Goal: Task Accomplishment & Management: Manage account settings

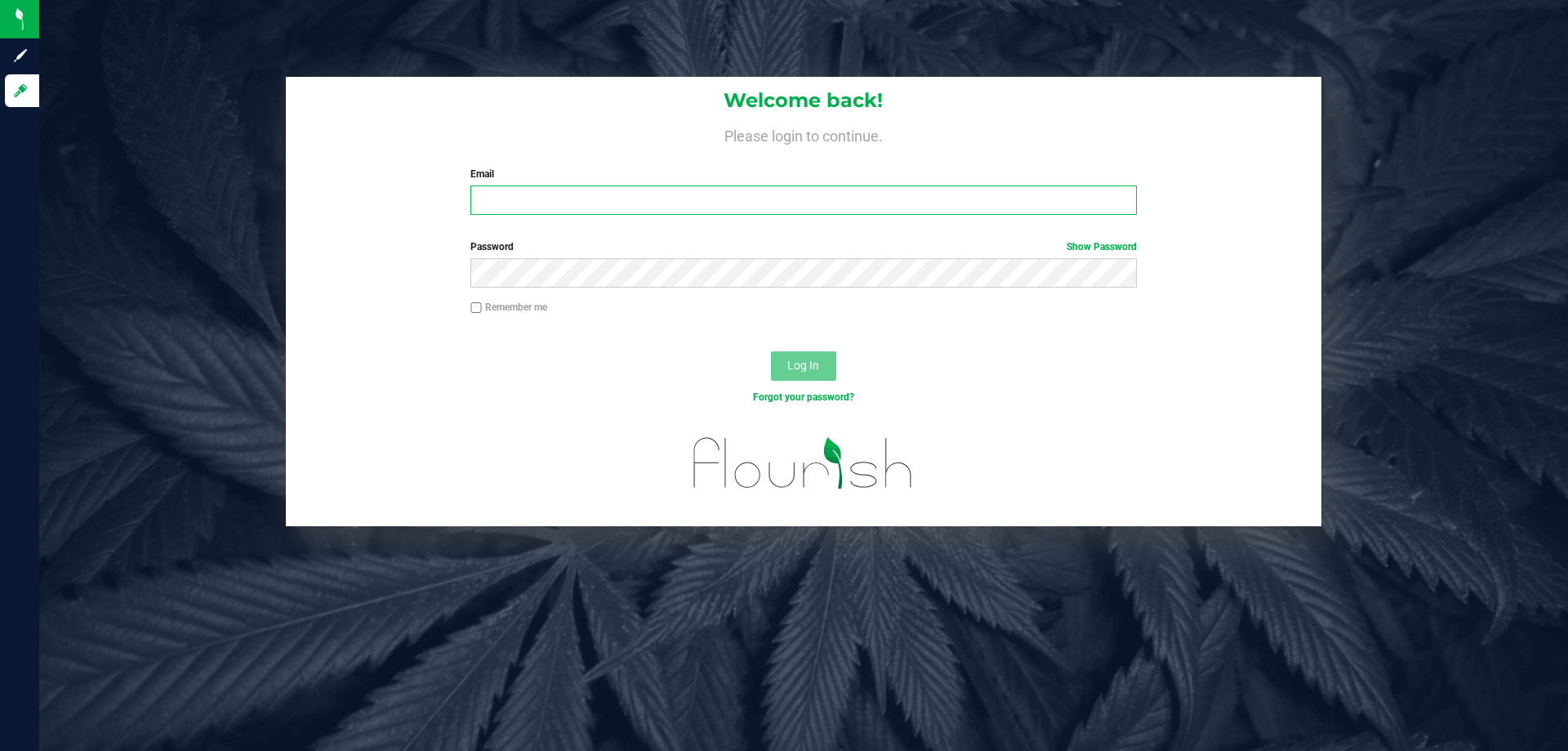
click at [627, 206] on input "Email" at bounding box center [803, 200] width 666 height 30
type input "cfulton@Liveparallel.com"
click at [771, 352] on button "Log In" at bounding box center [803, 366] width 65 height 30
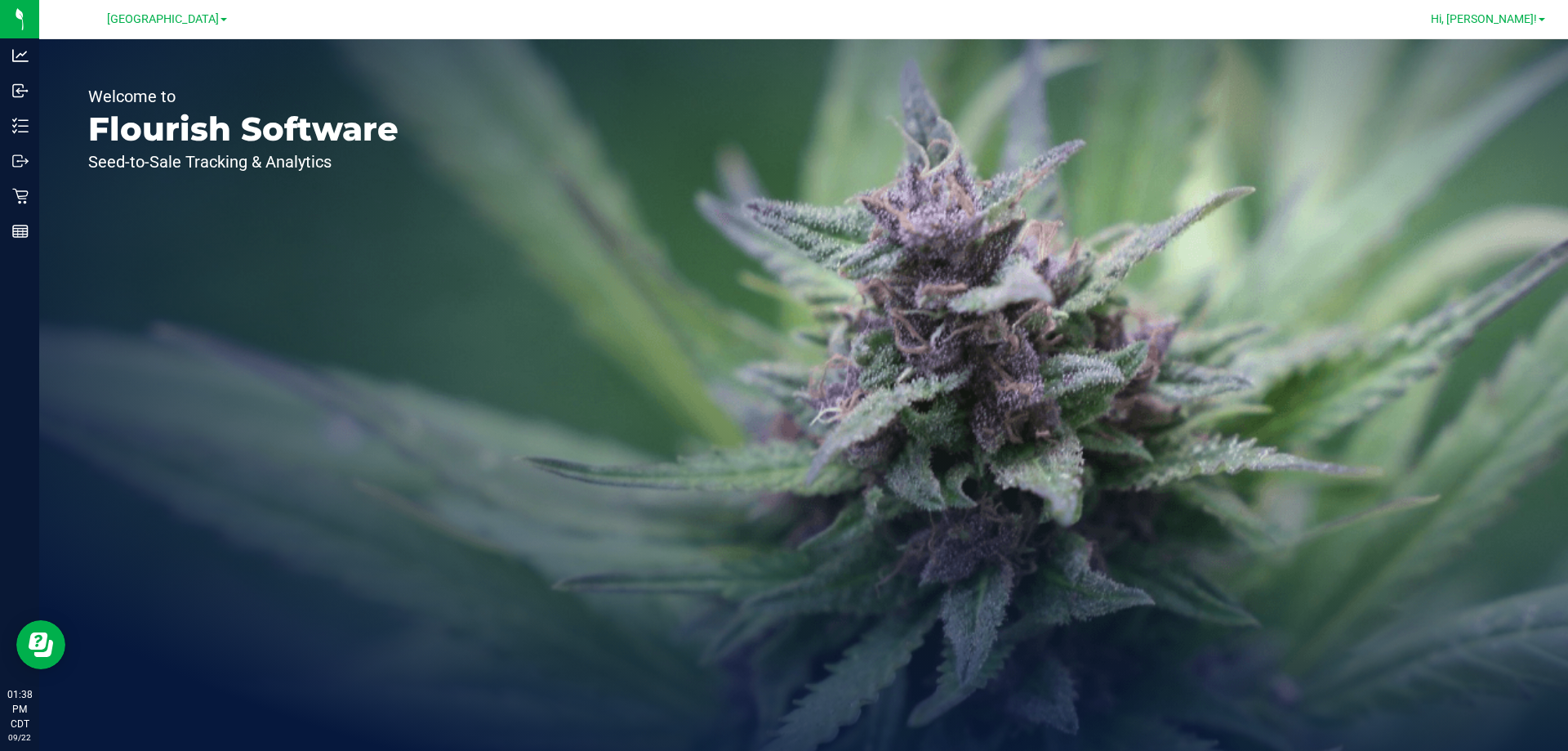
click at [1488, 26] on link "Hi, [PERSON_NAME]!" at bounding box center [1488, 19] width 127 height 17
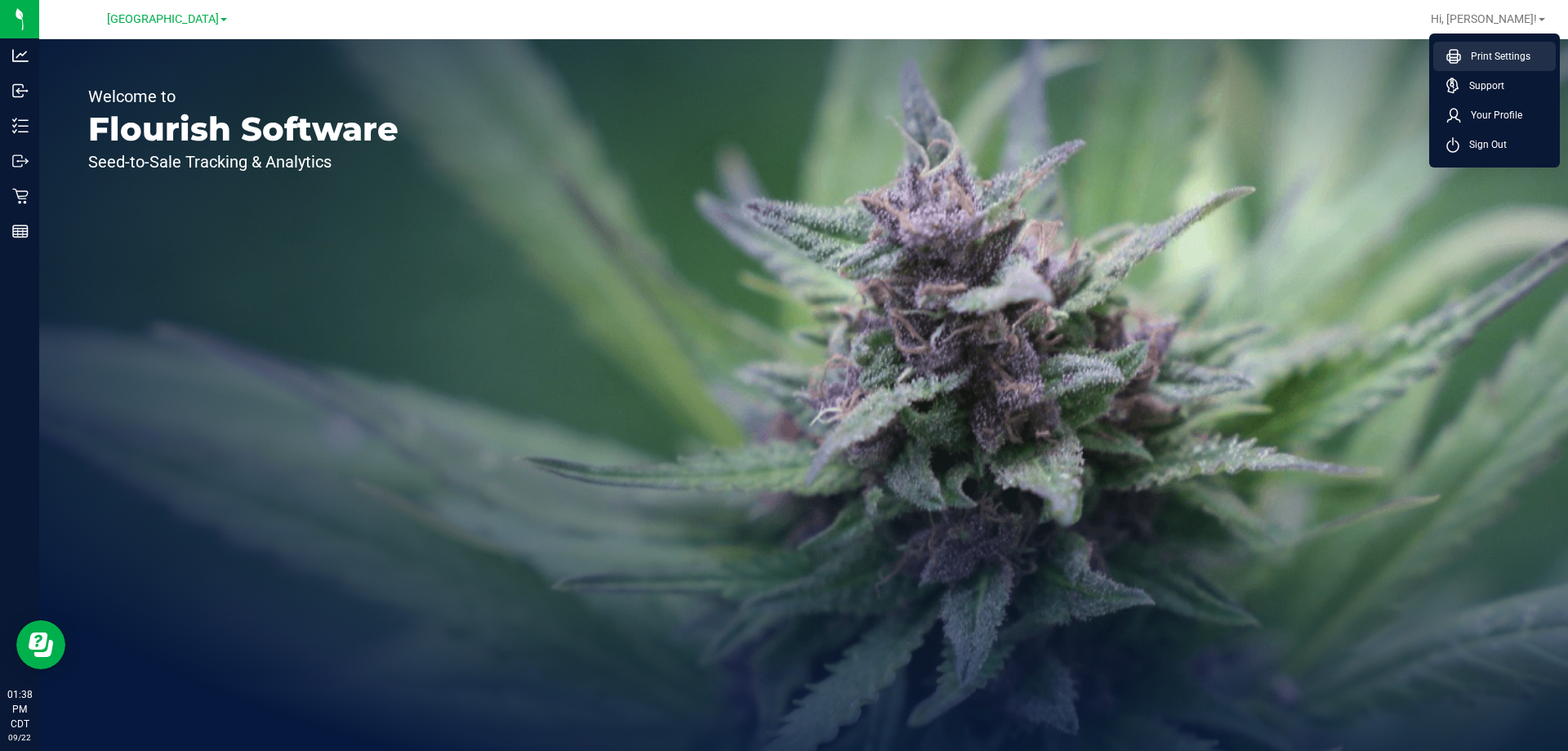
click at [1480, 57] on span "Print Settings" at bounding box center [1496, 56] width 69 height 16
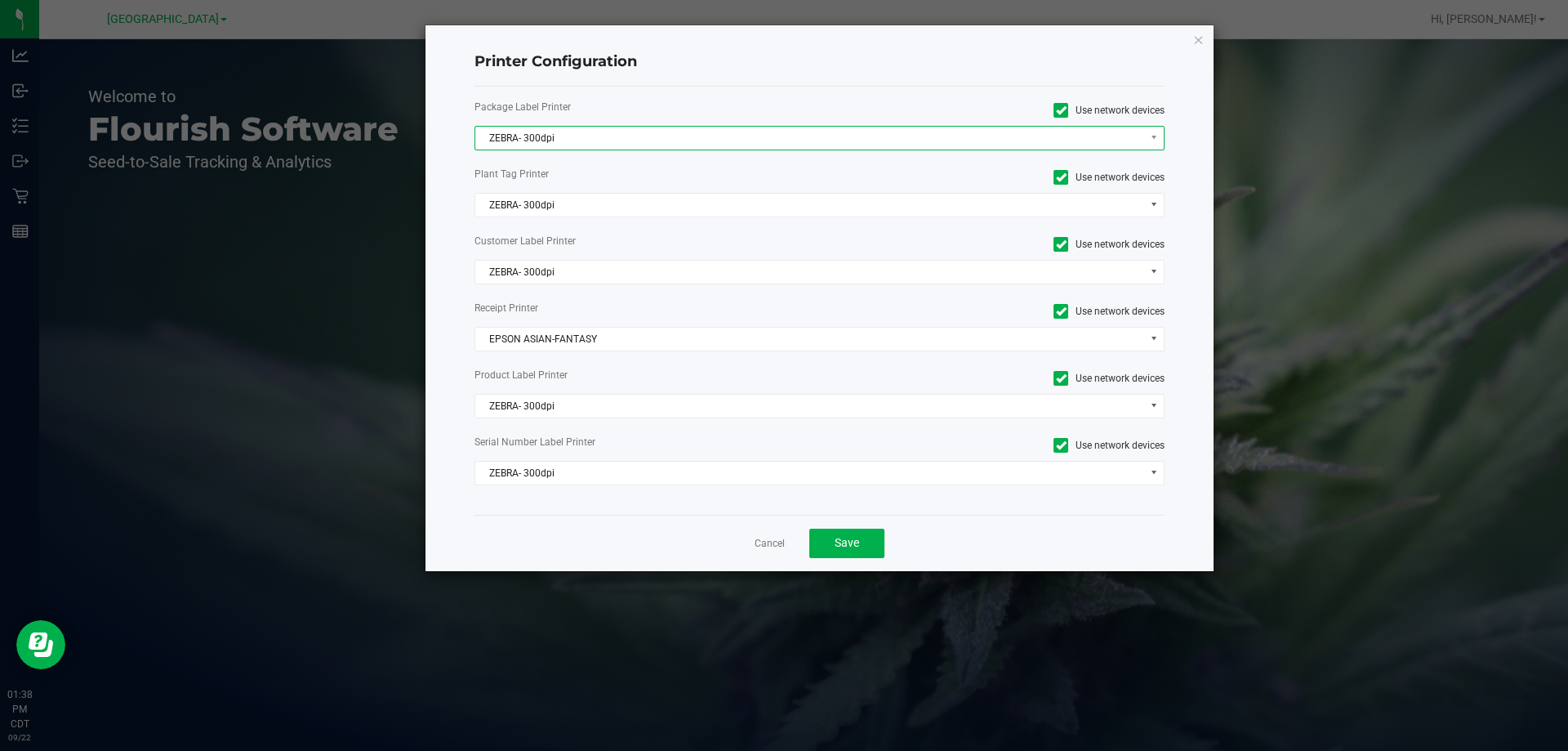
click at [551, 131] on span "ZEBRA- 300dpi" at bounding box center [810, 137] width 669 height 23
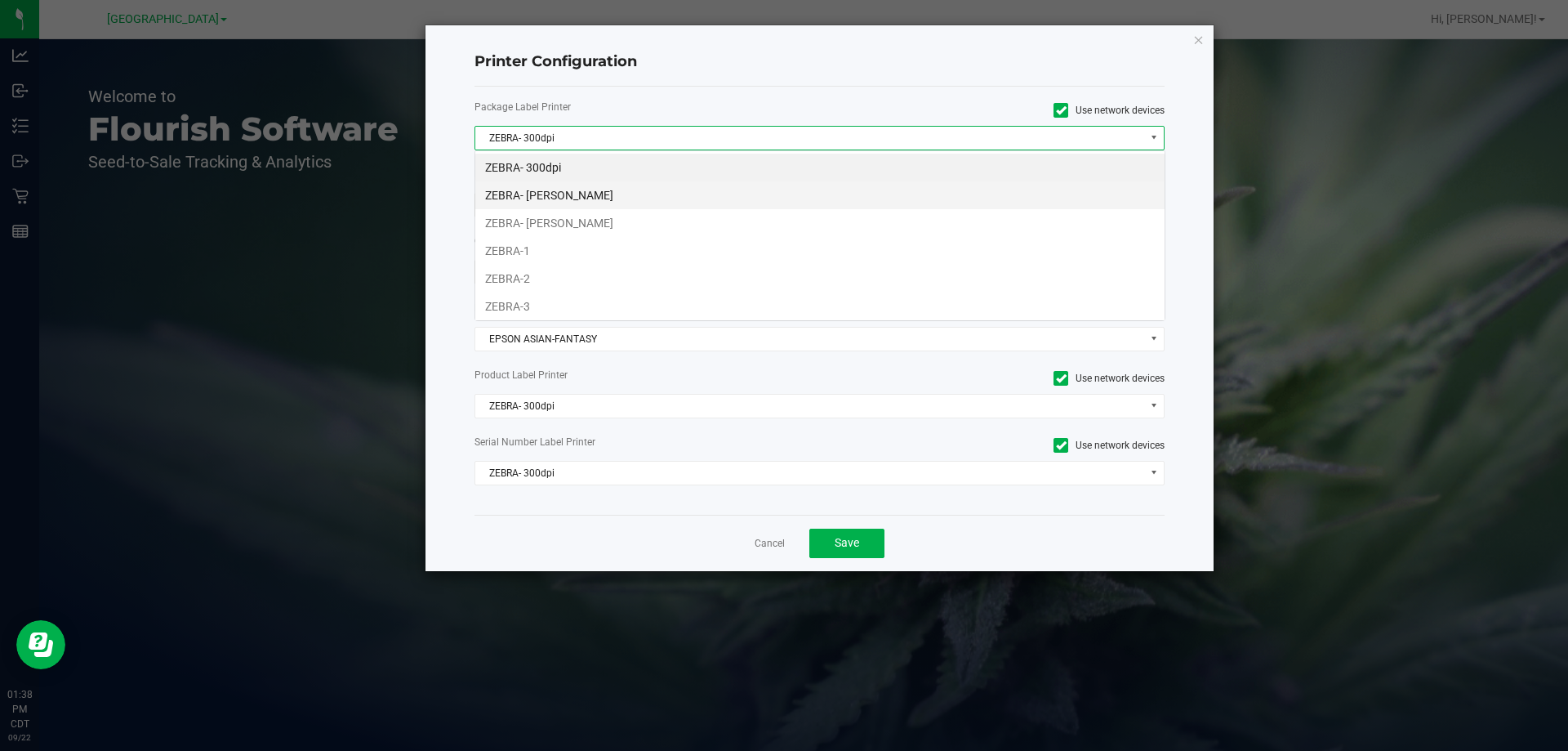
scroll to position [25, 690]
click at [548, 226] on li "ZEBRA- JEFFREY-BANKS" at bounding box center [820, 223] width 690 height 28
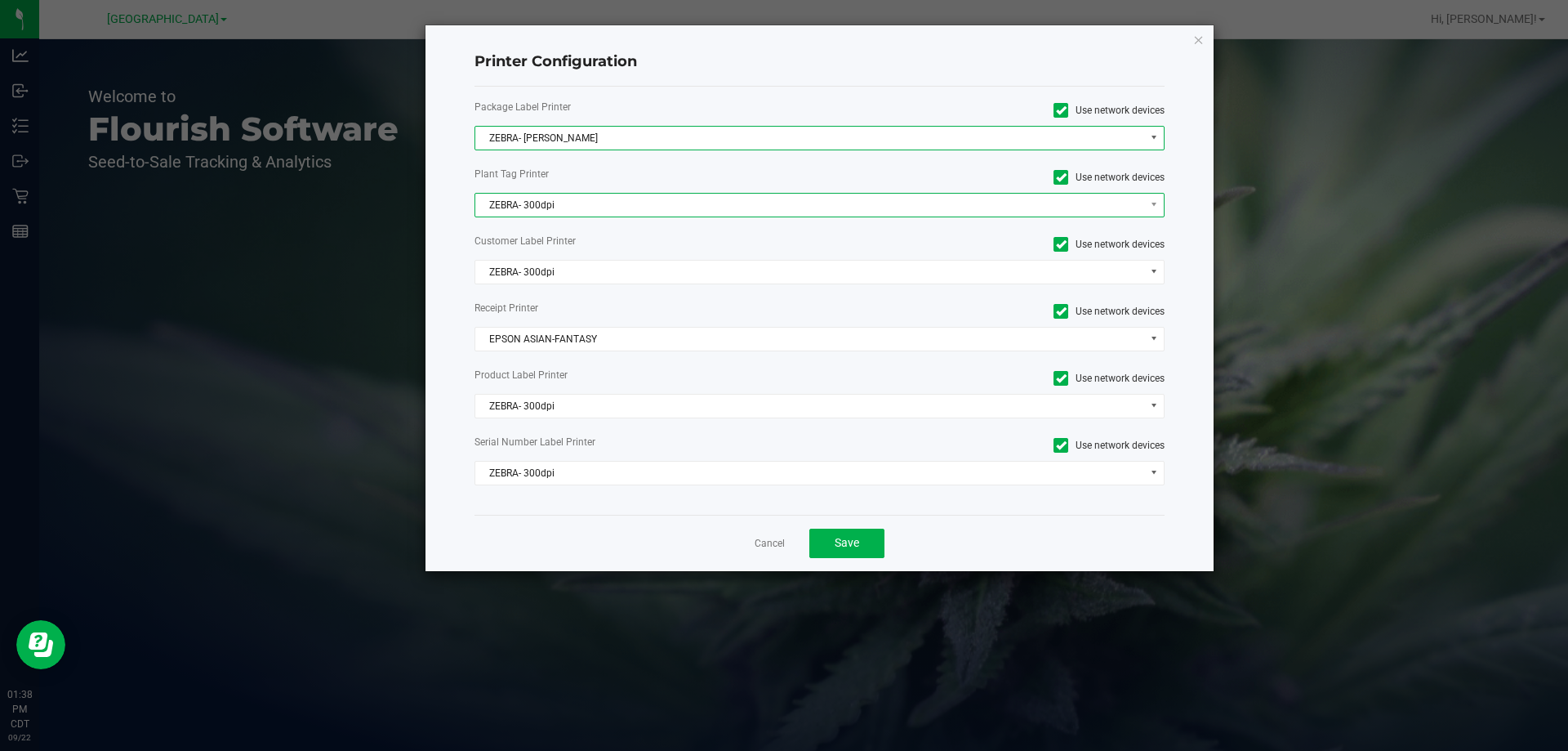
click at [544, 210] on span "ZEBRA- 300dpi" at bounding box center [810, 205] width 669 height 23
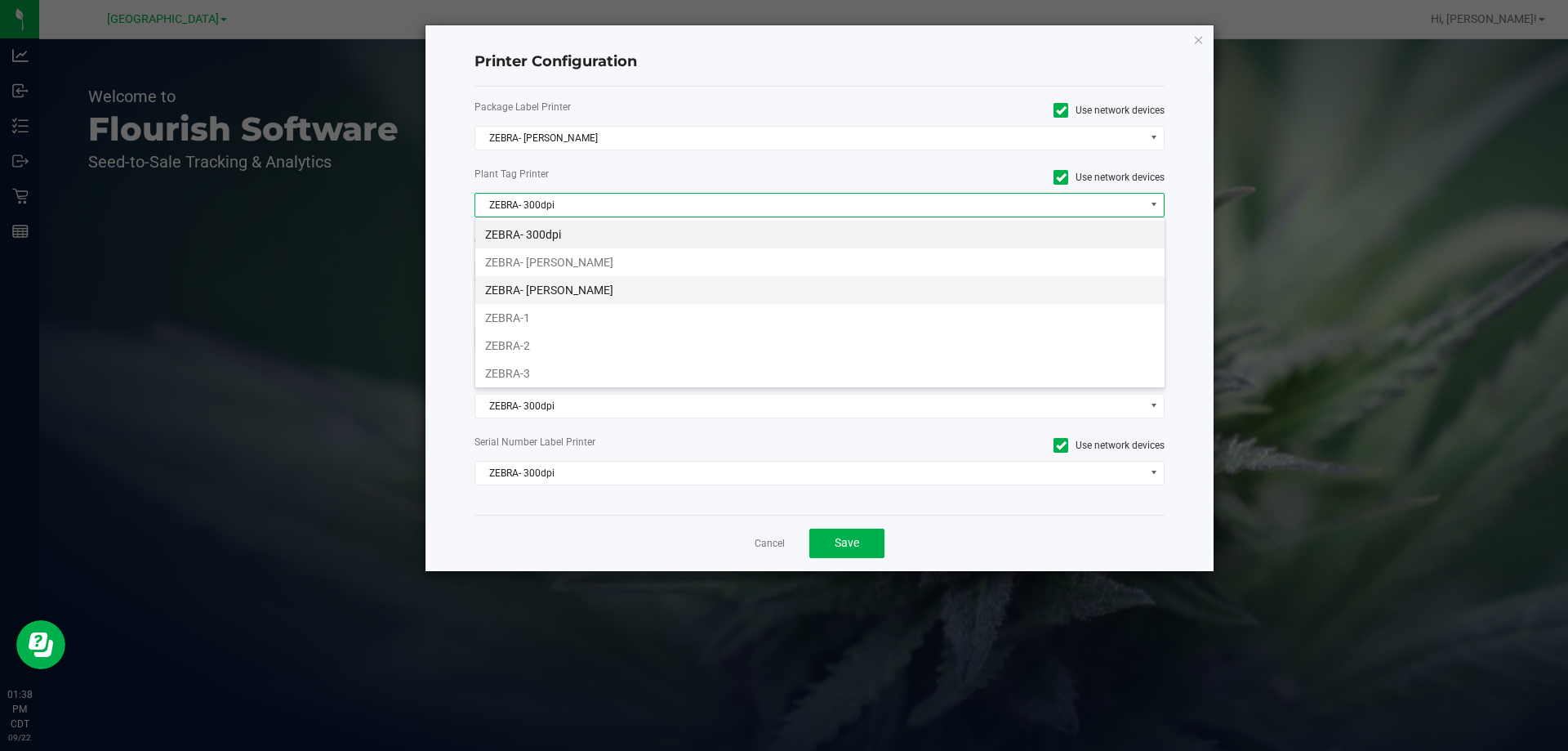
click at [555, 285] on li "ZEBRA- JEFFREY-BANKS" at bounding box center [820, 290] width 690 height 28
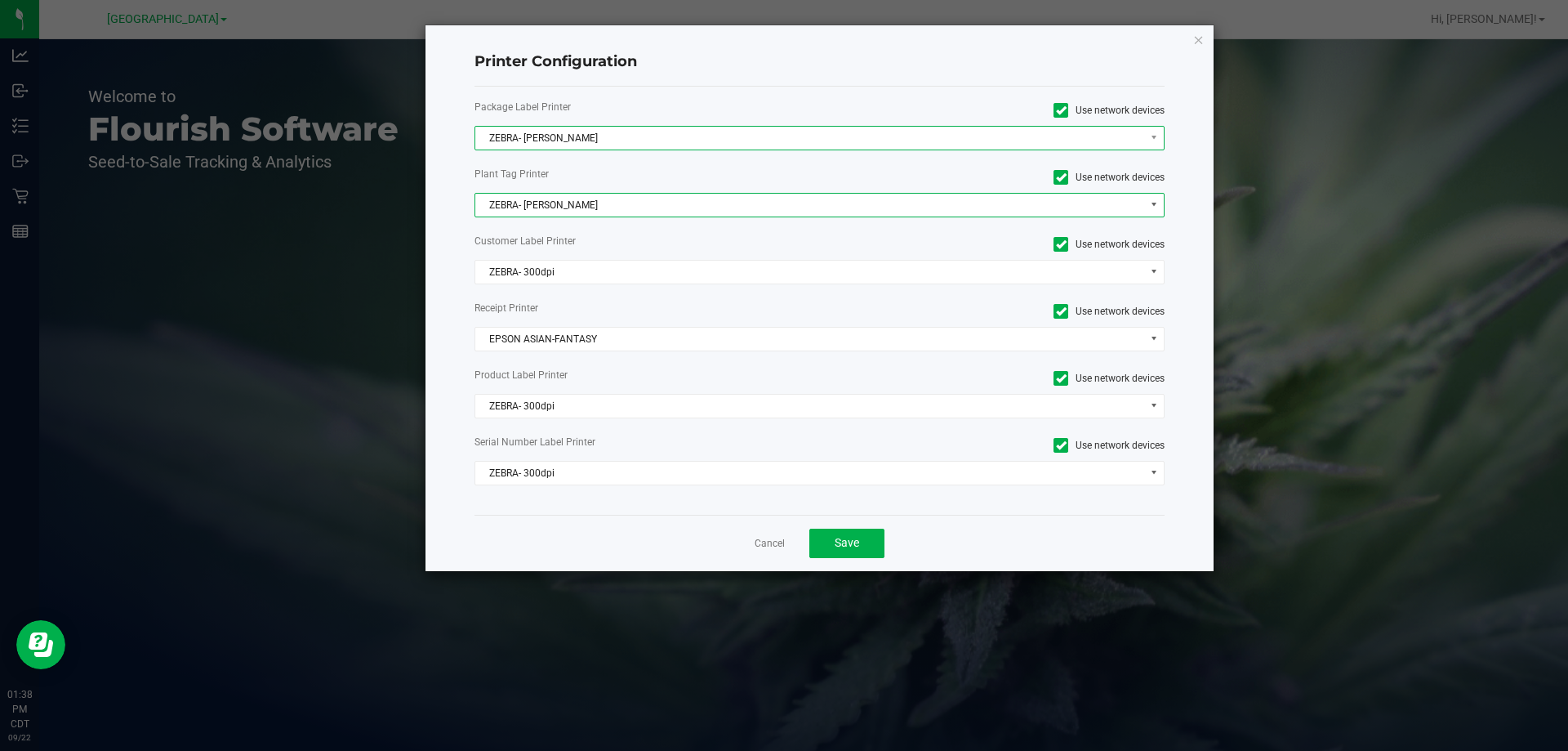
click at [559, 129] on span "ZEBRA- JEFFREY-BANKS" at bounding box center [810, 137] width 669 height 23
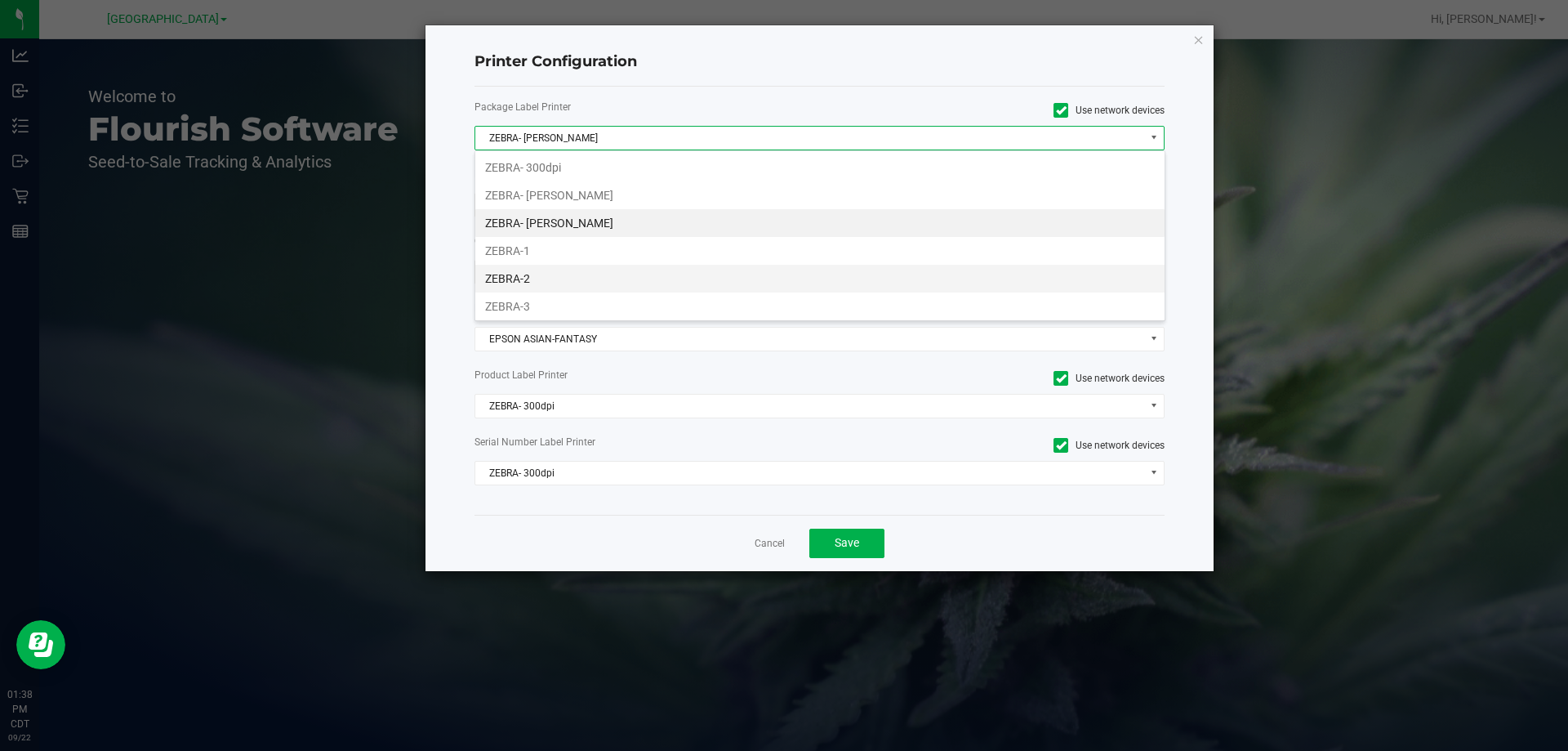
click at [527, 272] on li "ZEBRA-2" at bounding box center [820, 278] width 690 height 28
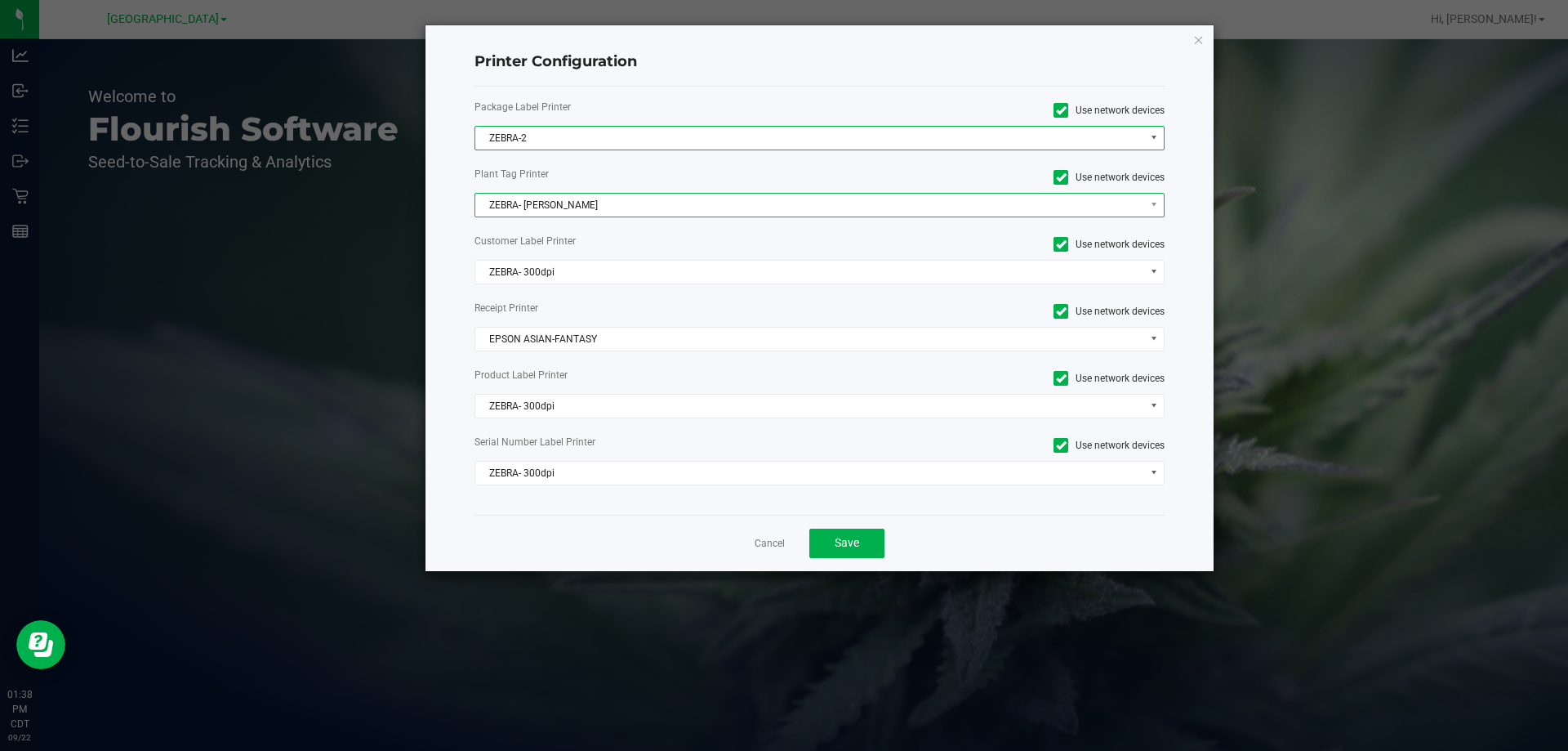
click at [530, 211] on span "ZEBRA- JEFFREY-BANKS" at bounding box center [810, 205] width 669 height 23
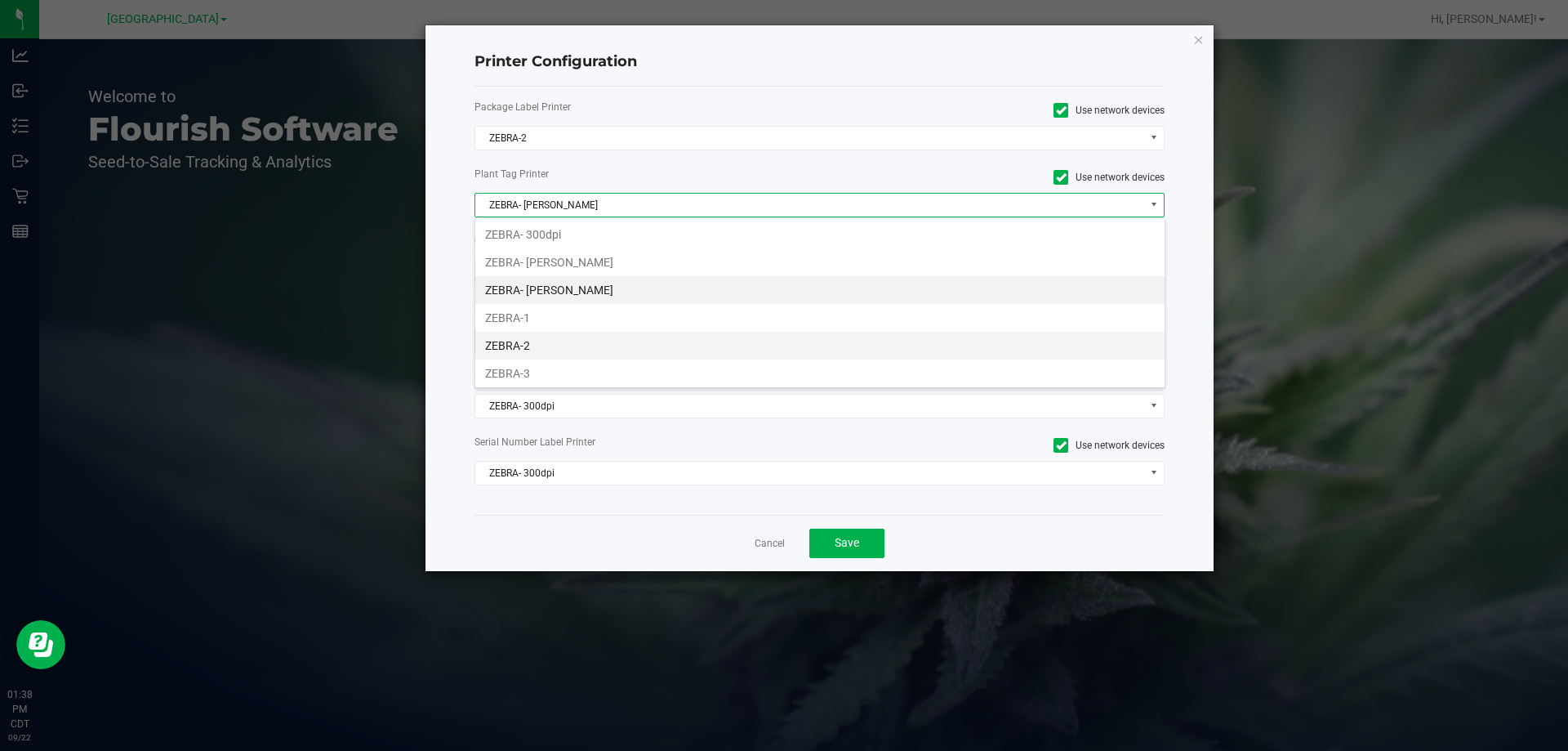
drag, startPoint x: 530, startPoint y: 331, endPoint x: 530, endPoint y: 348, distance: 17.0
click at [530, 348] on ul "ZEBRA- 300dpi ZEBRA- JAZMIN-WHITLEY ZEBRA- JEFFREY-BANKS ZEBRA-1 ZEBRA-2 ZEBRA-…" at bounding box center [820, 331] width 690 height 222
click at [530, 348] on li "ZEBRA-2" at bounding box center [820, 345] width 690 height 28
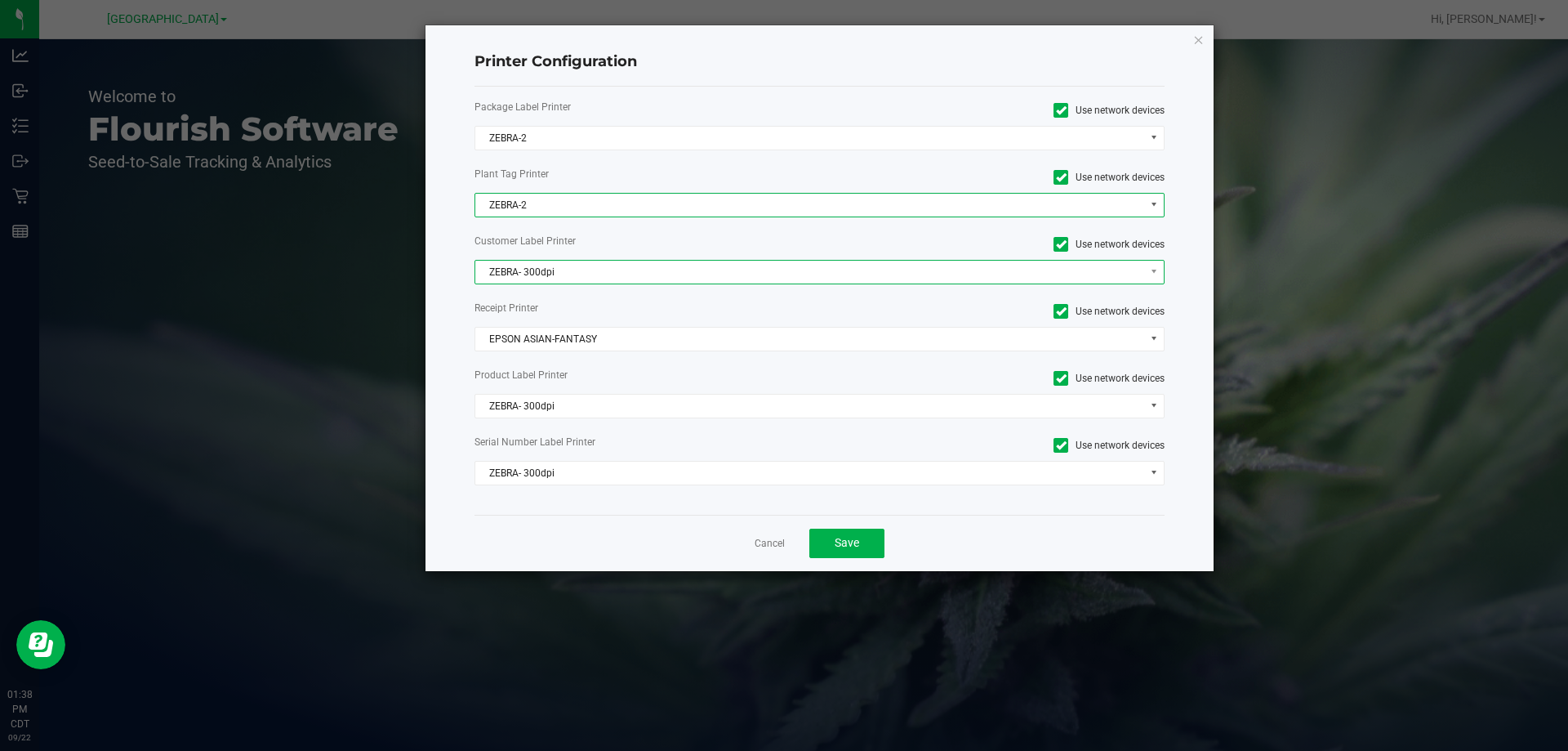
click at [524, 273] on span "ZEBRA- 300dpi" at bounding box center [810, 272] width 669 height 23
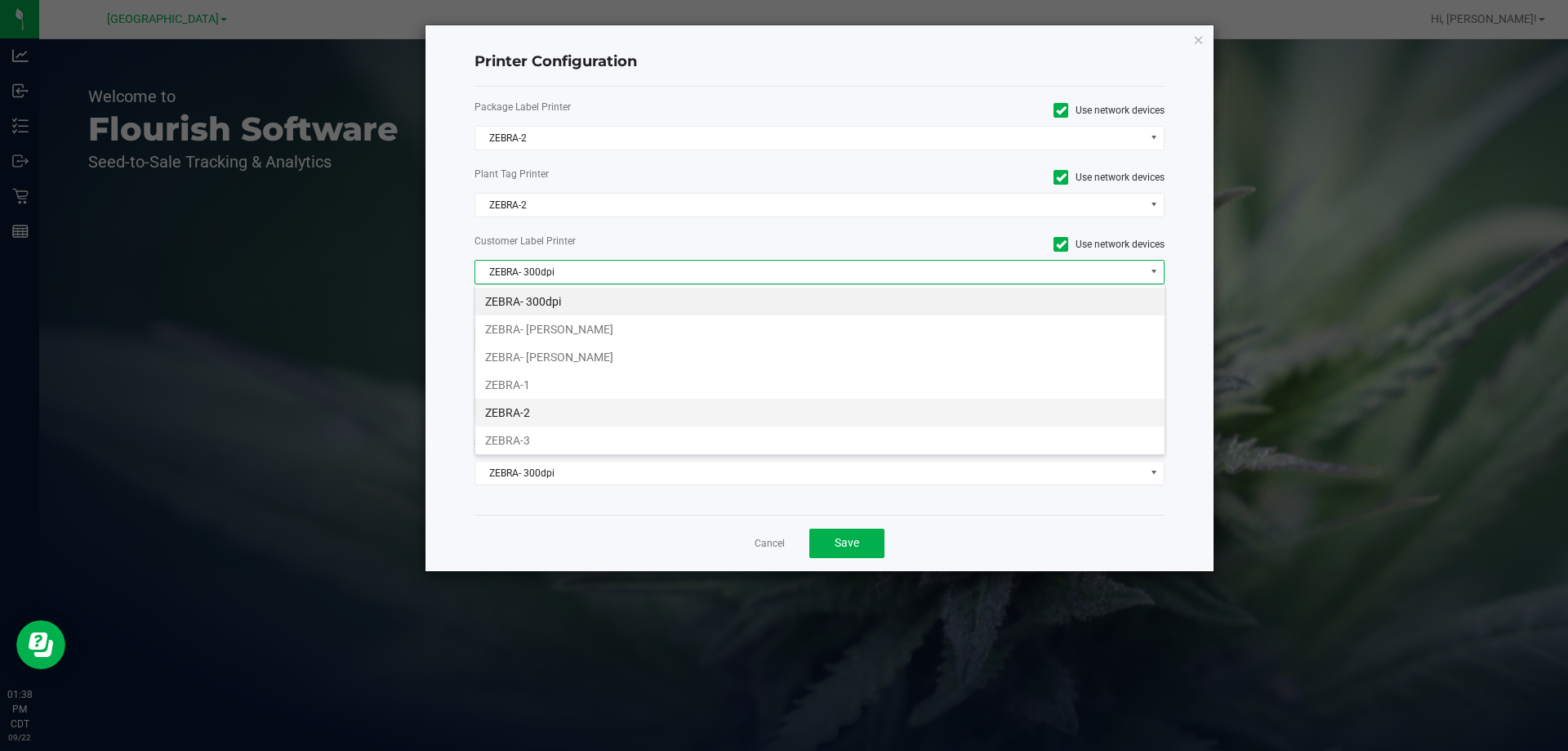
click at [535, 401] on ul "ZEBRA- 300dpi ZEBRA- JAZMIN-WHITLEY ZEBRA- JEFFREY-BANKS ZEBRA-1 ZEBRA-2 ZEBRA-…" at bounding box center [820, 398] width 690 height 222
click at [535, 401] on li "ZEBRA-2" at bounding box center [820, 413] width 690 height 28
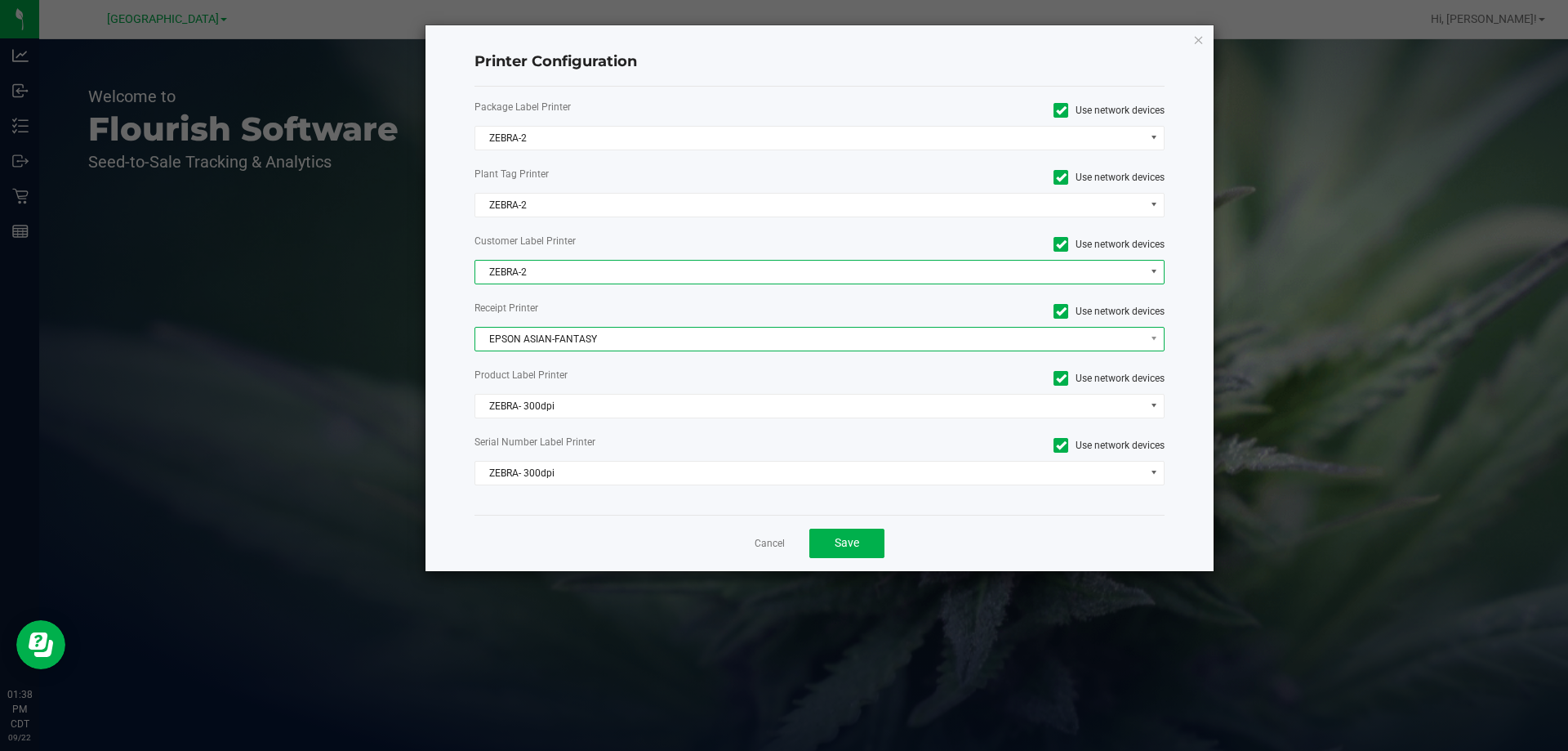
click at [534, 345] on span "EPSON ASIAN-FANTASY" at bounding box center [810, 339] width 669 height 23
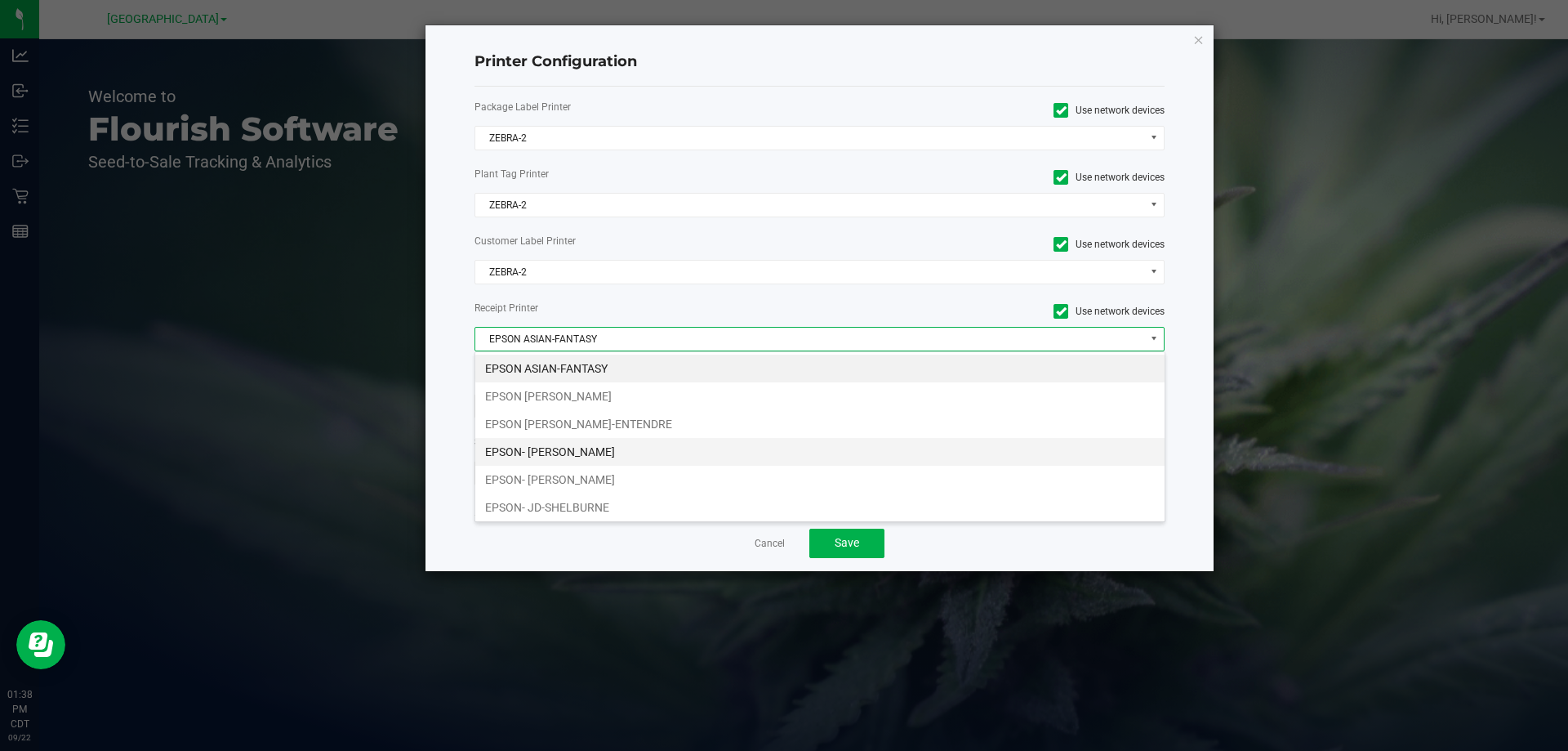
scroll to position [81, 0]
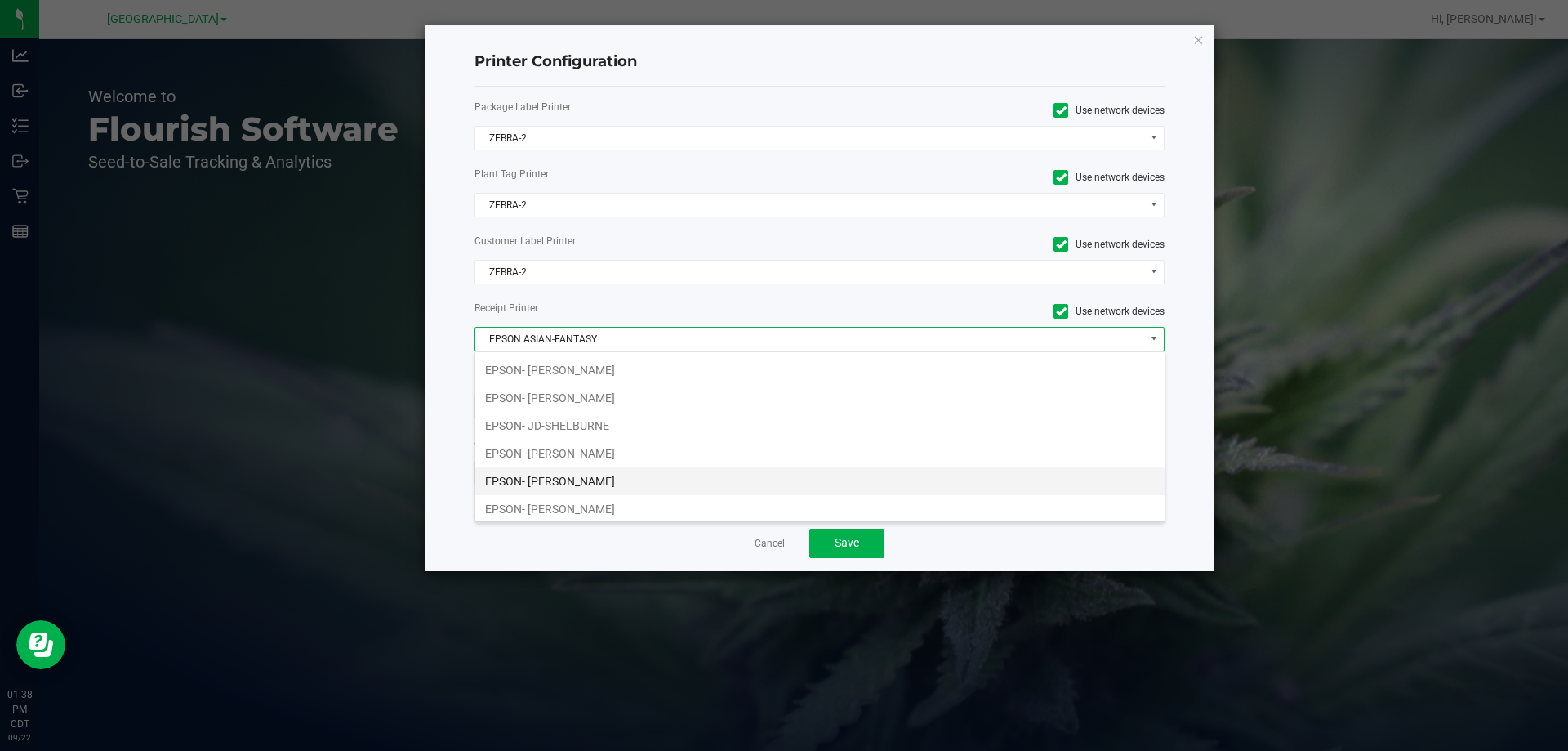
click at [593, 481] on li "EPSON- JEAN-RAYMOND" at bounding box center [820, 481] width 690 height 28
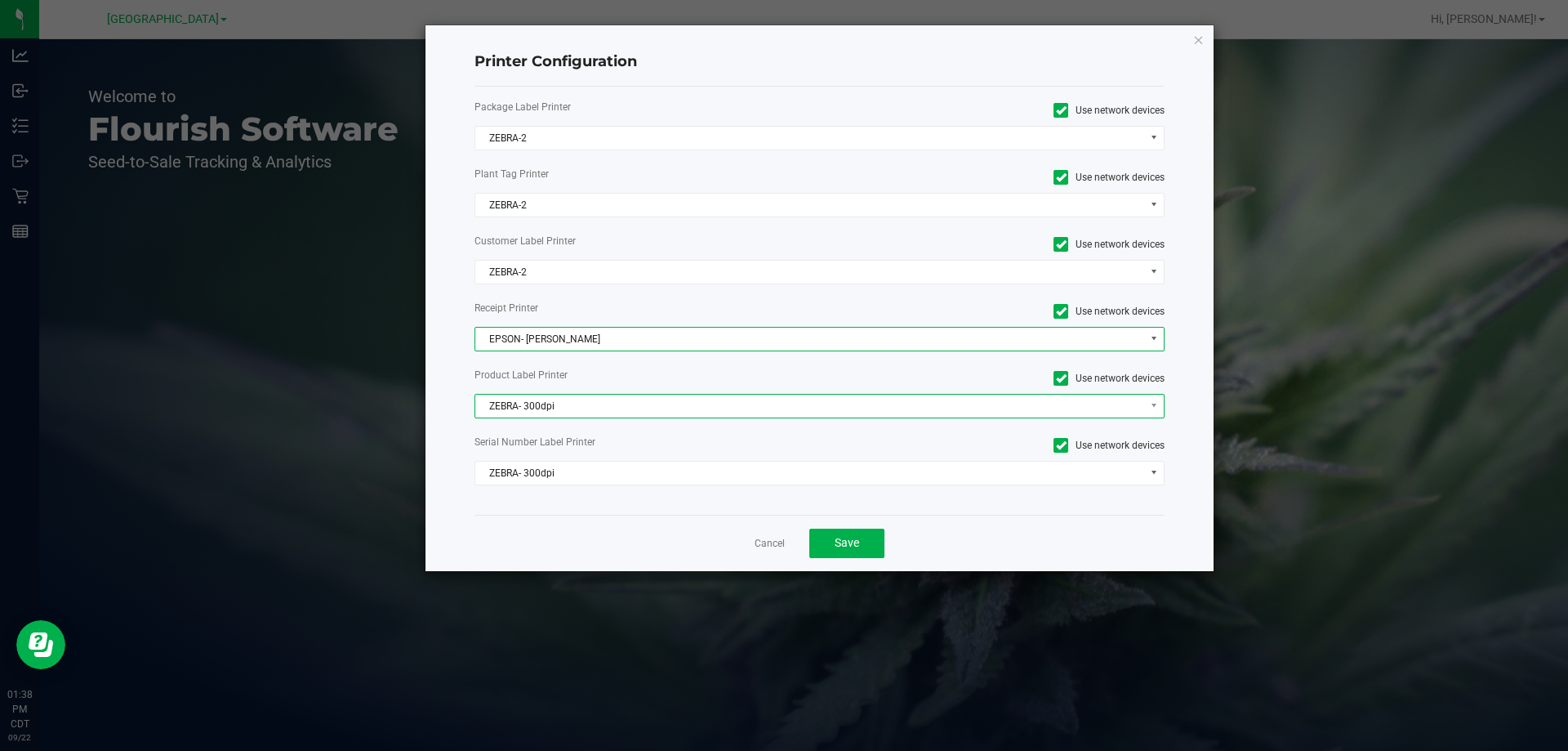
click at [577, 395] on span "ZEBRA- 300dpi" at bounding box center [810, 406] width 669 height 23
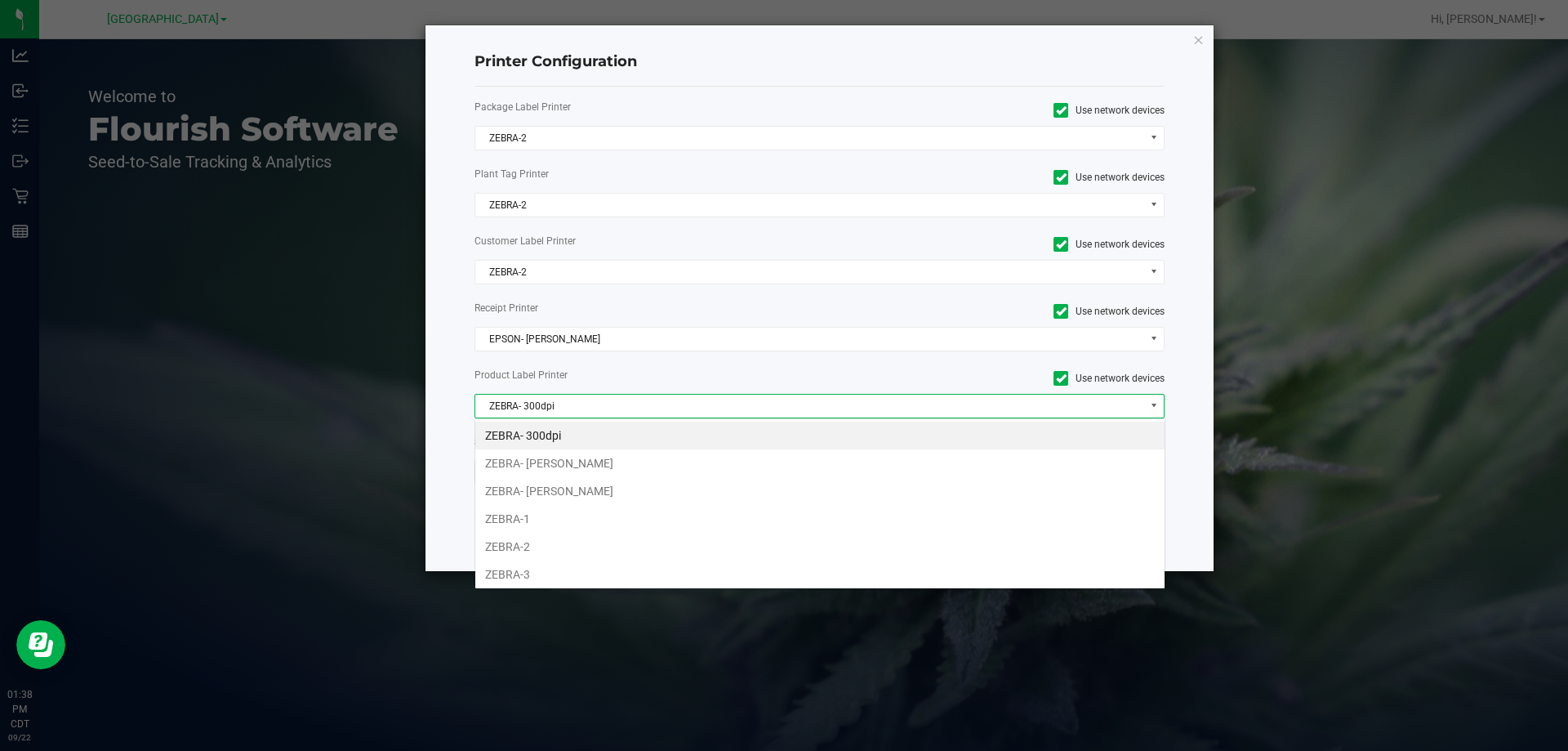
scroll to position [25, 690]
click at [529, 544] on li "ZEBRA-2" at bounding box center [820, 547] width 690 height 28
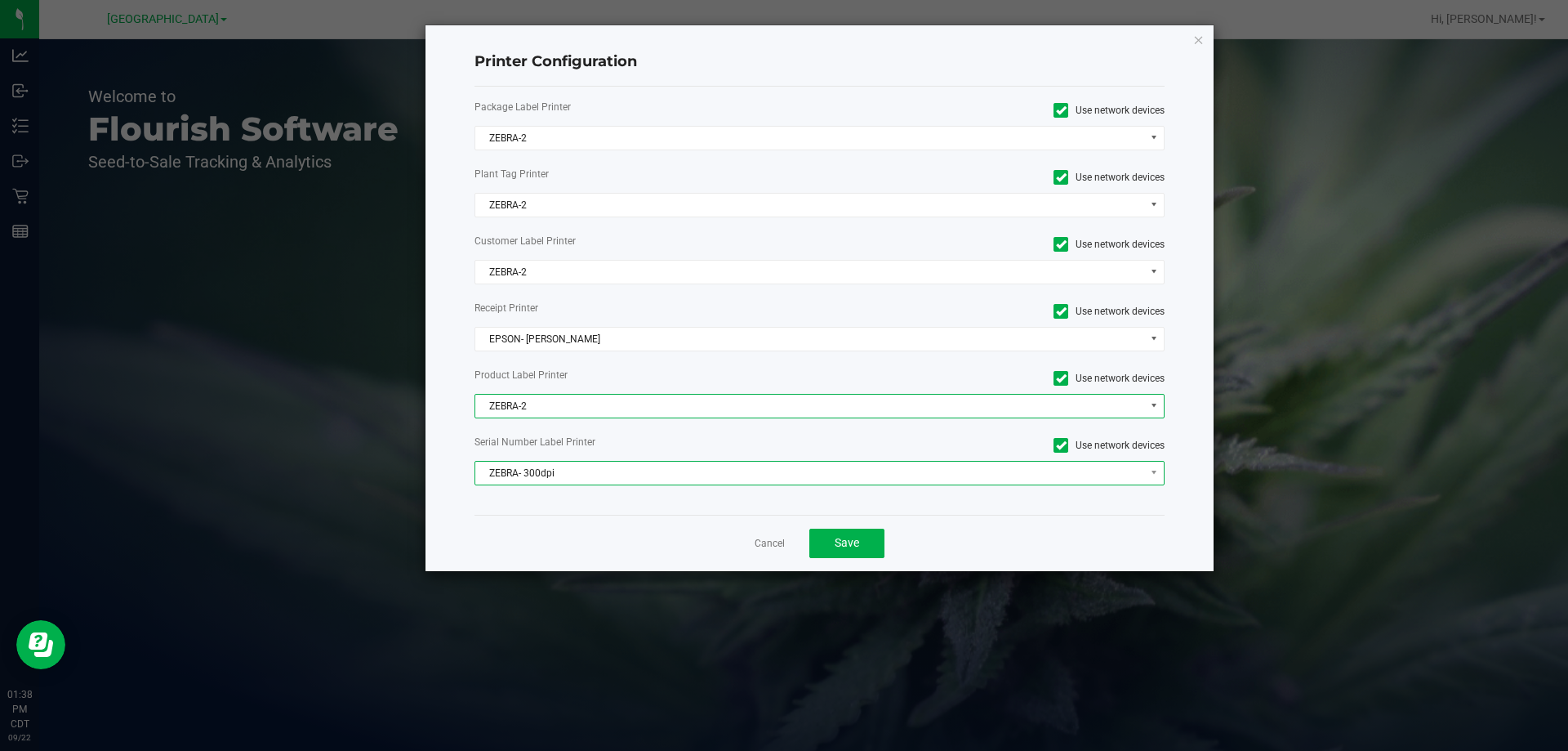
click at [539, 470] on span "ZEBRA- 300dpi" at bounding box center [810, 473] width 669 height 23
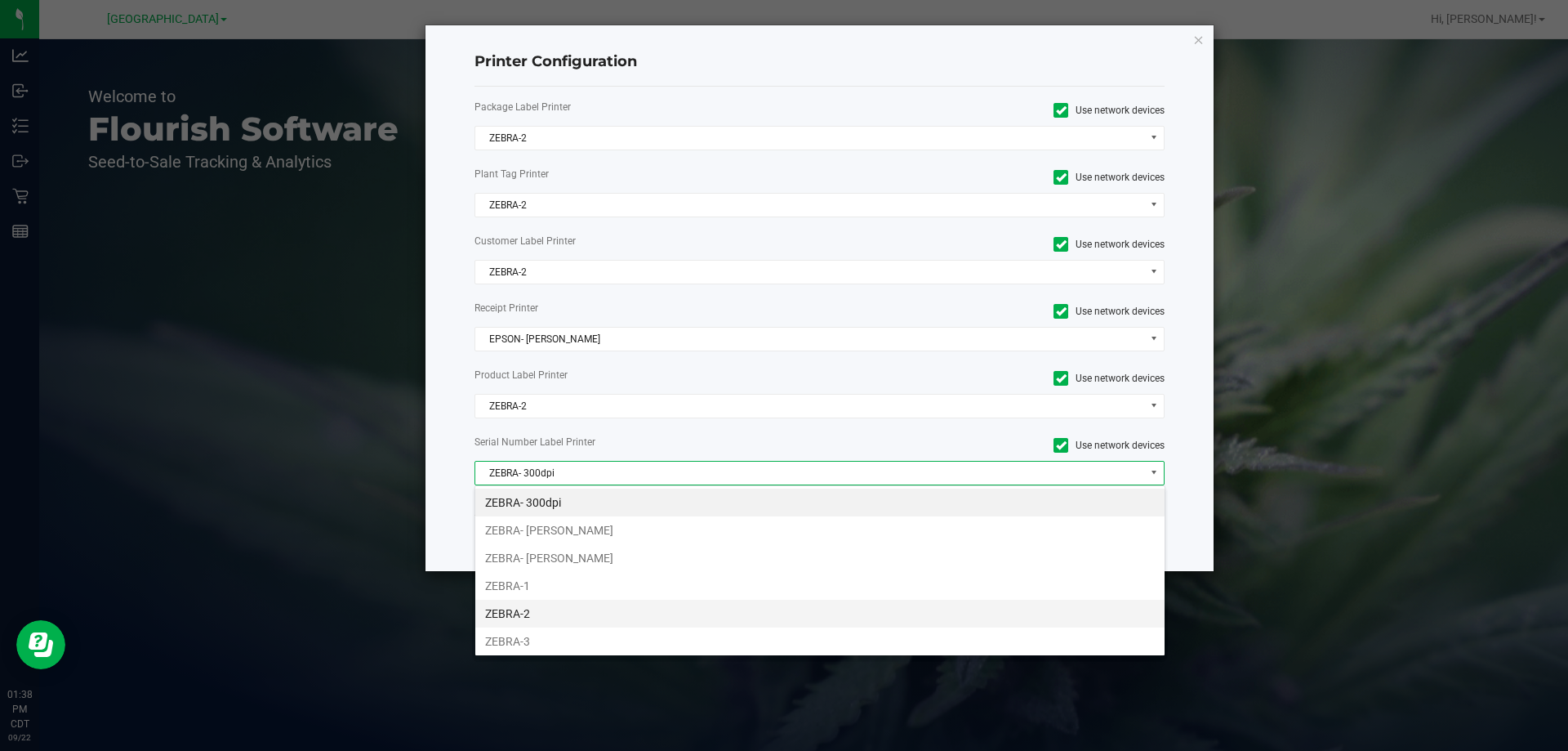
click at [542, 614] on li "ZEBRA-2" at bounding box center [820, 614] width 690 height 28
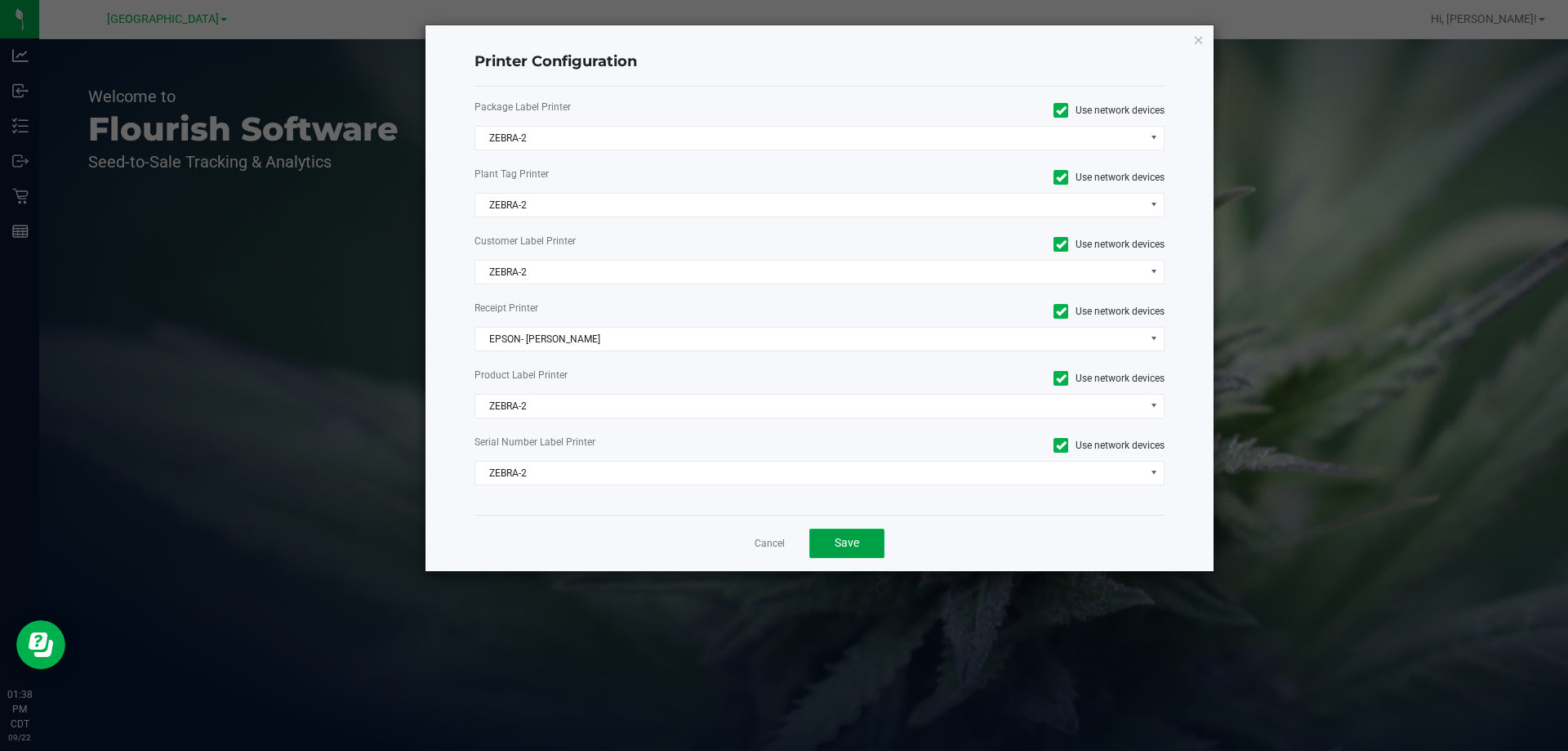
click at [873, 554] on button "Save" at bounding box center [846, 543] width 75 height 30
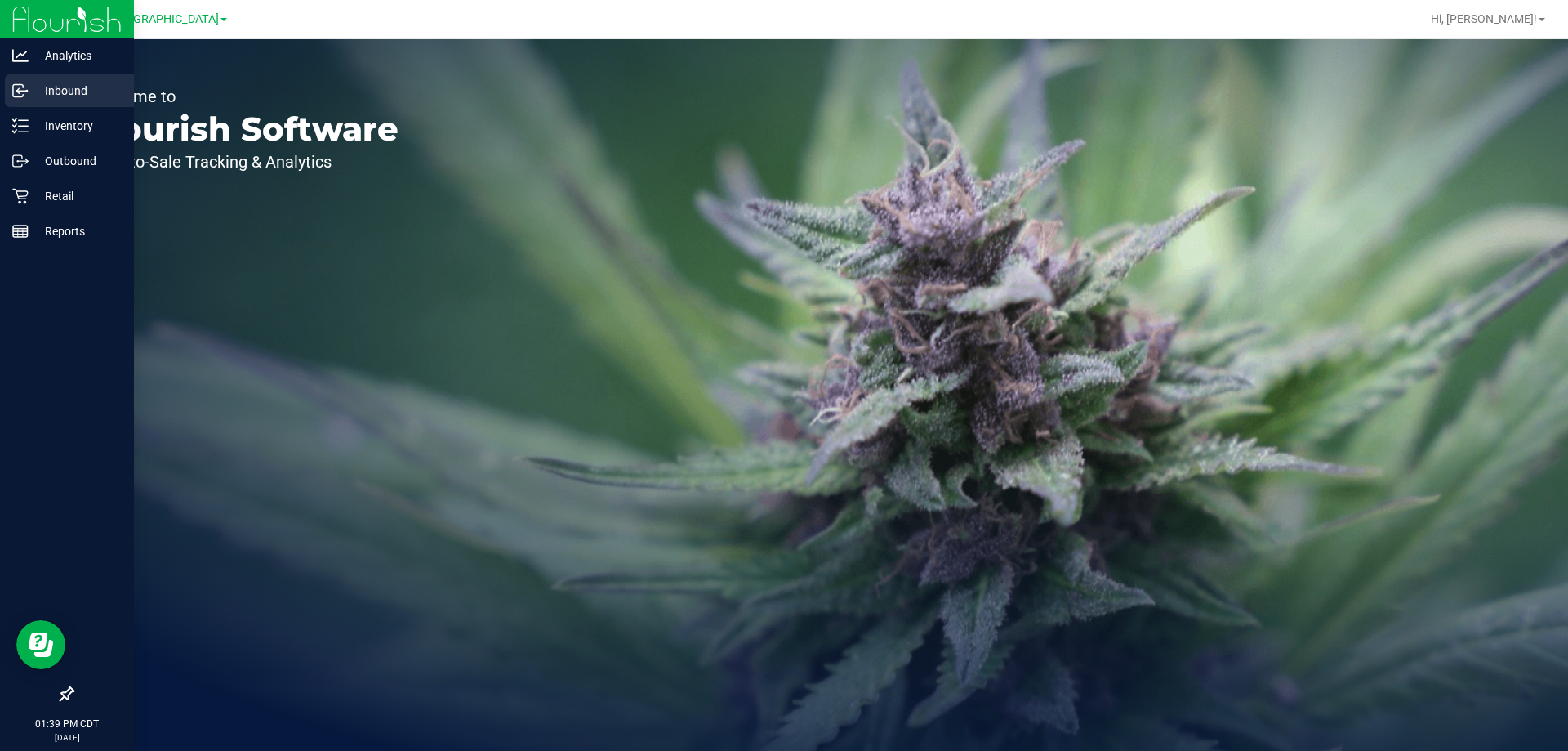
click at [25, 85] on icon at bounding box center [19, 90] width 16 height 16
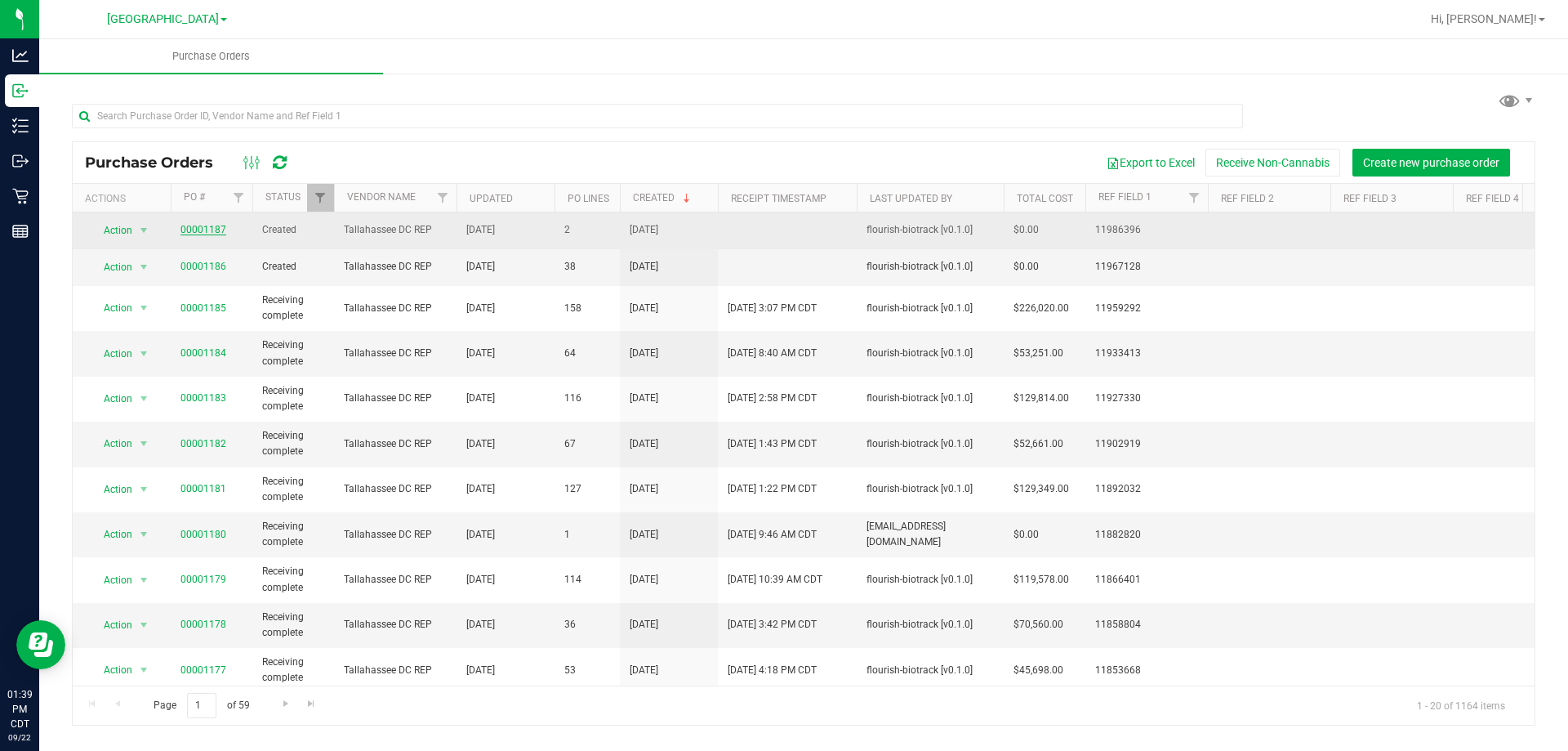
click at [196, 233] on link "00001187" at bounding box center [203, 229] width 46 height 11
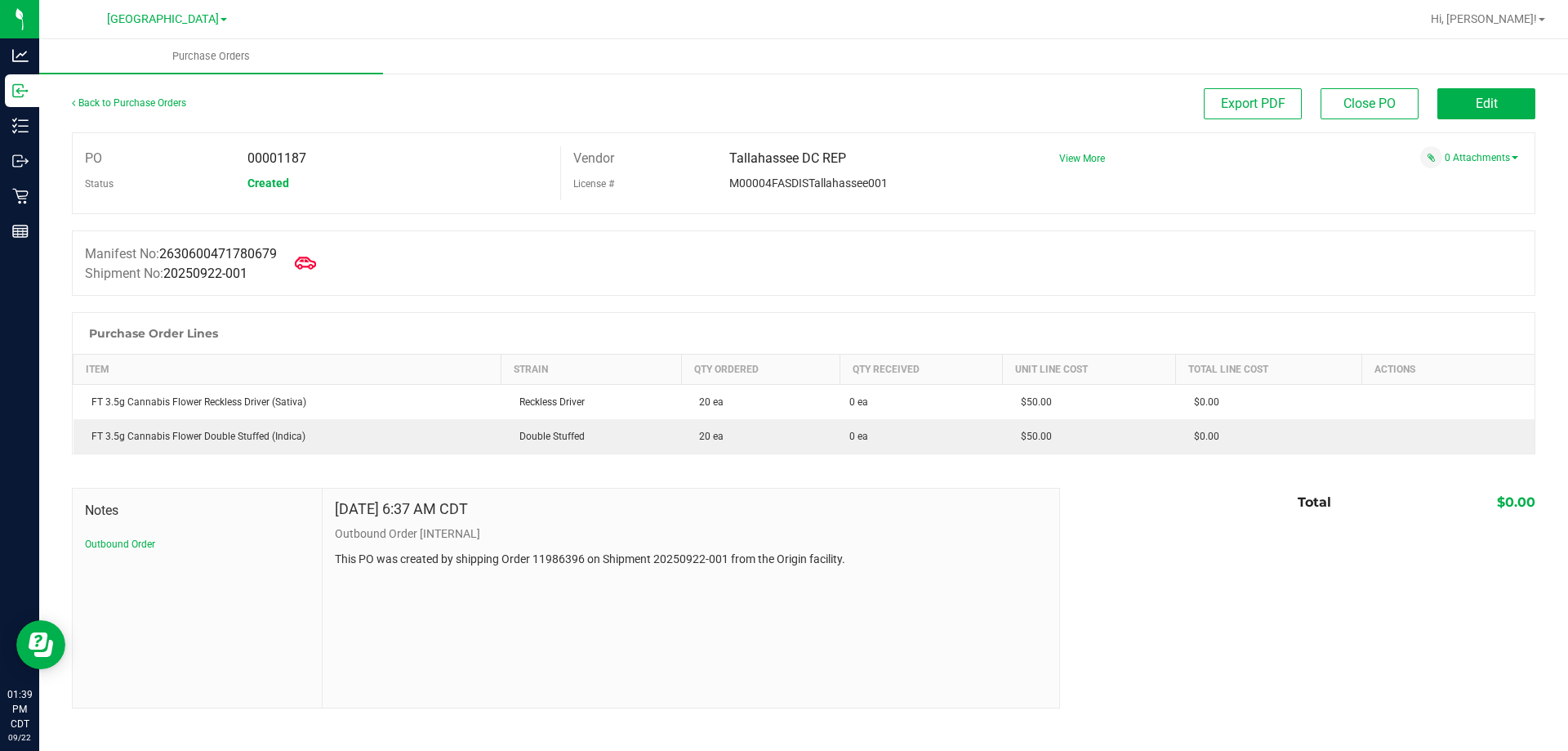
click at [316, 266] on icon at bounding box center [305, 263] width 21 height 21
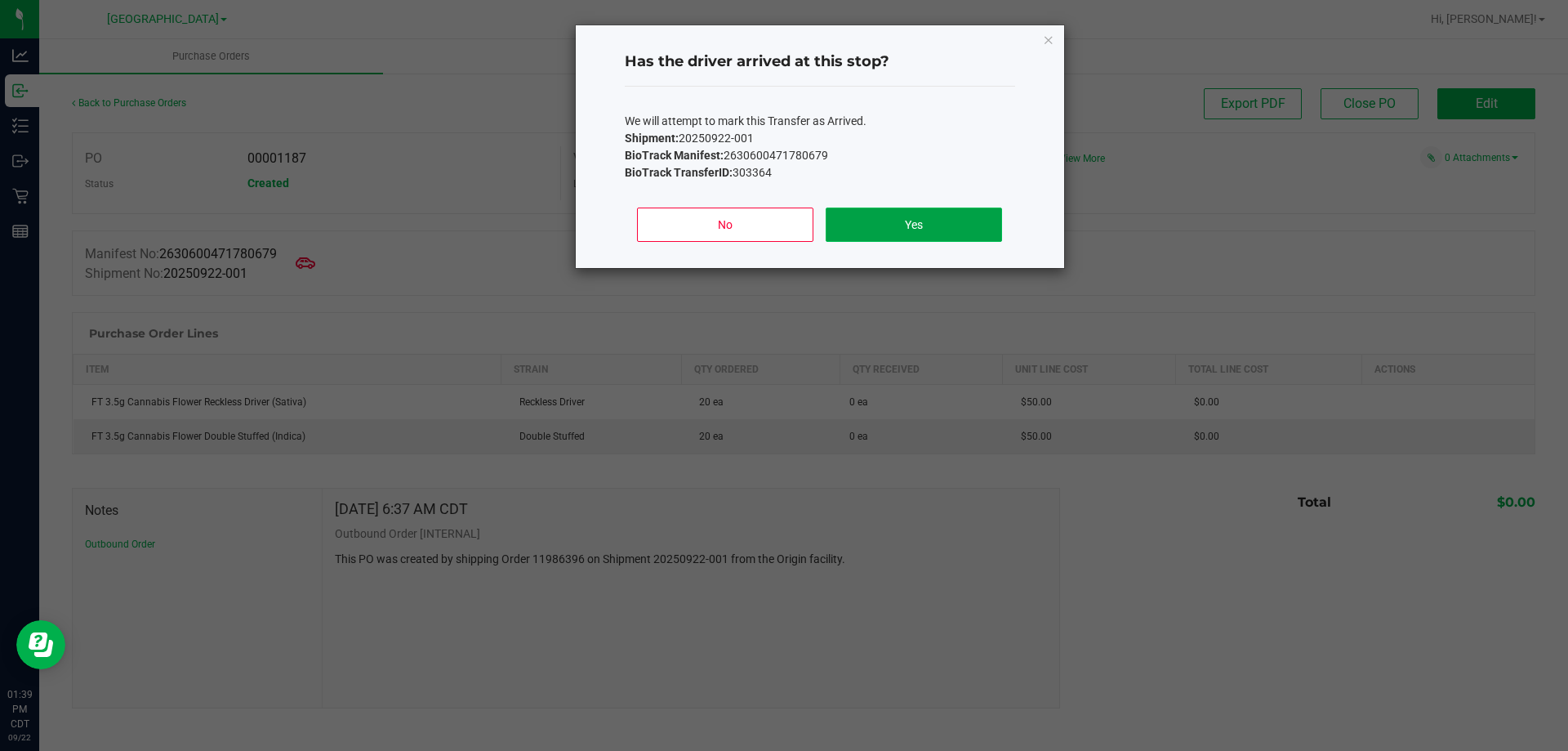
click at [967, 229] on button "Yes" at bounding box center [913, 225] width 175 height 34
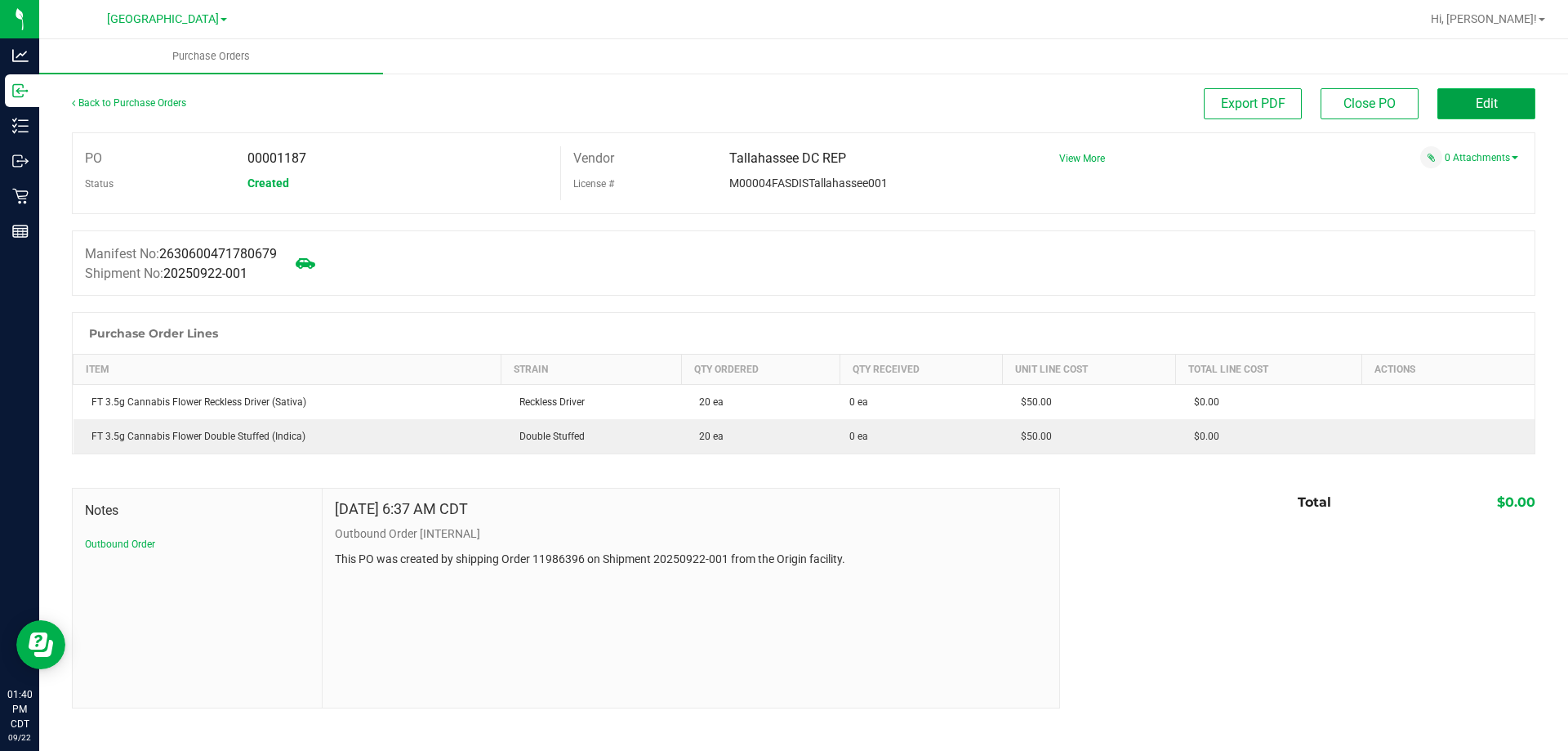
click at [1451, 101] on button "Edit" at bounding box center [1487, 103] width 98 height 31
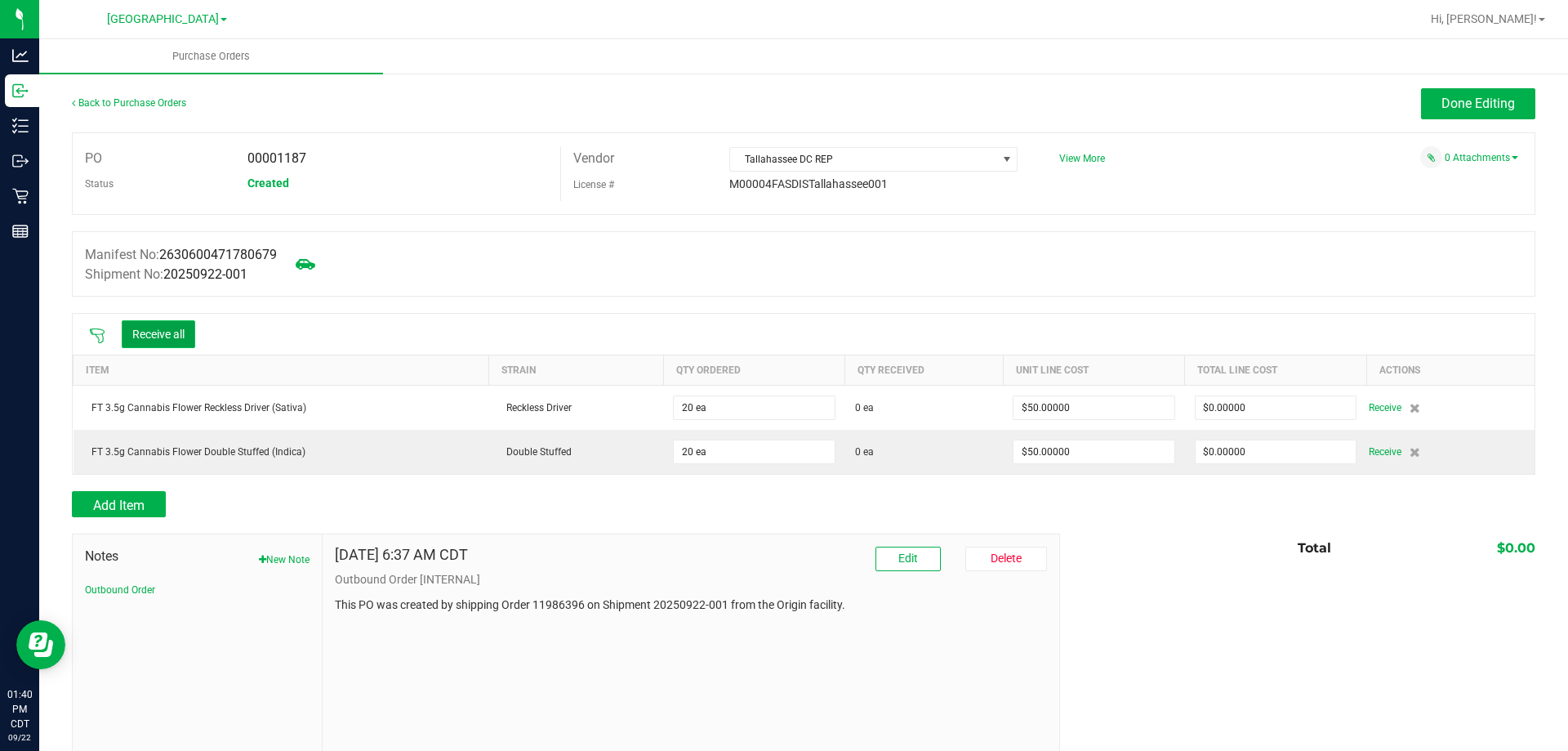
click at [164, 323] on button "Receive all" at bounding box center [158, 334] width 74 height 28
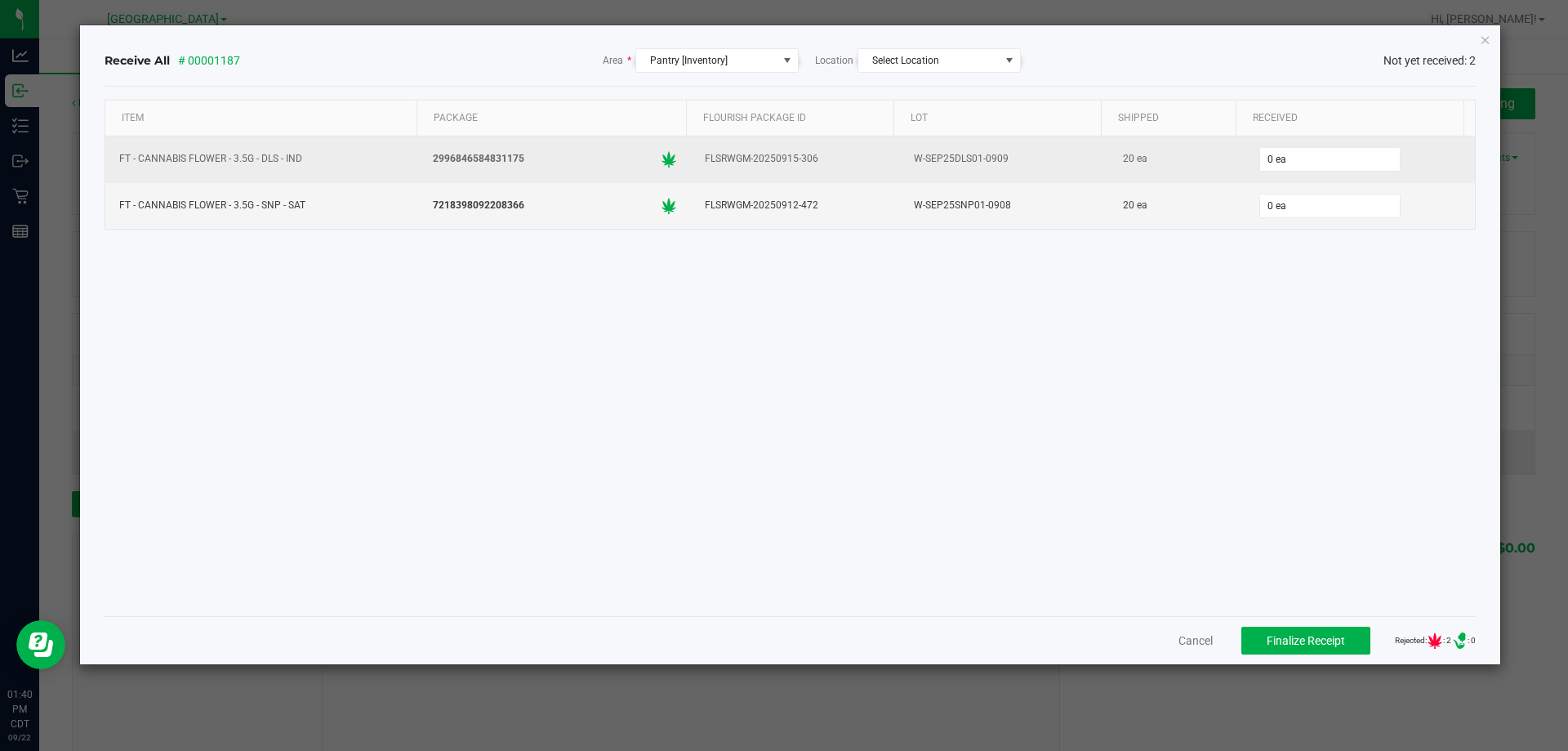
click at [1334, 172] on div "0 ea" at bounding box center [1360, 159] width 211 height 33
click at [1327, 159] on input "0" at bounding box center [1330, 159] width 140 height 23
type input "20 ea"
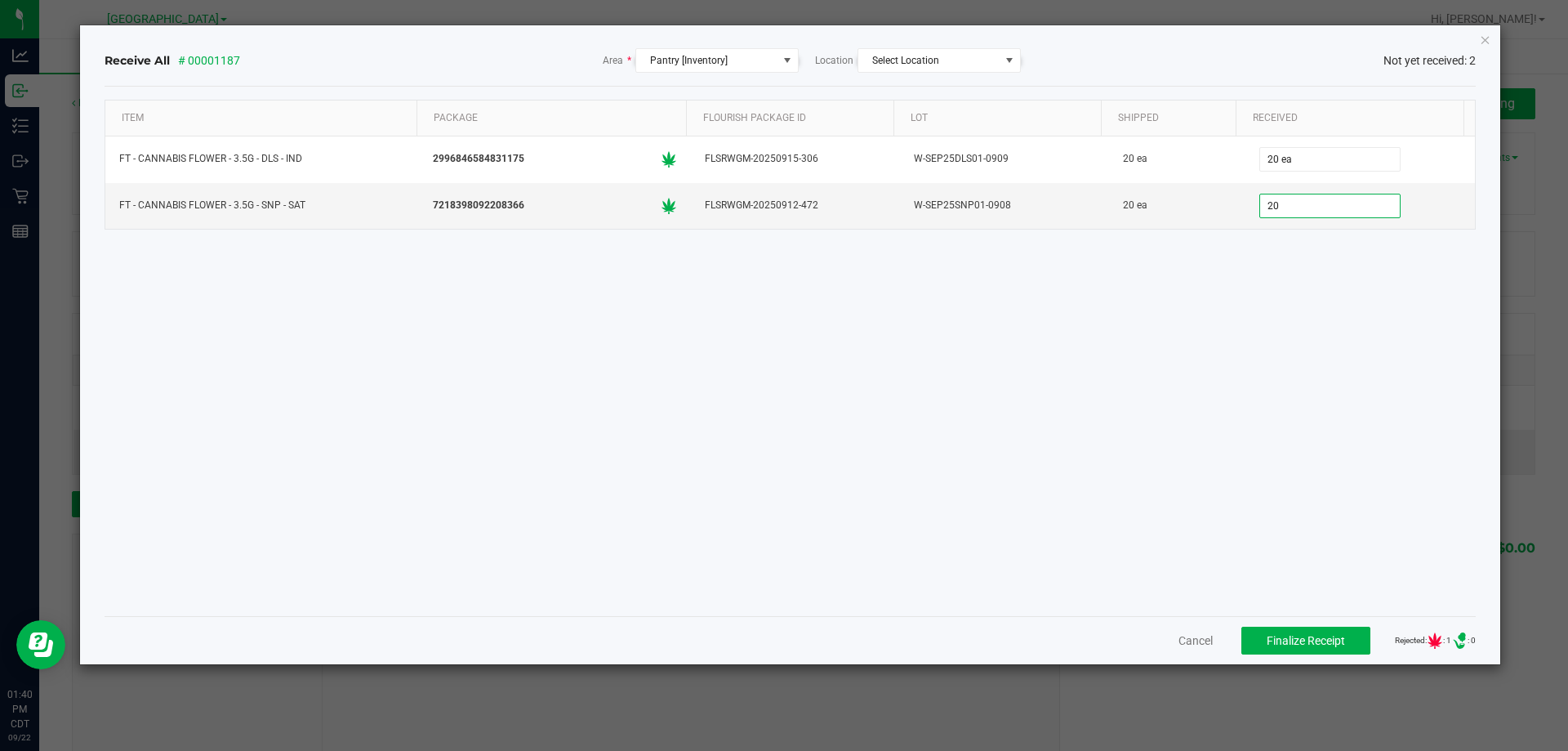
type input "20 ea"
click at [1299, 662] on div "Cancel Finalize Receipt Rejected: : 1 .st0{ } : 0" at bounding box center [790, 640] width 1372 height 48
click at [1300, 654] on button "Finalize Receipt" at bounding box center [1305, 640] width 129 height 28
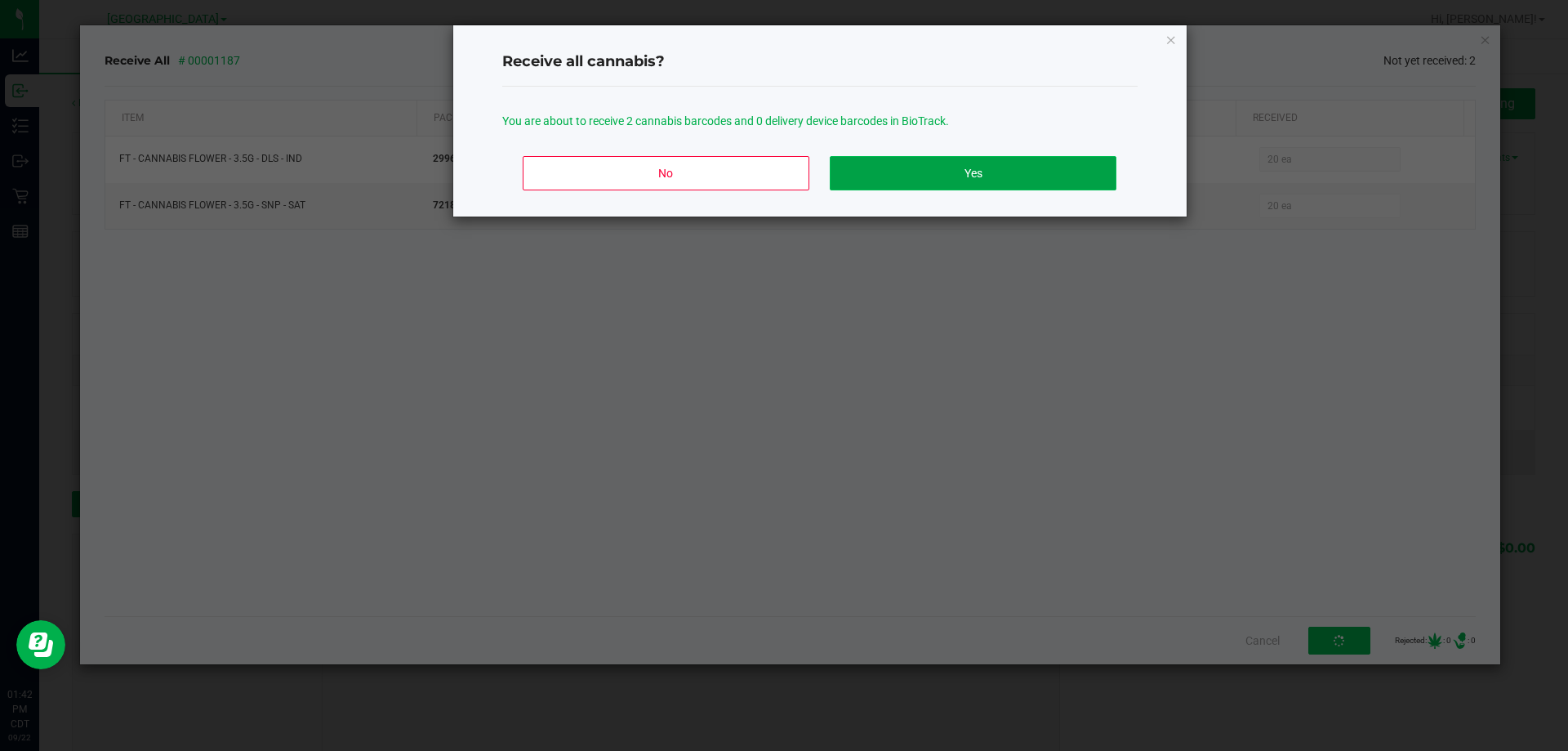
click at [1047, 179] on button "Yes" at bounding box center [972, 173] width 285 height 34
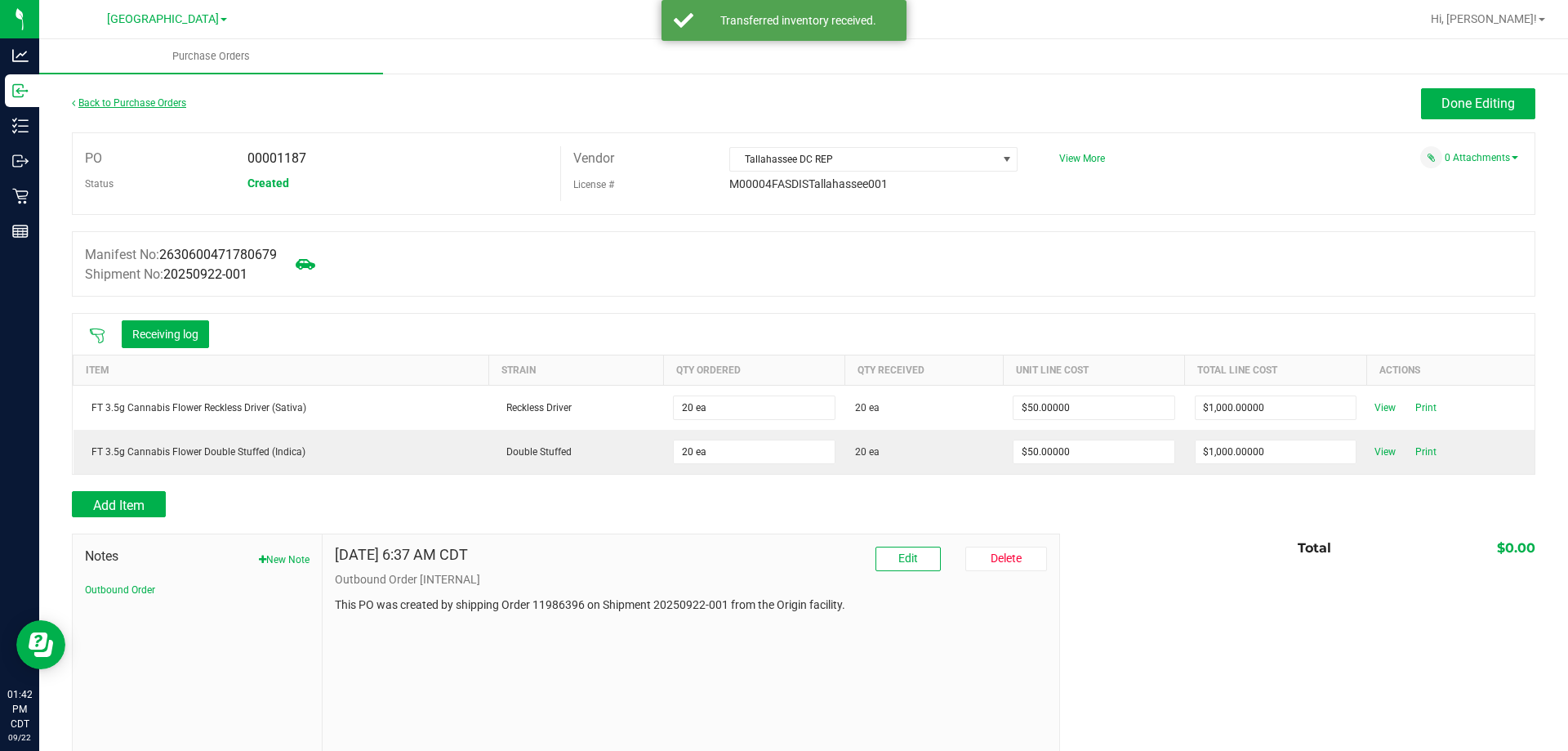
click at [98, 107] on link "Back to Purchase Orders" at bounding box center [129, 103] width 114 height 11
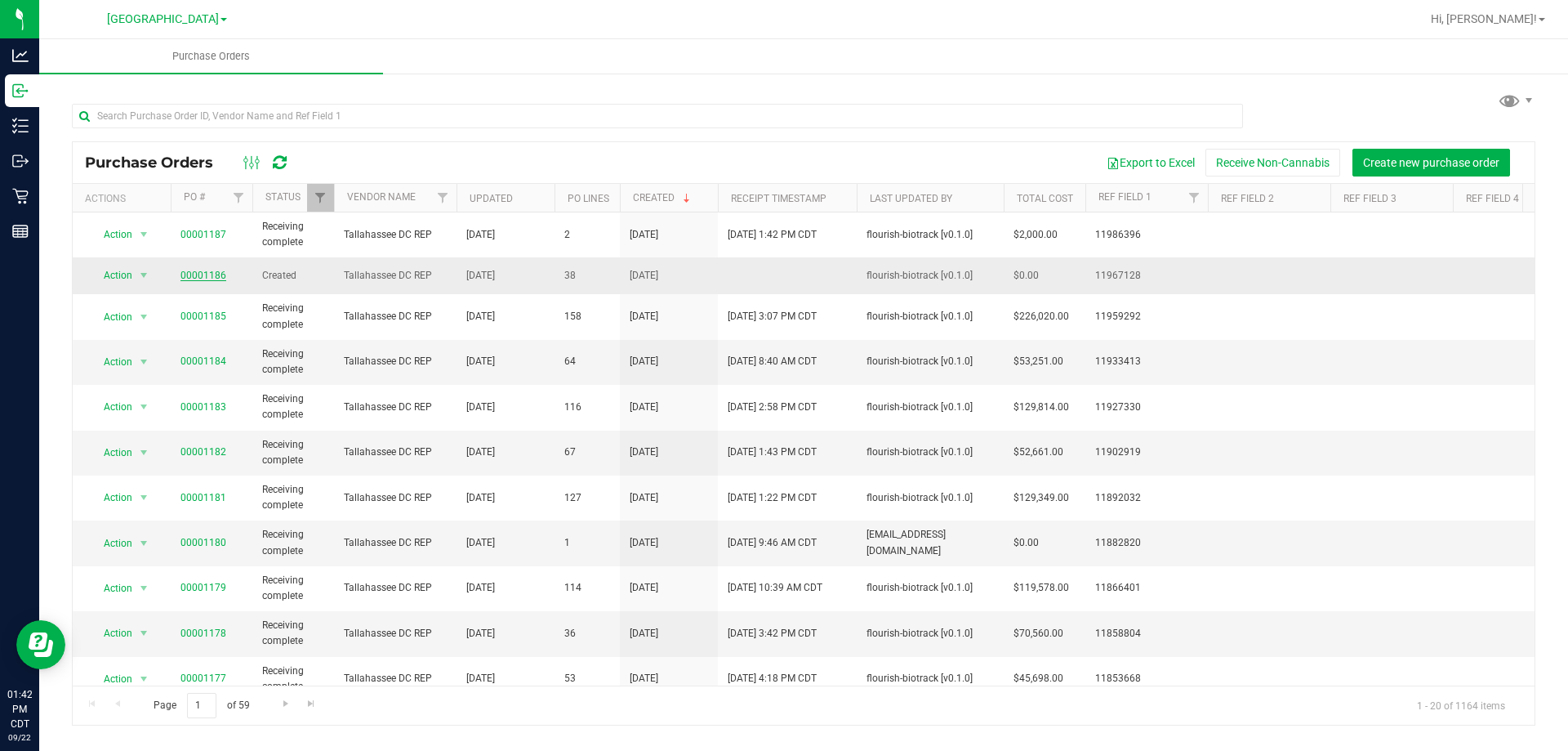
click at [213, 270] on link "00001186" at bounding box center [203, 275] width 46 height 11
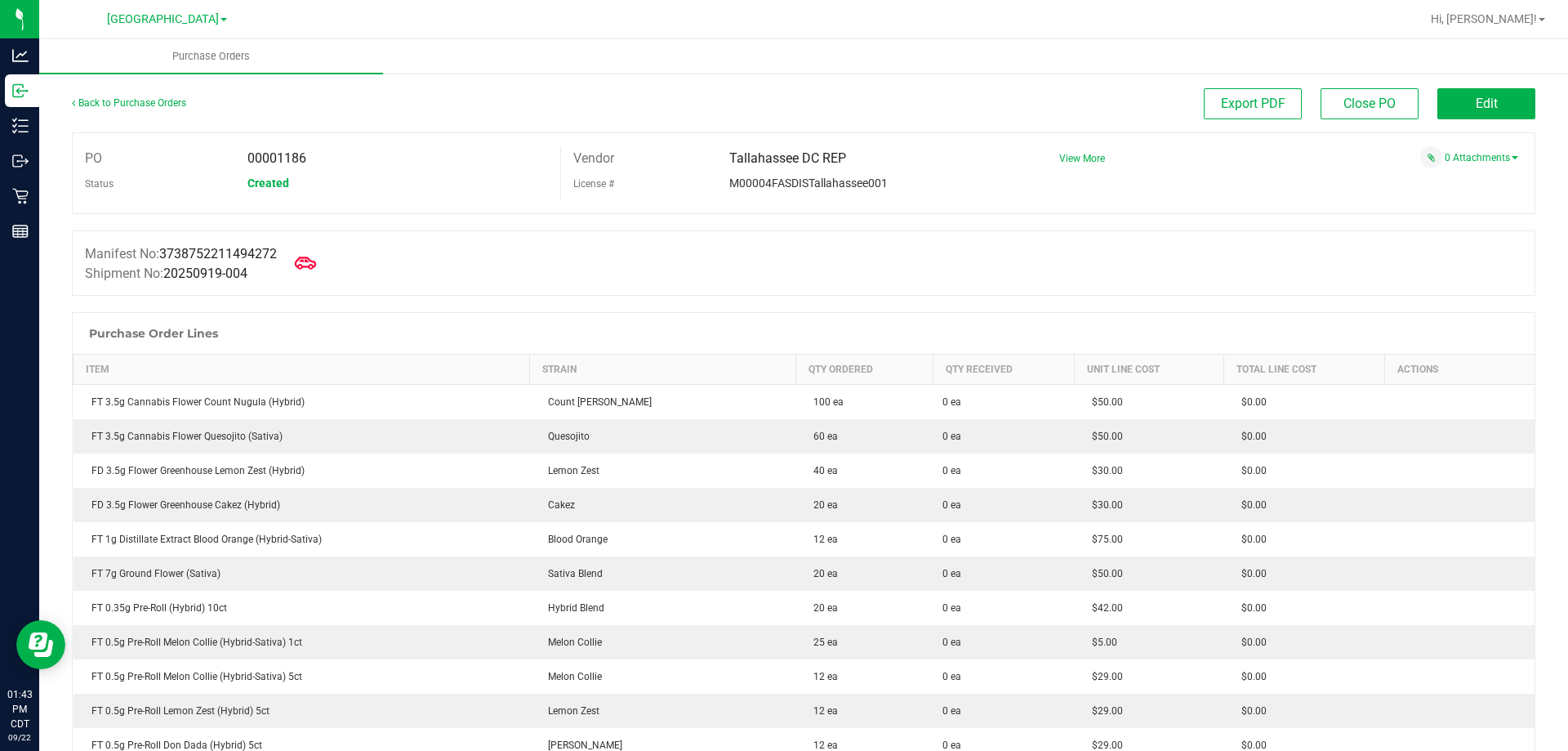
click at [305, 262] on icon at bounding box center [305, 263] width 21 height 21
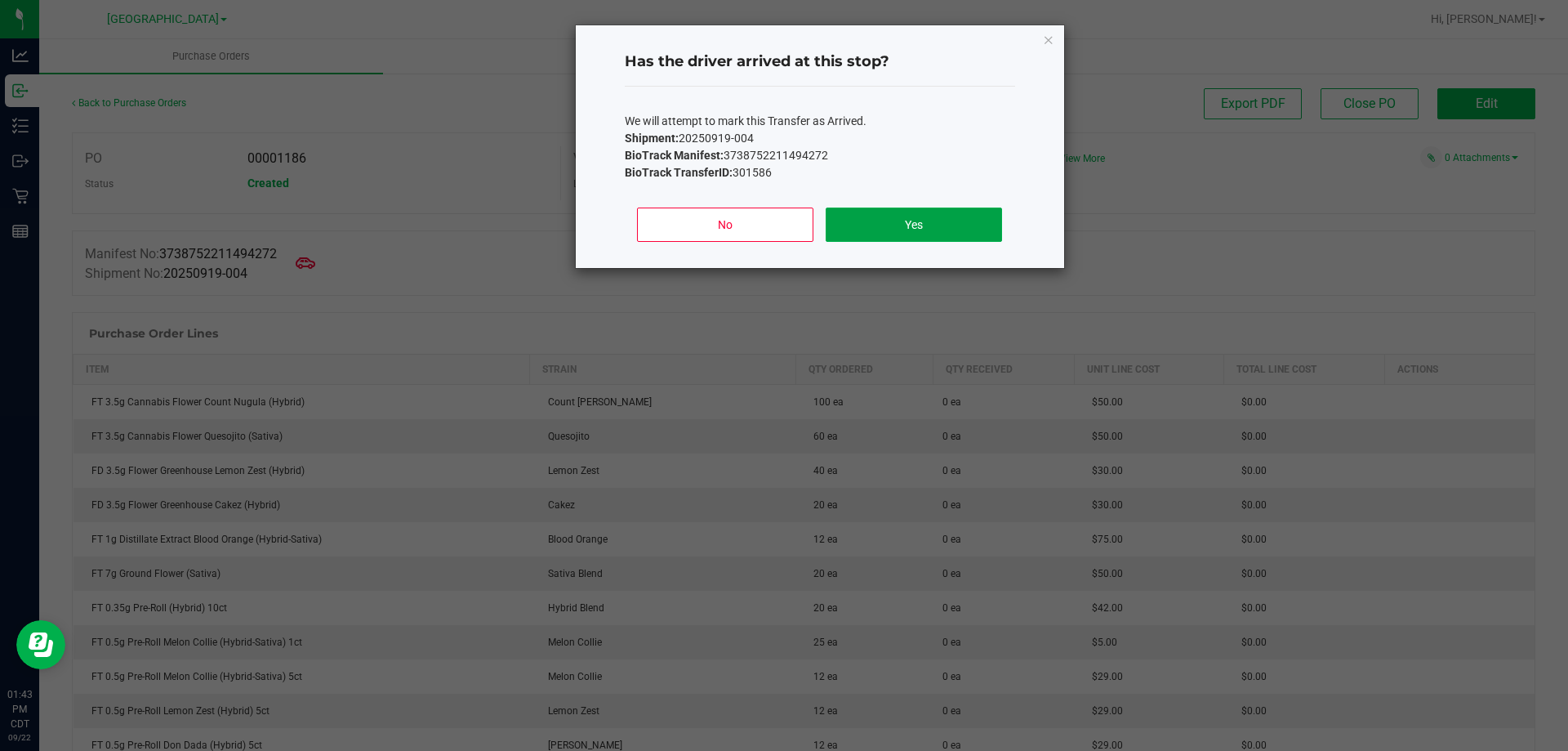
click at [841, 231] on button "Yes" at bounding box center [913, 225] width 175 height 34
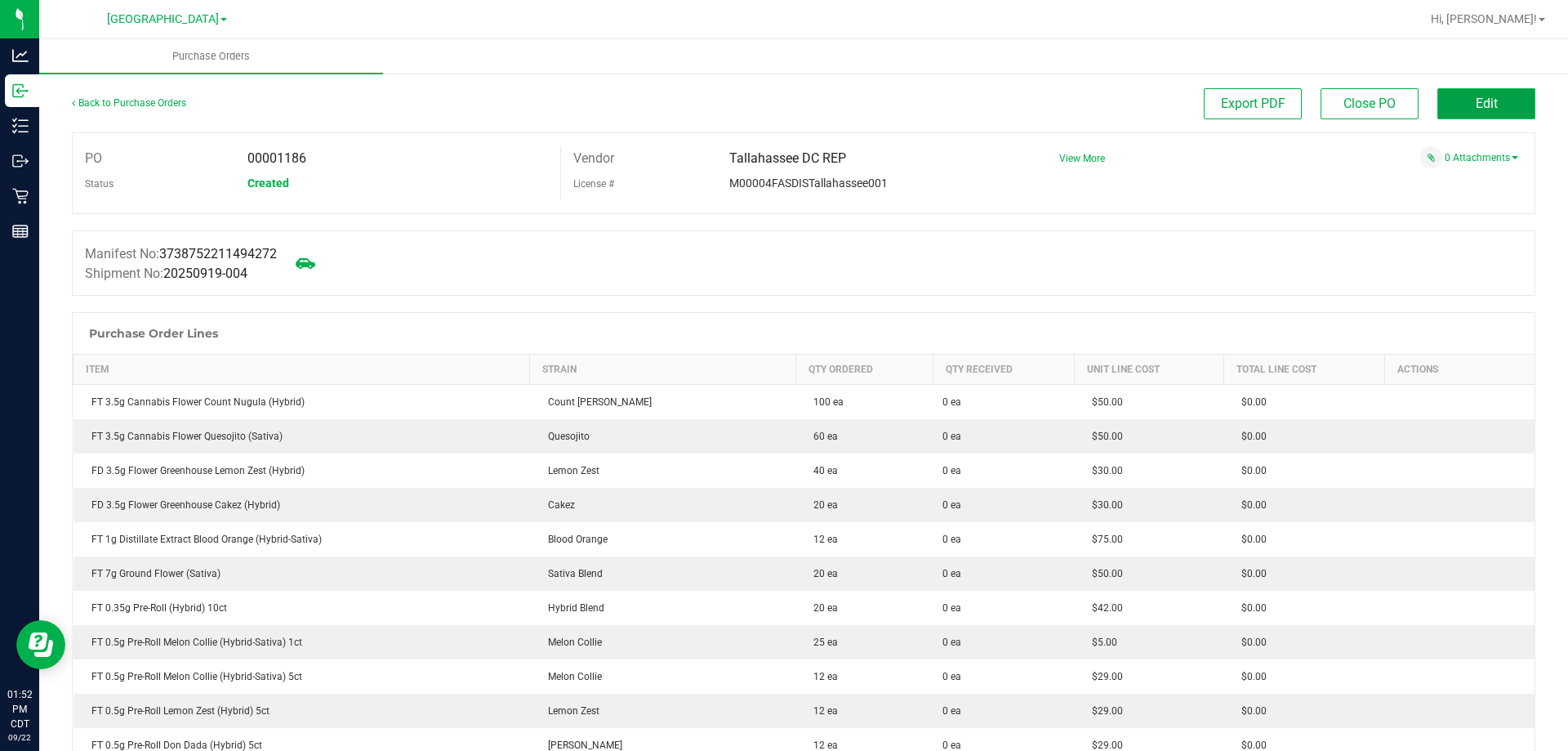
click at [1450, 101] on button "Edit" at bounding box center [1487, 103] width 98 height 31
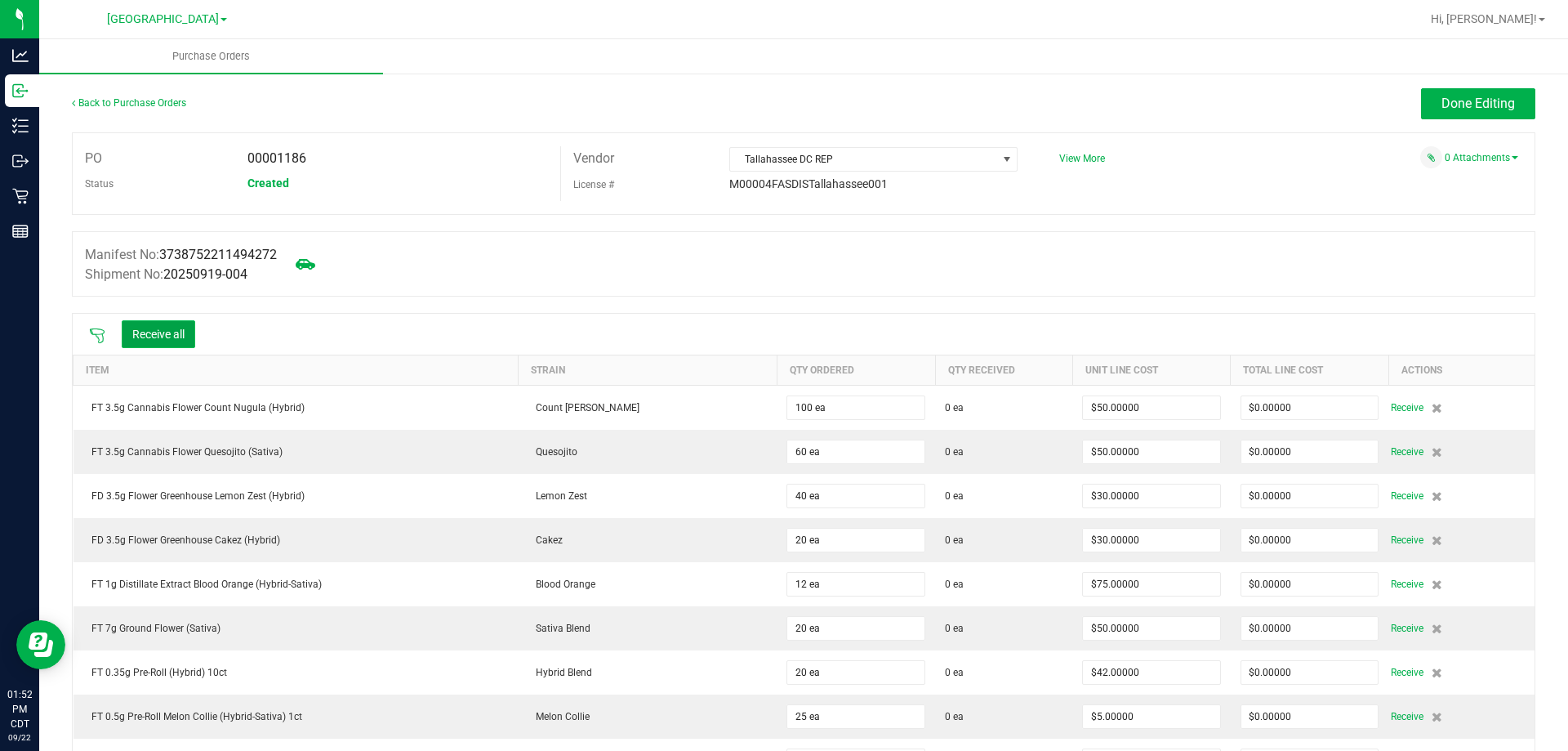
click at [136, 327] on button "Receive all" at bounding box center [158, 334] width 74 height 28
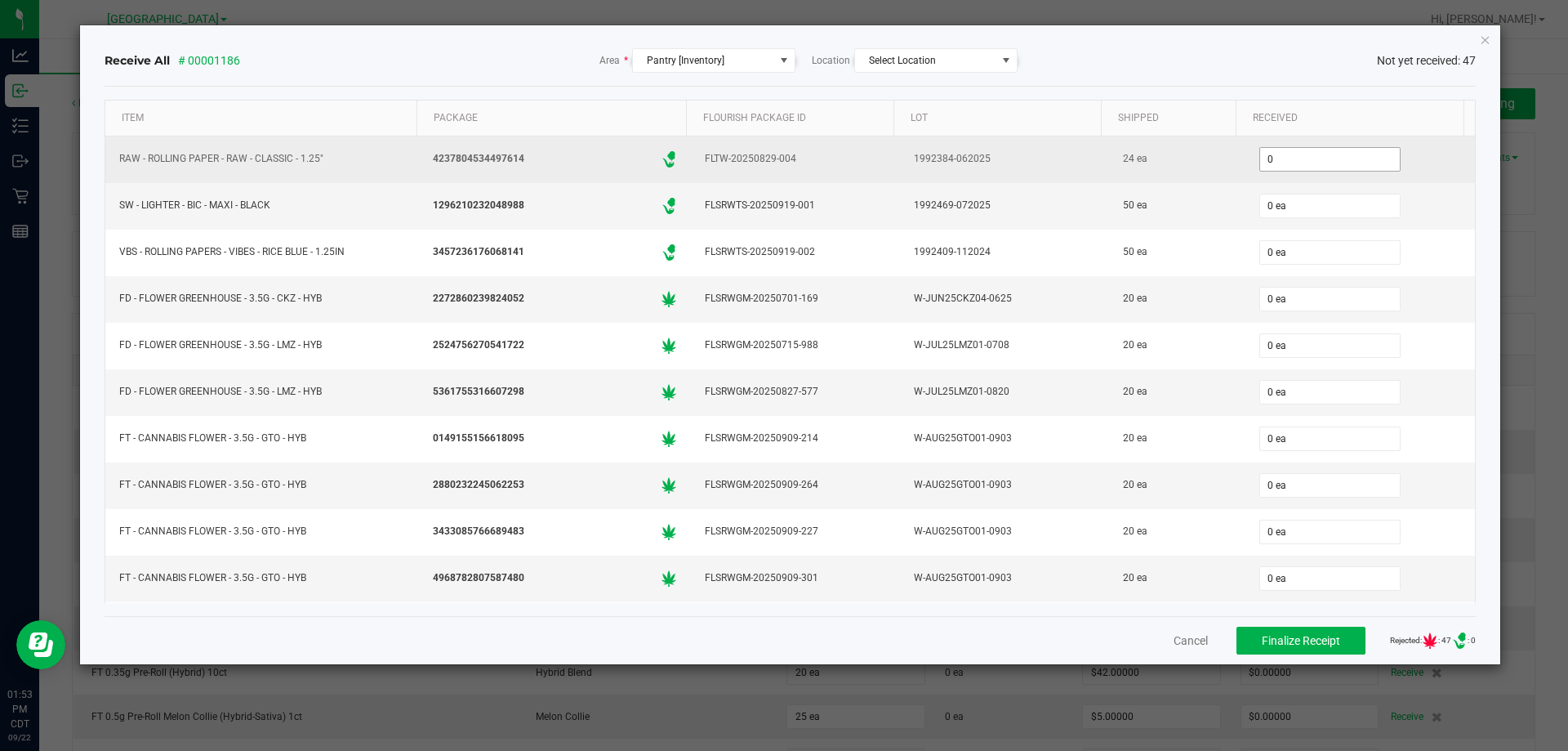
click at [1267, 153] on input "0" at bounding box center [1330, 159] width 140 height 23
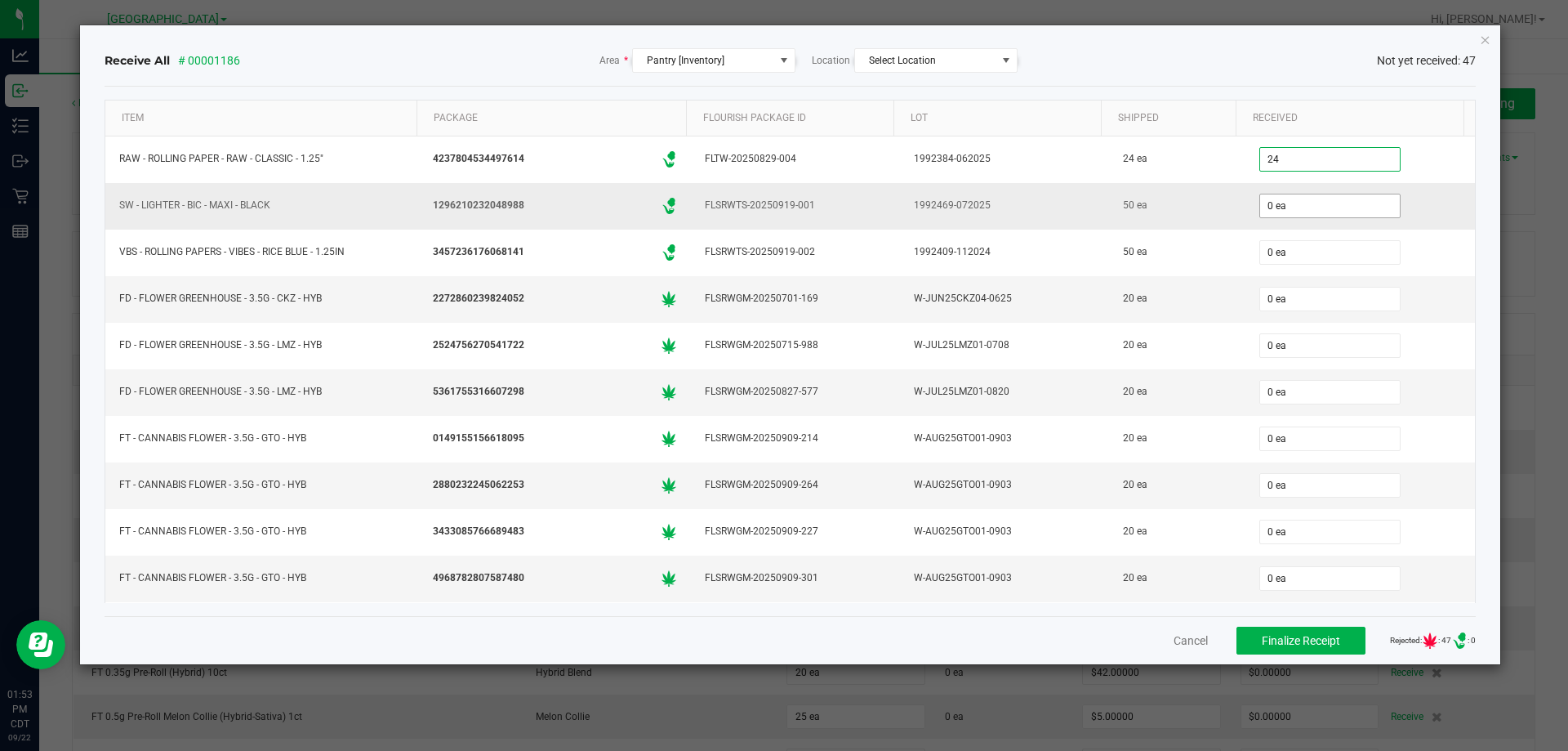
type input "24 ea"
click at [1264, 209] on input "0" at bounding box center [1330, 205] width 140 height 23
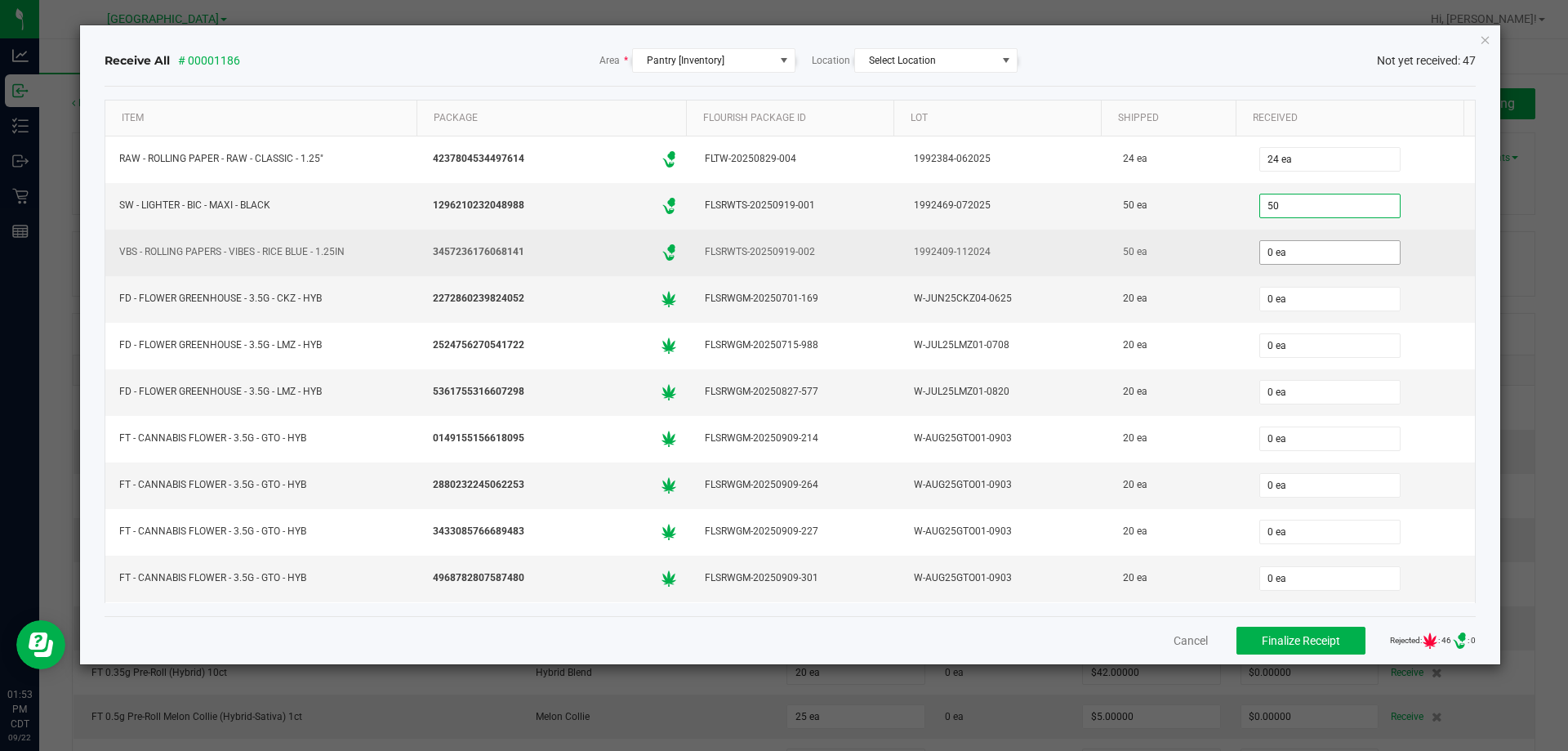
type input "50 ea"
click at [1265, 253] on input "0" at bounding box center [1330, 252] width 140 height 23
type input "50 ea"
click at [1161, 257] on div "50 ea" at bounding box center [1177, 252] width 116 height 24
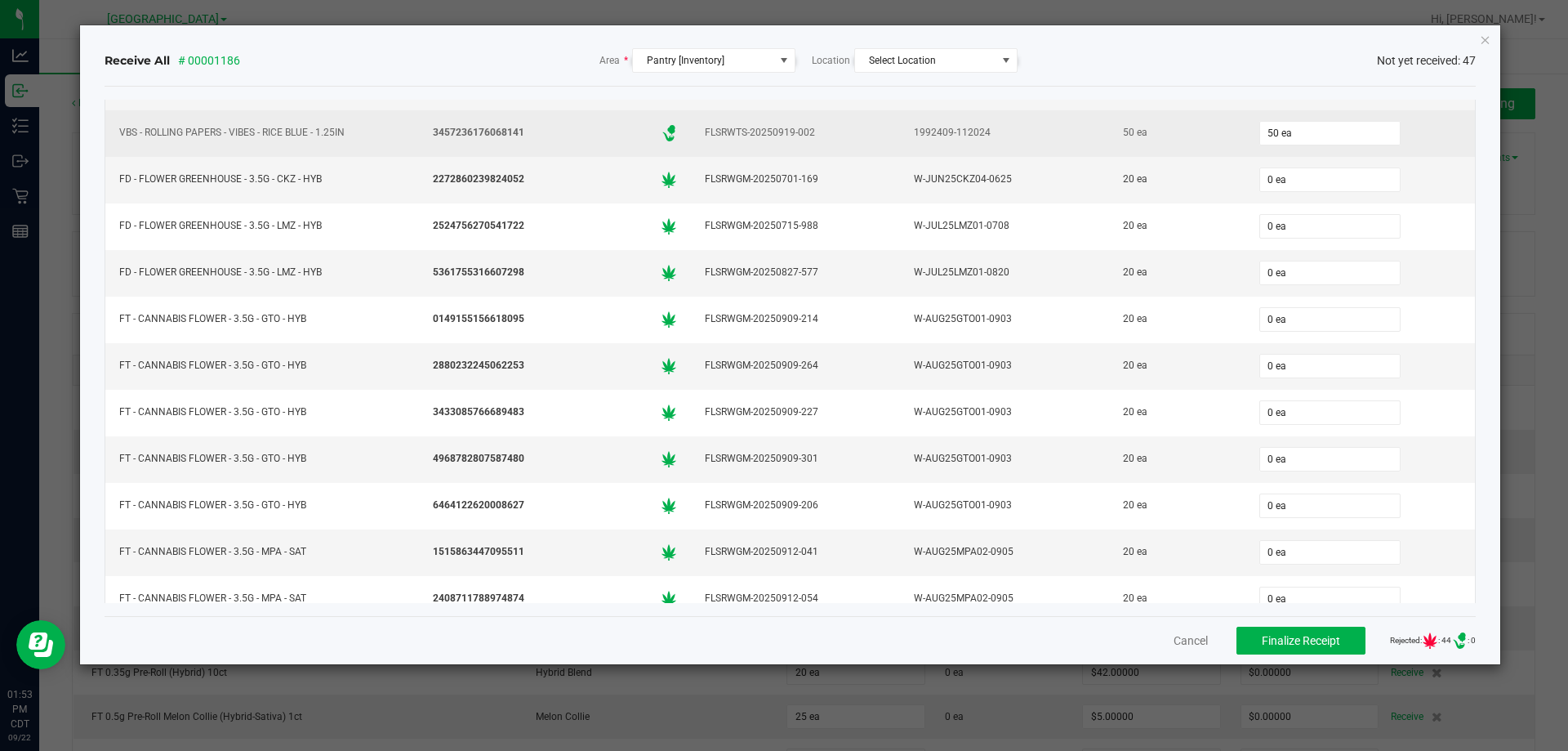
scroll to position [81, 0]
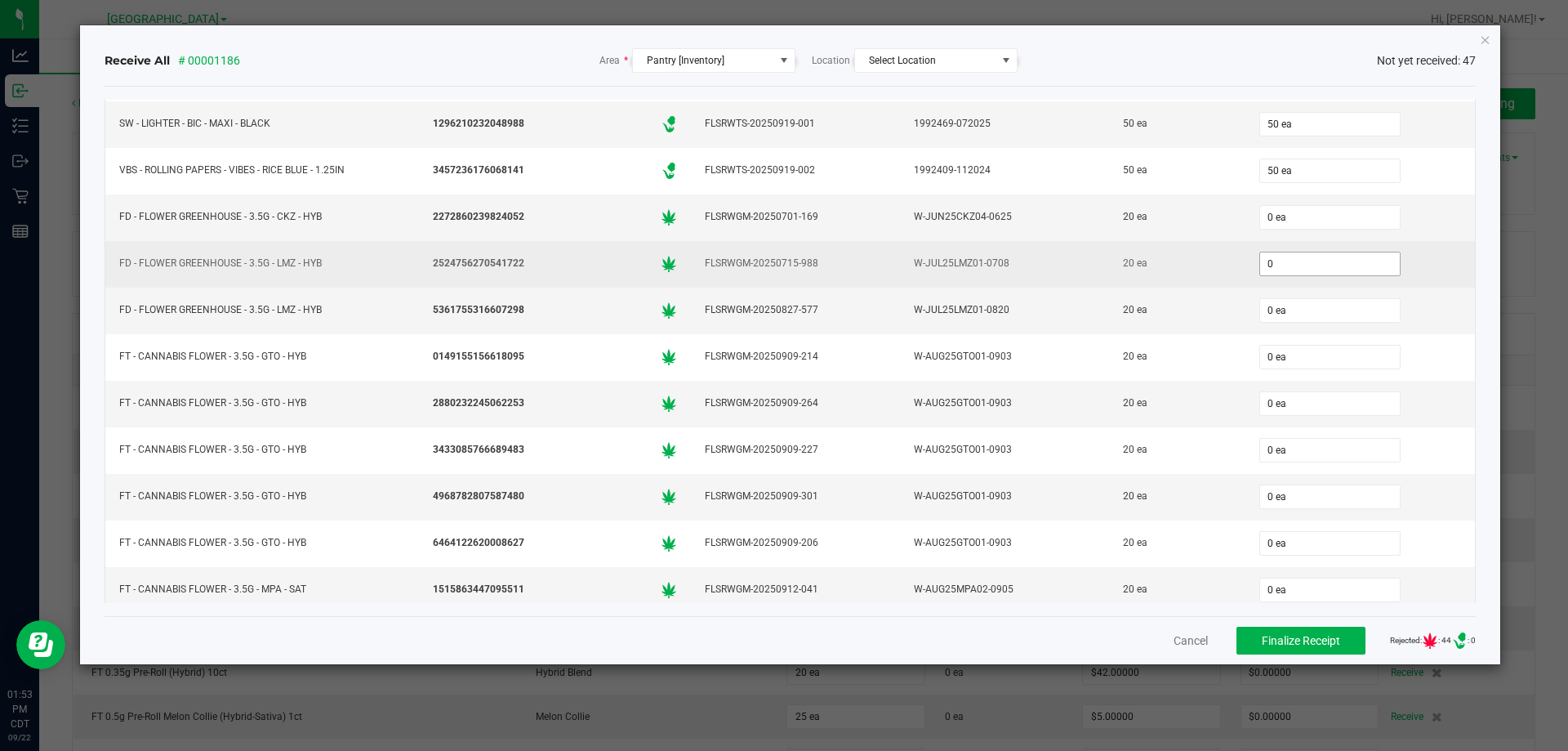
click at [1299, 264] on input "0" at bounding box center [1330, 264] width 140 height 23
type input "20 ea"
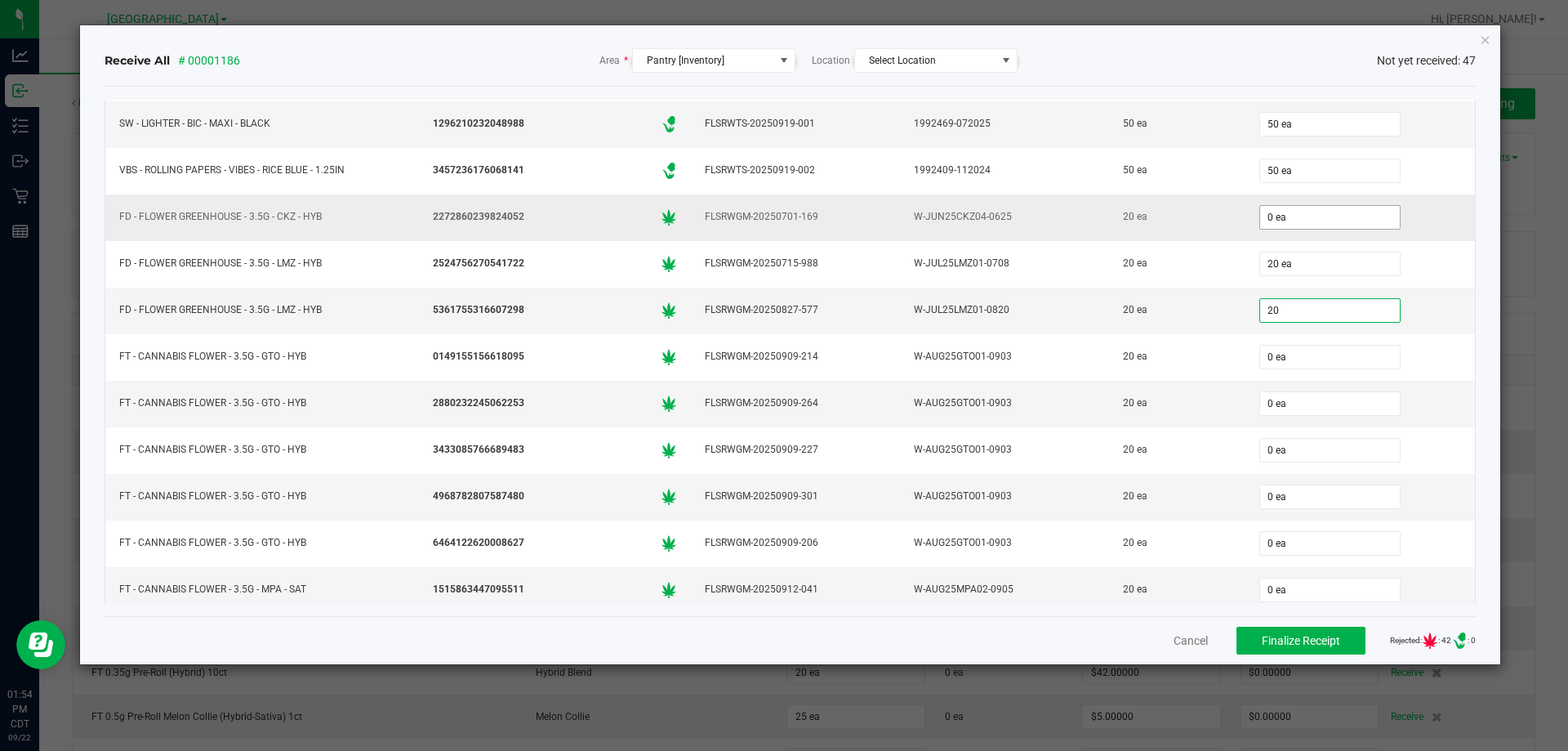
type input "20"
type input "0"
type input "20 ea"
click at [1281, 218] on input "0" at bounding box center [1330, 217] width 140 height 23
type input "20 ea"
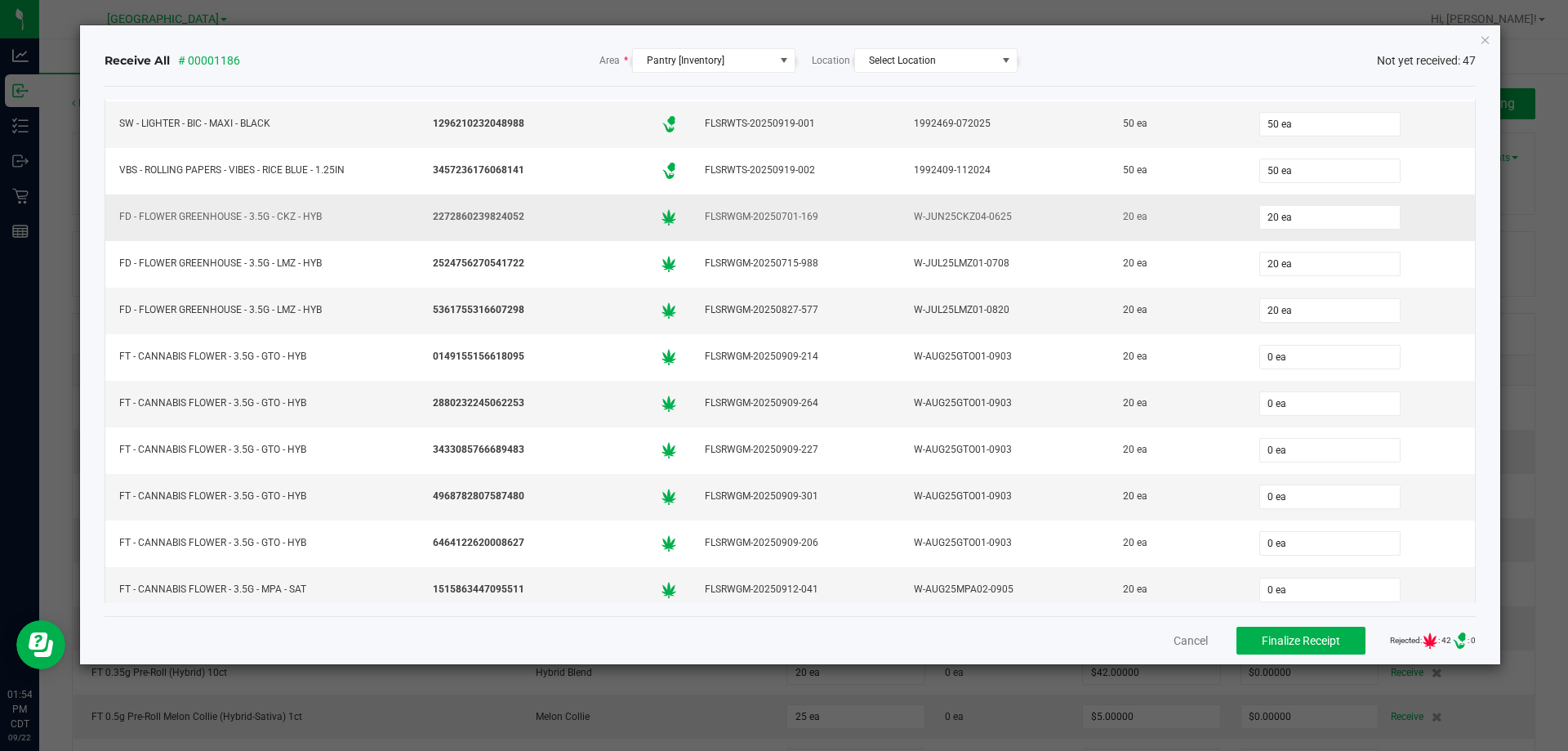
click at [1212, 236] on td "20 ea" at bounding box center [1177, 217] width 136 height 47
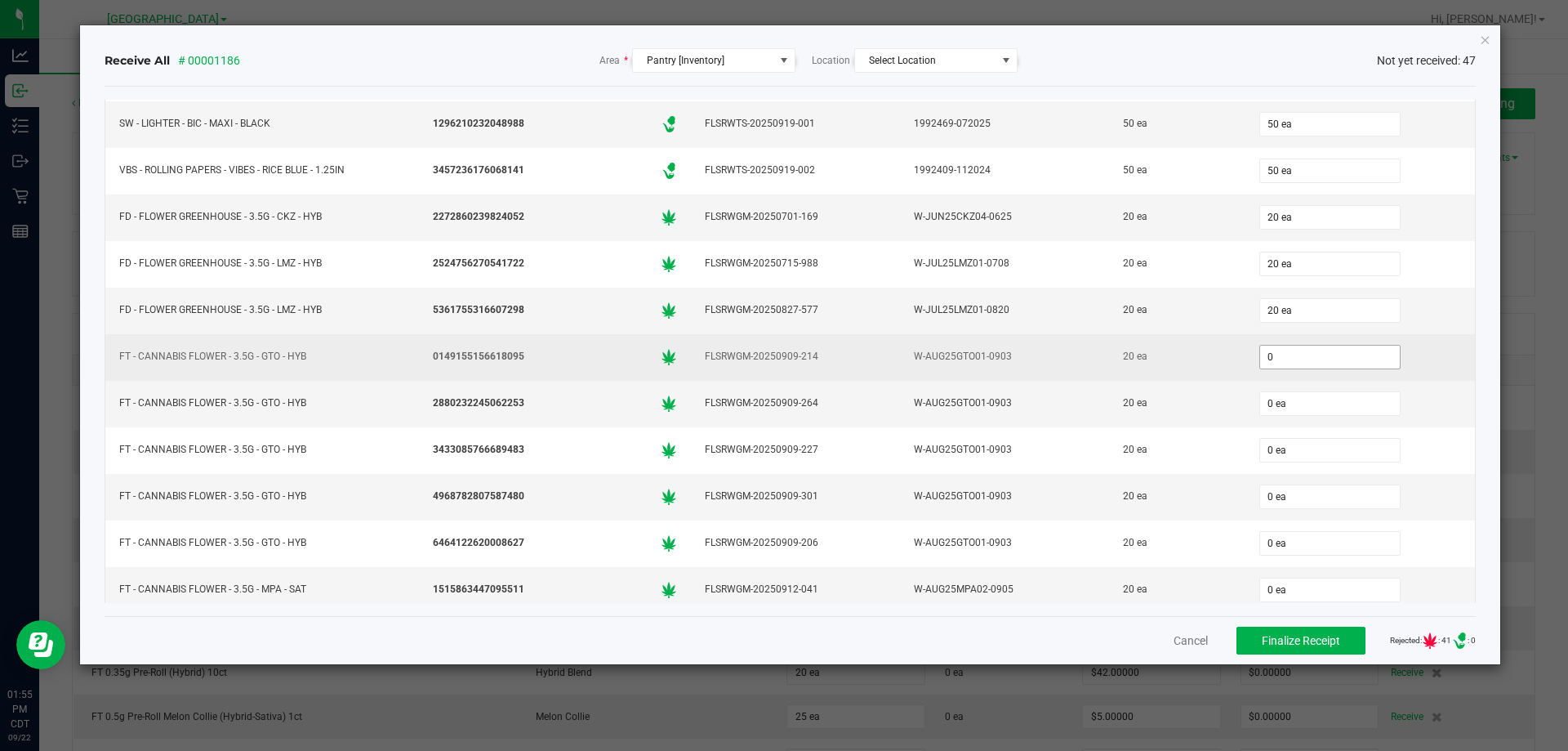
click at [1276, 349] on input "0" at bounding box center [1330, 357] width 140 height 23
type input "20 ea"
click at [1128, 370] on td "20 ea" at bounding box center [1177, 357] width 136 height 47
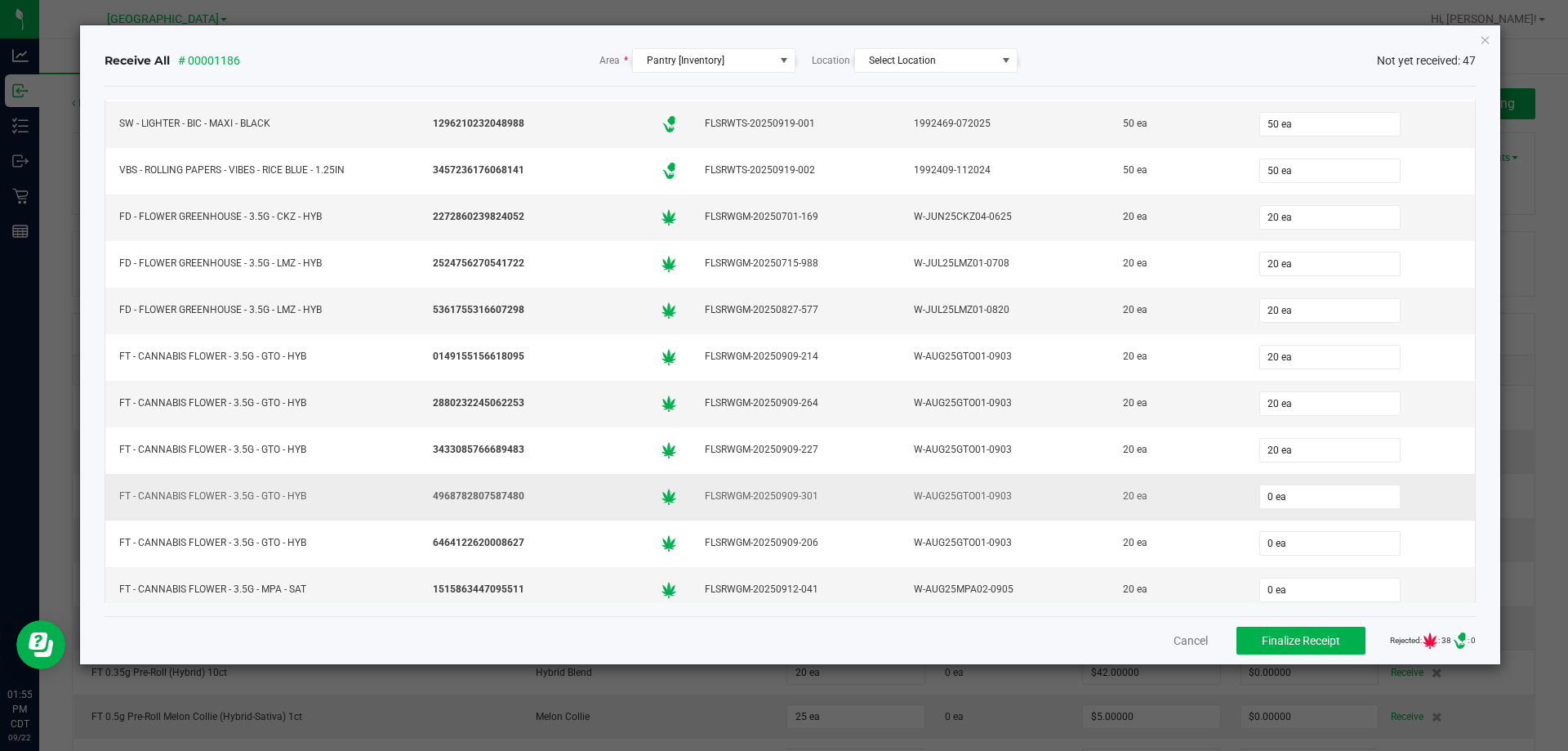
scroll to position [164, 0]
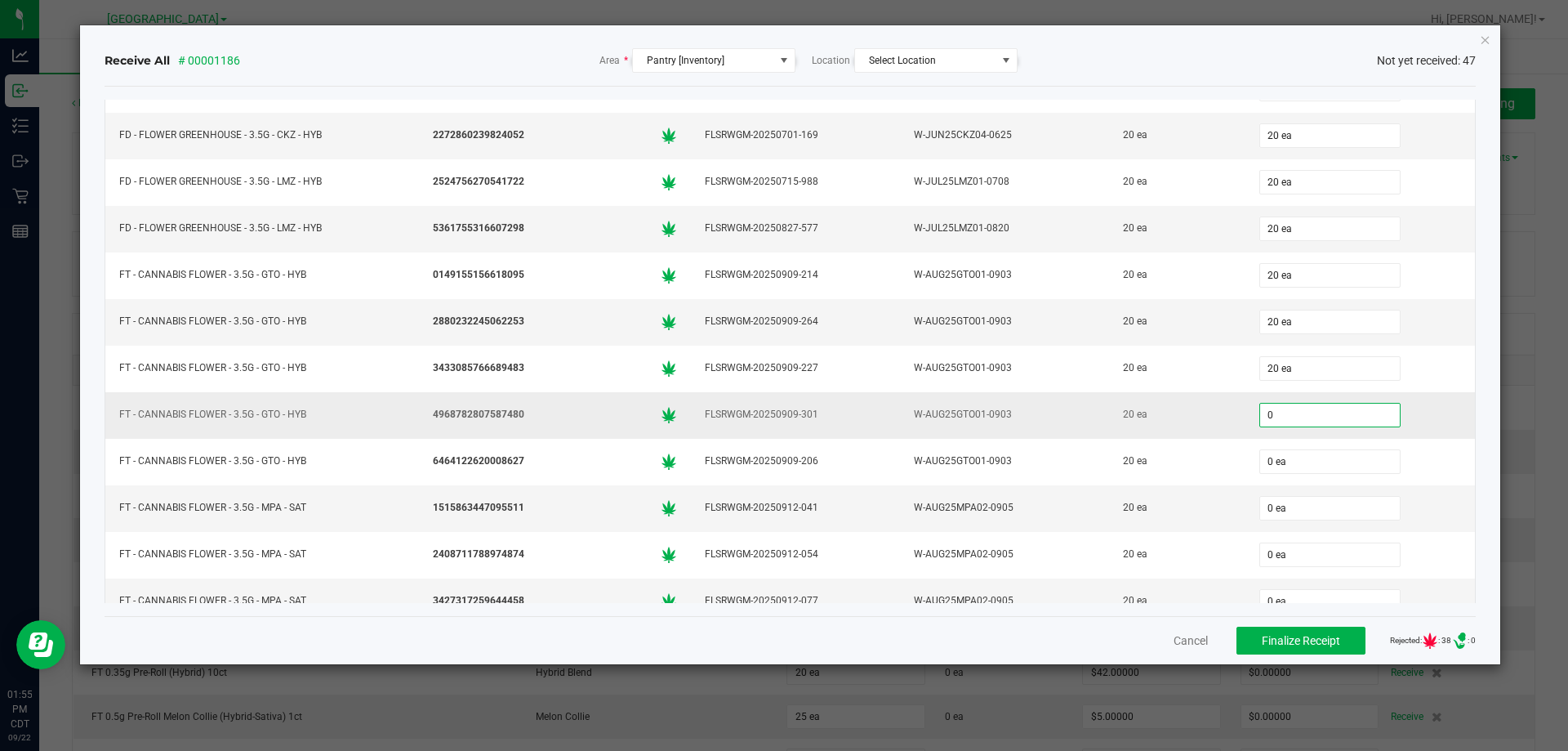
click at [1264, 414] on input "0" at bounding box center [1330, 414] width 140 height 23
type input "20 ea"
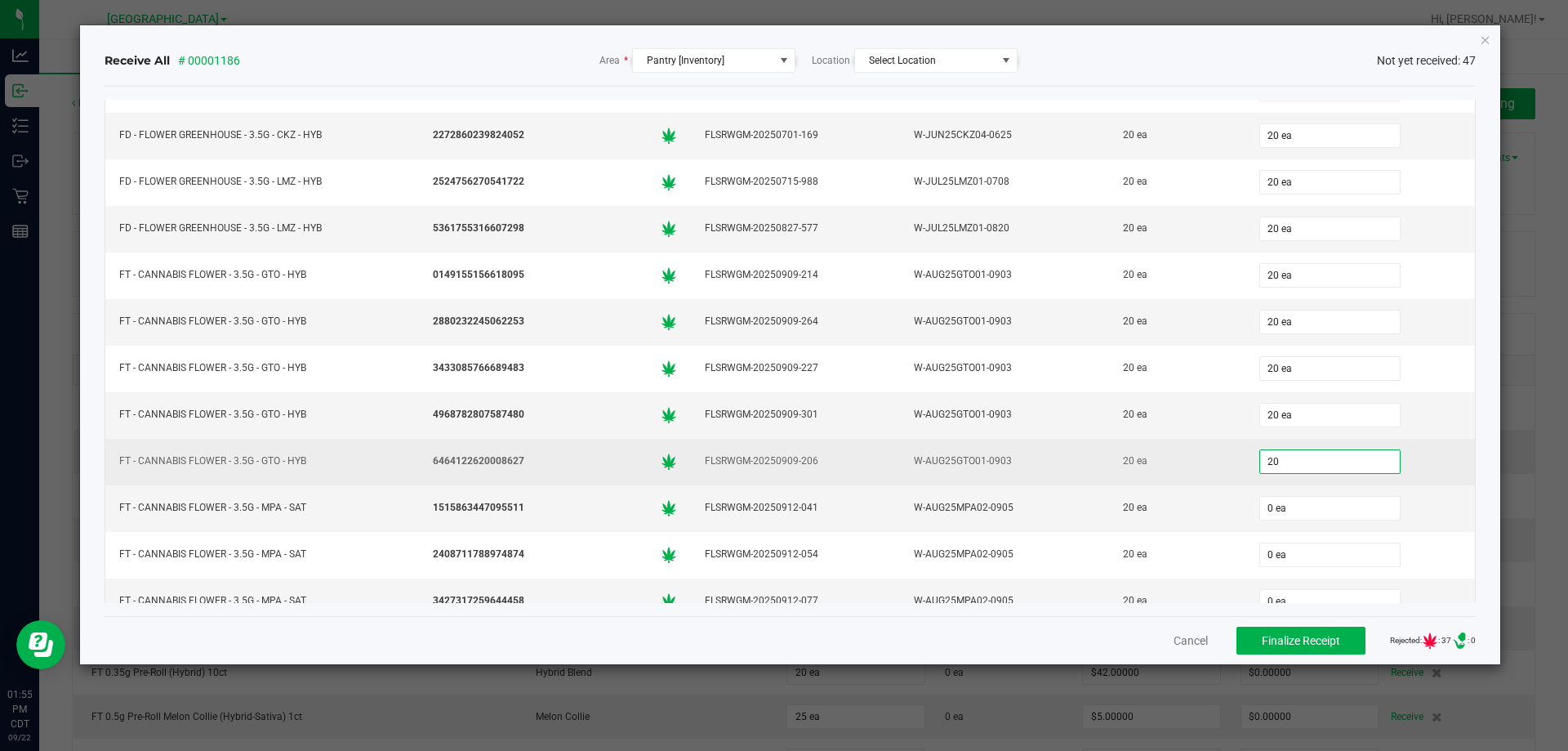
click at [1271, 467] on input "20" at bounding box center [1330, 461] width 140 height 23
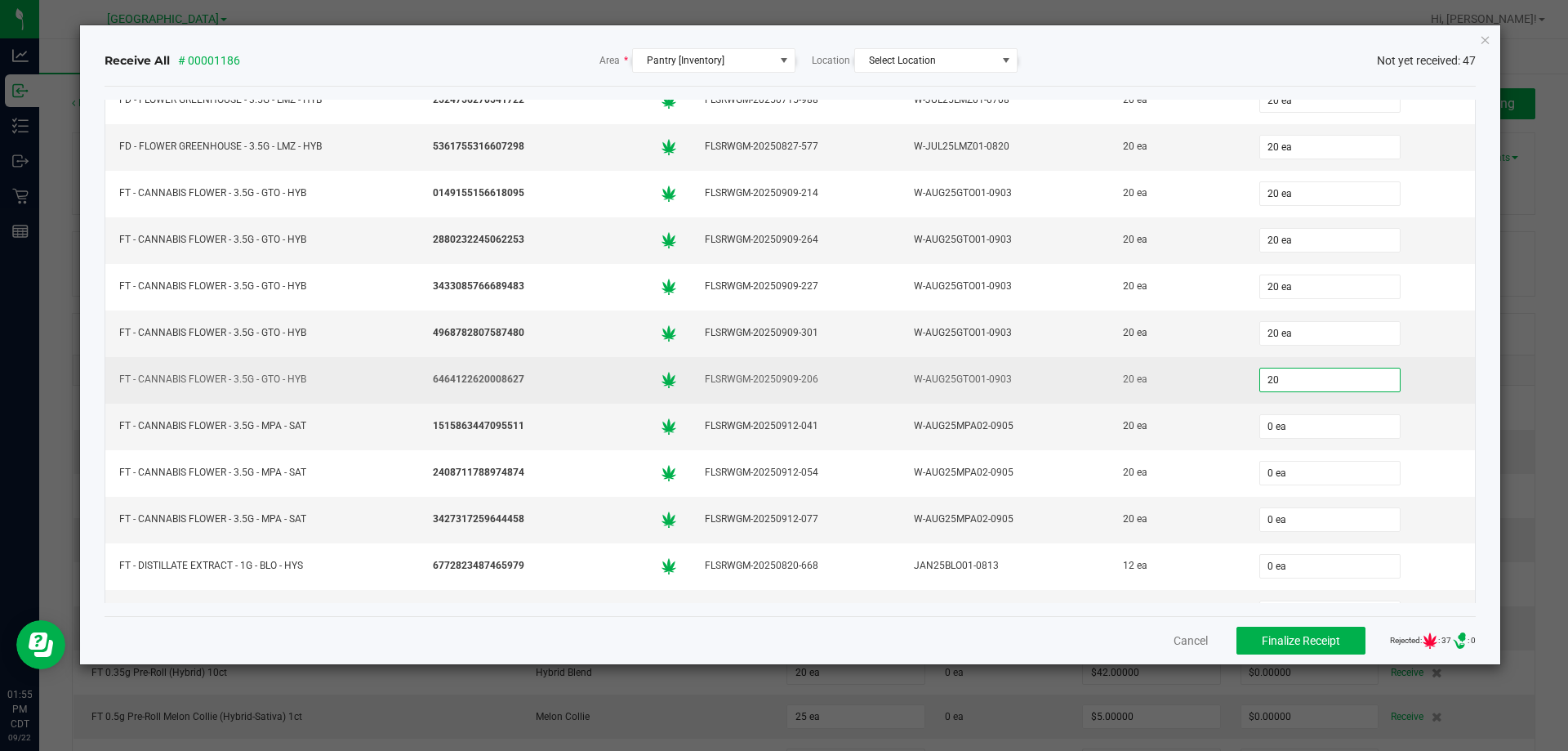
scroll to position [327, 0]
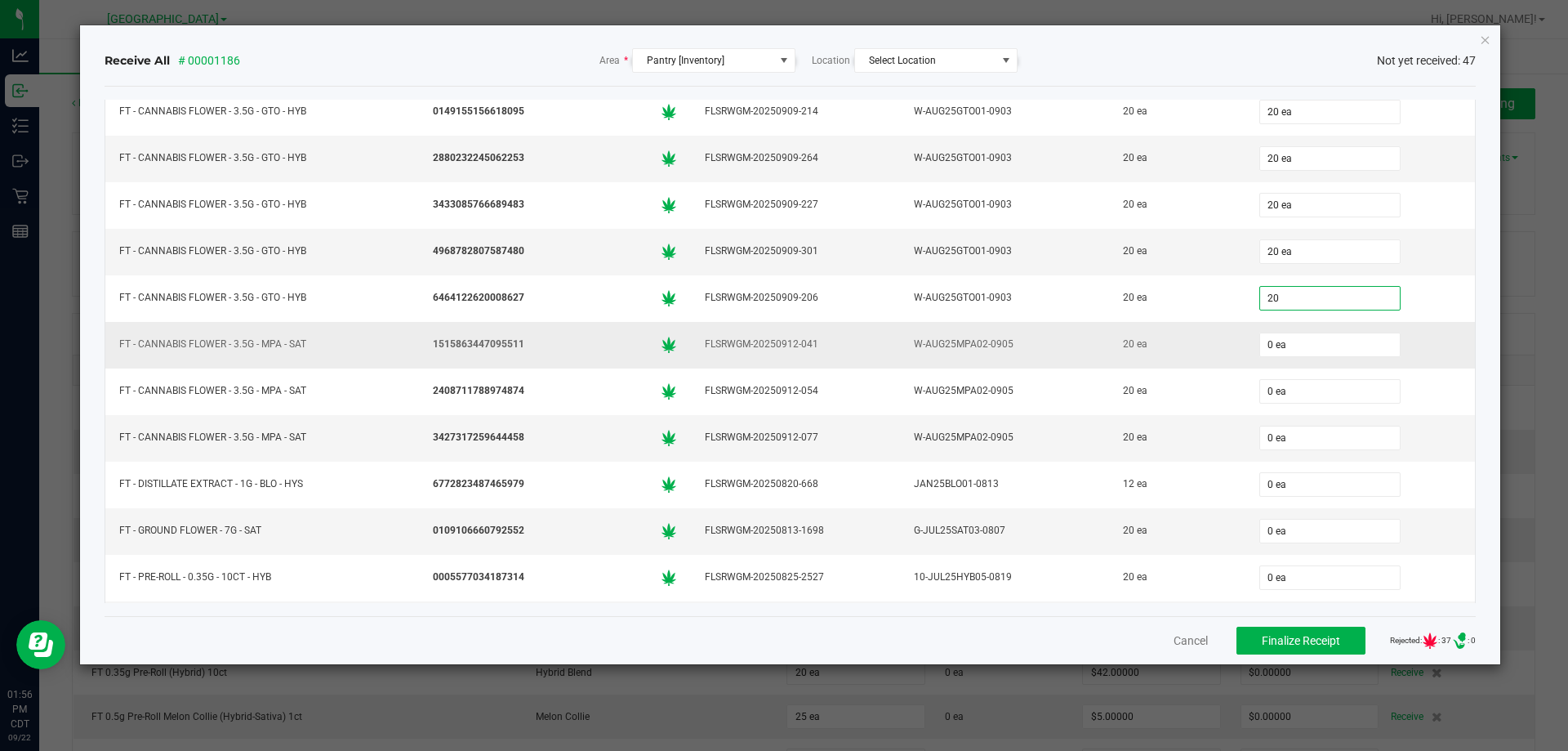
type input "20 ea"
click at [1255, 331] on div "0 ea" at bounding box center [1360, 345] width 211 height 33
click at [1265, 337] on input "0" at bounding box center [1330, 344] width 140 height 23
type input "20 ea"
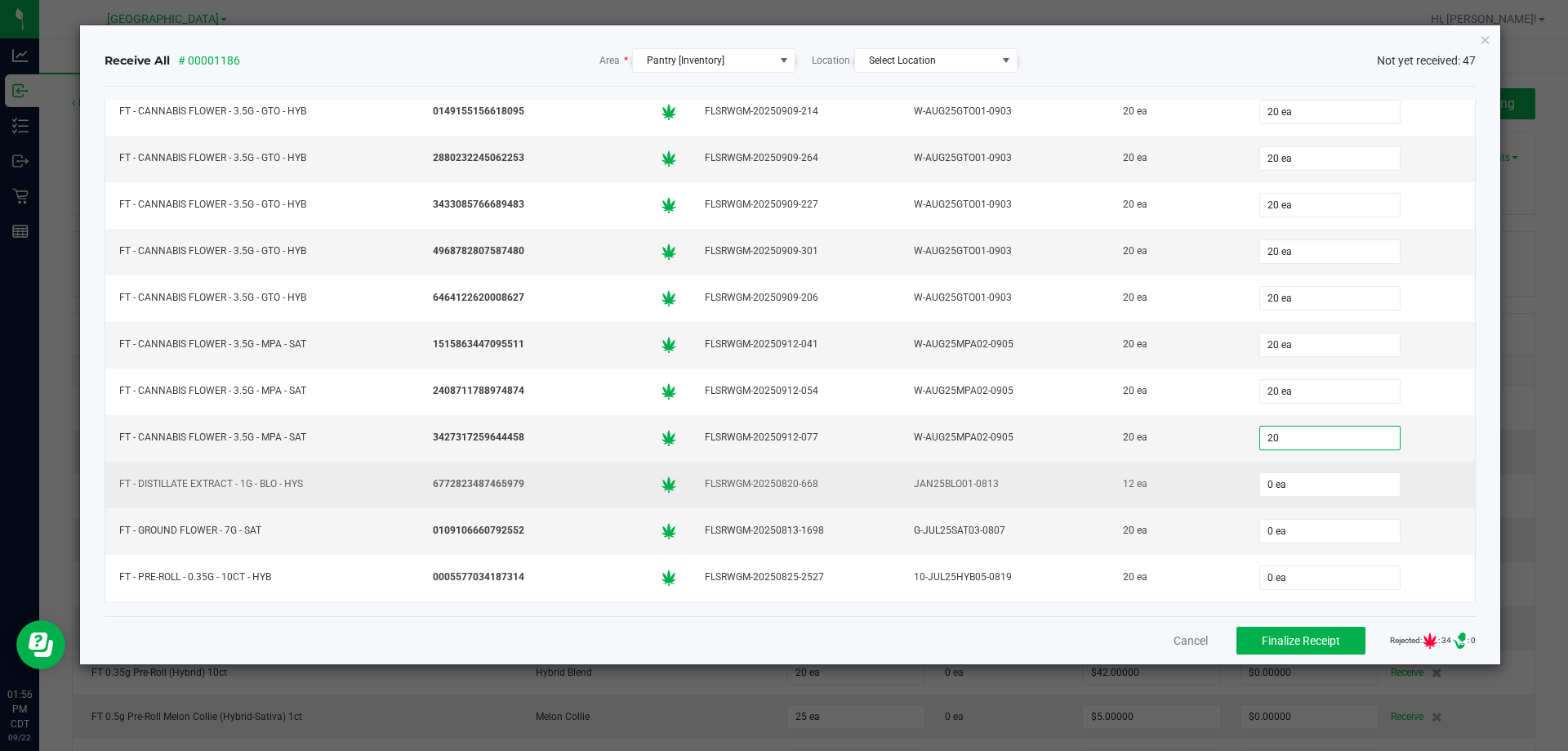
type input "20 ea"
click at [1000, 505] on td "JAN25BLO01-0813" at bounding box center [1004, 485] width 209 height 47
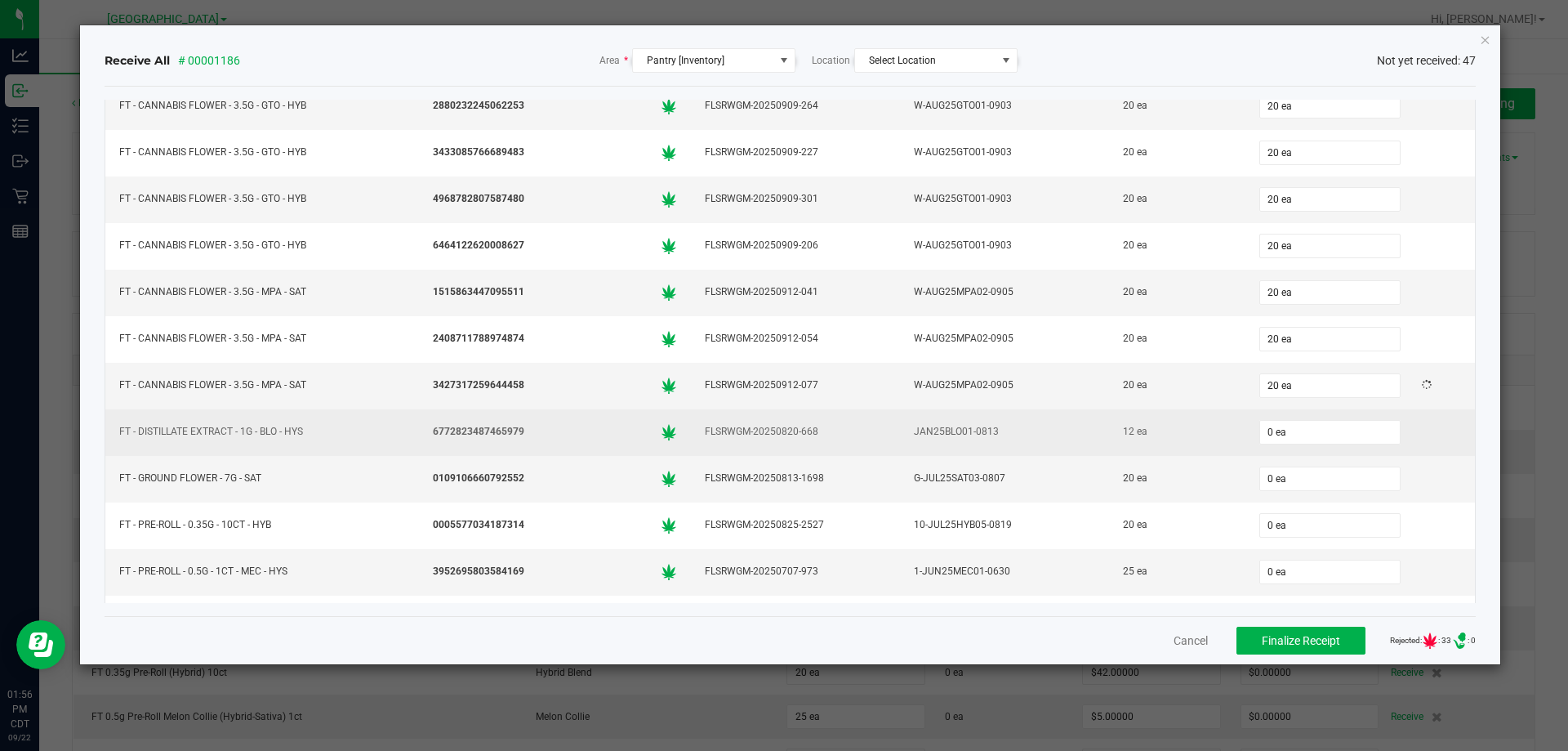
scroll to position [409, 0]
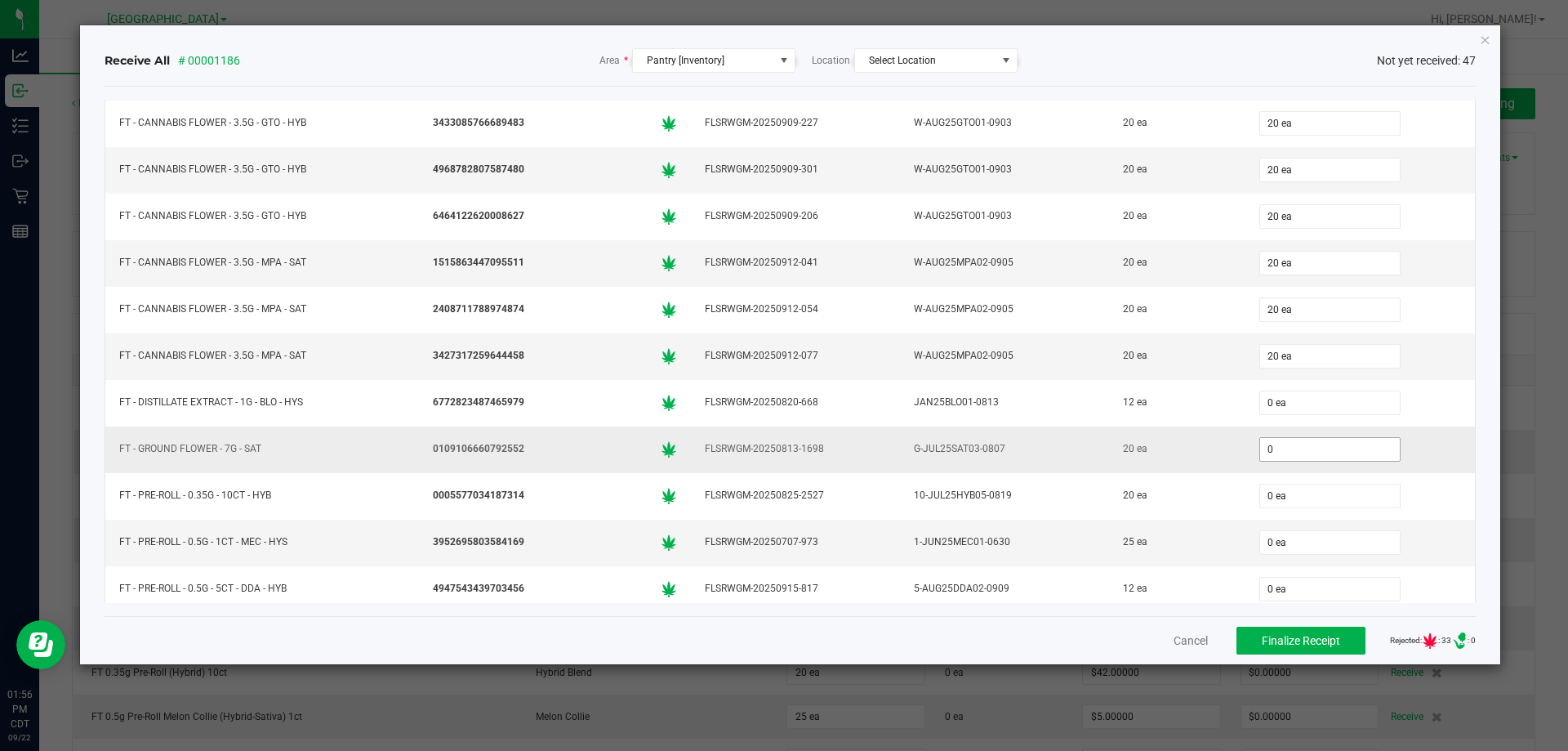
click at [1288, 440] on input "0" at bounding box center [1330, 449] width 140 height 23
type input "20 ea"
click at [477, 471] on td "0109106660792552" at bounding box center [555, 449] width 272 height 47
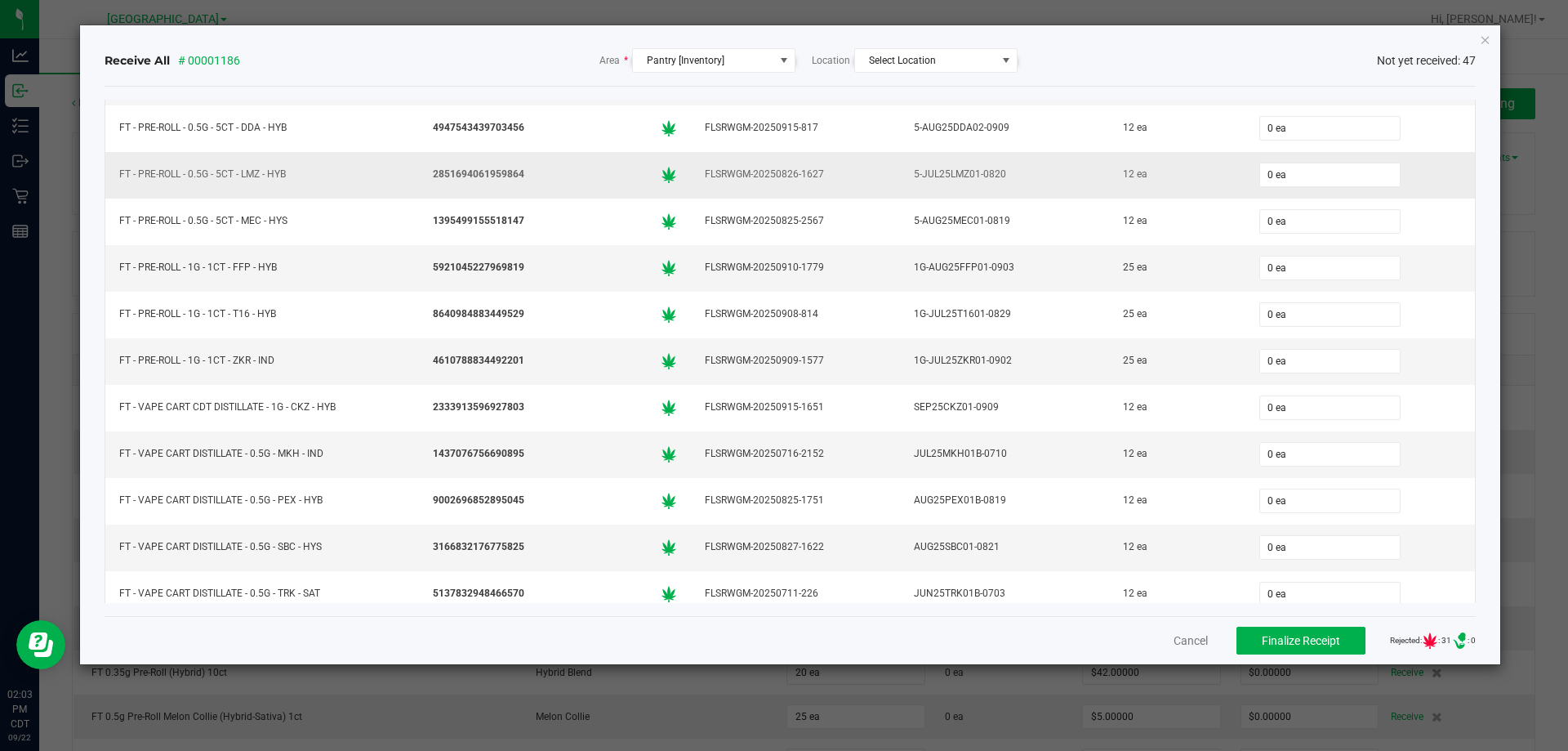
scroll to position [899, 0]
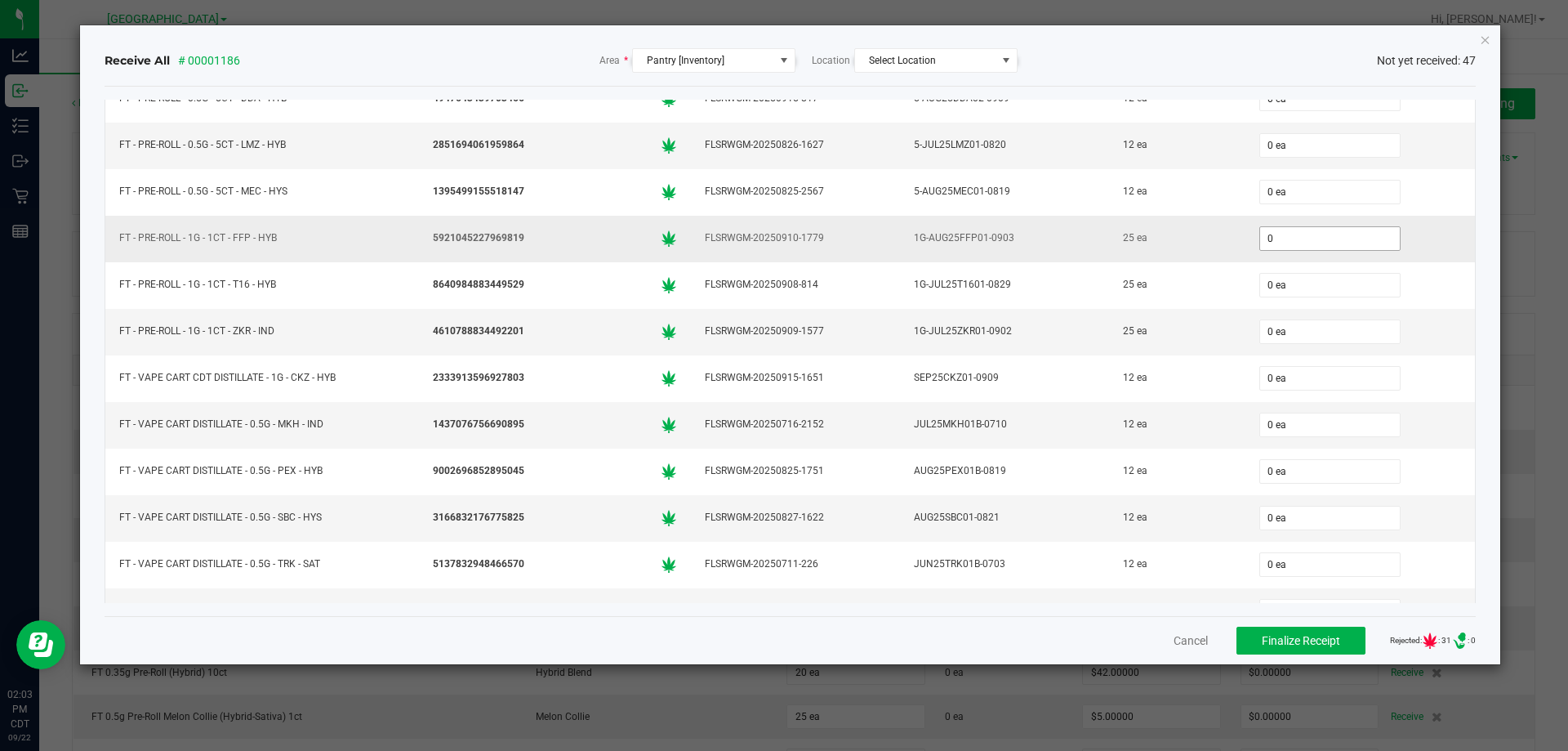
click at [1310, 239] on input "0" at bounding box center [1330, 238] width 140 height 23
type input "25 ea"
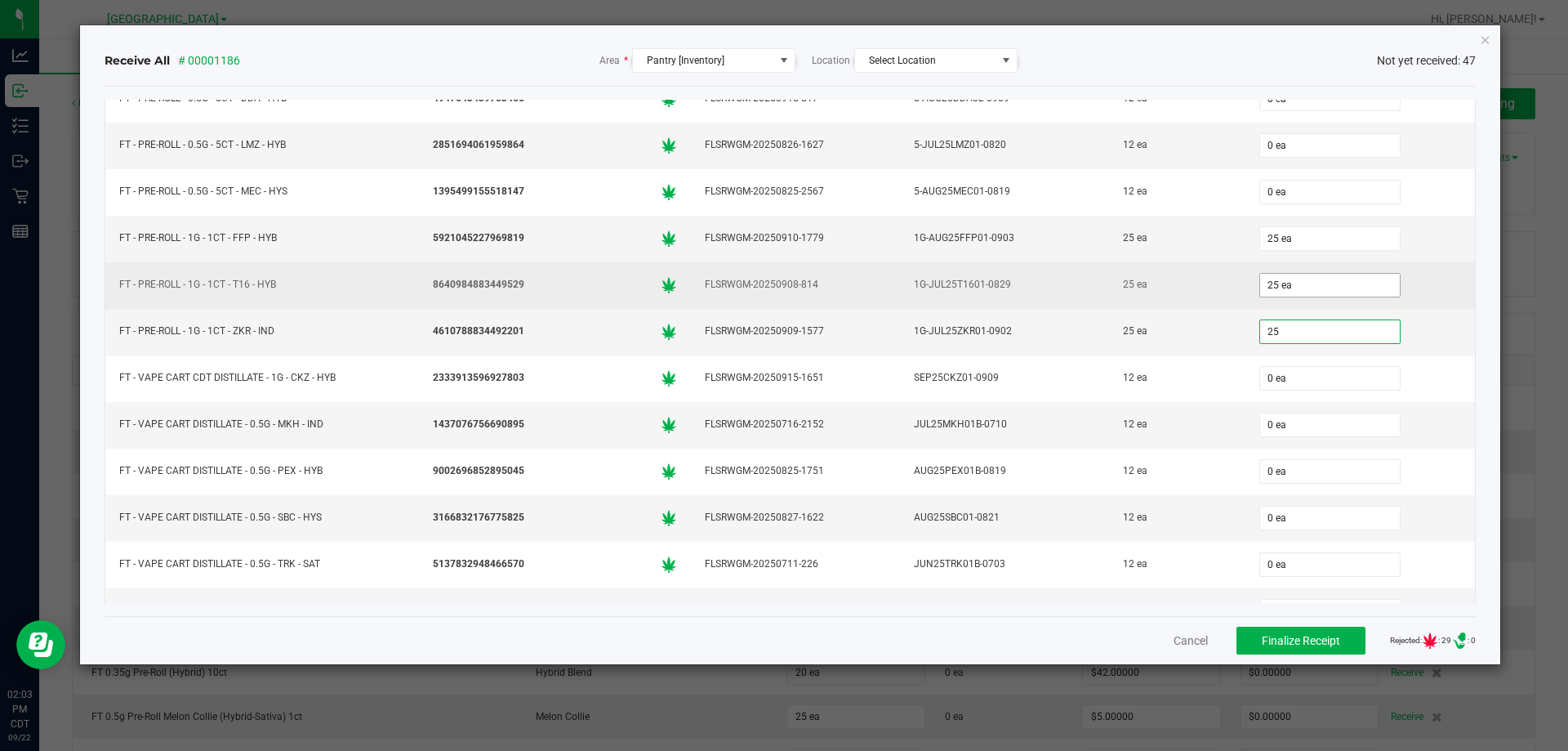
type input "25"
type input "25 ea"
click at [1260, 291] on input "25" at bounding box center [1330, 285] width 140 height 23
type input "25 ea"
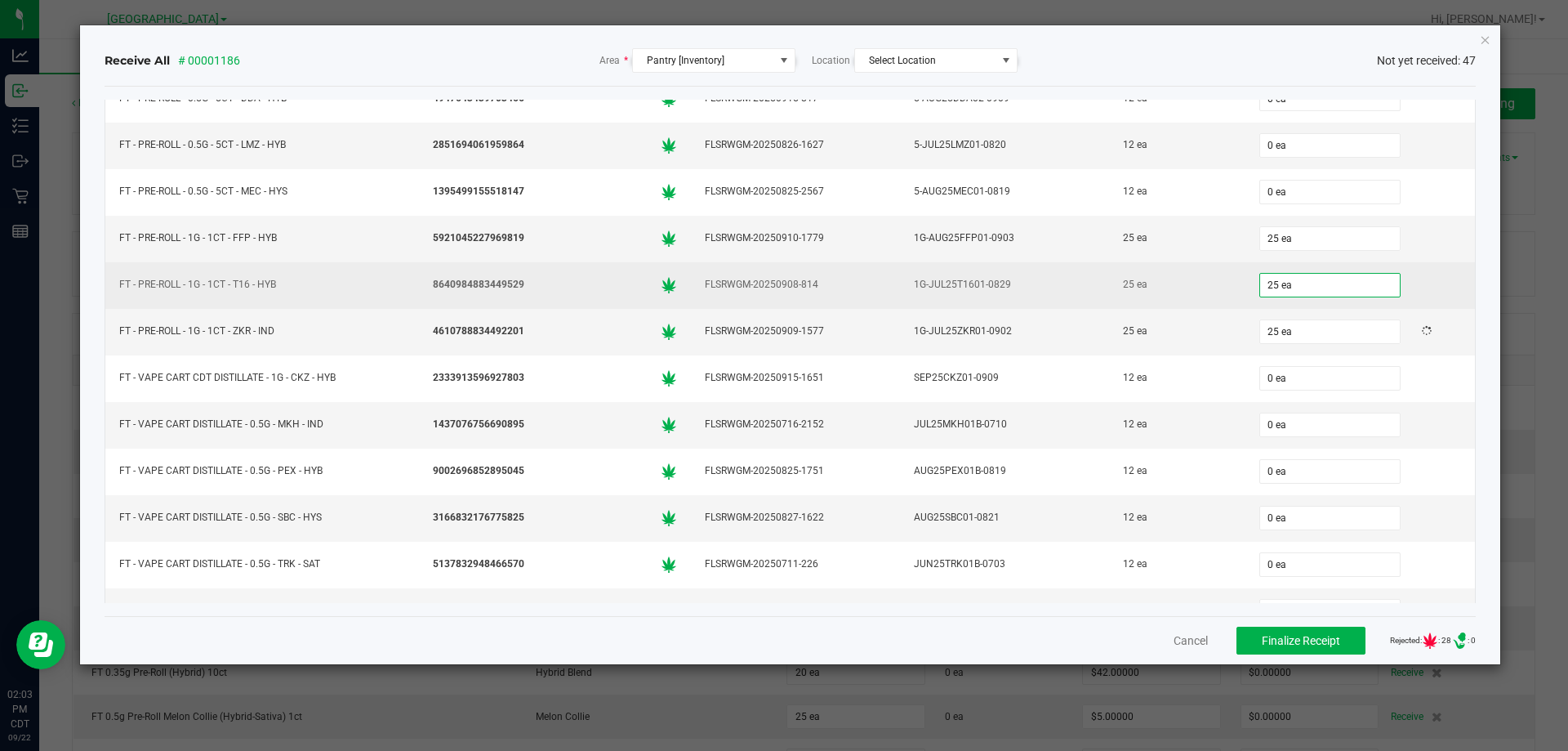
click at [1215, 298] on td "25 ea" at bounding box center [1177, 285] width 136 height 47
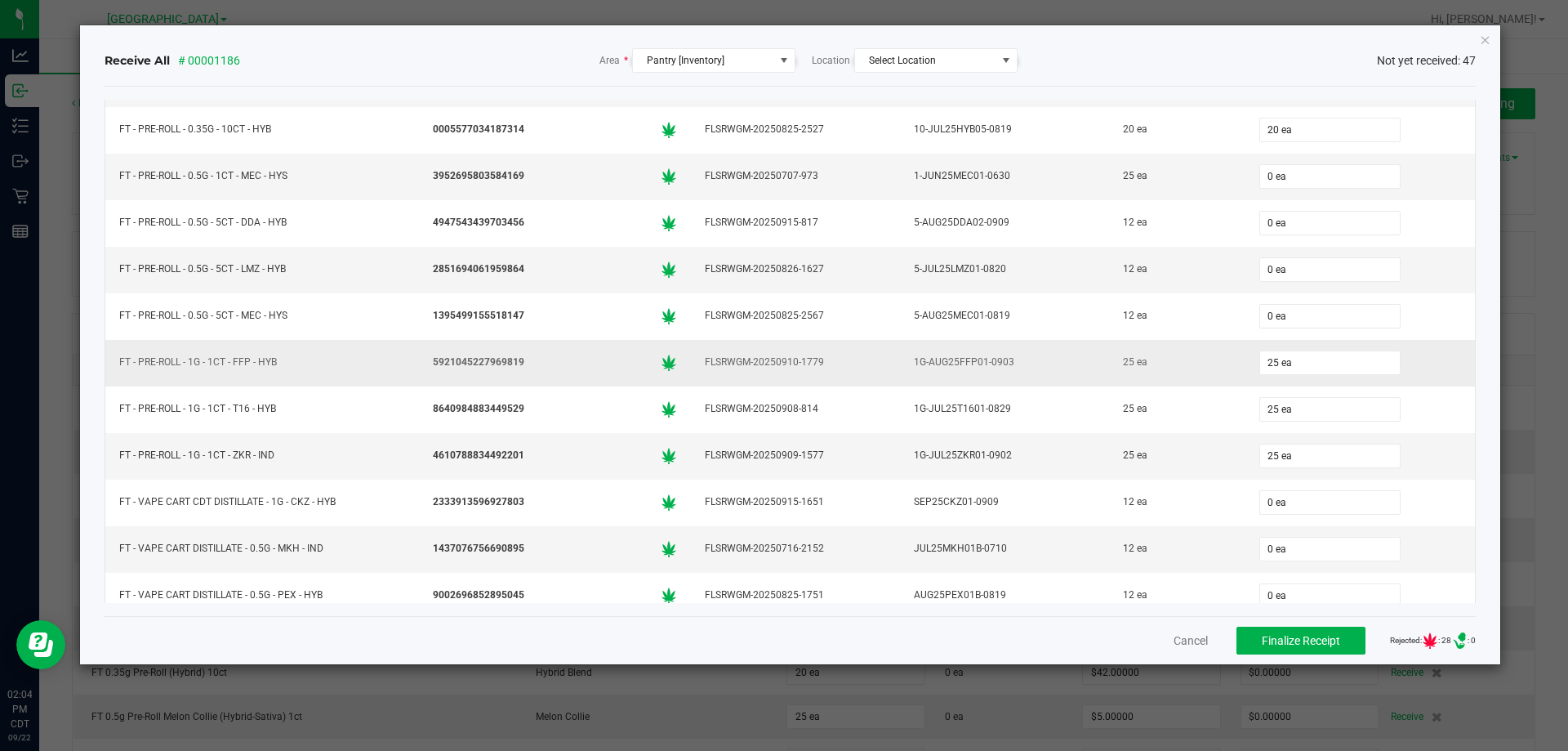
scroll to position [736, 0]
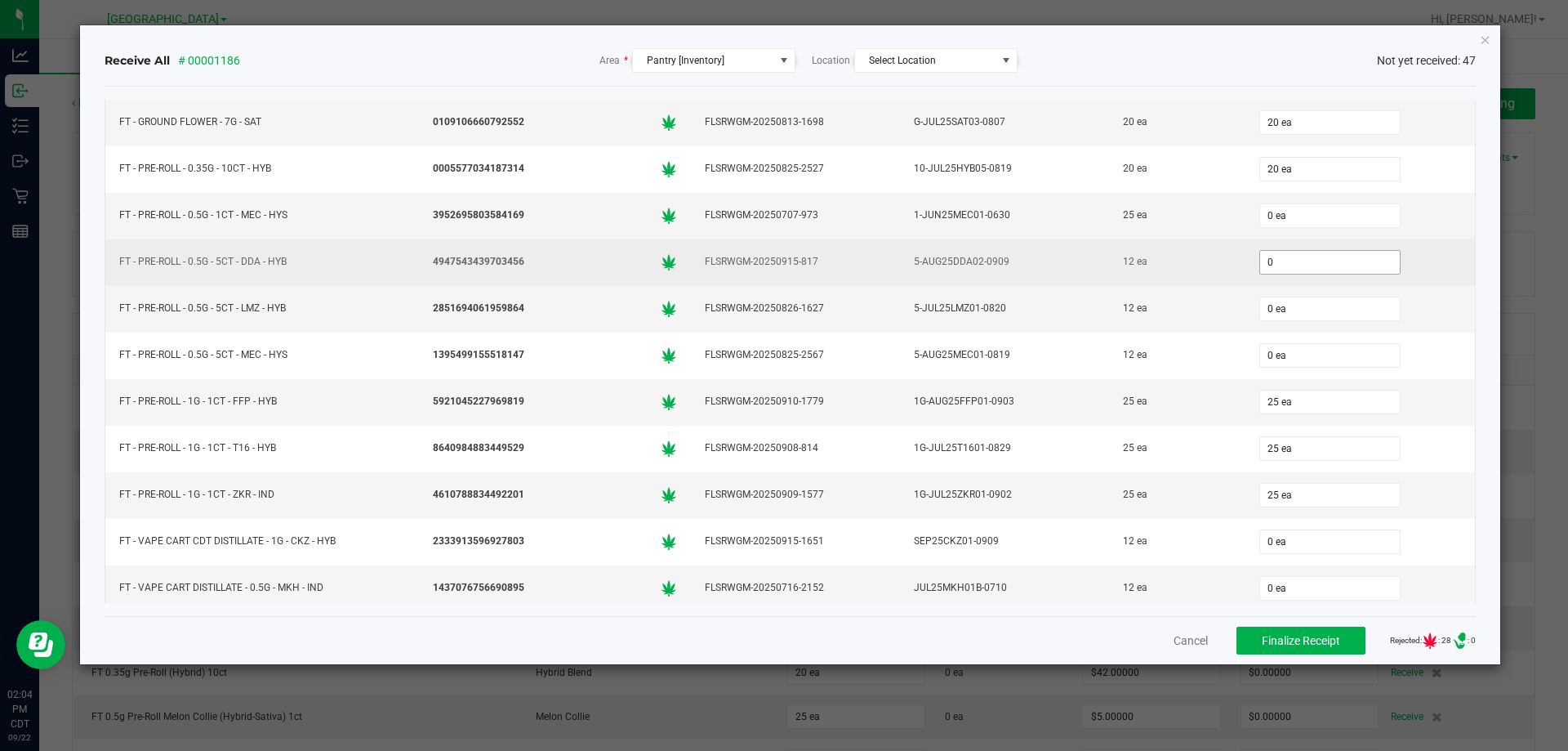
click at [1260, 253] on input "0" at bounding box center [1330, 262] width 140 height 23
type input "12 ea"
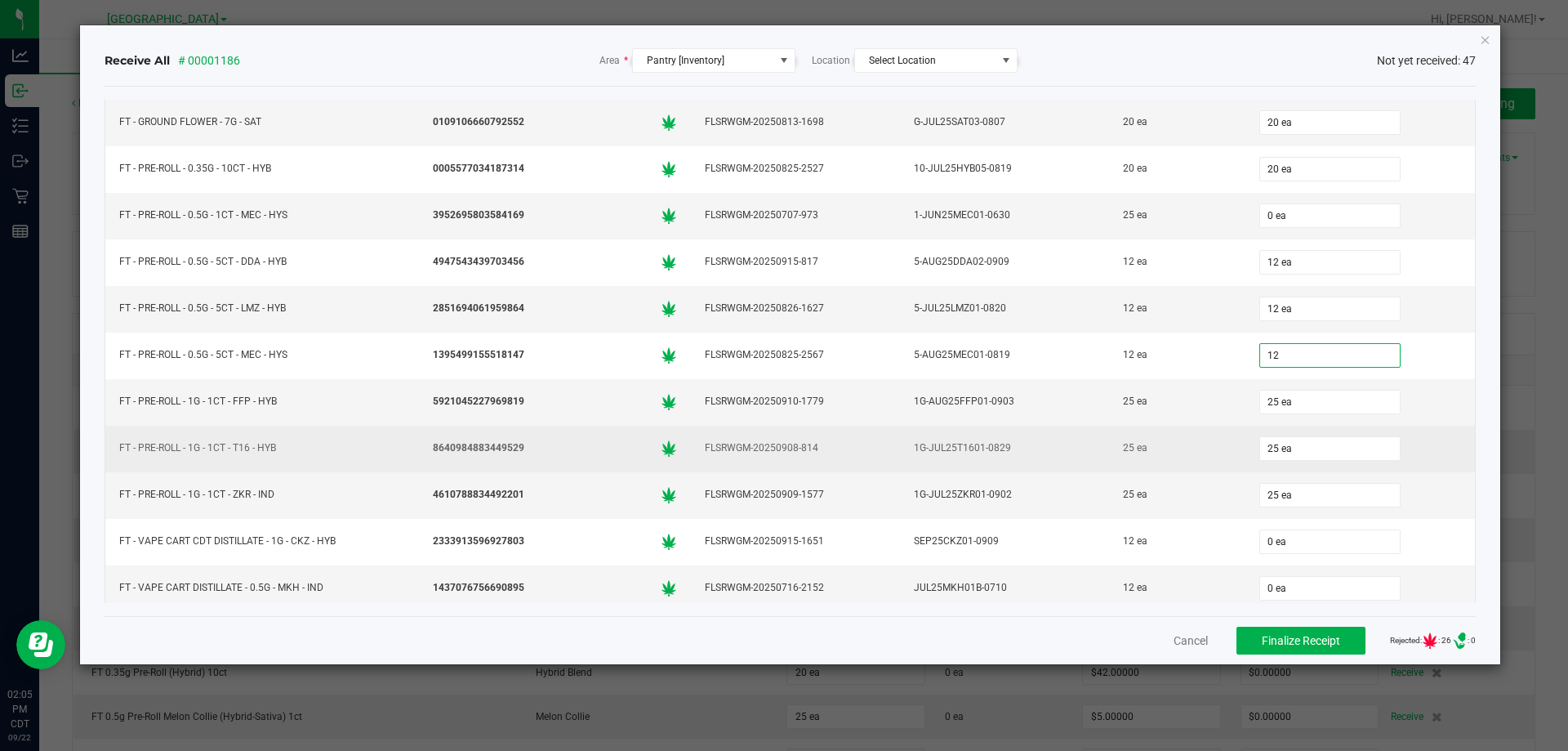
type input "12 ea"
click at [1171, 455] on div "25 ea" at bounding box center [1177, 448] width 116 height 24
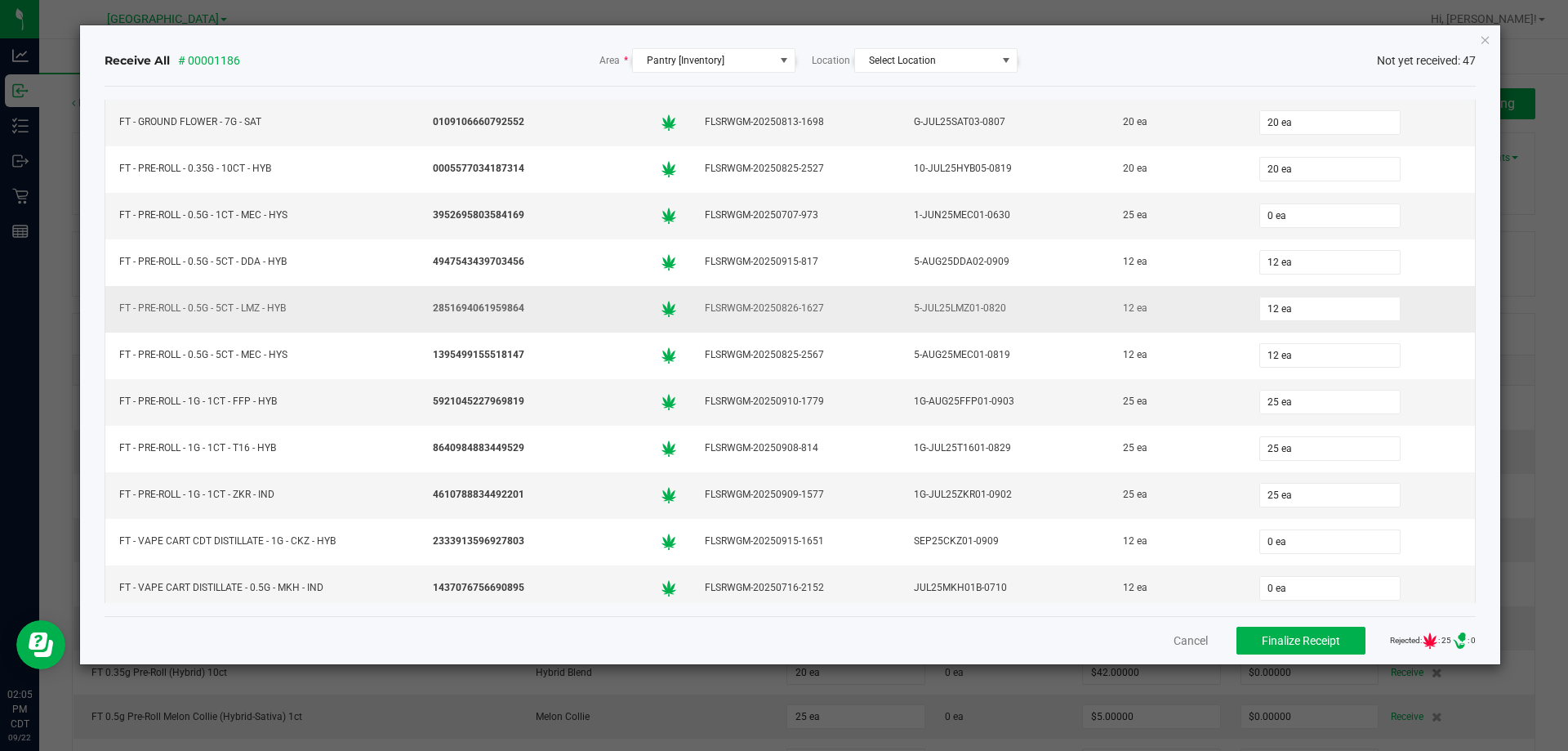
scroll to position [654, 0]
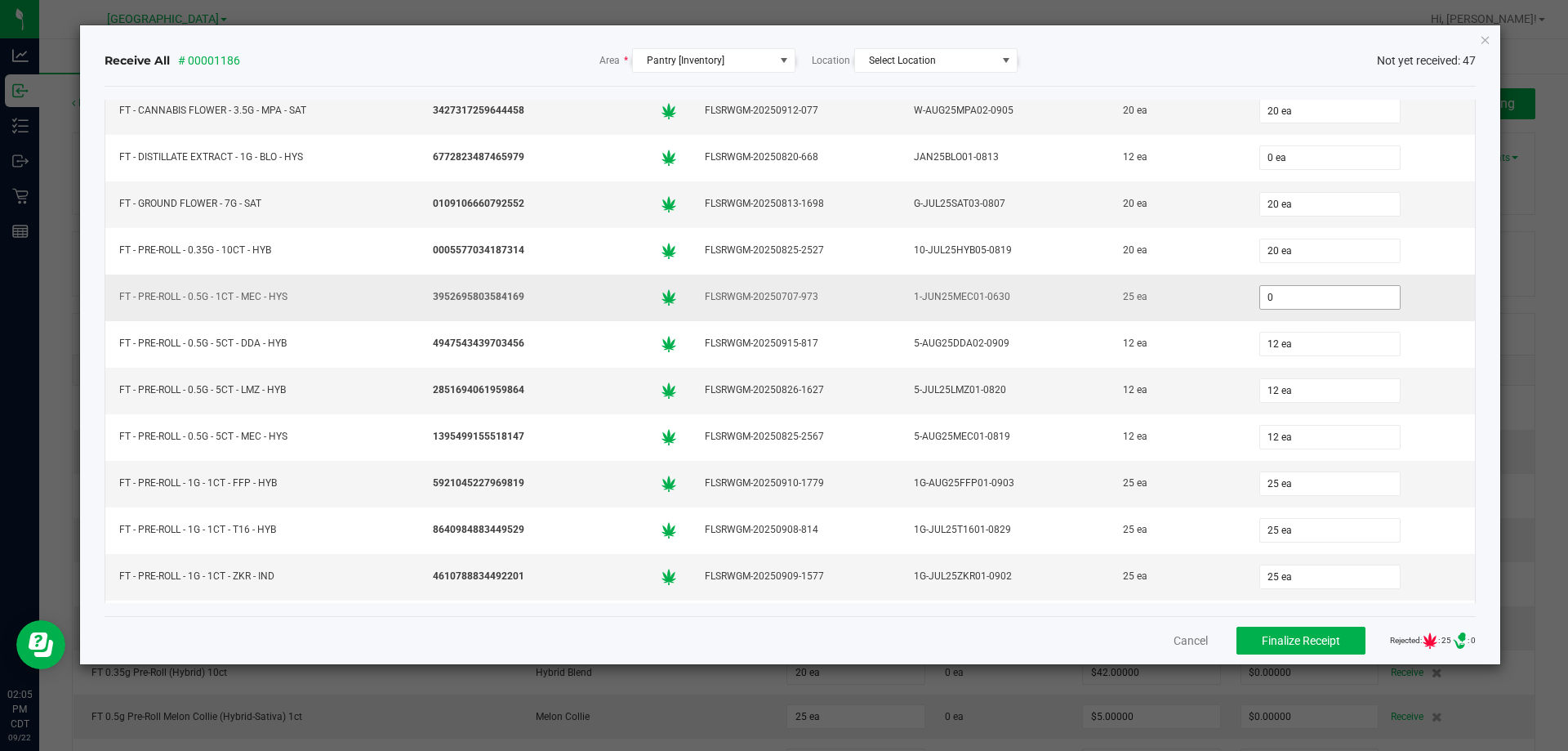
click at [1348, 300] on input "0" at bounding box center [1330, 297] width 140 height 23
type input "25 ea"
click at [1186, 369] on td "12 ea" at bounding box center [1177, 391] width 136 height 47
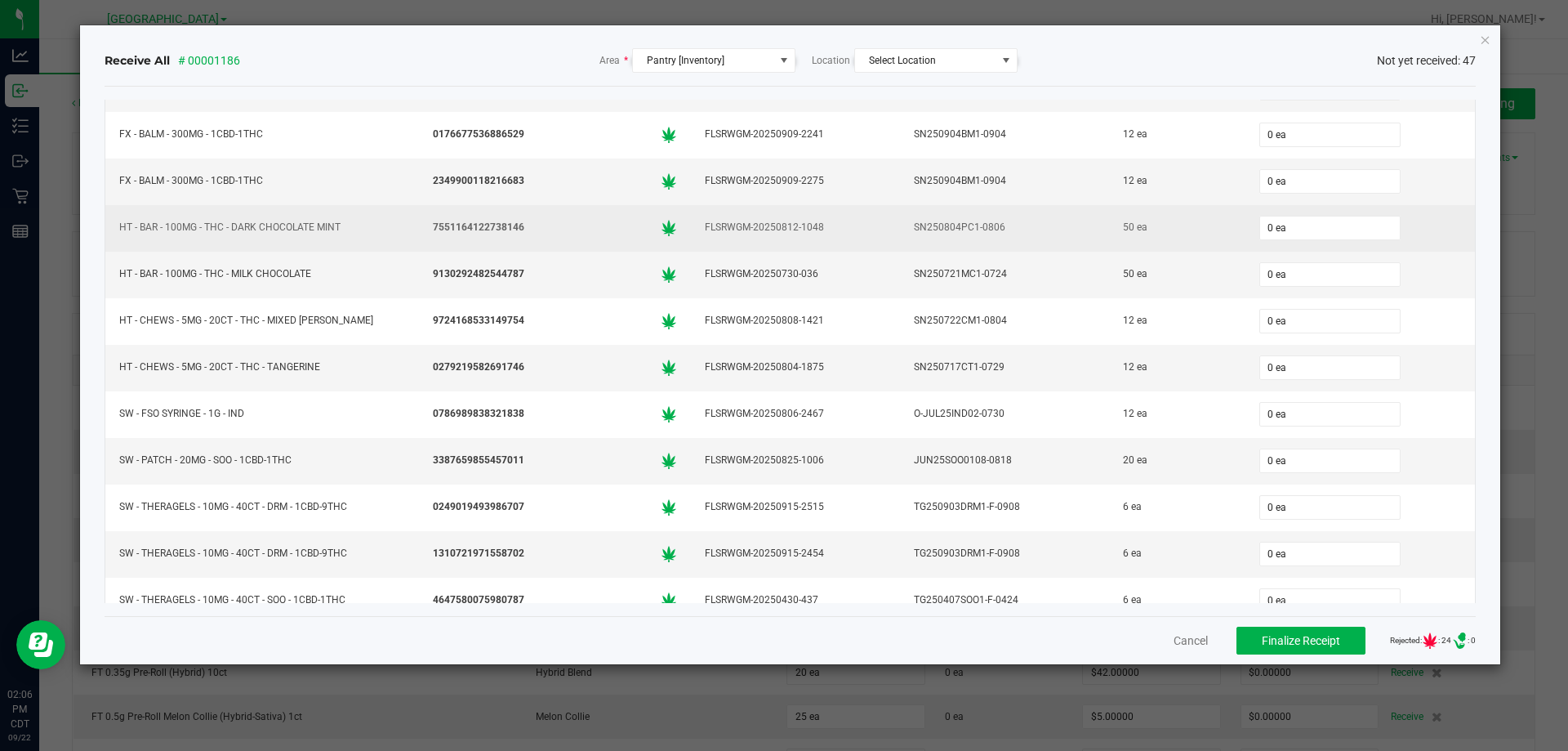
scroll to position [1722, 0]
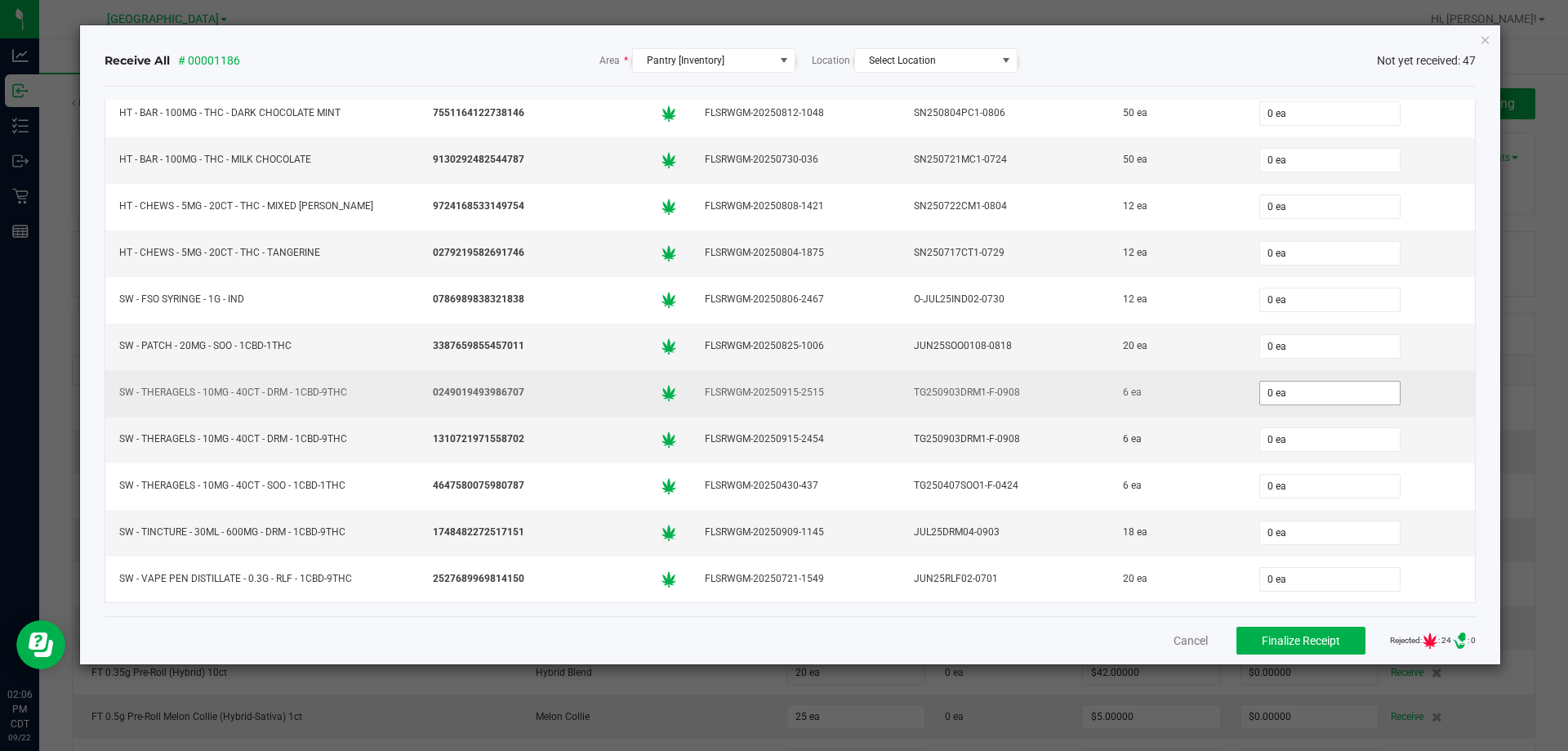
type input "0"
click at [1315, 401] on input "0" at bounding box center [1330, 392] width 140 height 23
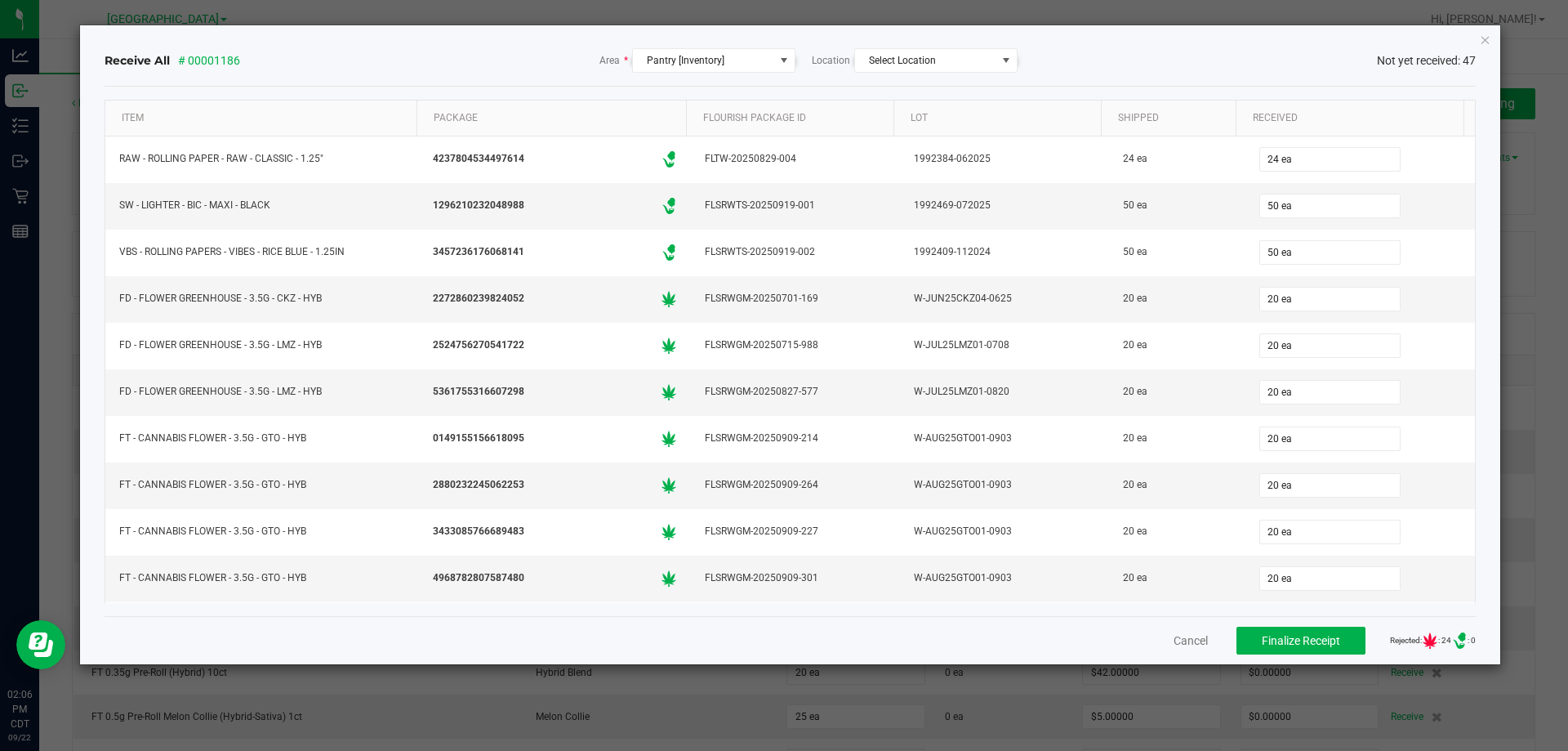
scroll to position [1722, 0]
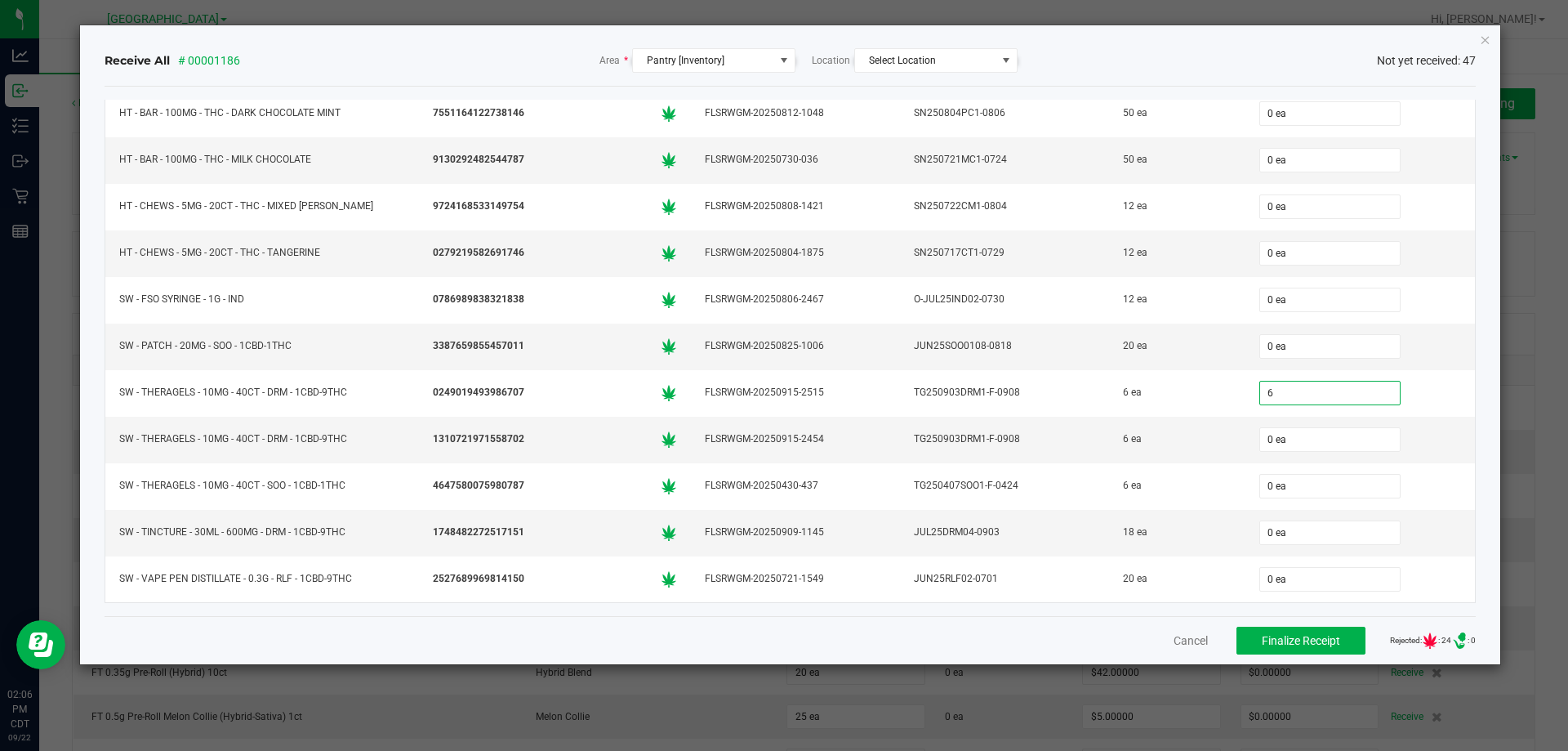
type input "6 ea"
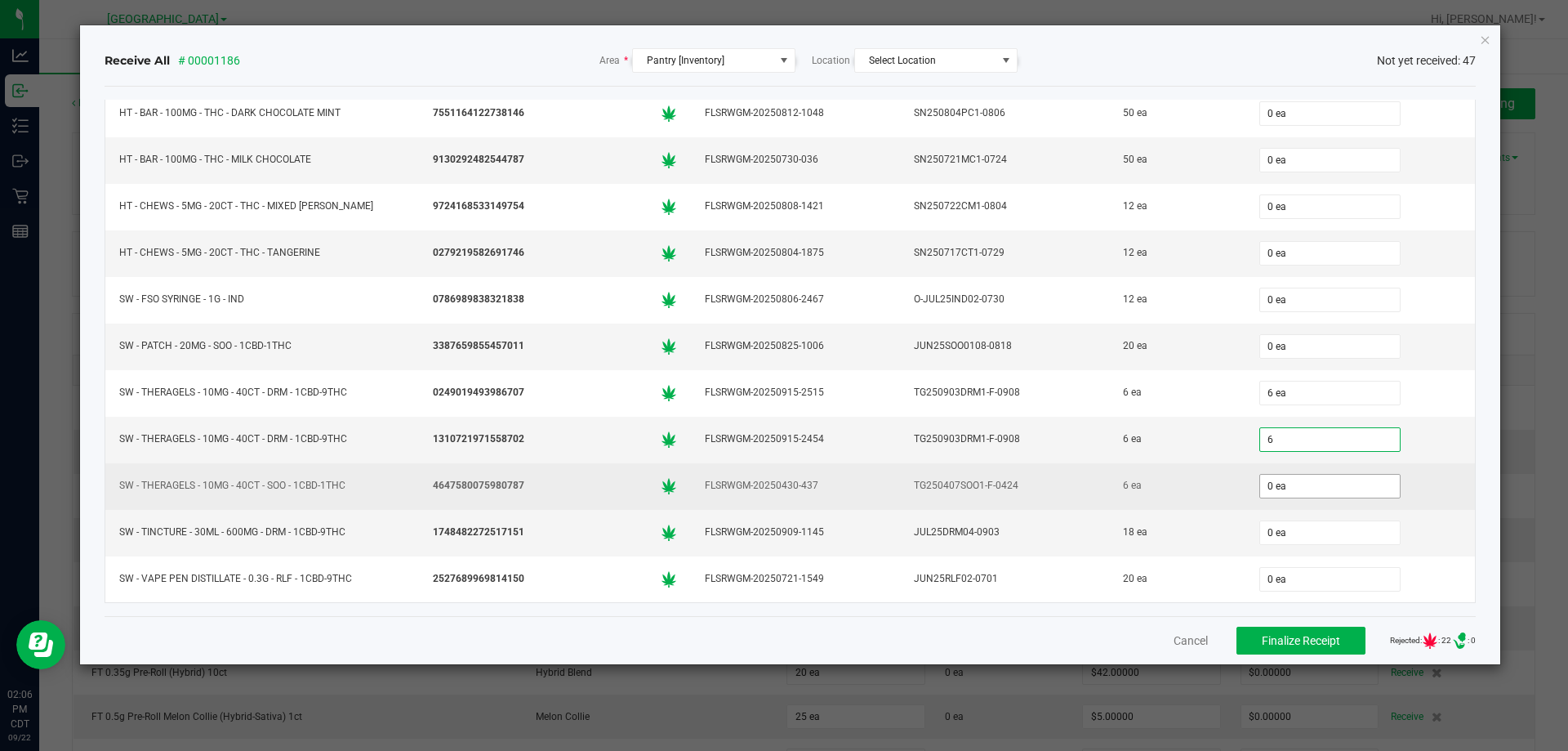
type input "6 ea"
click at [1293, 491] on input "0" at bounding box center [1330, 486] width 140 height 23
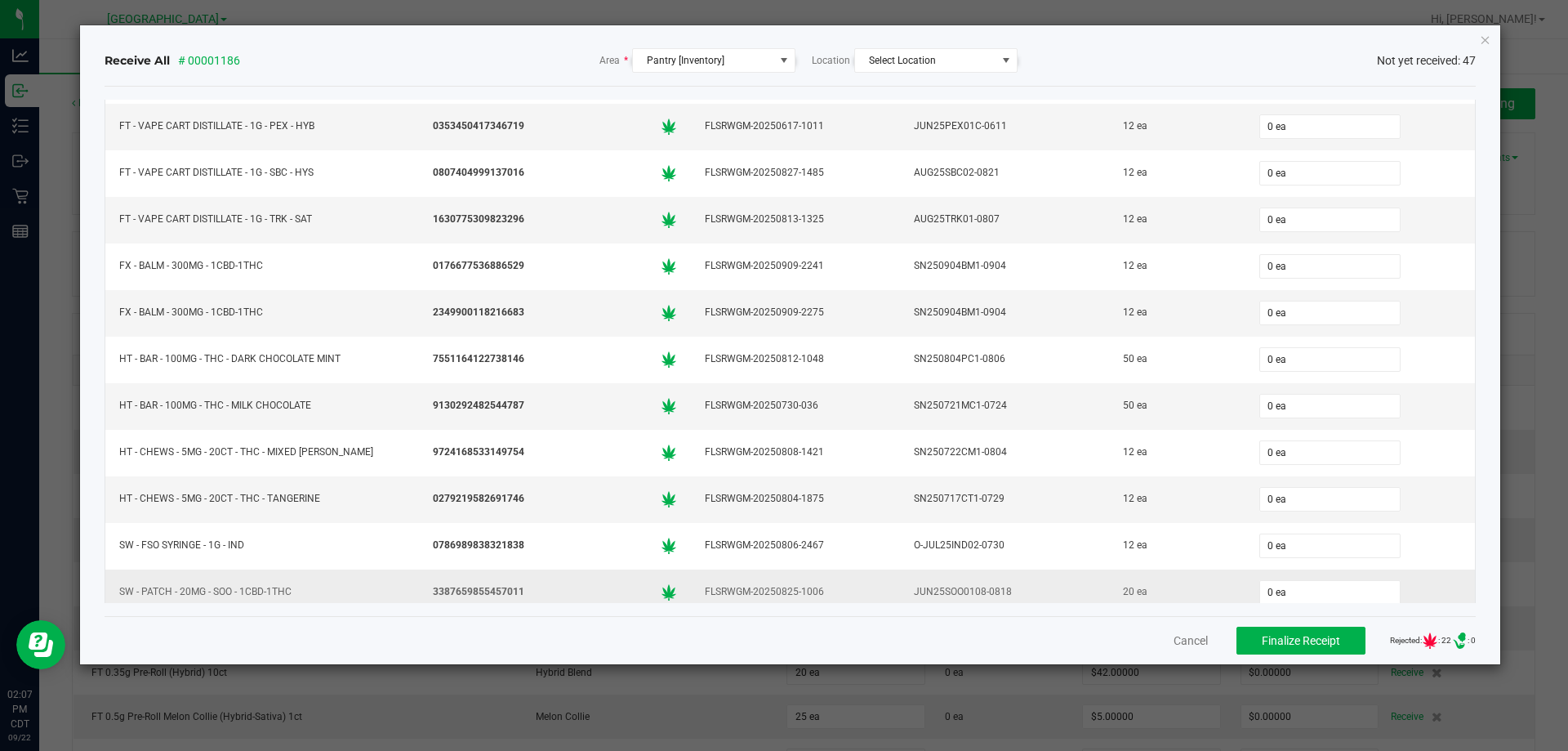
scroll to position [1396, 0]
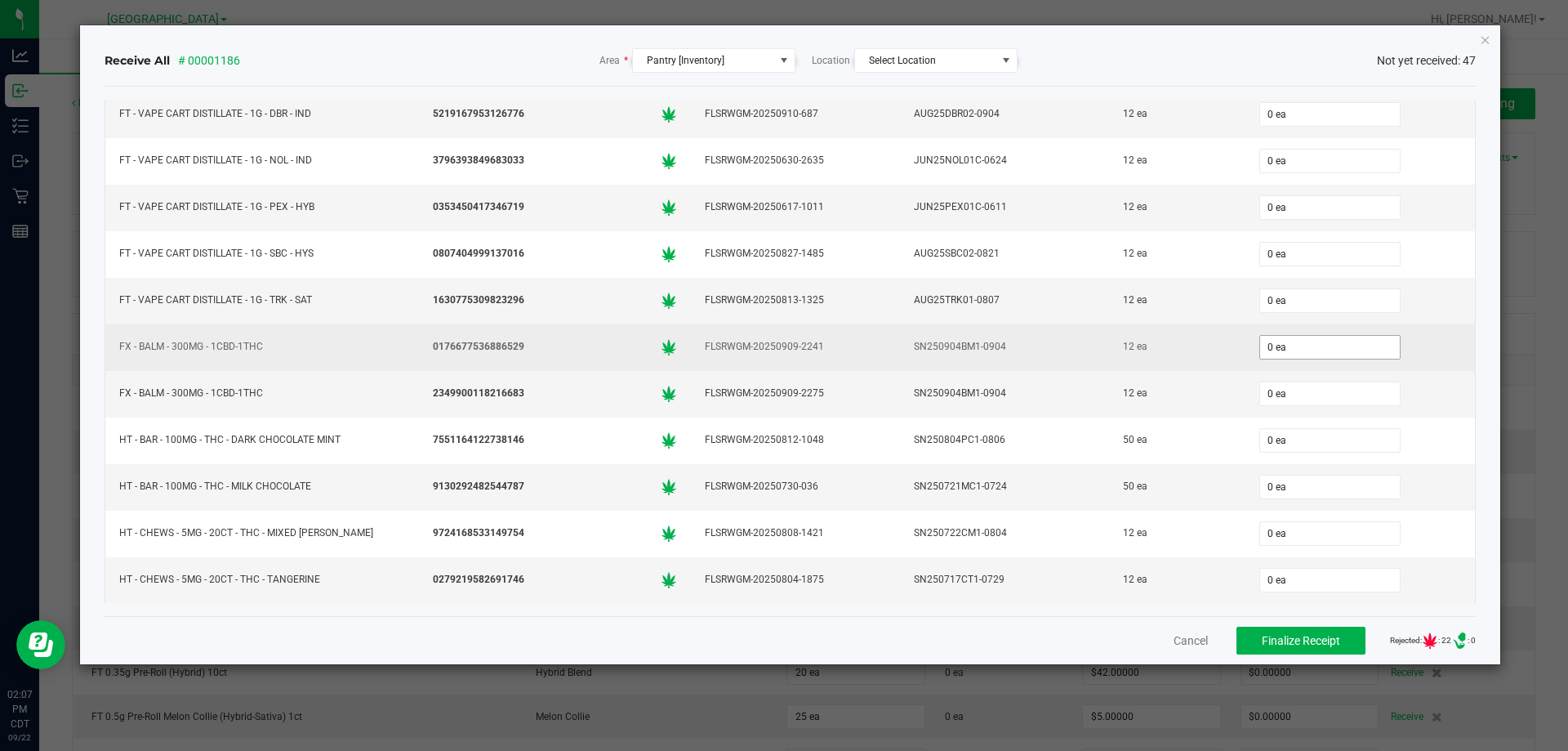
type input "6"
type input "0"
type input "6 ea"
click at [1283, 356] on input "0" at bounding box center [1330, 347] width 140 height 23
type input "12 ea"
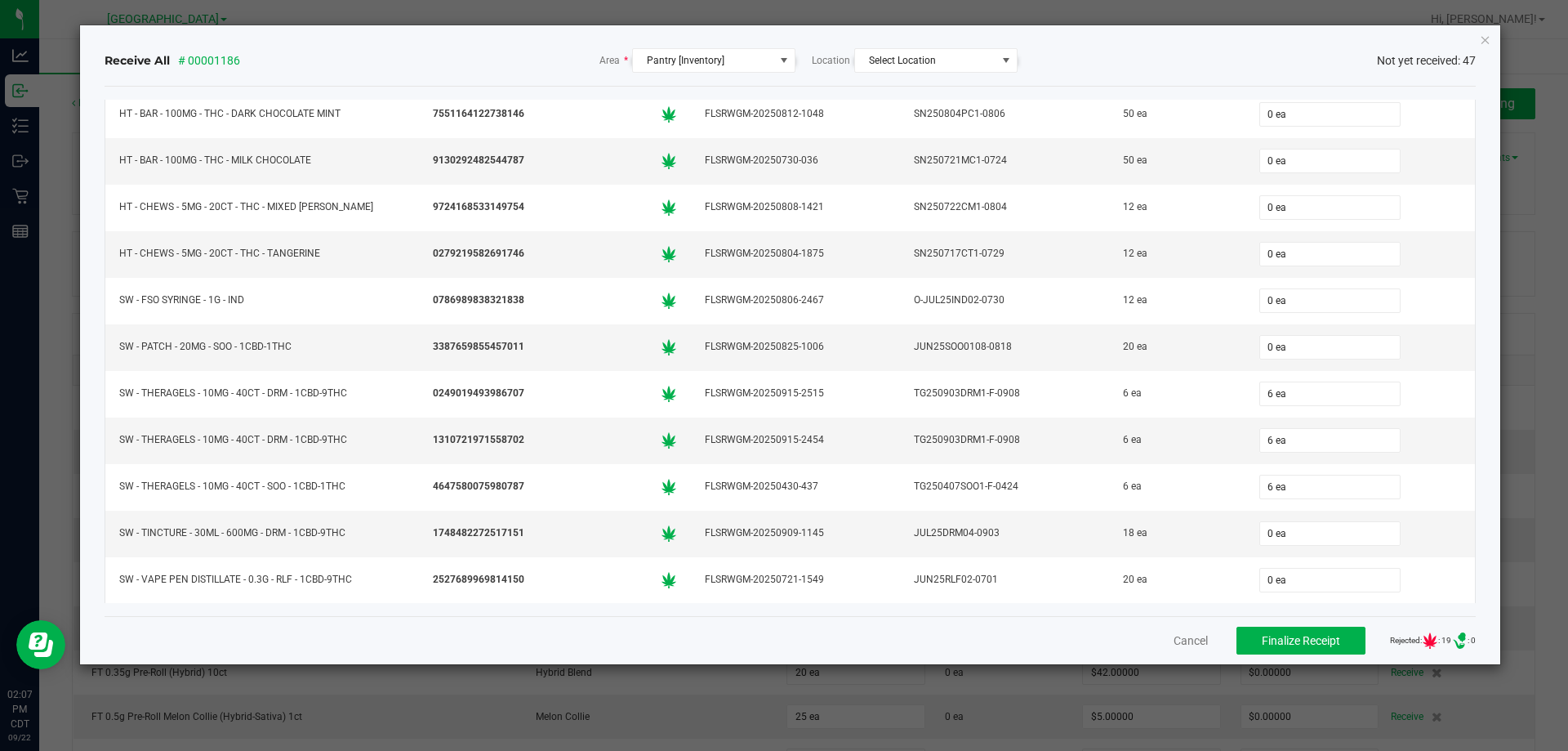
scroll to position [1722, 0]
type input "12 ea"
click at [1310, 351] on input "0" at bounding box center [1330, 346] width 140 height 23
type input "20 ea"
click at [1269, 527] on input "0" at bounding box center [1330, 532] width 140 height 23
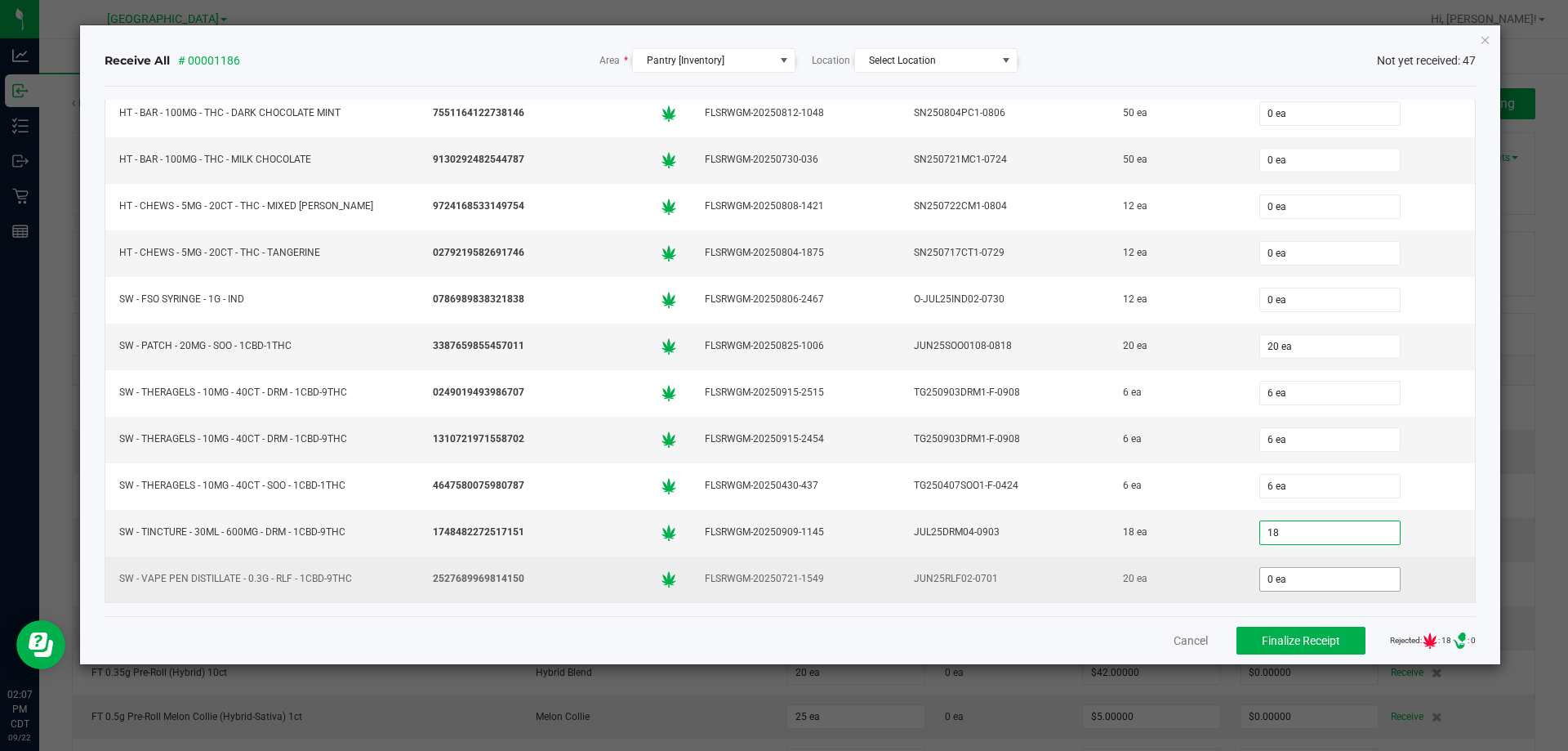
type input "18 ea"
click at [1260, 569] on input "0" at bounding box center [1330, 579] width 140 height 23
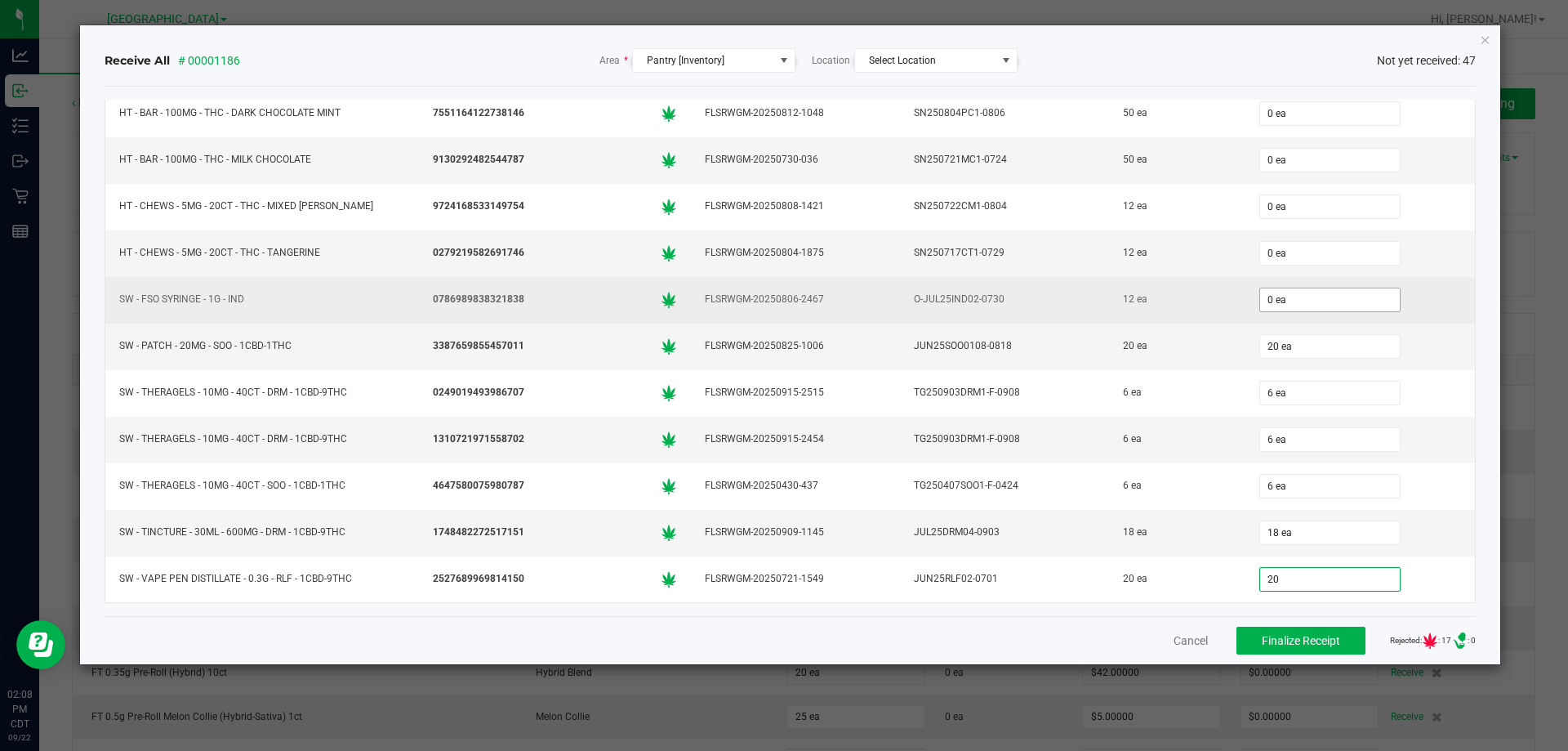
type input "20"
type input "0"
type input "20 ea"
click at [1306, 300] on input "0" at bounding box center [1330, 299] width 140 height 23
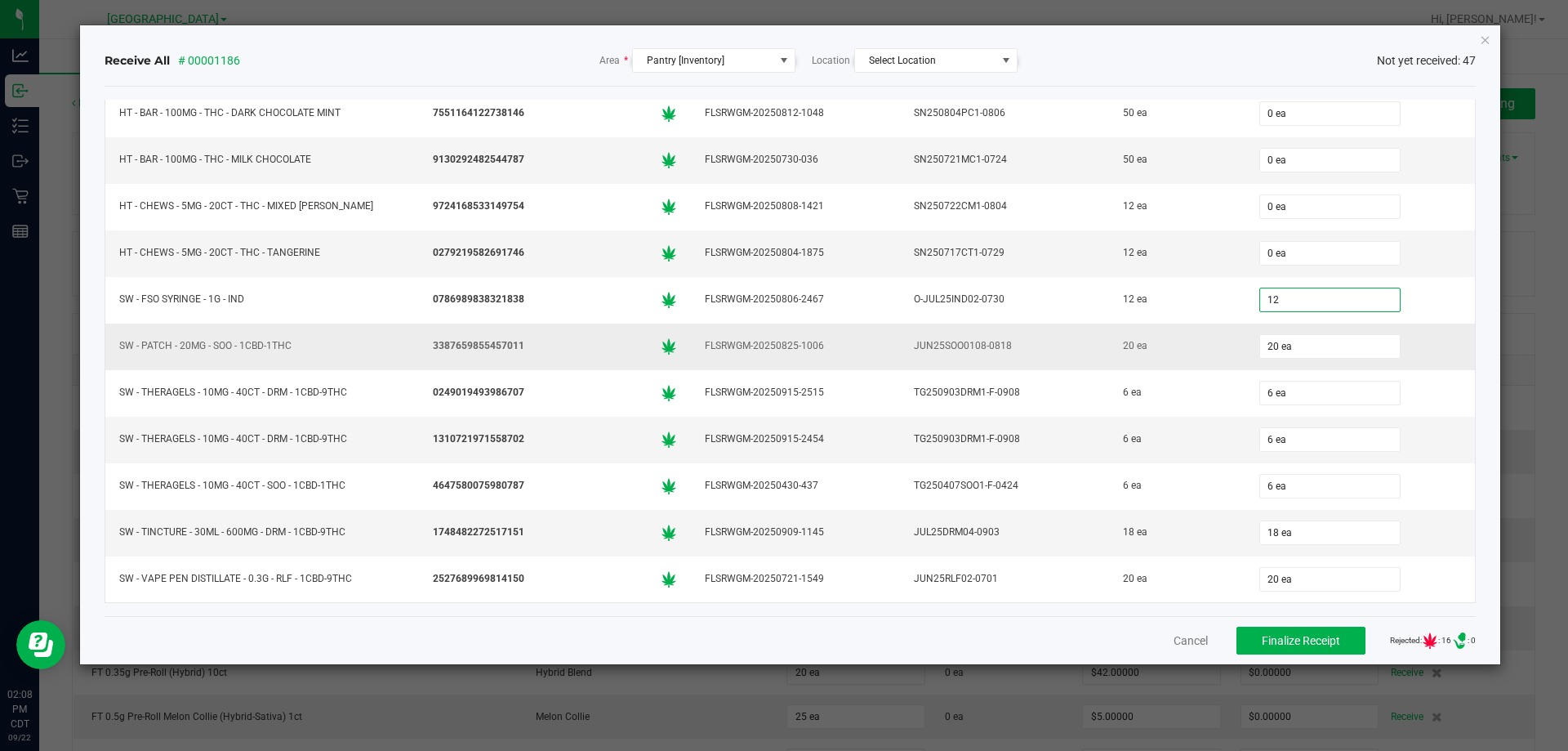
type input "12 ea"
click at [959, 348] on div "JUN25SOO0108-0818" at bounding box center [1005, 346] width 190 height 24
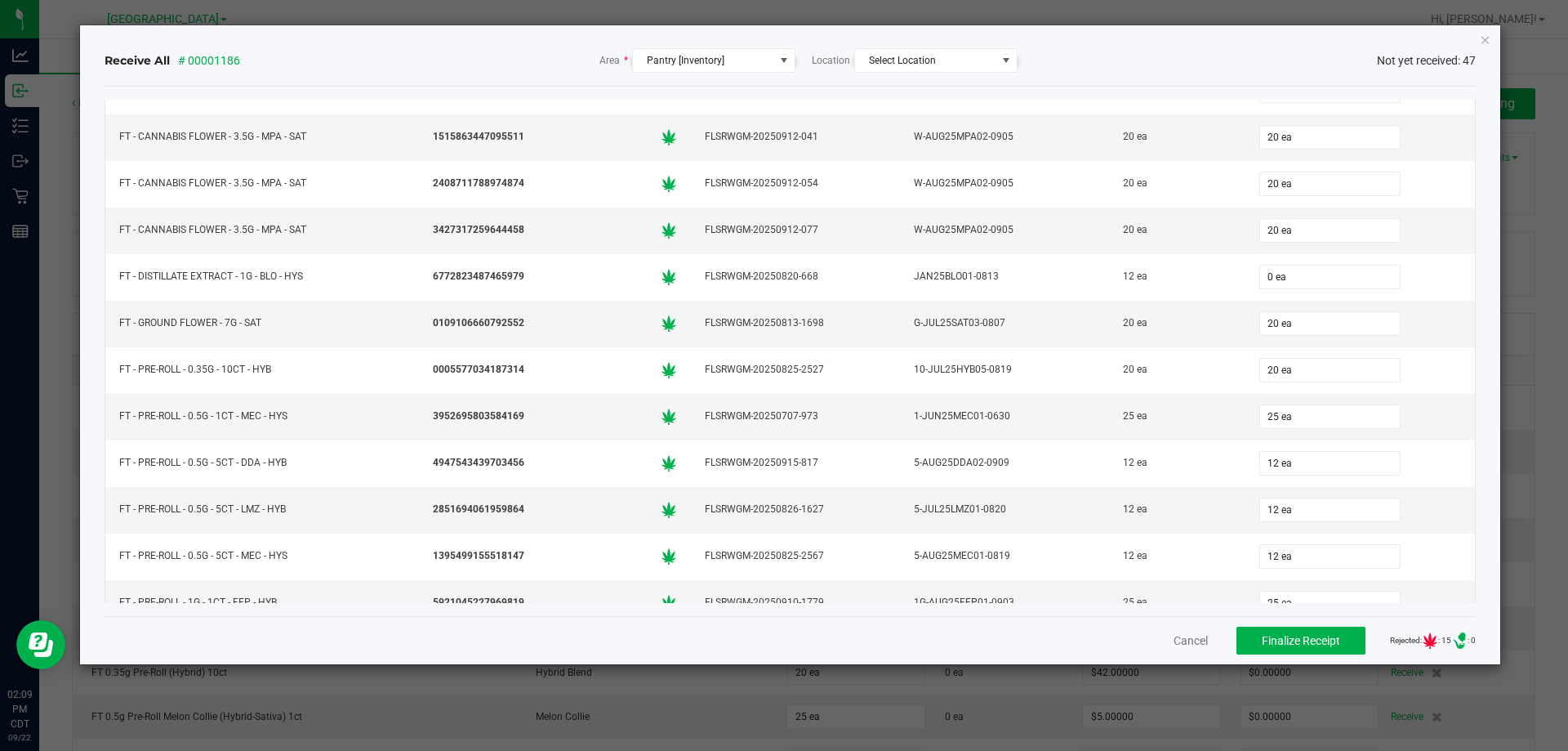
scroll to position [497, 0]
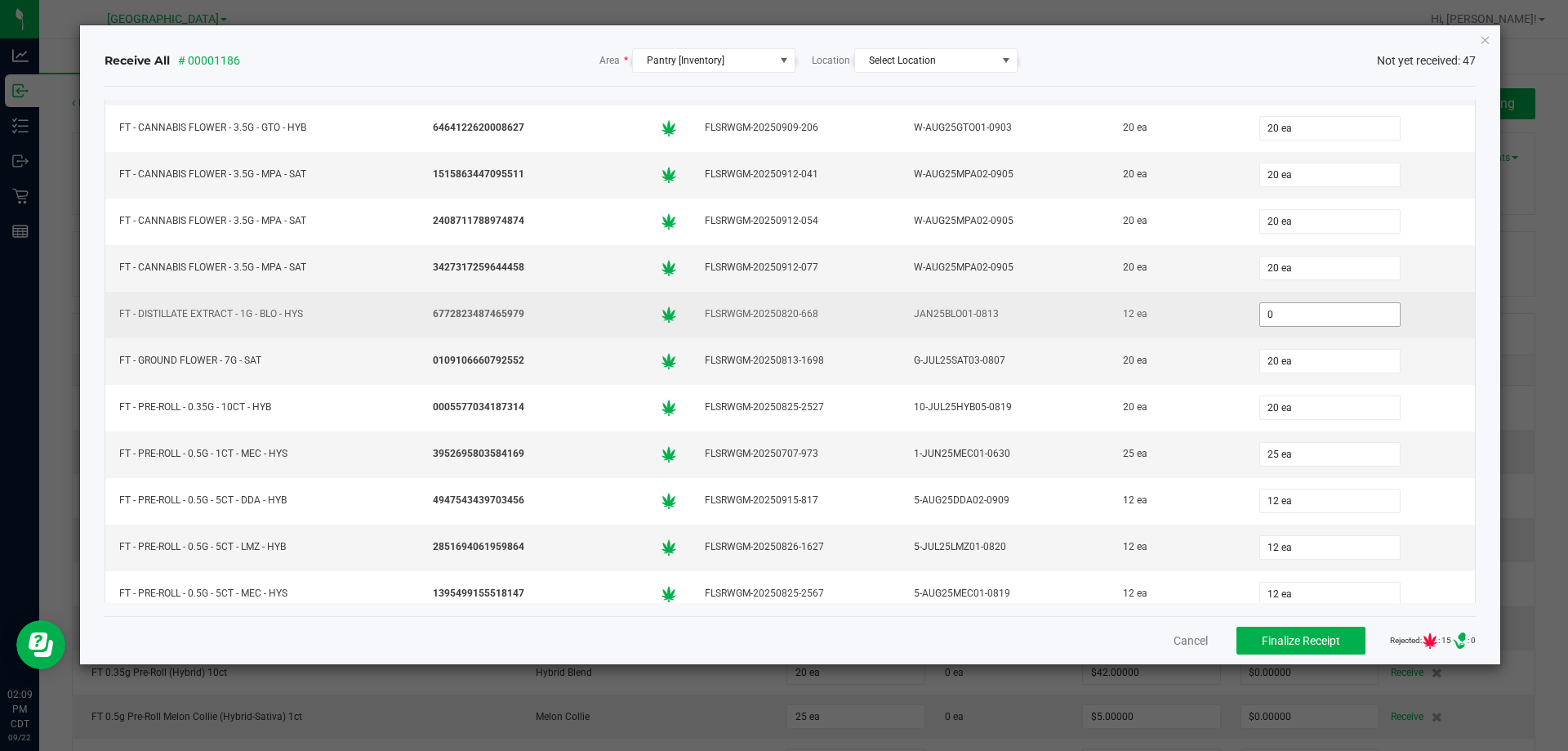
click at [1315, 314] on input "0" at bounding box center [1330, 314] width 140 height 23
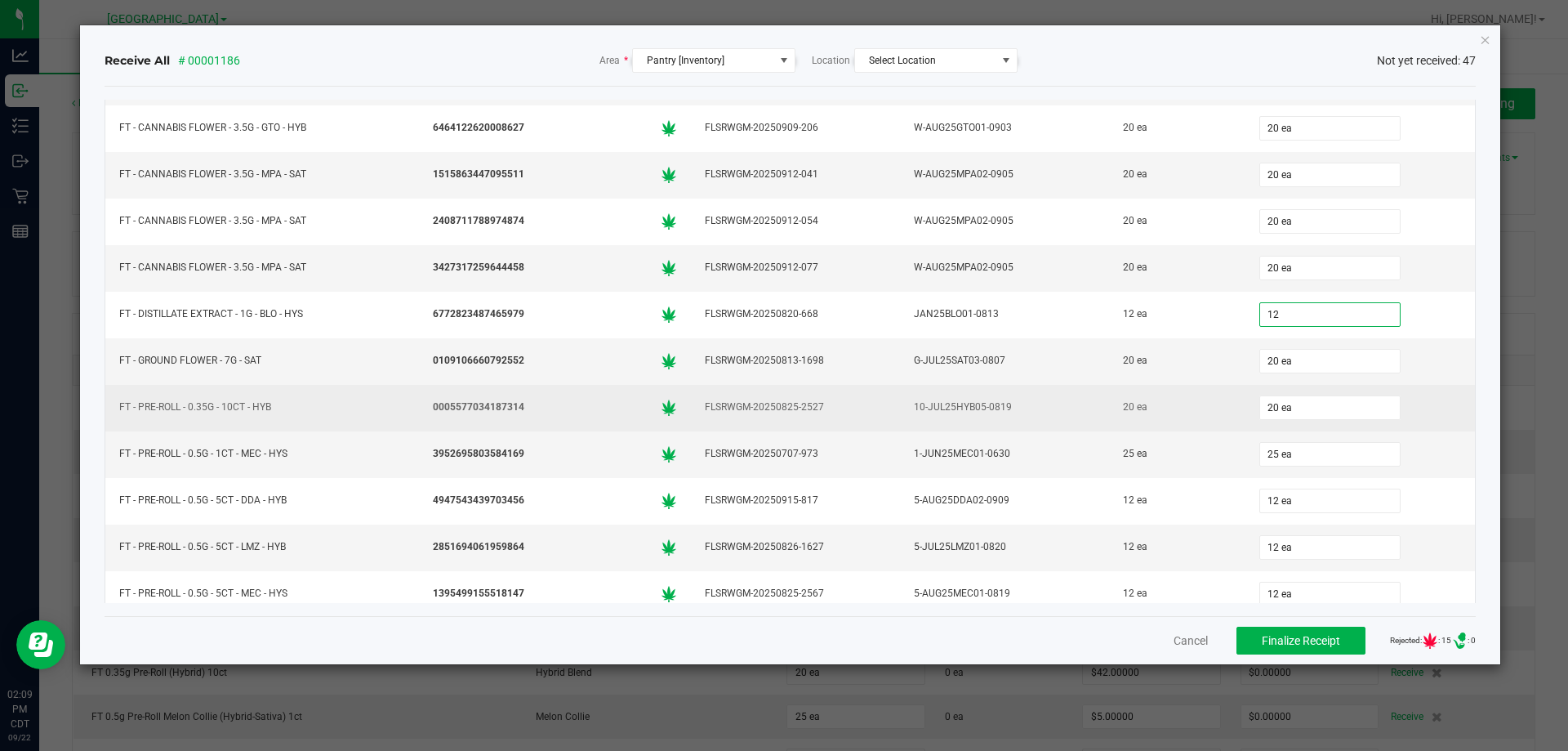
type input "12 ea"
click at [581, 385] on td "0005577034187314" at bounding box center [555, 408] width 272 height 47
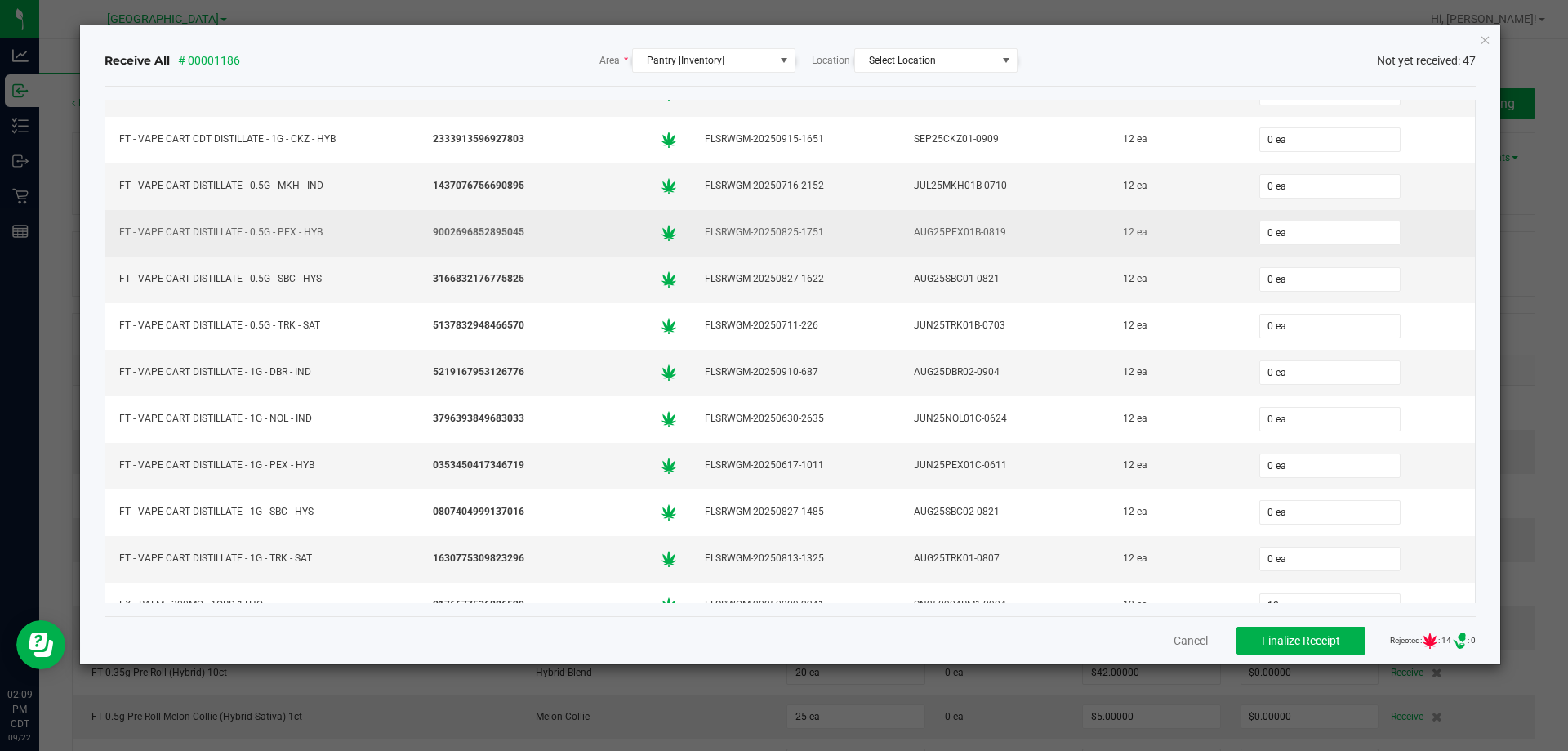
scroll to position [1144, 0]
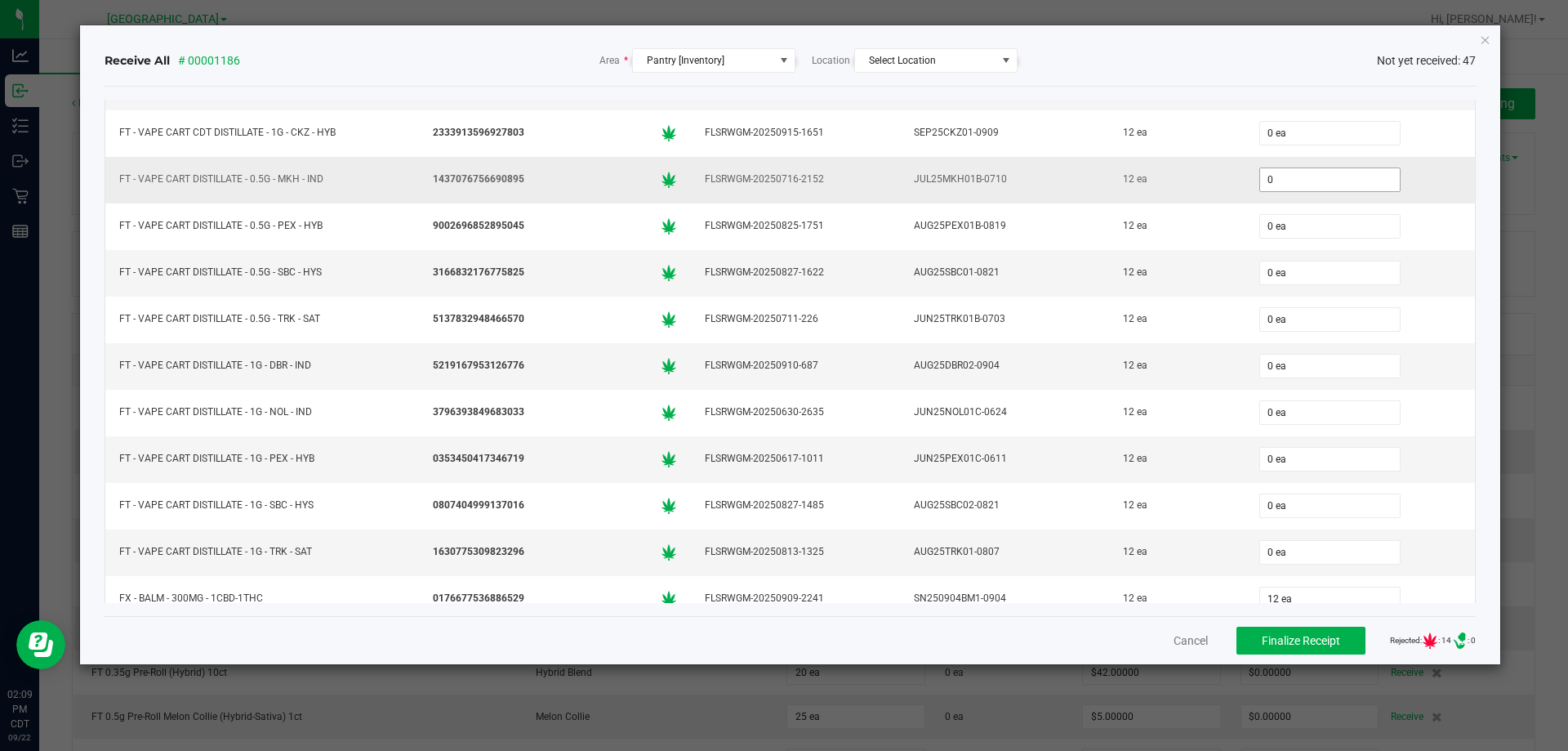
click at [1260, 181] on input "0" at bounding box center [1330, 180] width 140 height 23
type input "12 ea"
type input "12"
type input "0"
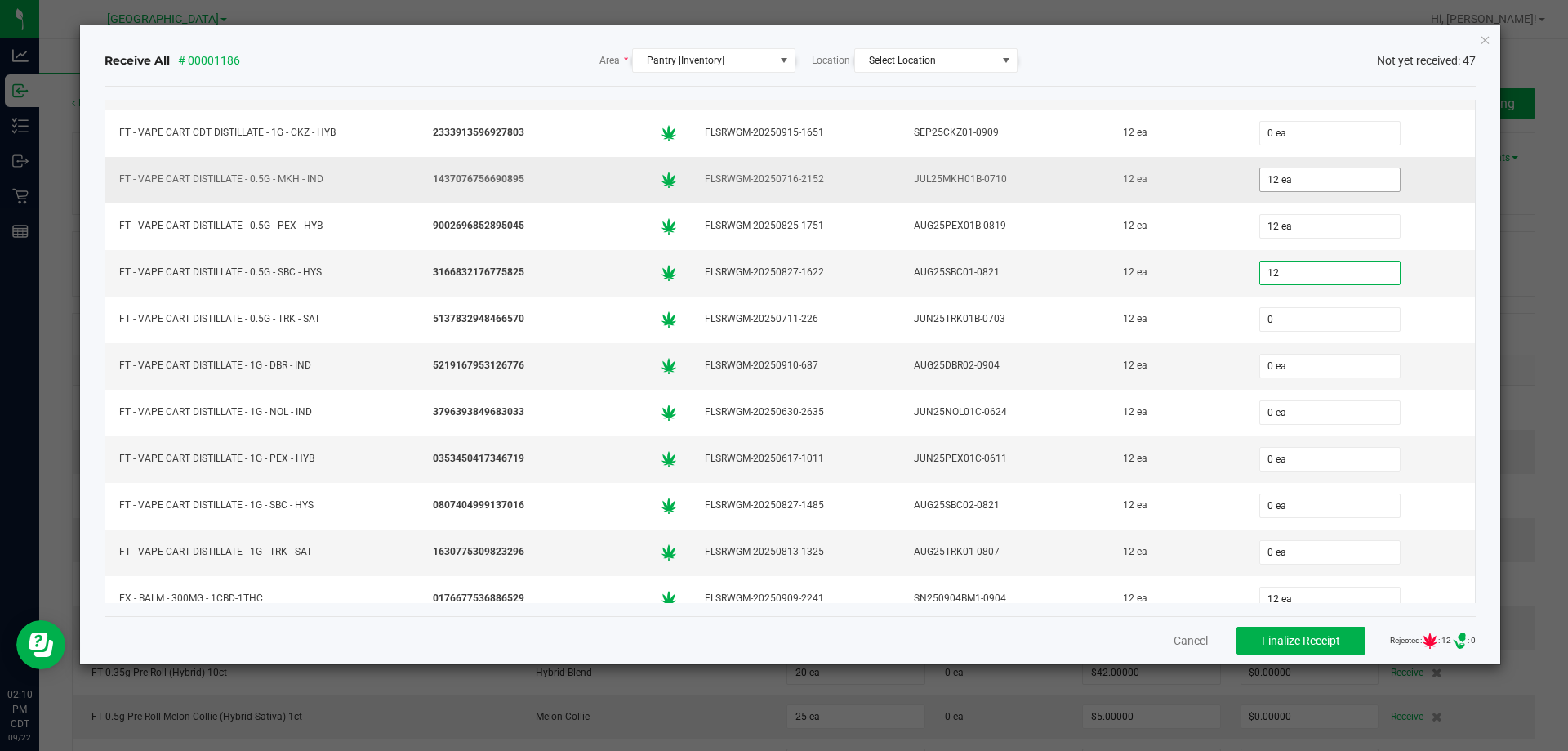
type input "12 ea"
click at [1264, 357] on input "0" at bounding box center [1330, 365] width 140 height 23
type input "12 ea"
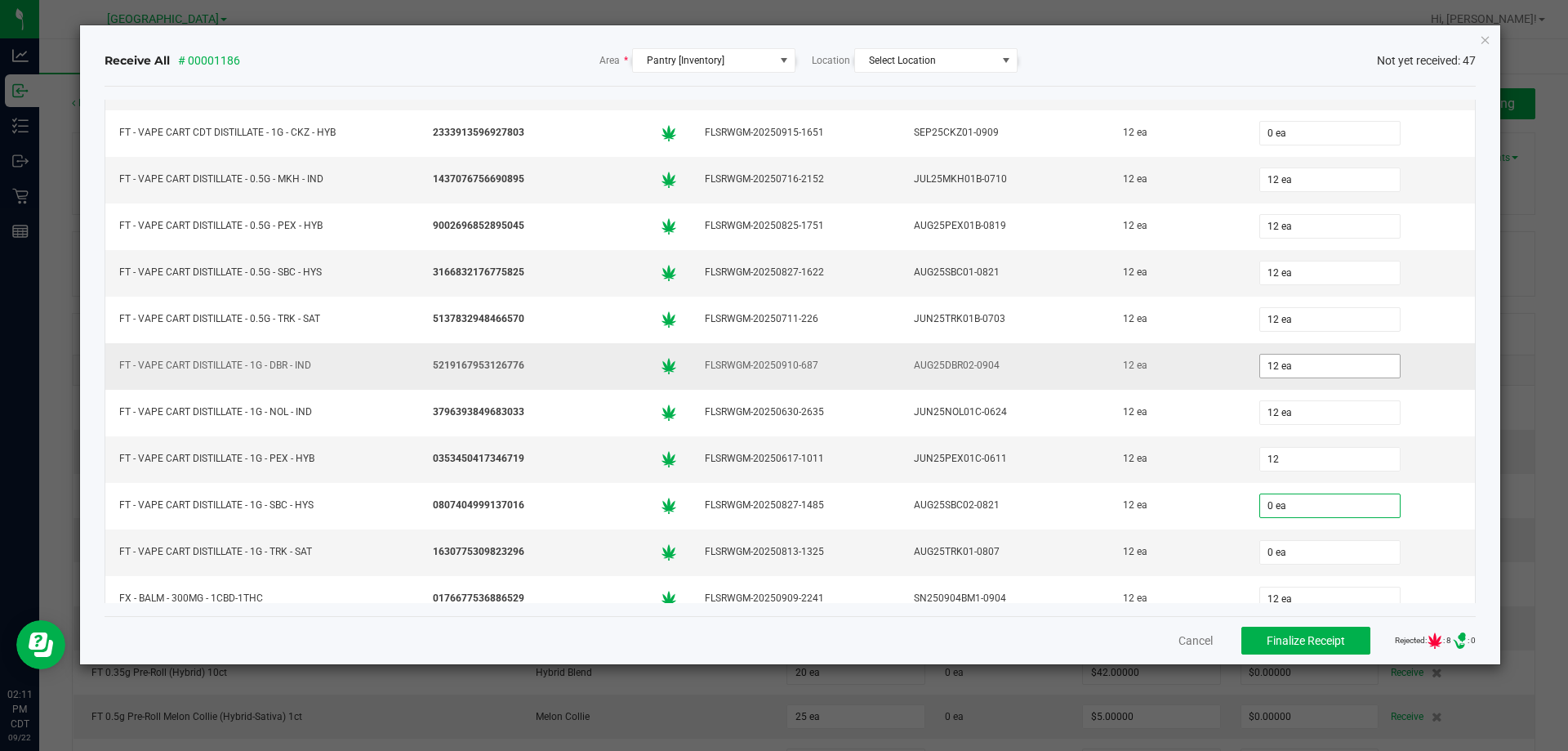
type input "12 ea"
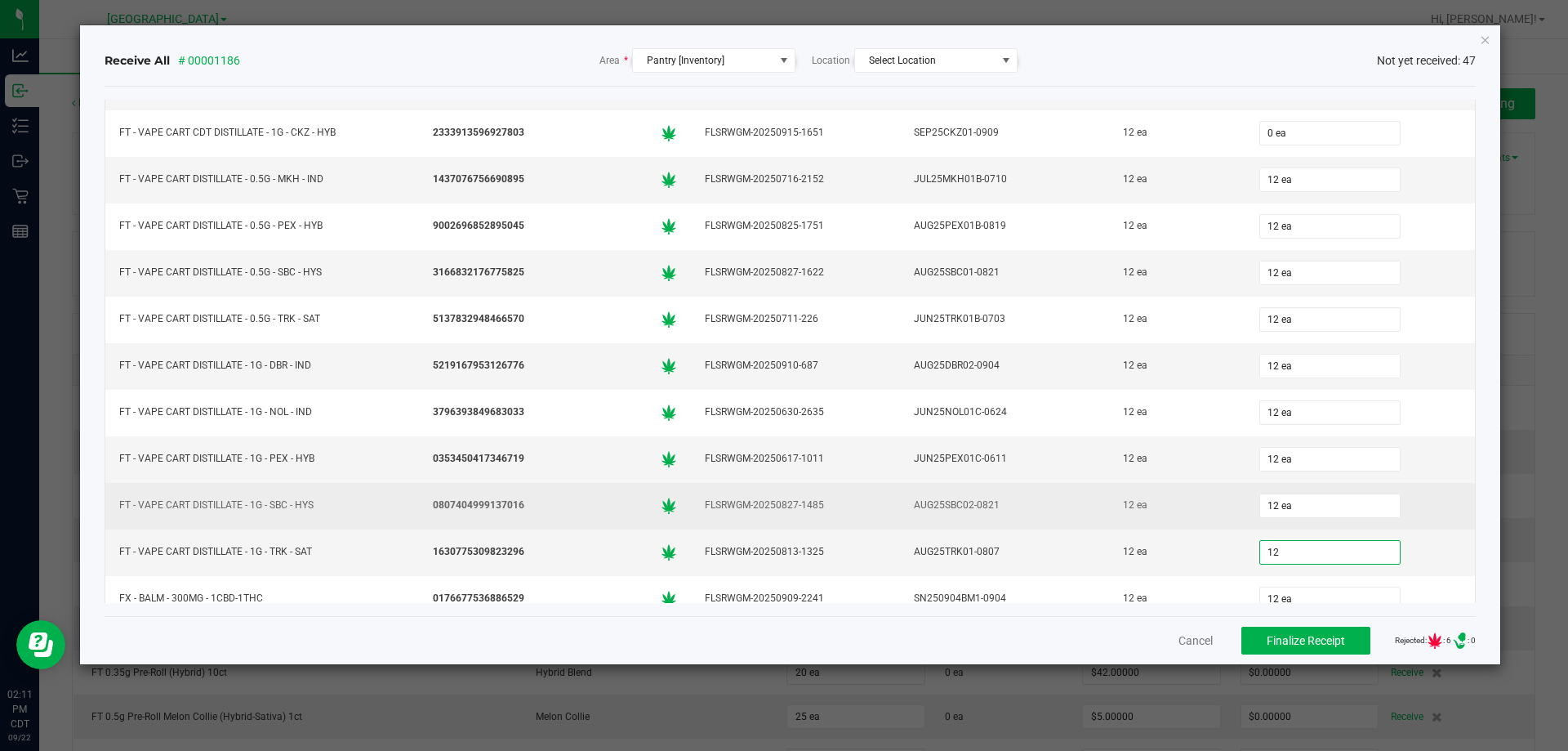
type input "12 ea"
click at [1020, 505] on div "AUG25SBC02-0821" at bounding box center [1005, 505] width 190 height 24
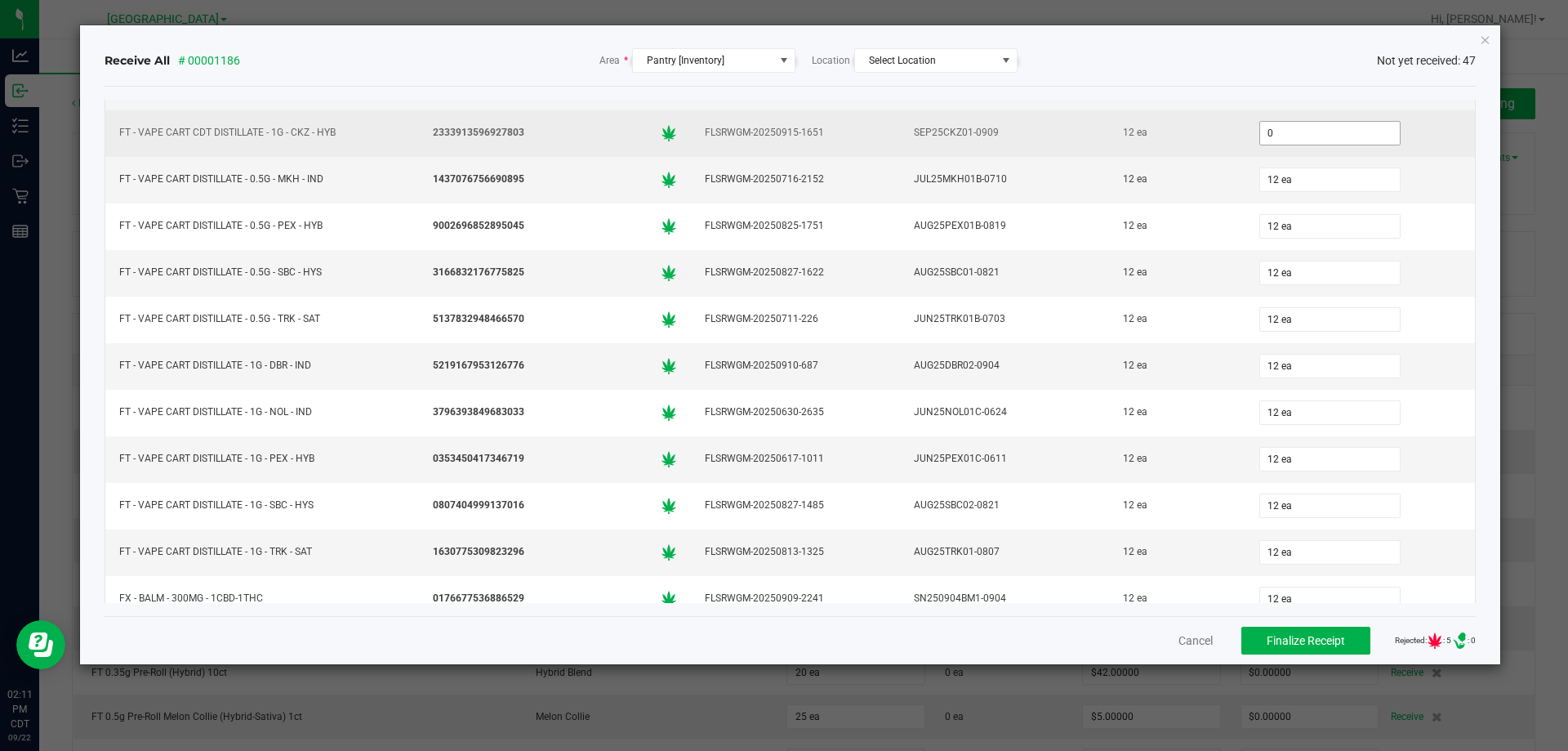
click at [1281, 143] on input "0" at bounding box center [1330, 133] width 140 height 23
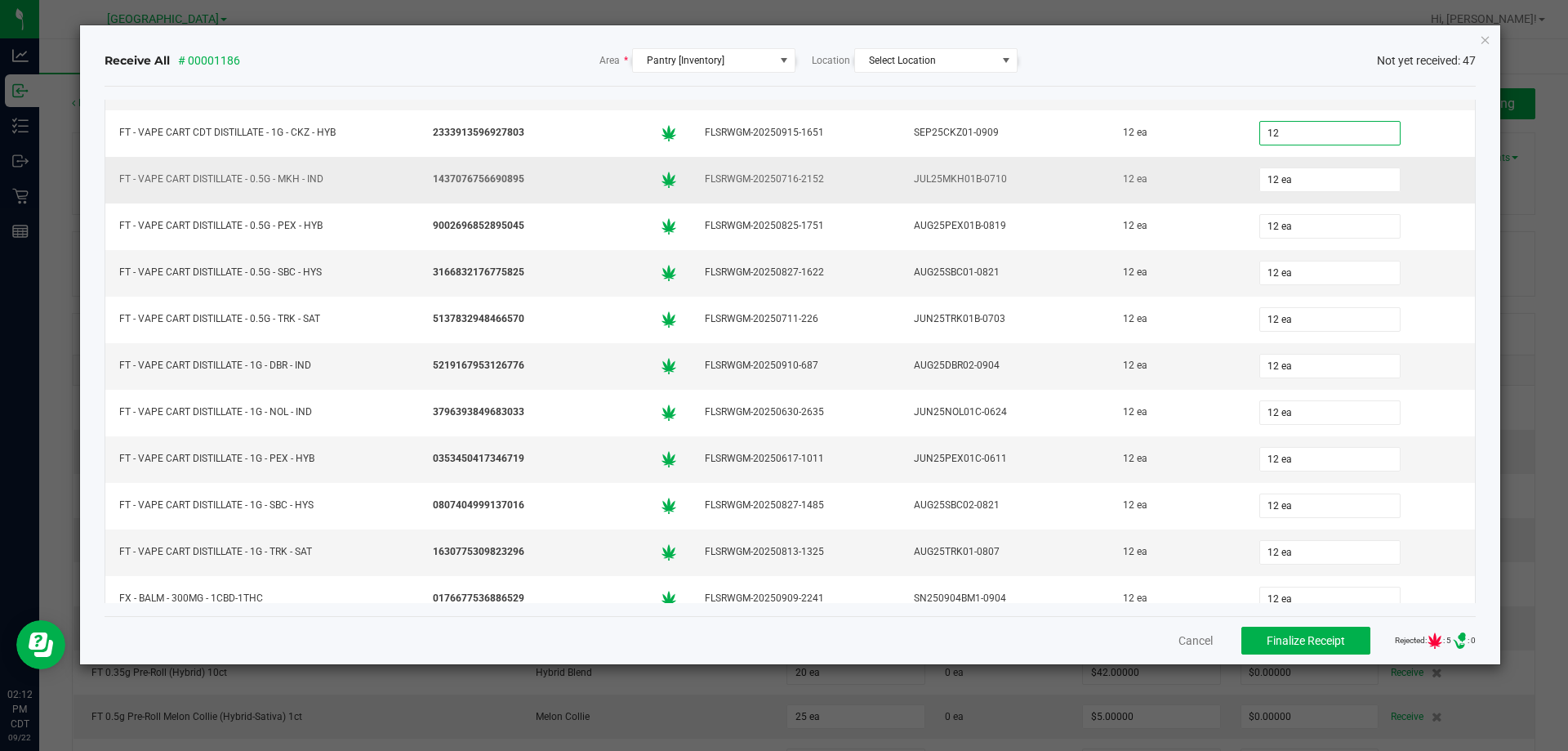
type input "12 ea"
click at [754, 159] on td "FLSRWGM-20250716-2152" at bounding box center [795, 180] width 209 height 47
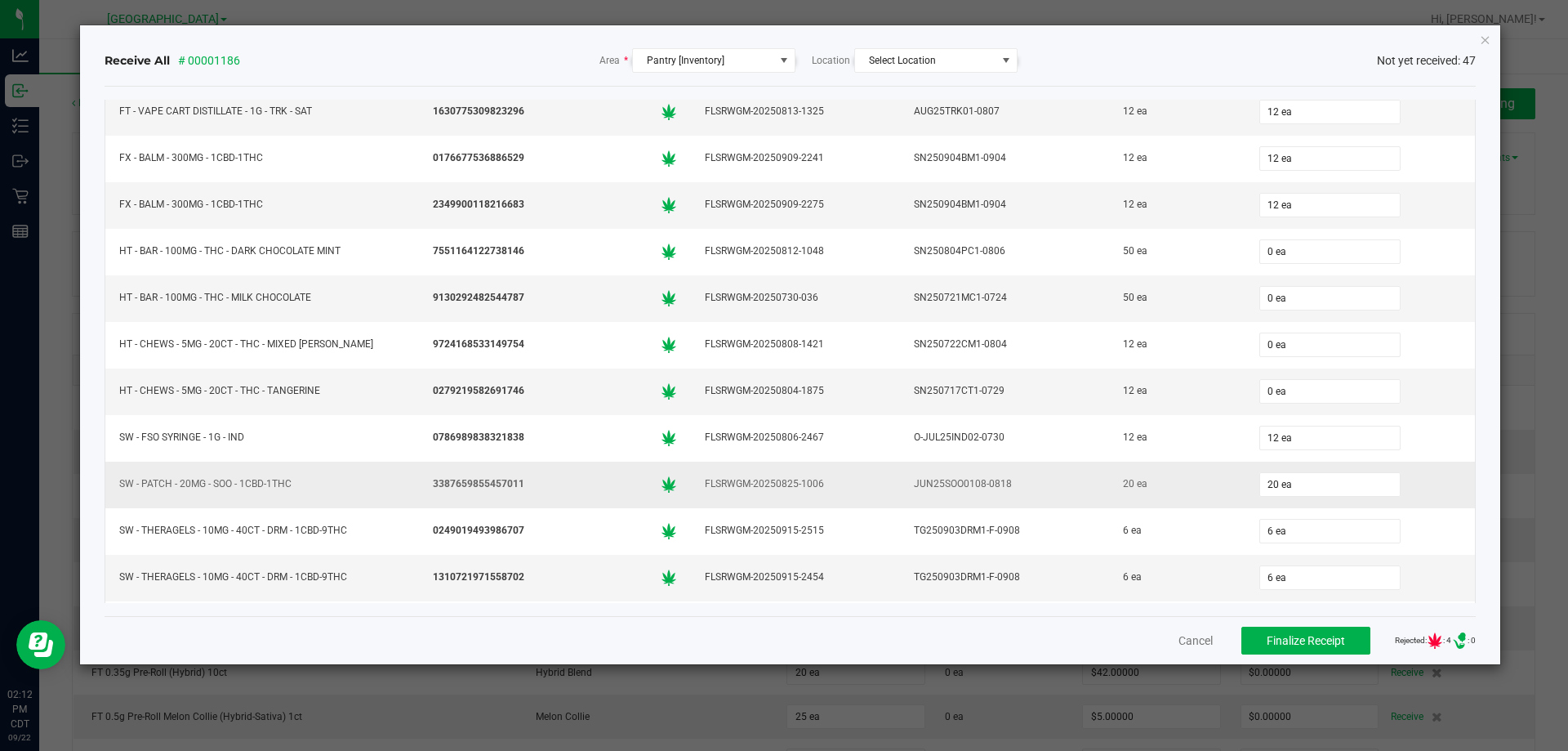
scroll to position [1560, 0]
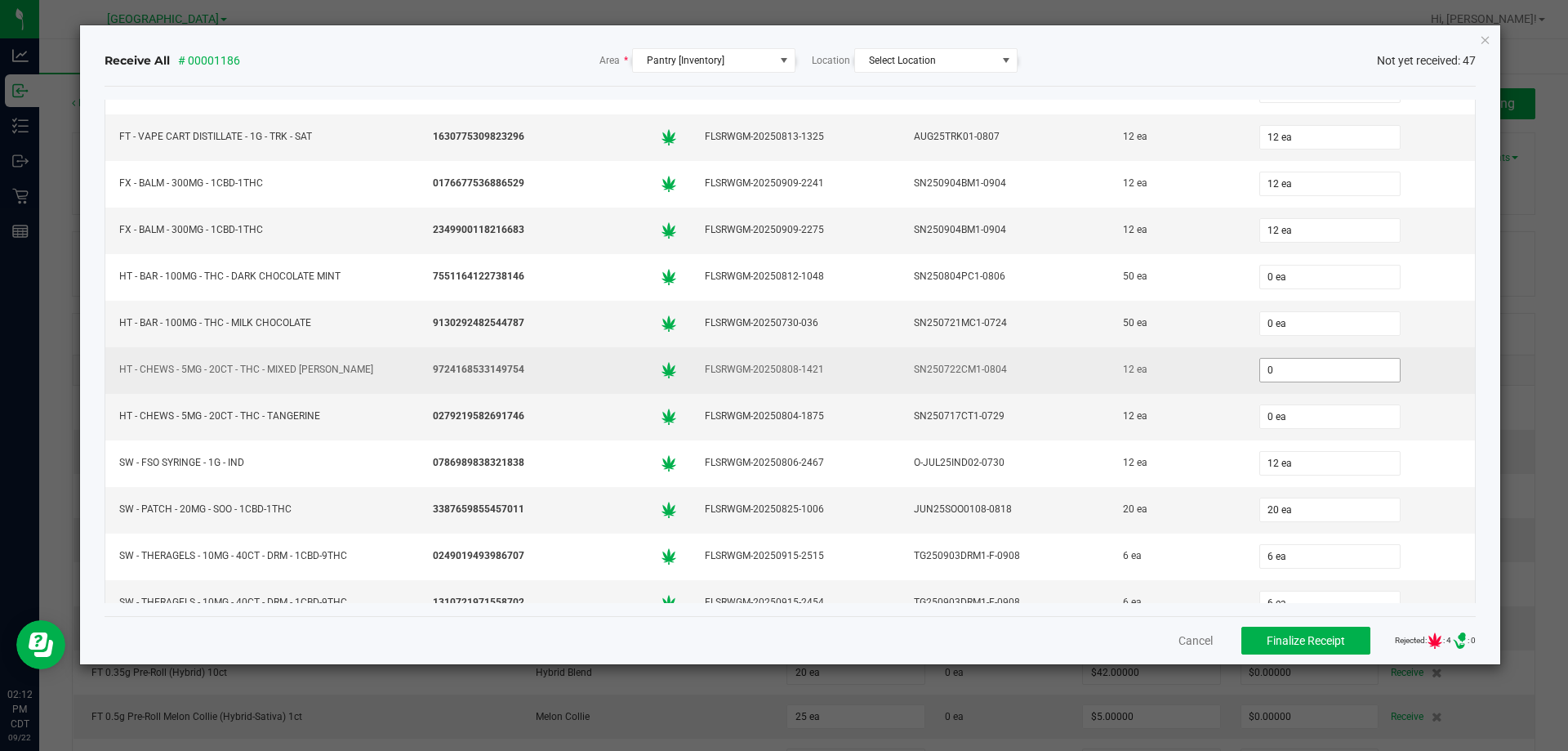
click at [1264, 364] on input "0" at bounding box center [1330, 370] width 140 height 23
type input "12 ea"
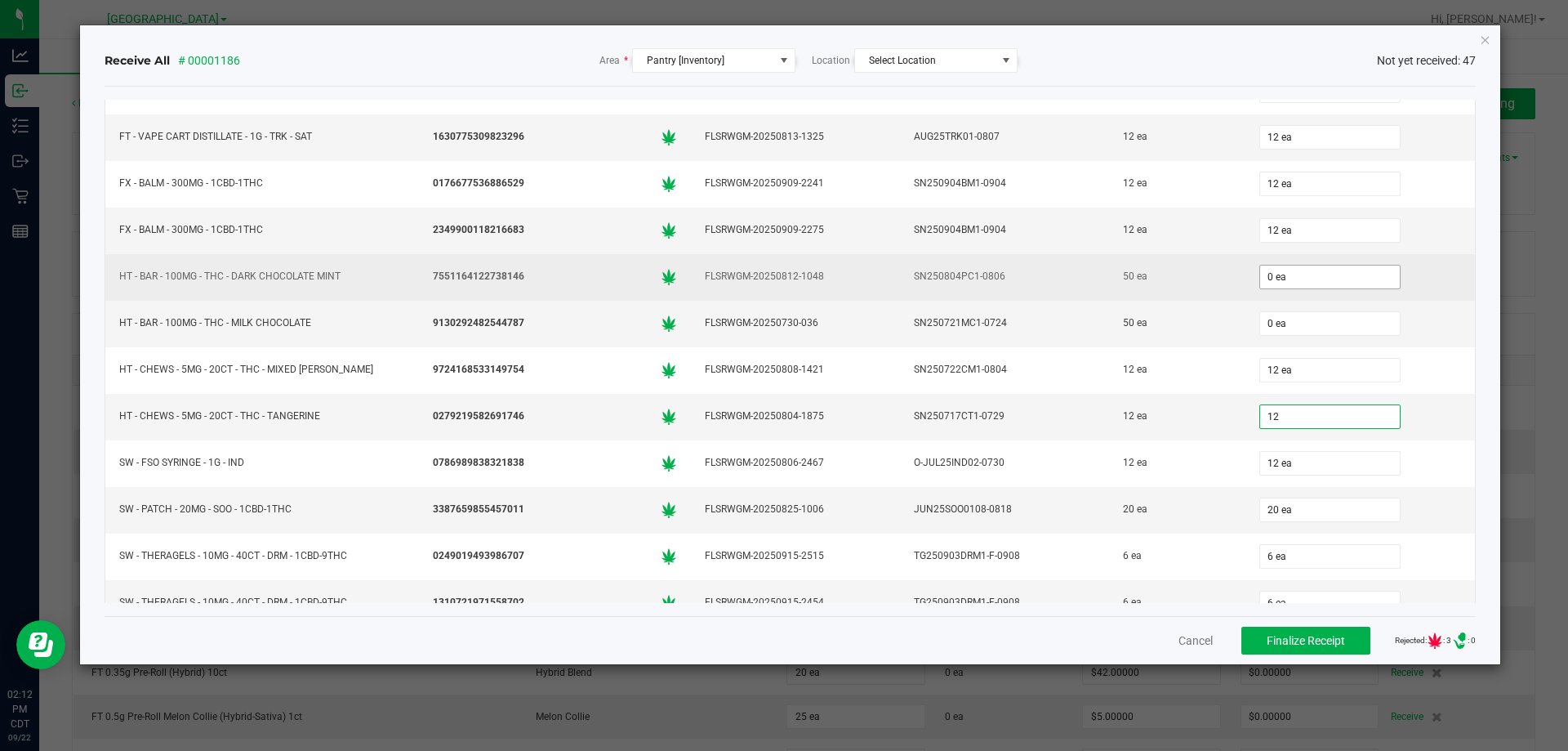
type input "12"
type input "0"
type input "12 ea"
click at [1287, 276] on input "0" at bounding box center [1330, 276] width 140 height 23
type input "50 ea"
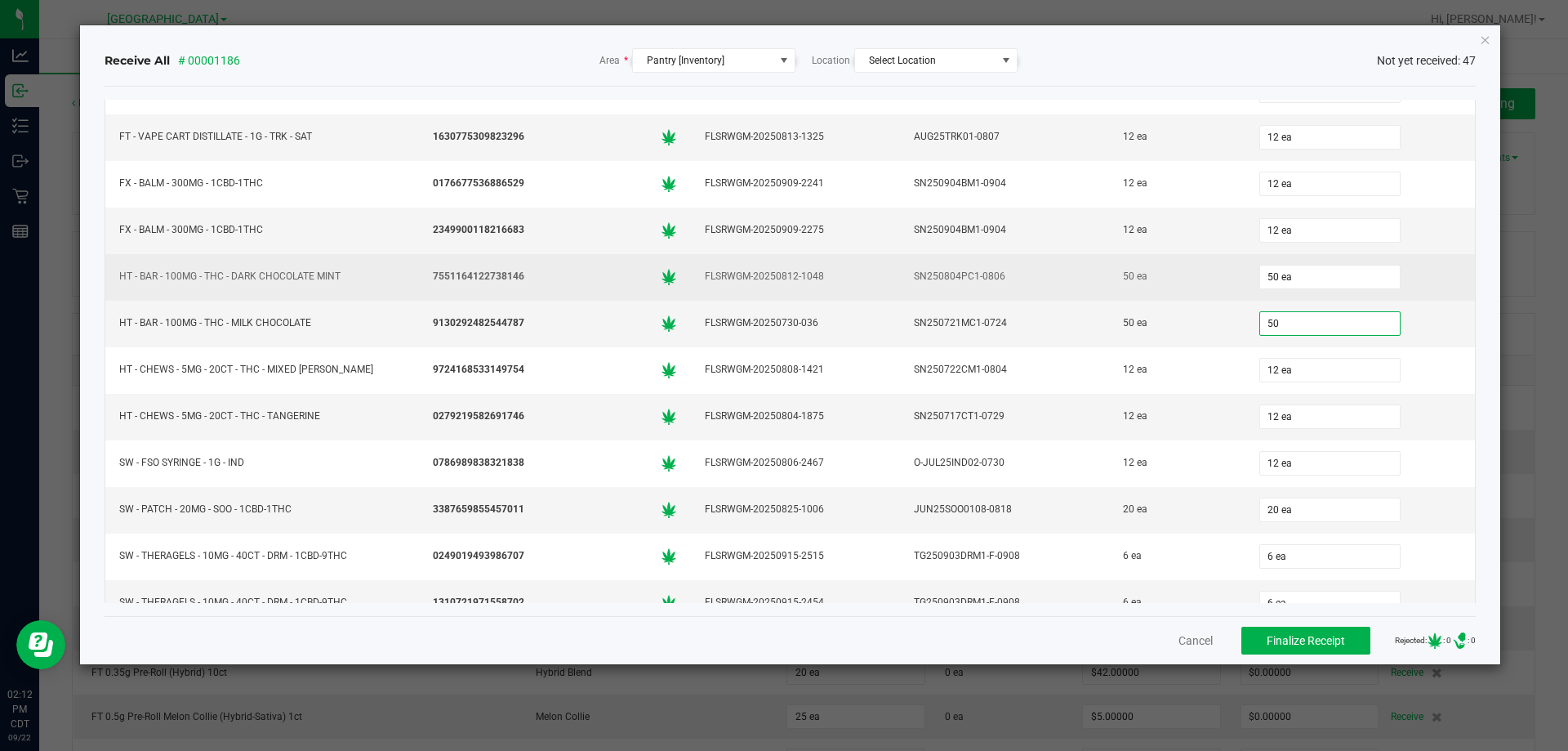
type input "50 ea"
click at [1182, 298] on td "50 ea" at bounding box center [1177, 277] width 136 height 47
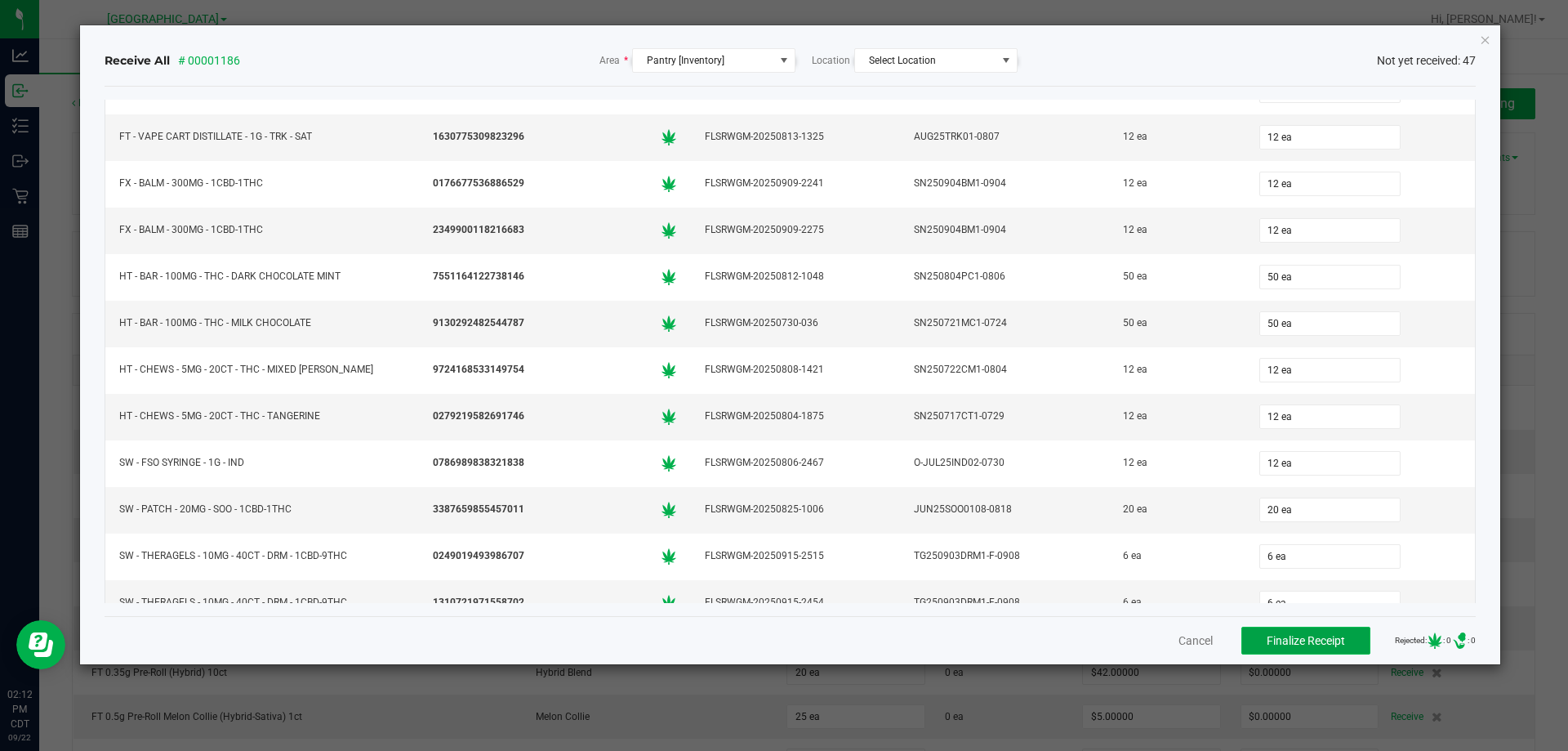
click at [1278, 636] on span "Finalize Receipt" at bounding box center [1305, 640] width 79 height 13
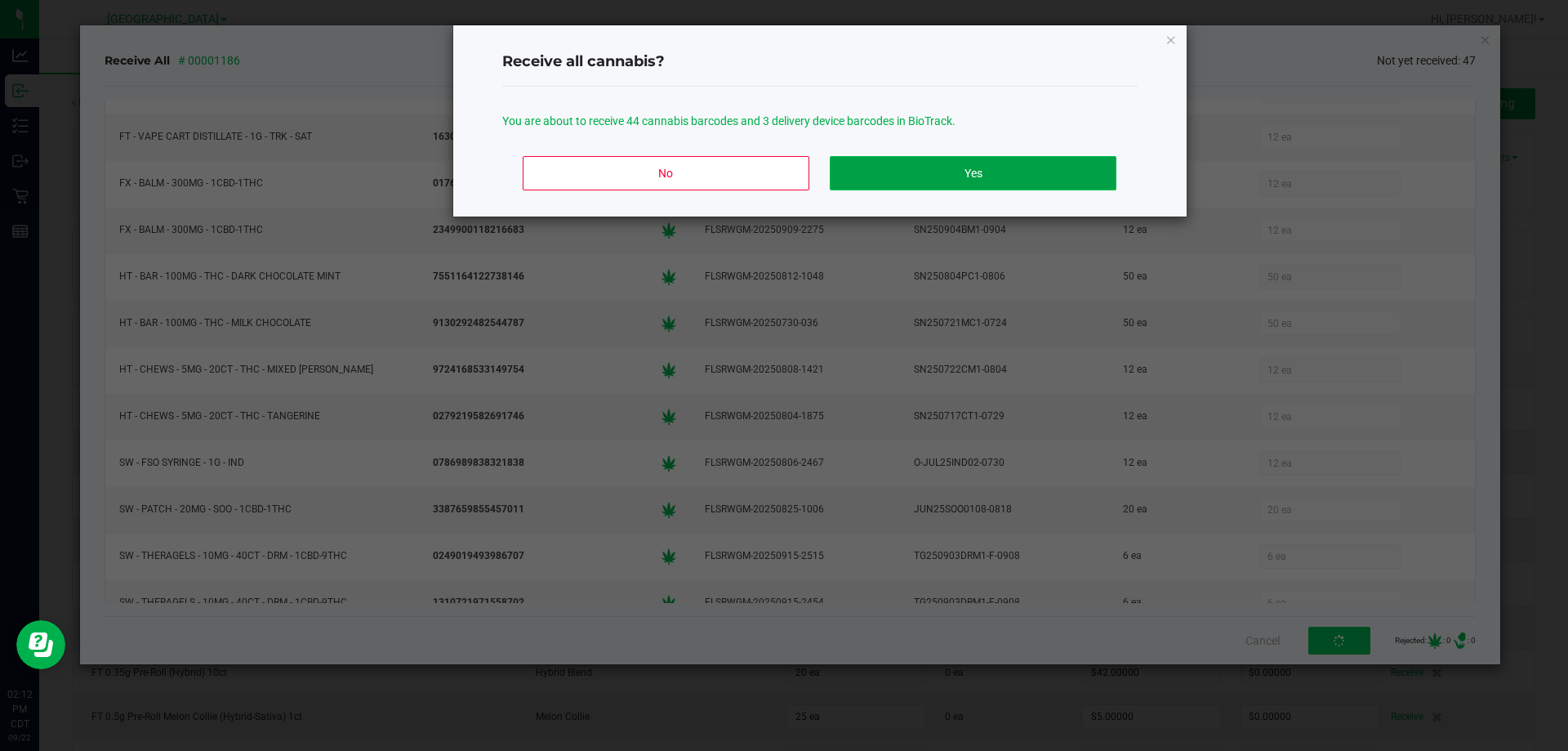
click at [912, 159] on button "Yes" at bounding box center [972, 173] width 285 height 34
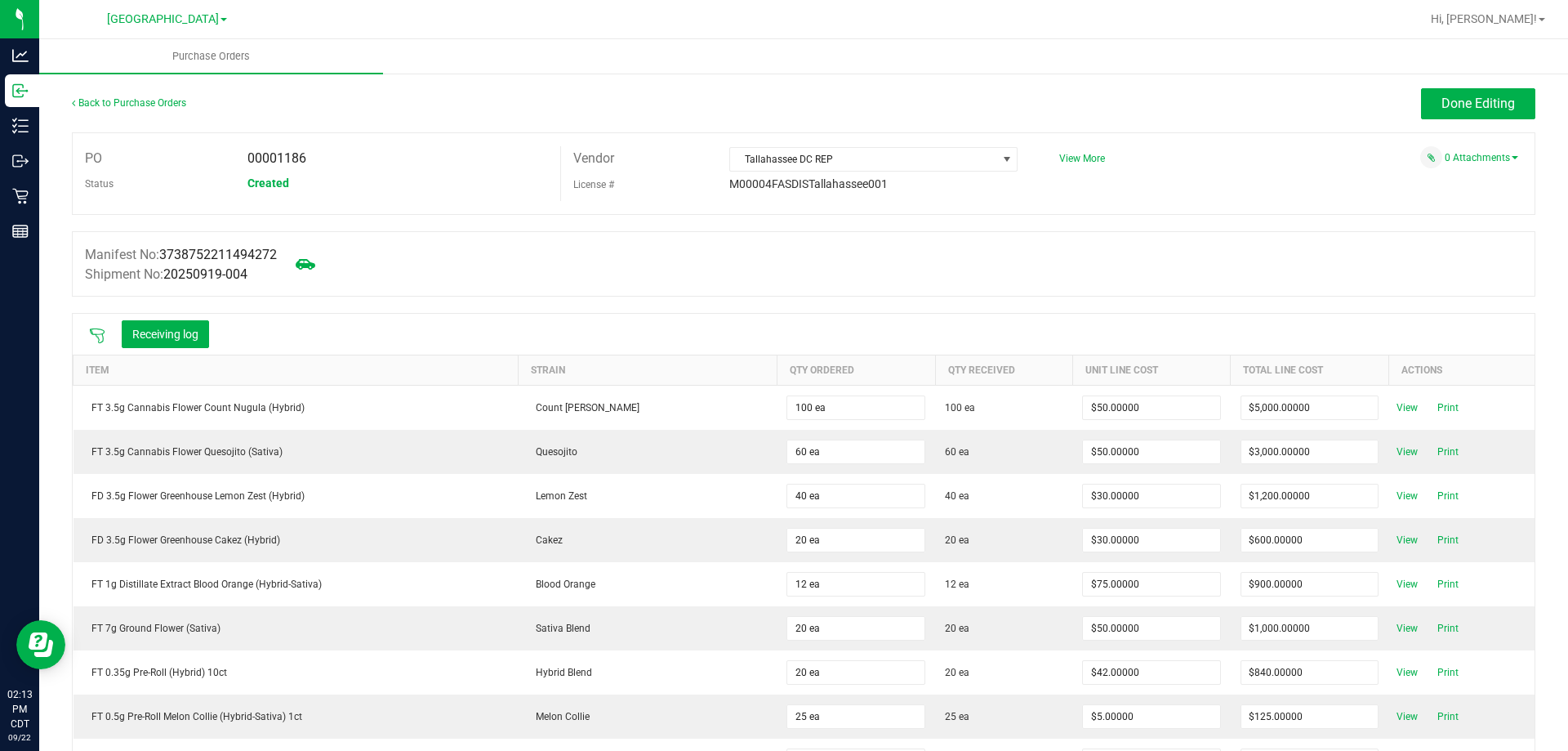
drag, startPoint x: 271, startPoint y: 158, endPoint x: 319, endPoint y: 157, distance: 48.0
click at [319, 157] on div "00001186" at bounding box center [398, 159] width 325 height 25
drag, startPoint x: 320, startPoint y: 216, endPoint x: 285, endPoint y: 159, distance: 66.9
click at [285, 159] on span "00001186" at bounding box center [276, 158] width 58 height 15
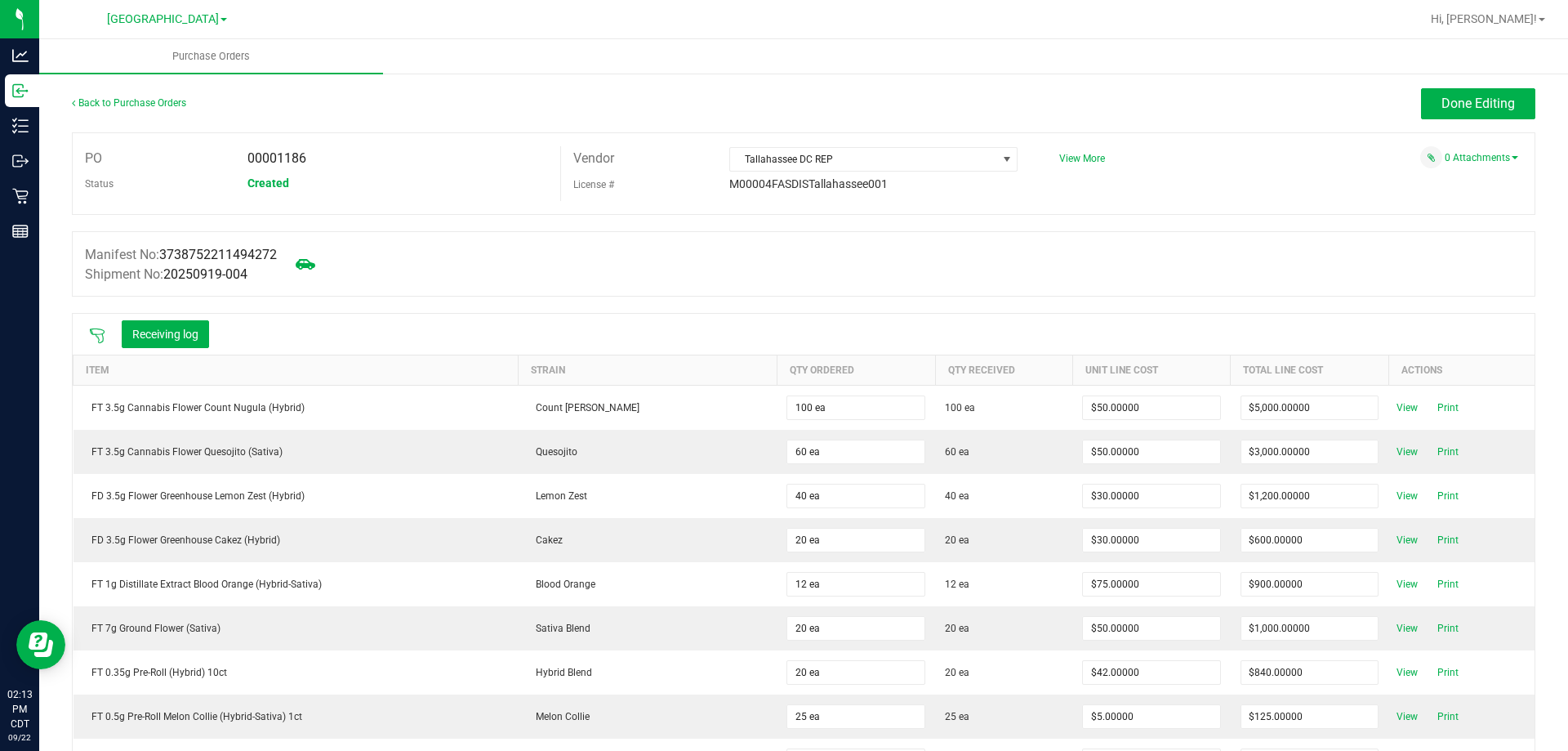
drag, startPoint x: 285, startPoint y: 159, endPoint x: 344, endPoint y: 152, distance: 59.4
click at [344, 152] on div "00001186" at bounding box center [398, 159] width 325 height 25
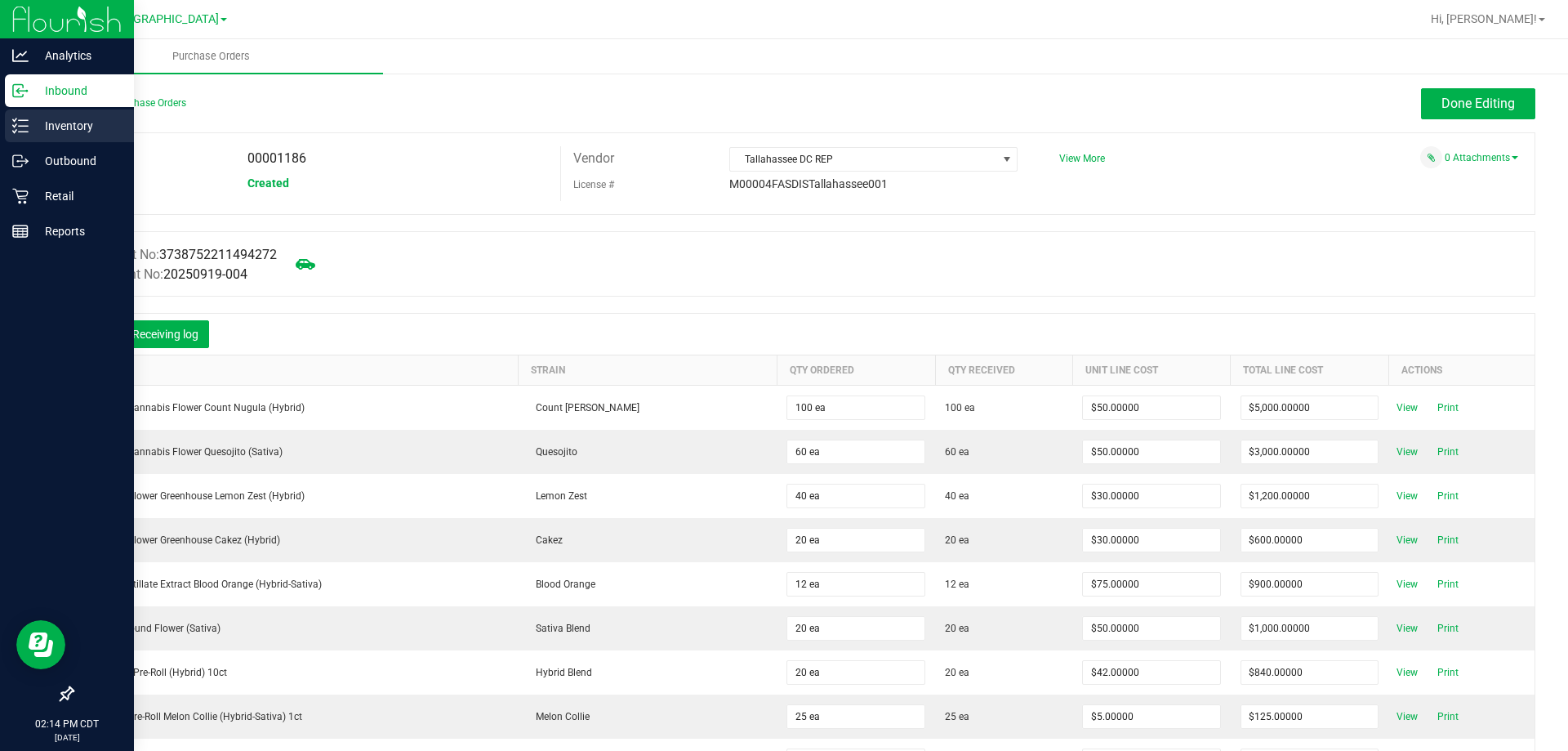
click at [72, 133] on p "Inventory" at bounding box center [78, 125] width 98 height 19
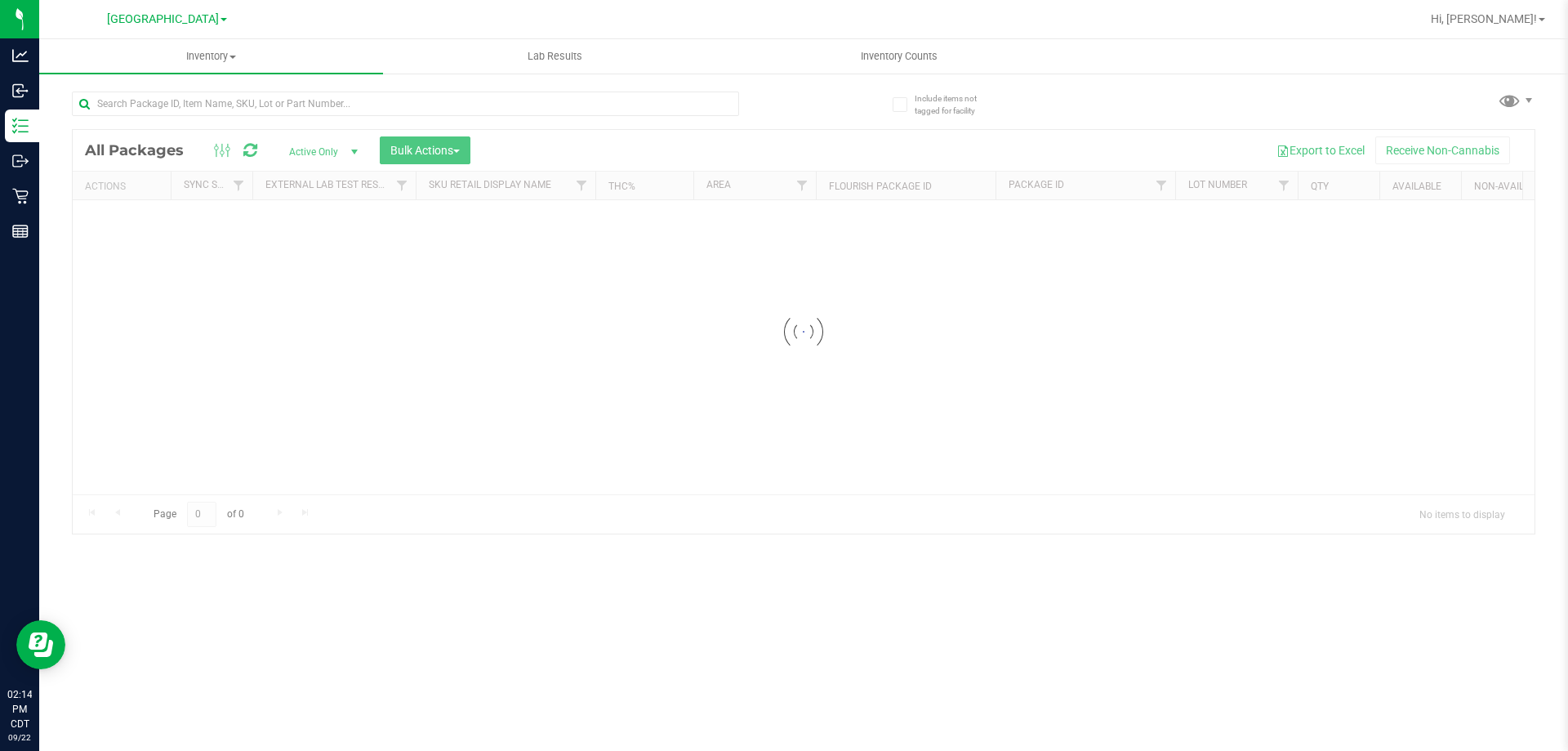
click at [307, 150] on div at bounding box center [804, 331] width 1462 height 403
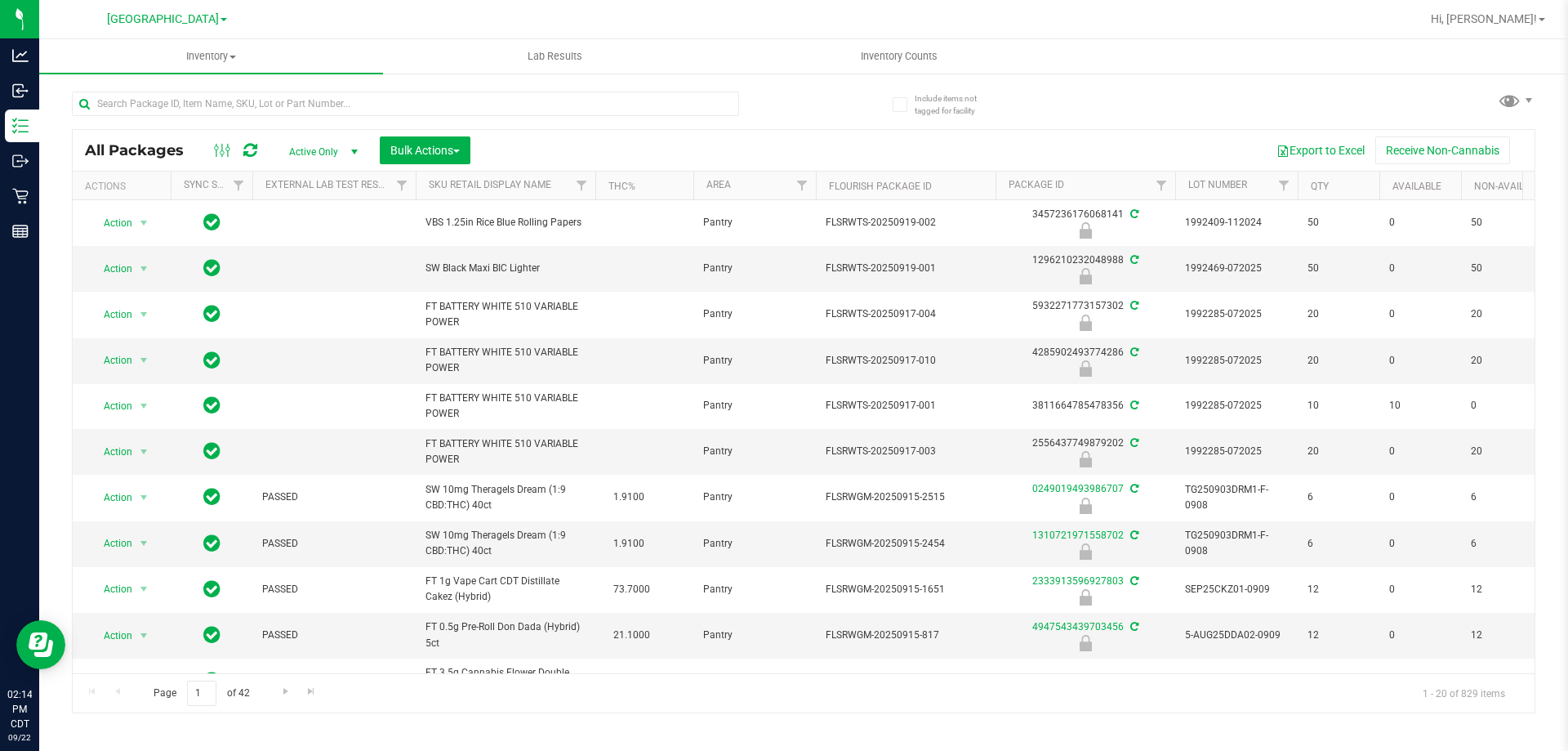
click at [353, 146] on span "select" at bounding box center [354, 152] width 13 height 13
click at [380, 143] on button "Bulk Actions" at bounding box center [424, 150] width 91 height 28
click at [436, 303] on span "Lock/Unlock packages" at bounding box center [446, 307] width 112 height 13
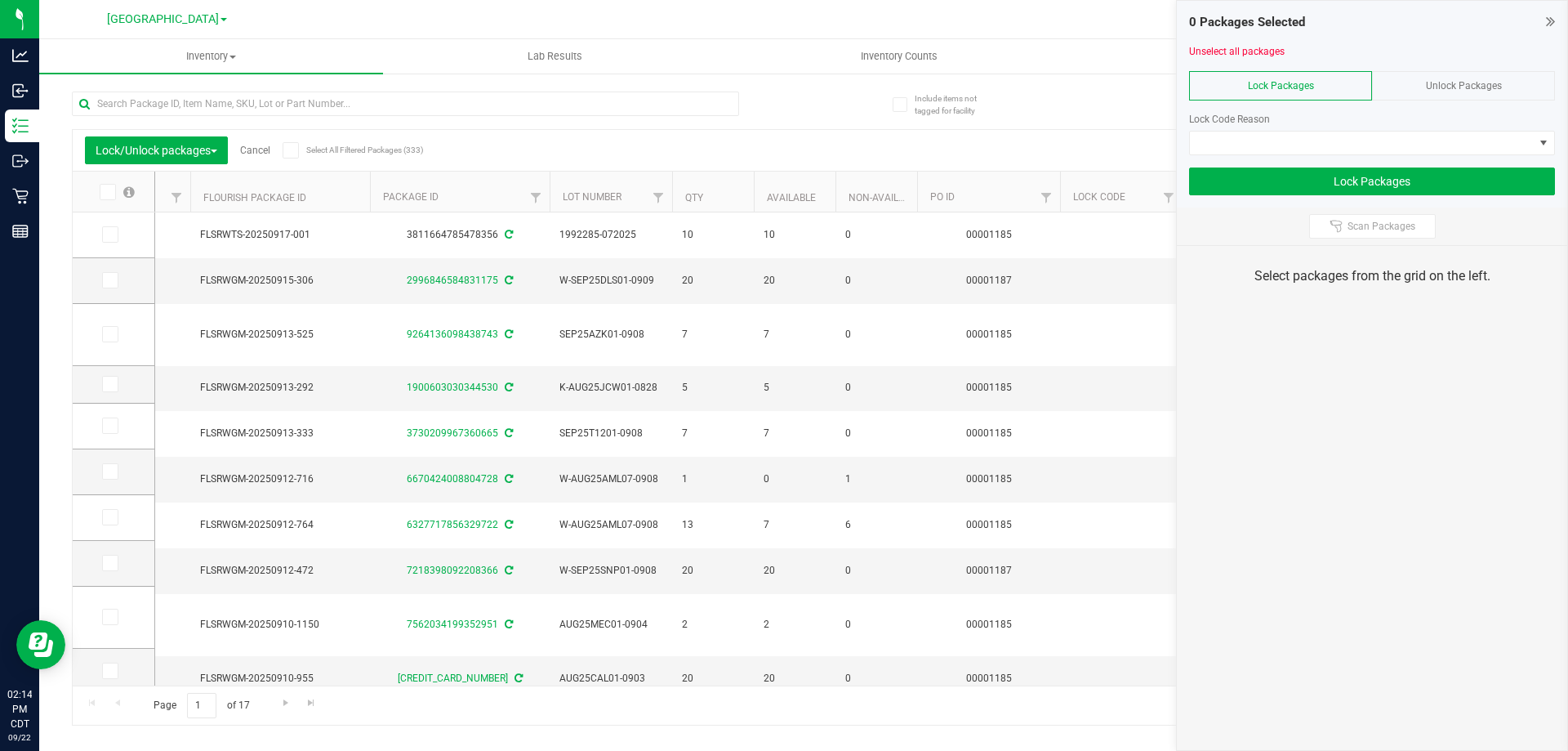
scroll to position [0, 633]
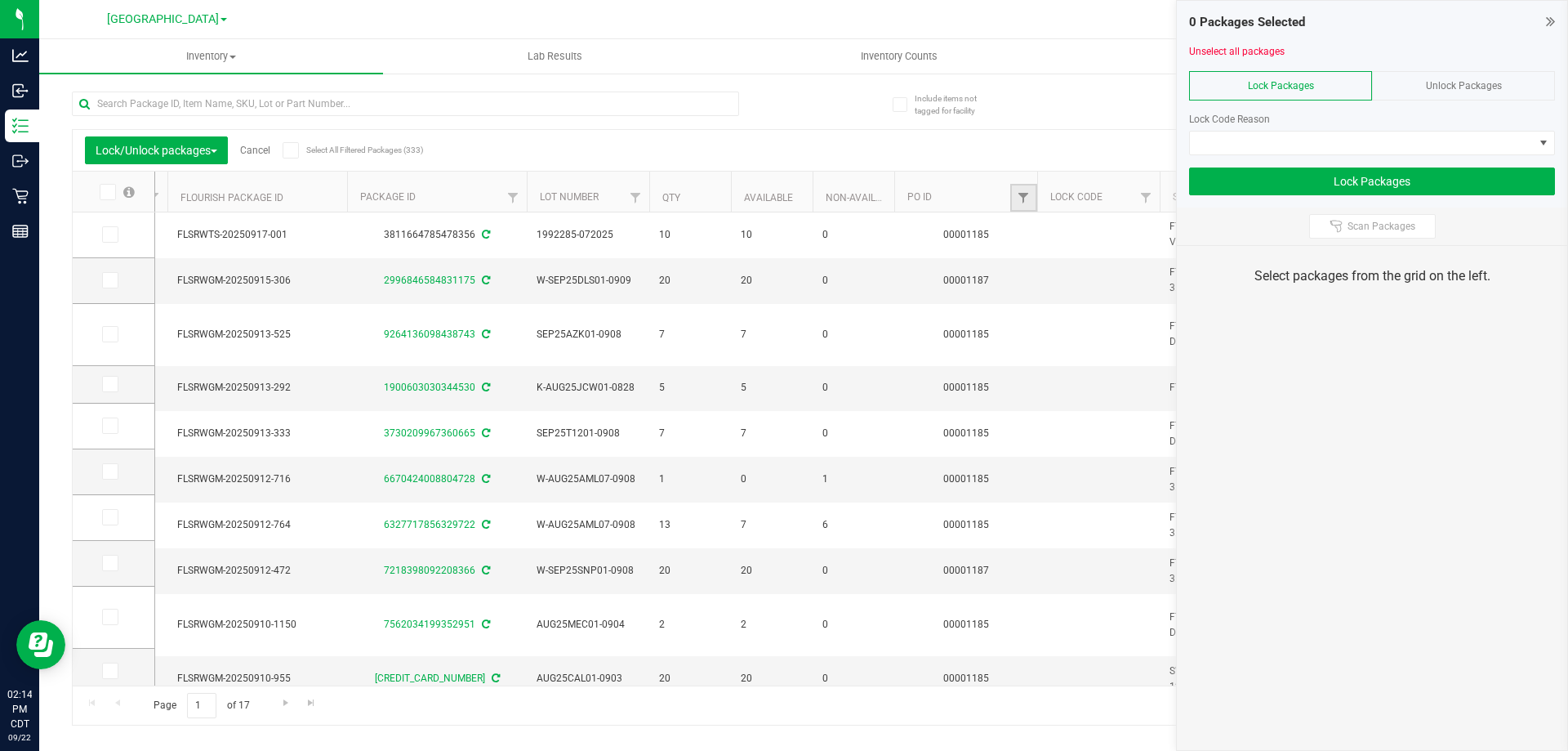
click at [1021, 205] on link "Filter" at bounding box center [1024, 197] width 27 height 28
type input "1185"
click at [1020, 259] on button "Filter" at bounding box center [1059, 277] width 79 height 36
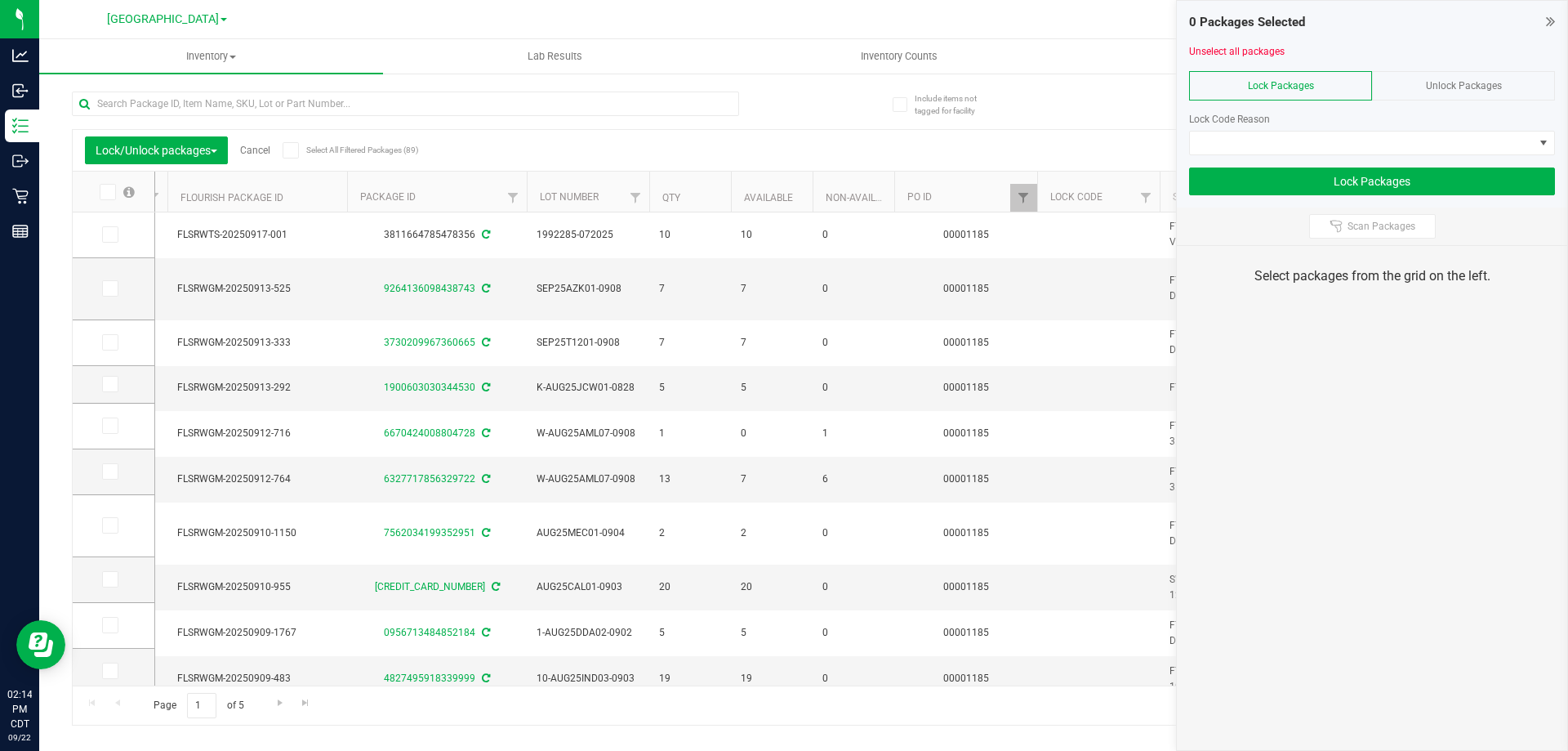
click at [114, 197] on span at bounding box center [108, 192] width 16 height 16
click at [0, 0] on input "checkbox" at bounding box center [0, 0] width 0 height 0
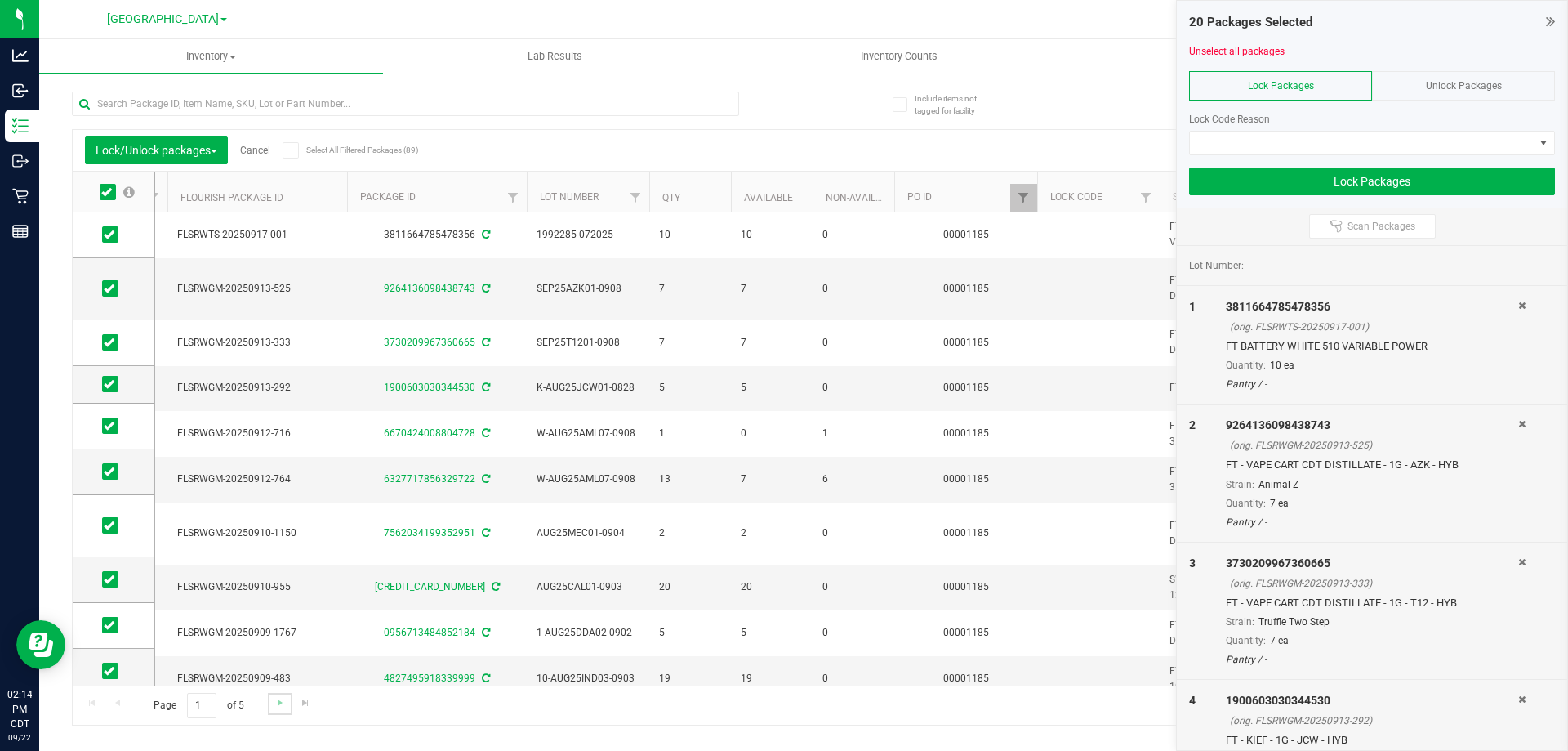
click at [272, 710] on link "Go to the next page" at bounding box center [280, 704] width 24 height 22
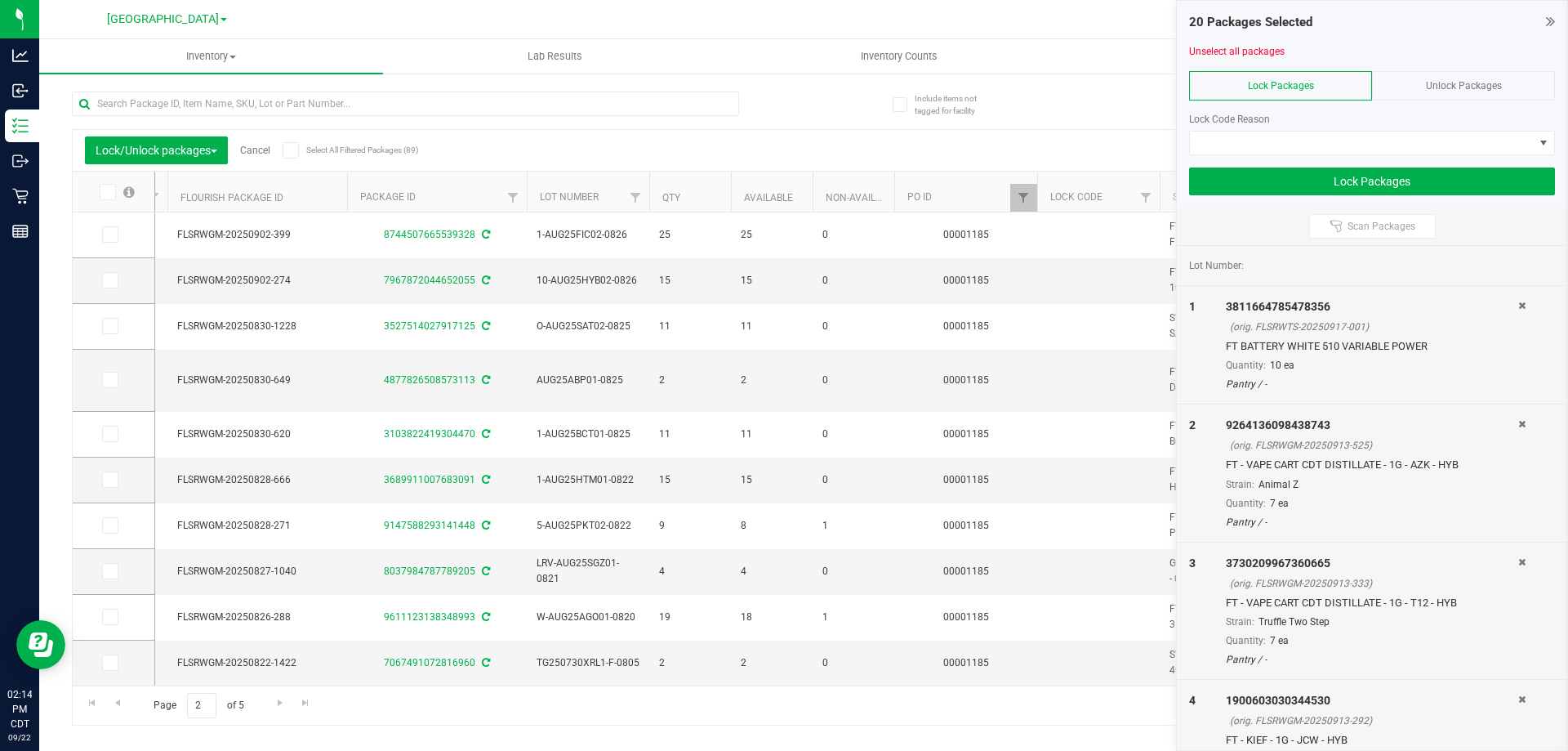
click at [119, 188] on label at bounding box center [116, 192] width 63 height 16
click at [0, 0] on input "checkbox" at bounding box center [0, 0] width 0 height 0
click at [270, 709] on link "Go to the next page" at bounding box center [280, 704] width 24 height 22
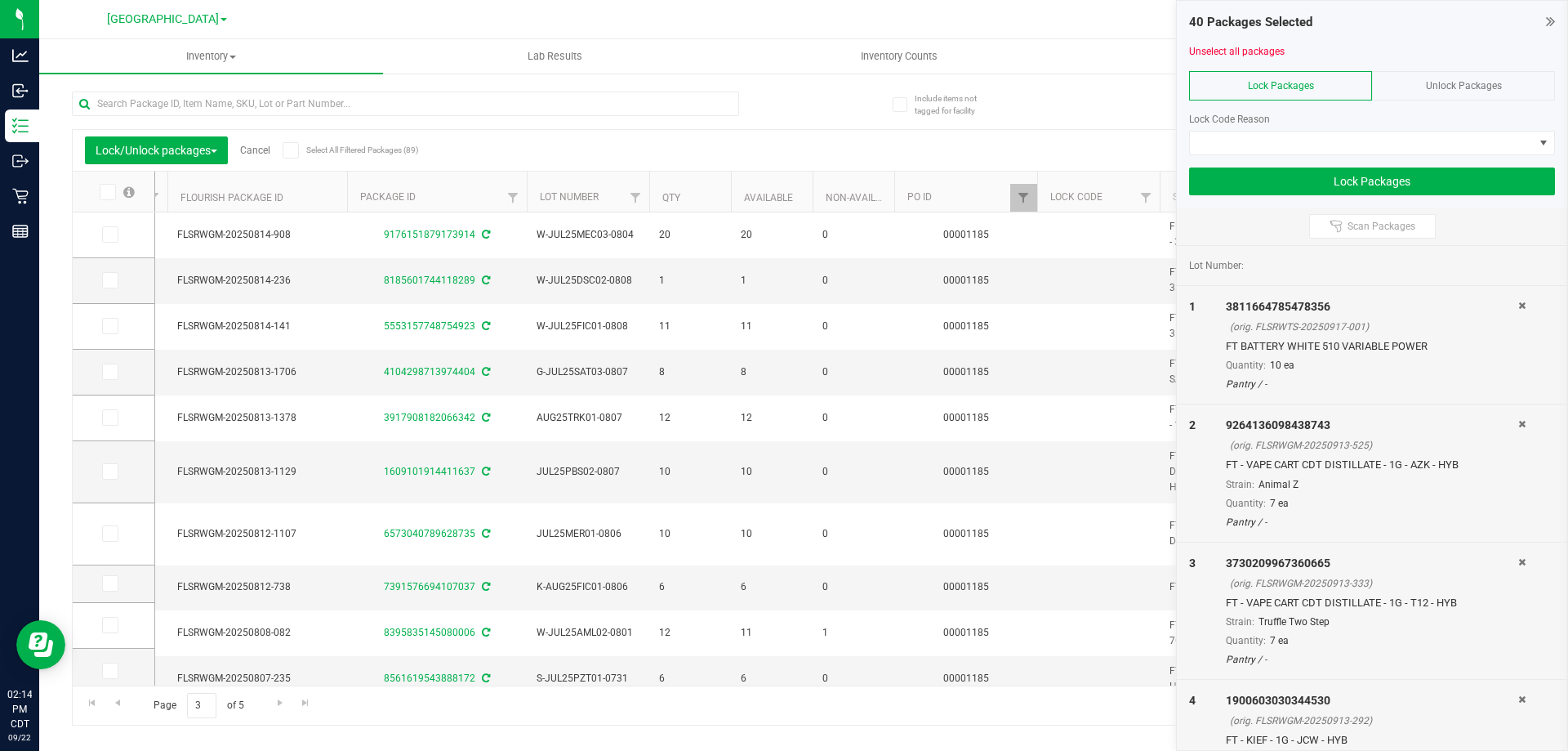
click at [110, 192] on icon at bounding box center [107, 192] width 11 height 0
click at [0, 0] on input "checkbox" at bounding box center [0, 0] width 0 height 0
click at [284, 700] on span "Go to the next page" at bounding box center [280, 702] width 13 height 13
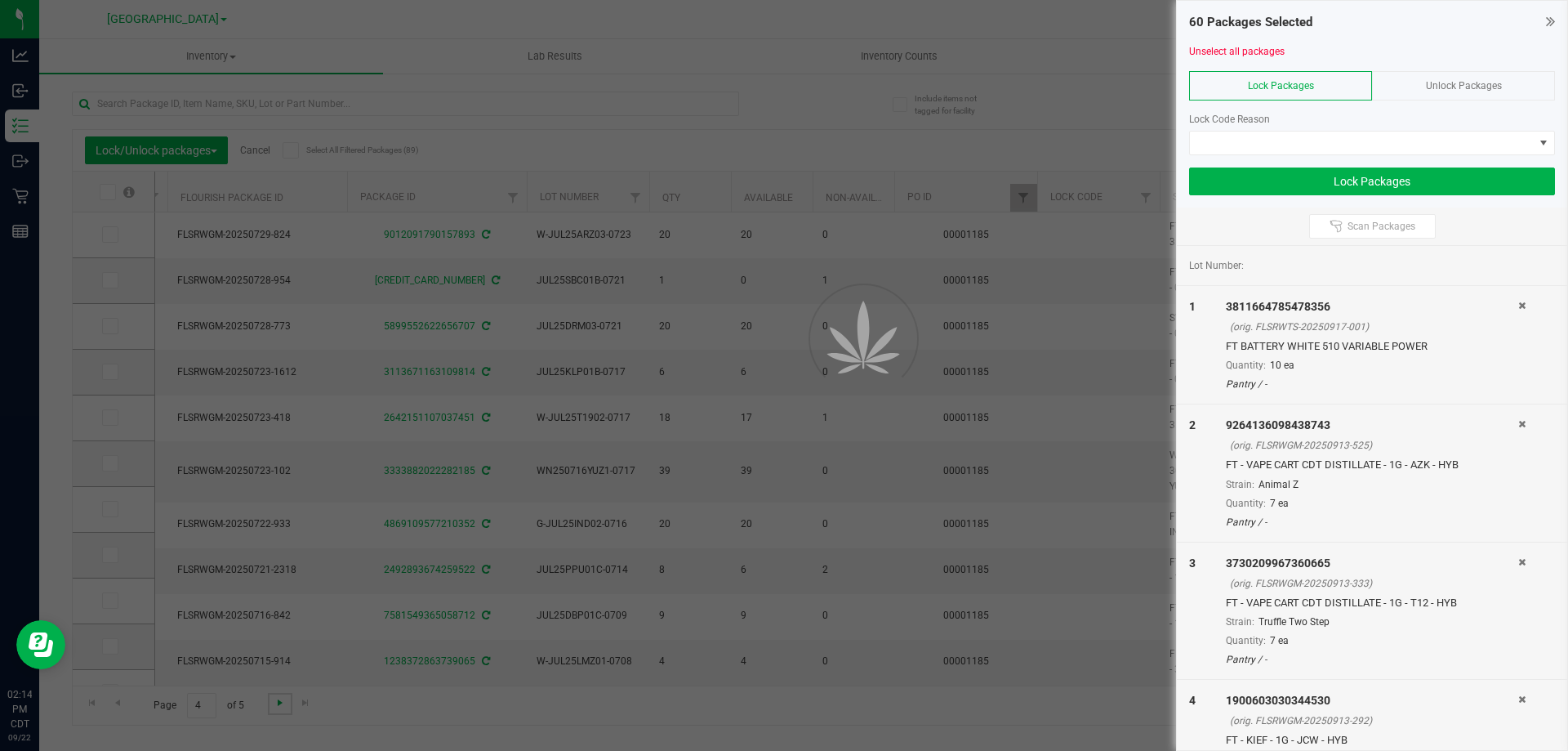
type input "2026-07-16"
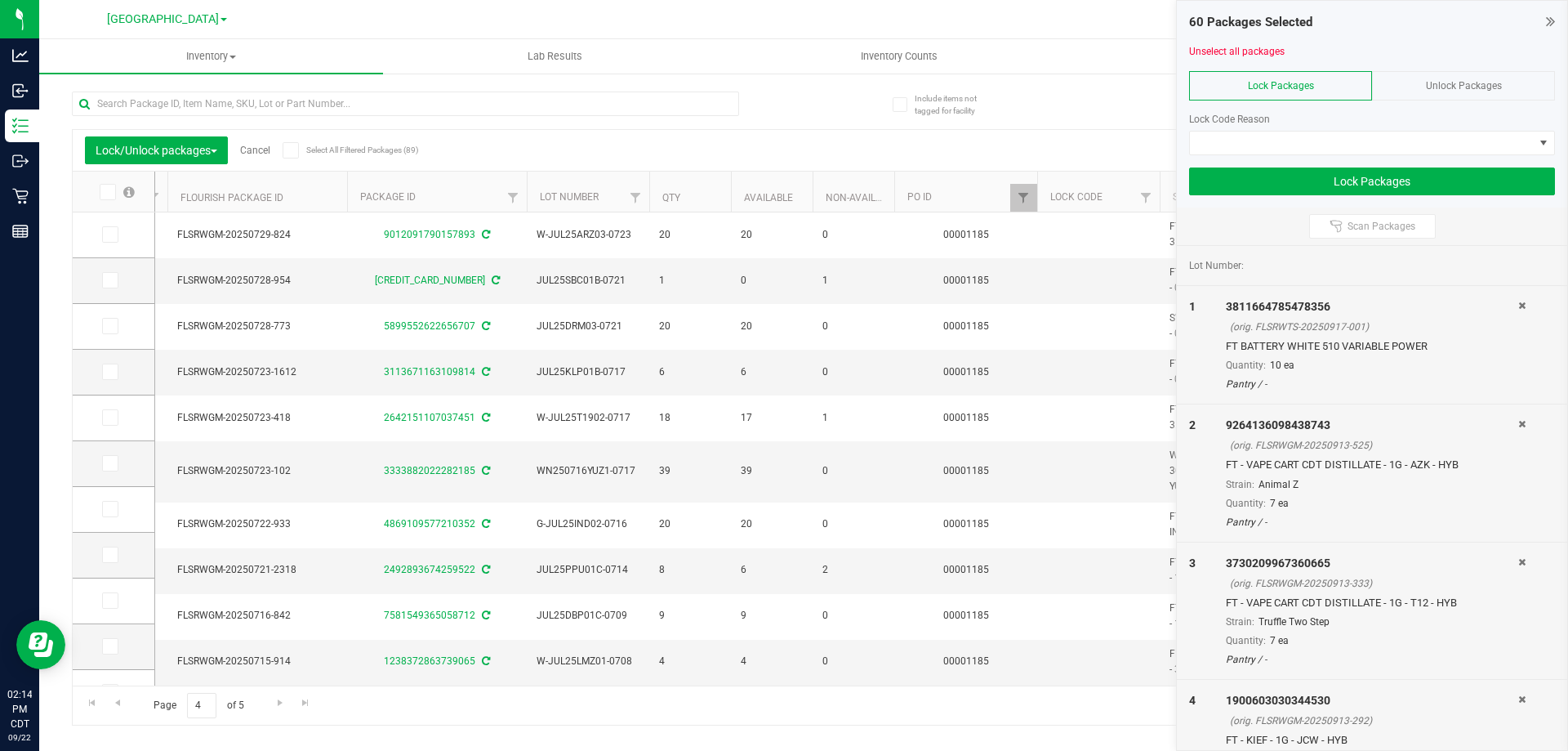
click at [101, 188] on span at bounding box center [108, 192] width 16 height 16
click at [0, 0] on input "checkbox" at bounding box center [0, 0] width 0 height 0
click at [271, 701] on link "Go to the next page" at bounding box center [280, 704] width 24 height 22
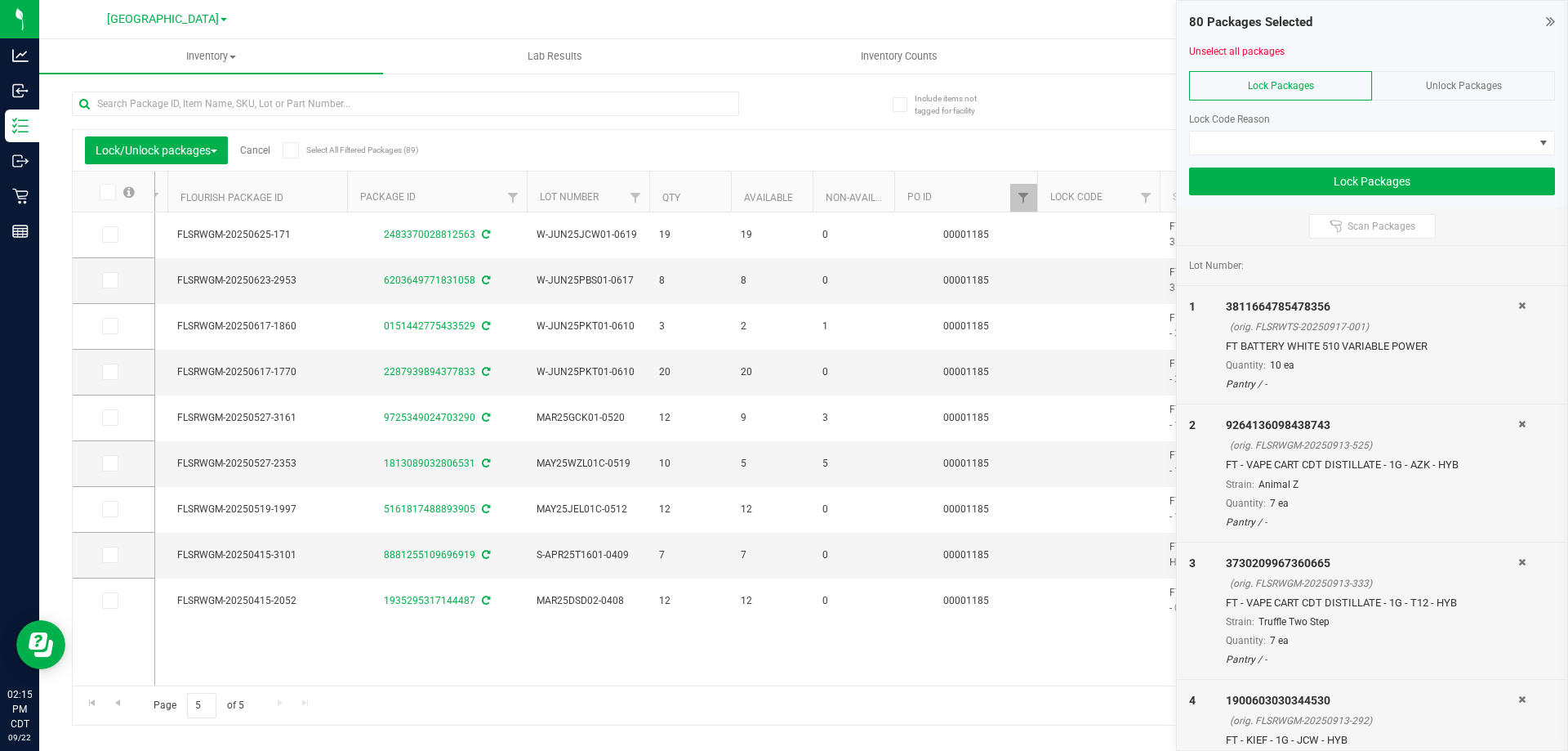
click at [107, 192] on icon at bounding box center [107, 192] width 11 height 0
click at [0, 0] on input "checkbox" at bounding box center [0, 0] width 0 height 0
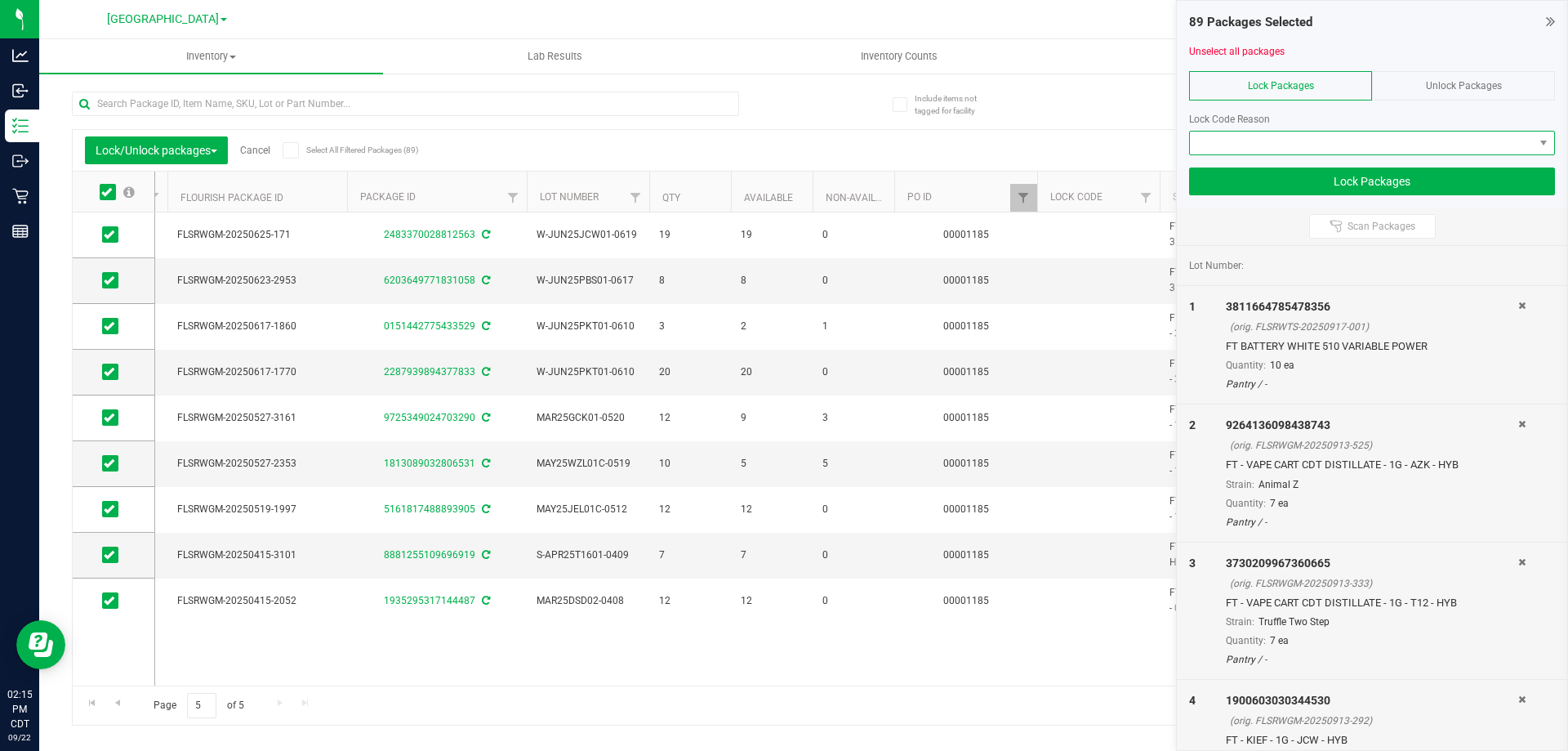
click at [1218, 136] on span at bounding box center [1362, 142] width 344 height 23
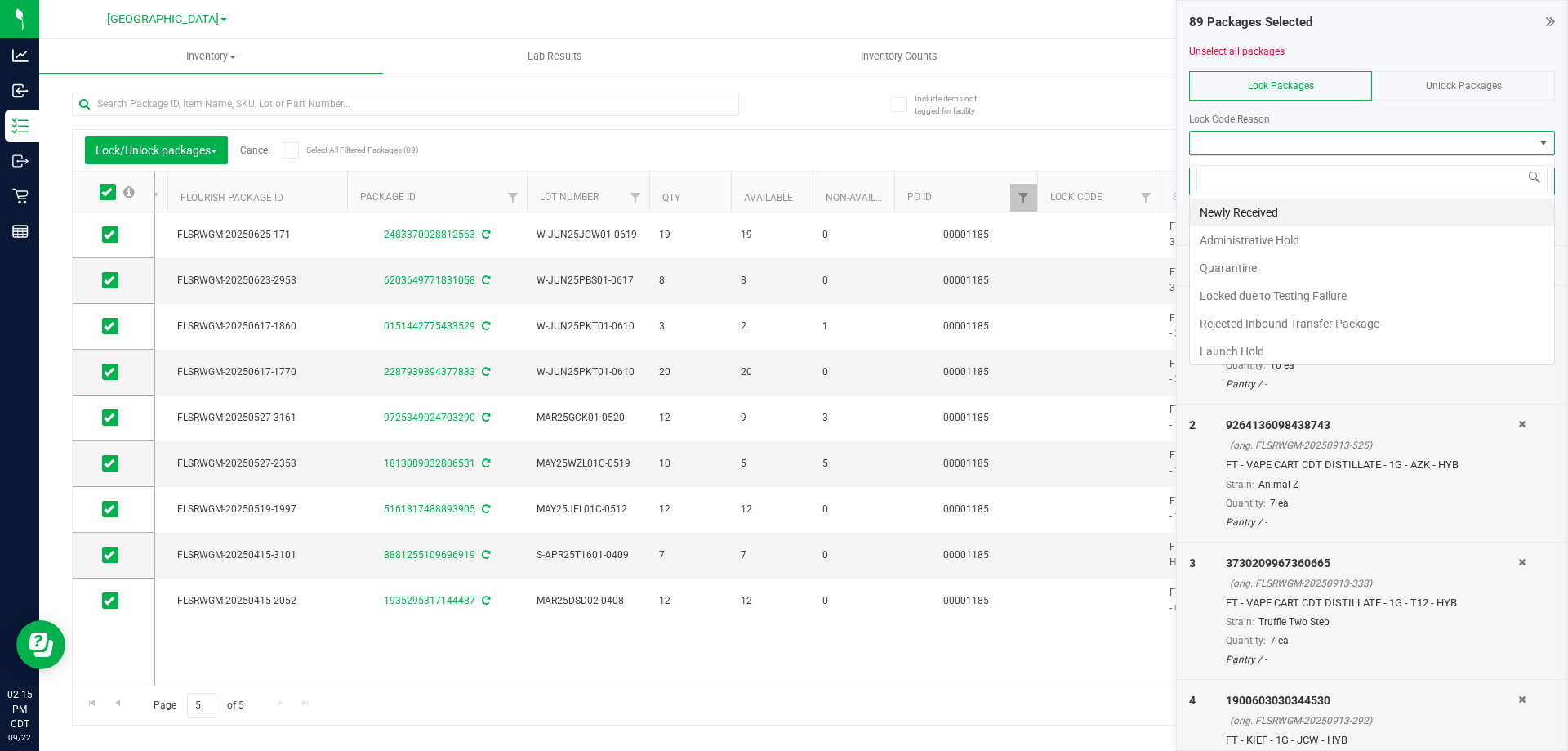
scroll to position [25, 366]
click at [1246, 214] on li "Newly Received" at bounding box center [1372, 212] width 364 height 28
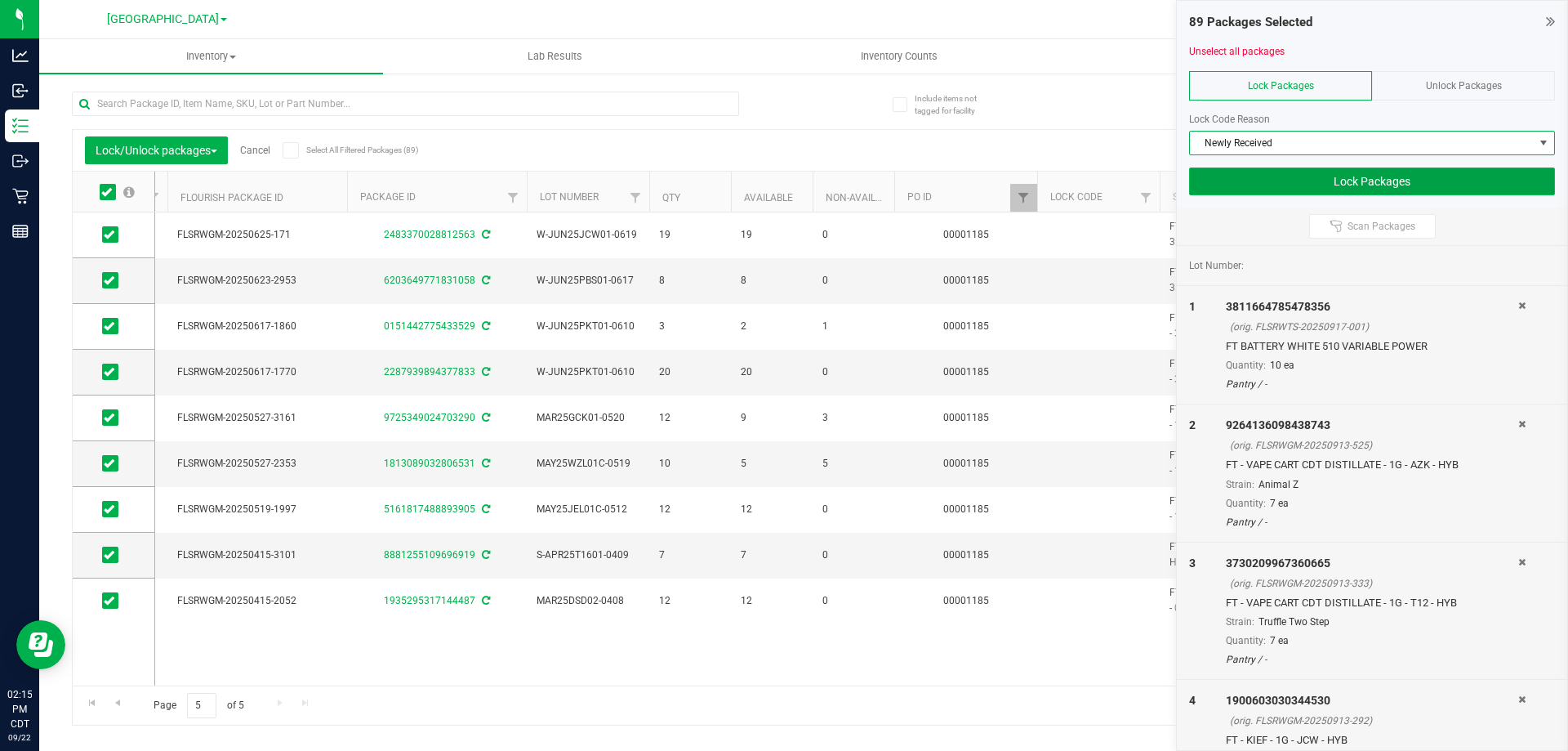
click at [1281, 172] on button "Lock Packages" at bounding box center [1372, 181] width 366 height 28
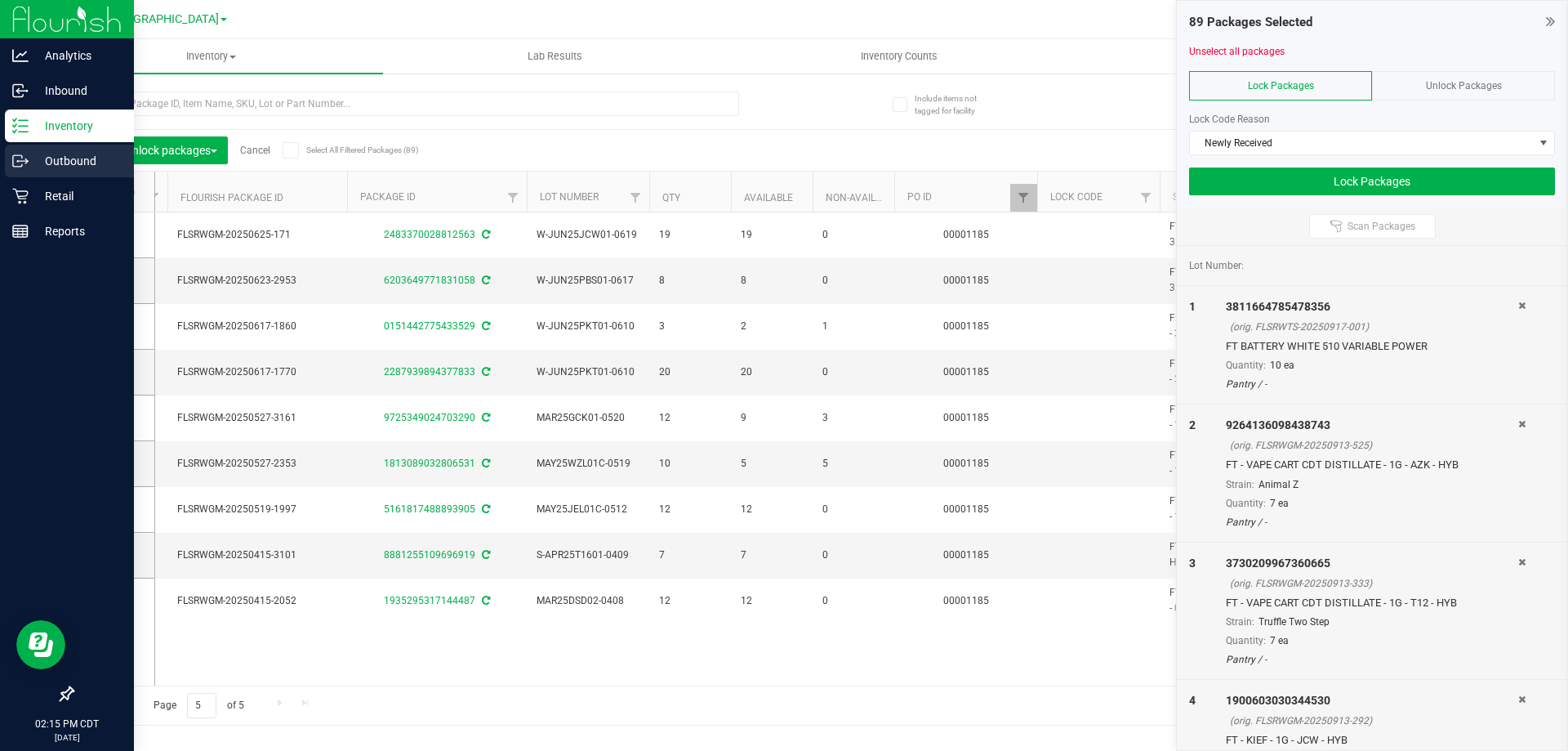
click at [59, 154] on p "Outbound" at bounding box center [78, 160] width 98 height 19
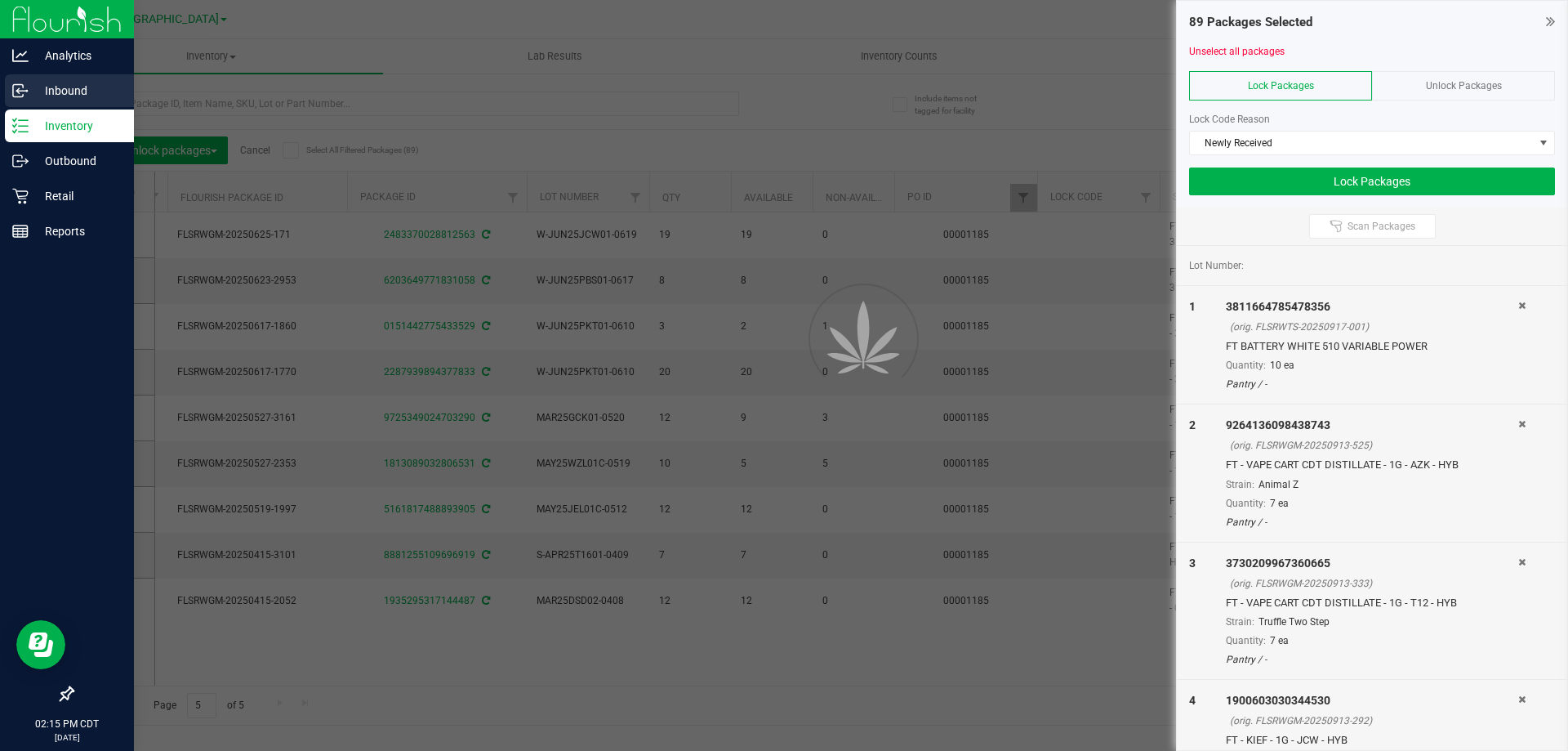
click at [67, 99] on p "Inbound" at bounding box center [78, 90] width 98 height 19
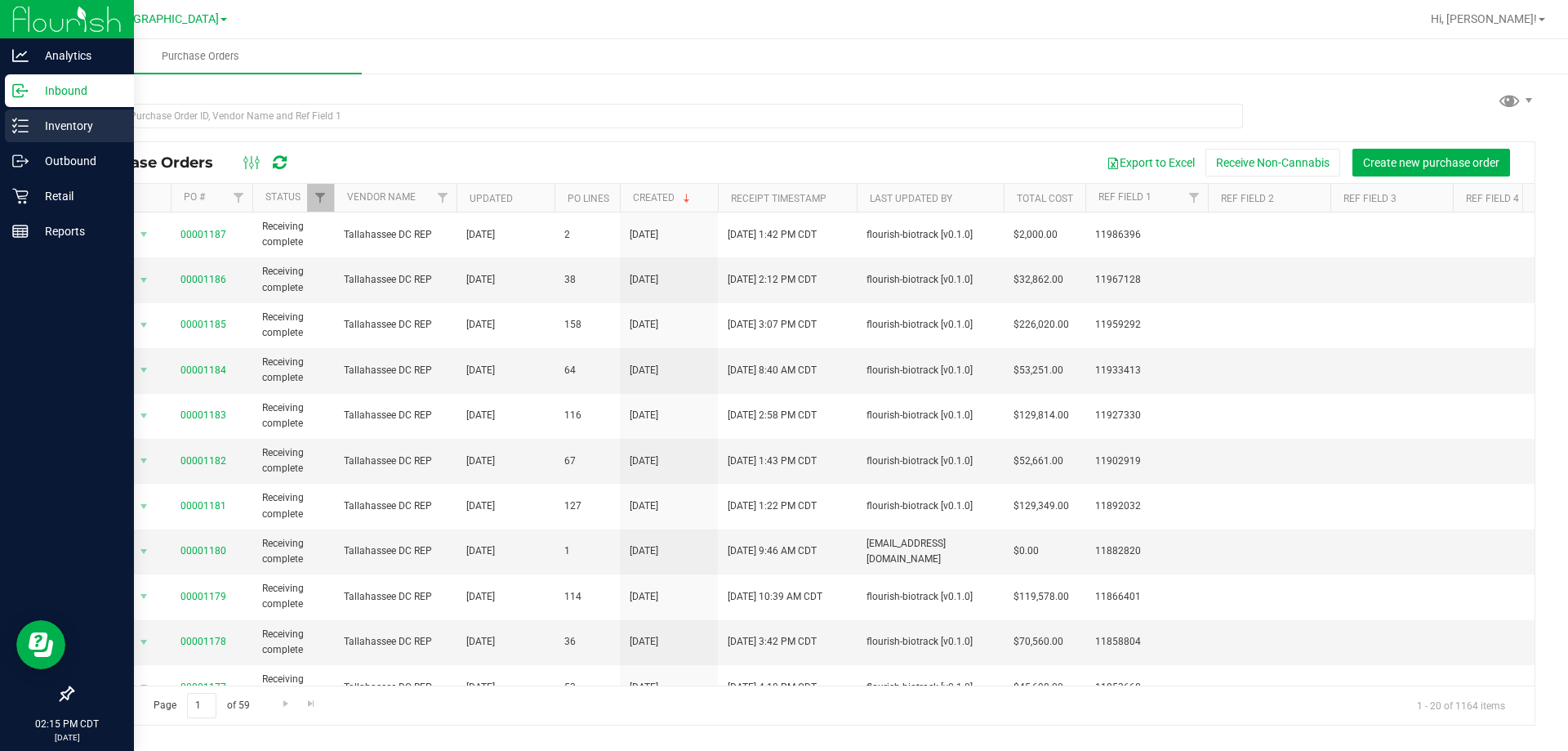
click at [80, 124] on p "Inventory" at bounding box center [78, 125] width 98 height 19
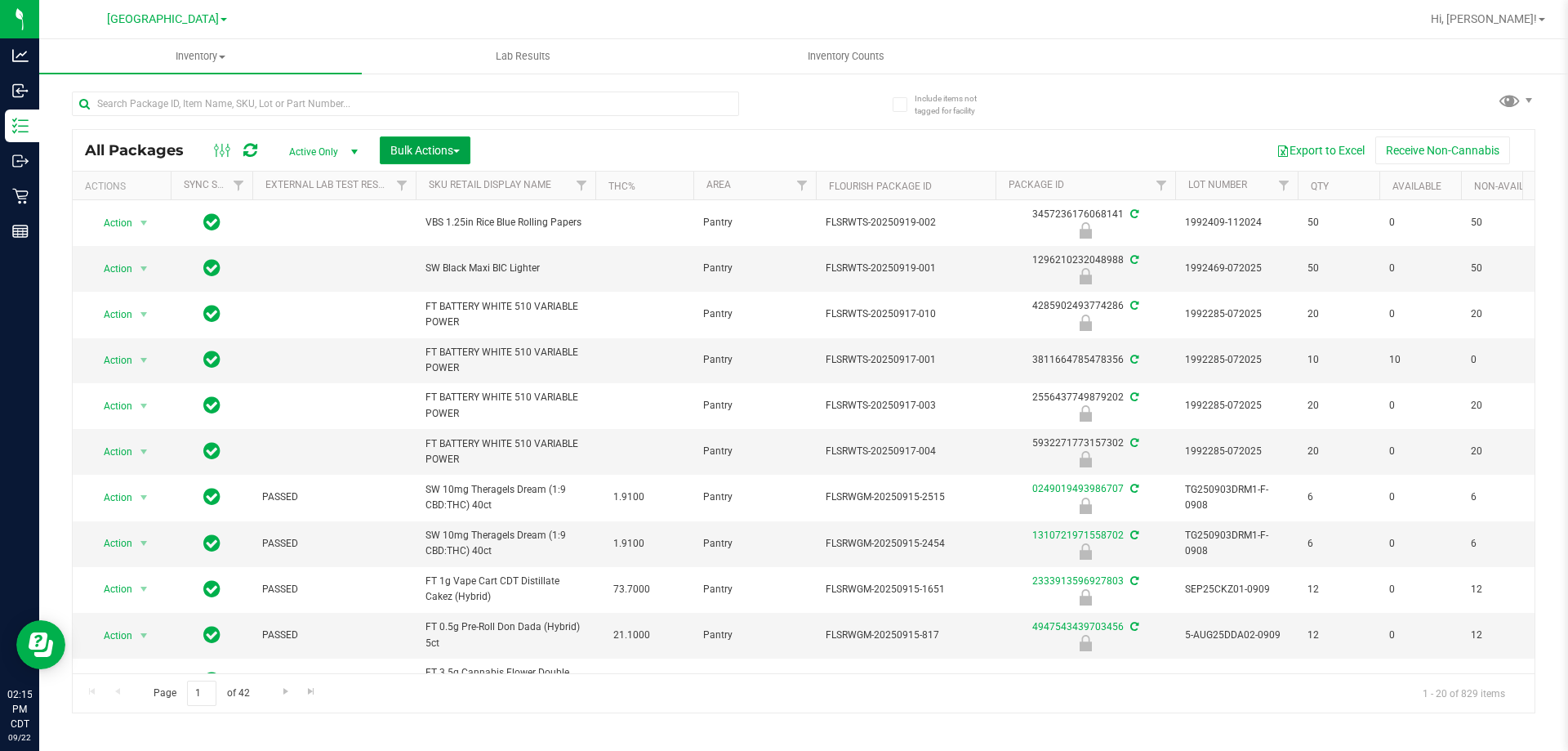
click at [442, 147] on span "Bulk Actions" at bounding box center [425, 150] width 69 height 13
click at [447, 308] on span "Lock/Unlock packages" at bounding box center [446, 307] width 112 height 13
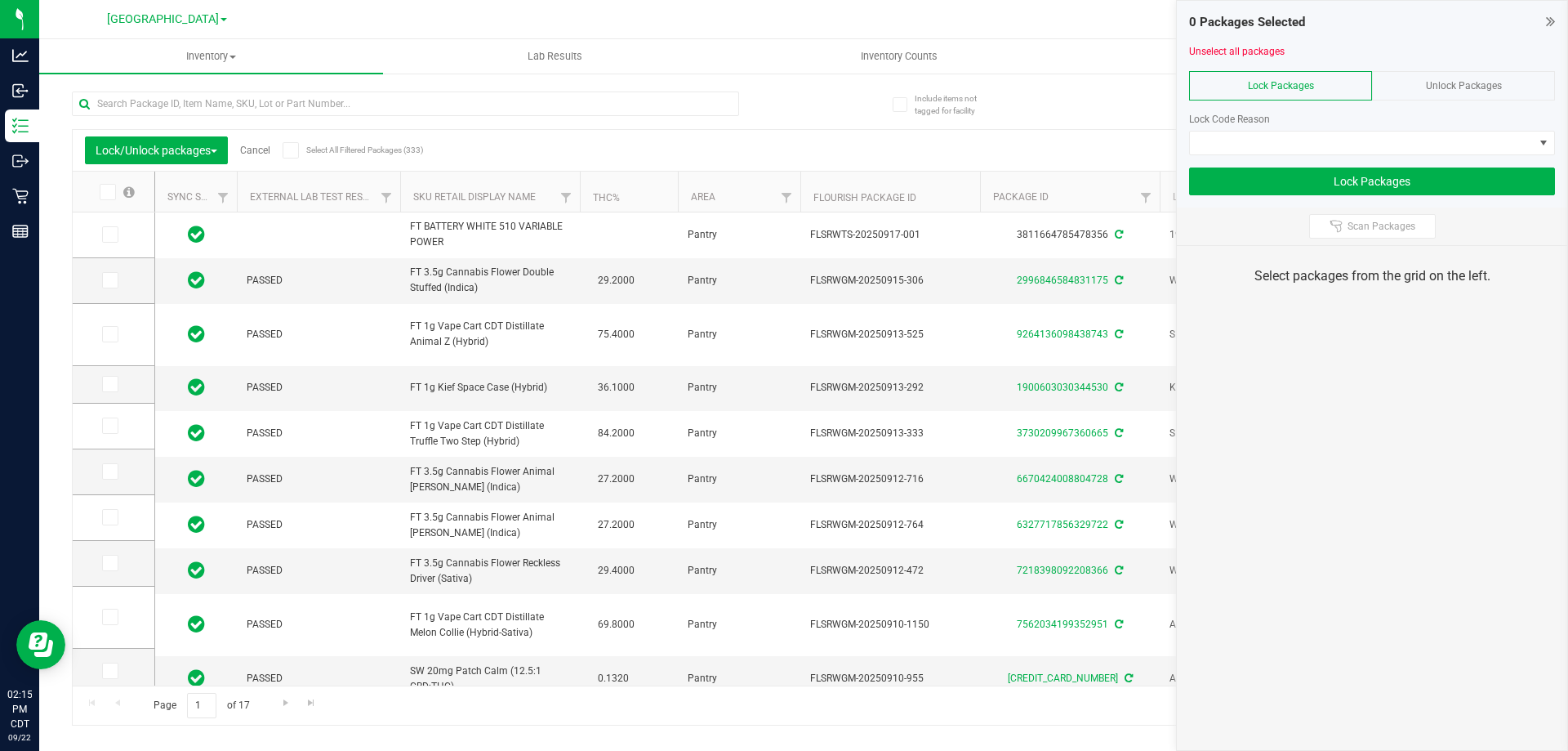
click at [634, 686] on div "Page 1 of 17 1 - 20 of 333 items" at bounding box center [804, 705] width 1462 height 39
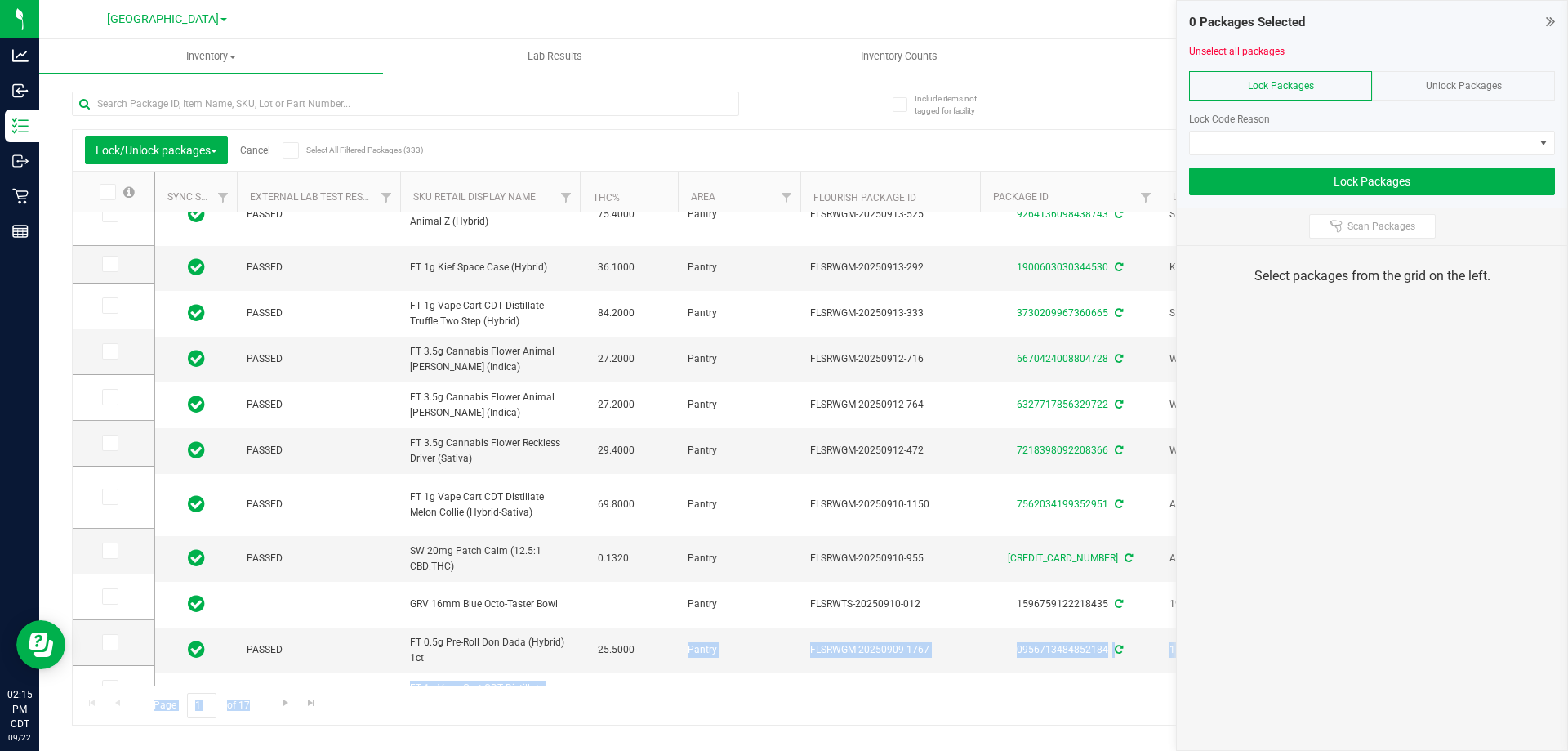
scroll to position [298, 0]
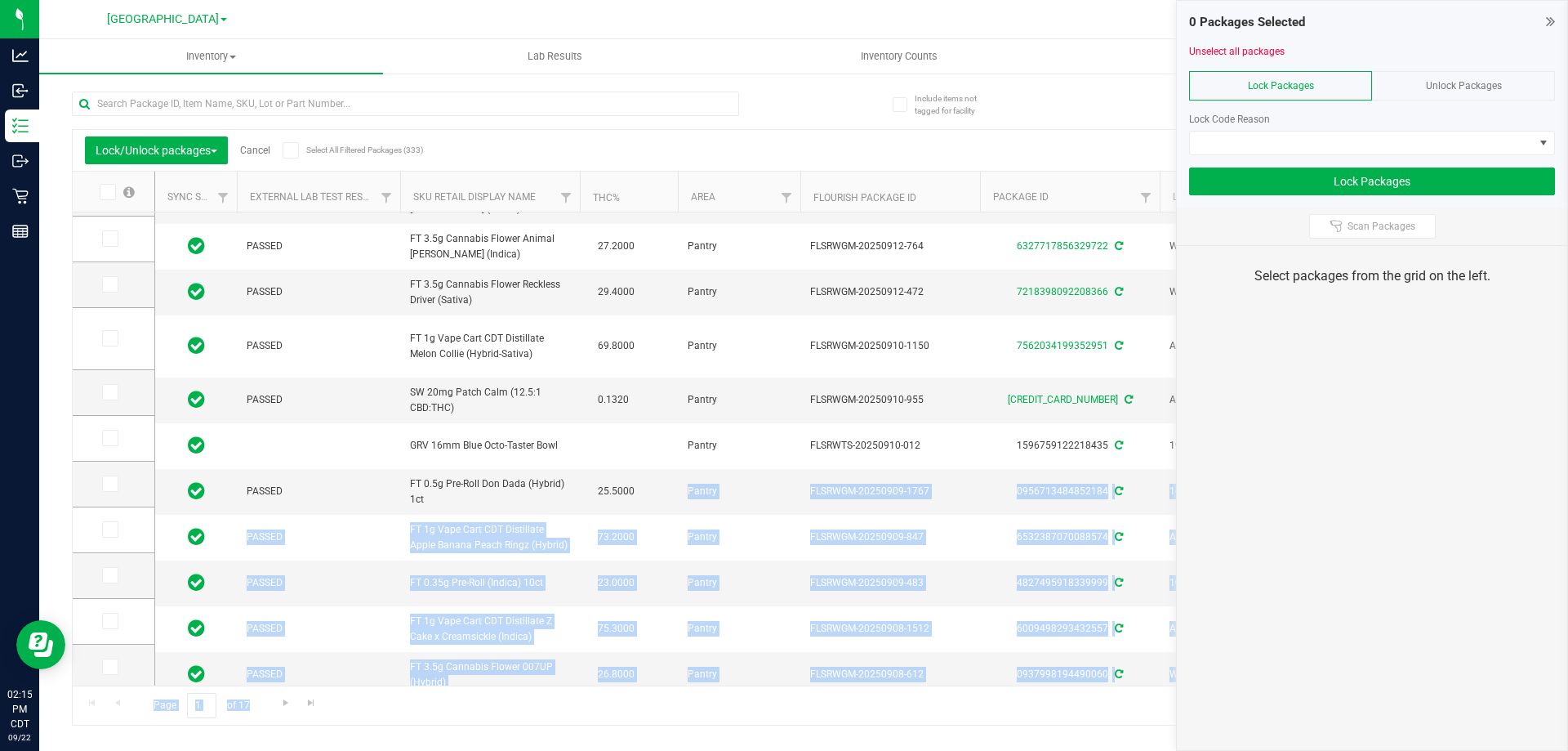
drag, startPoint x: 635, startPoint y: 685, endPoint x: 699, endPoint y: 678, distance: 64.4
click at [699, 678] on div "Lock/Unlock packages Cancel Select All Filtered Packages (333) Add to manufactu…" at bounding box center [804, 427] width 1464 height 597
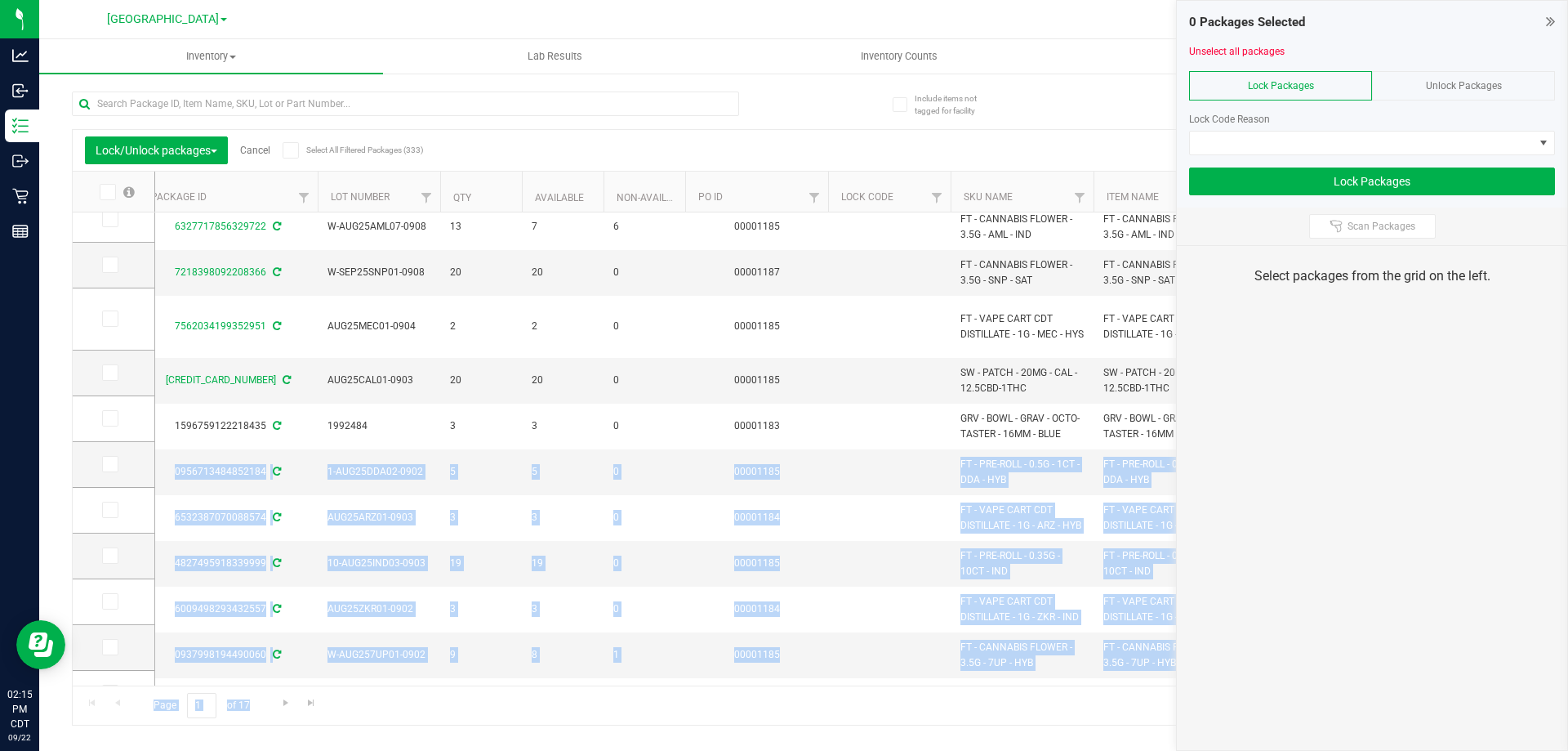
scroll to position [0, 883]
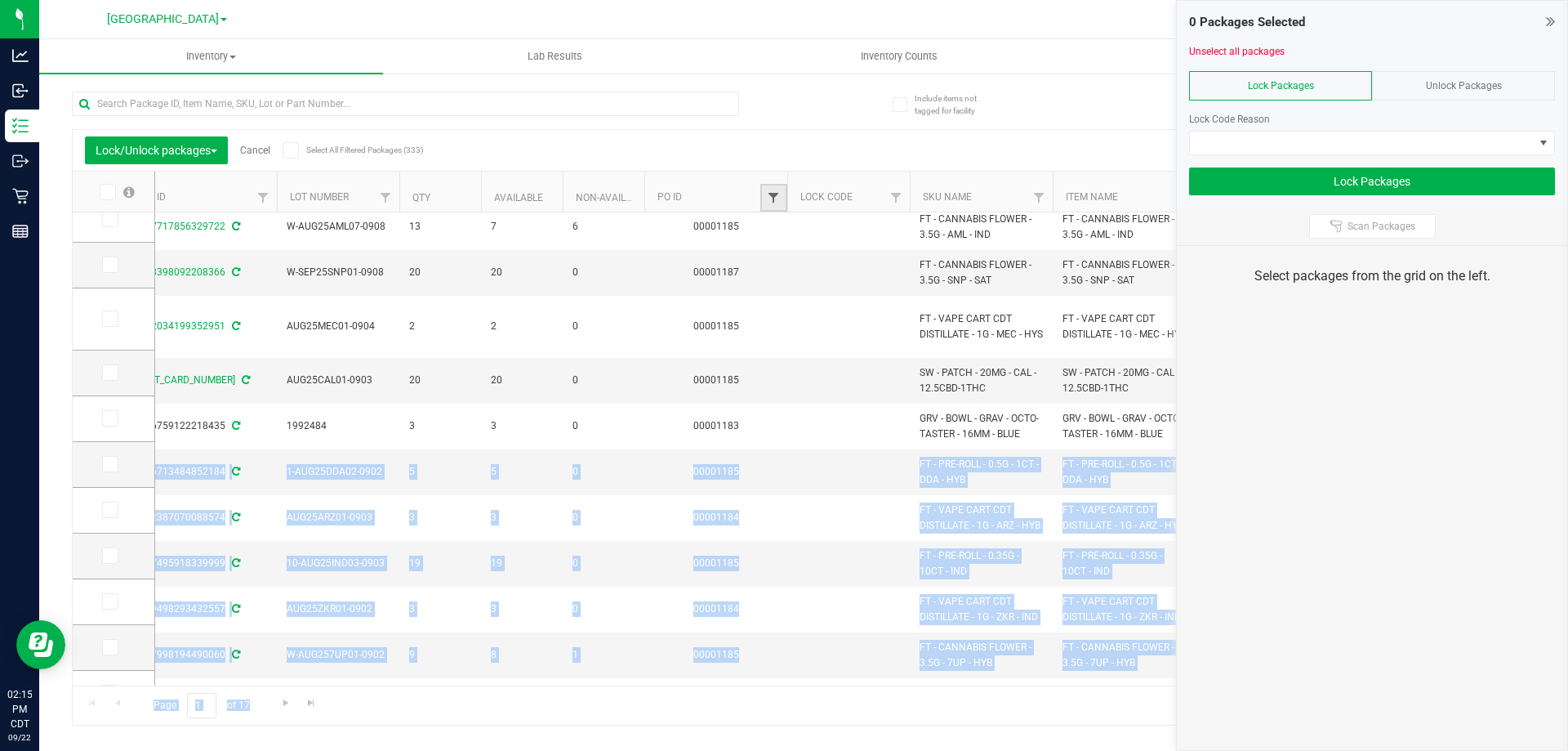
click at [770, 194] on span "Filter" at bounding box center [773, 197] width 13 height 13
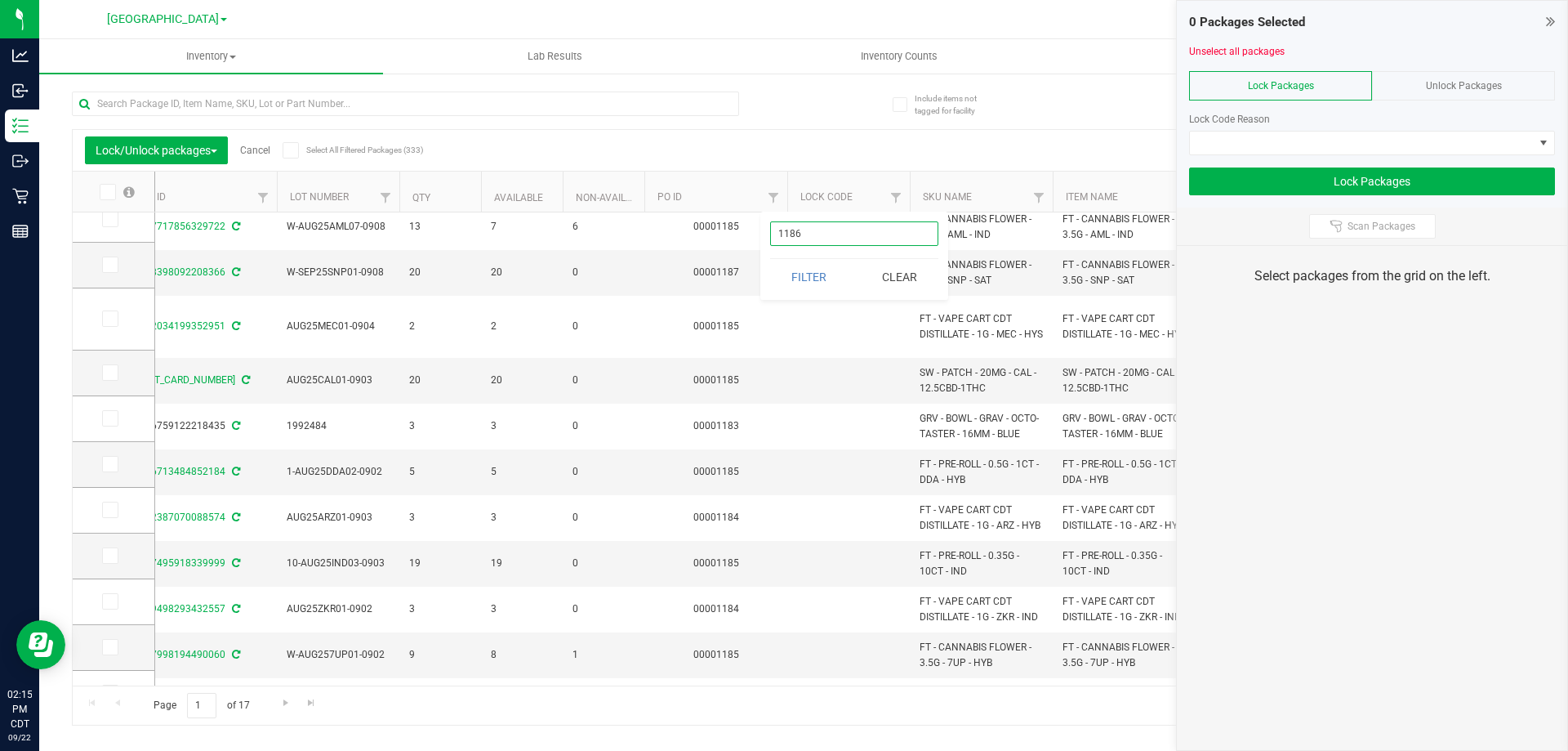
type input "1186"
click at [711, 148] on div "Export to Excel Receive Non-Cannabis" at bounding box center [955, 150] width 1134 height 28
click at [773, 195] on span "Filter" at bounding box center [773, 197] width 13 height 13
click at [797, 272] on button "Filter" at bounding box center [809, 277] width 79 height 36
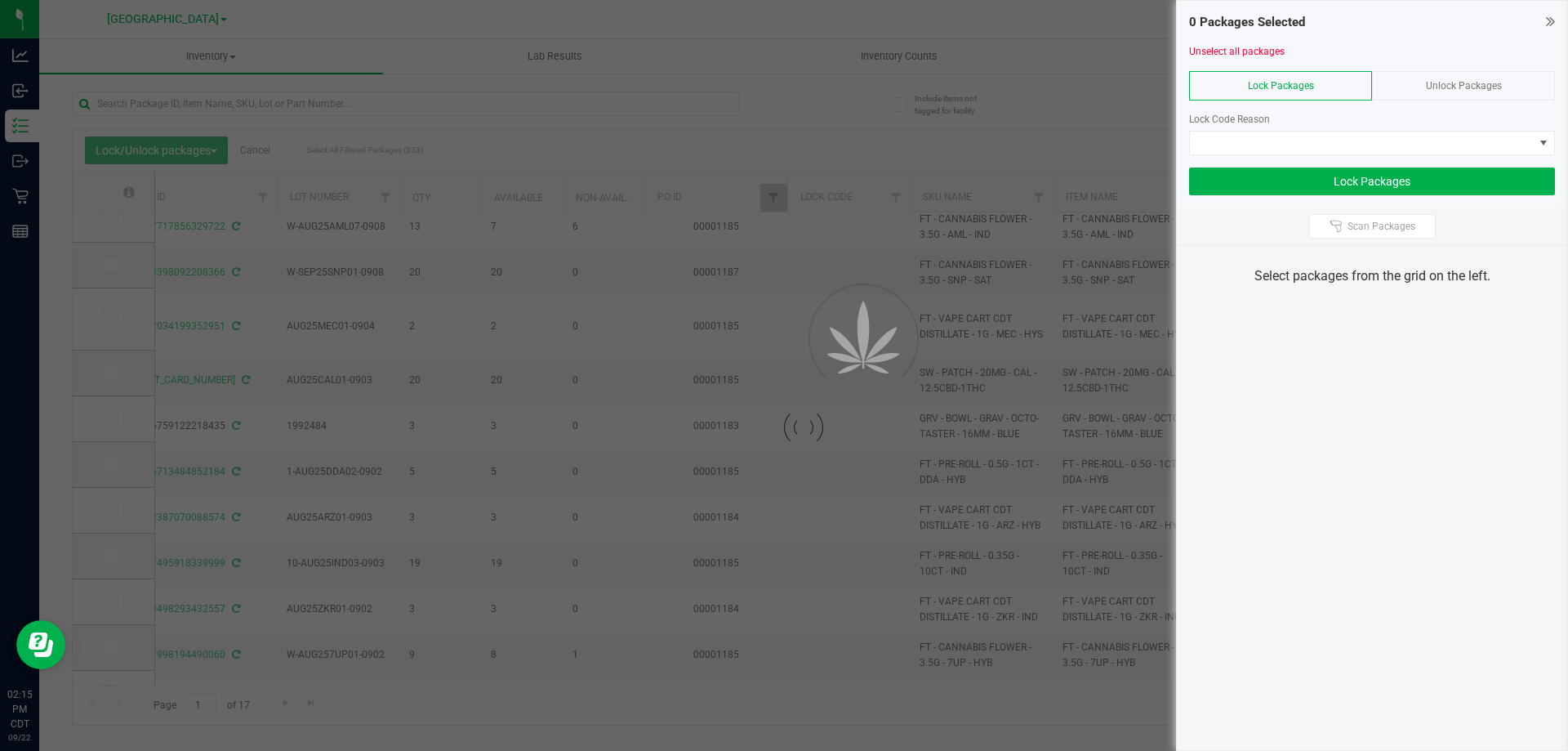
scroll to position [0, 0]
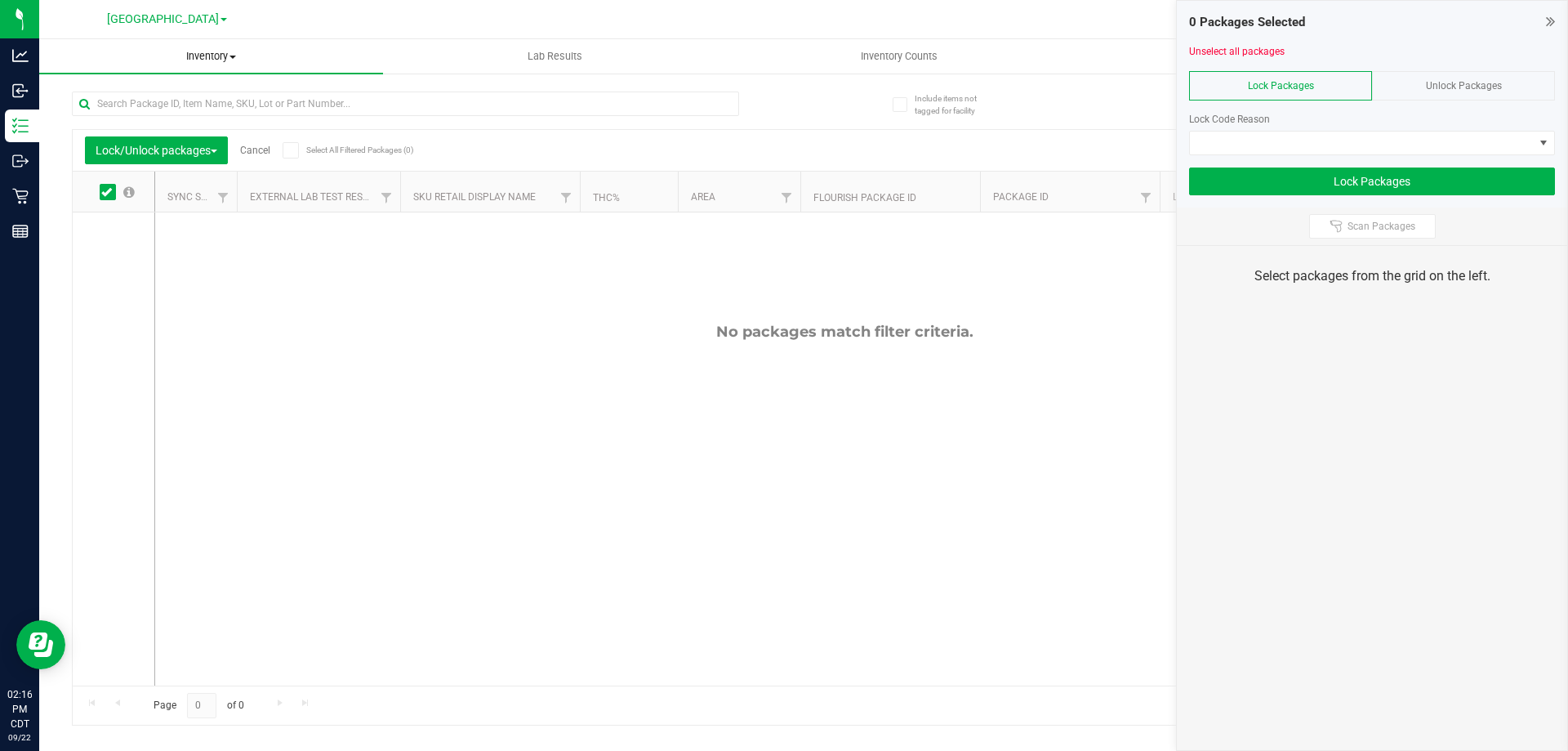
click at [224, 62] on span "Inventory" at bounding box center [211, 56] width 344 height 14
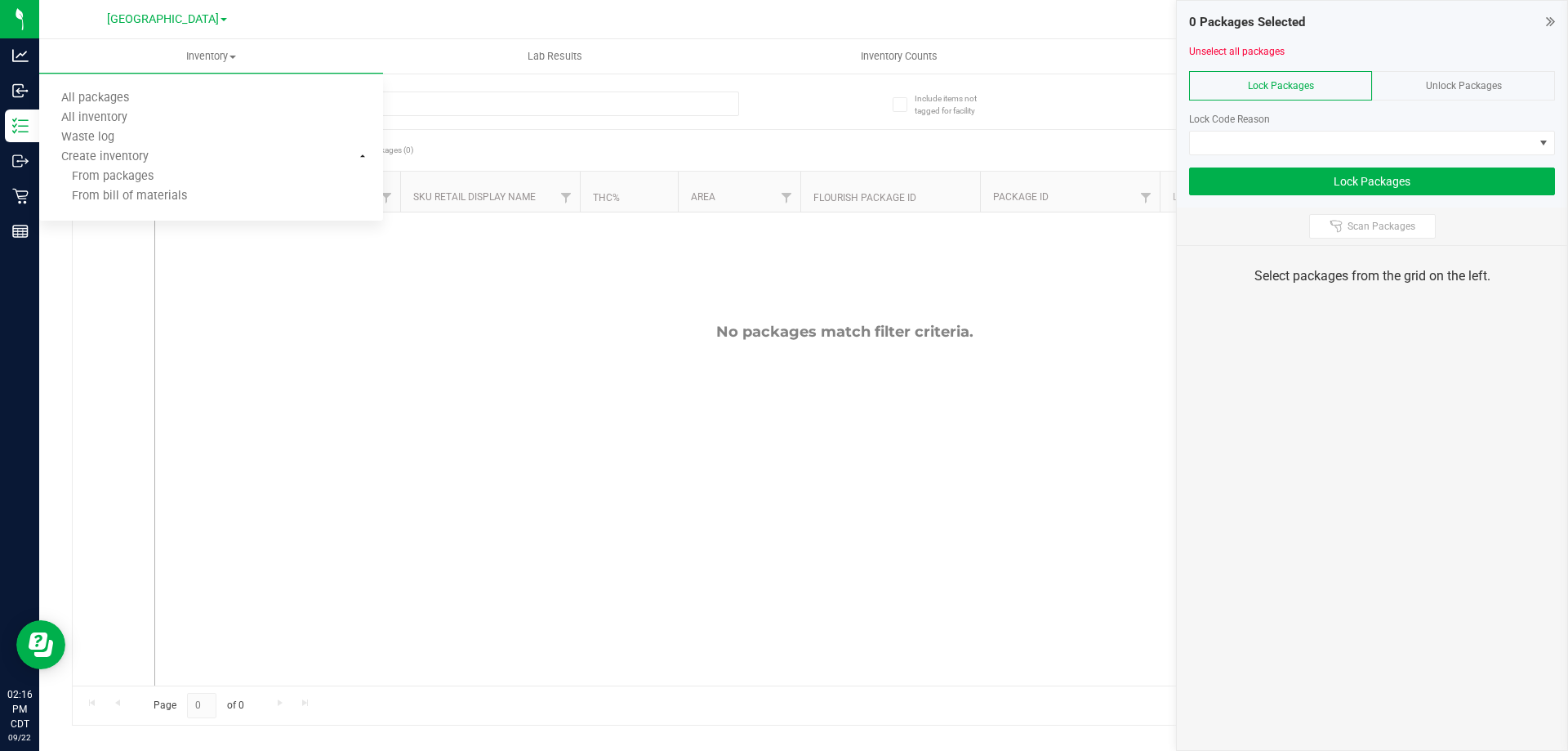
click at [177, 423] on div "No packages match filter criteria." at bounding box center [844, 504] width 1378 height 583
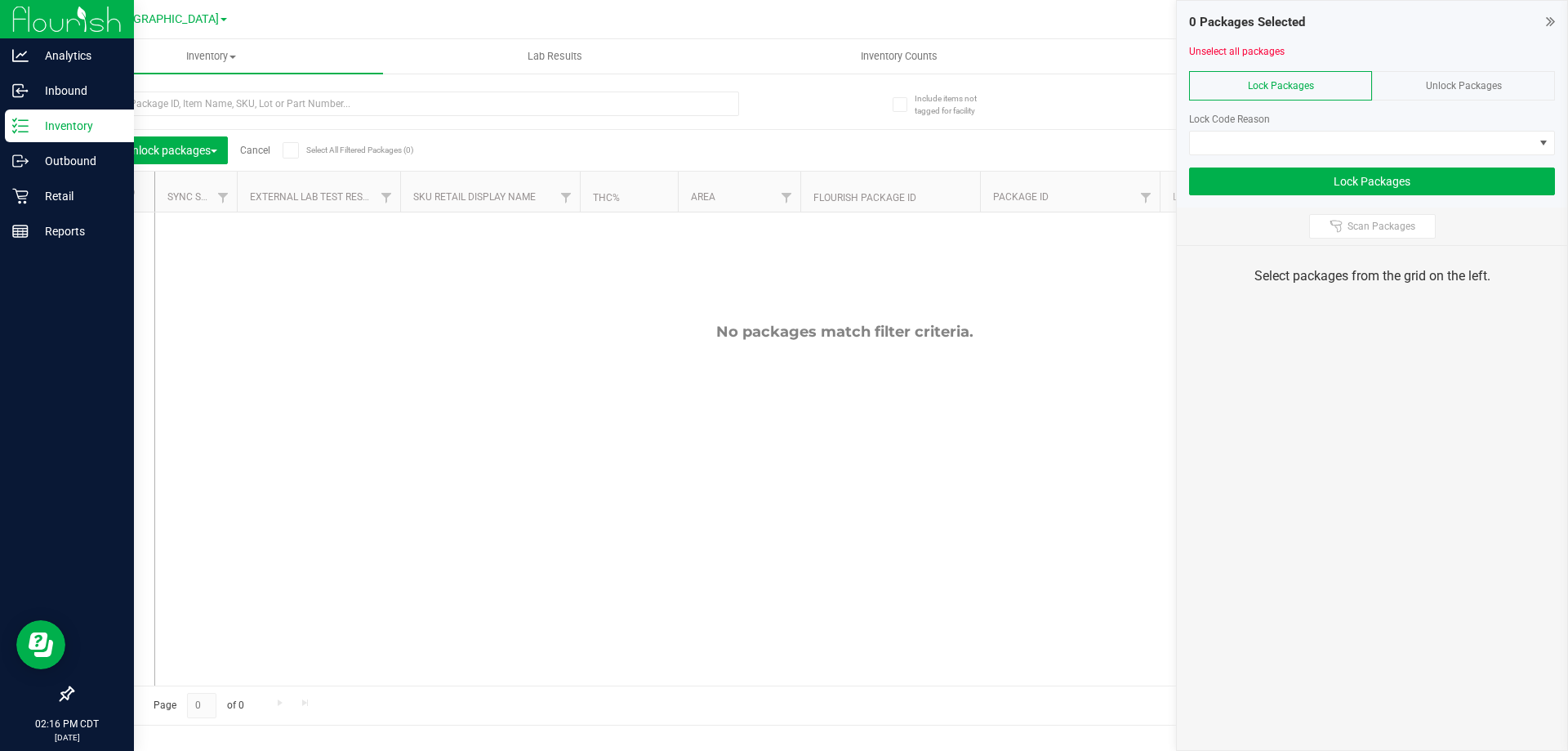
click at [21, 120] on icon at bounding box center [19, 125] width 16 height 16
click at [58, 164] on p "Outbound" at bounding box center [78, 160] width 98 height 19
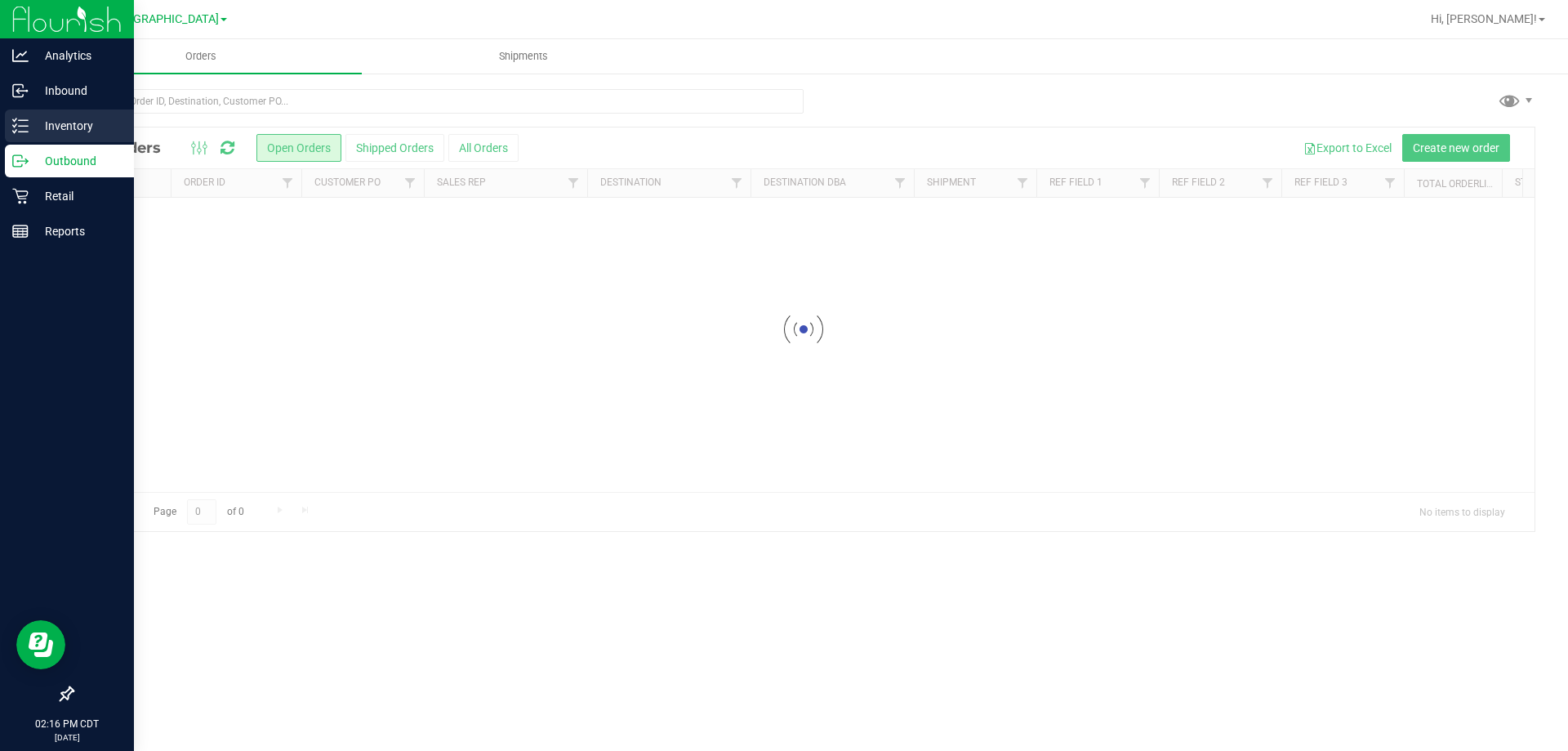
click at [63, 131] on p "Inventory" at bounding box center [78, 125] width 98 height 19
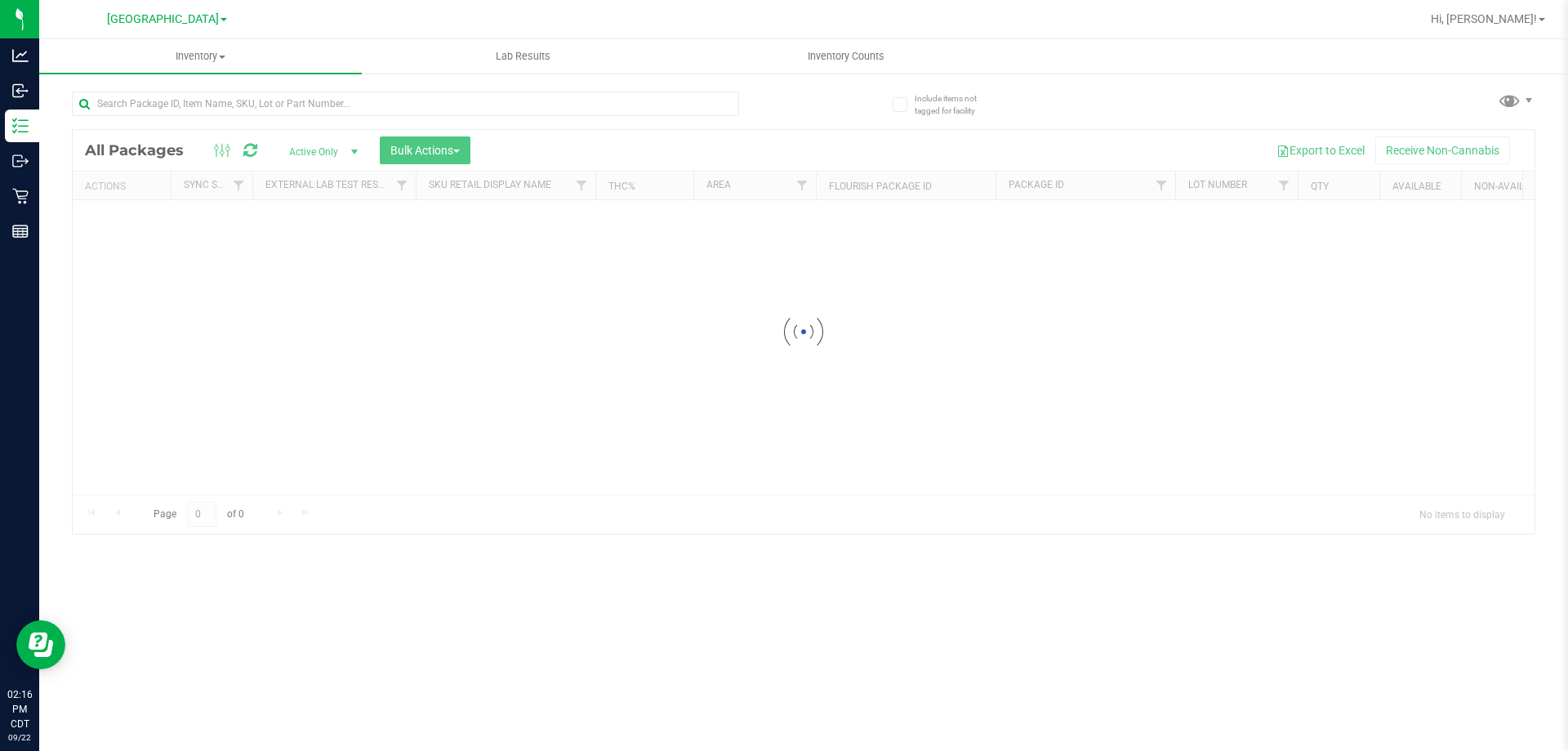
click at [407, 159] on div at bounding box center [804, 331] width 1462 height 403
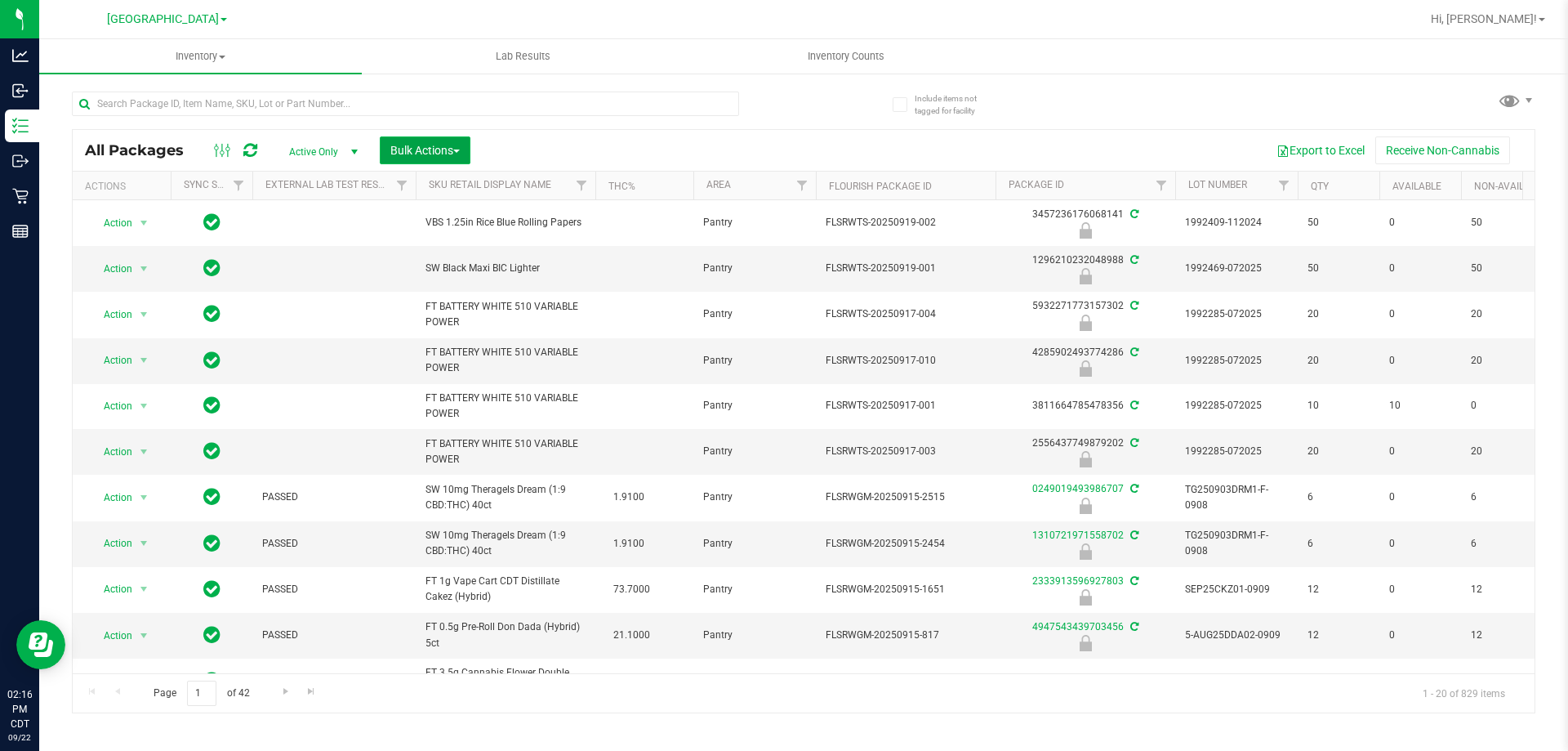
click at [418, 146] on span "Bulk Actions" at bounding box center [425, 150] width 69 height 13
click at [413, 313] on span "Lock/Unlock packages" at bounding box center [446, 307] width 112 height 13
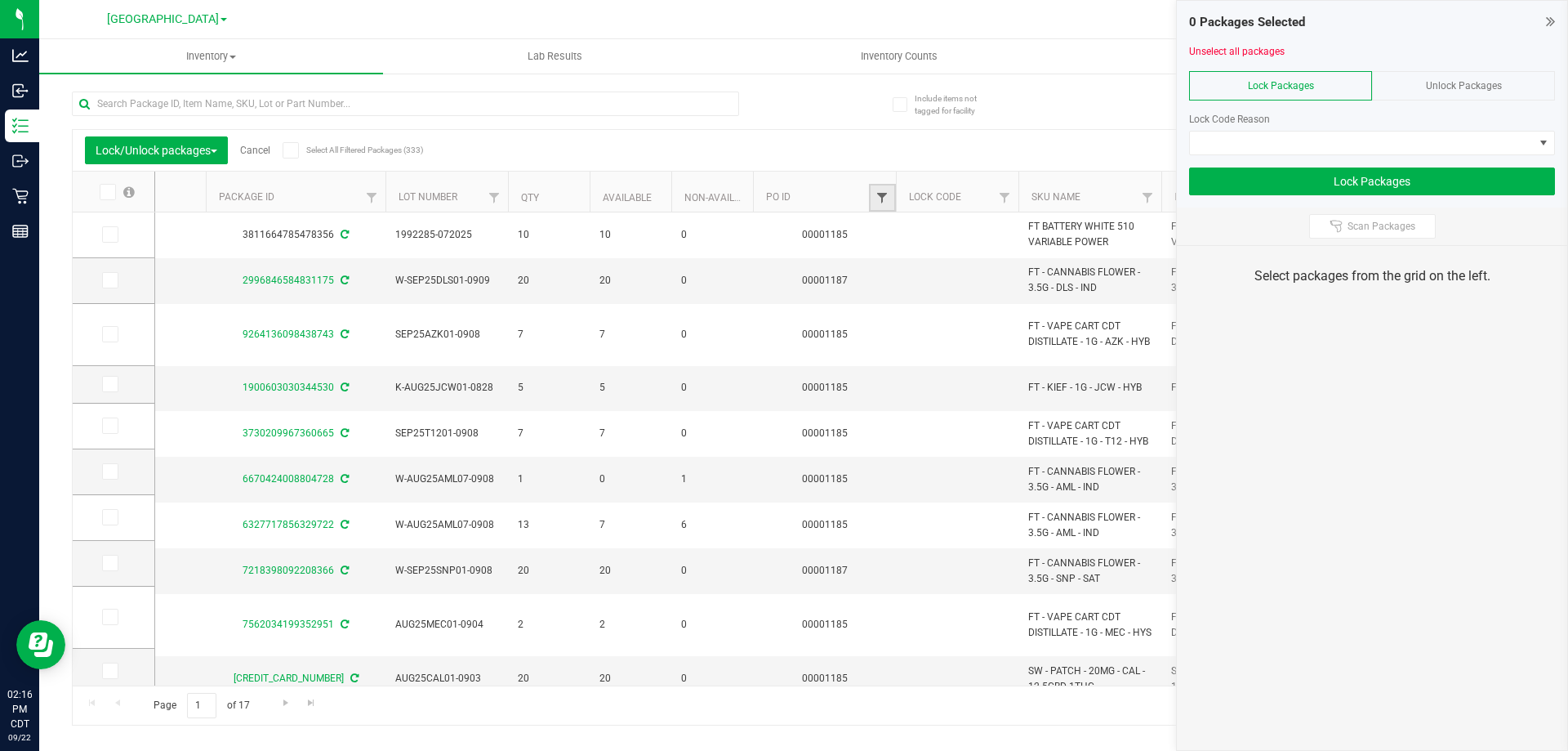
click at [888, 194] on span "Filter" at bounding box center [882, 197] width 13 height 13
type input "1187"
click at [905, 271] on button "Filter" at bounding box center [917, 277] width 79 height 36
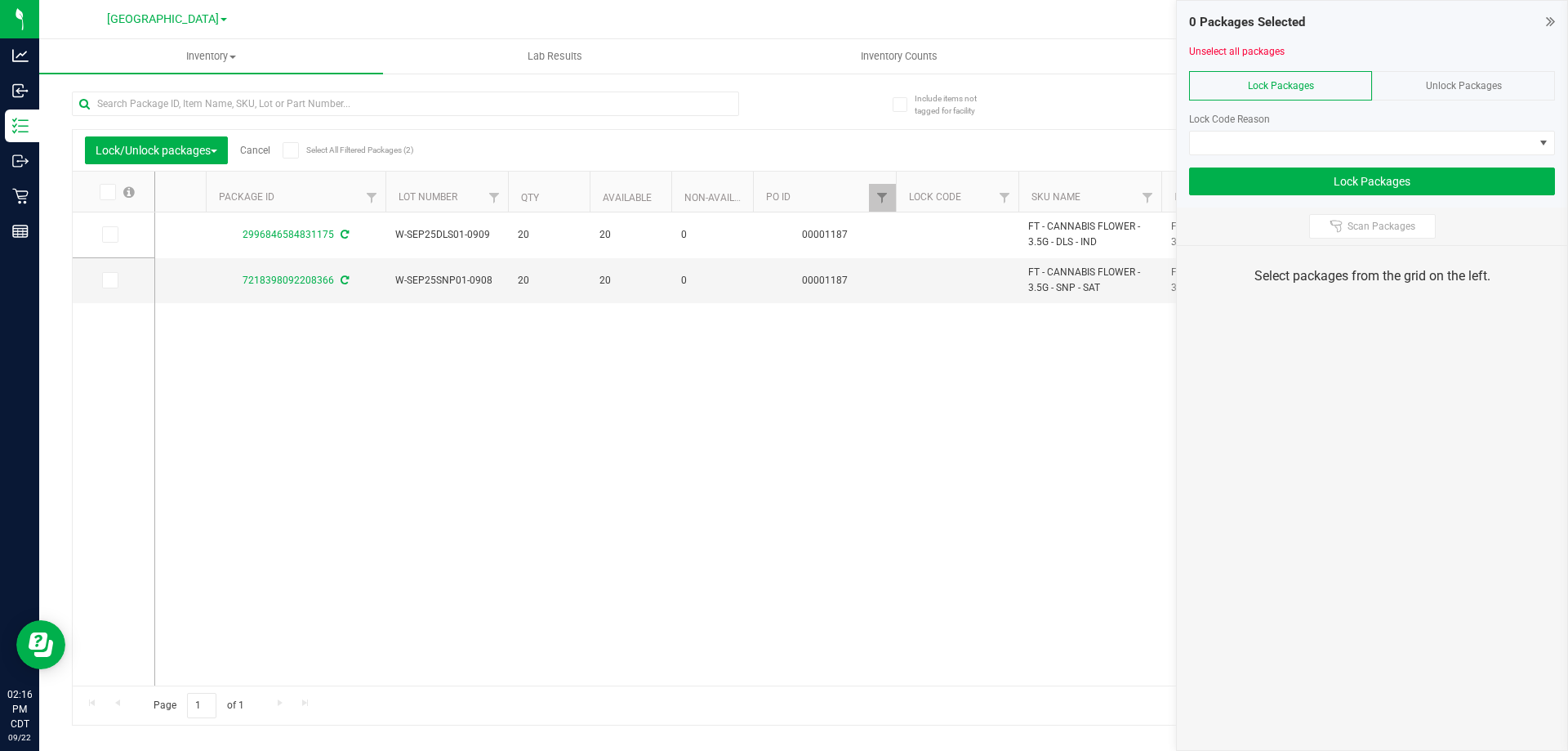
click at [105, 192] on icon at bounding box center [107, 192] width 11 height 0
click at [0, 0] on input "checkbox" at bounding box center [0, 0] width 0 height 0
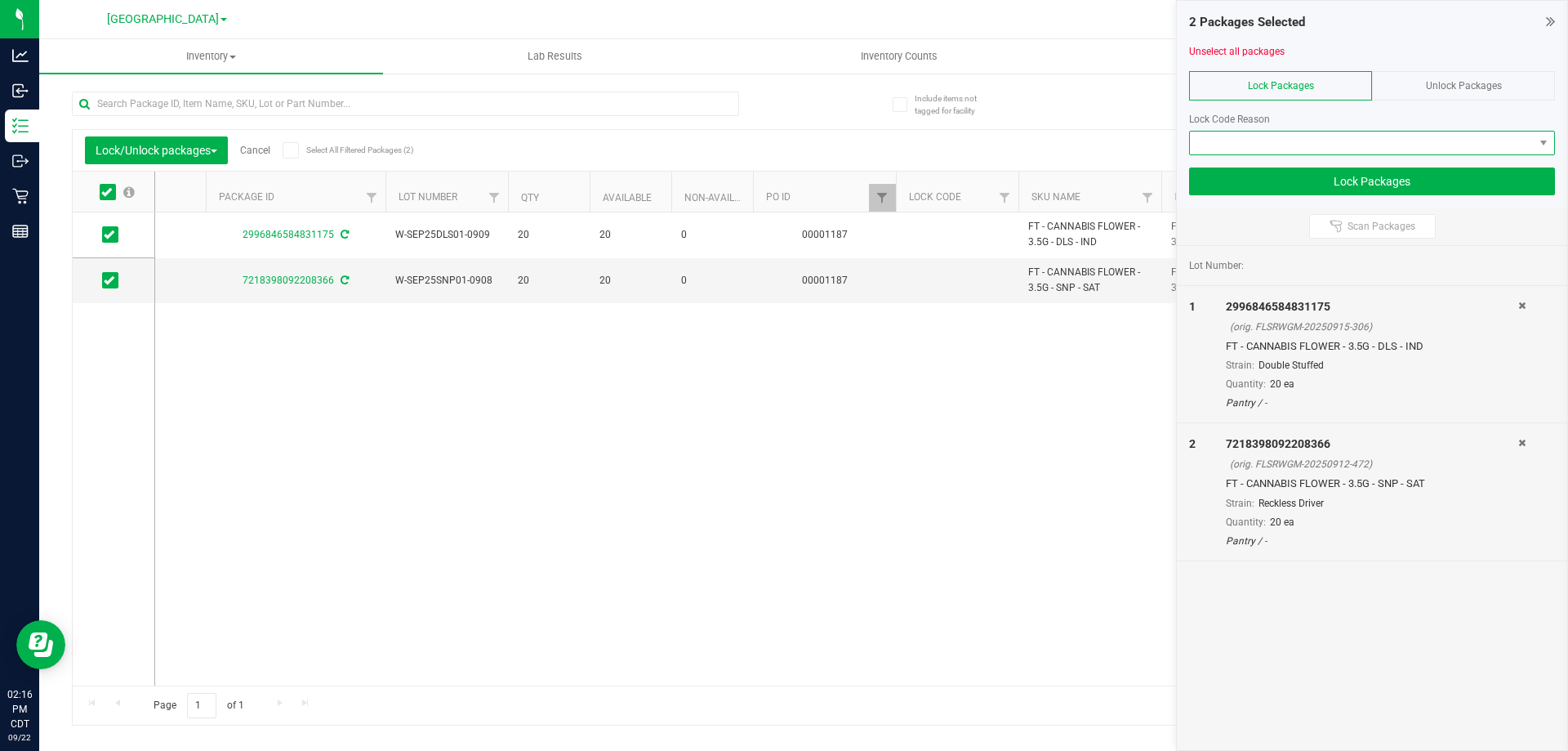
click at [1246, 133] on span at bounding box center [1362, 142] width 344 height 23
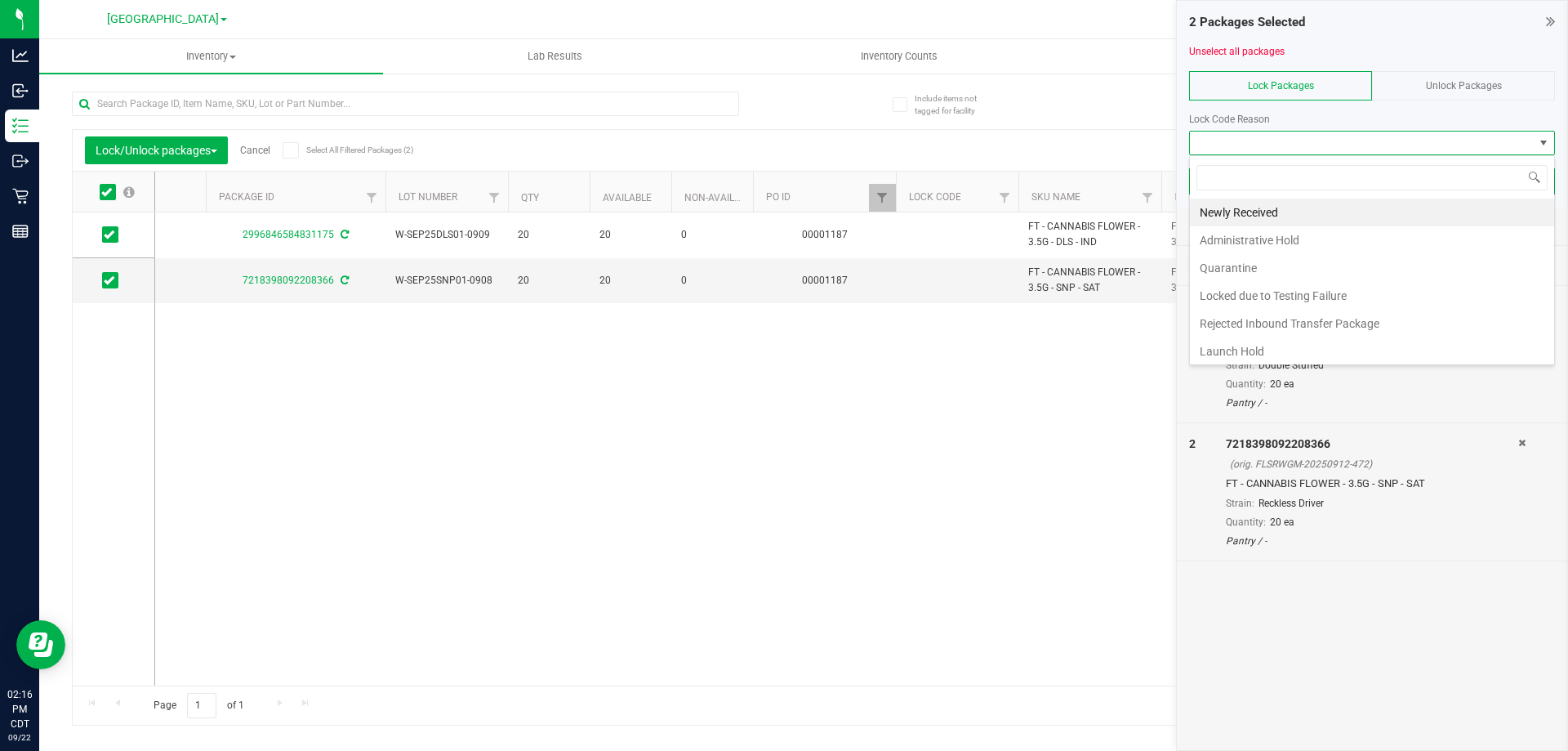
scroll to position [25, 366]
click at [1227, 348] on li "Launch Hold" at bounding box center [1372, 351] width 364 height 28
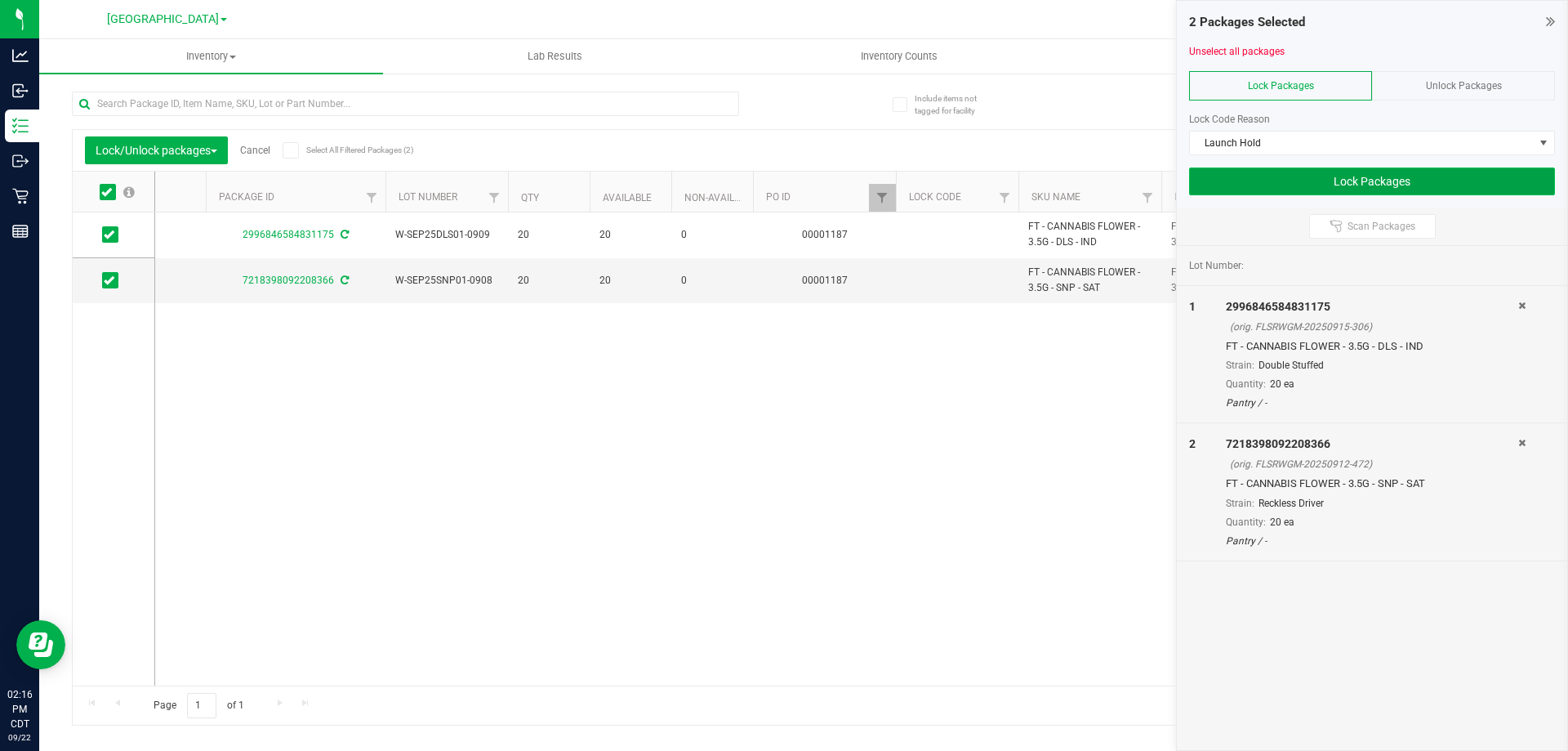
click at [1259, 191] on button "Lock Packages" at bounding box center [1372, 181] width 366 height 28
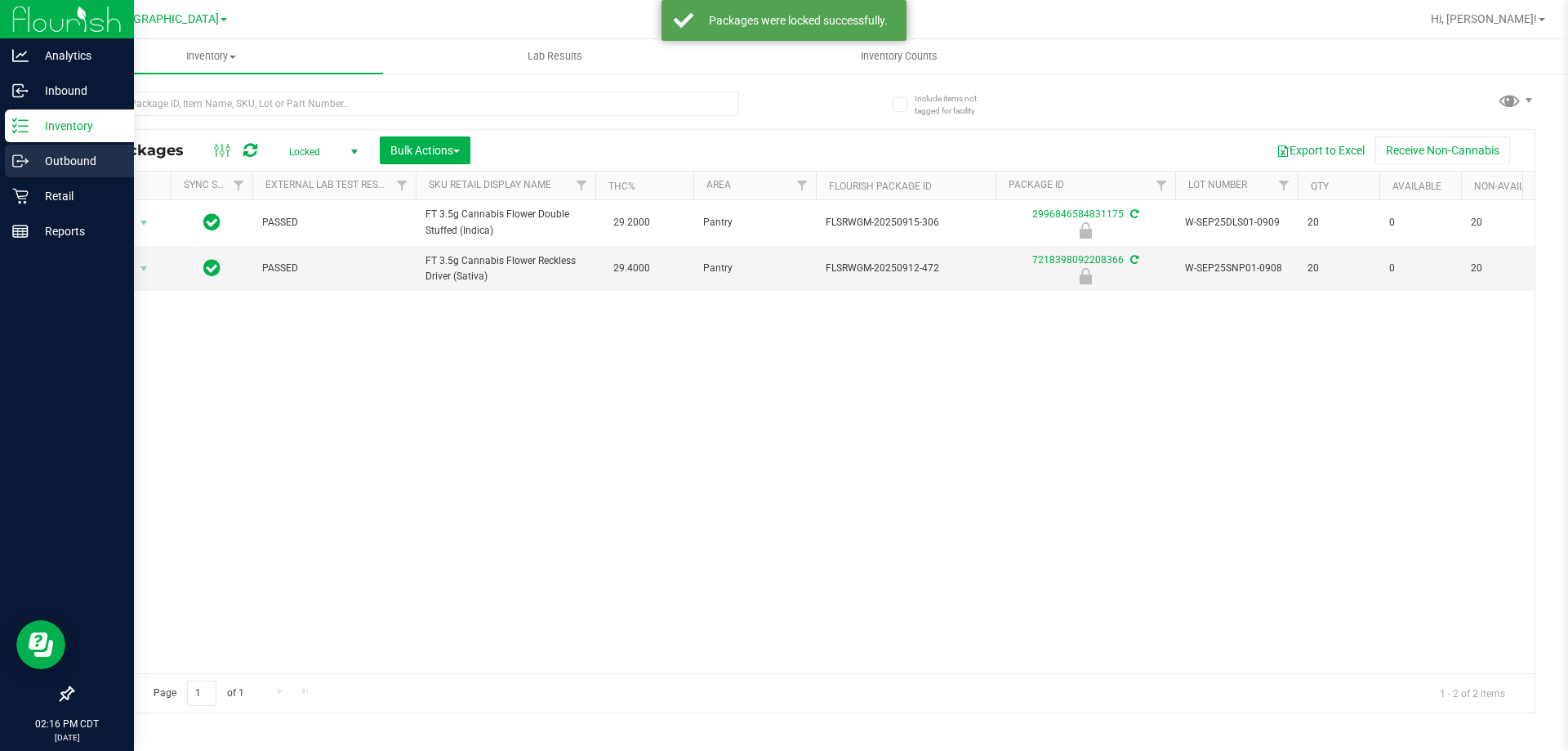
click at [66, 159] on p "Outbound" at bounding box center [78, 160] width 98 height 19
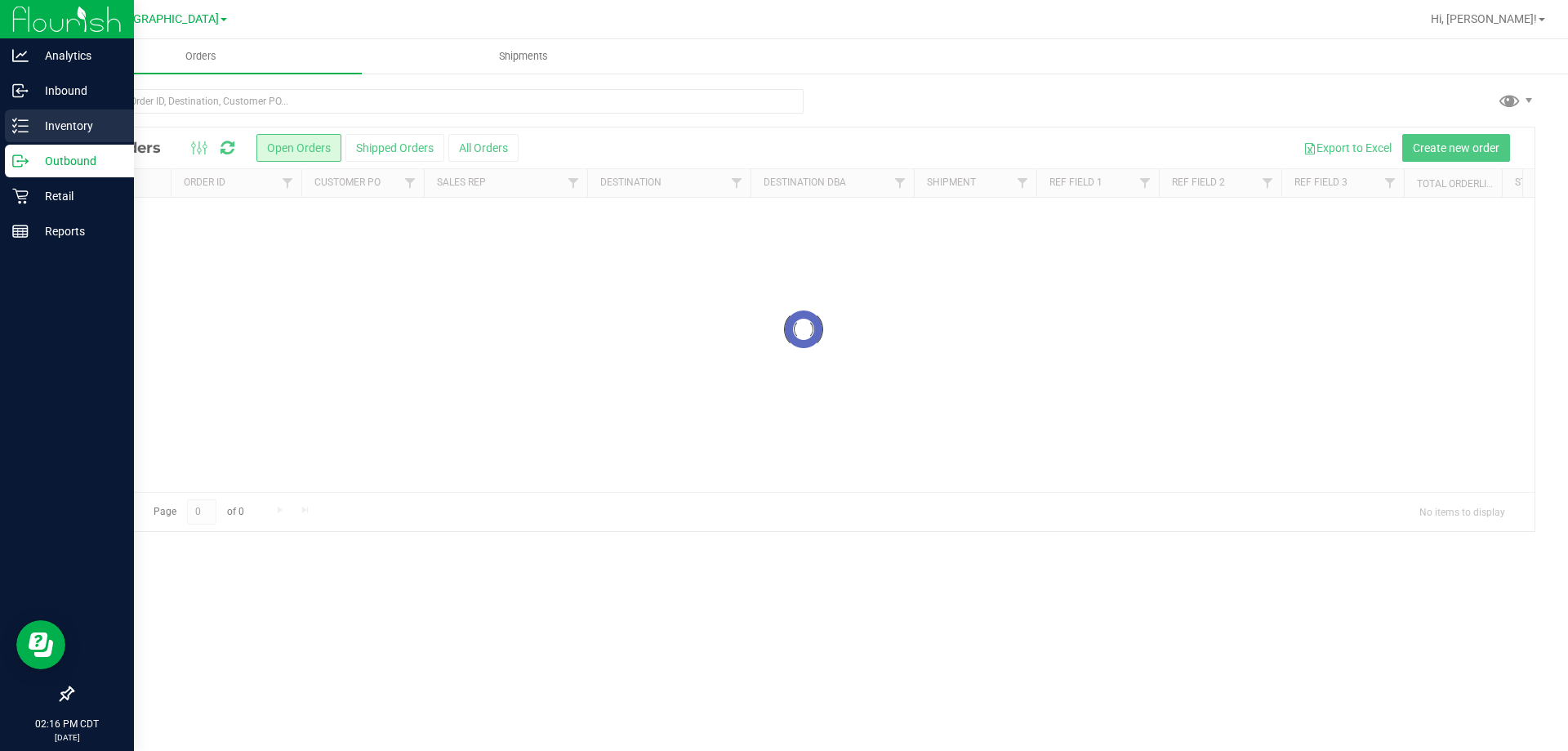
click at [75, 125] on p "Inventory" at bounding box center [78, 125] width 98 height 19
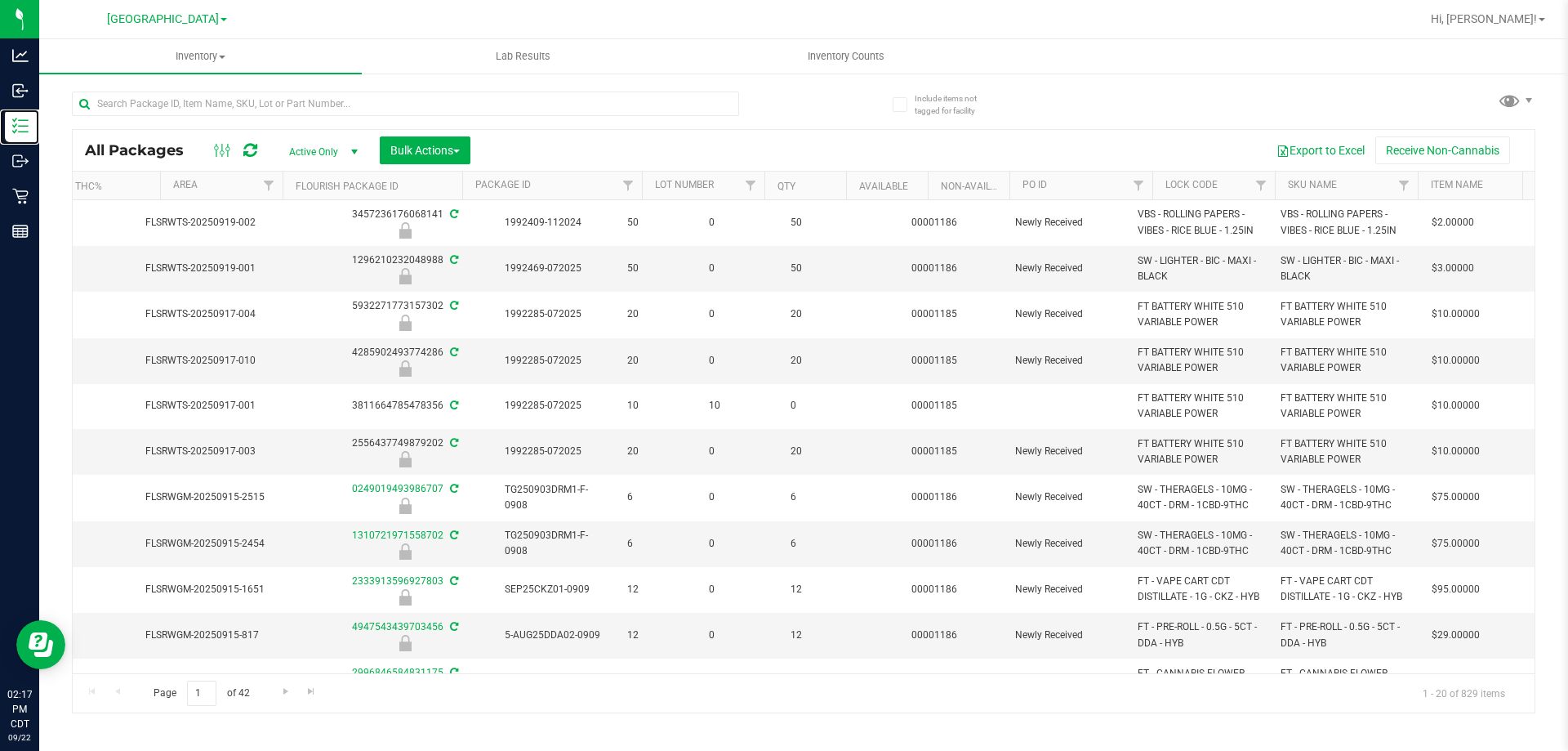
scroll to position [0, 680]
click at [991, 182] on span "Filter" at bounding box center [991, 185] width 13 height 13
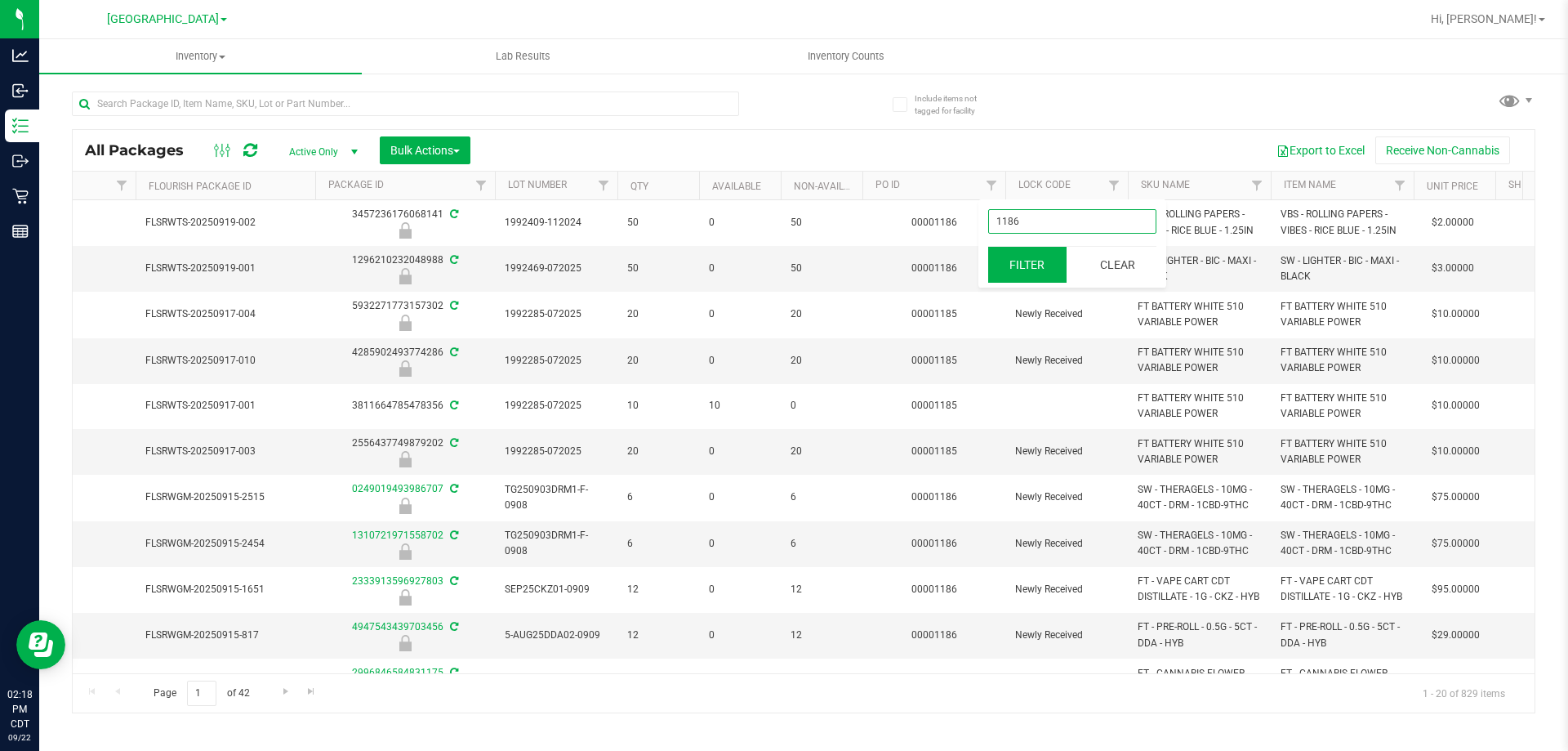
type input "1186"
click at [1039, 259] on button "Filter" at bounding box center [1028, 264] width 79 height 36
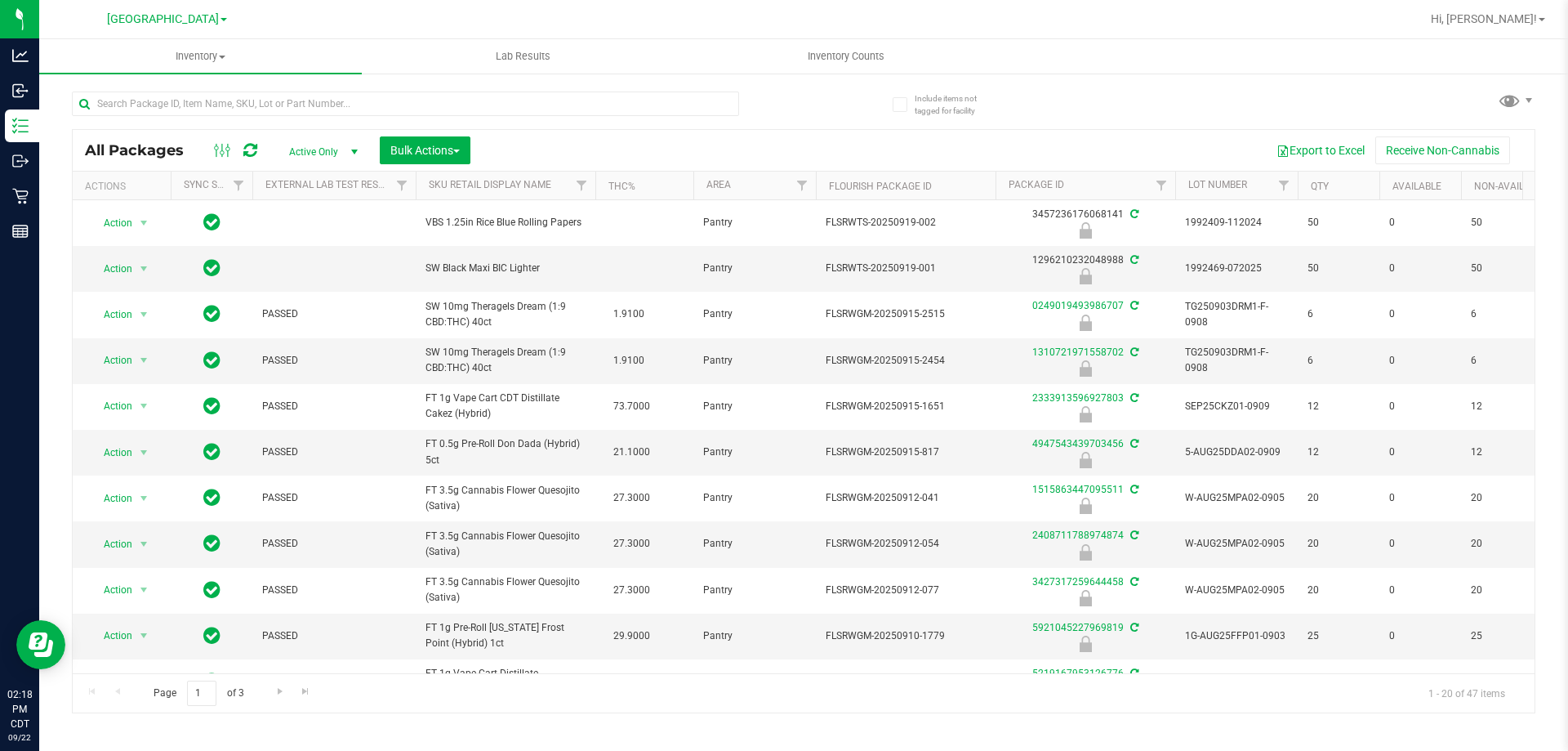
click at [327, 141] on span "Active Only" at bounding box center [320, 152] width 90 height 23
click at [308, 256] on li "All" at bounding box center [319, 251] width 88 height 25
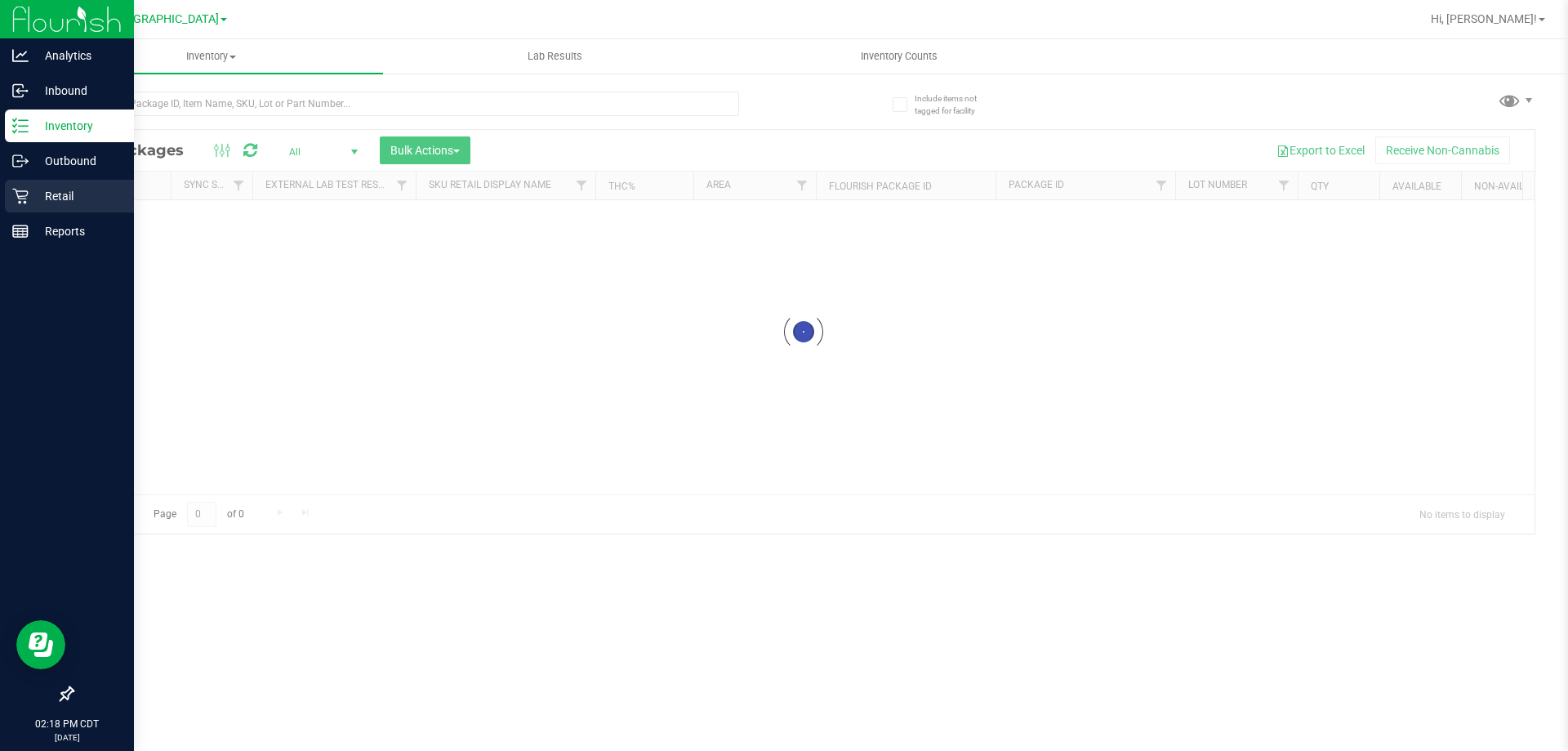
click at [57, 205] on p "Retail" at bounding box center [78, 196] width 98 height 19
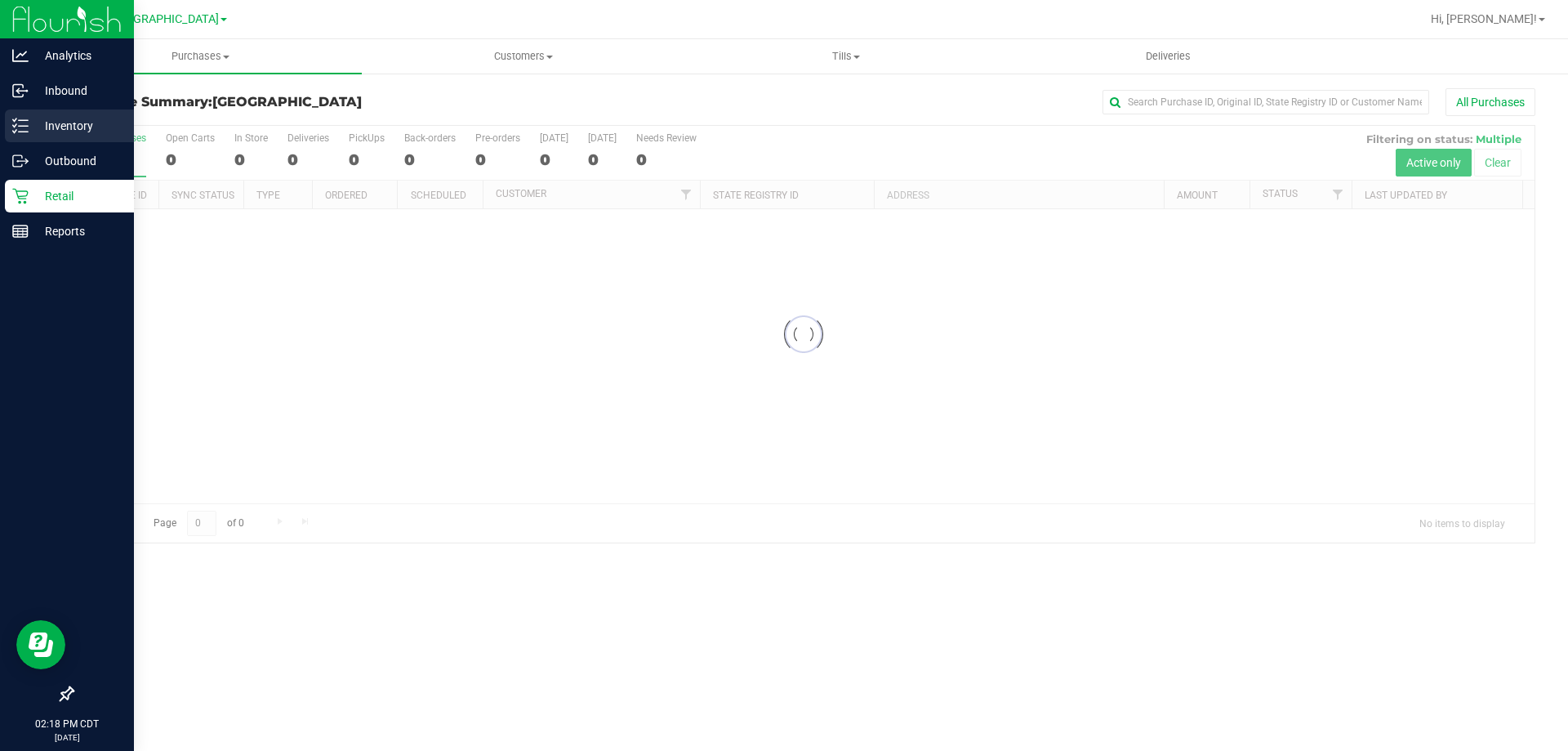
click at [88, 126] on p "Inventory" at bounding box center [78, 125] width 98 height 19
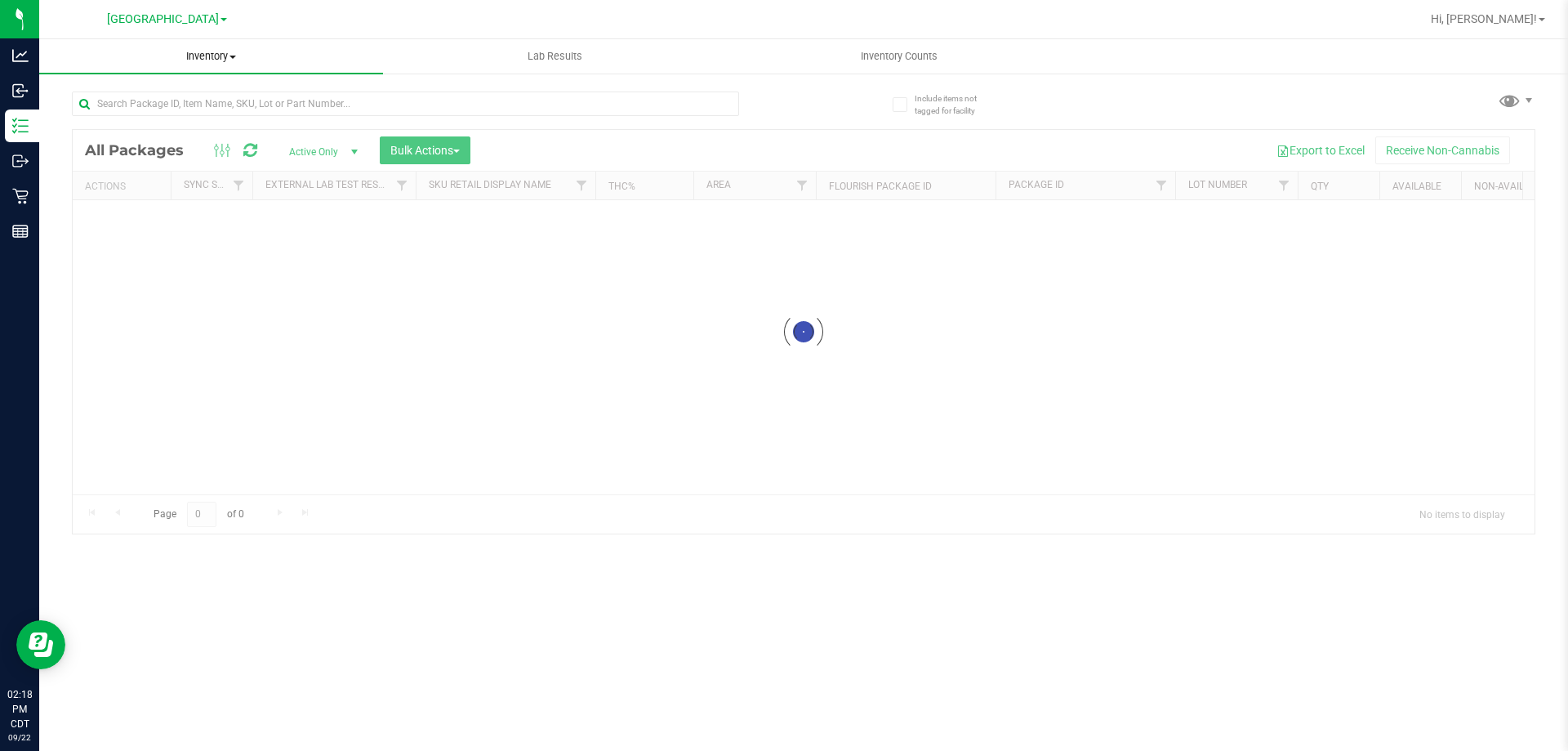
click at [219, 57] on span "Inventory" at bounding box center [211, 56] width 344 height 14
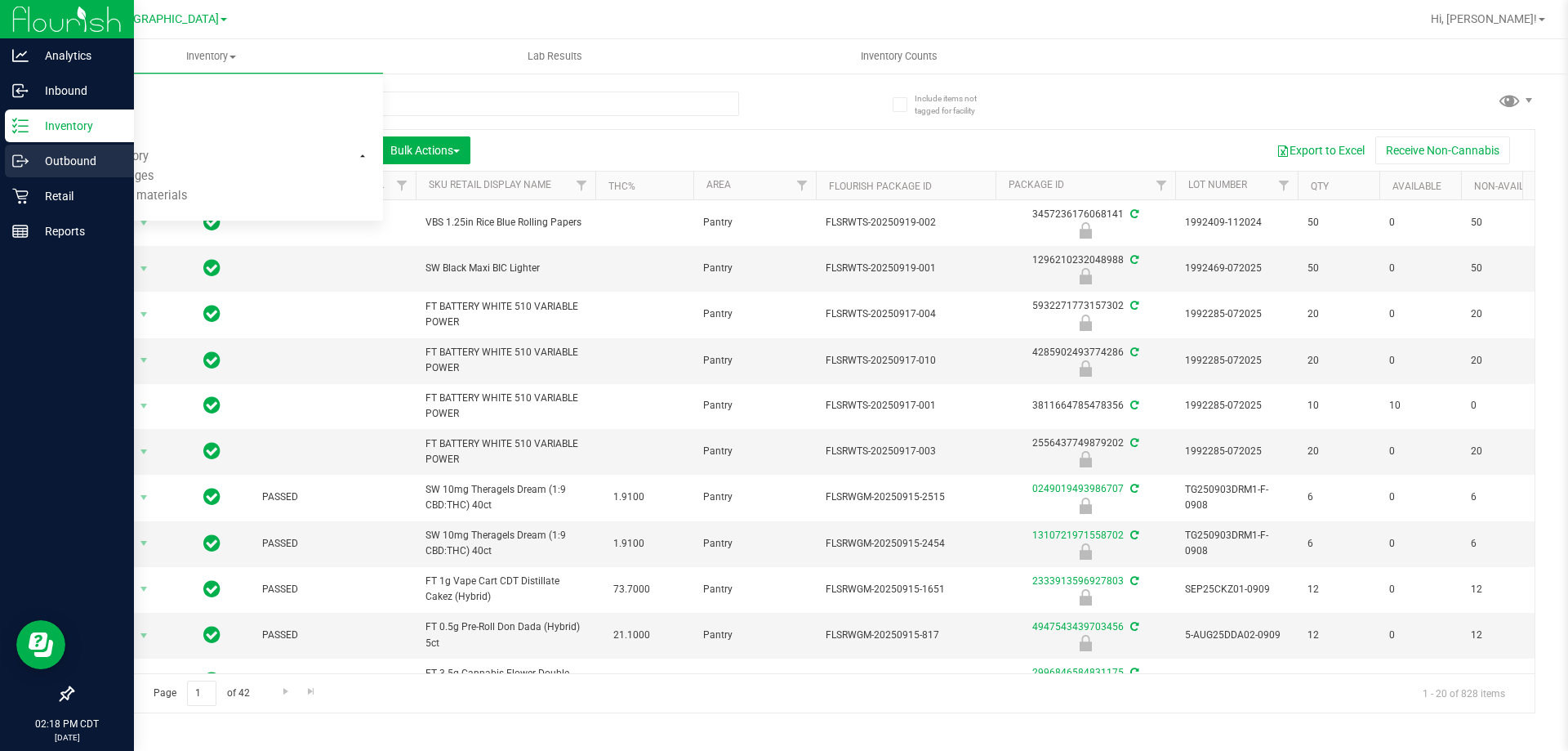
click at [34, 153] on p "Outbound" at bounding box center [78, 160] width 98 height 19
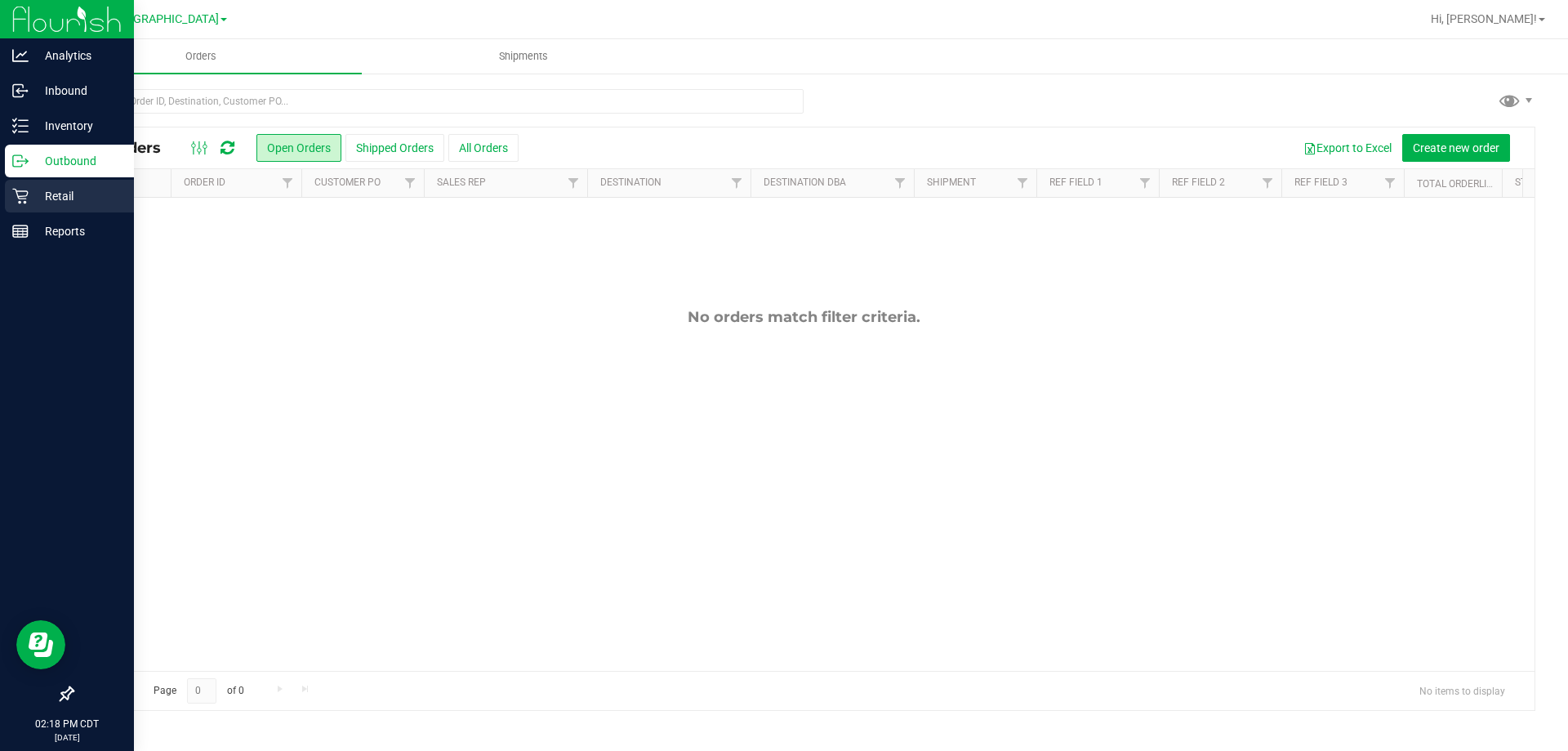
click at [56, 198] on p "Retail" at bounding box center [78, 196] width 98 height 19
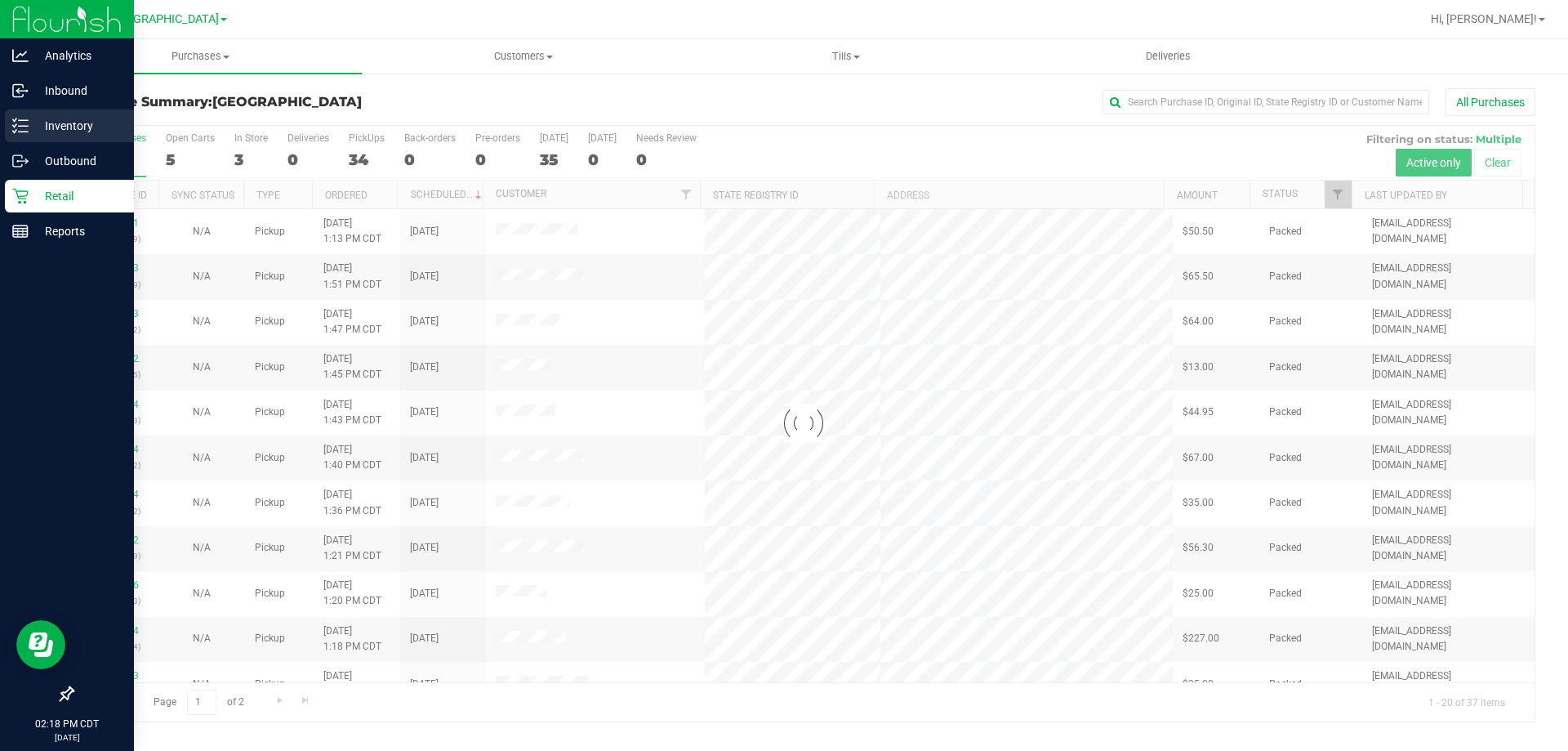
click at [88, 127] on p "Inventory" at bounding box center [78, 125] width 98 height 19
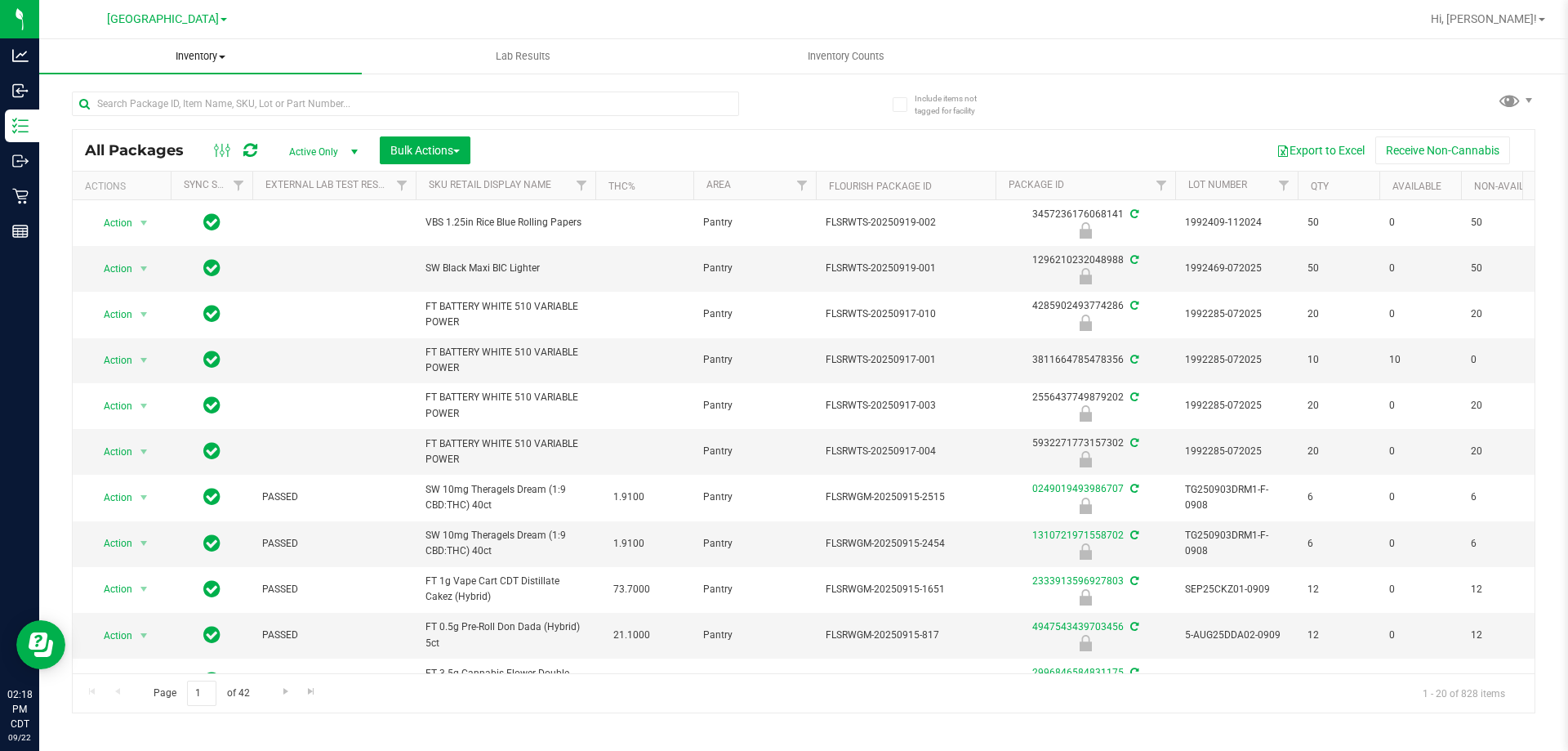
click at [207, 52] on span "Inventory" at bounding box center [200, 56] width 323 height 14
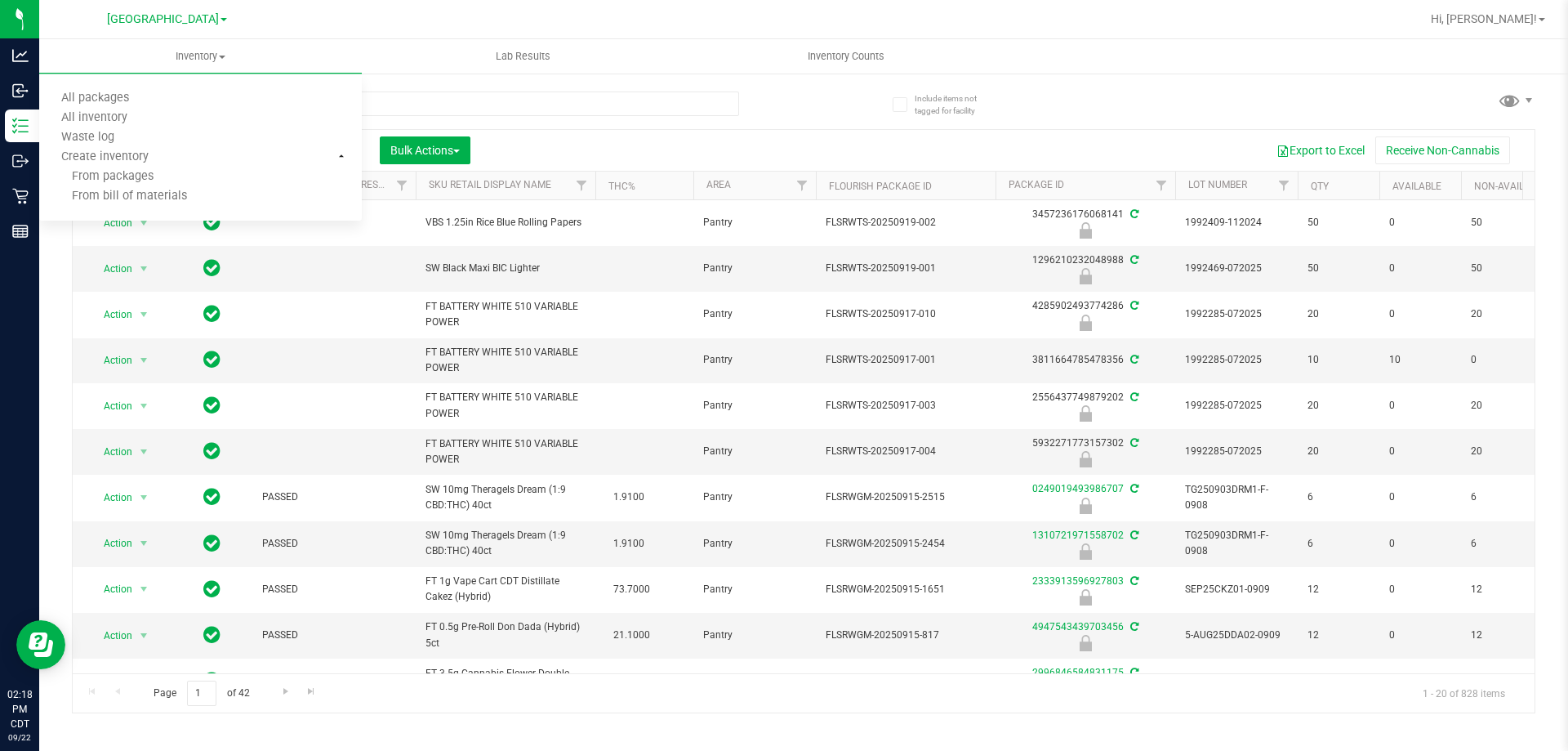
click at [450, 81] on div at bounding box center [438, 103] width 732 height 53
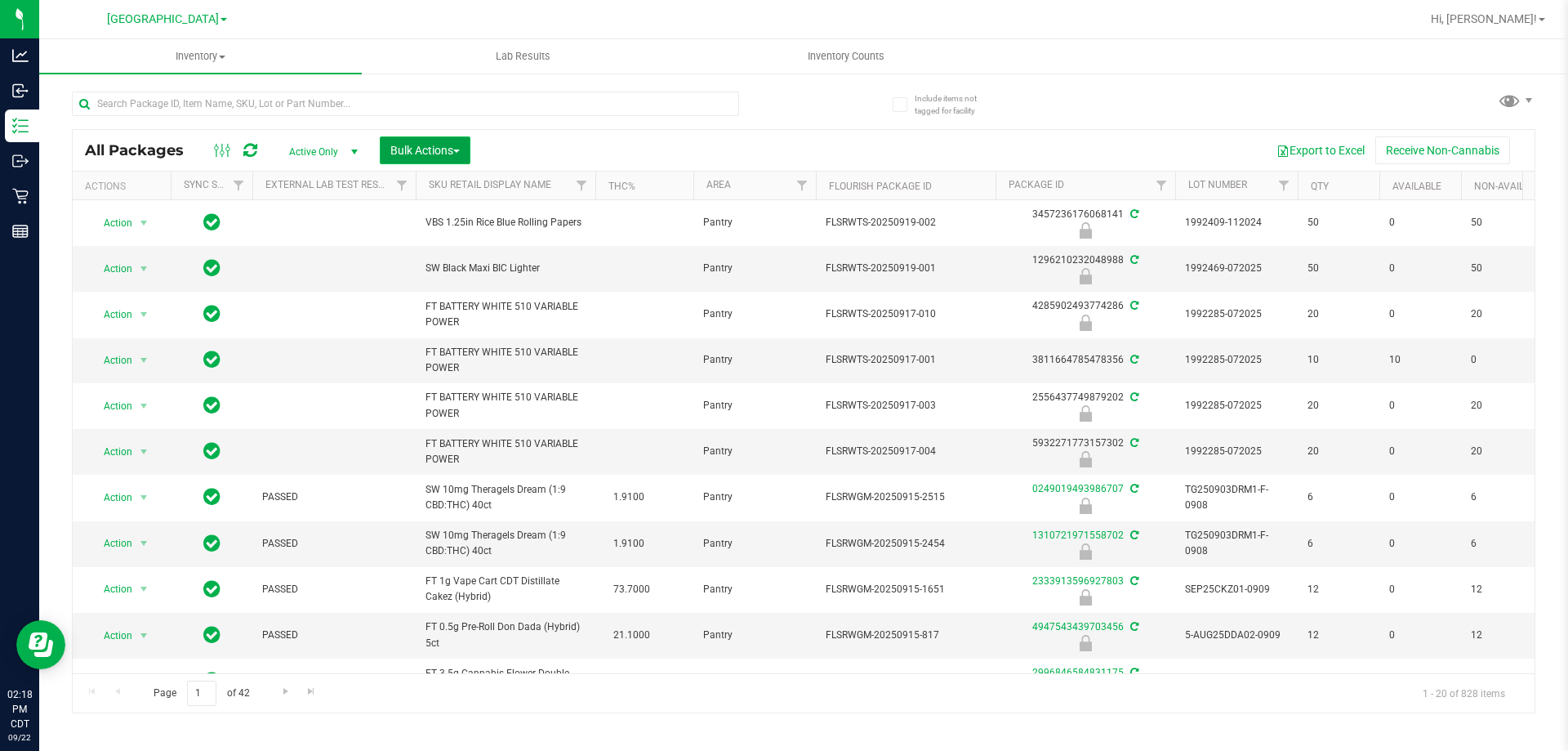
click at [416, 153] on span "Bulk Actions" at bounding box center [425, 150] width 69 height 13
click at [424, 315] on div "Lock/Unlock packages" at bounding box center [457, 309] width 134 height 26
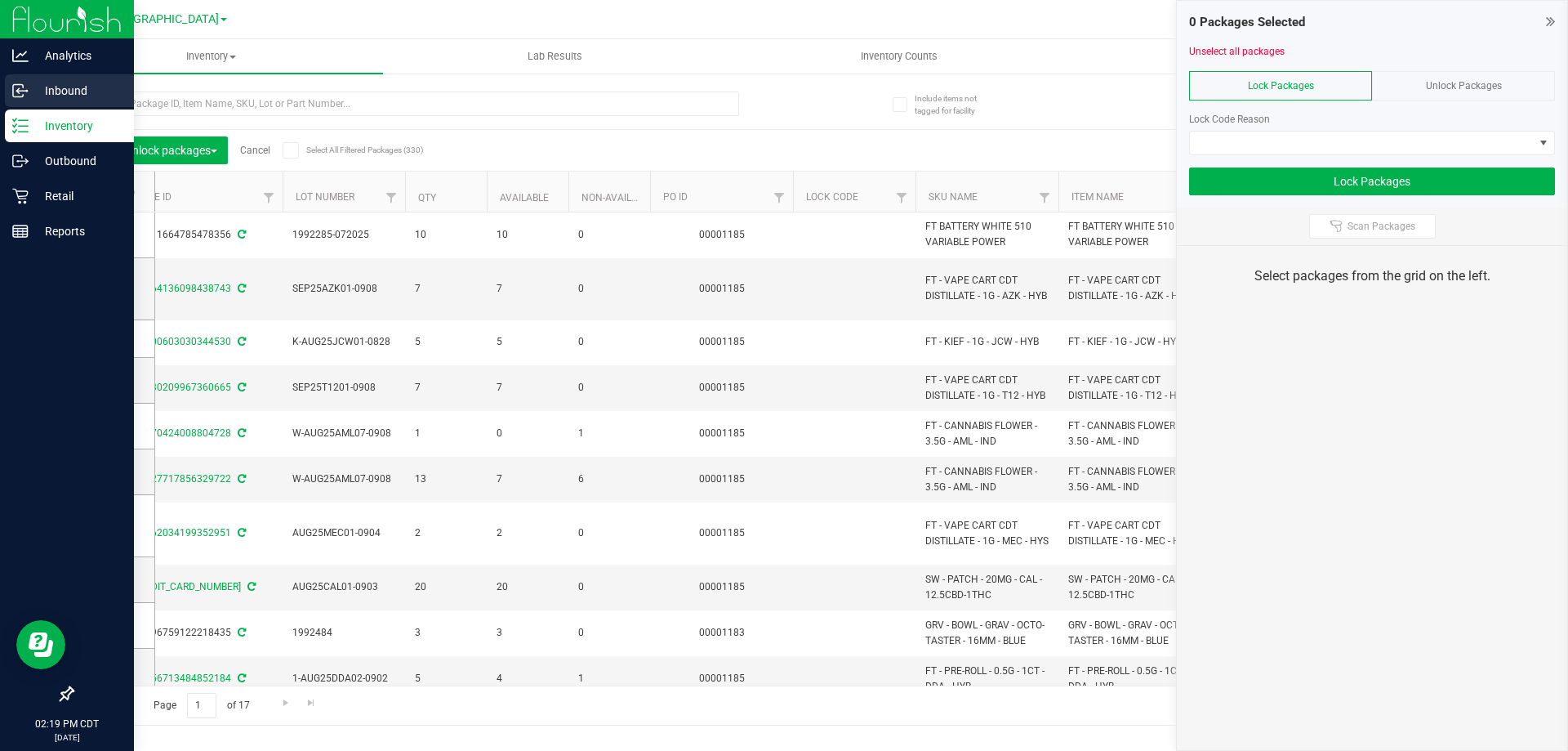
click at [69, 87] on p "Inbound" at bounding box center [78, 90] width 98 height 19
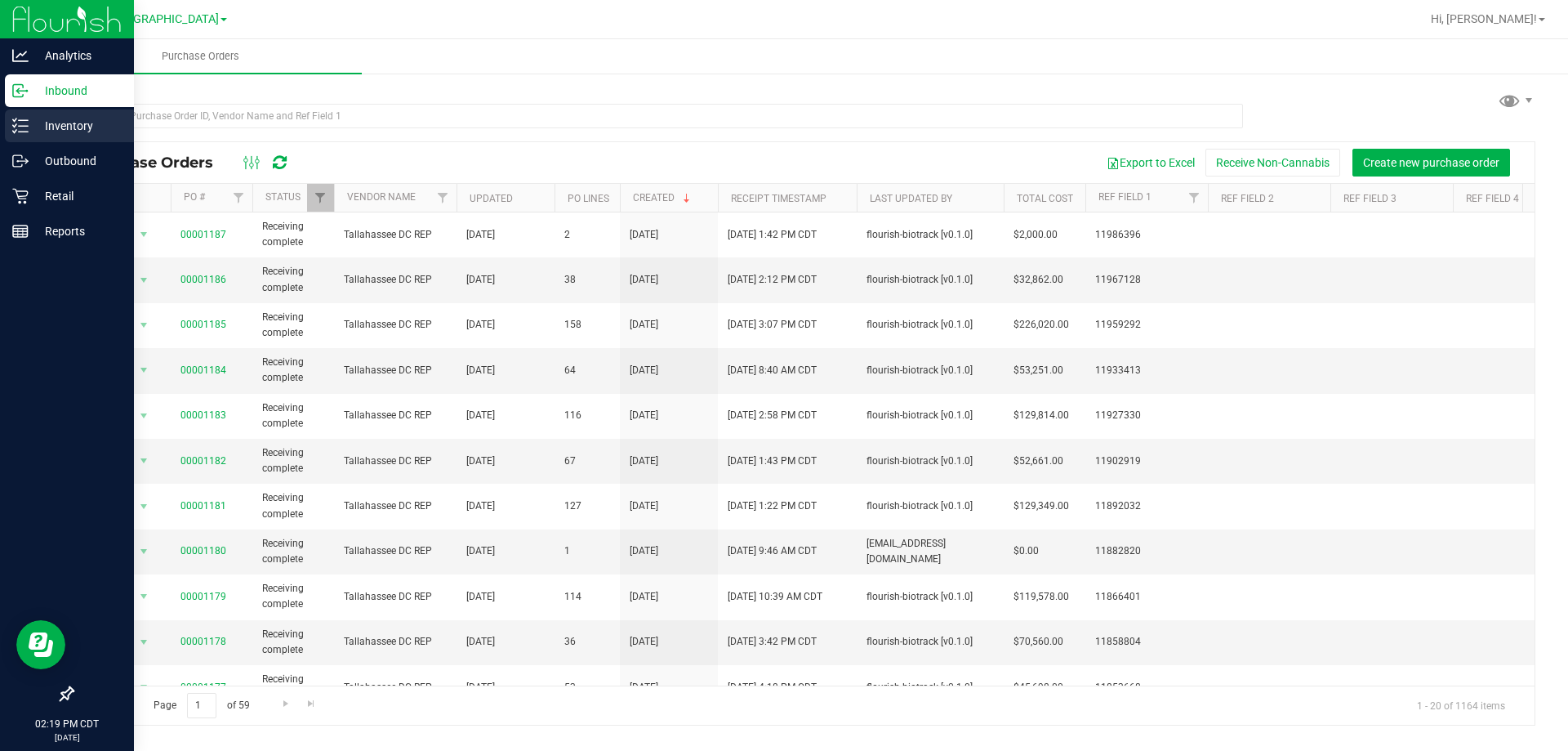
click at [34, 124] on p "Inventory" at bounding box center [78, 125] width 98 height 19
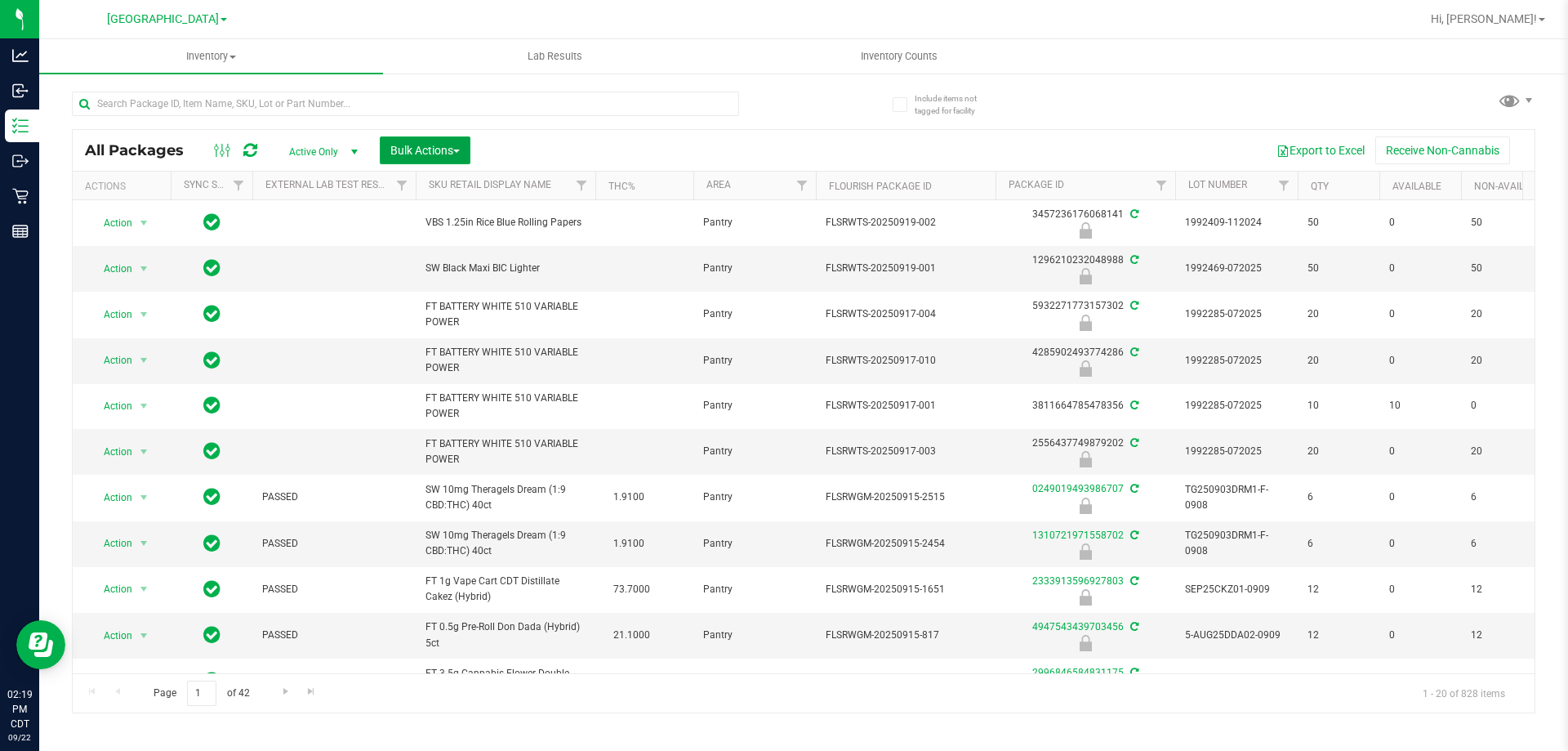
click at [407, 156] on span "Bulk Actions" at bounding box center [425, 150] width 69 height 13
click at [446, 313] on span "Lock/Unlock packages" at bounding box center [446, 307] width 112 height 13
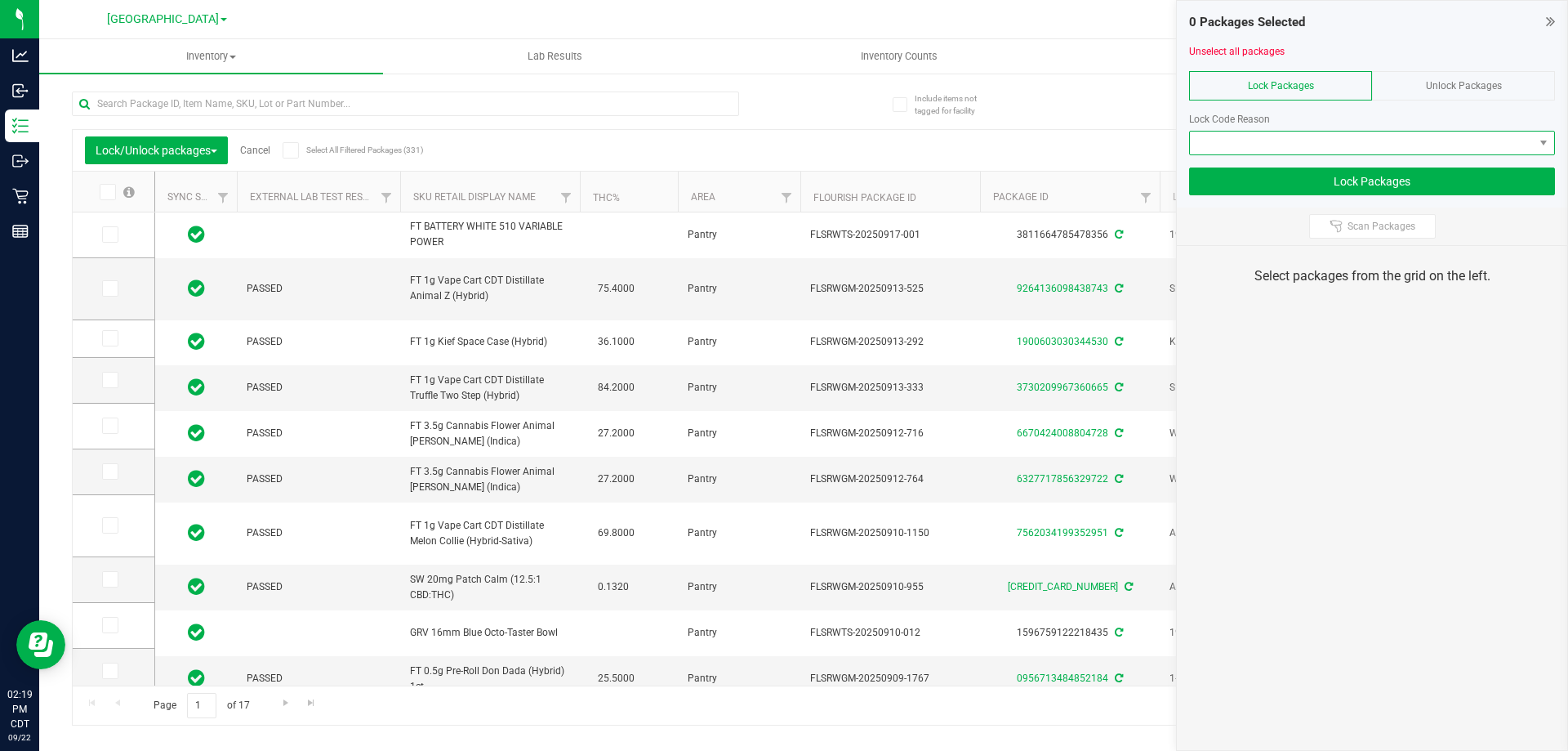
click at [1214, 147] on span at bounding box center [1362, 142] width 344 height 23
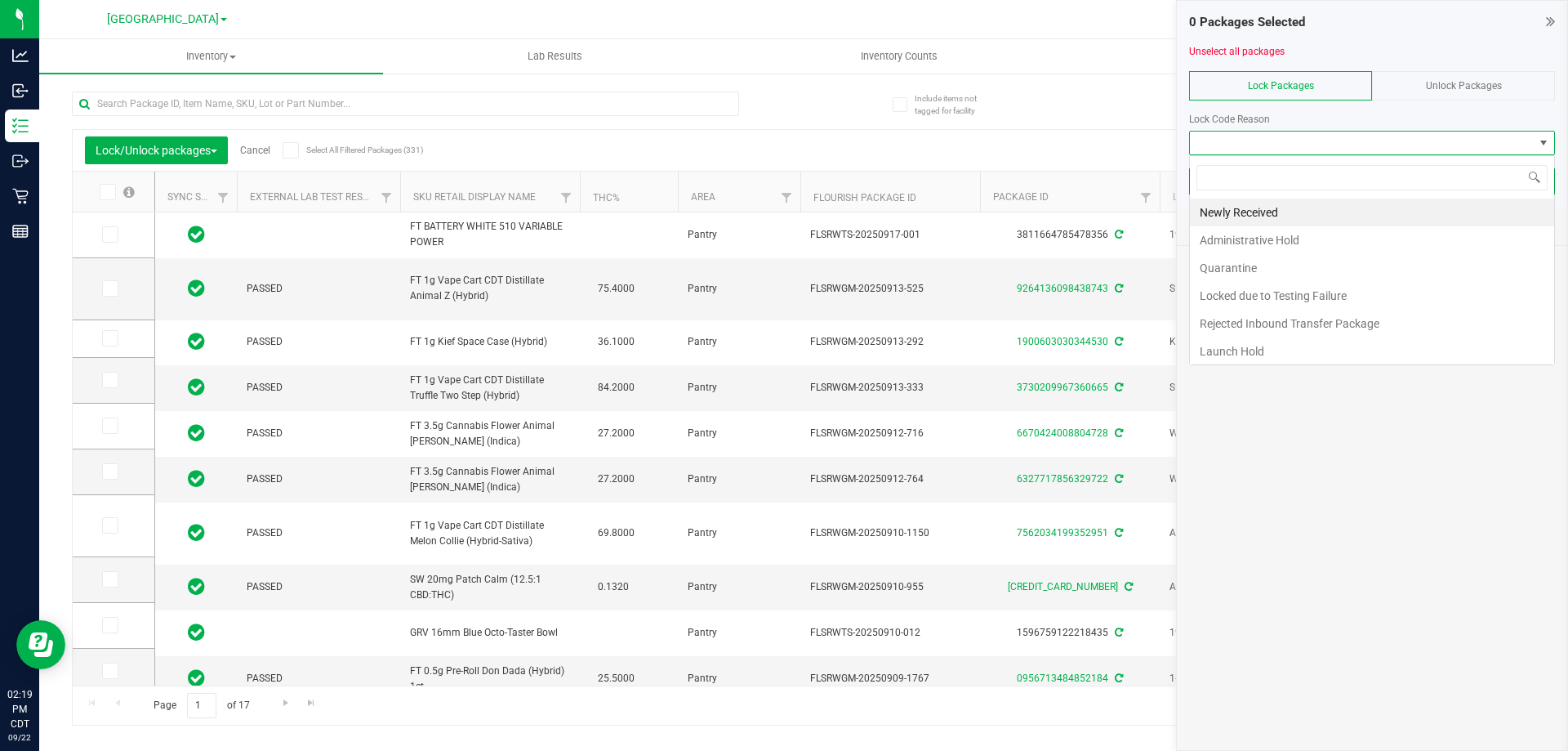
scroll to position [25, 366]
click at [1234, 362] on li "Launch Hold" at bounding box center [1372, 351] width 364 height 28
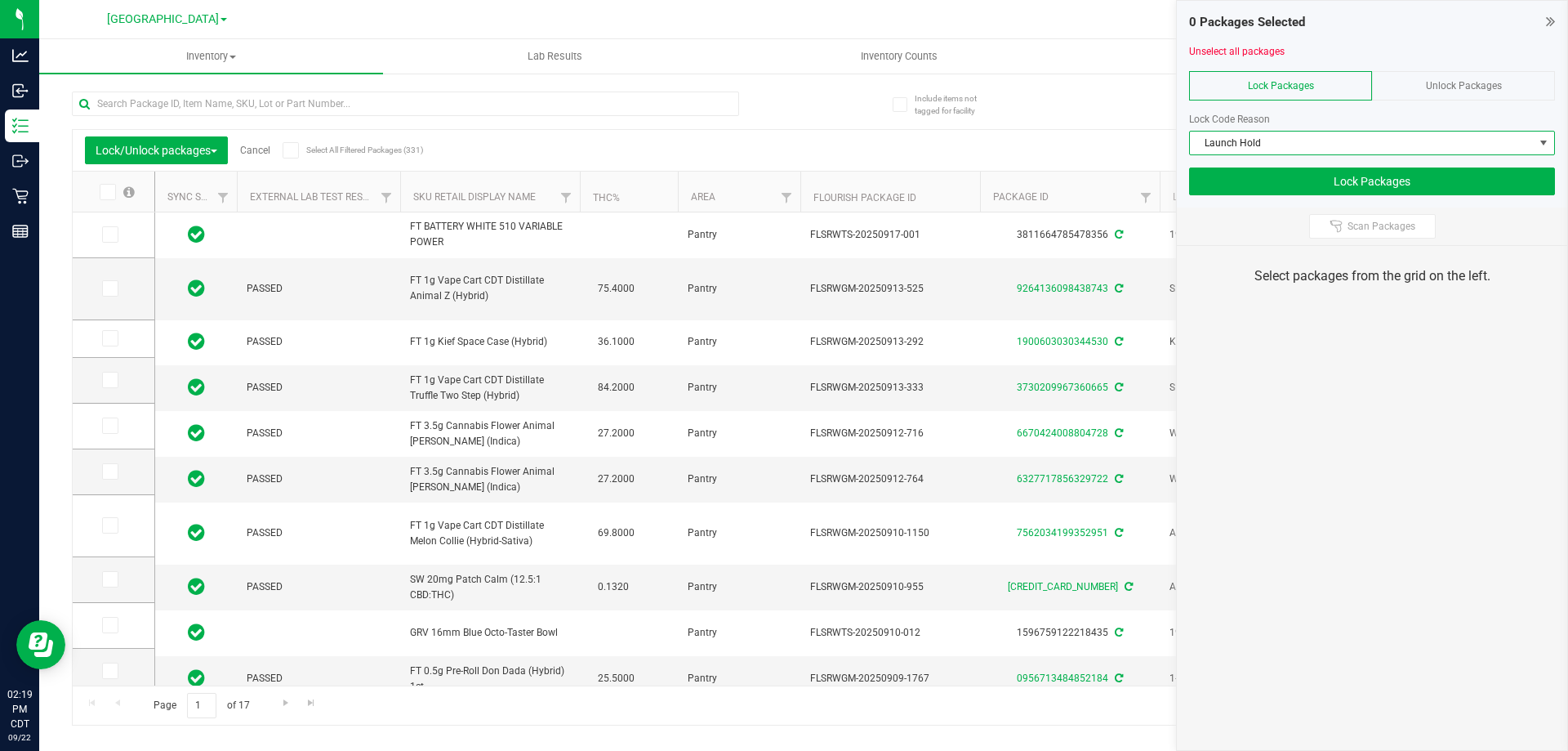
click at [1268, 140] on span "Launch Hold" at bounding box center [1362, 142] width 344 height 23
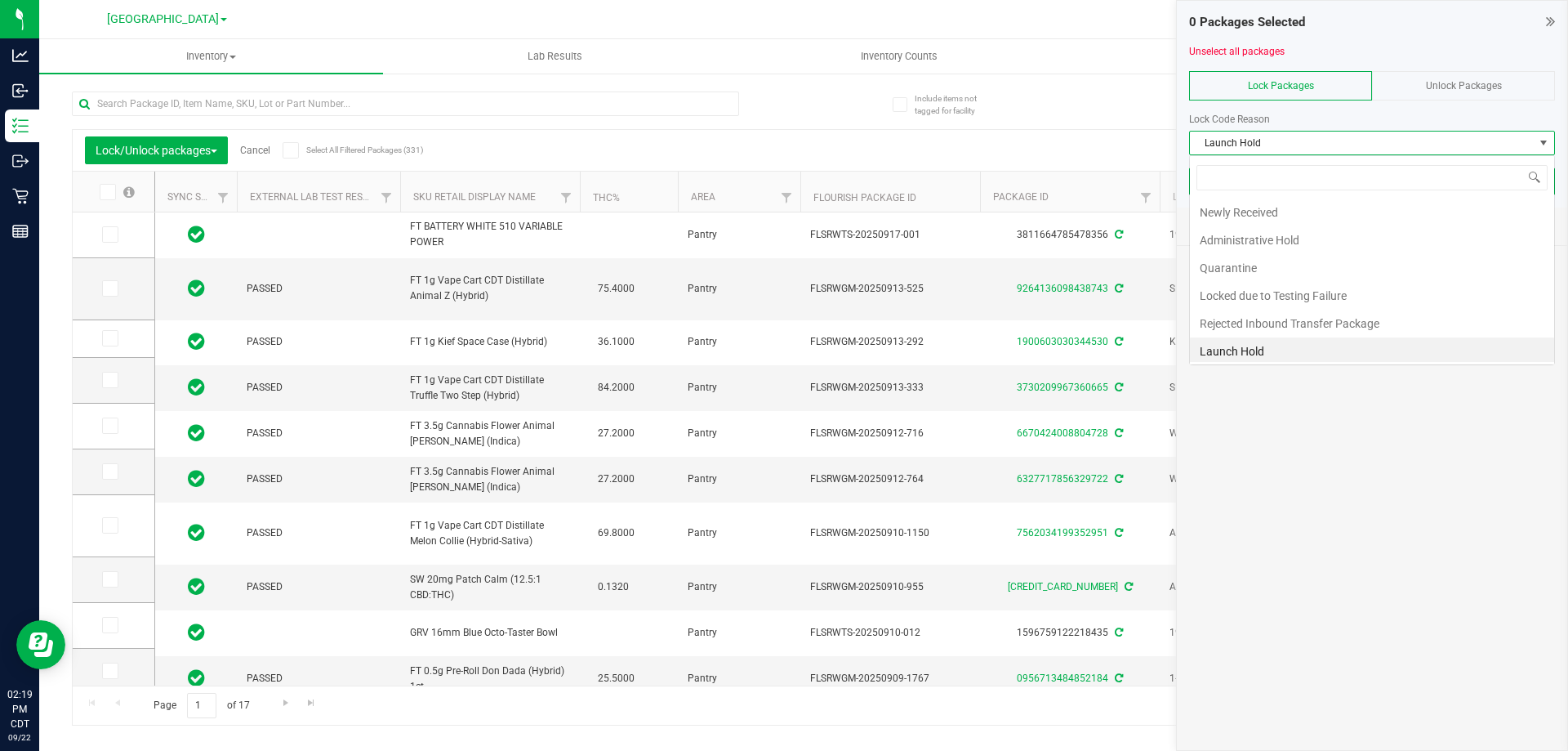
scroll to position [3, 0]
click at [1218, 210] on li "Newly Received" at bounding box center [1372, 209] width 364 height 28
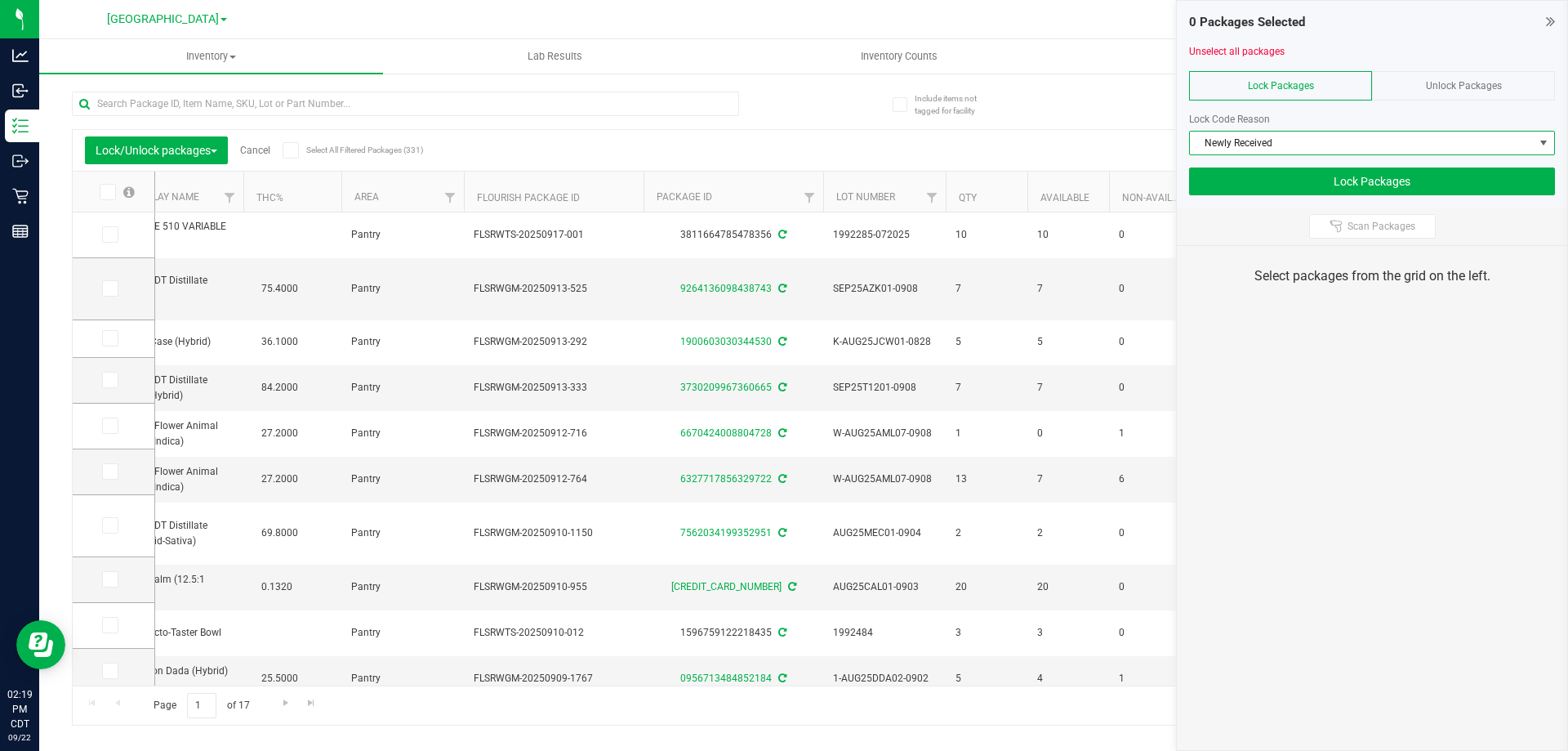
scroll to position [0, 392]
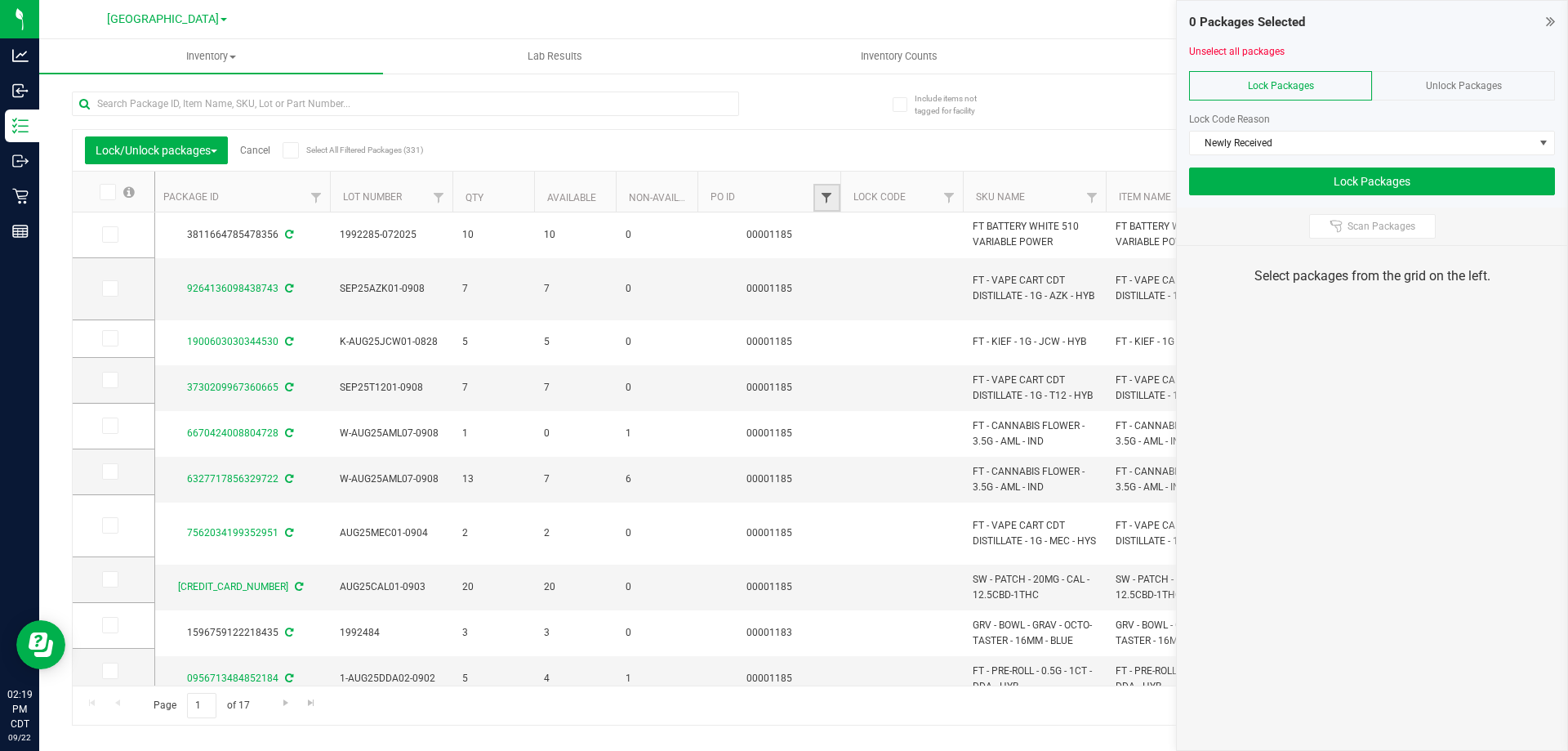
click at [823, 194] on span "Filter" at bounding box center [826, 197] width 13 height 13
type input "1186"
click at [854, 265] on button "Filter" at bounding box center [862, 277] width 79 height 36
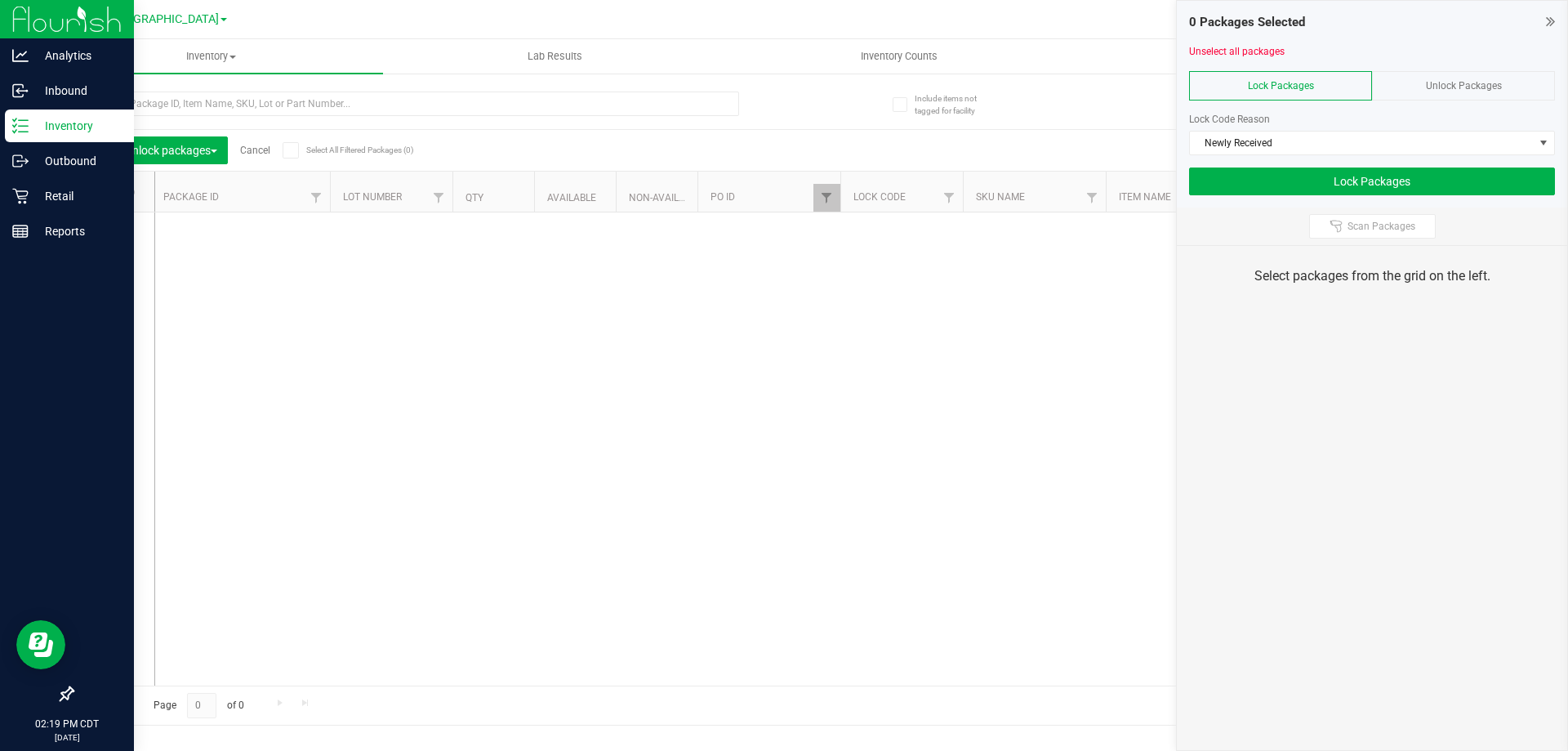
click at [60, 125] on p "Inventory" at bounding box center [78, 125] width 98 height 19
click at [56, 86] on p "Inbound" at bounding box center [78, 90] width 98 height 19
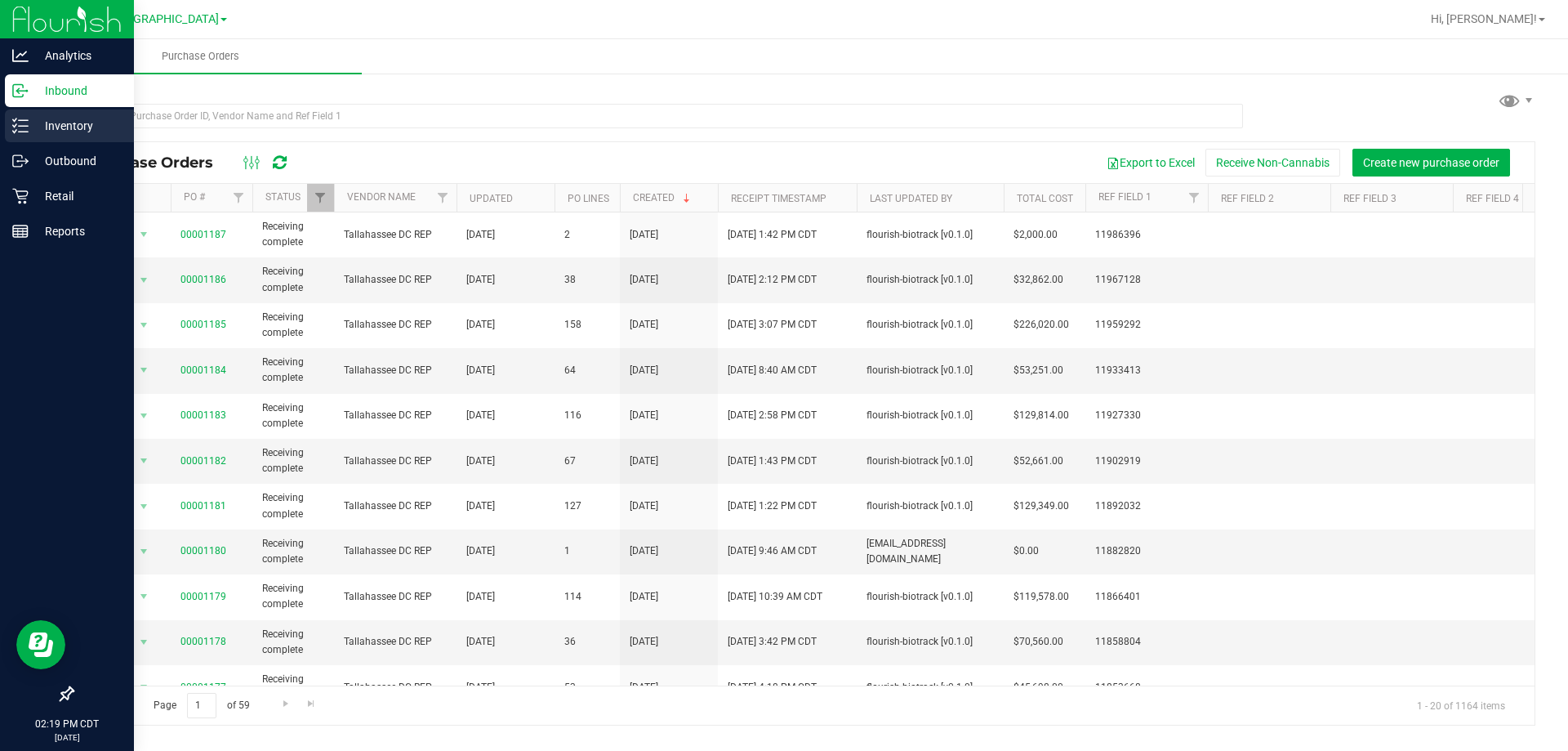
click at [25, 125] on icon at bounding box center [19, 125] width 16 height 16
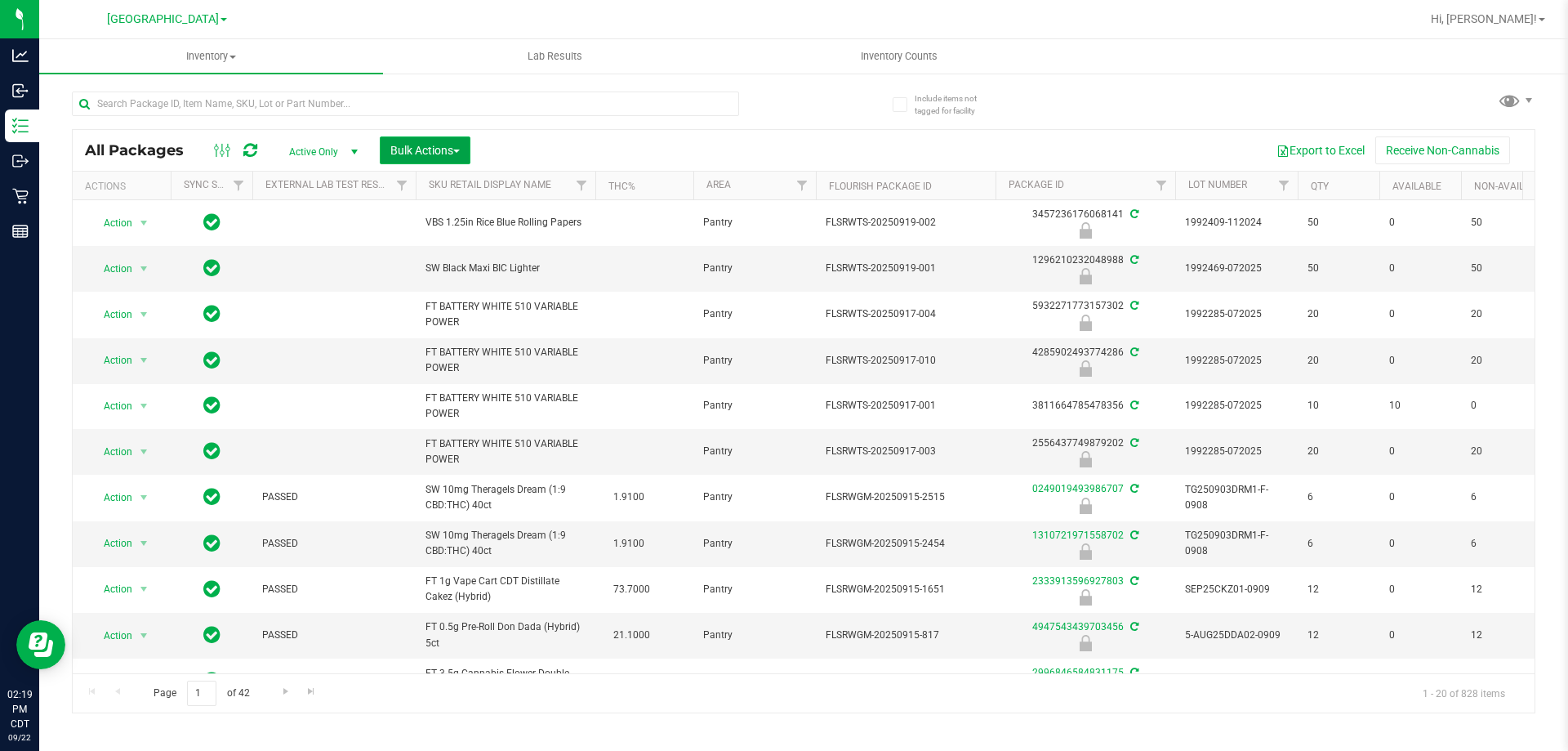
click at [428, 153] on span "Bulk Actions" at bounding box center [425, 150] width 69 height 13
click at [420, 314] on div "Lock/Unlock packages" at bounding box center [457, 309] width 134 height 26
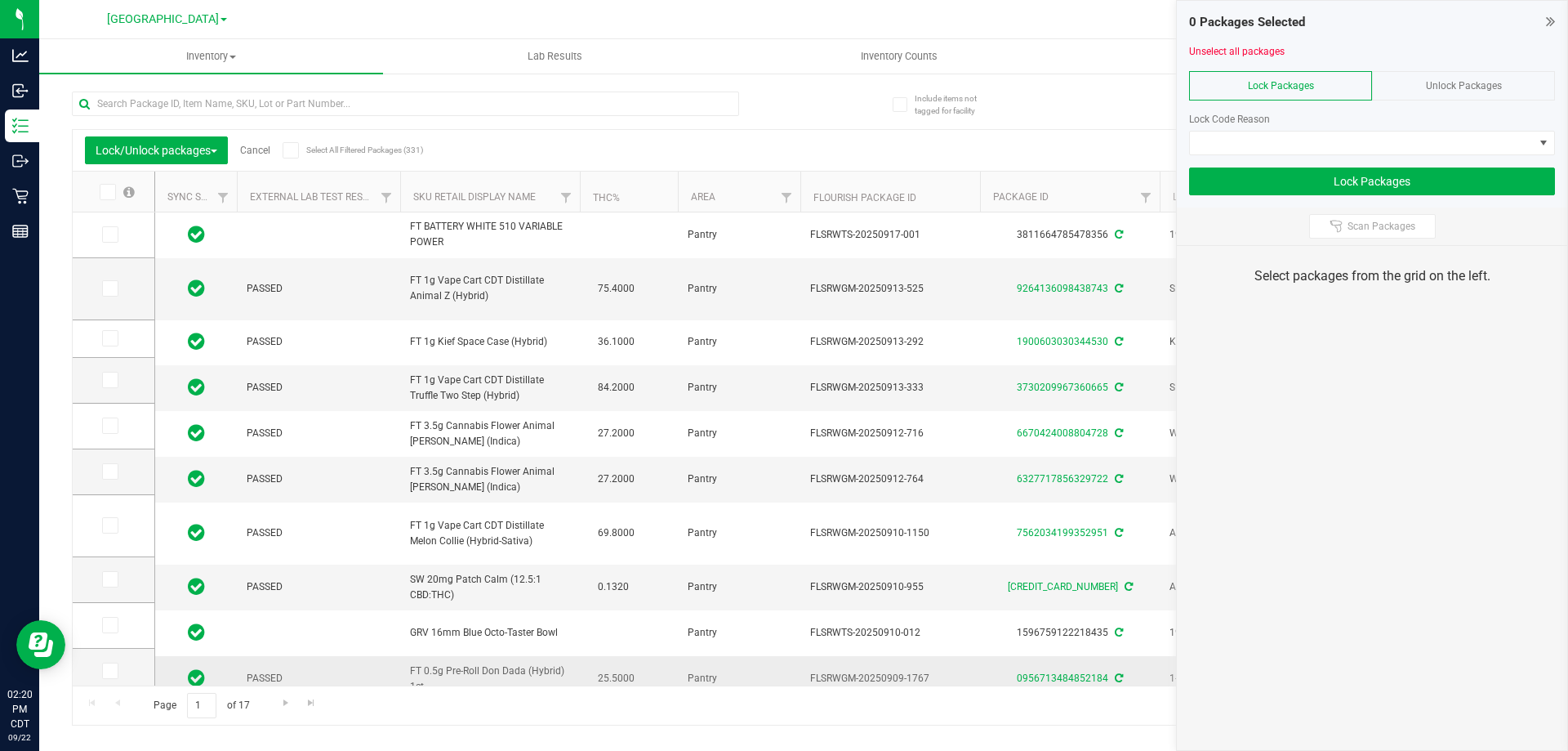
click at [542, 671] on span "FT 0.5g Pre-Roll Don Dada (Hybrid) 1ct" at bounding box center [490, 679] width 160 height 31
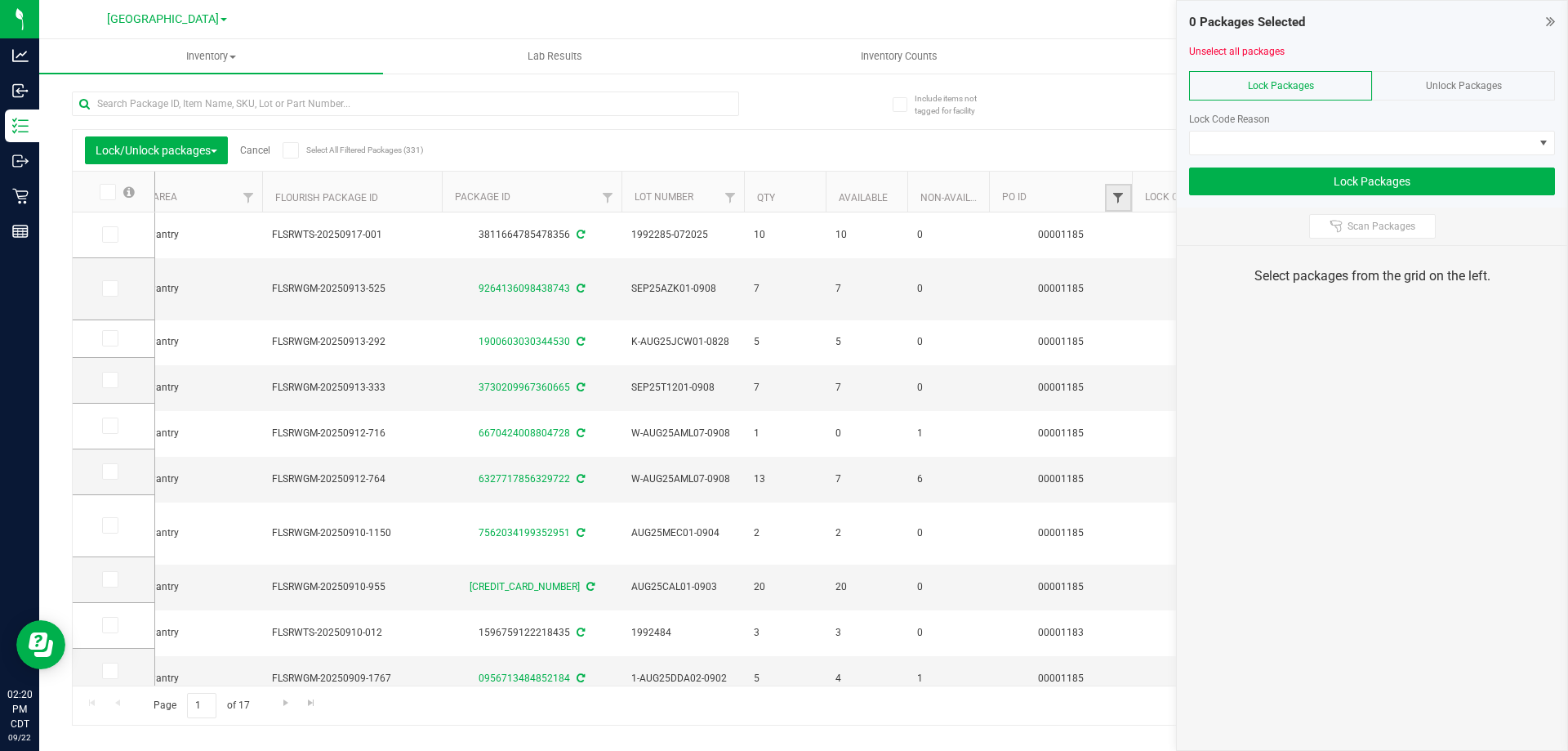
click at [1117, 192] on span "Filter" at bounding box center [1117, 197] width 13 height 13
type input "1186"
click at [1140, 290] on button "Filter" at bounding box center [1154, 277] width 79 height 36
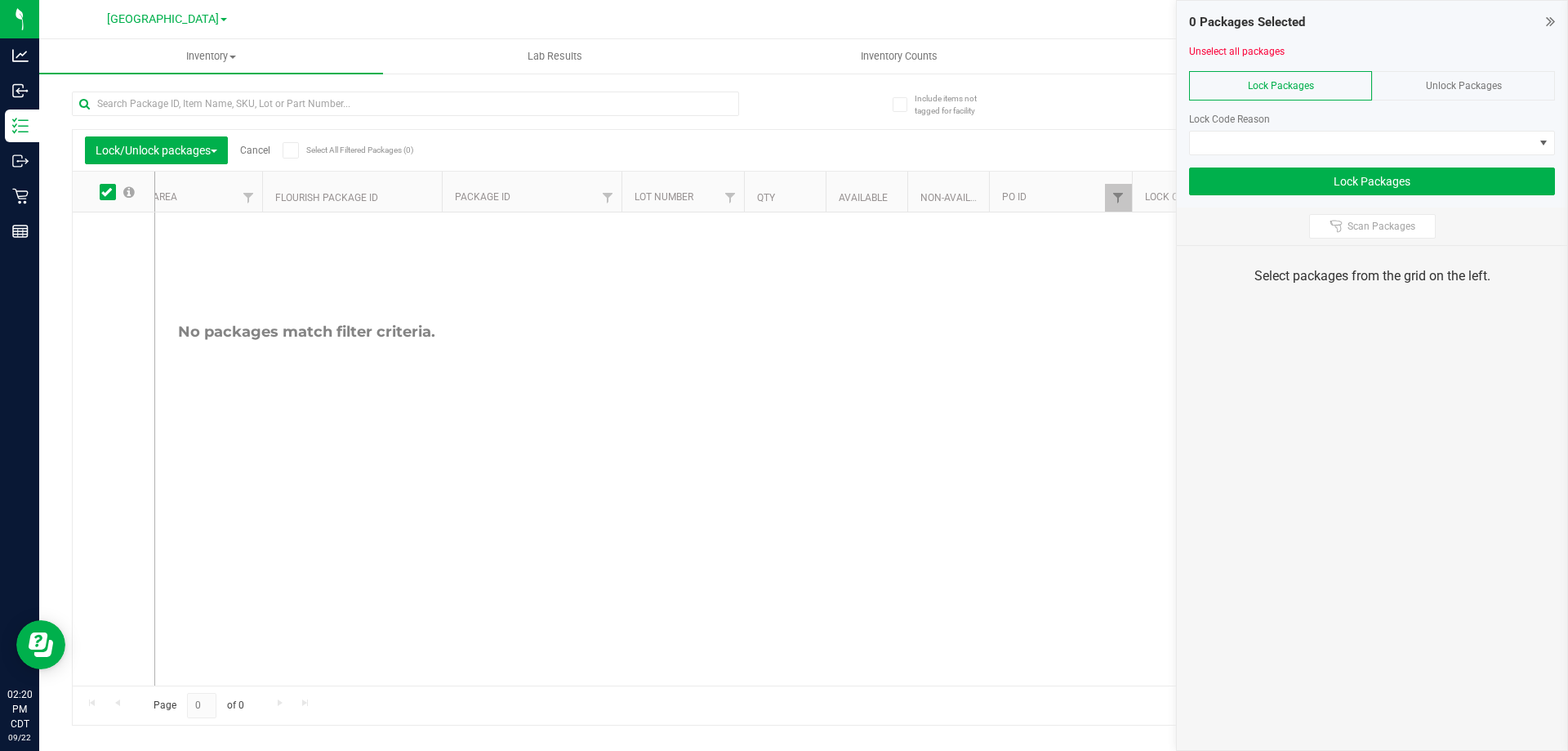
click at [1483, 82] on span "Unlock Packages" at bounding box center [1464, 85] width 76 height 11
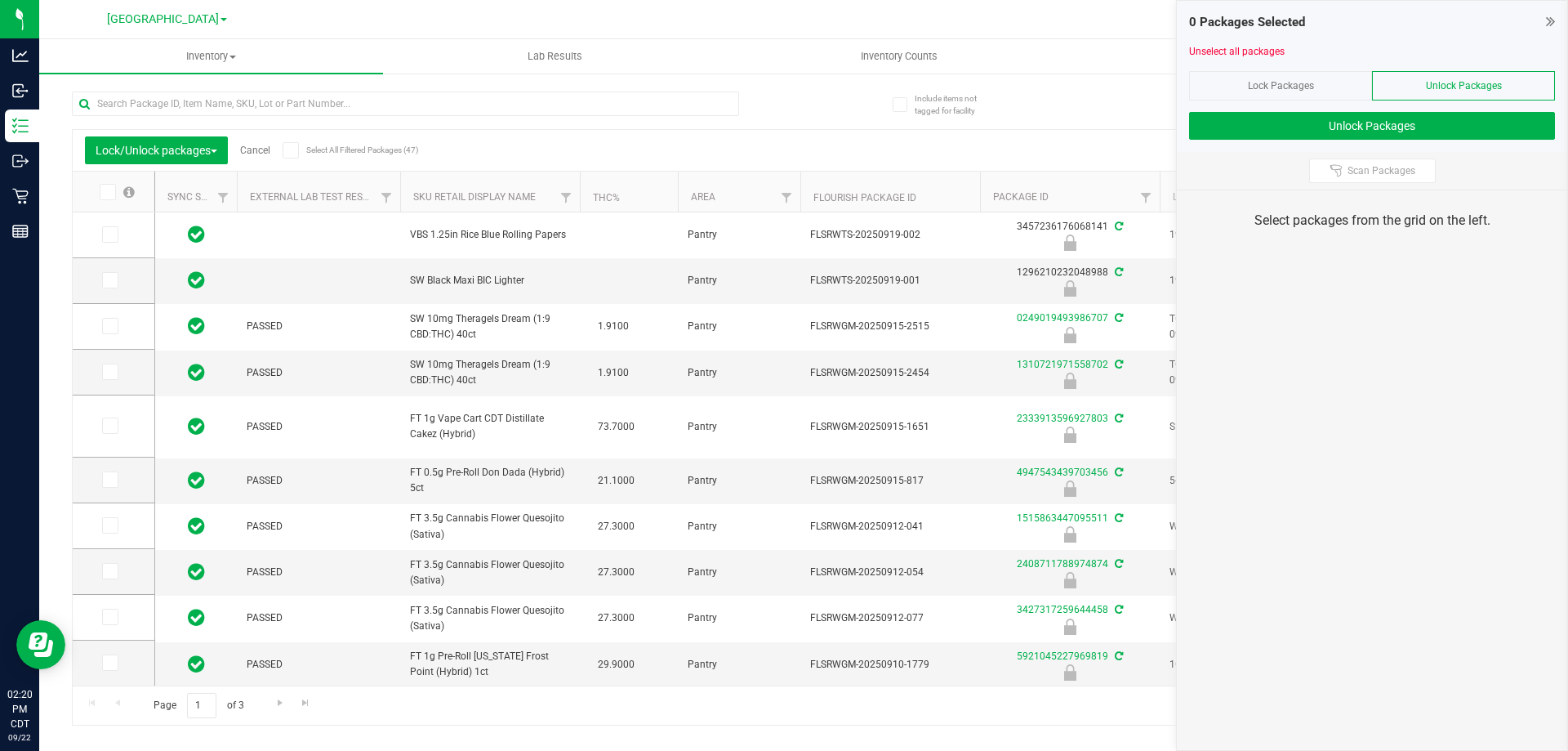
click at [1275, 84] on span "Lock Packages" at bounding box center [1281, 85] width 66 height 11
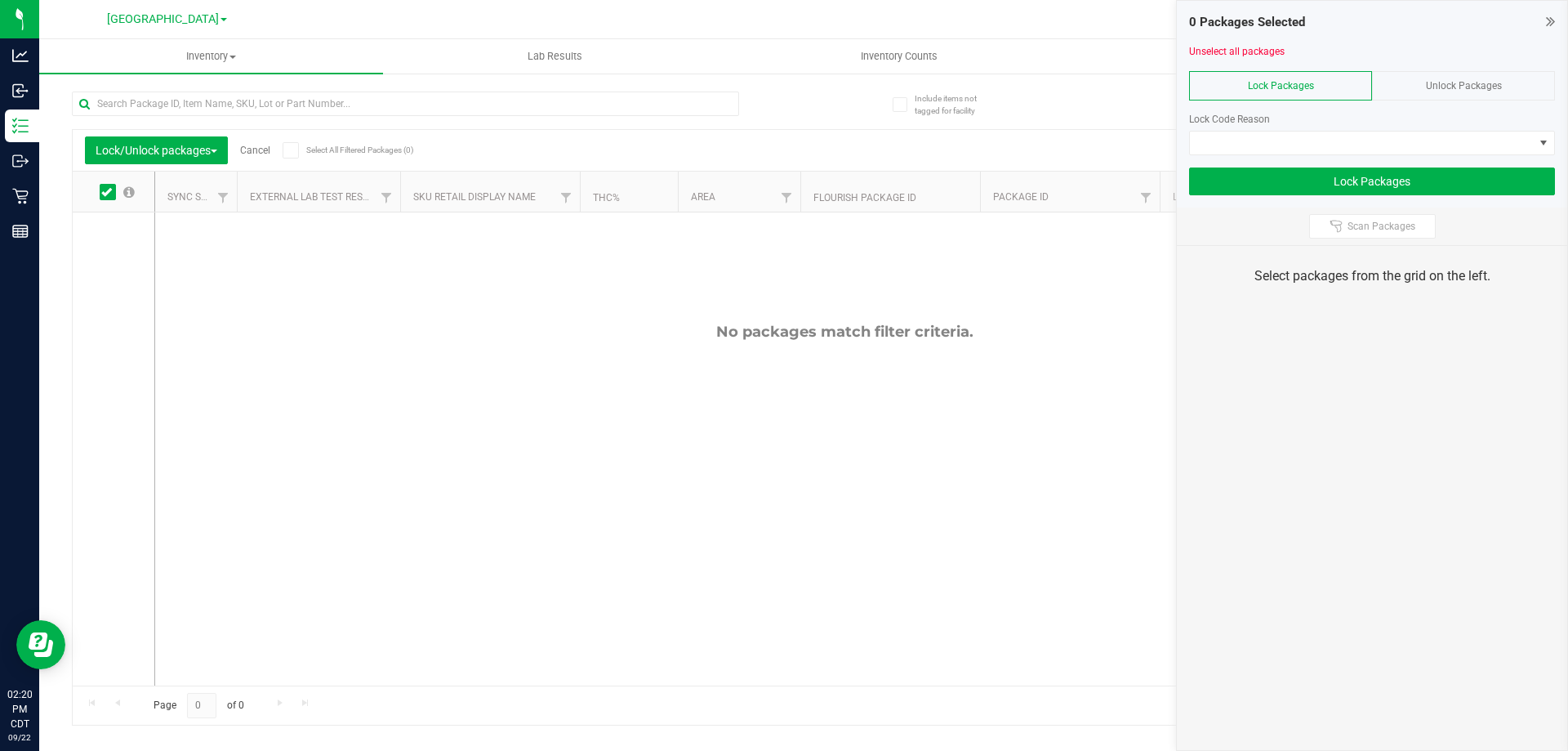
click at [1465, 81] on span "Unlock Packages" at bounding box center [1464, 85] width 76 height 11
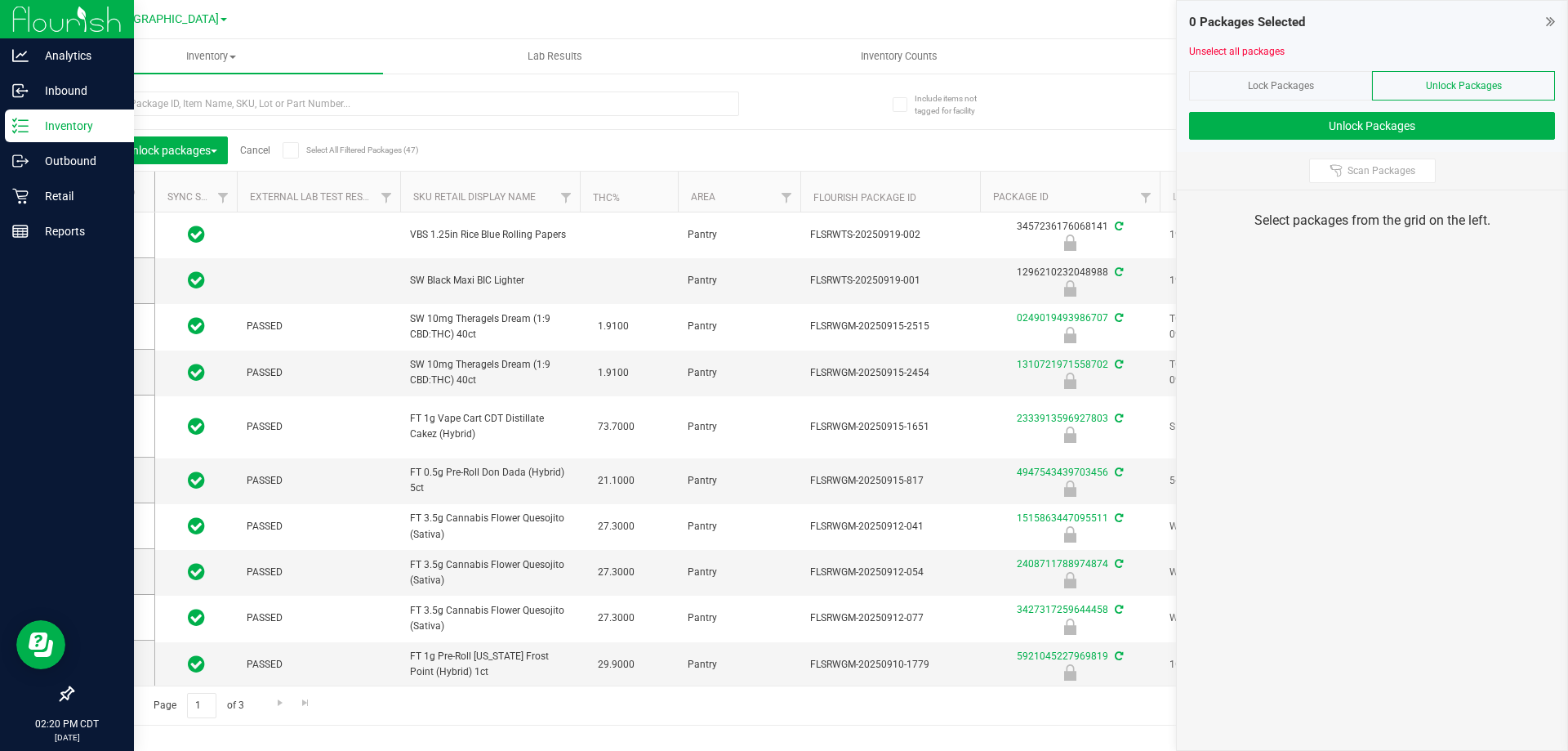
click at [75, 120] on p "Inventory" at bounding box center [78, 125] width 98 height 19
click at [16, 86] on icon at bounding box center [19, 90] width 16 height 16
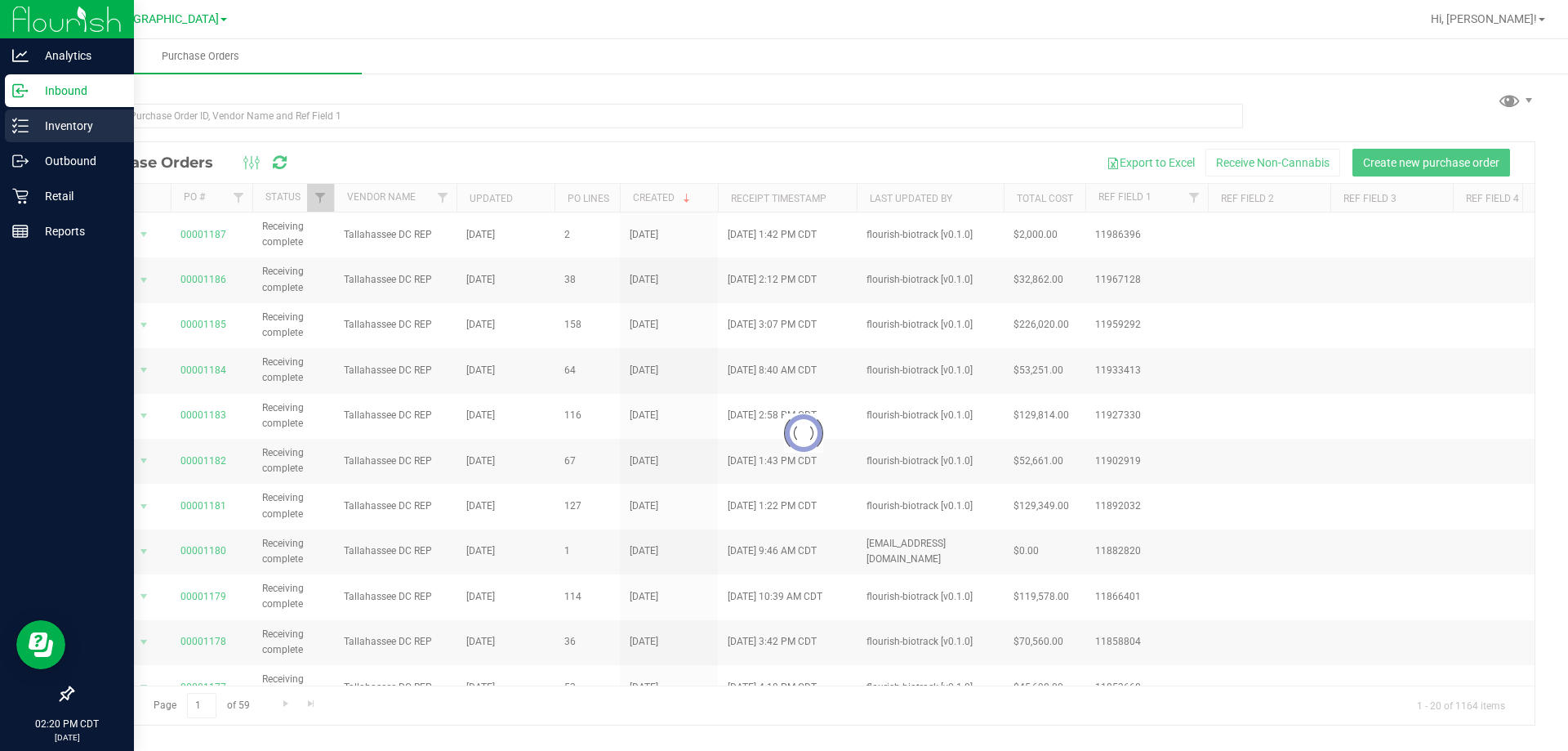
click at [83, 120] on p "Inventory" at bounding box center [78, 125] width 98 height 19
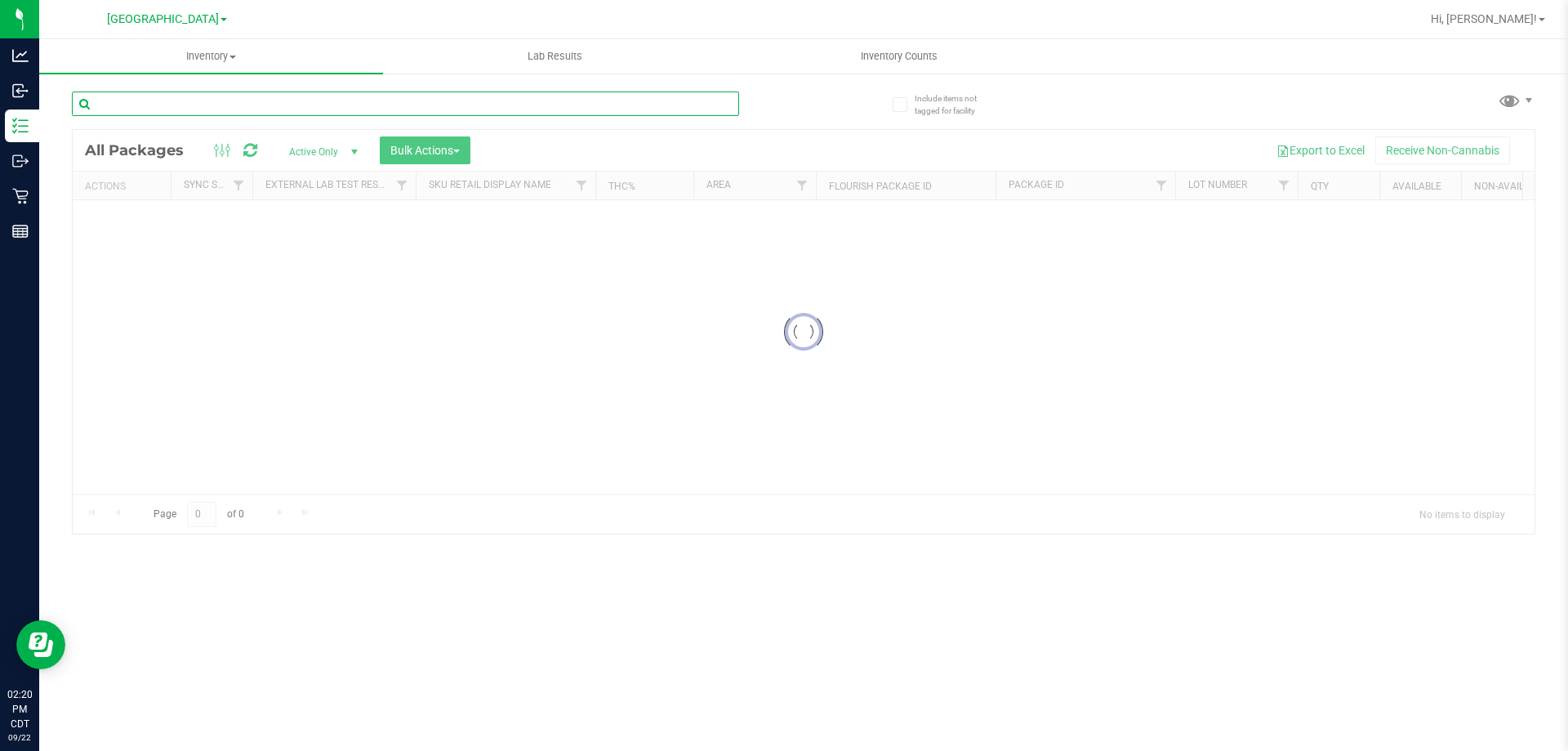
click at [129, 108] on input "text" at bounding box center [406, 103] width 668 height 25
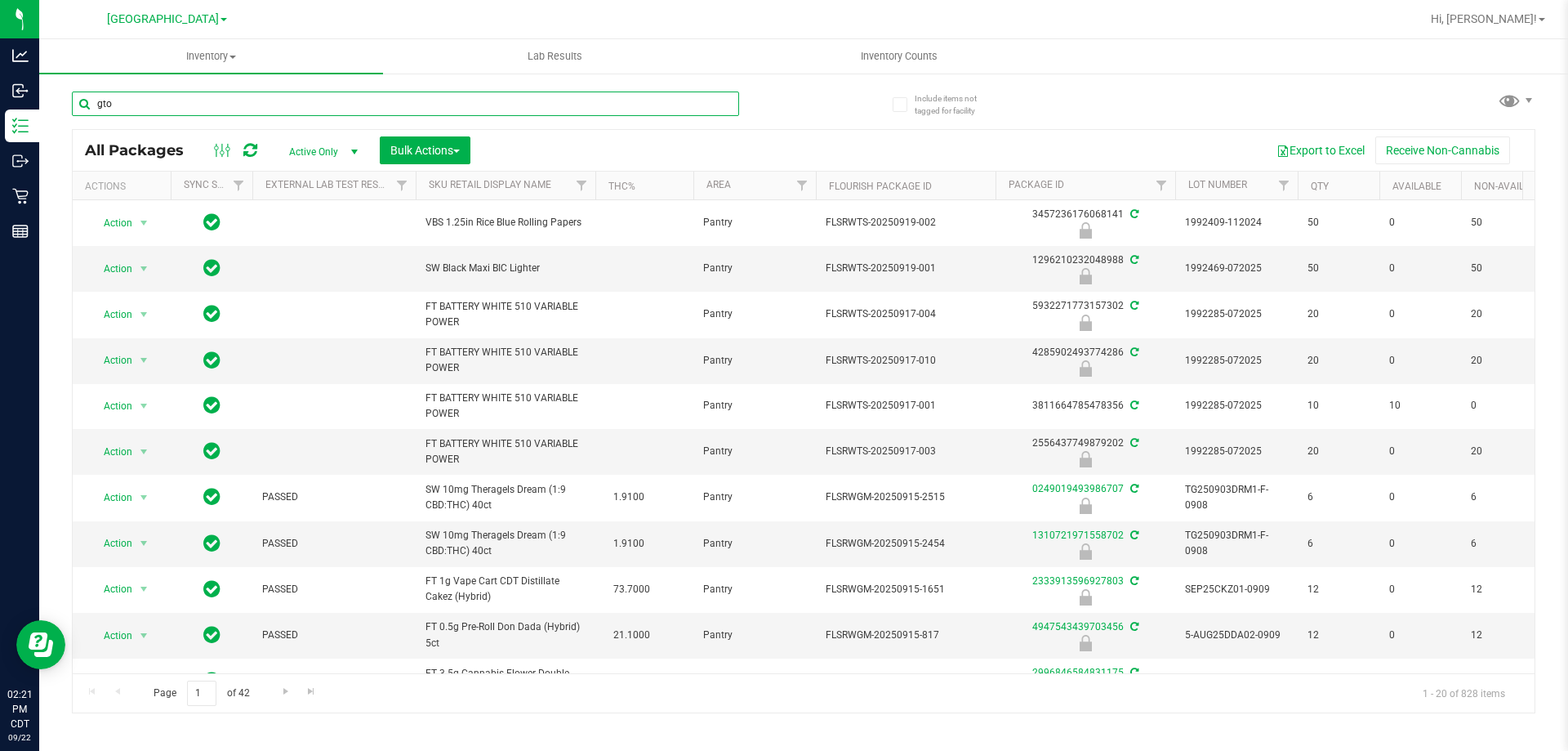
type input "gto"
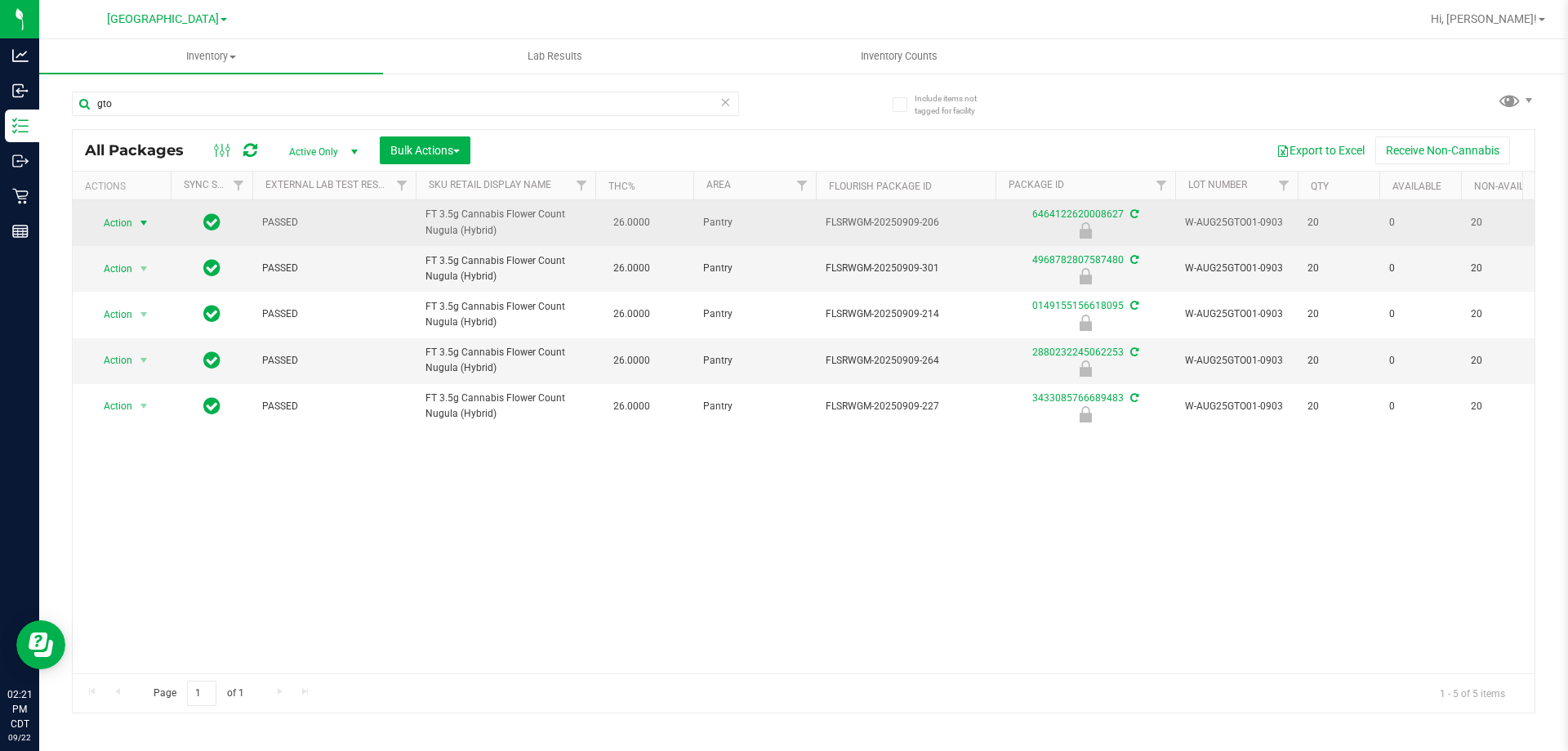
click at [146, 221] on span "select" at bounding box center [143, 222] width 13 height 13
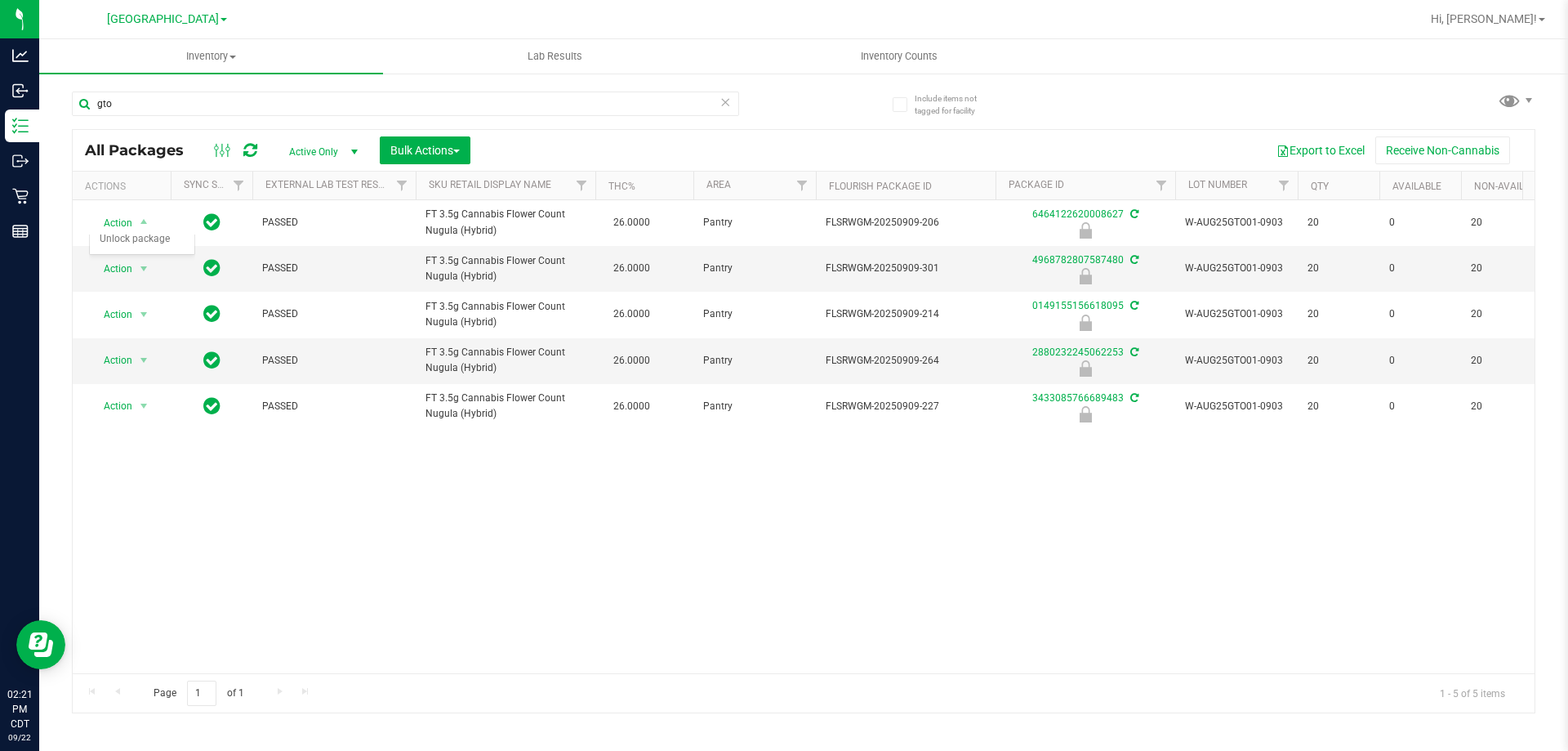
click at [330, 520] on div "Action Action Edit attributes Global inventory Locate package Package audit log…" at bounding box center [804, 437] width 1462 height 473
click at [435, 146] on span "Bulk Actions" at bounding box center [425, 150] width 69 height 13
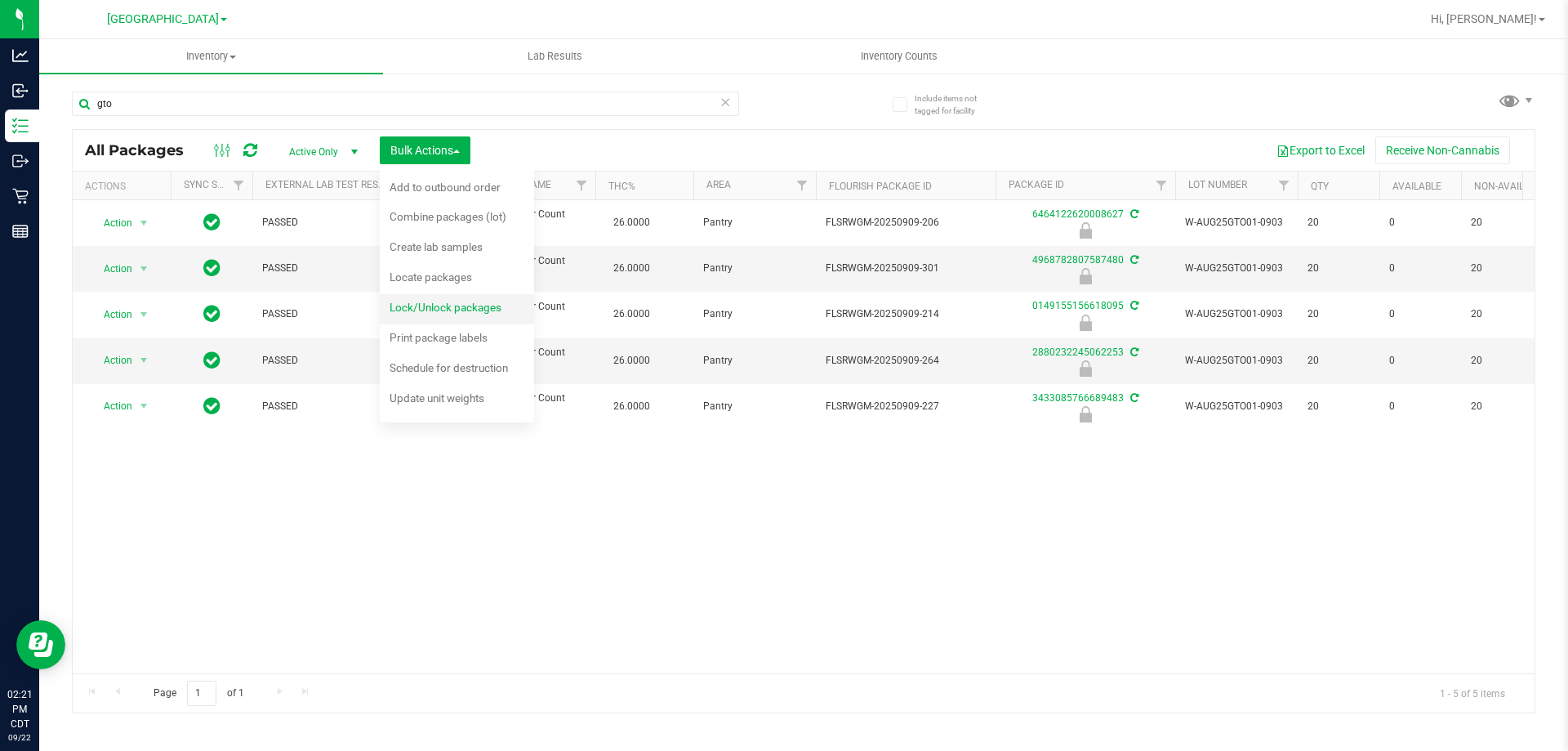
click at [435, 306] on span "Lock/Unlock packages" at bounding box center [446, 307] width 112 height 13
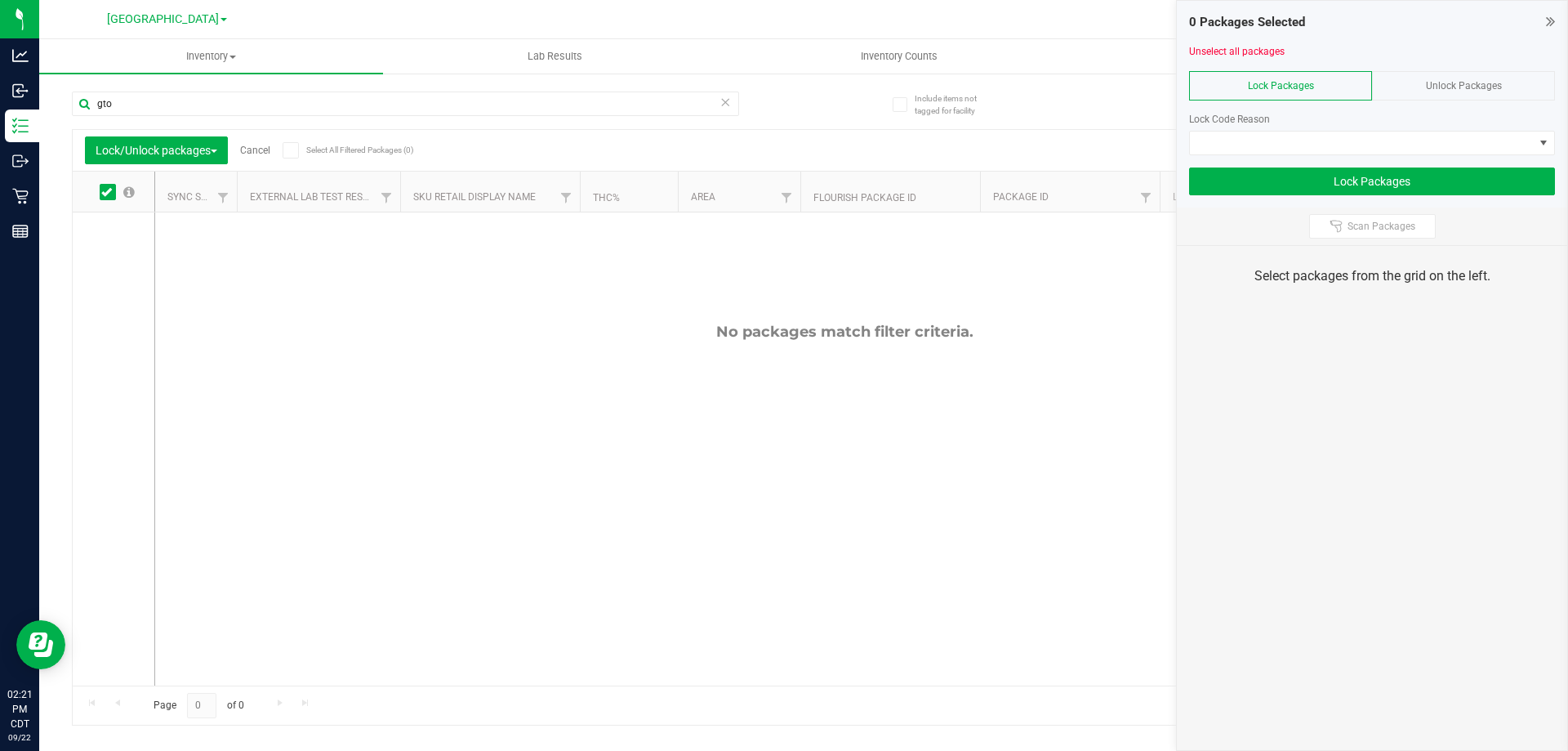
click at [1419, 89] on div "Unlock Packages" at bounding box center [1464, 86] width 183 height 30
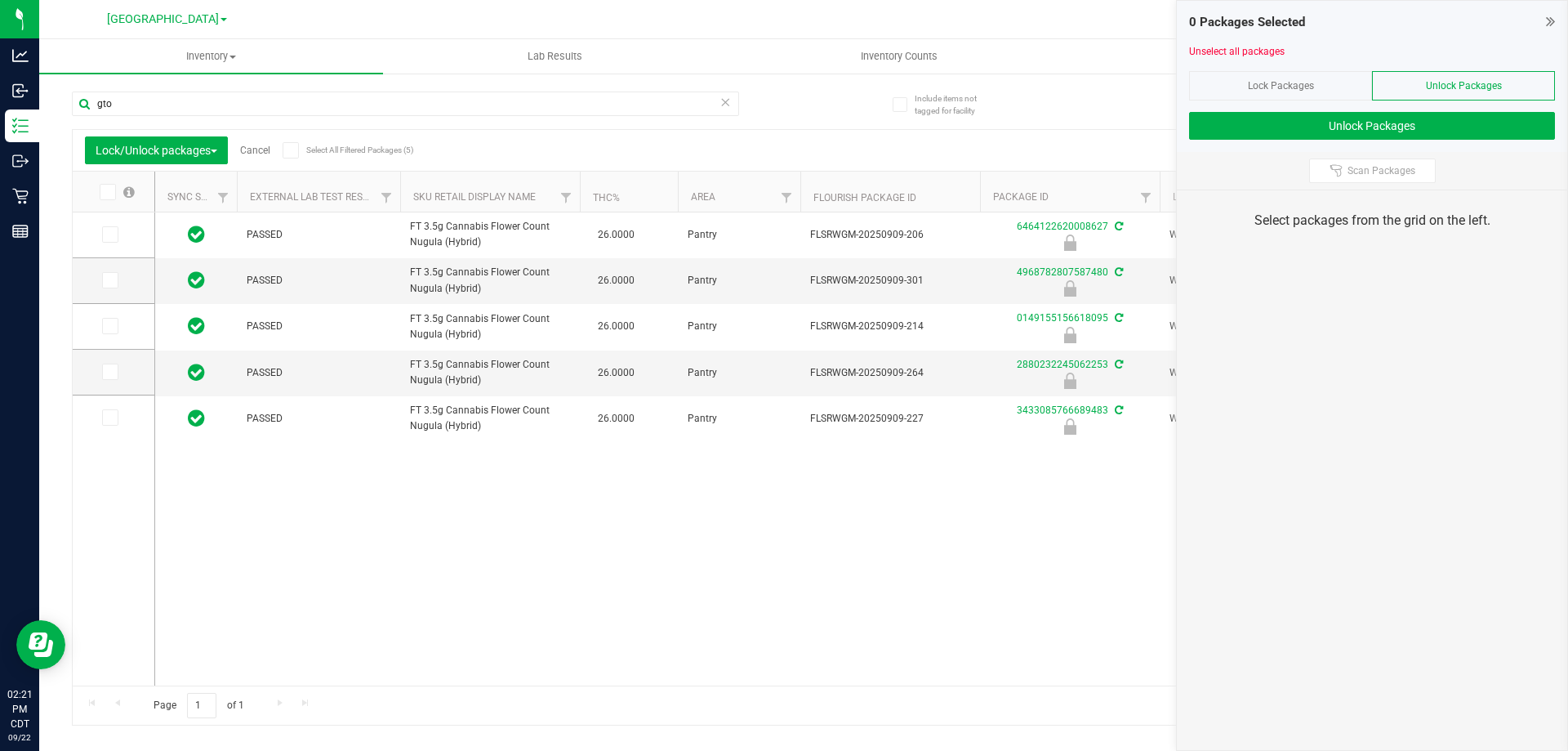
click at [110, 192] on icon at bounding box center [107, 192] width 11 height 0
click at [0, 0] on input "checkbox" at bounding box center [0, 0] width 0 height 0
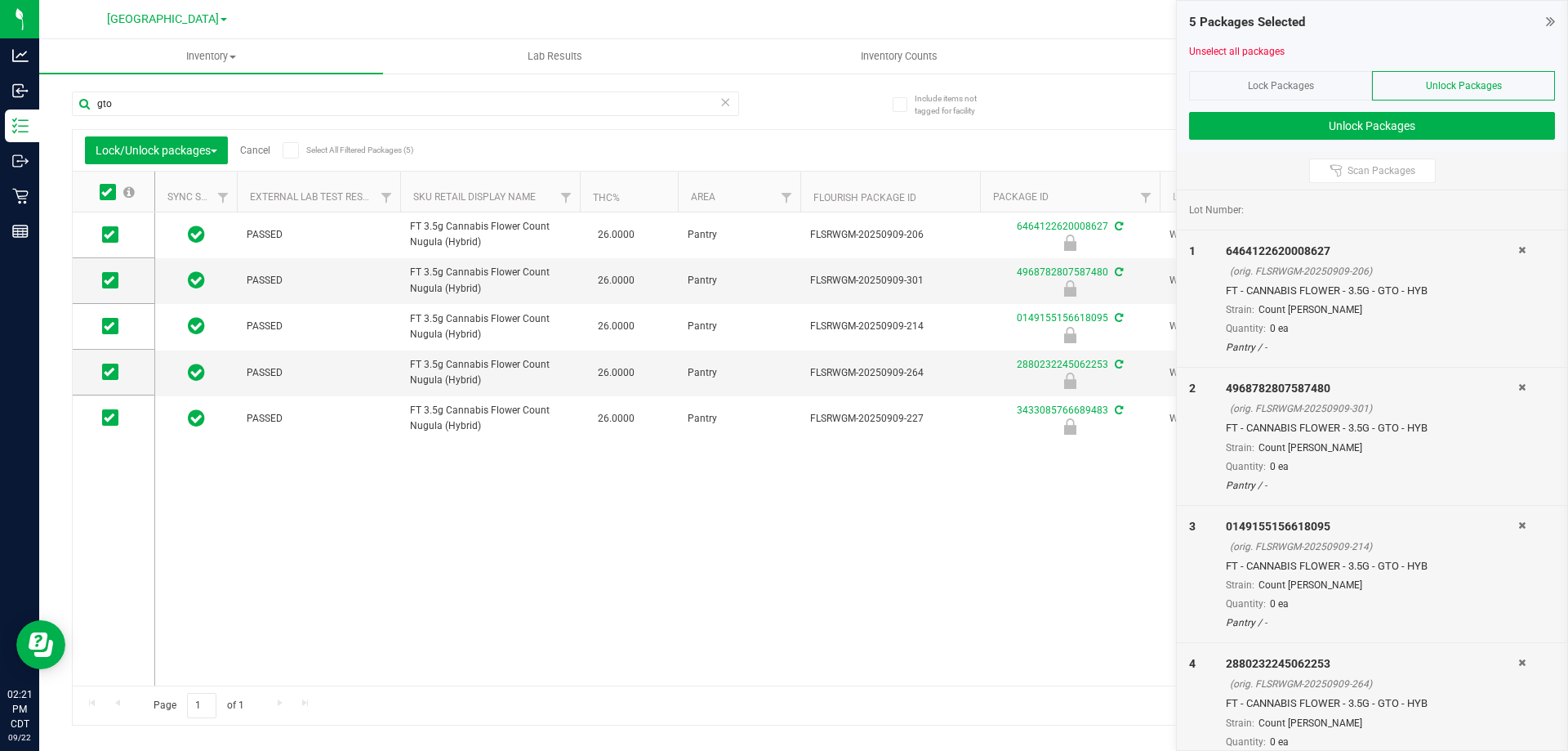
click at [1227, 140] on div "5 Packages Selected Unselect all packages Lock Packages Unlock Packages Unlock …" at bounding box center [1371, 76] width 391 height 151
click at [1310, 129] on button "Unlock Packages" at bounding box center [1372, 125] width 366 height 28
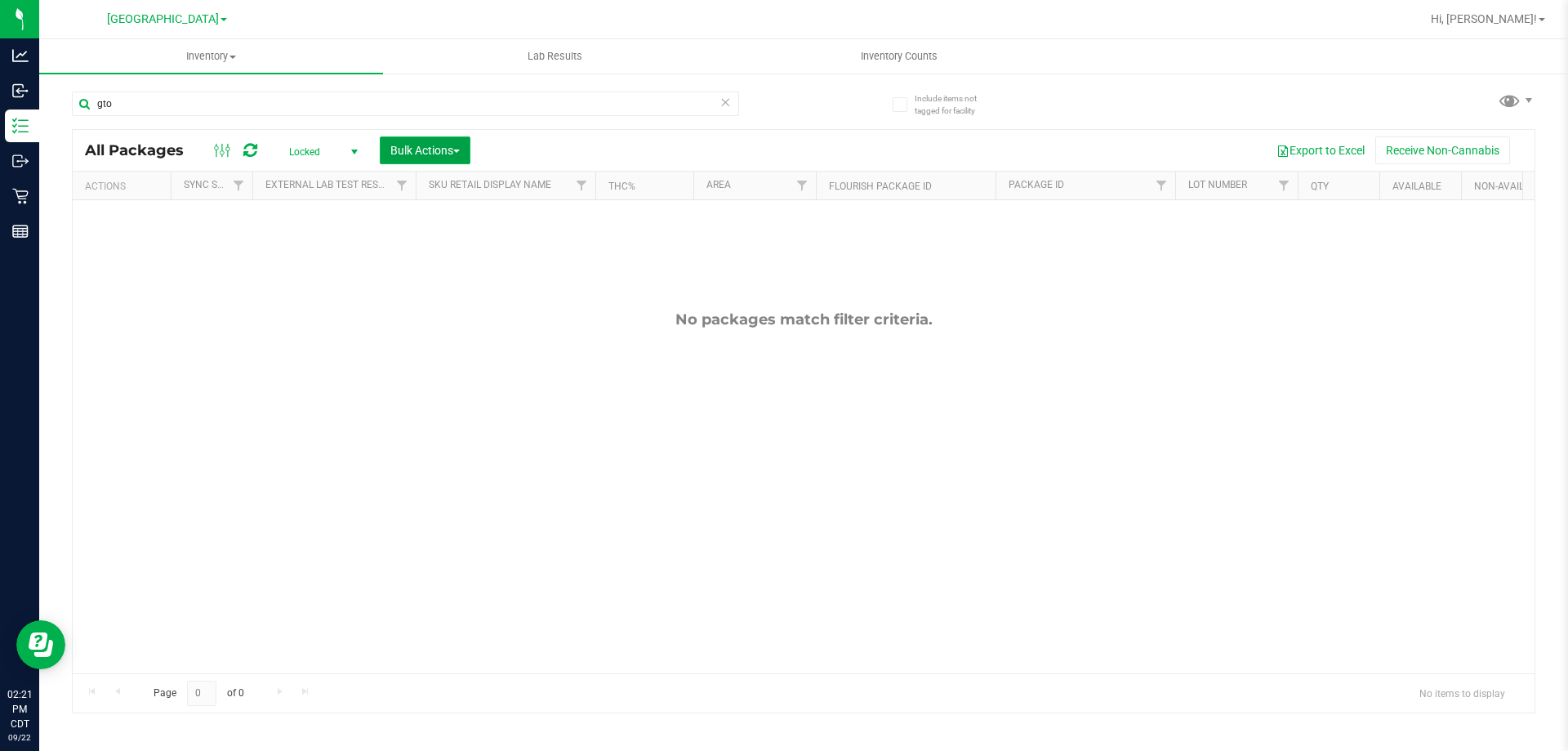
click at [420, 151] on span "Bulk Actions" at bounding box center [425, 150] width 69 height 13
click at [463, 317] on div "Lock/Unlock packages" at bounding box center [457, 309] width 134 height 26
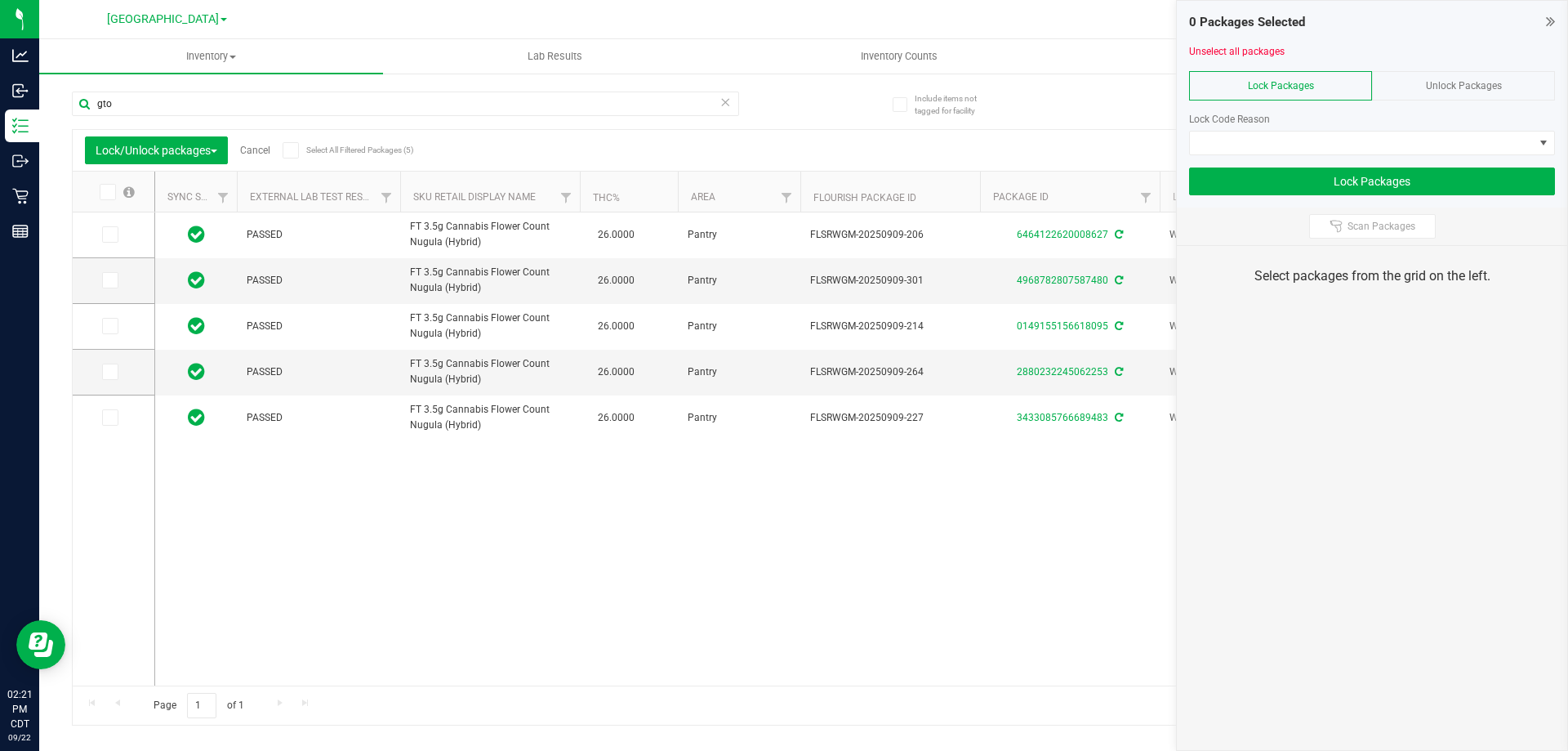
click at [110, 199] on span at bounding box center [108, 192] width 16 height 16
click at [0, 0] on input "checkbox" at bounding box center [0, 0] width 0 height 0
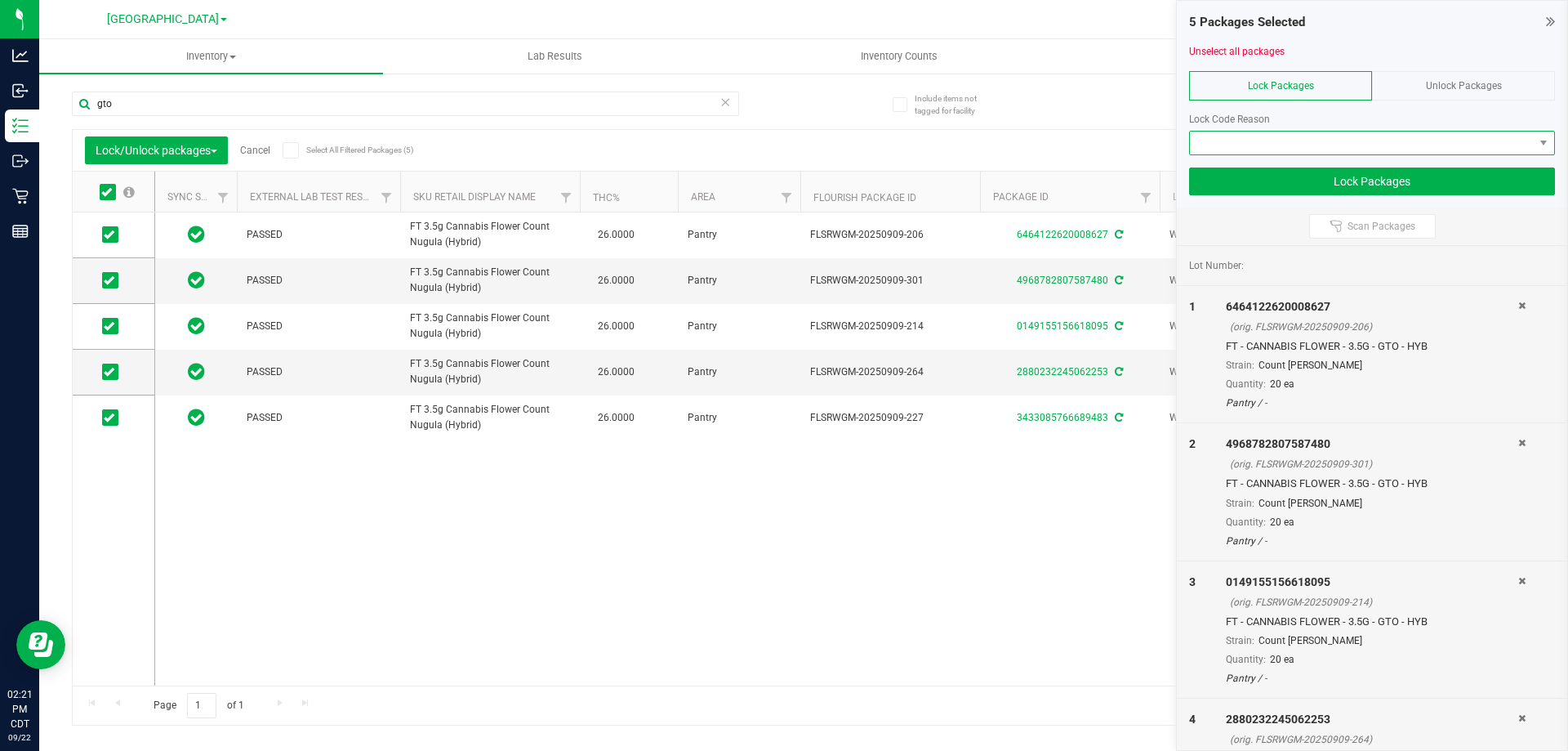
click at [1426, 131] on span at bounding box center [1362, 142] width 344 height 23
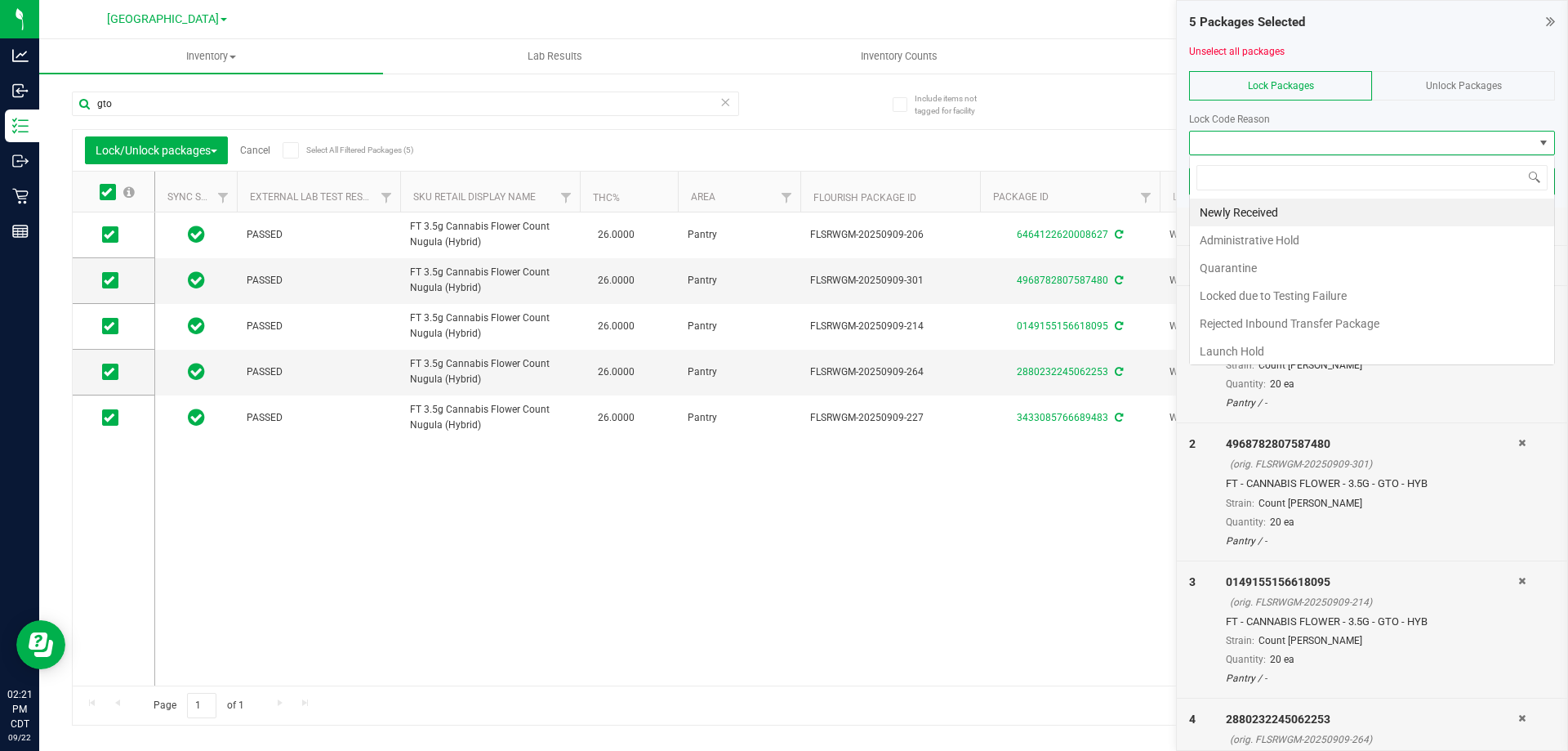
scroll to position [25, 366]
click at [1250, 349] on li "Launch Hold" at bounding box center [1372, 351] width 364 height 28
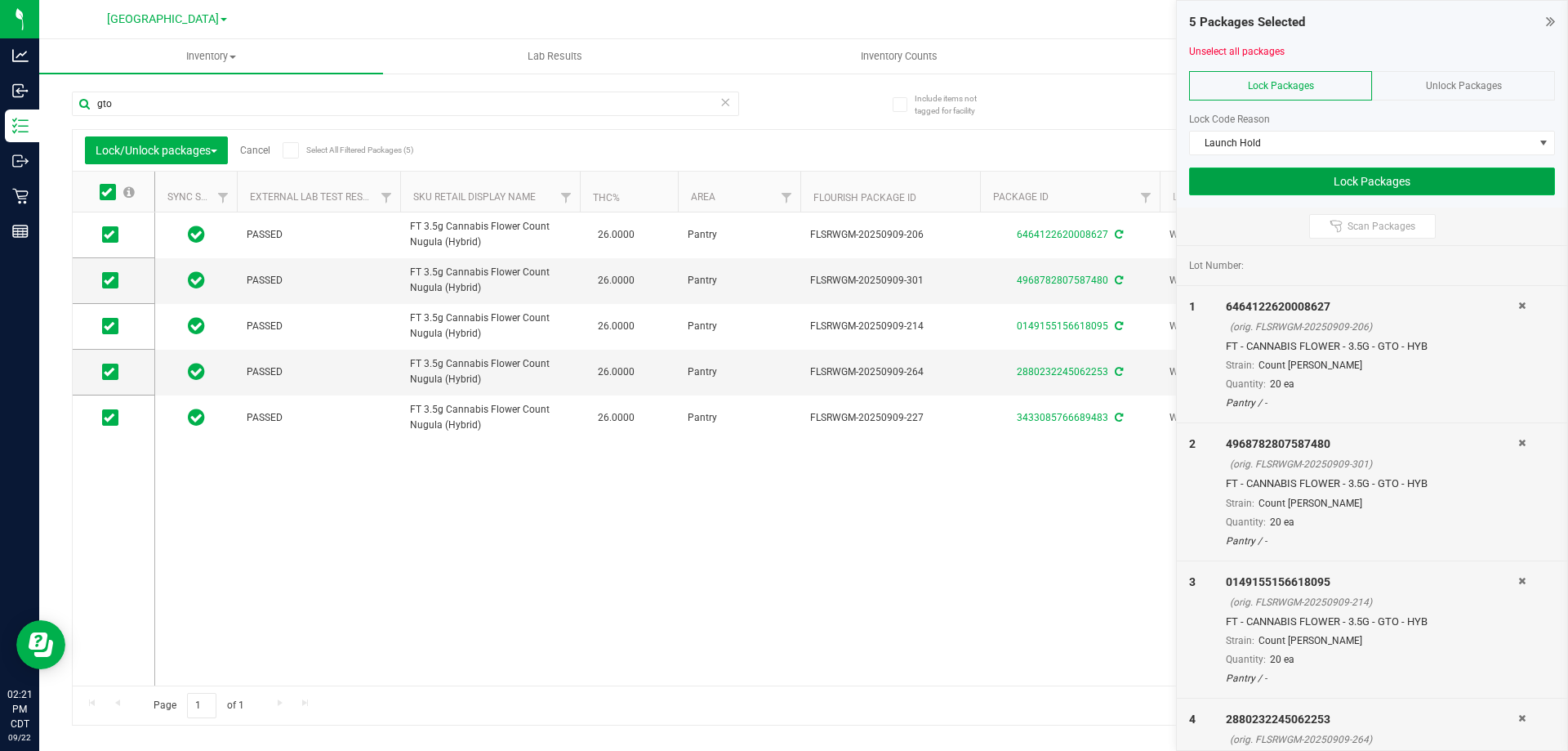
click at [1264, 179] on button "Lock Packages" at bounding box center [1372, 181] width 366 height 28
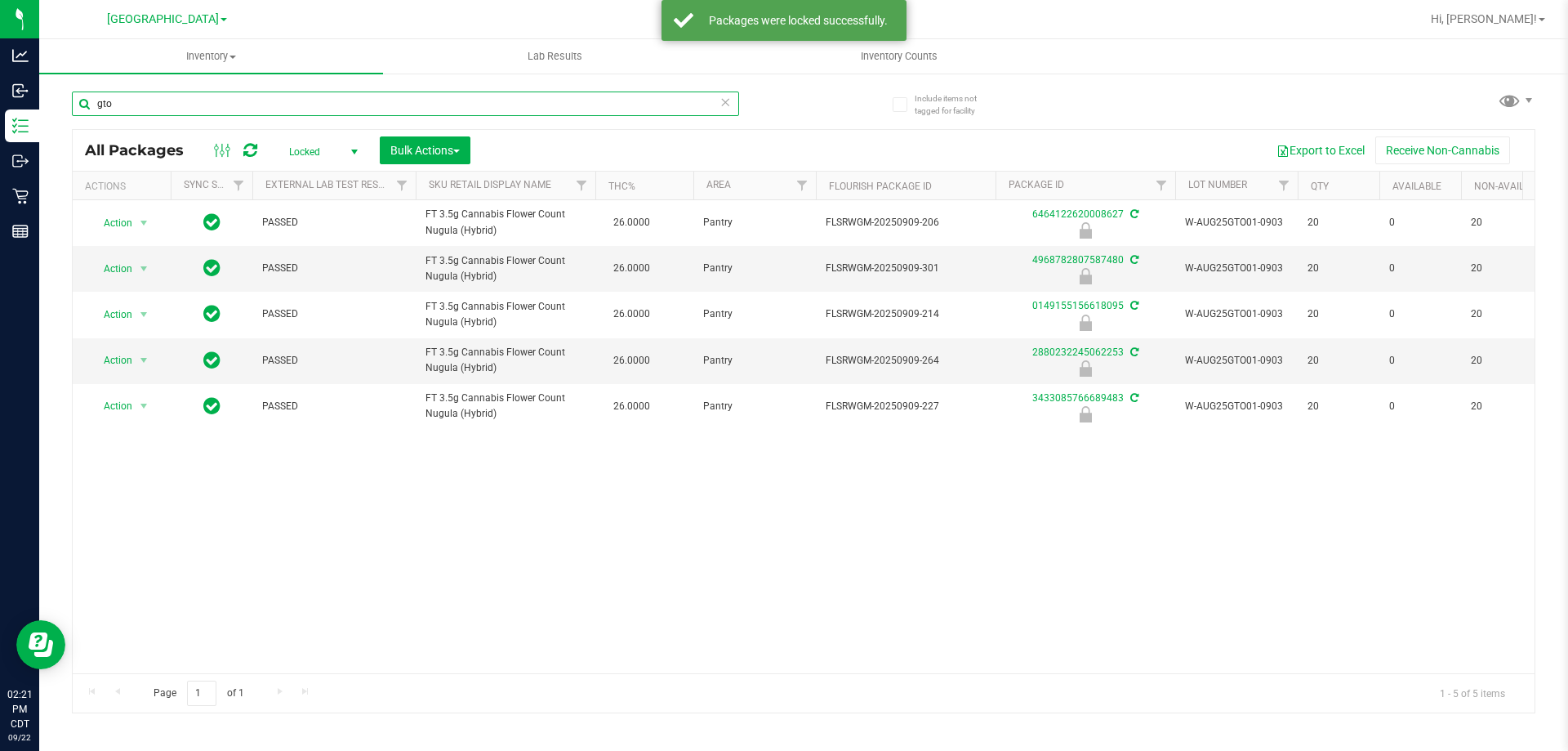
click at [285, 113] on input "gto" at bounding box center [406, 103] width 668 height 25
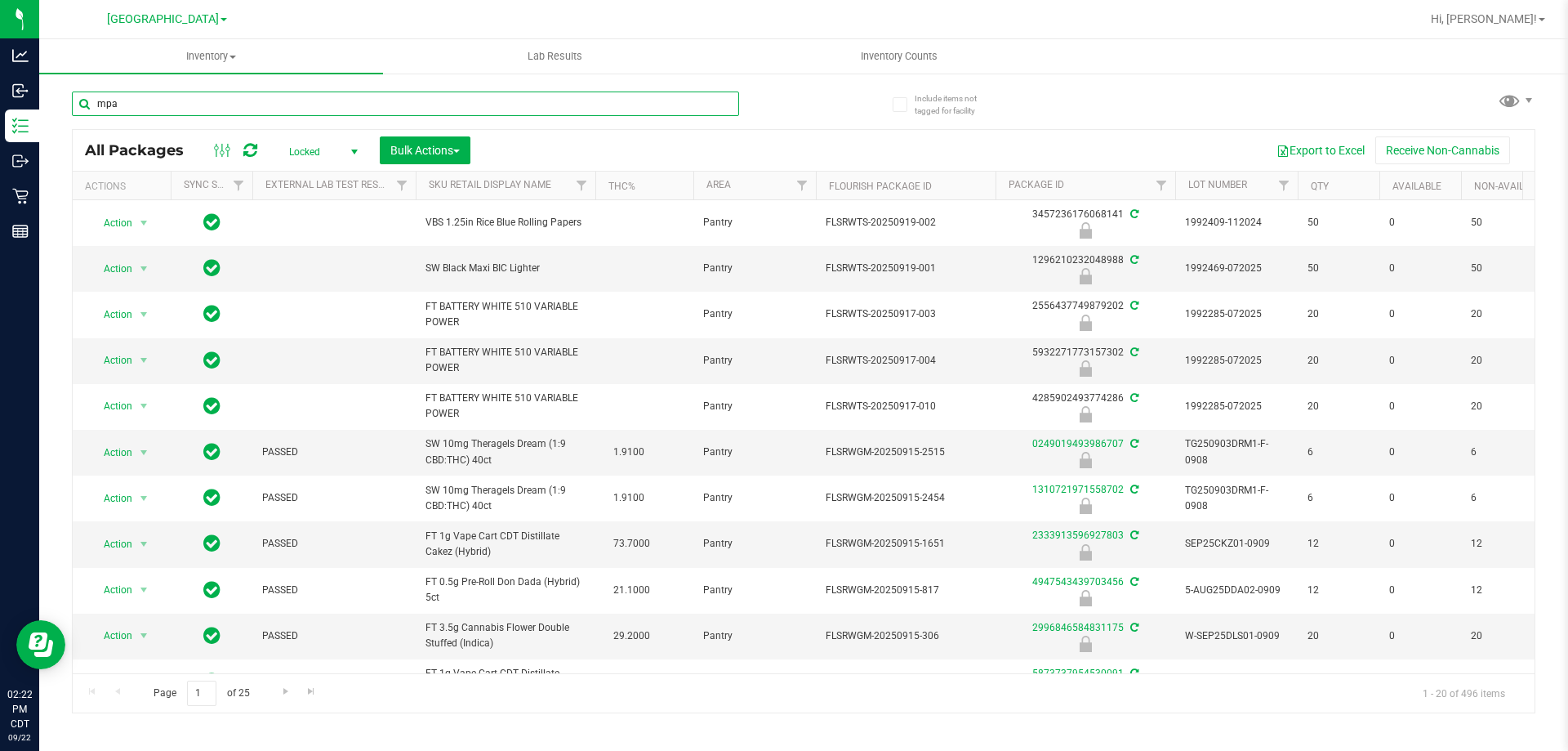
type input "mpa"
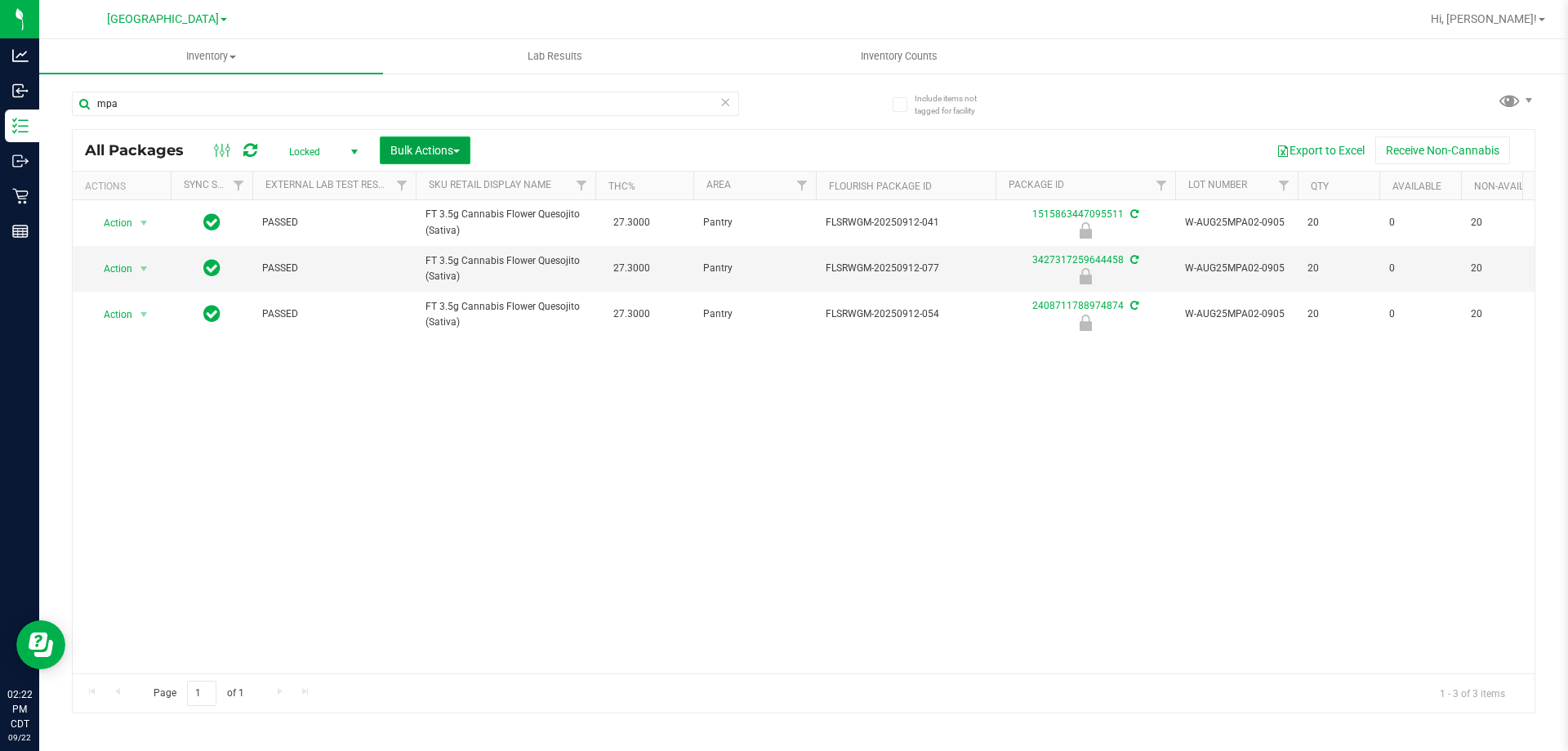
click at [431, 157] on button "Bulk Actions" at bounding box center [424, 150] width 91 height 28
click at [447, 303] on span "Lock/Unlock packages" at bounding box center [446, 307] width 112 height 13
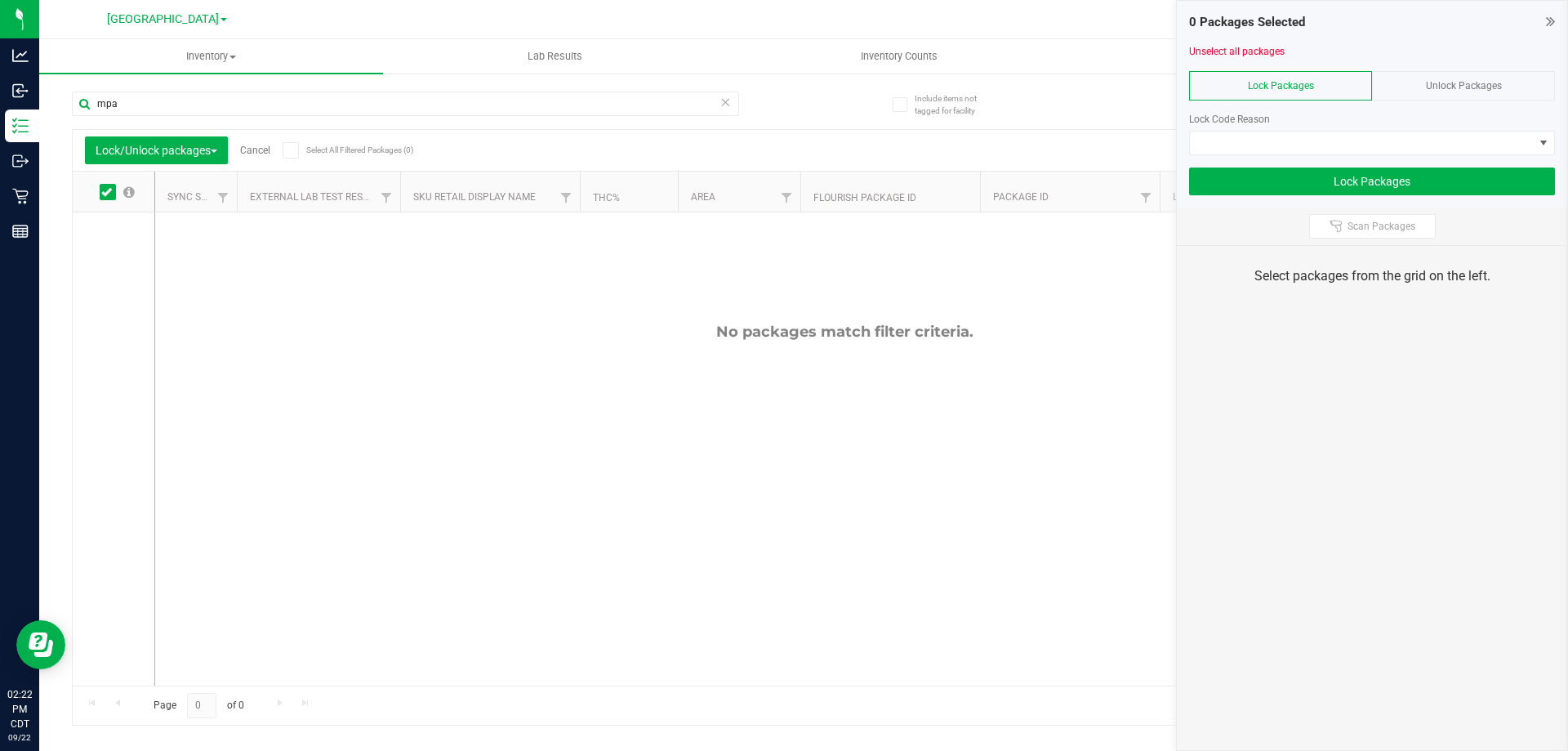
click at [1469, 95] on div "Unlock Packages" at bounding box center [1464, 86] width 183 height 30
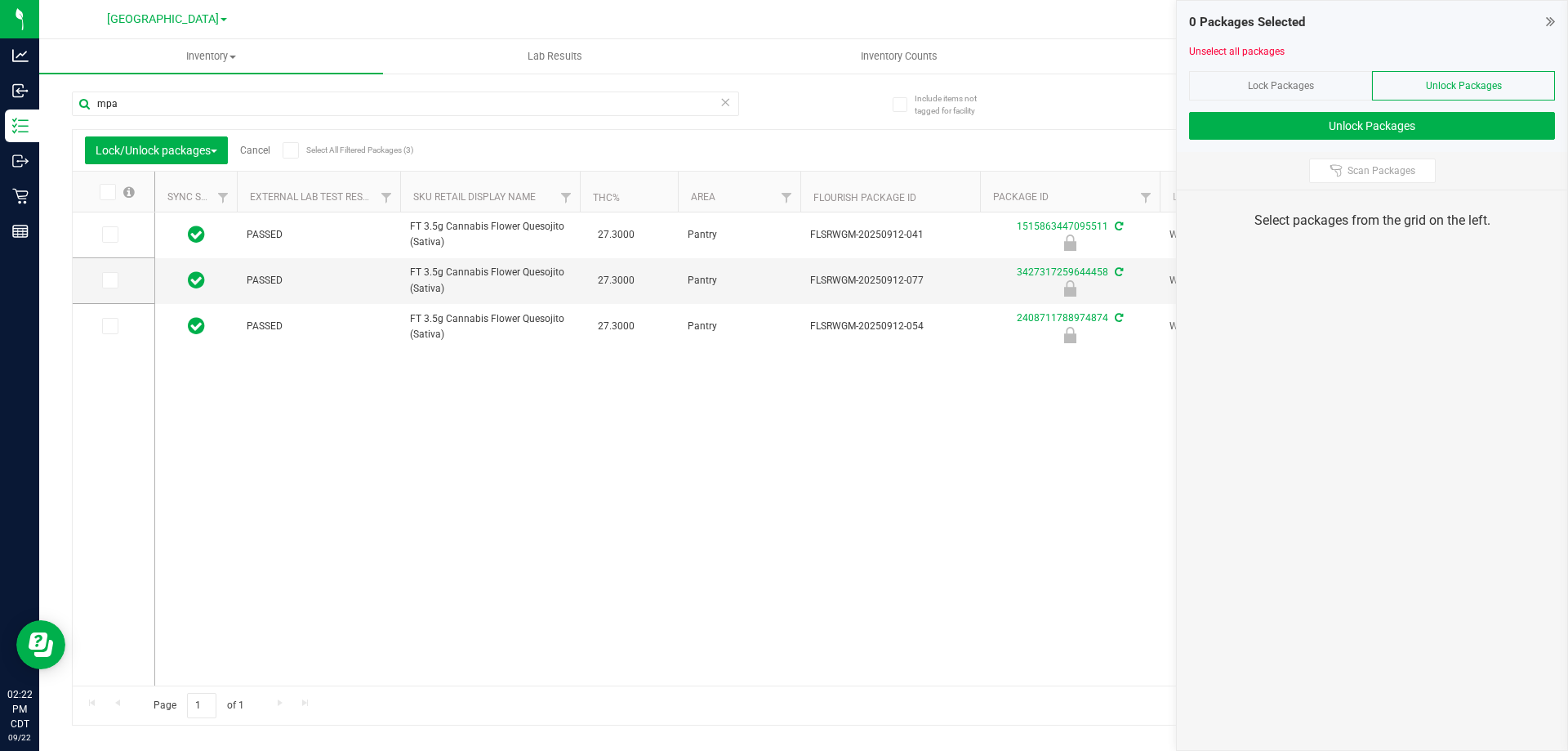
click at [102, 193] on span at bounding box center [108, 192] width 16 height 16
click at [0, 0] on input "checkbox" at bounding box center [0, 0] width 0 height 0
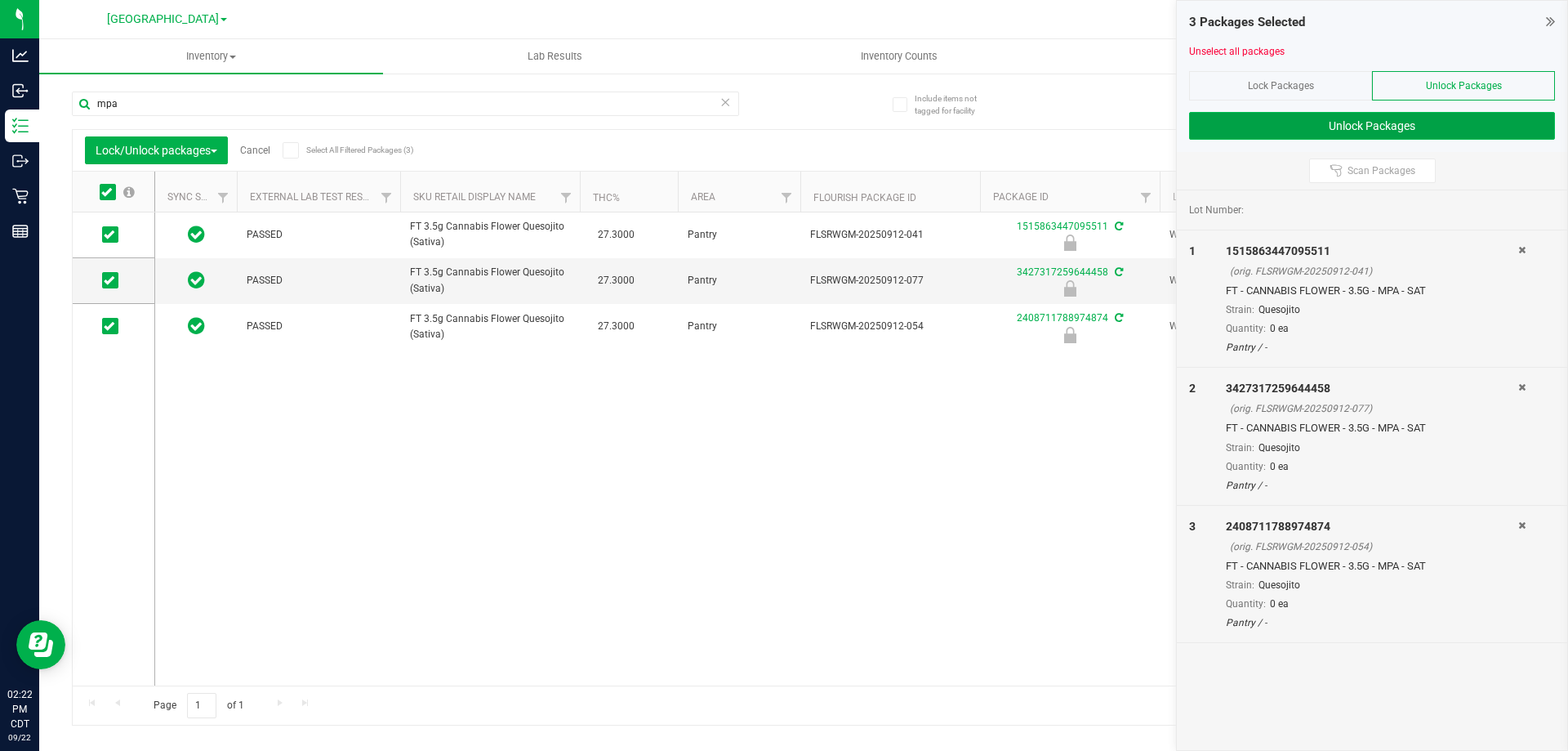
click at [1427, 121] on button "Unlock Packages" at bounding box center [1372, 125] width 366 height 28
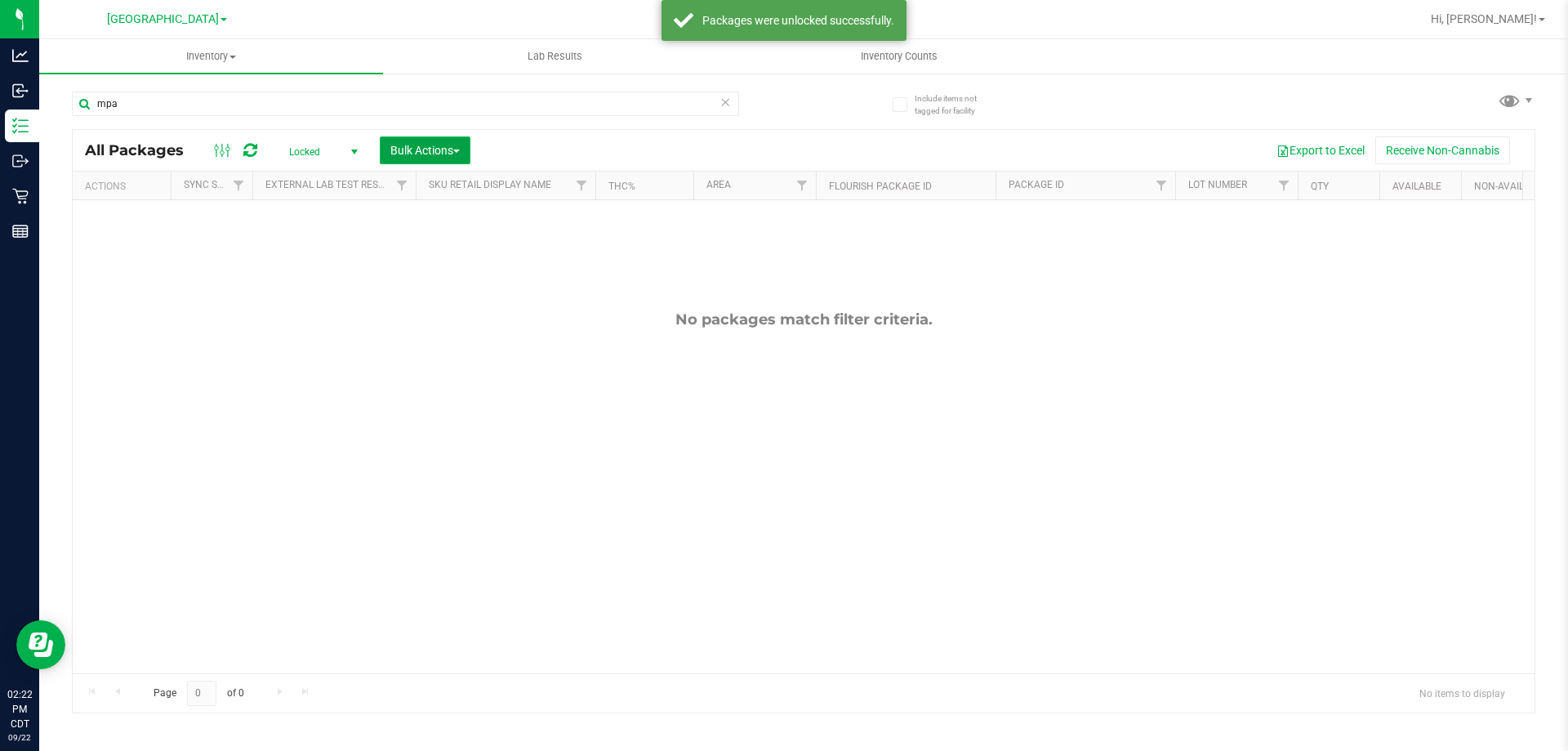
click at [418, 154] on span "Bulk Actions" at bounding box center [425, 150] width 69 height 13
click at [424, 307] on span "Lock/Unlock packages" at bounding box center [446, 307] width 112 height 13
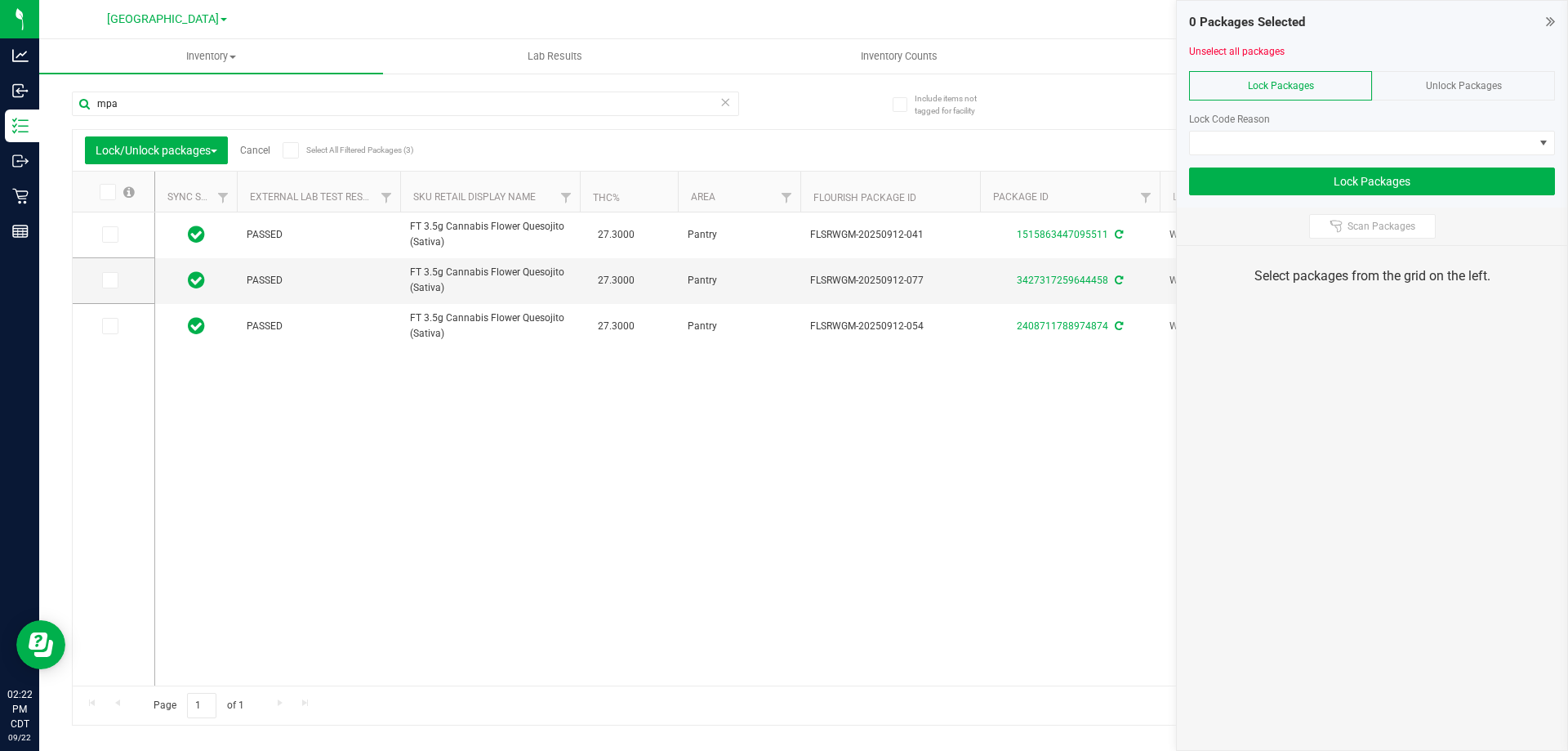
click at [1400, 91] on div "Unlock Packages" at bounding box center [1464, 86] width 183 height 30
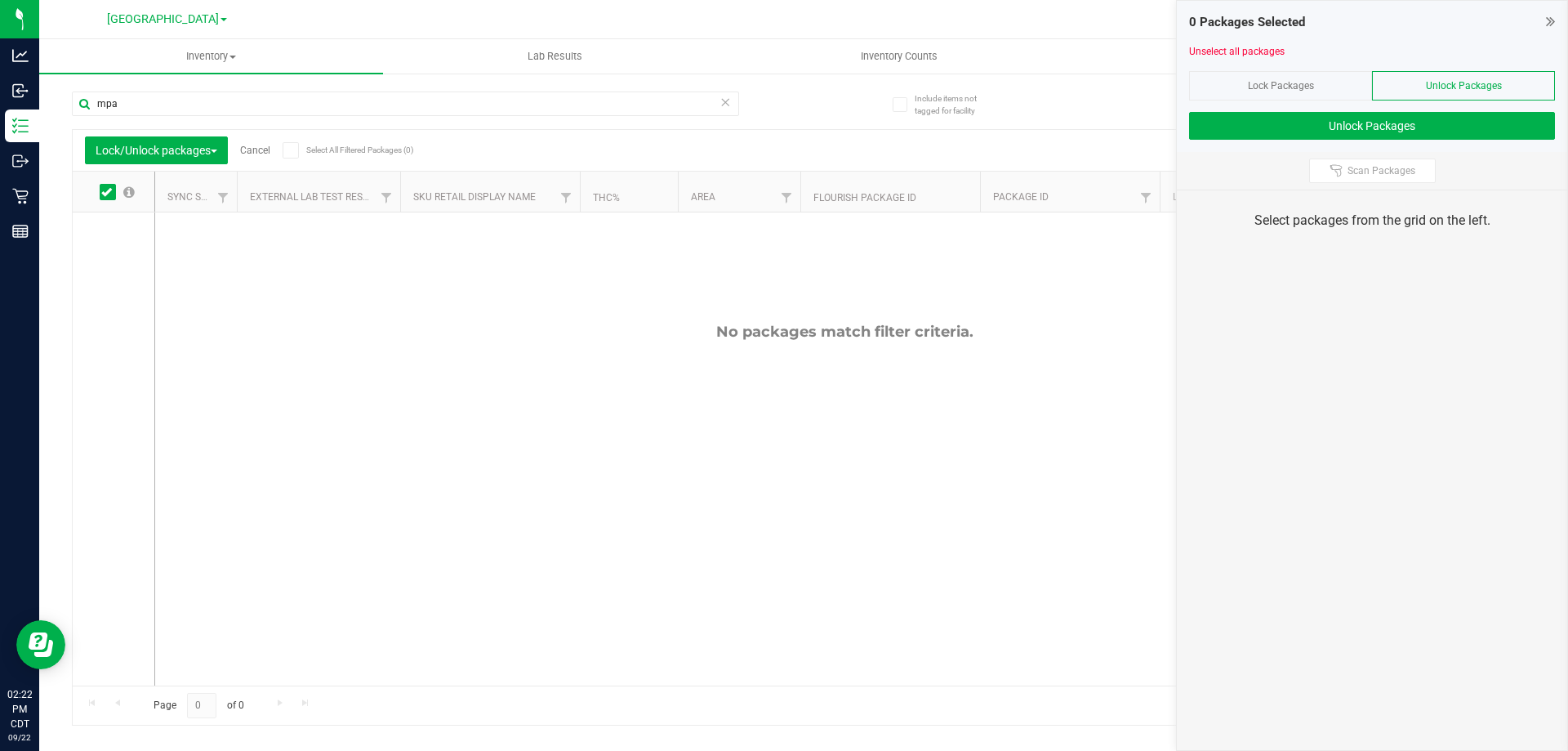
click at [1309, 97] on div "Lock Packages" at bounding box center [1281, 86] width 183 height 30
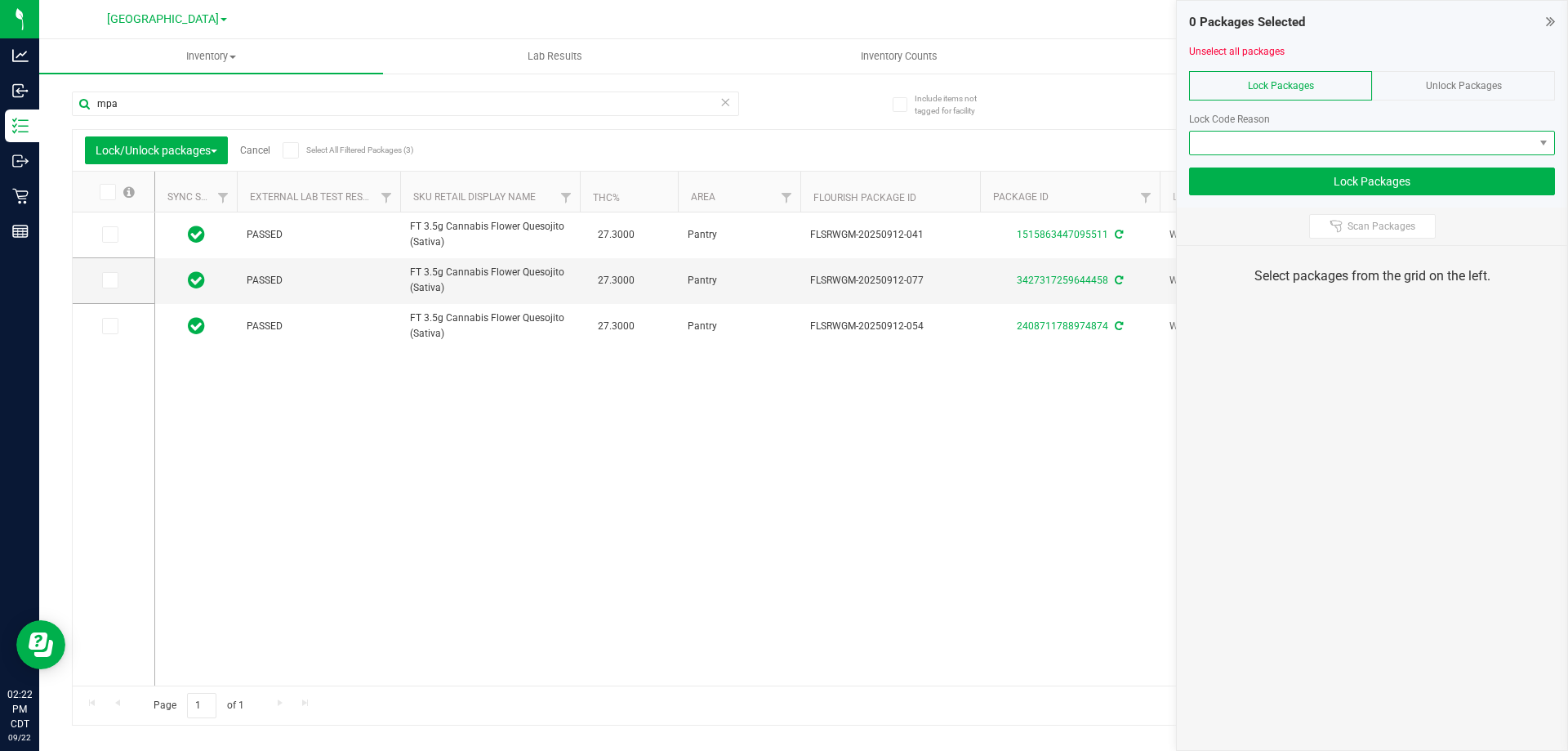
click at [1308, 139] on span at bounding box center [1362, 142] width 344 height 23
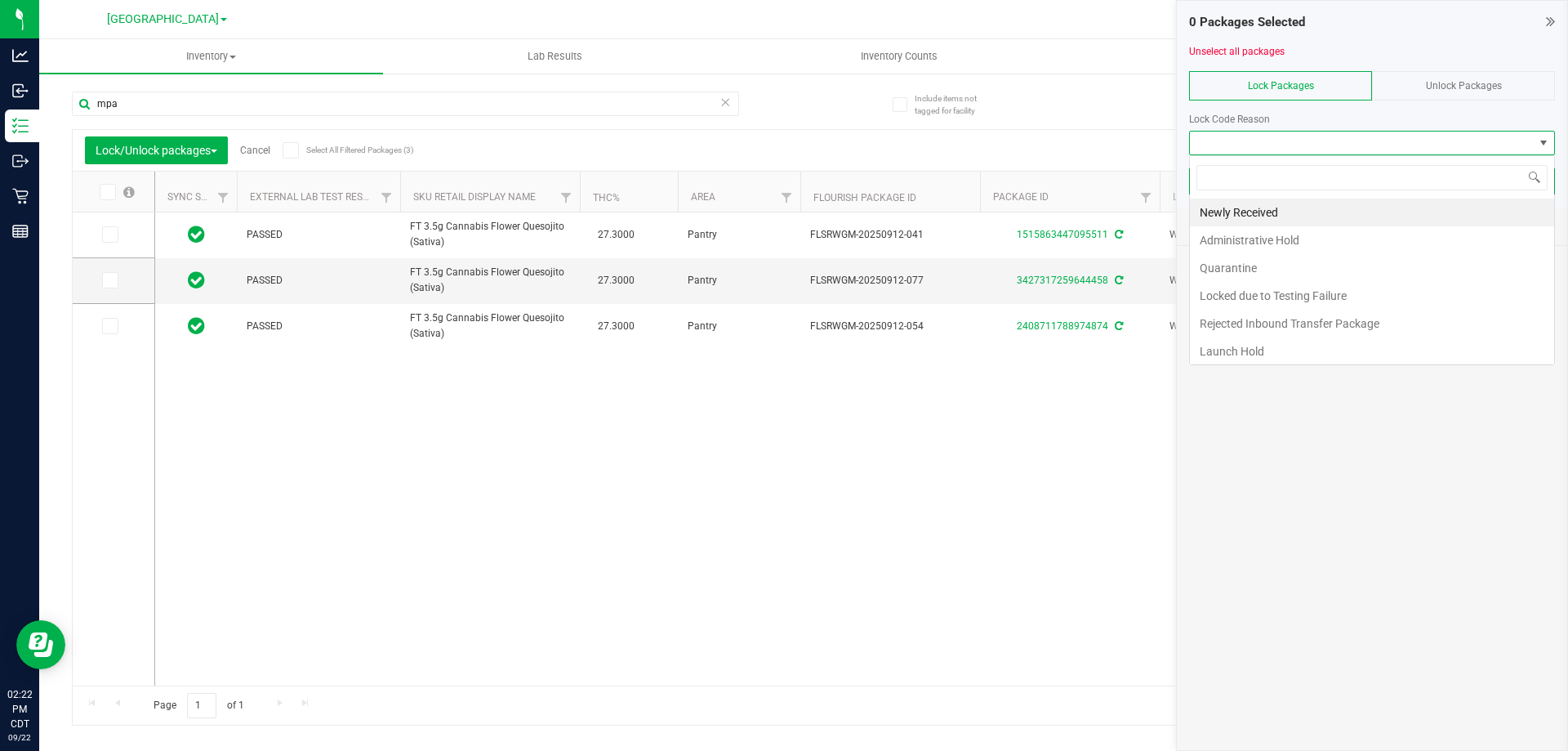
scroll to position [25, 366]
click at [1249, 348] on li "Launch Hold" at bounding box center [1372, 351] width 364 height 28
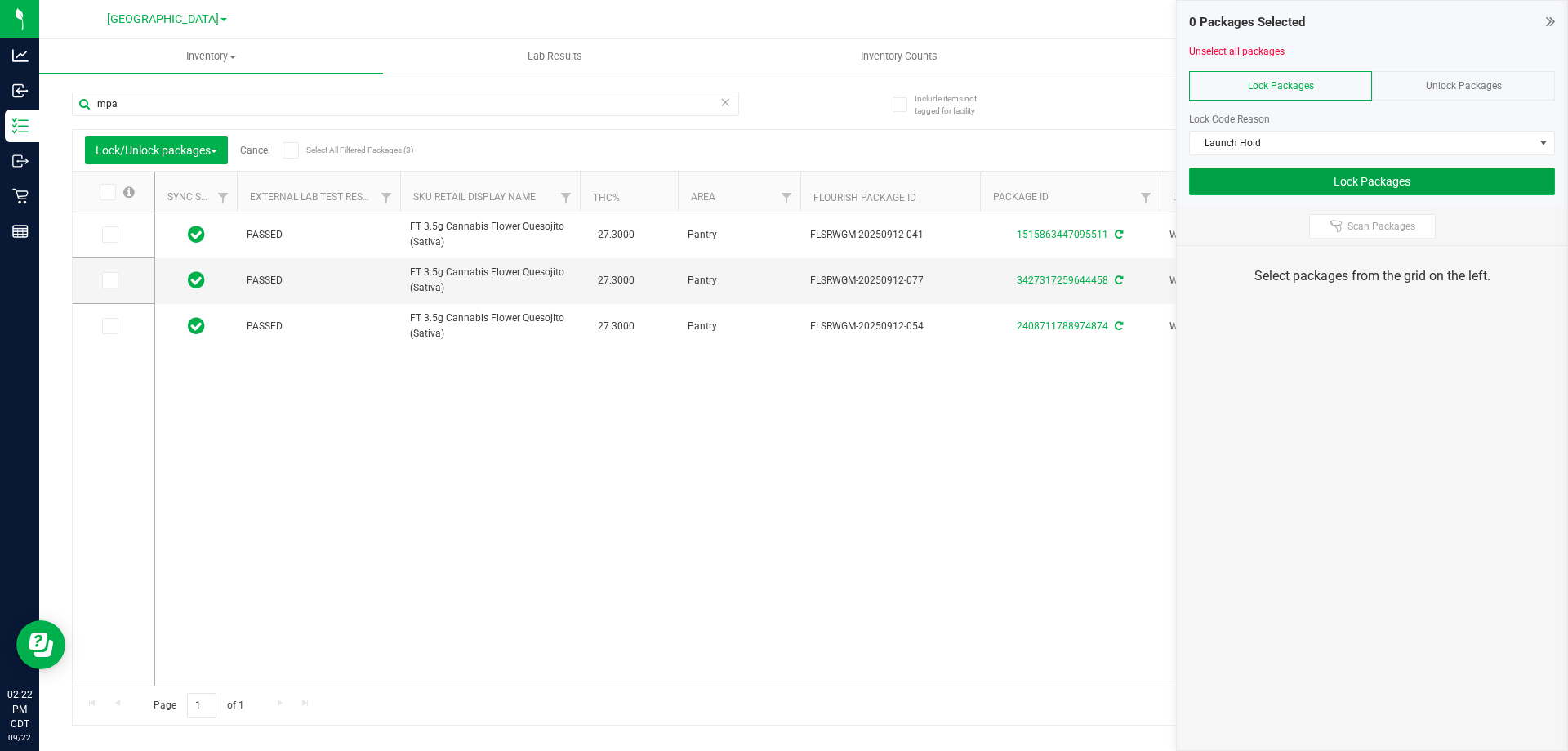
click at [1356, 168] on button "Lock Packages" at bounding box center [1372, 181] width 366 height 28
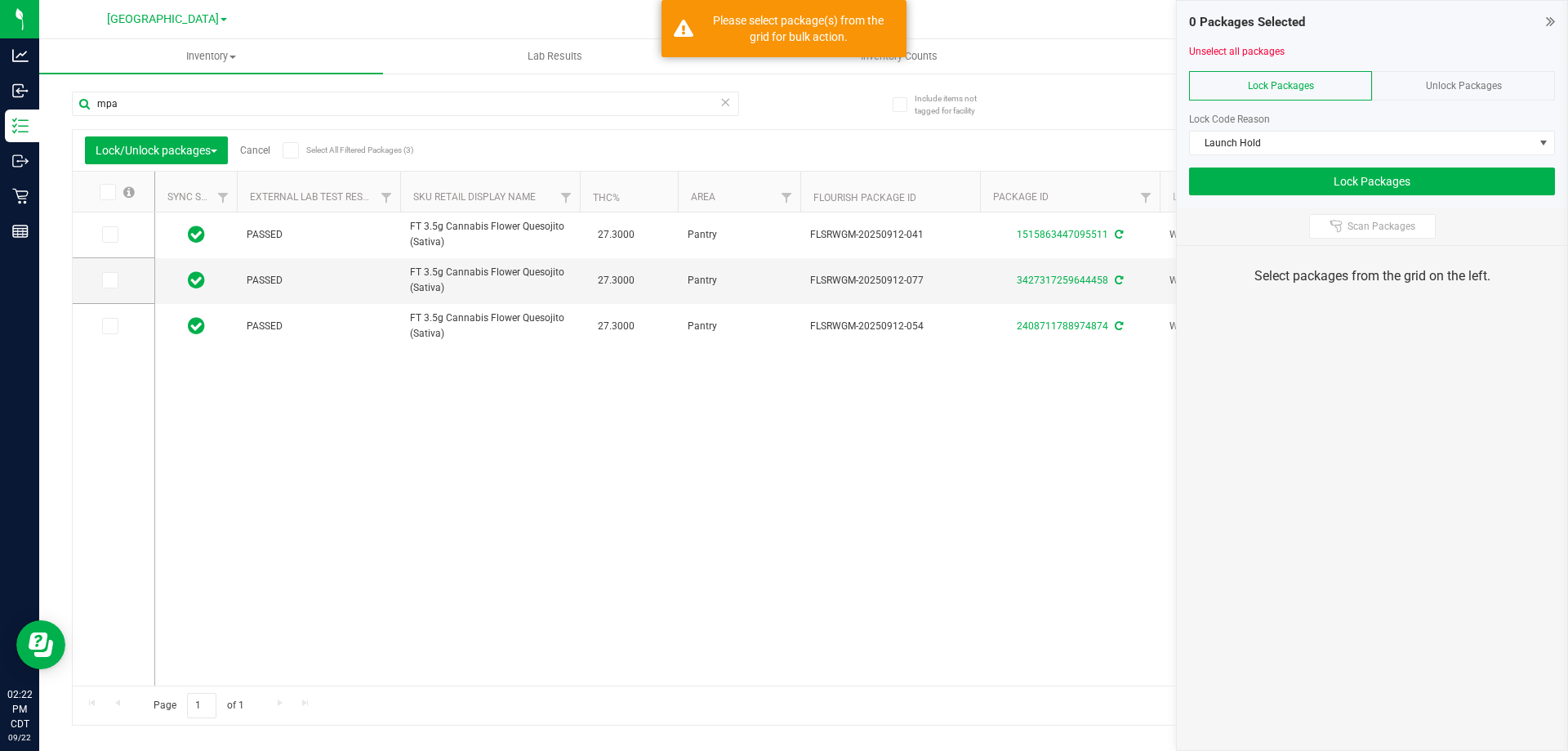
click at [103, 198] on span at bounding box center [108, 192] width 16 height 16
click at [0, 0] on input "checkbox" at bounding box center [0, 0] width 0 height 0
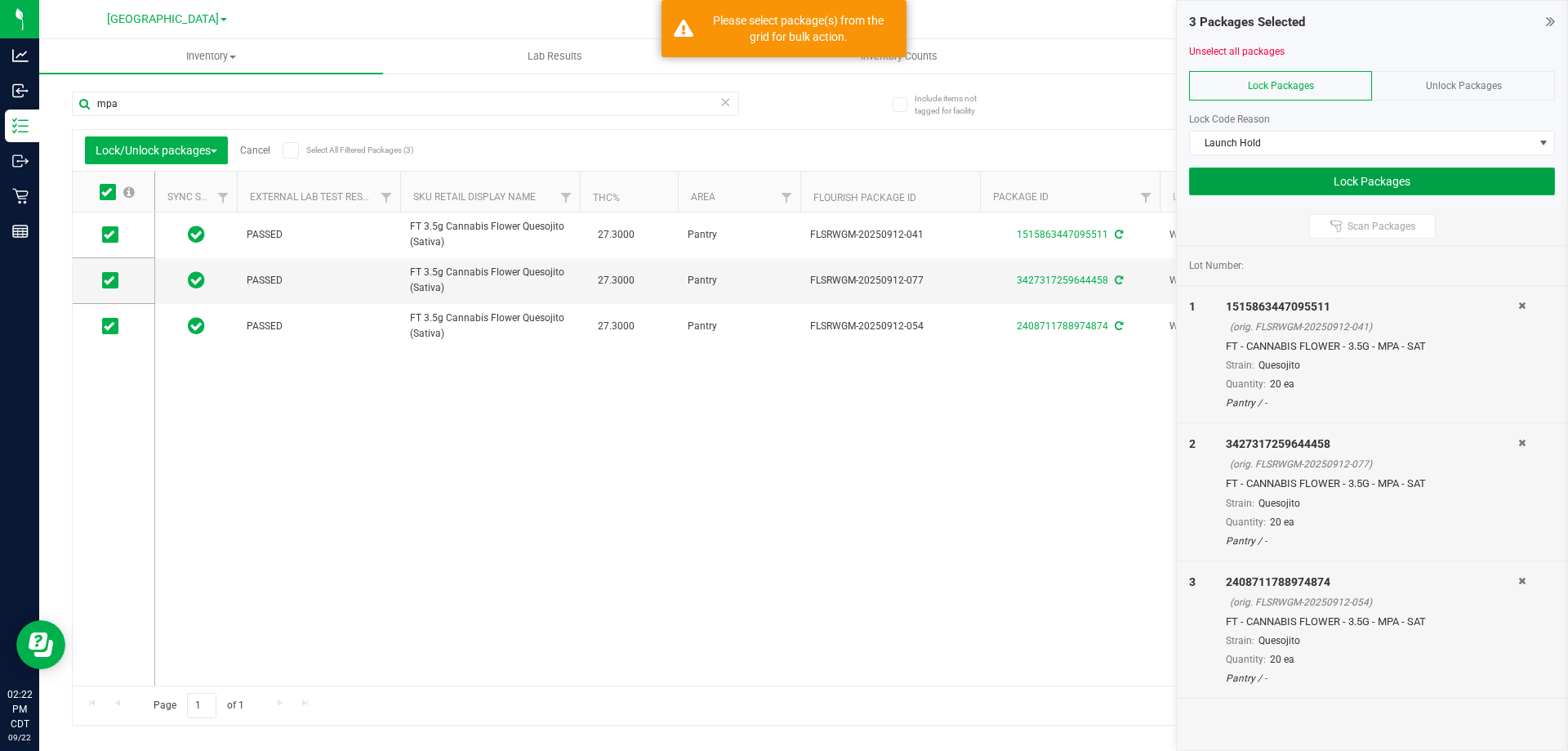
click at [1303, 184] on button "Lock Packages" at bounding box center [1372, 181] width 366 height 28
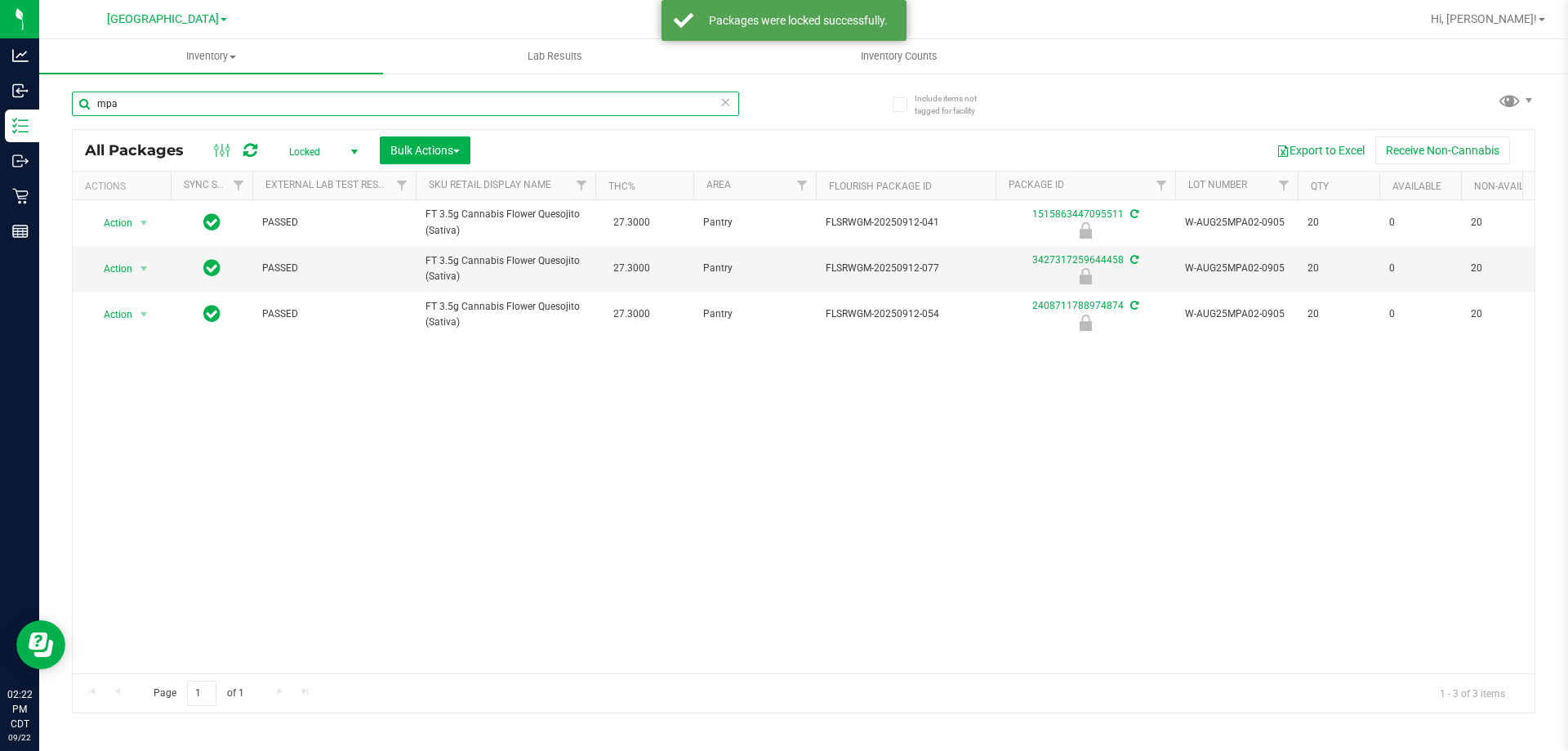
click at [176, 103] on input "mpa" at bounding box center [406, 103] width 668 height 25
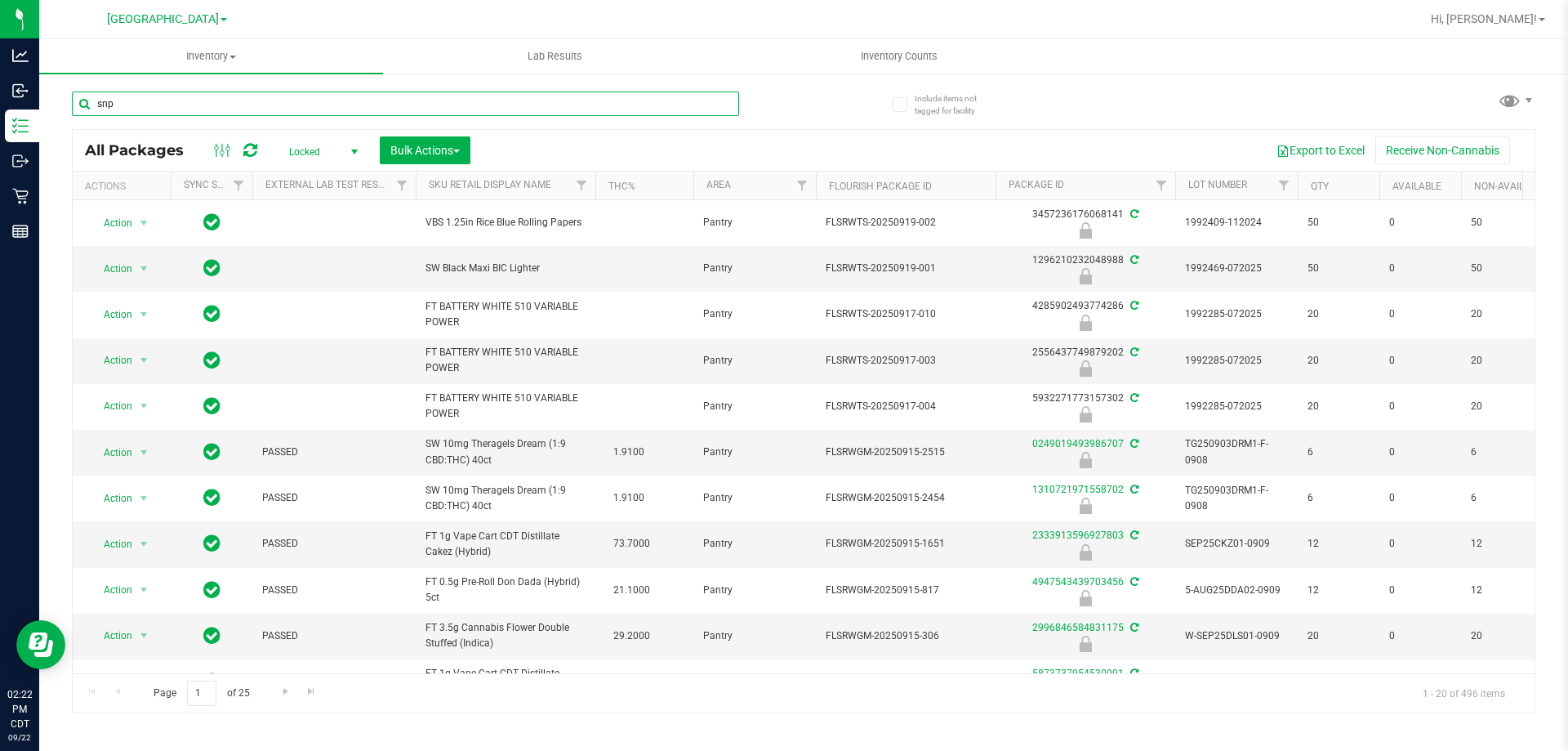
type input "snp"
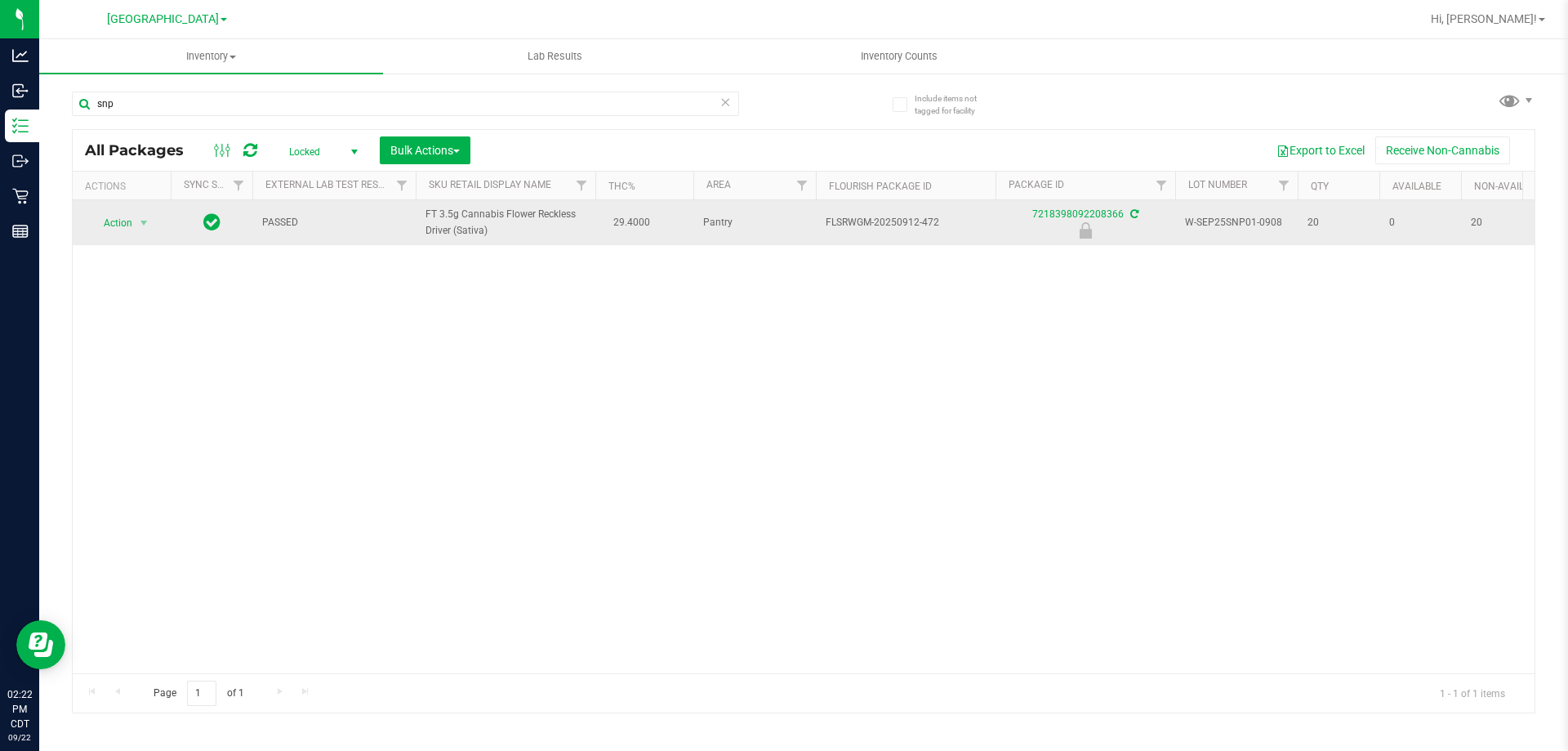
click at [133, 236] on td "Action Action Edit attributes Global inventory Locate package Package audit log…" at bounding box center [122, 222] width 98 height 45
click at [132, 228] on span "Action" at bounding box center [111, 223] width 44 height 23
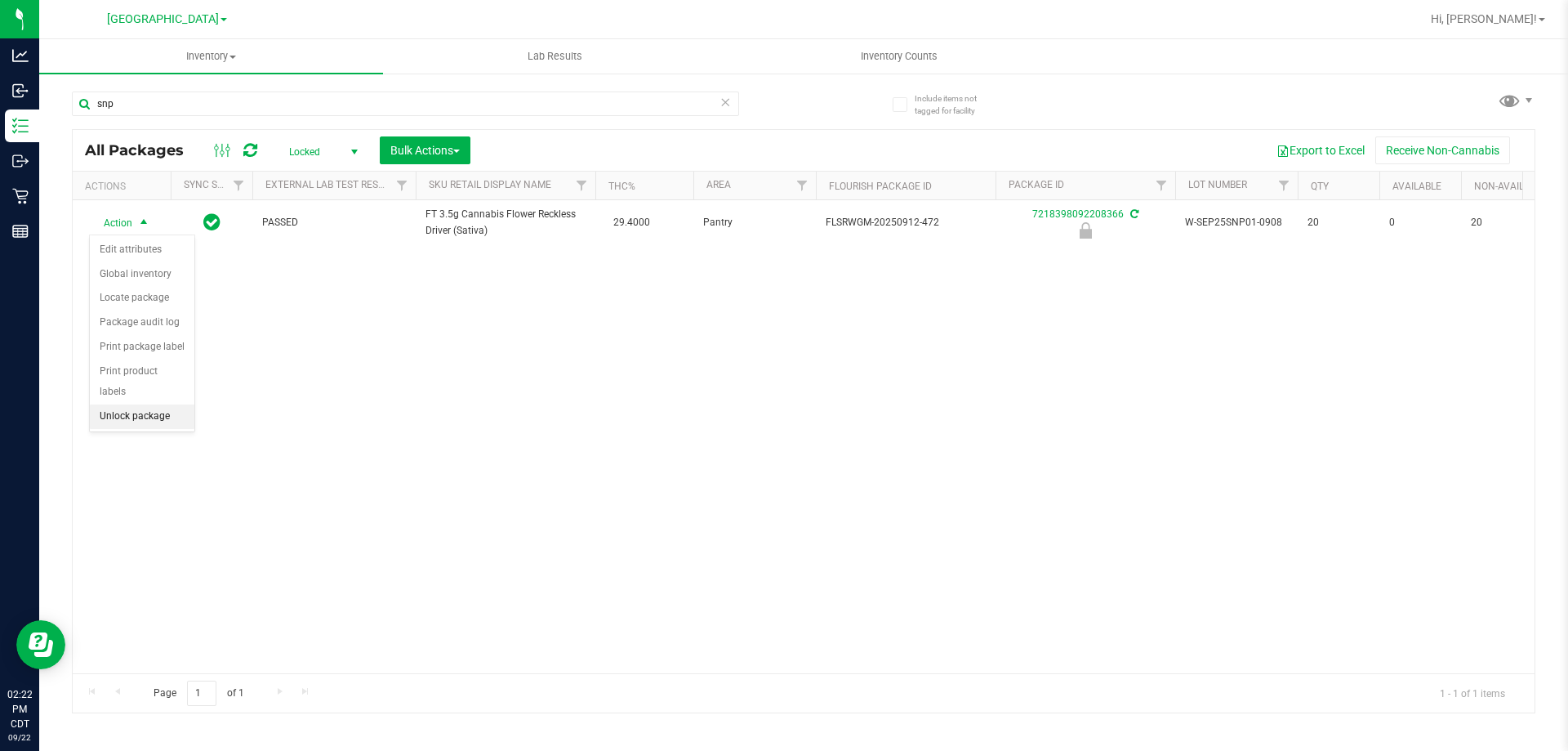
click at [130, 404] on li "Unlock package" at bounding box center [141, 416] width 104 height 25
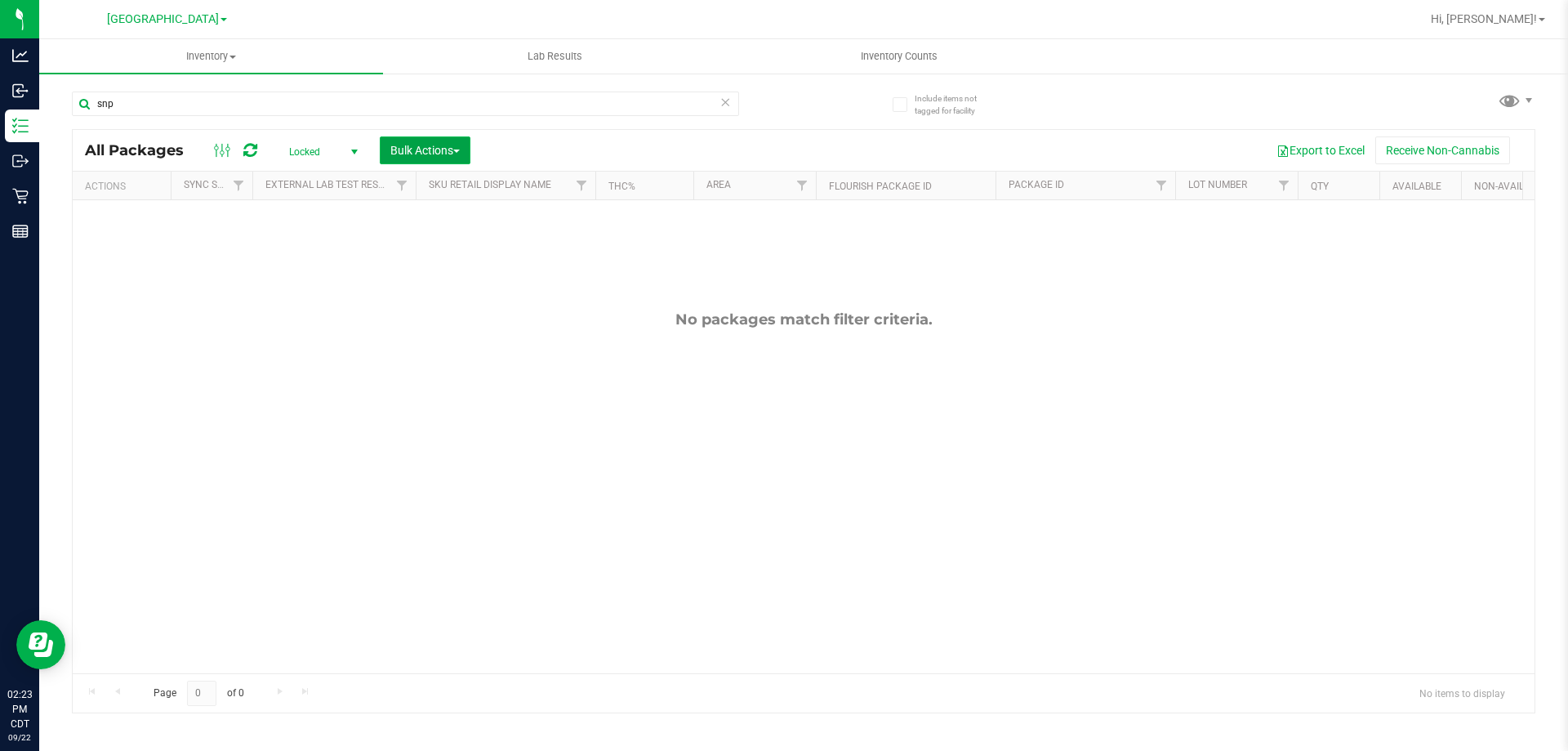
click at [394, 141] on button "Bulk Actions" at bounding box center [424, 150] width 91 height 28
click at [440, 297] on div "Lock/Unlock packages" at bounding box center [457, 309] width 134 height 26
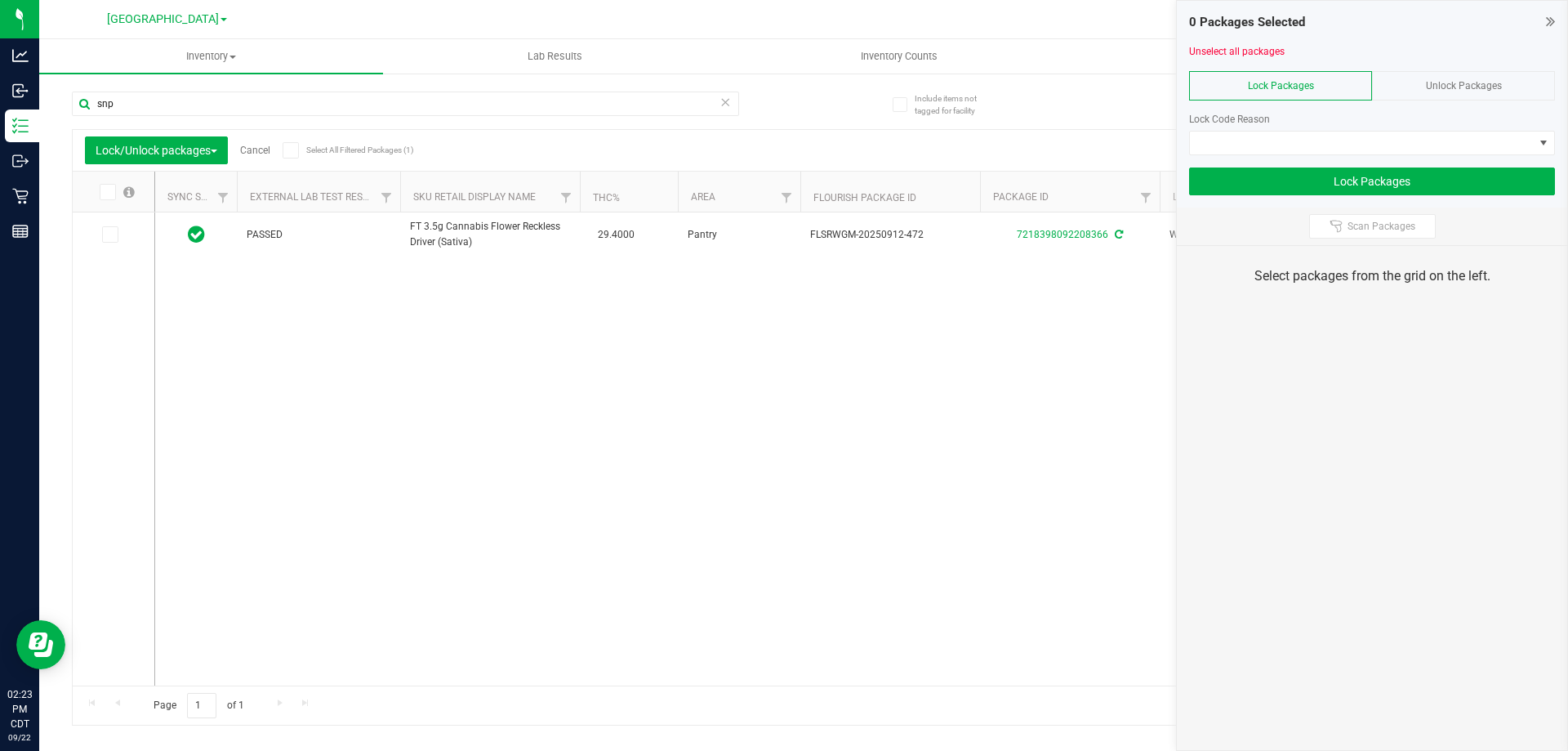
click at [1416, 79] on div "Unlock Packages" at bounding box center [1464, 86] width 183 height 30
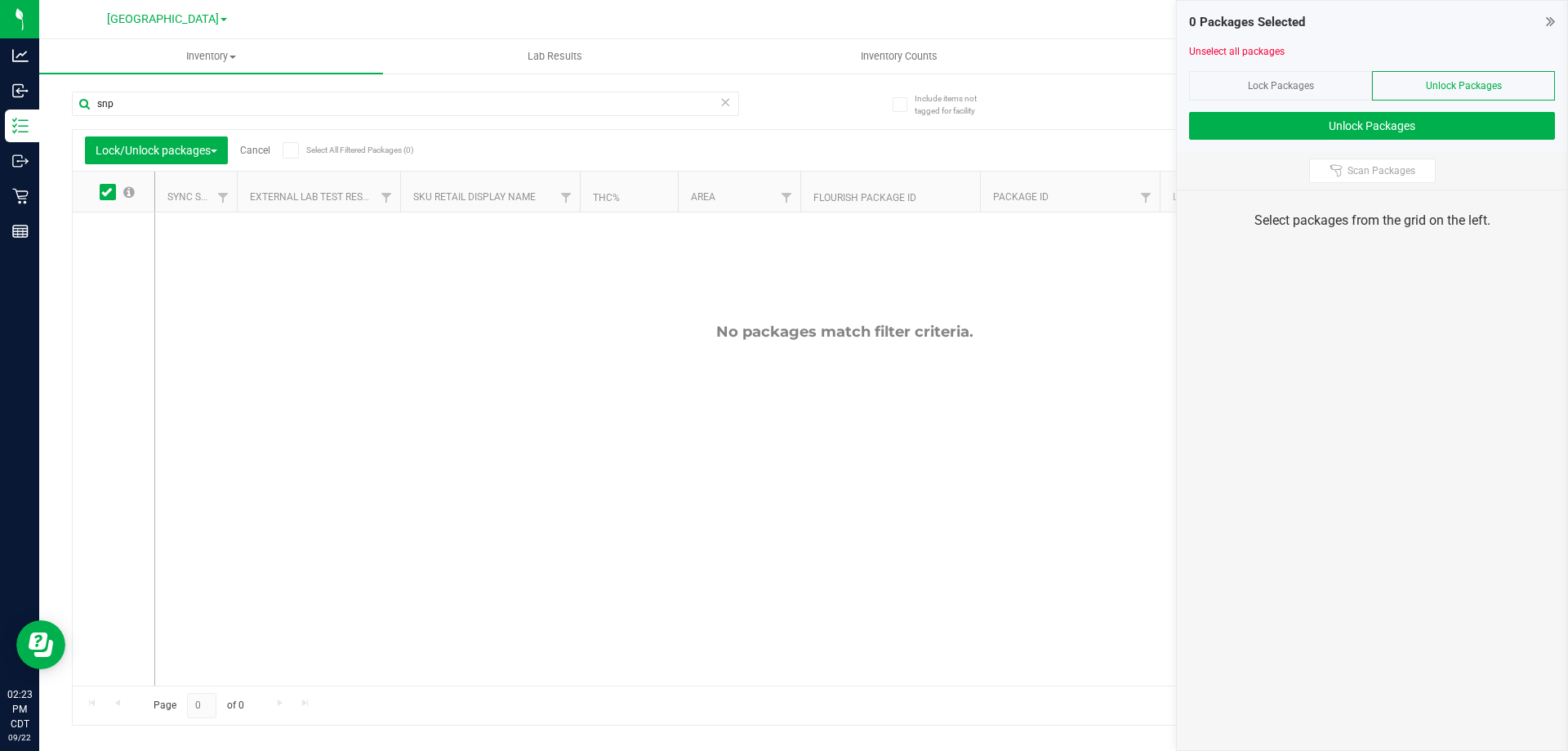
click at [1282, 80] on span "Lock Packages" at bounding box center [1281, 85] width 66 height 11
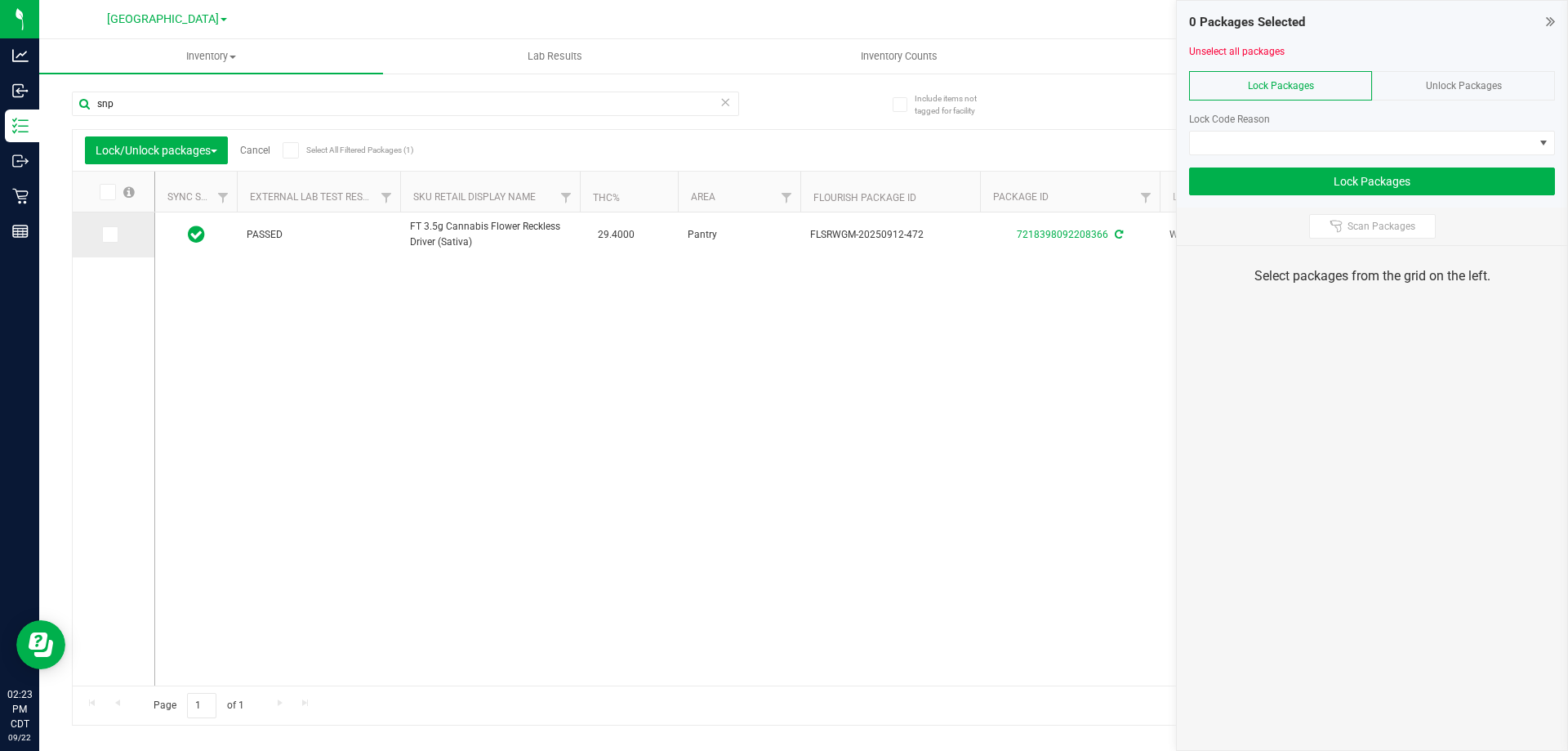
click at [114, 234] on span at bounding box center [110, 234] width 16 height 16
click at [0, 0] on input "checkbox" at bounding box center [0, 0] width 0 height 0
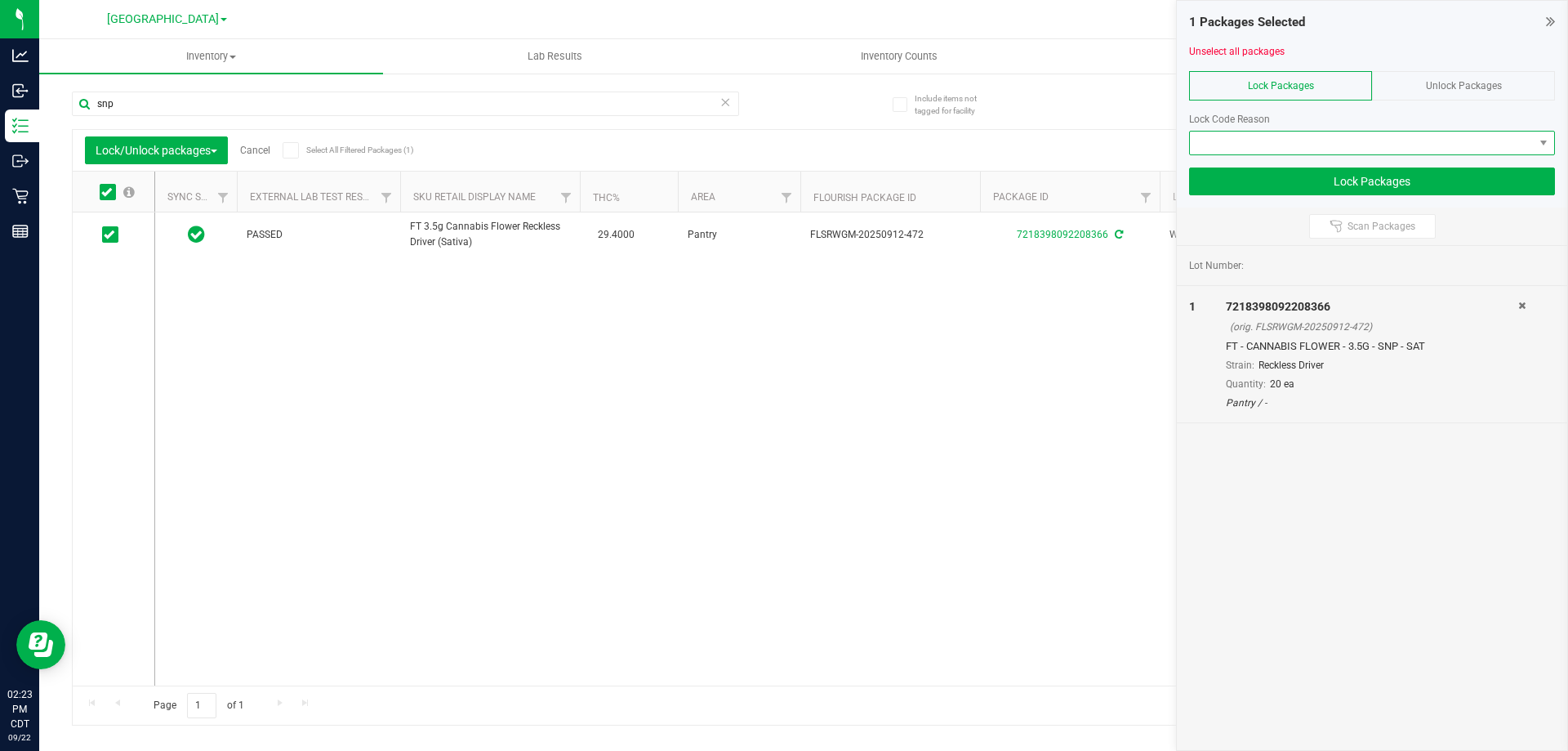
click at [1272, 132] on span at bounding box center [1362, 142] width 344 height 23
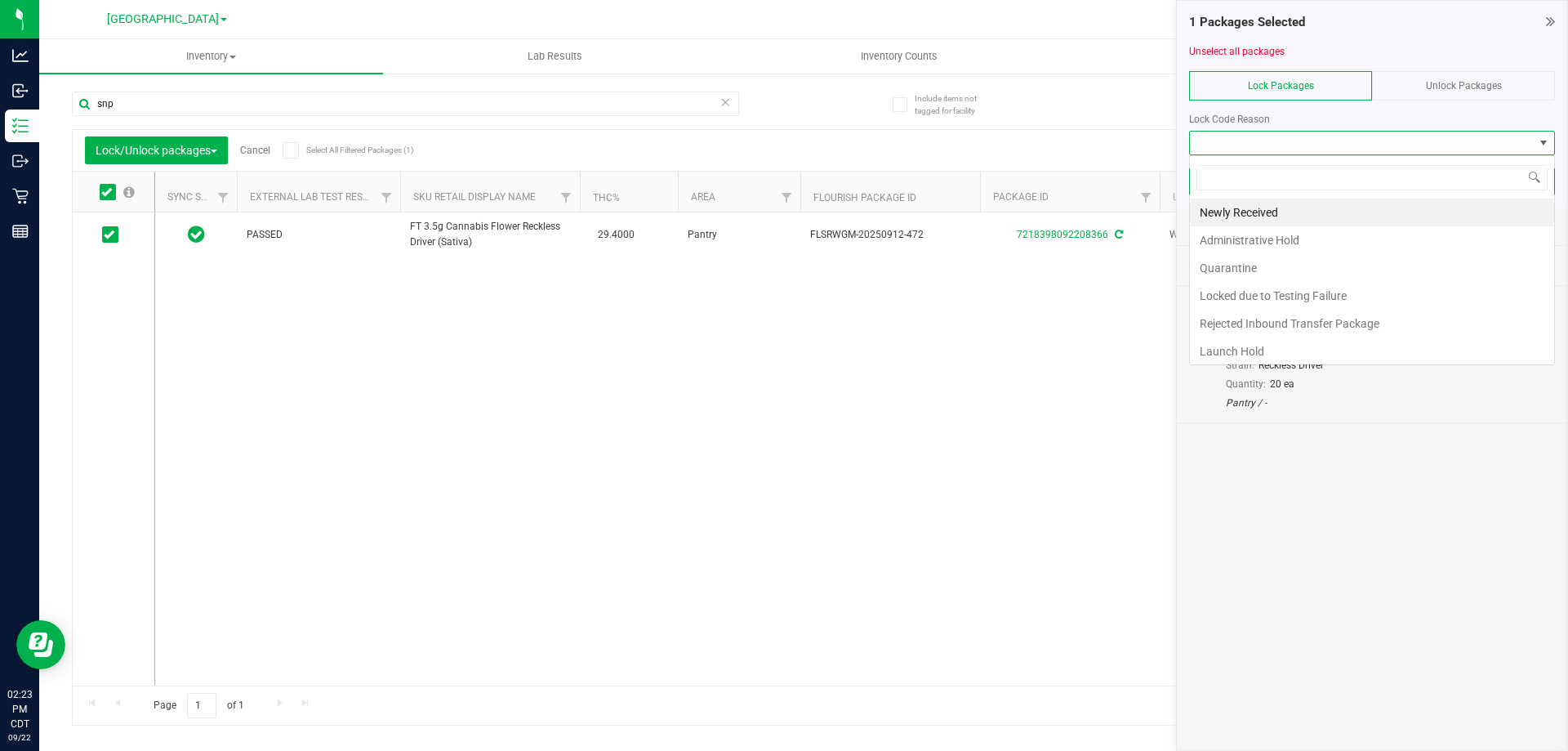
scroll to position [25, 366]
click at [1252, 347] on li "Launch Hold" at bounding box center [1372, 351] width 364 height 28
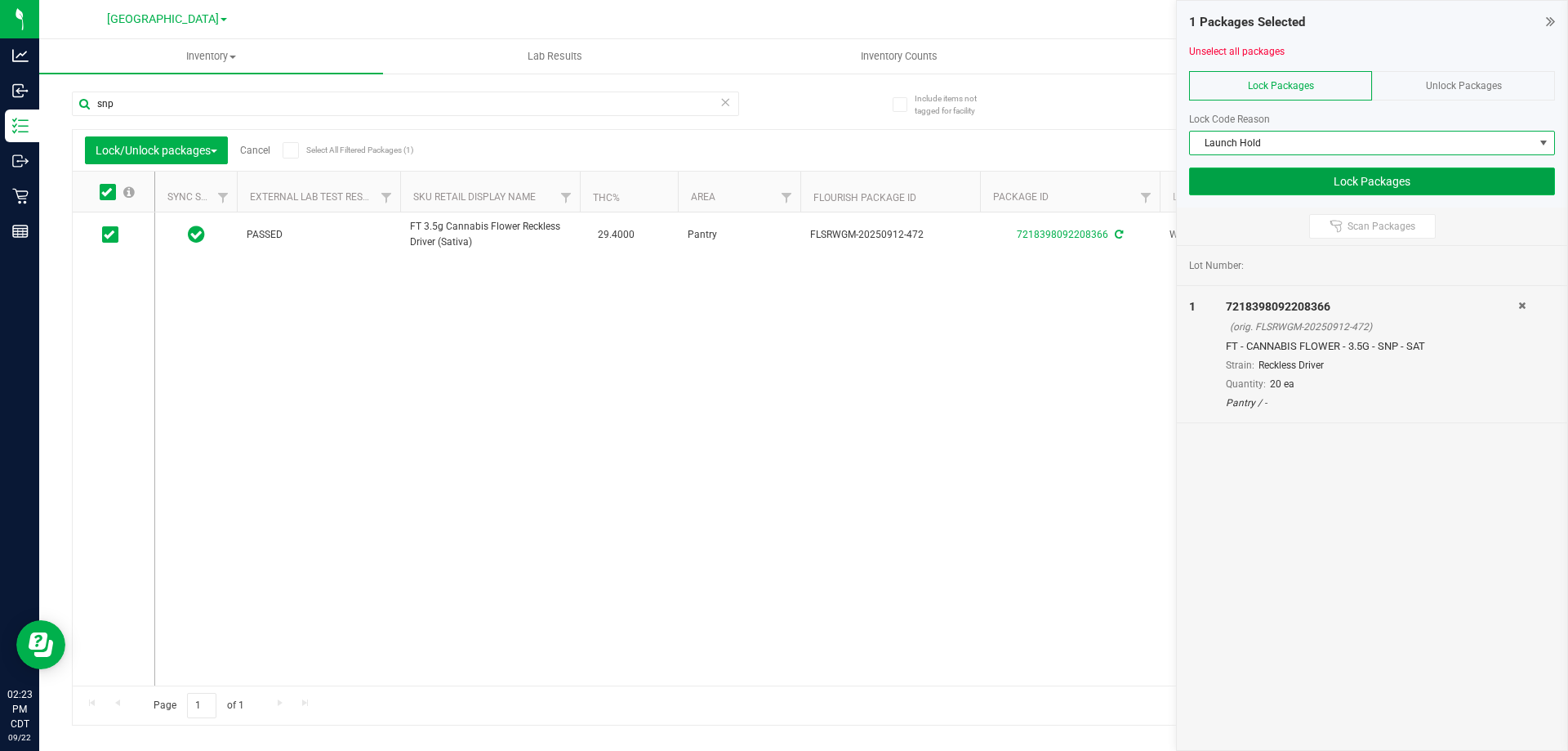
click at [1276, 179] on button "Lock Packages" at bounding box center [1372, 181] width 366 height 28
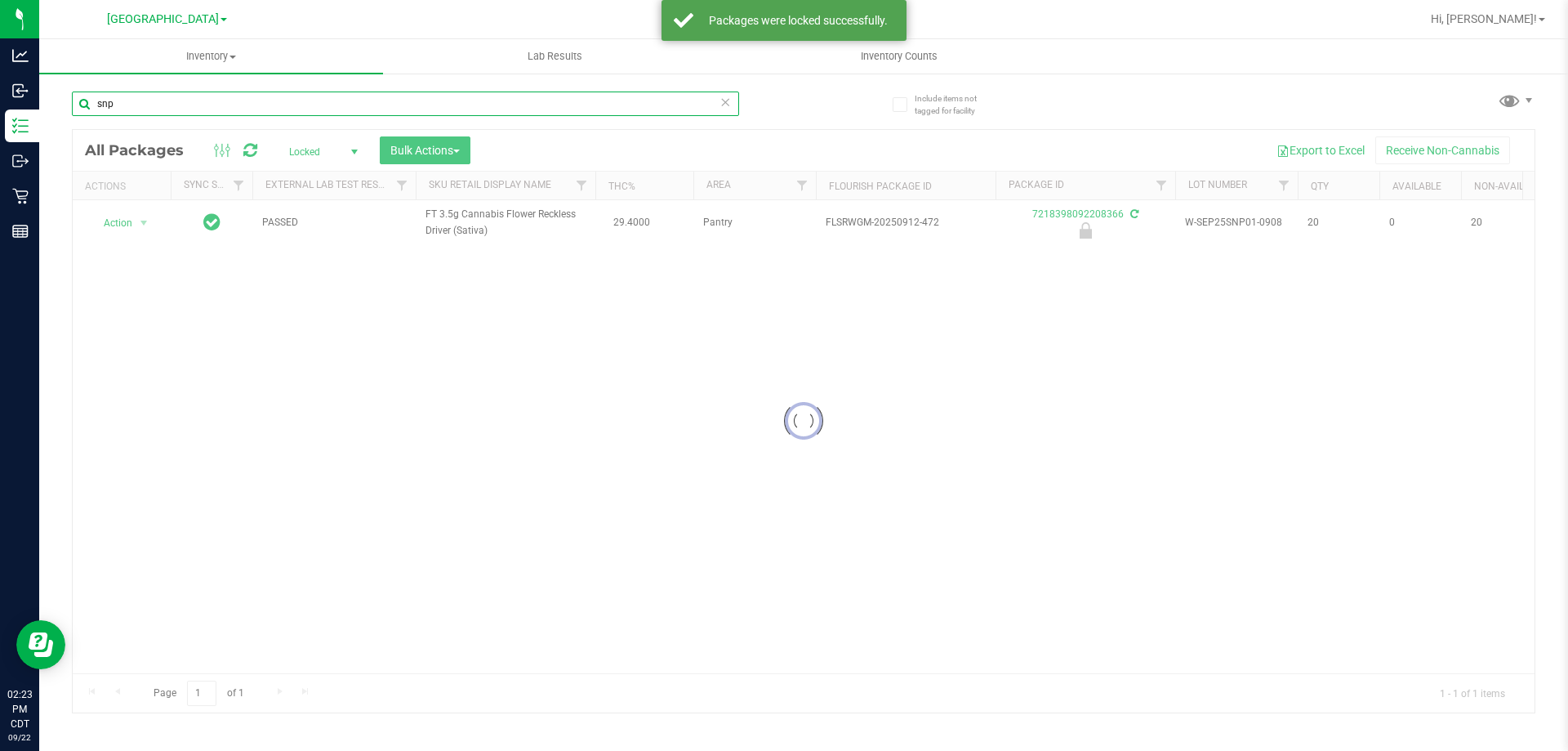
click at [299, 98] on input "snp" at bounding box center [406, 103] width 668 height 25
type input "dls"
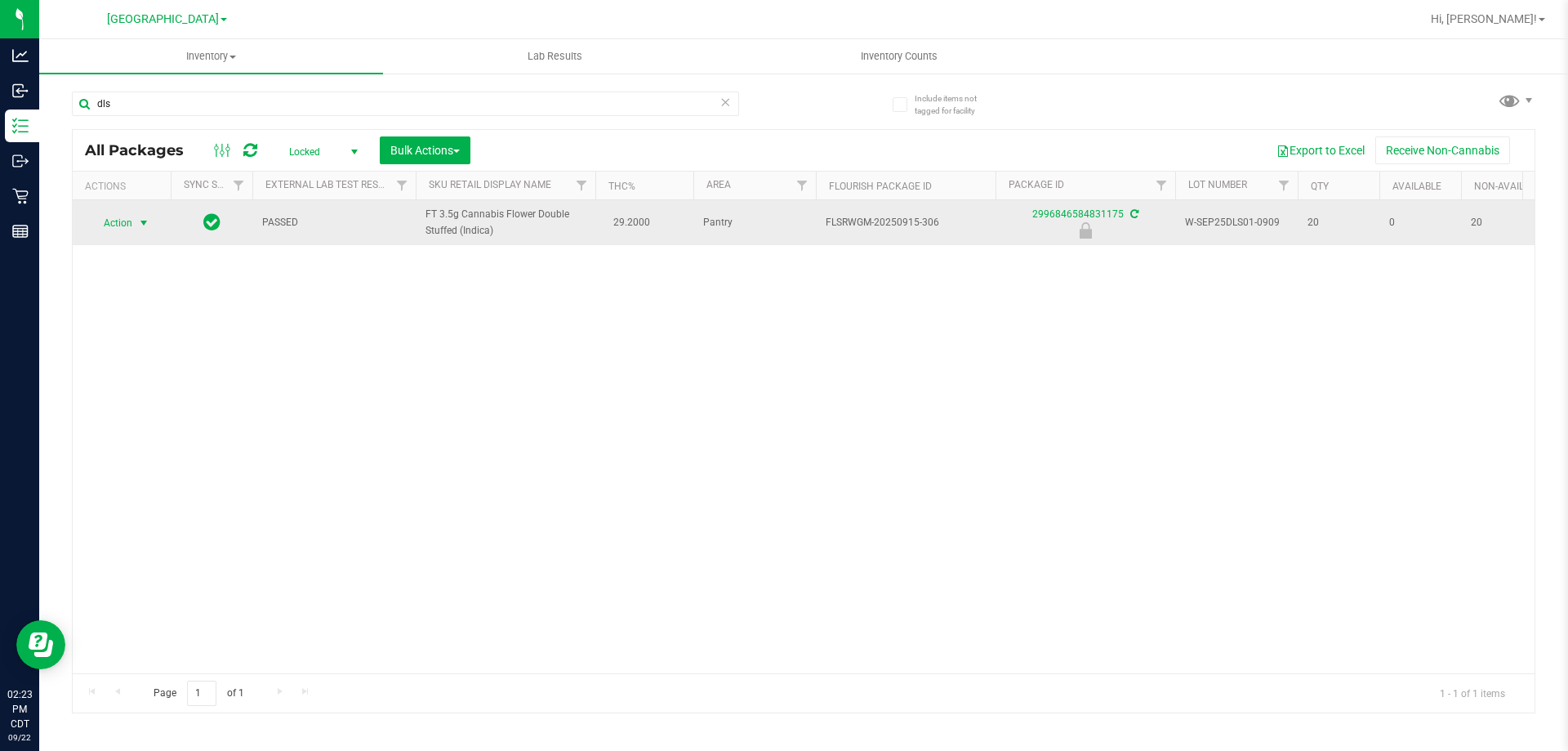
click at [130, 230] on span "Action" at bounding box center [111, 223] width 44 height 23
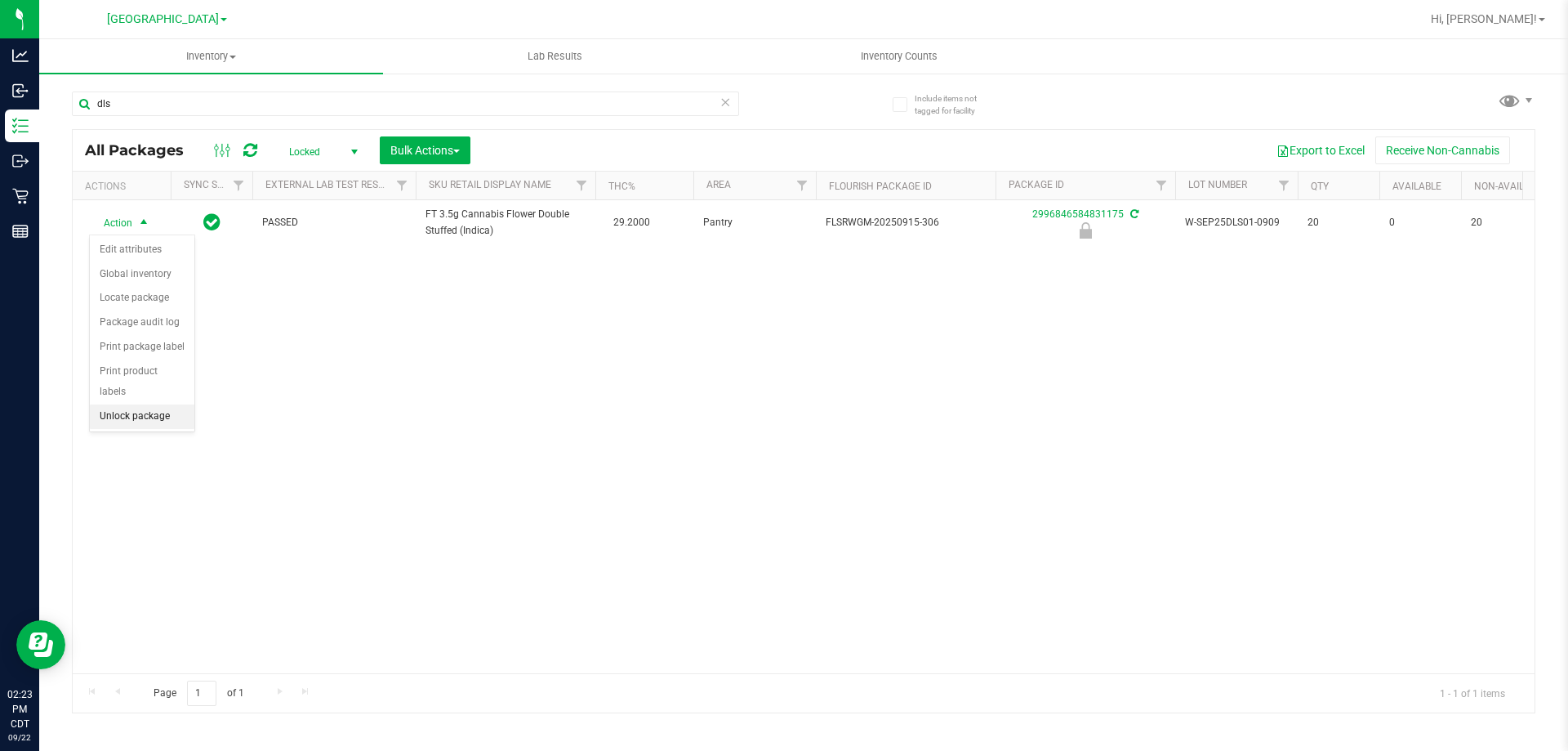
click at [152, 404] on li "Unlock package" at bounding box center [141, 416] width 104 height 25
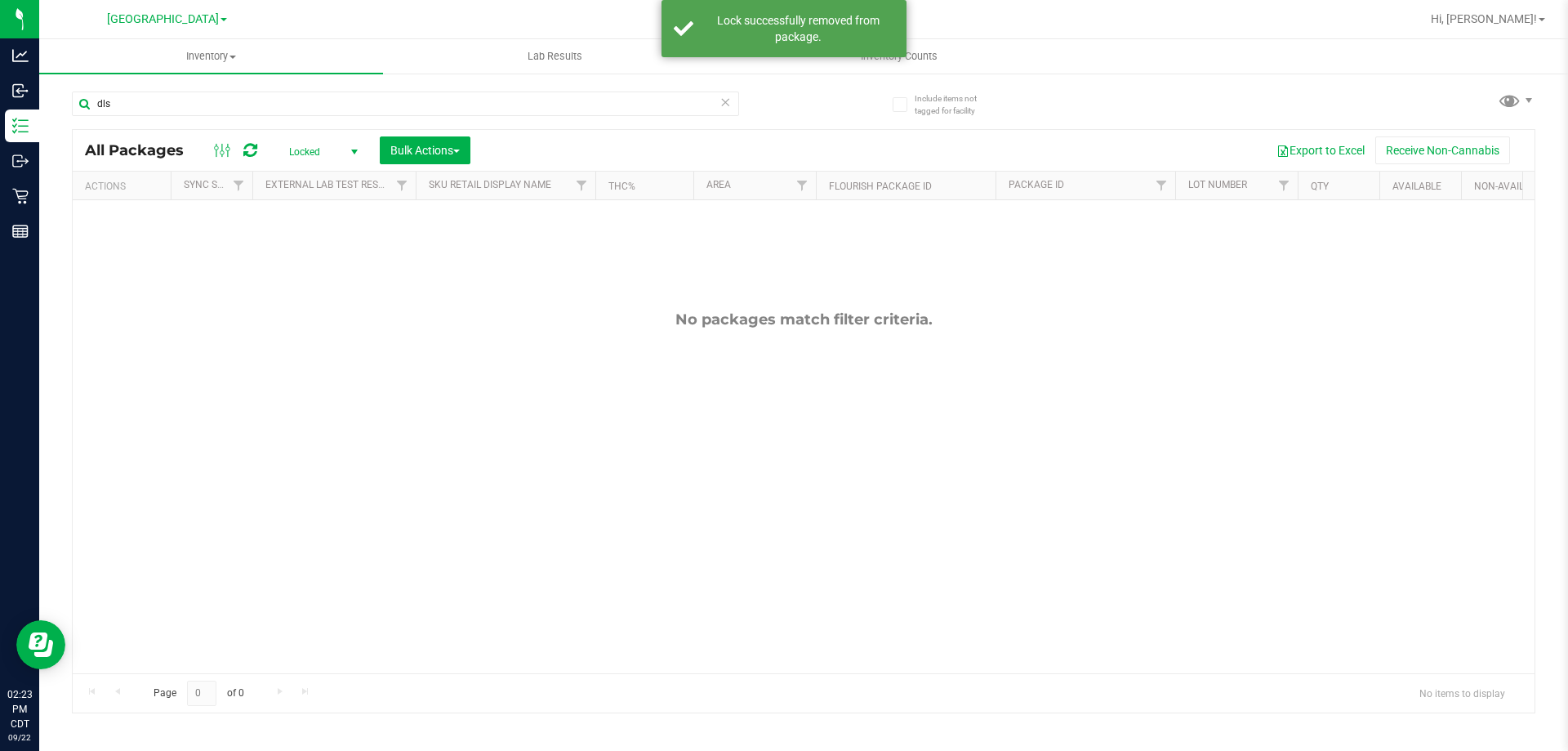
click at [313, 152] on span "Locked" at bounding box center [320, 152] width 90 height 23
click at [308, 242] on li "All" at bounding box center [319, 251] width 88 height 25
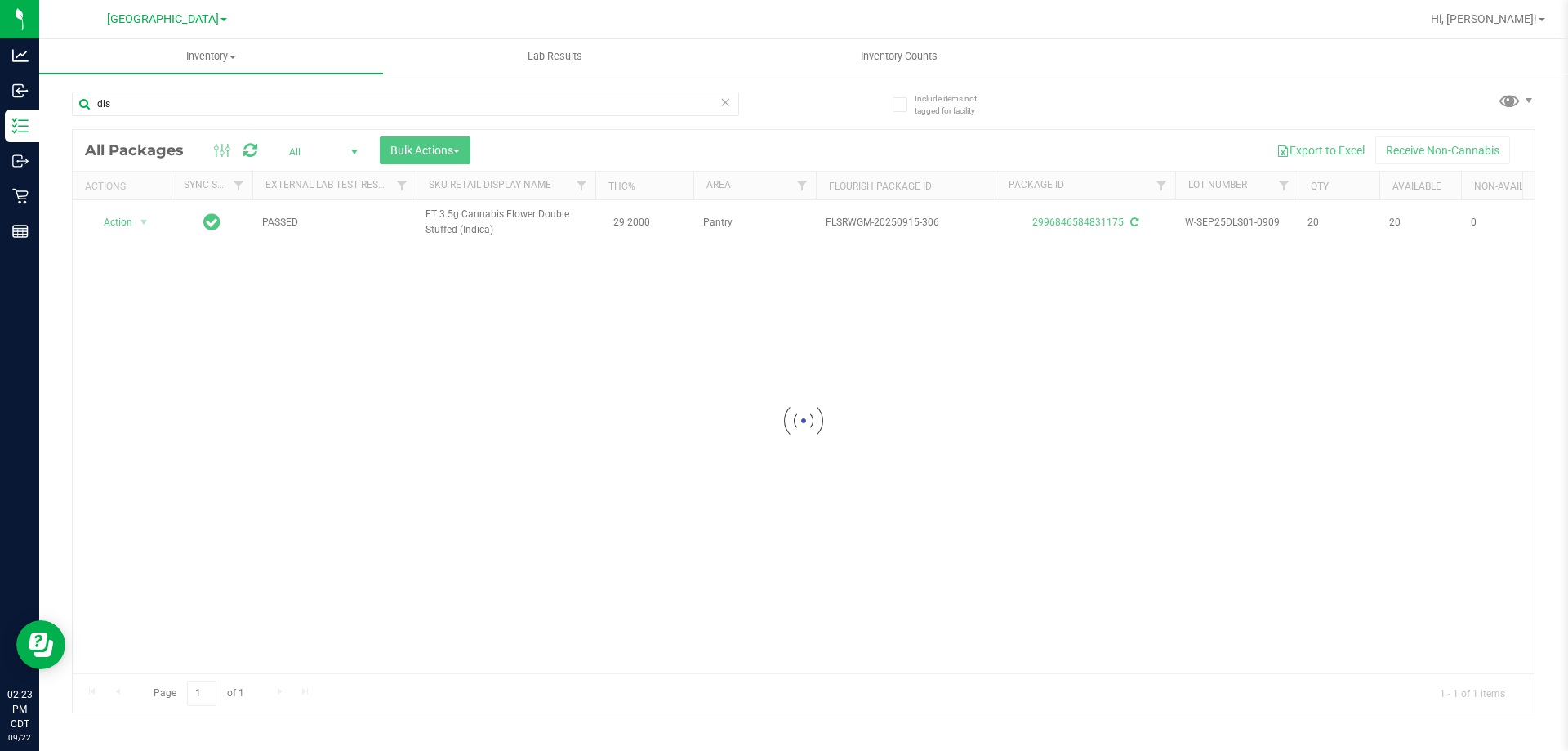
click at [131, 214] on div at bounding box center [804, 420] width 1462 height 582
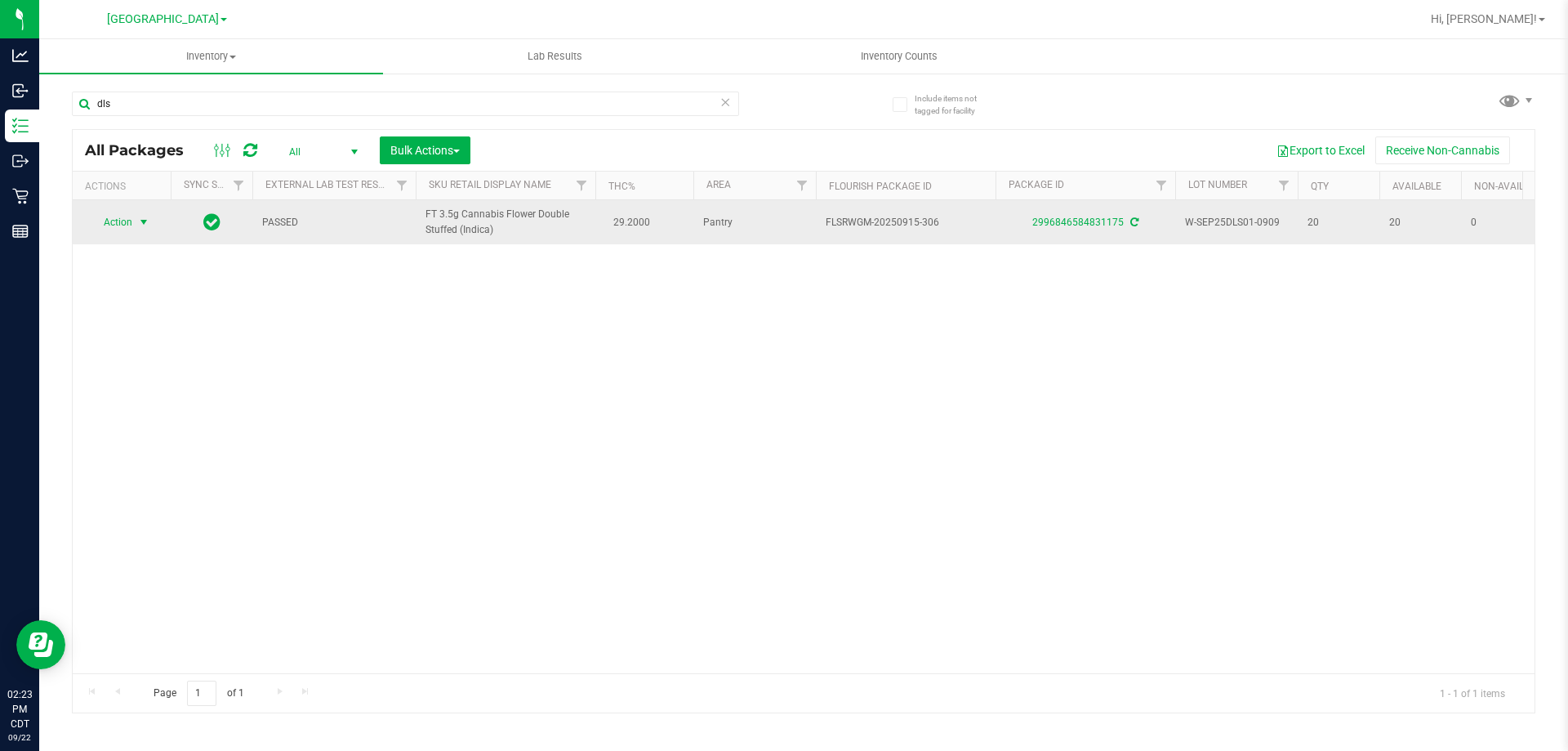
click at [135, 227] on span "select" at bounding box center [144, 222] width 20 height 23
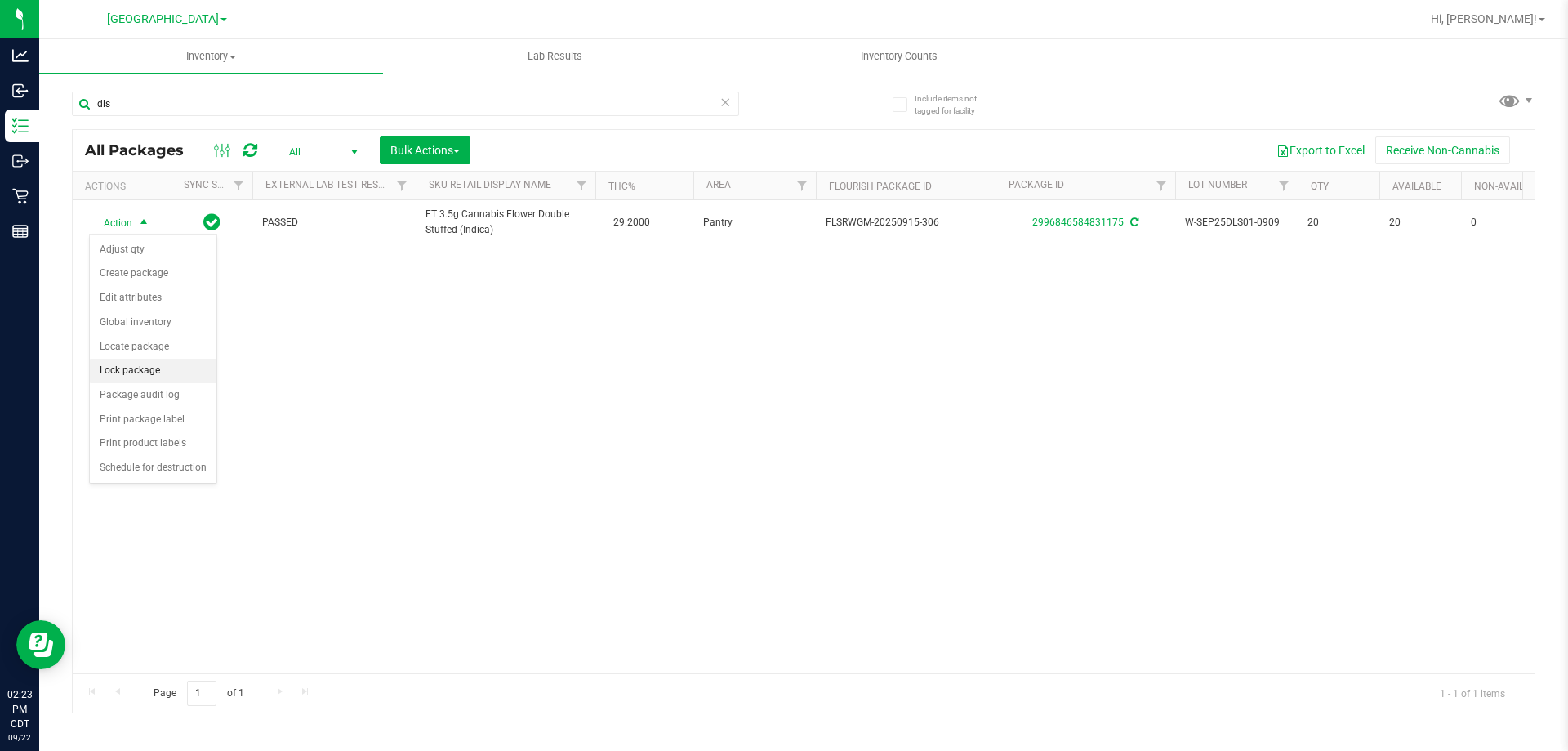
click at [144, 381] on li "Lock package" at bounding box center [152, 370] width 126 height 25
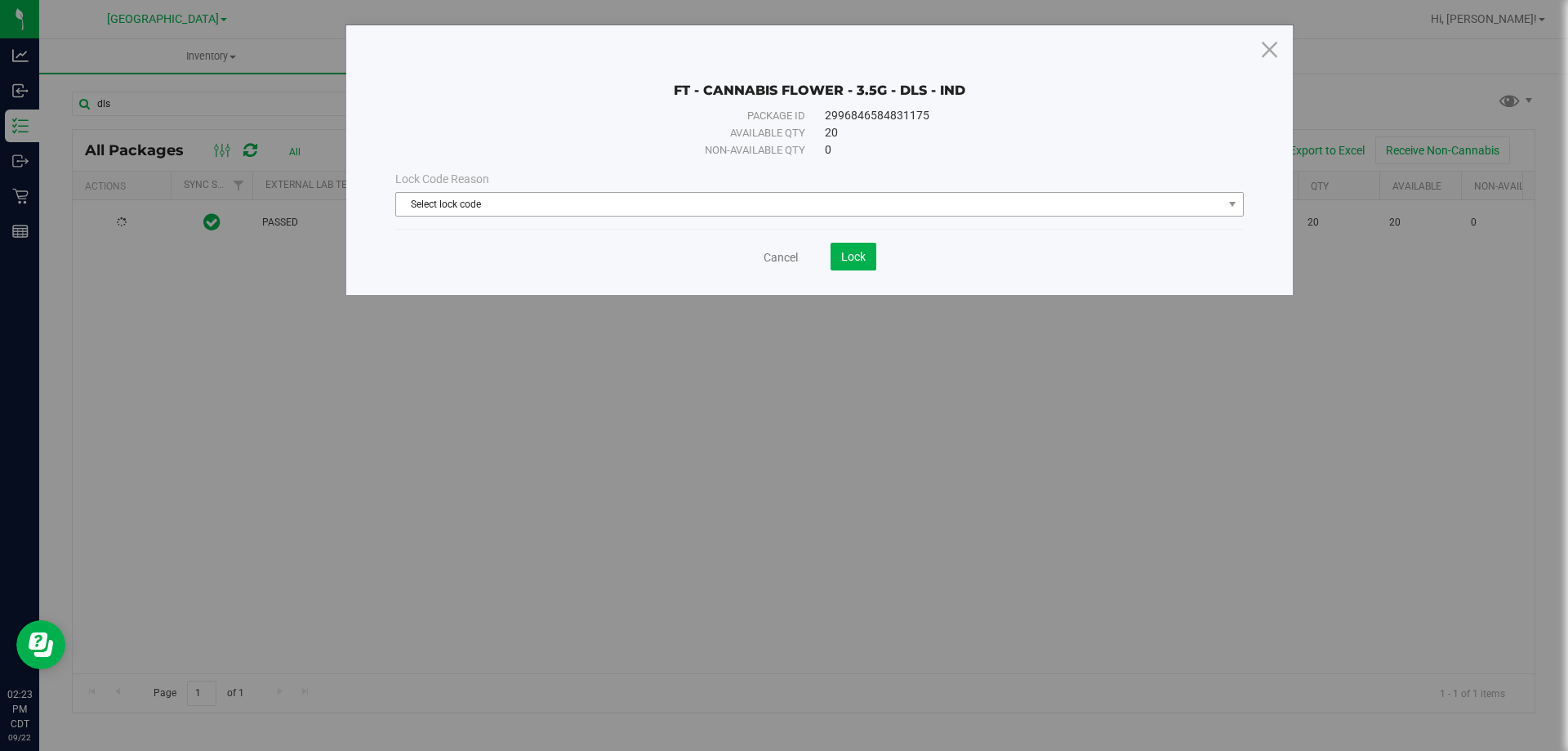
click at [525, 197] on span "Select lock code" at bounding box center [810, 204] width 827 height 23
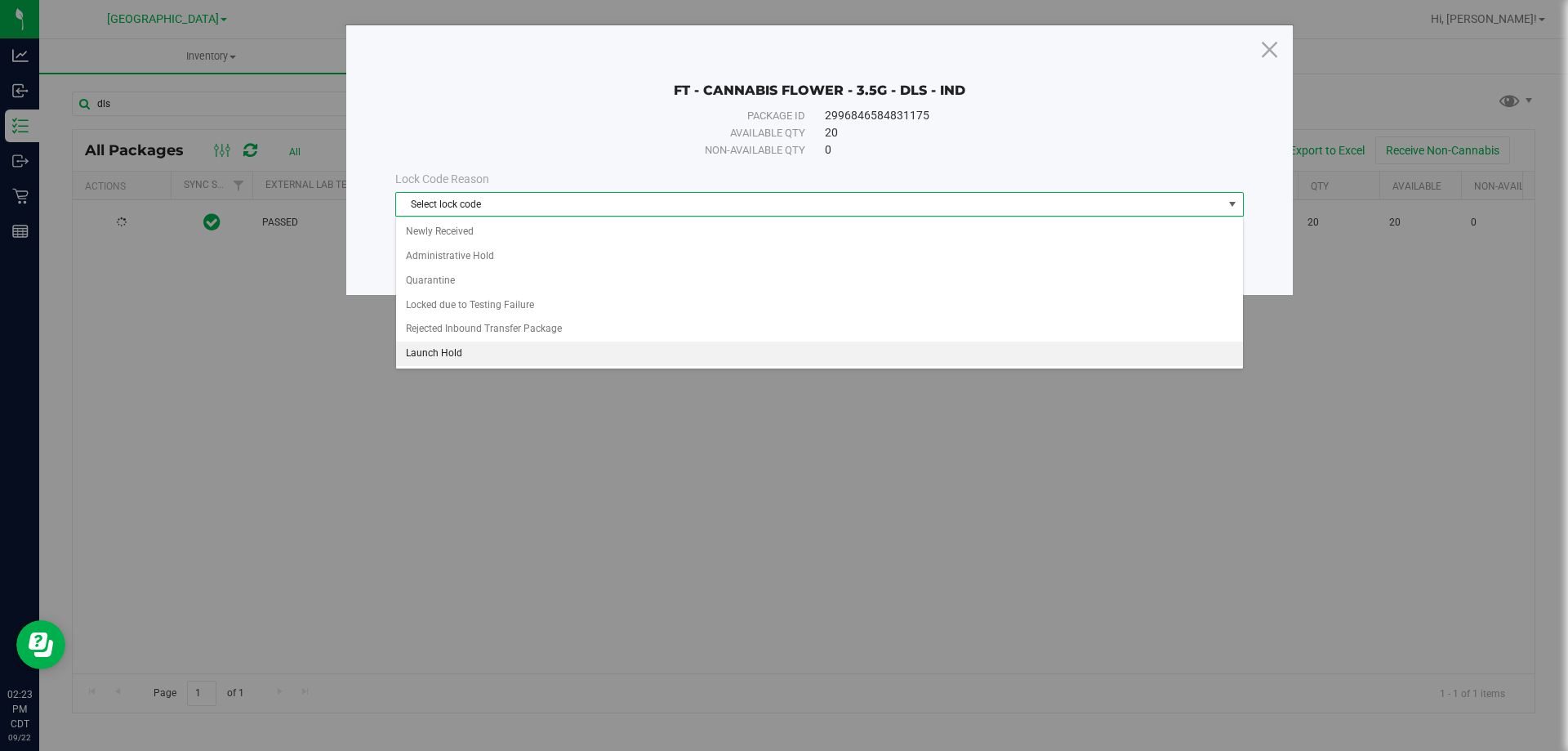
click at [470, 347] on li "Launch Hold" at bounding box center [820, 353] width 847 height 25
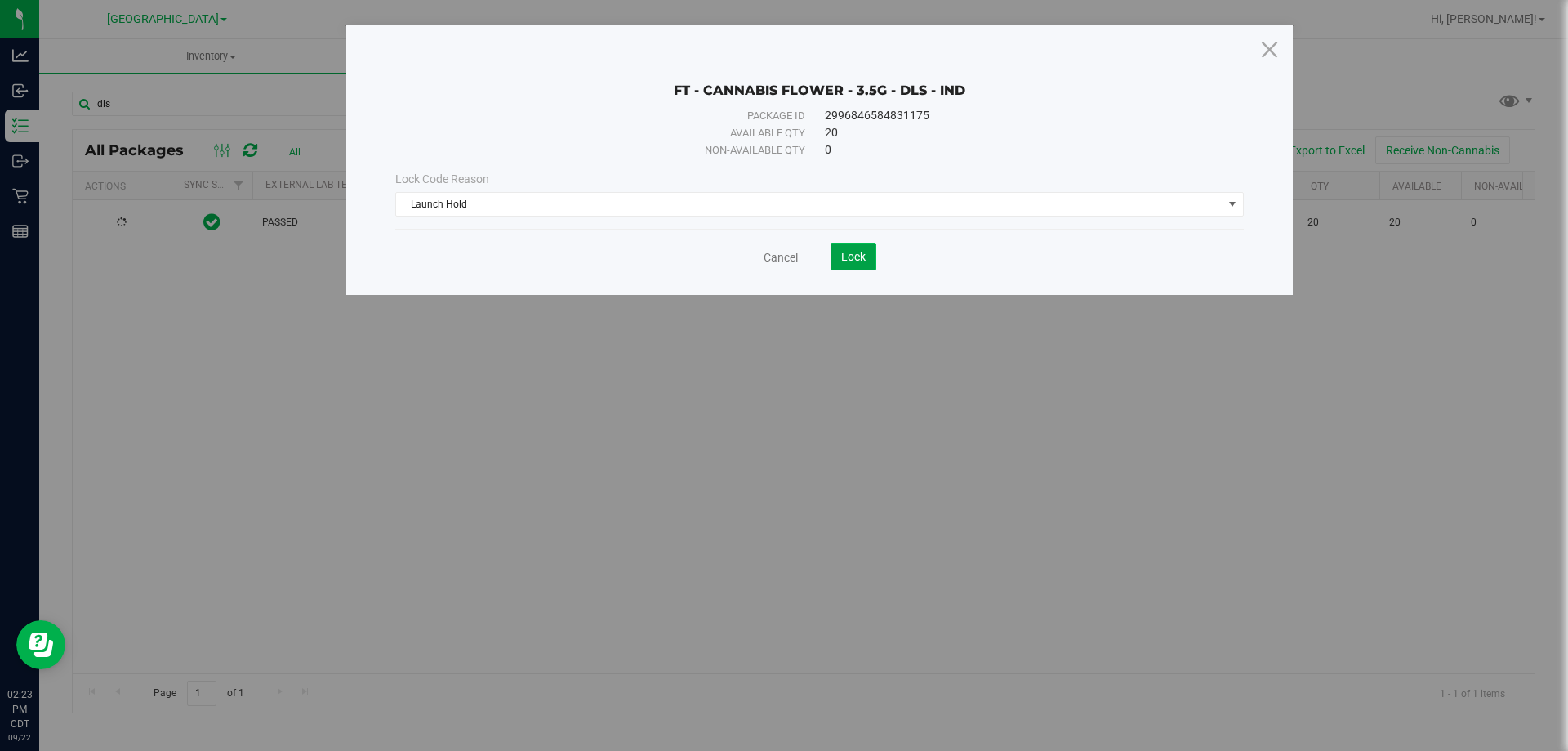
click at [842, 256] on span "Lock" at bounding box center [853, 256] width 25 height 13
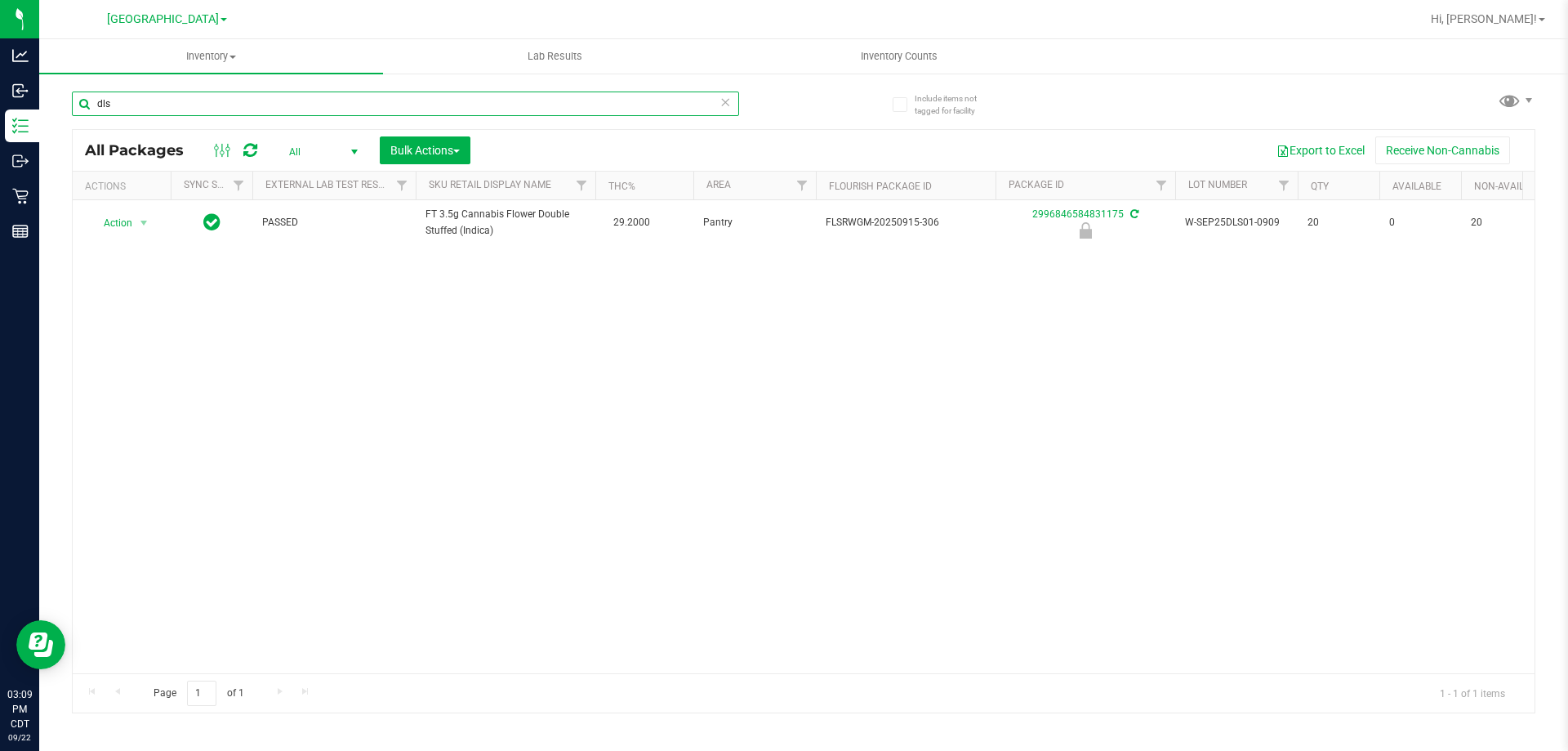
click at [180, 115] on input "dls" at bounding box center [406, 103] width 668 height 25
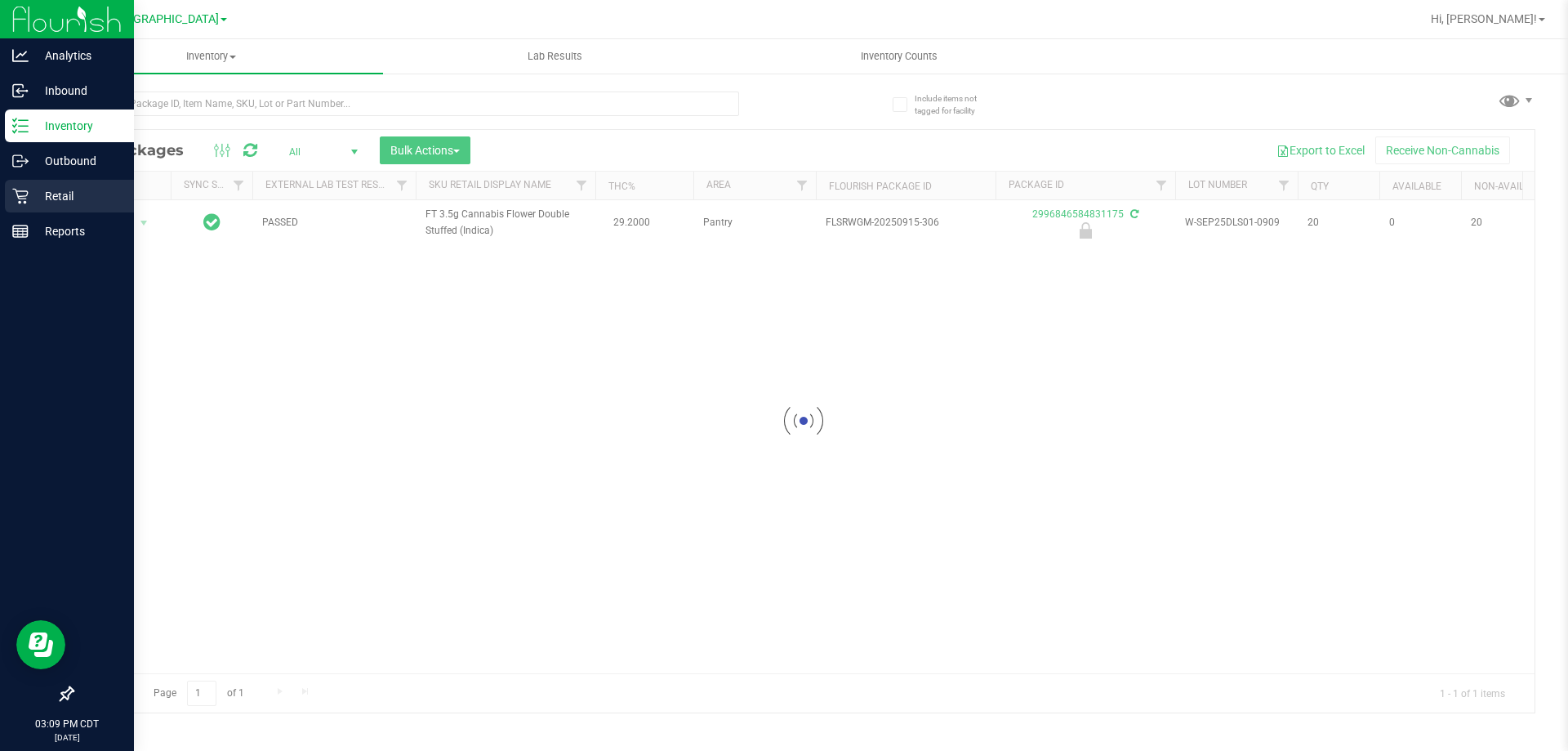
click at [43, 194] on p "Retail" at bounding box center [78, 196] width 98 height 19
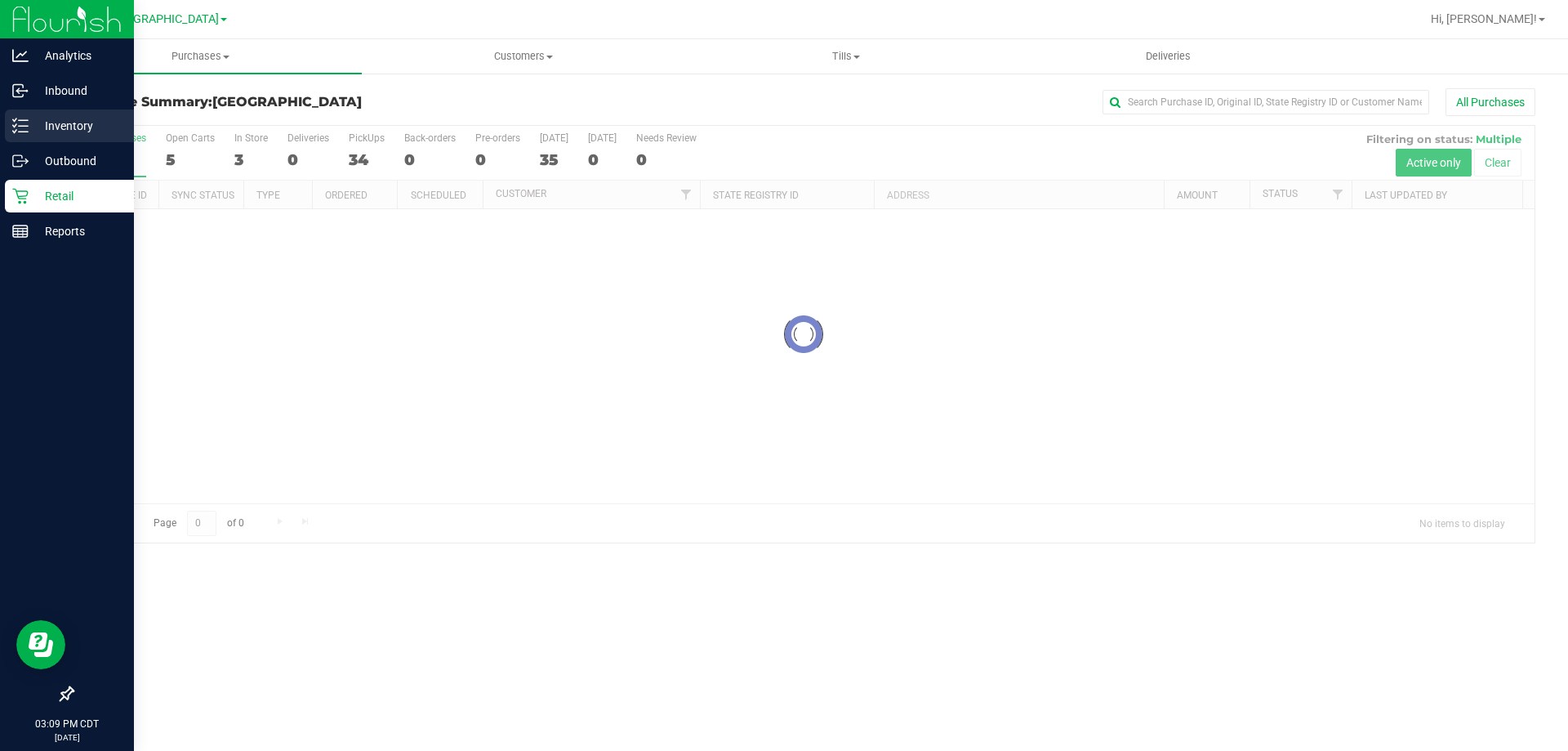
click at [103, 136] on div "Inventory" at bounding box center [69, 125] width 129 height 33
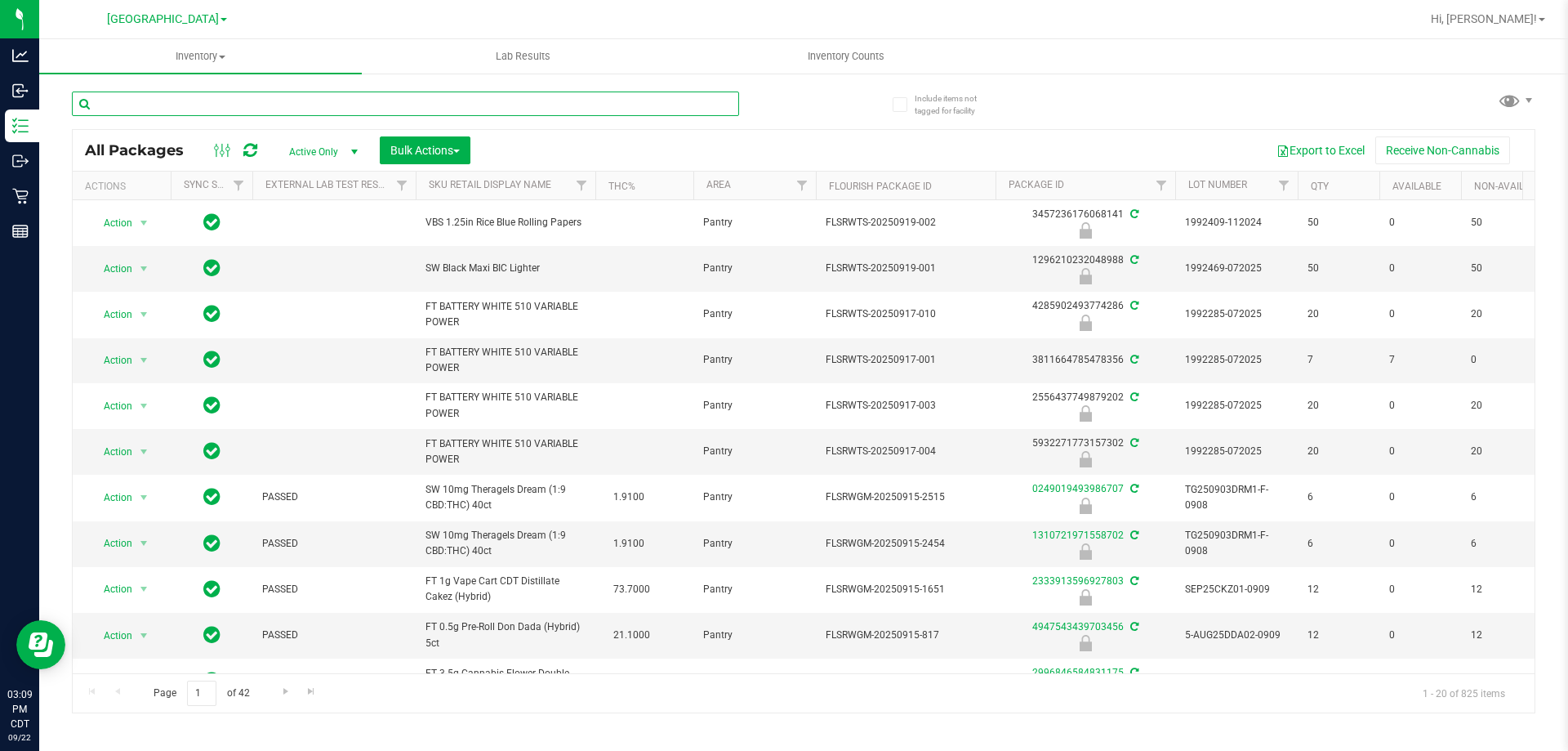
click at [205, 98] on input "text" at bounding box center [406, 103] width 668 height 25
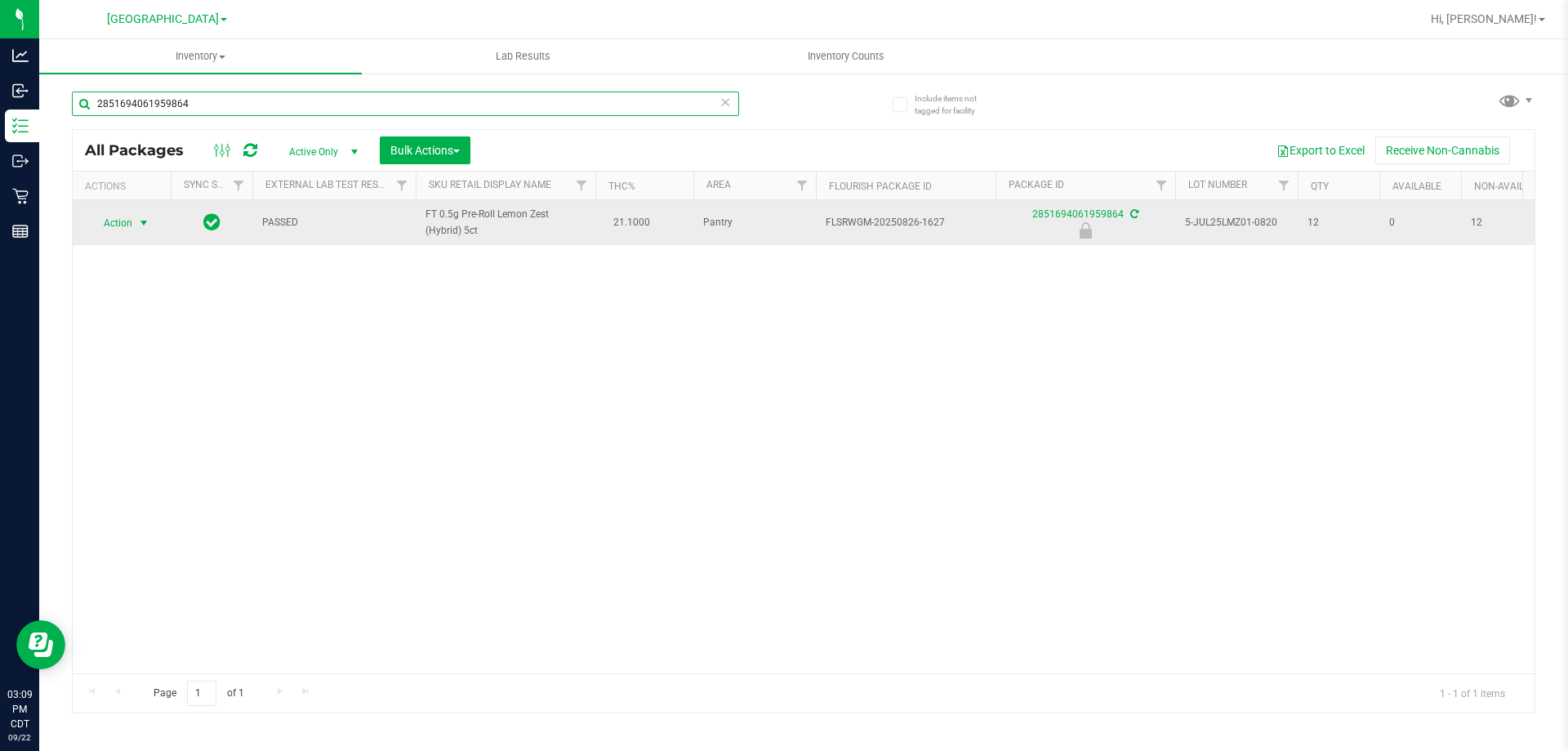
type input "2851694061959864"
click at [139, 222] on span "select" at bounding box center [143, 222] width 13 height 13
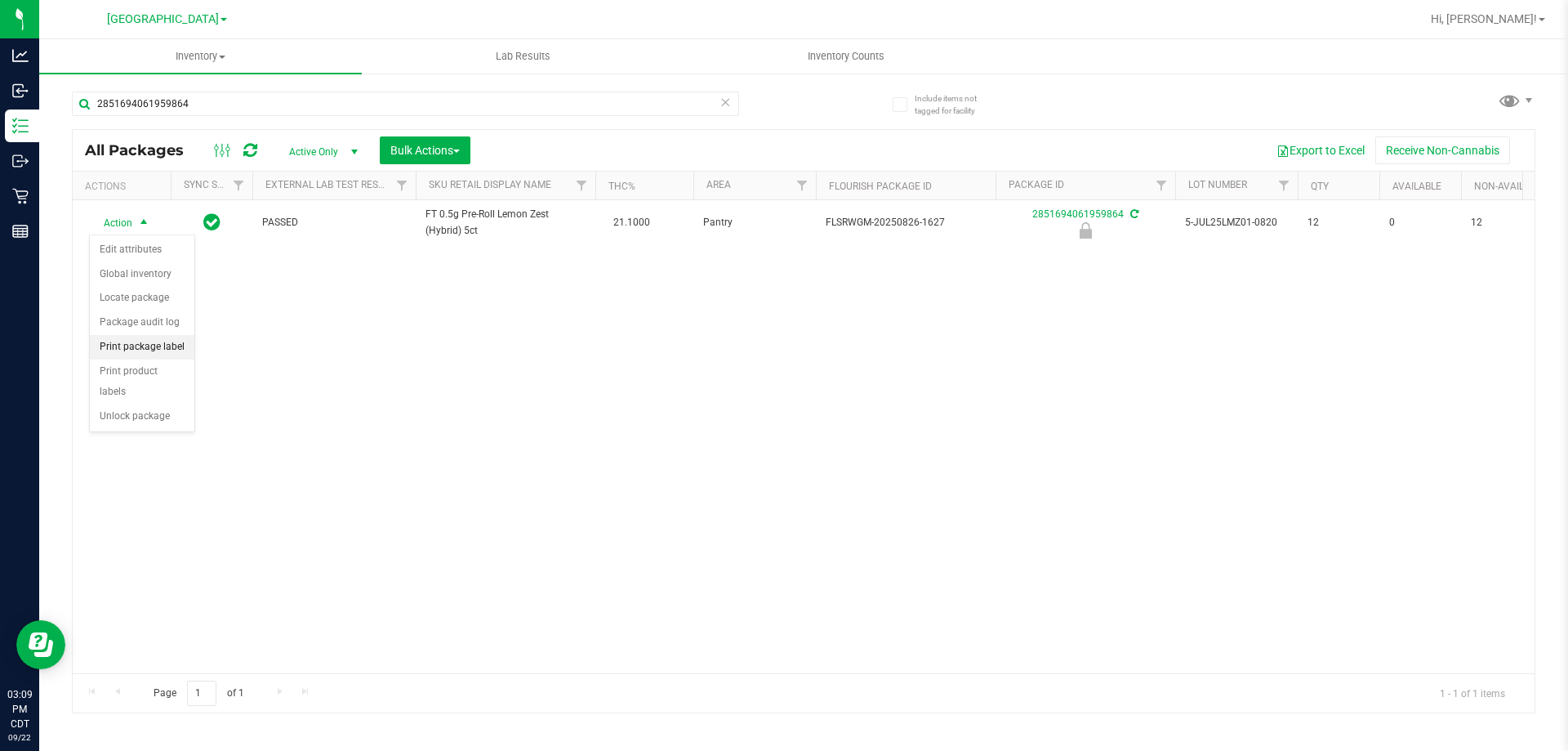
click at [136, 350] on li "Print package label" at bounding box center [141, 347] width 104 height 25
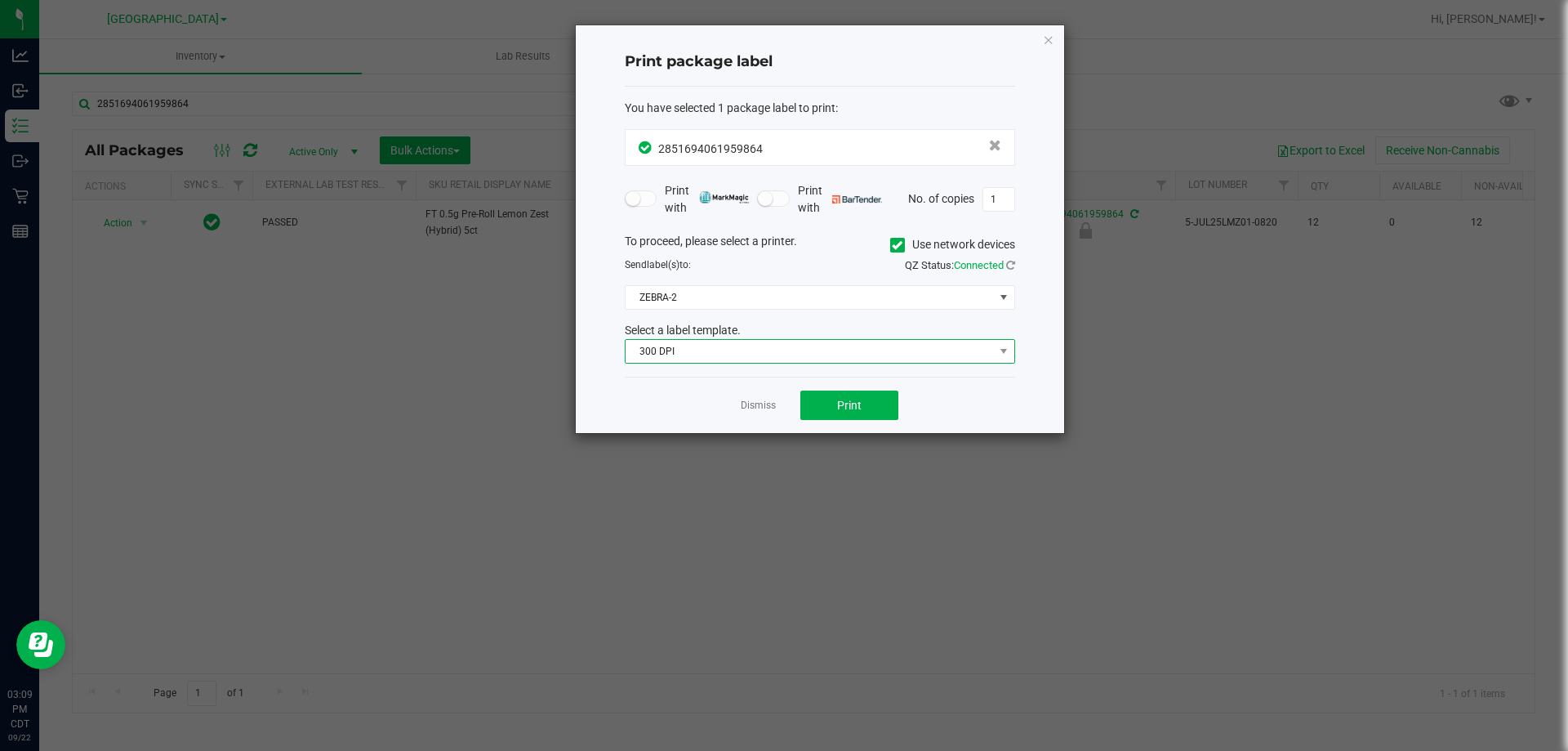
click at [708, 349] on span "300 DPI" at bounding box center [810, 351] width 368 height 23
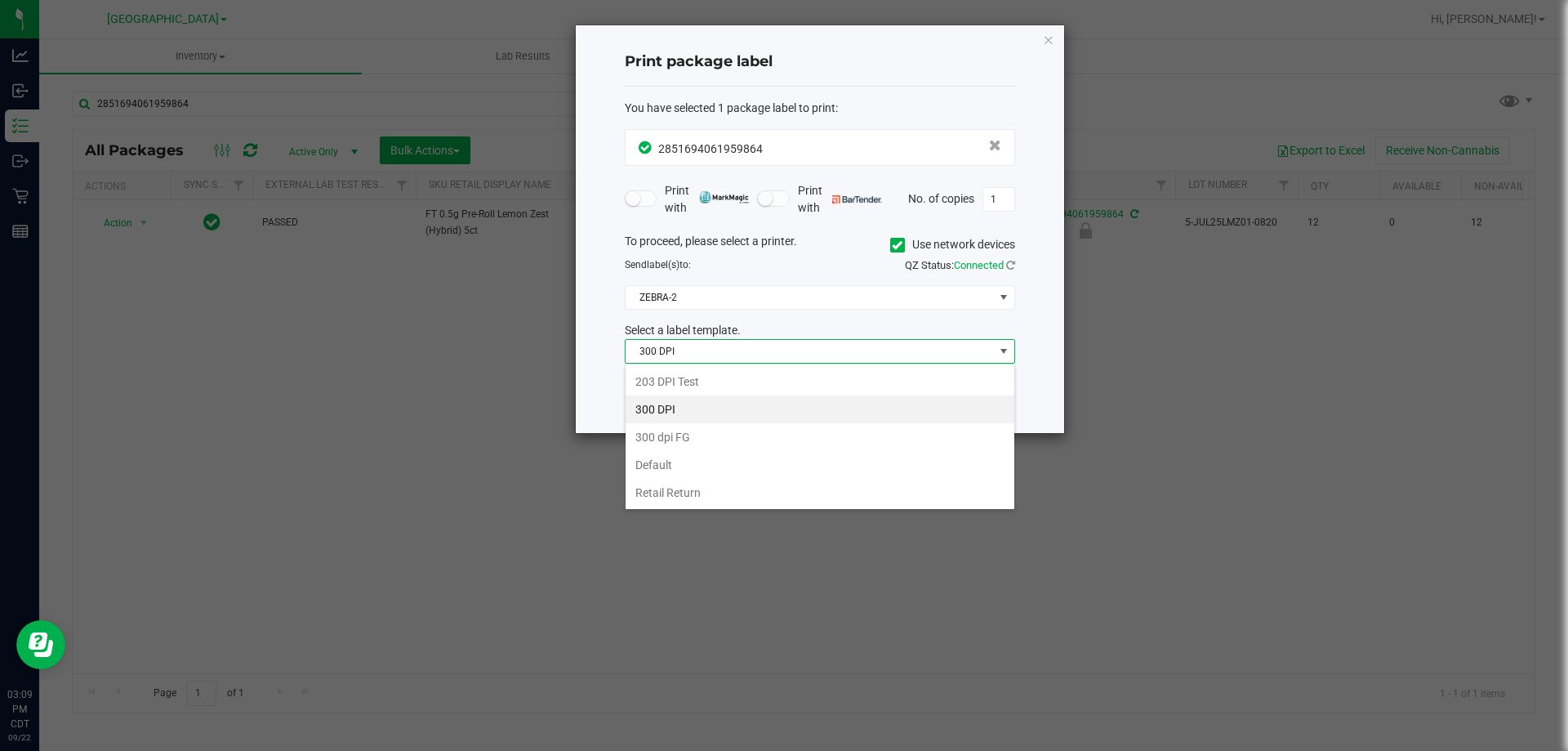
scroll to position [25, 391]
click at [662, 381] on li "203 DPI Test" at bounding box center [820, 381] width 389 height 28
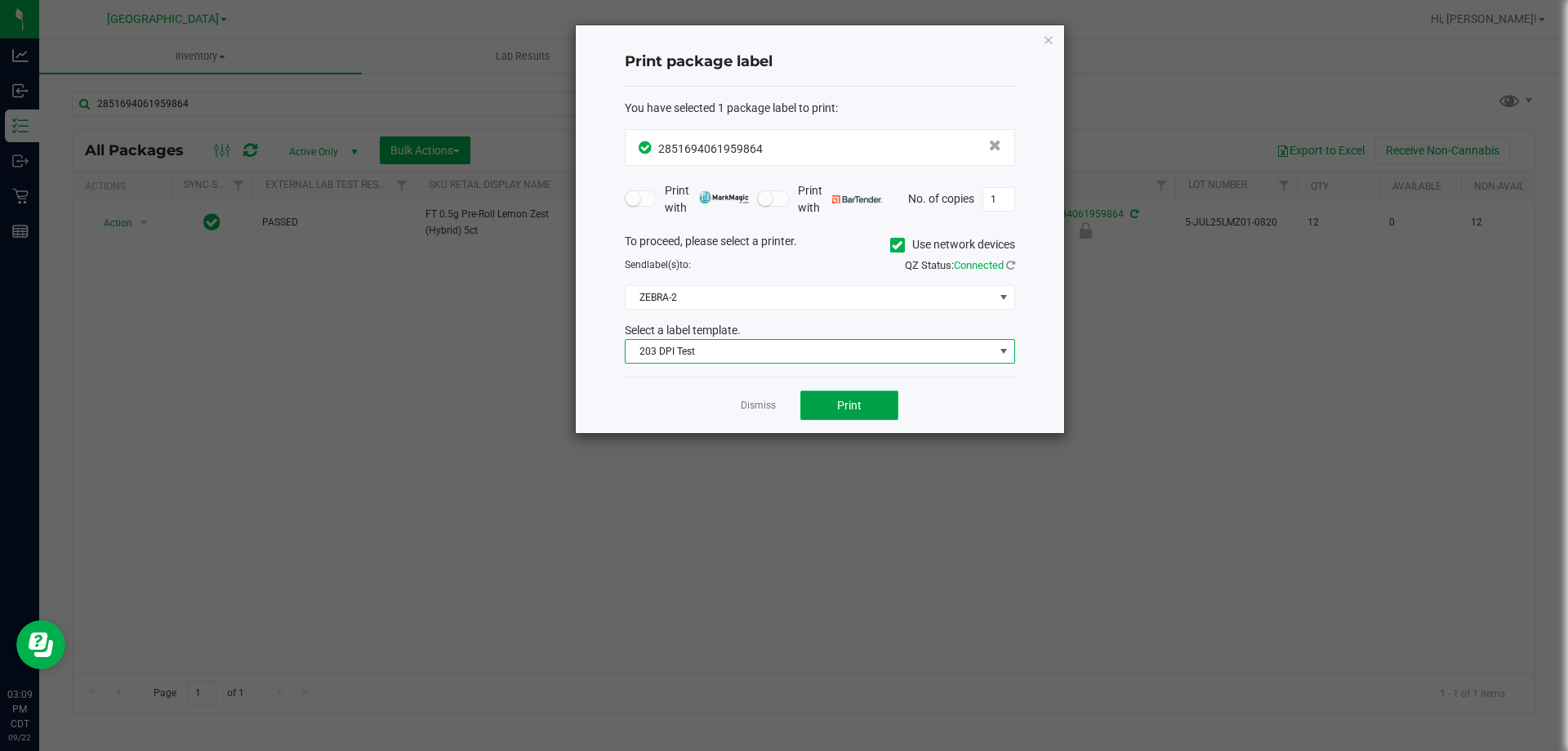
click at [851, 399] on span "Print" at bounding box center [849, 405] width 25 height 13
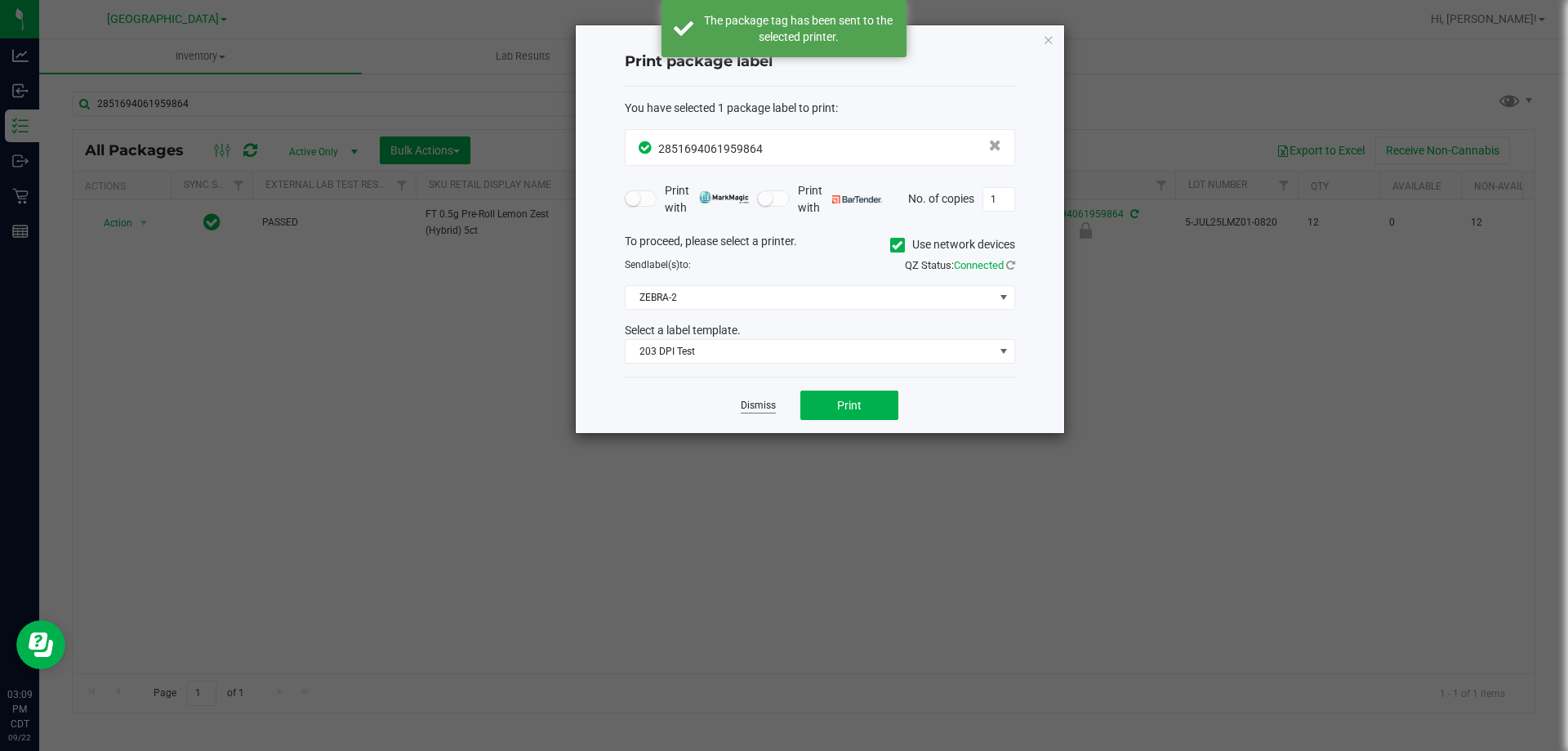
click at [761, 409] on link "Dismiss" at bounding box center [757, 406] width 35 height 14
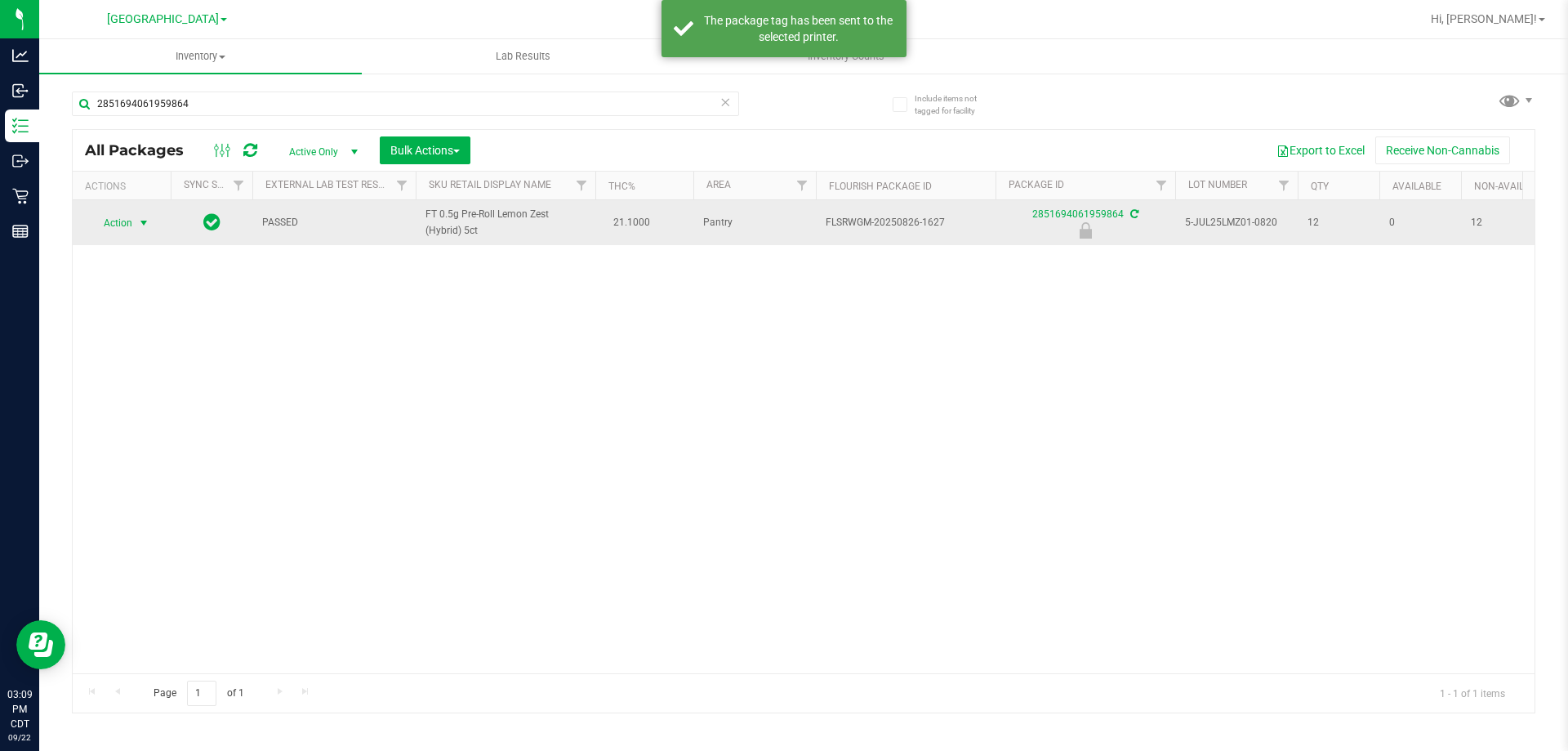
click at [143, 222] on span "select" at bounding box center [143, 222] width 13 height 13
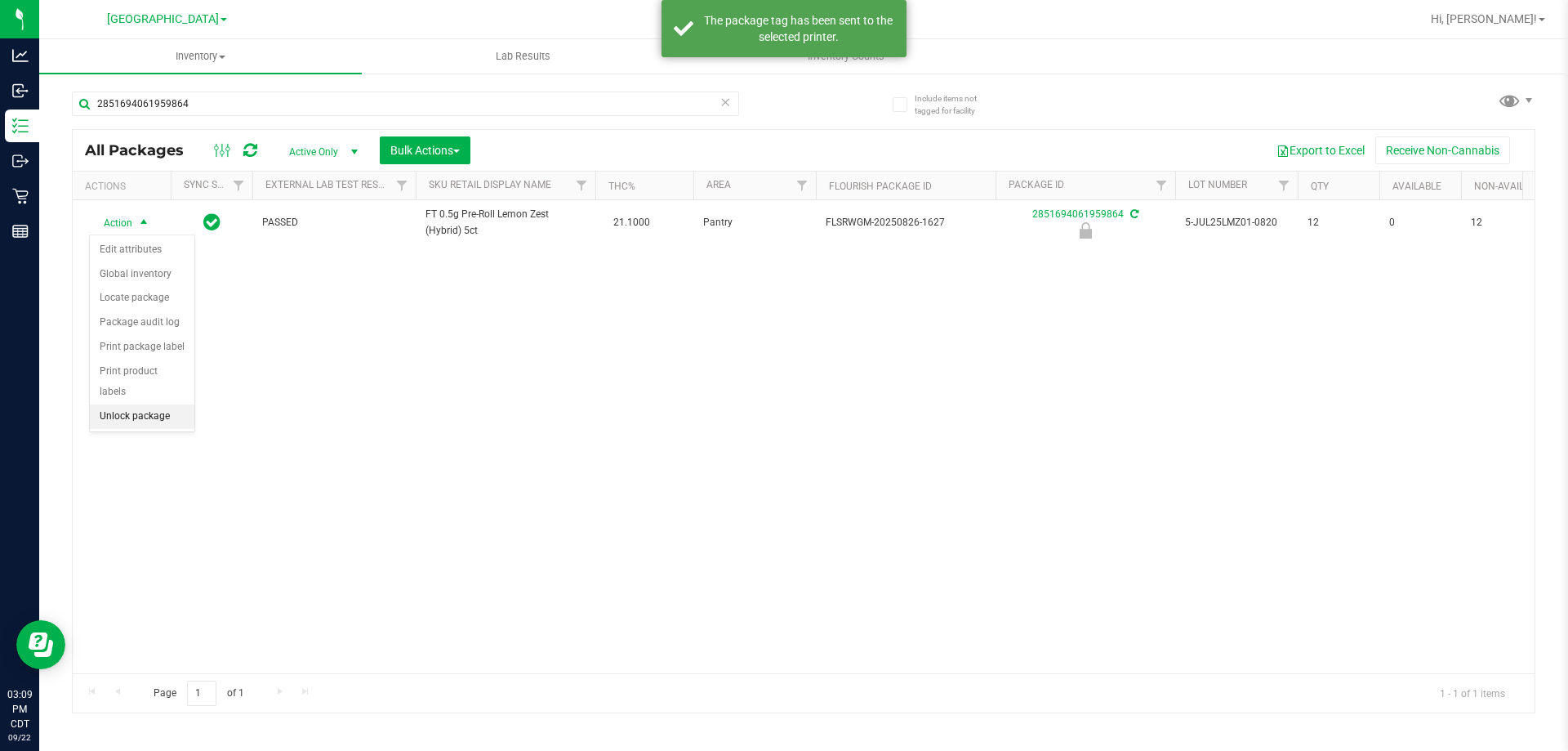
click at [156, 404] on li "Unlock package" at bounding box center [141, 416] width 104 height 25
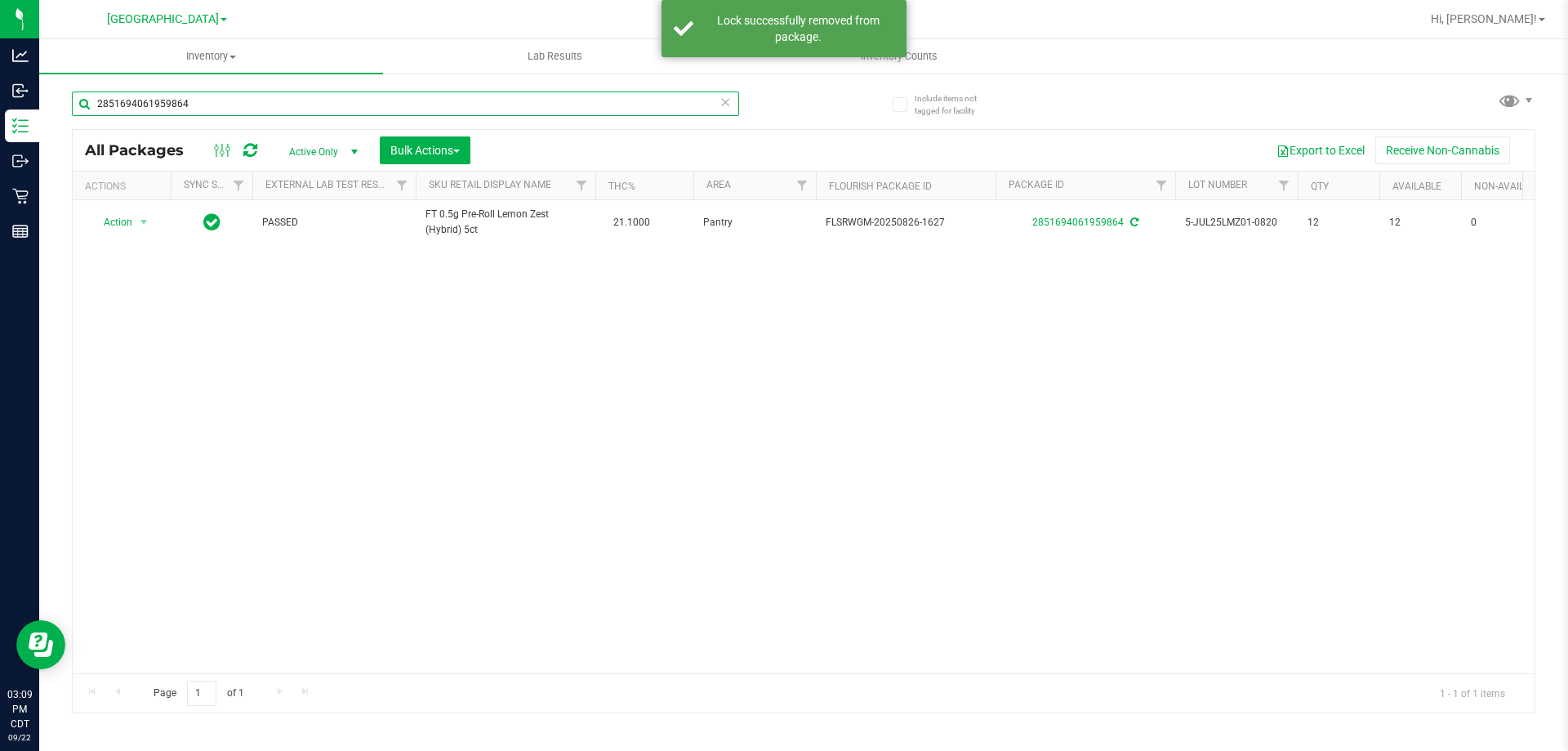
click at [281, 97] on input "2851694061959864" at bounding box center [406, 103] width 668 height 25
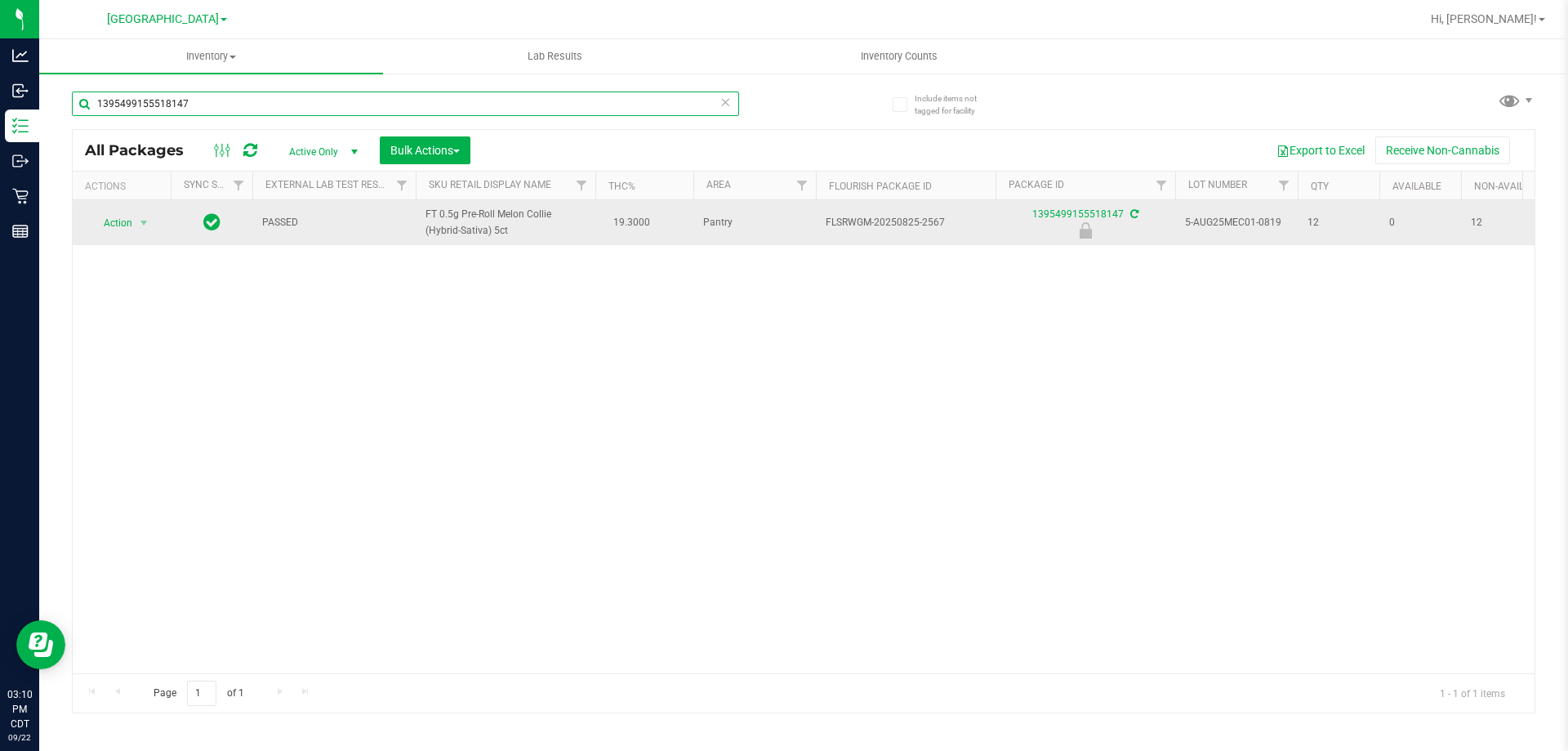
type input "1395499155518147"
click at [120, 222] on span "Action" at bounding box center [111, 223] width 44 height 23
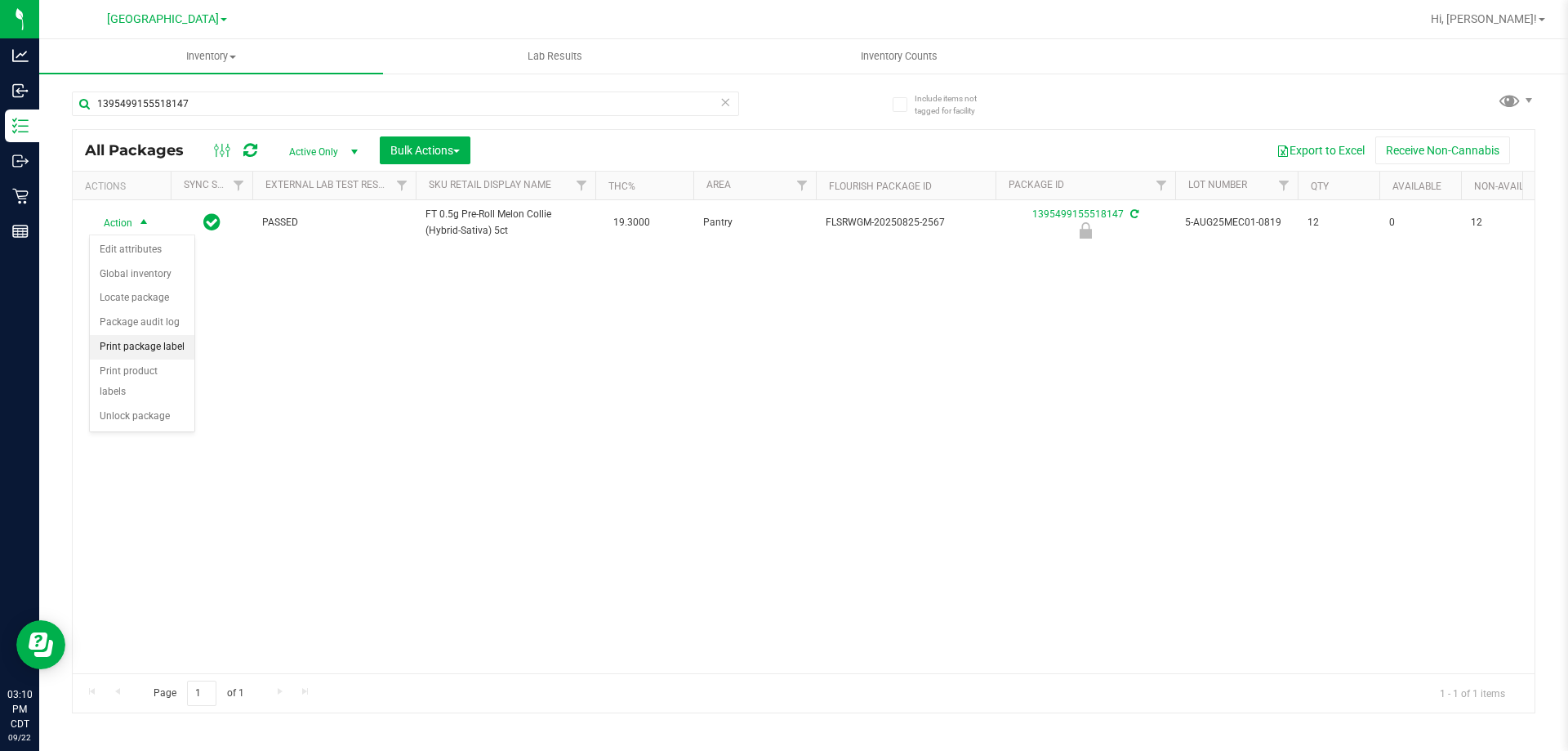
click at [136, 351] on li "Print package label" at bounding box center [141, 347] width 104 height 25
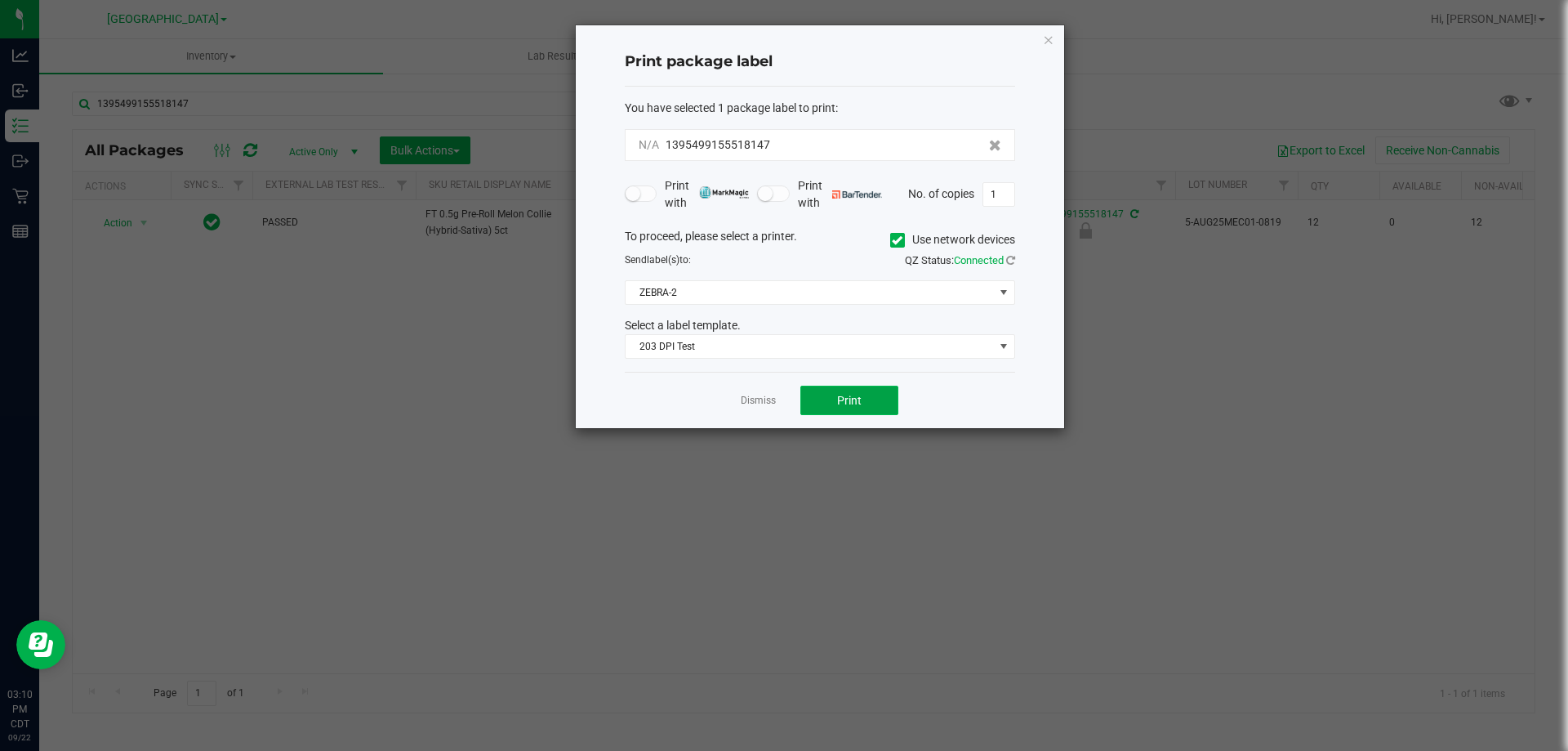
click at [845, 407] on span "Print" at bounding box center [849, 400] width 25 height 13
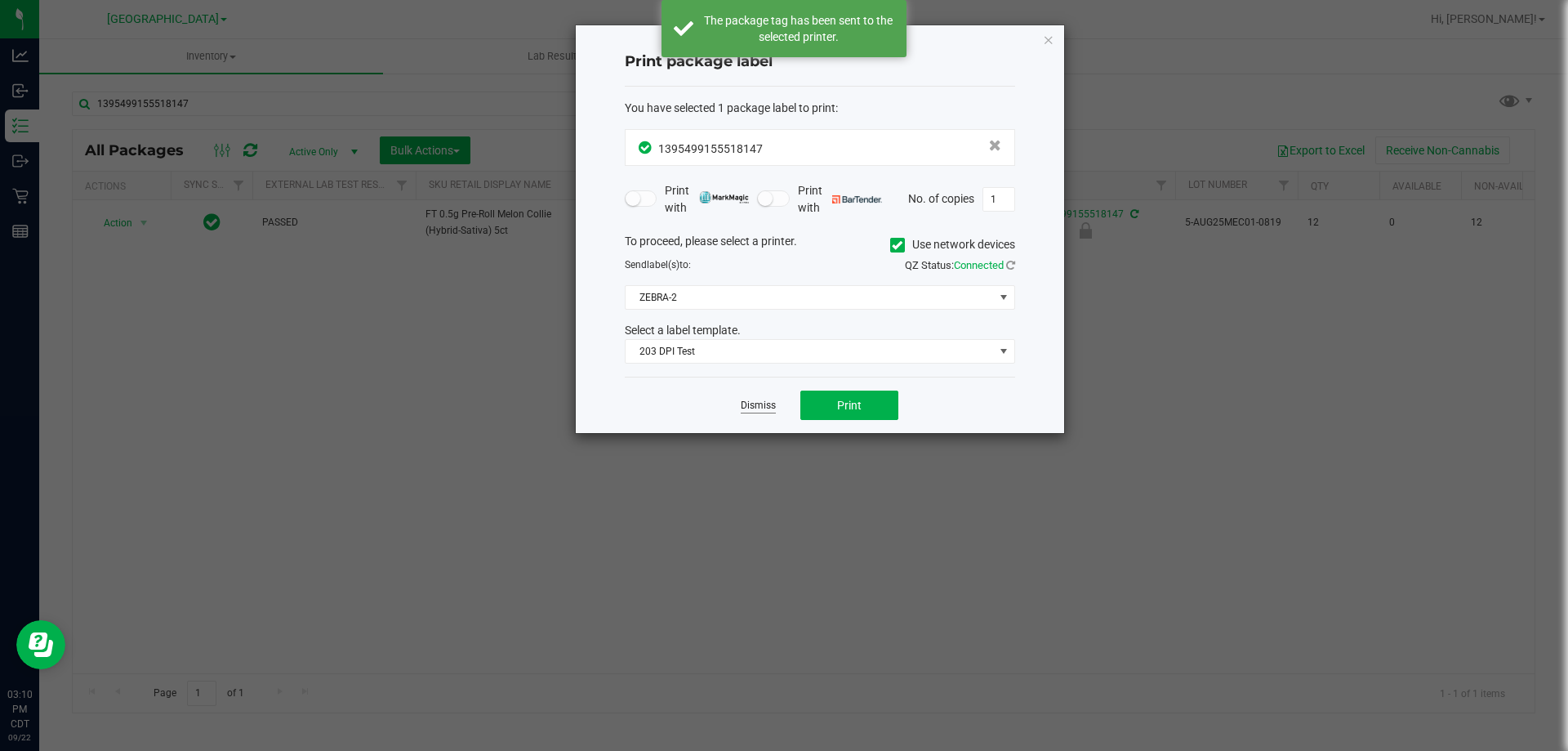
click at [760, 411] on link "Dismiss" at bounding box center [757, 406] width 35 height 14
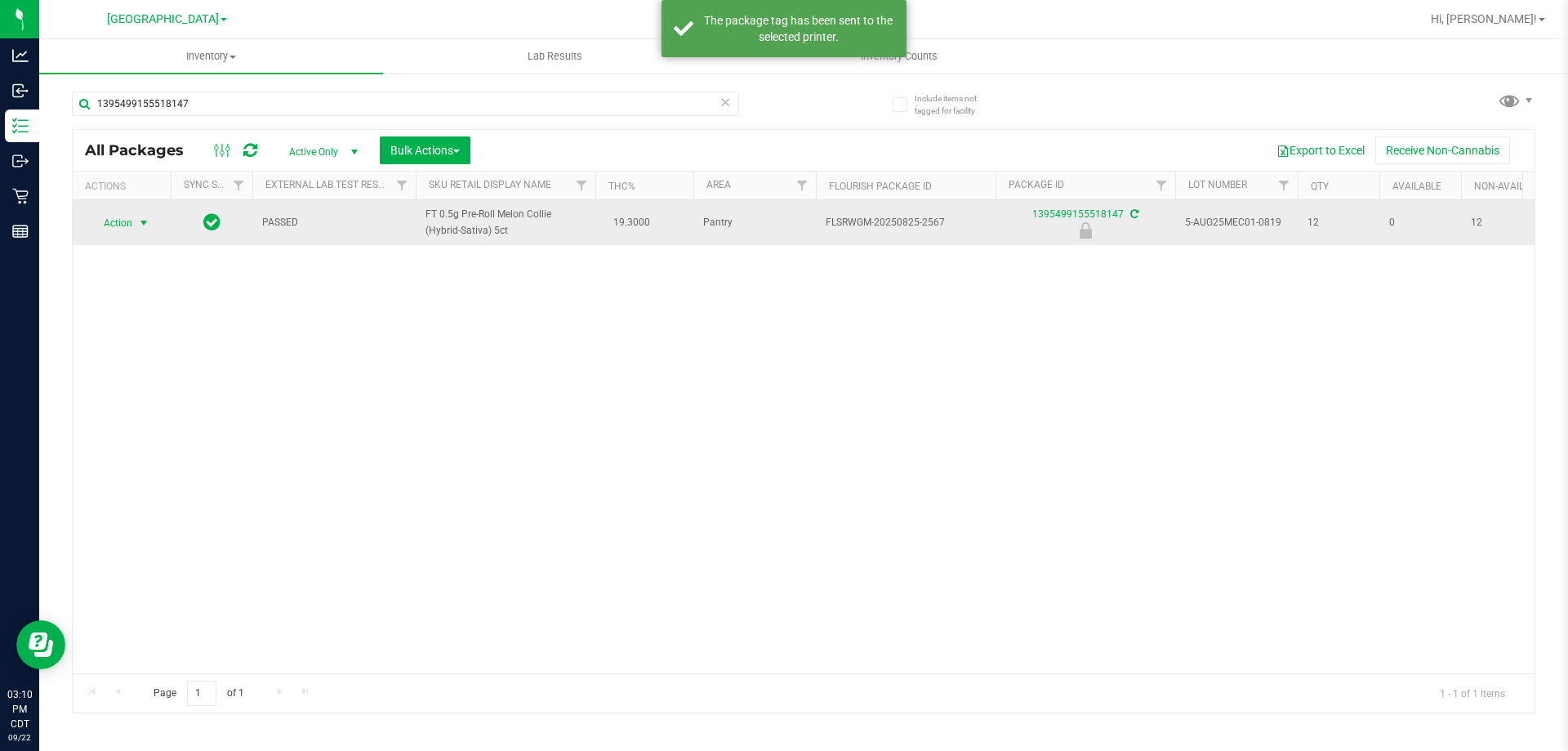
click at [141, 222] on span "select" at bounding box center [143, 222] width 13 height 13
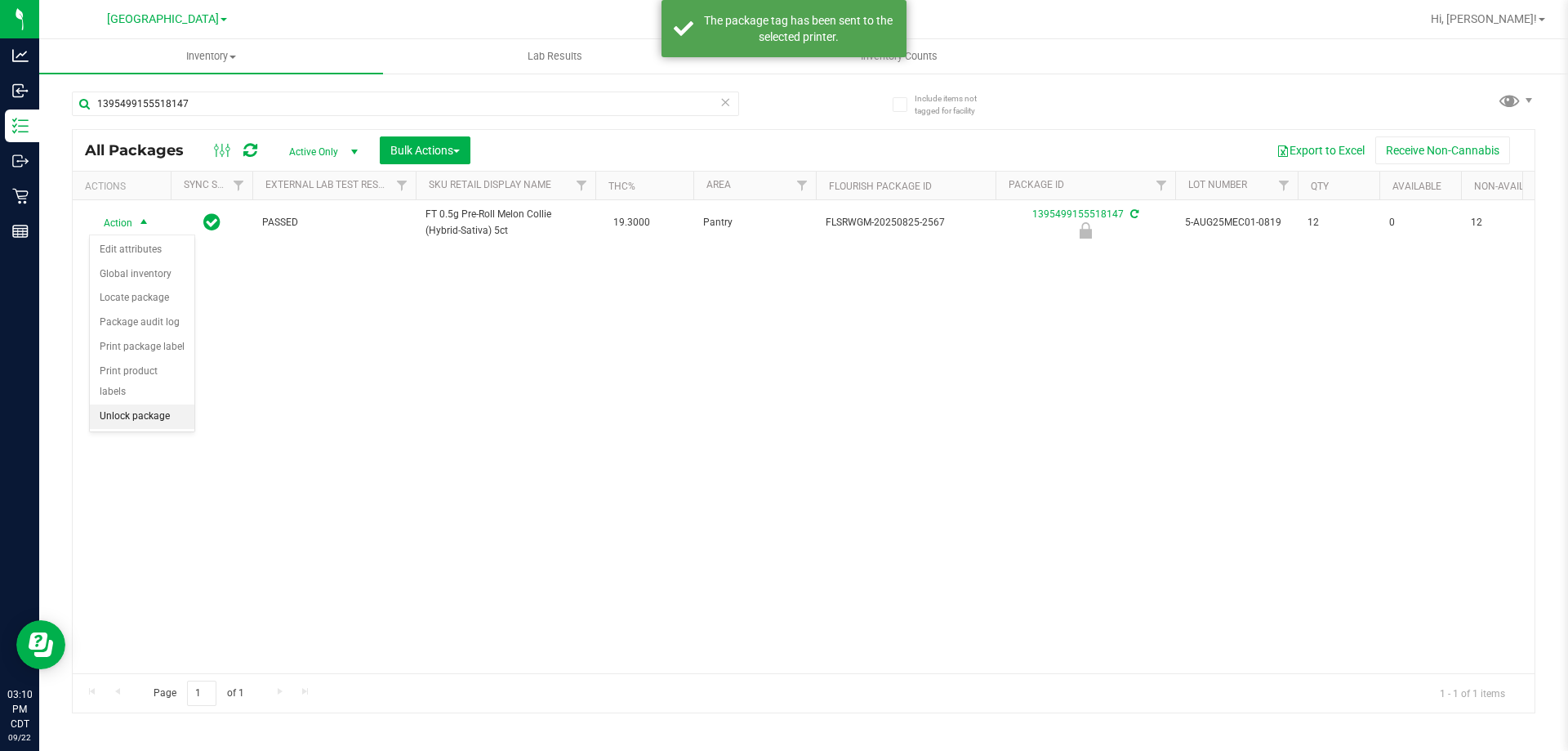
click at [119, 404] on li "Unlock package" at bounding box center [141, 416] width 104 height 25
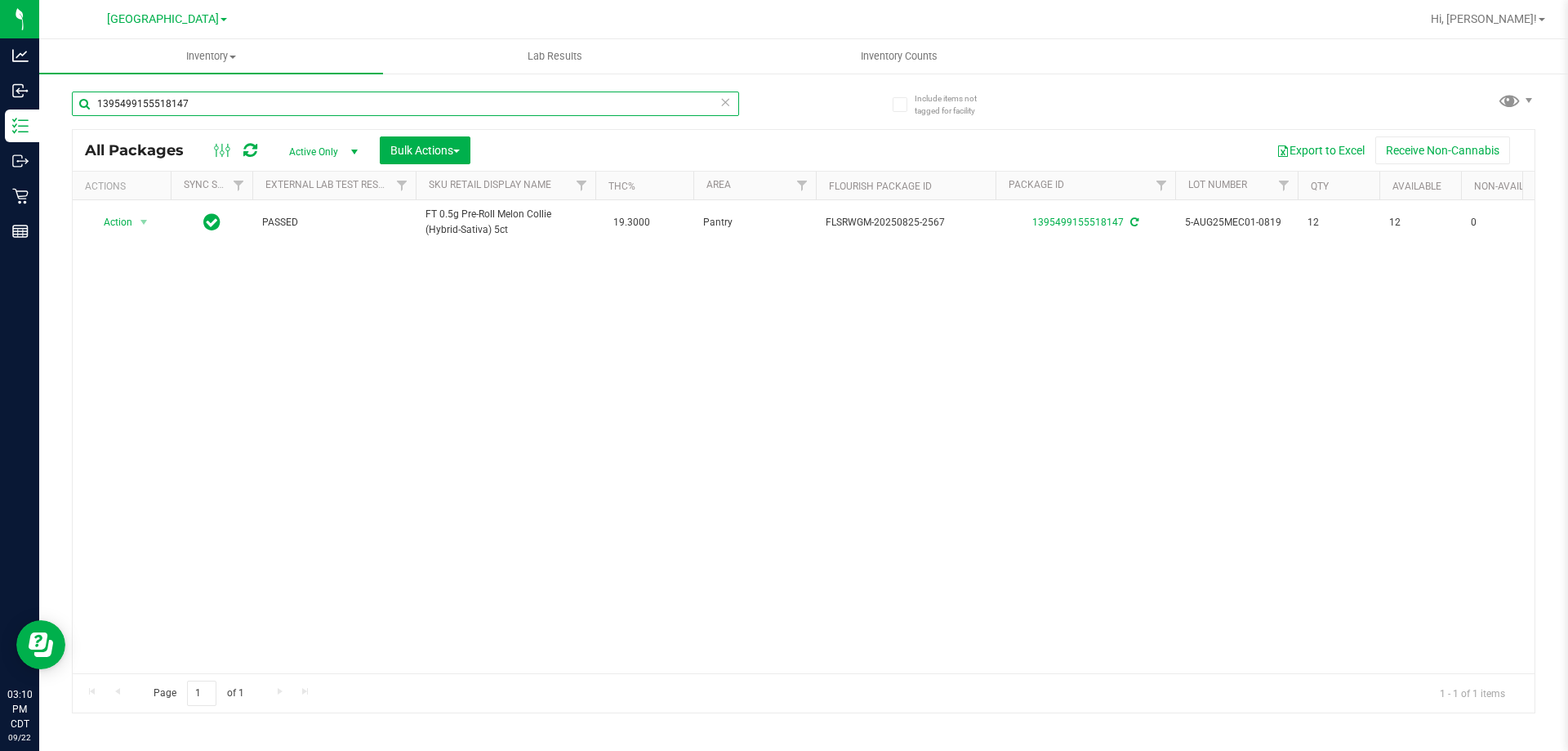
click at [380, 103] on input "1395499155518147" at bounding box center [406, 103] width 668 height 25
type input "4947543439703456"
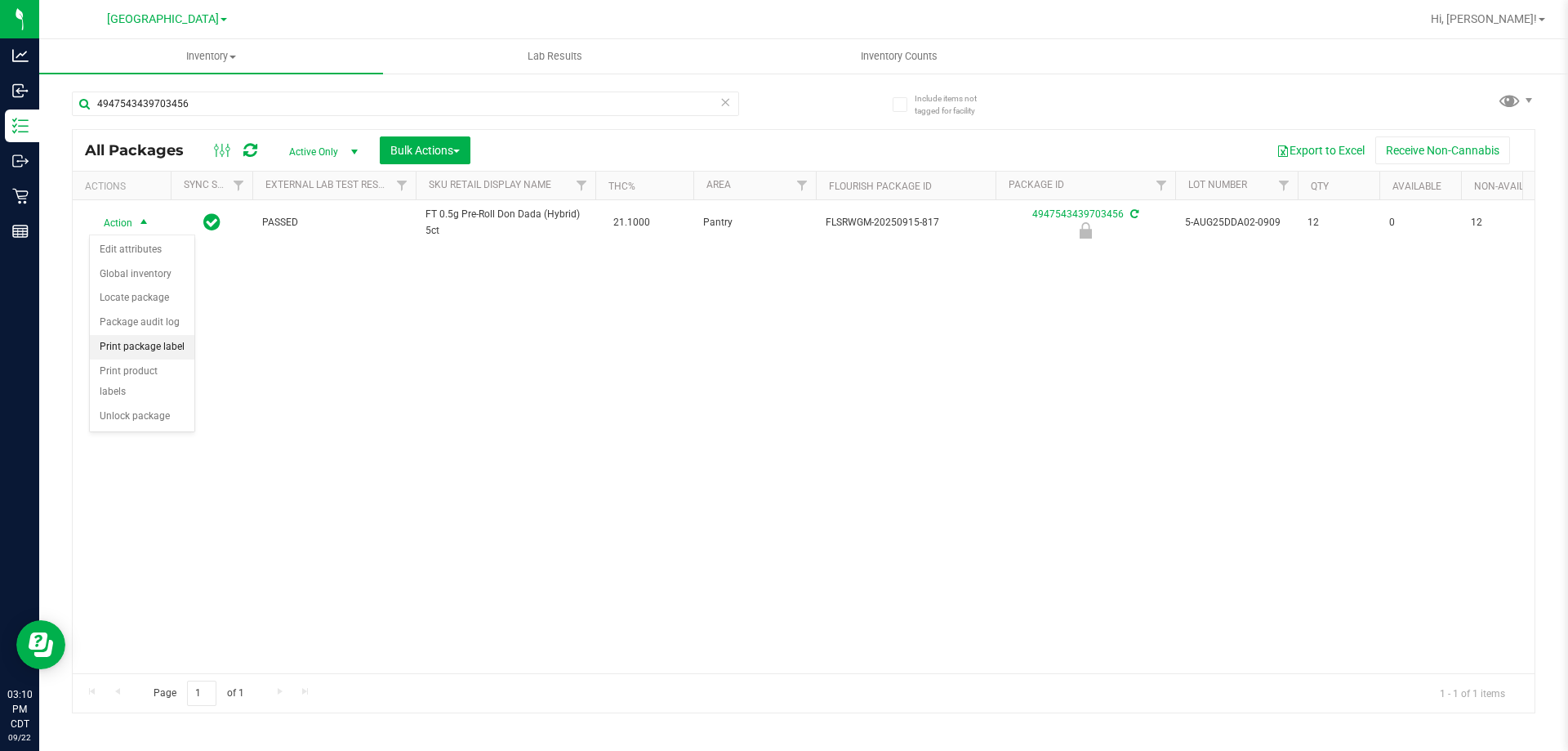
click at [130, 347] on li "Print package label" at bounding box center [141, 347] width 104 height 25
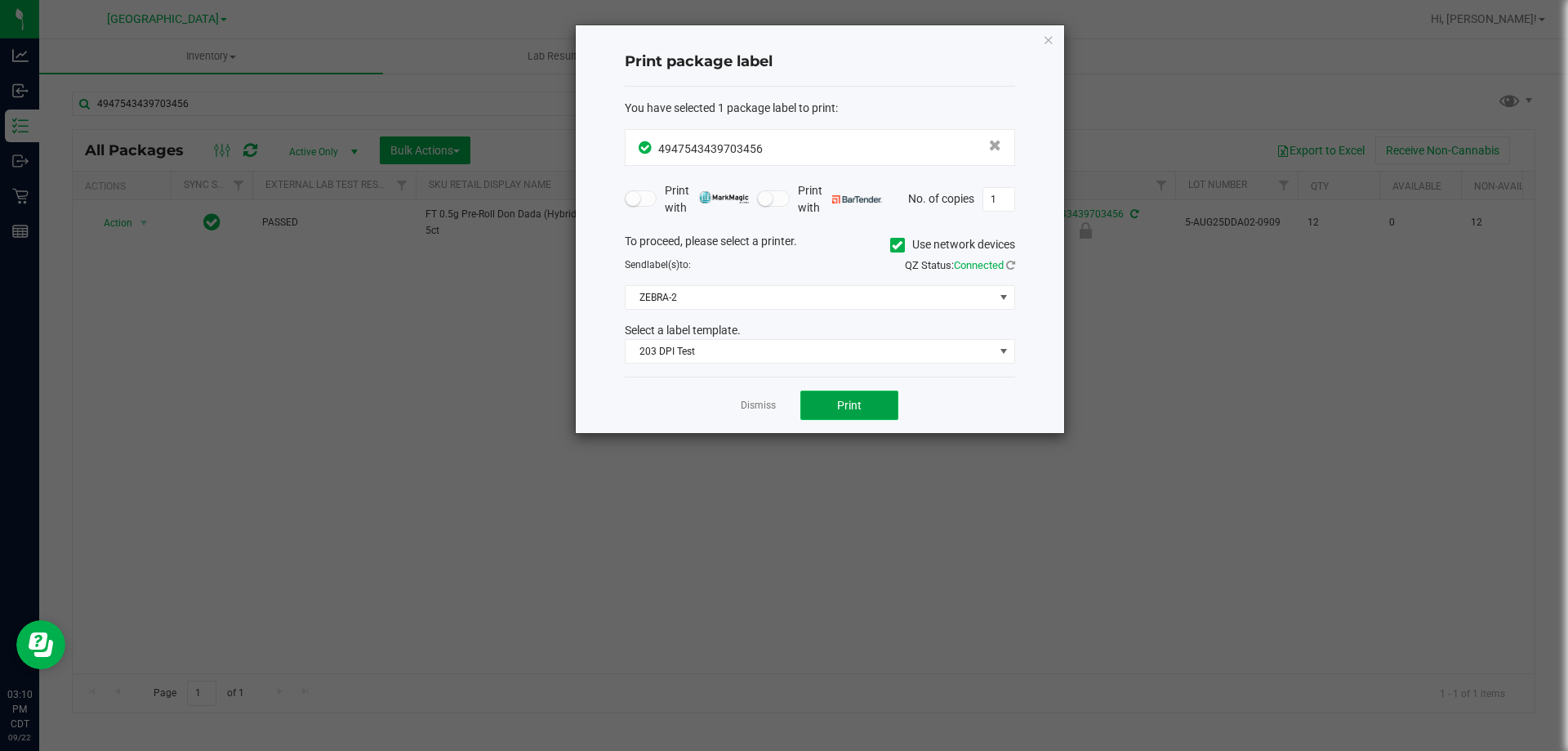
click at [854, 411] on span "Print" at bounding box center [849, 405] width 25 height 13
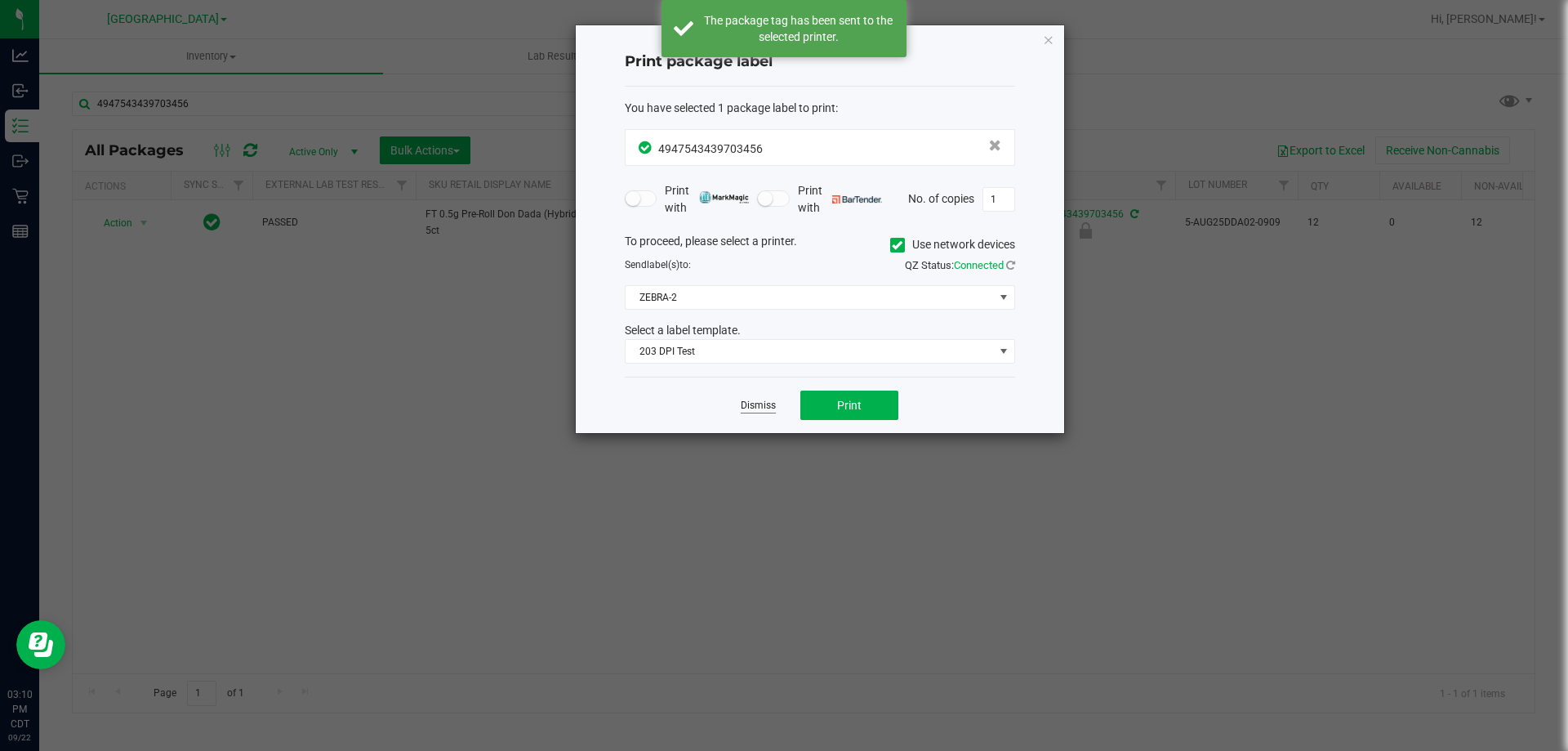
click at [757, 403] on link "Dismiss" at bounding box center [757, 406] width 35 height 14
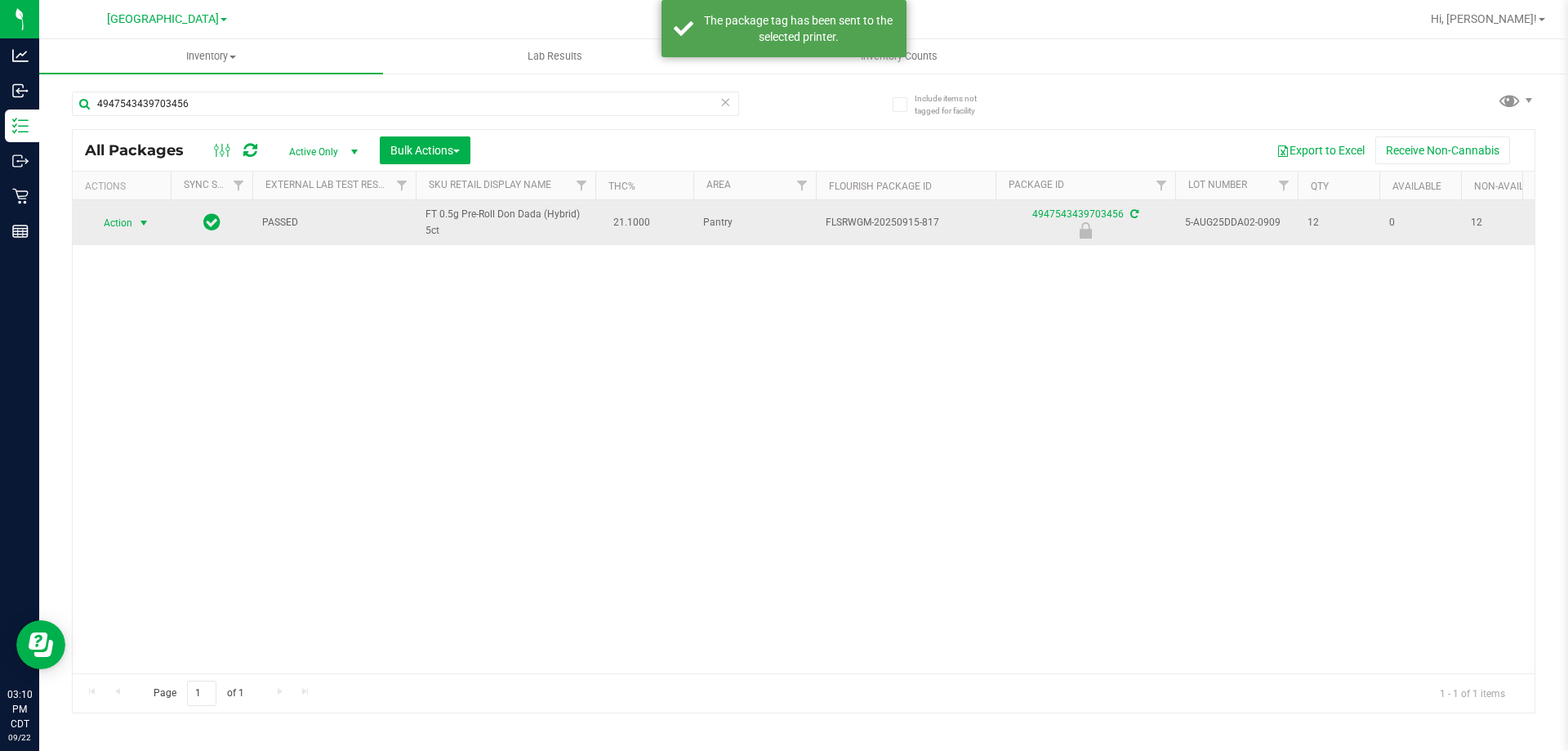
click at [111, 218] on span "Action" at bounding box center [111, 223] width 44 height 23
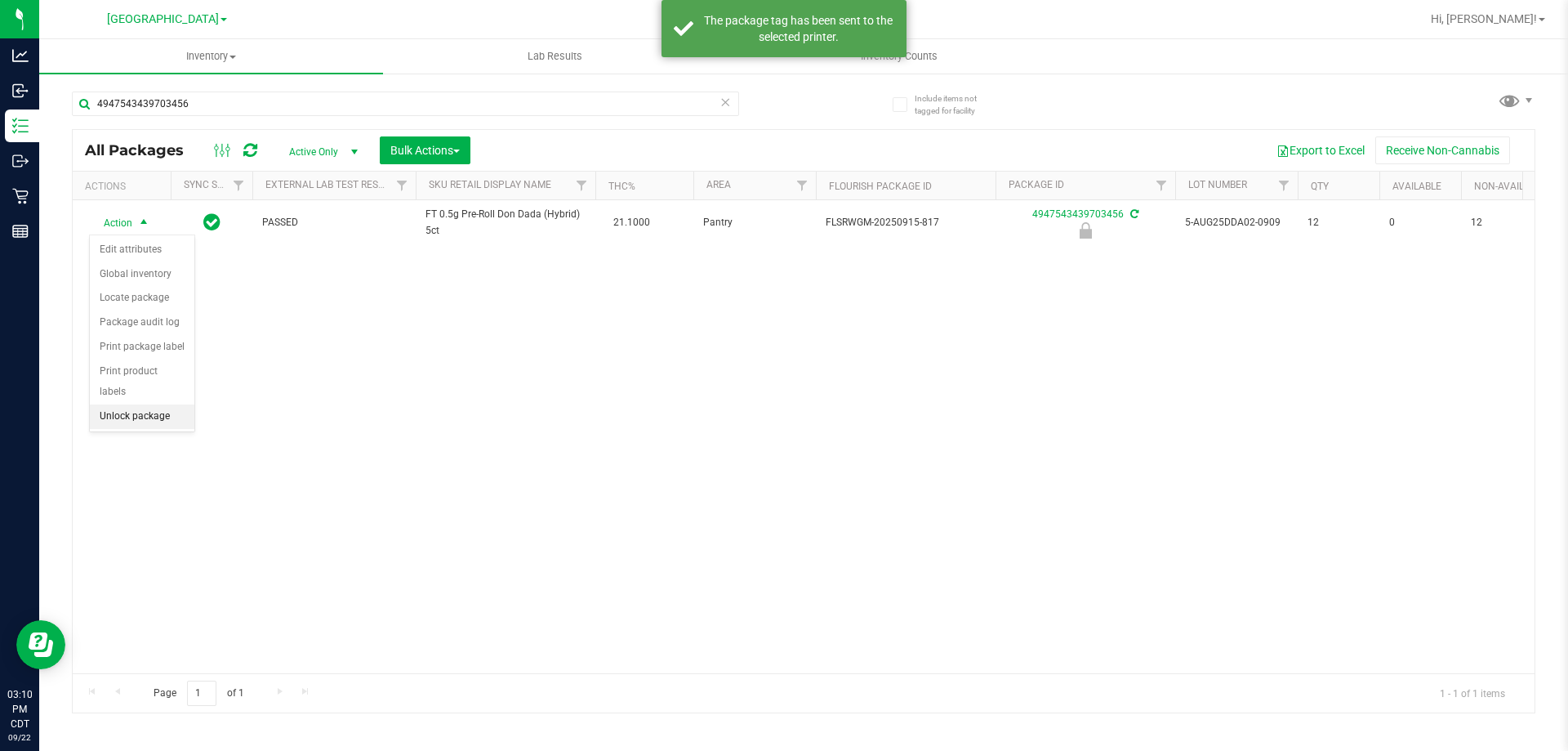
click at [135, 408] on ul "Edit attributes Global inventory Locate package Package audit log Print package…" at bounding box center [141, 334] width 104 height 192
click at [131, 404] on li "Unlock package" at bounding box center [141, 416] width 104 height 25
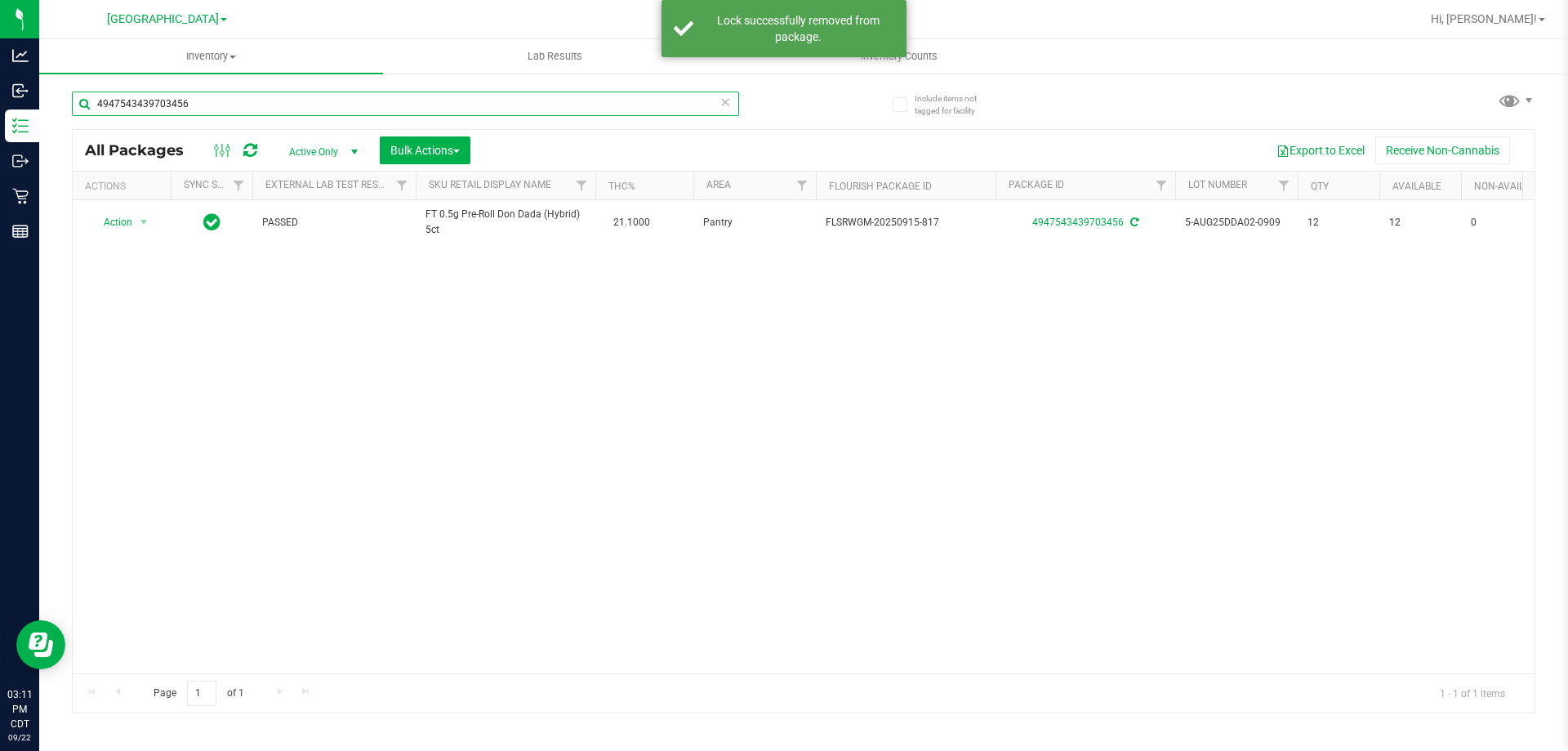
click at [214, 103] on input "4947543439703456" at bounding box center [406, 103] width 668 height 25
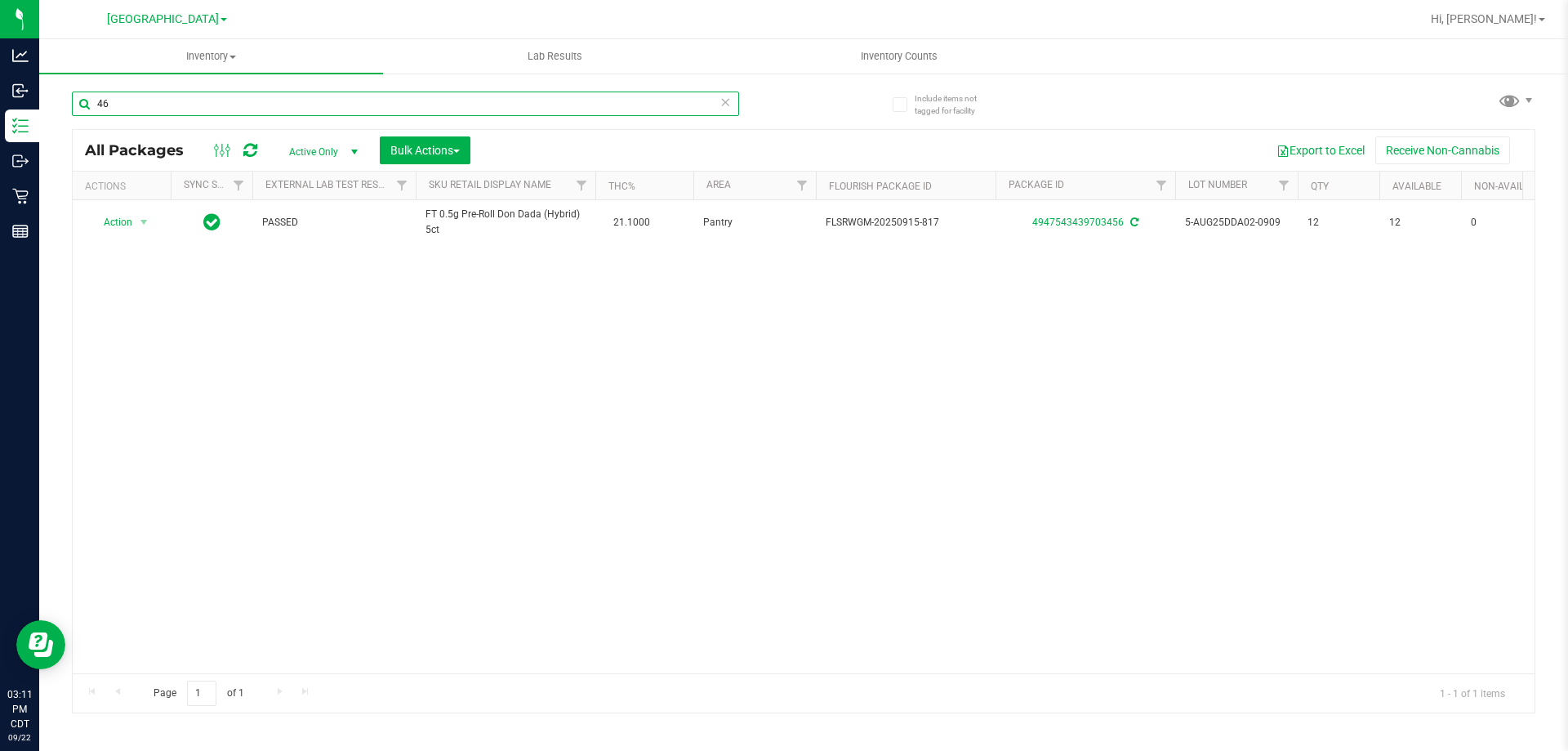
type input "6"
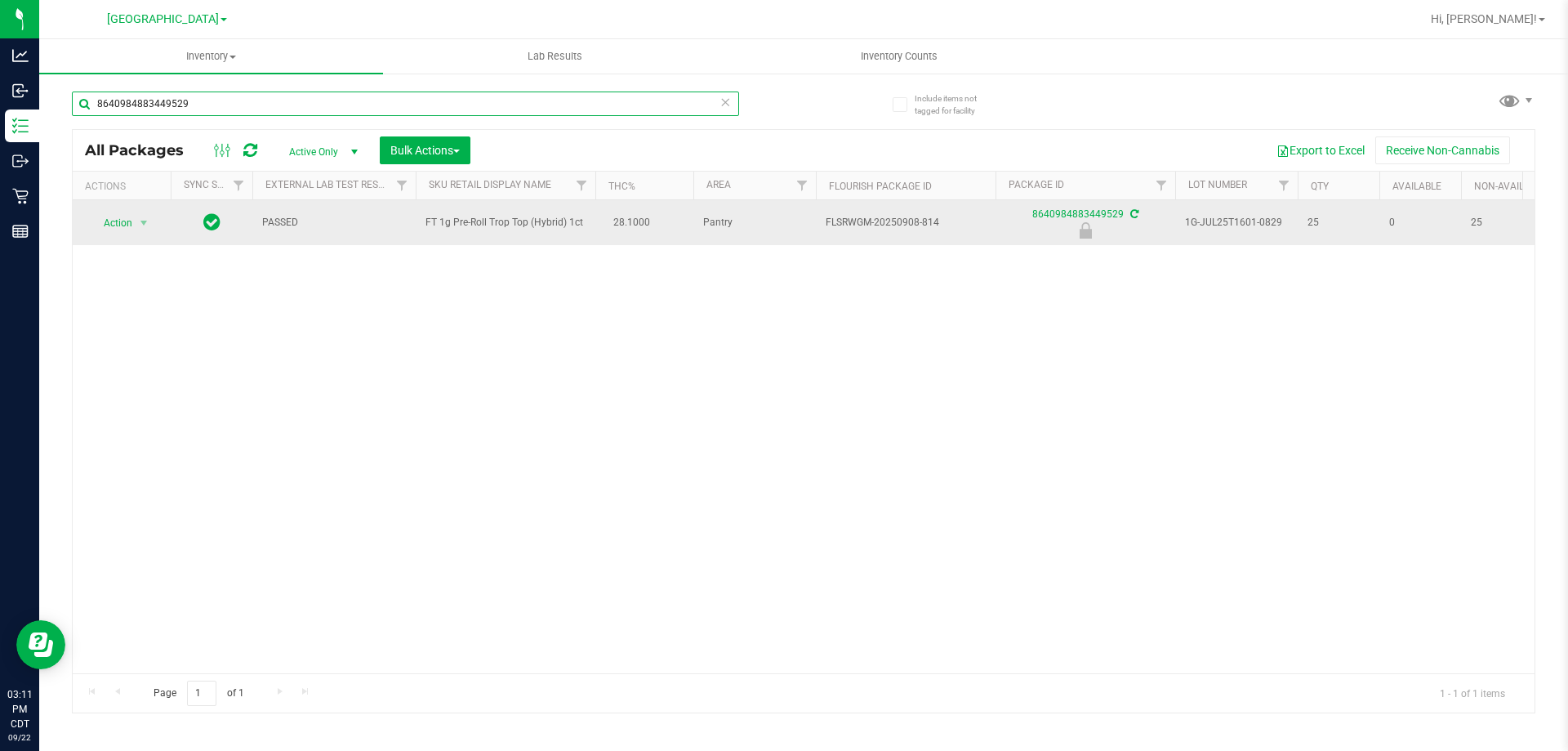
type input "8640984883449529"
click at [134, 225] on span "select" at bounding box center [144, 223] width 20 height 23
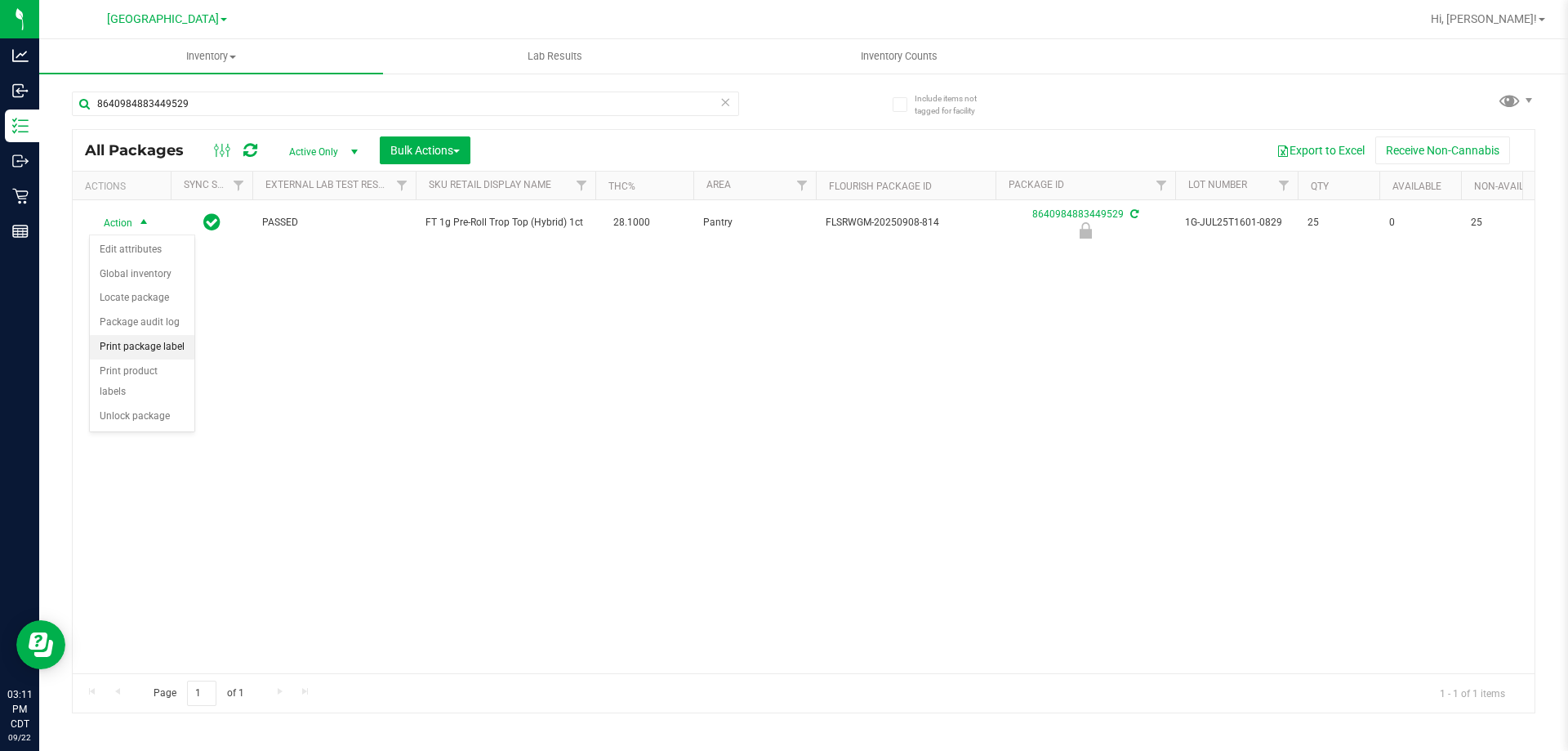
drag, startPoint x: 173, startPoint y: 353, endPoint x: 194, endPoint y: 353, distance: 21.0
click at [173, 353] on li "Print package label" at bounding box center [141, 347] width 104 height 25
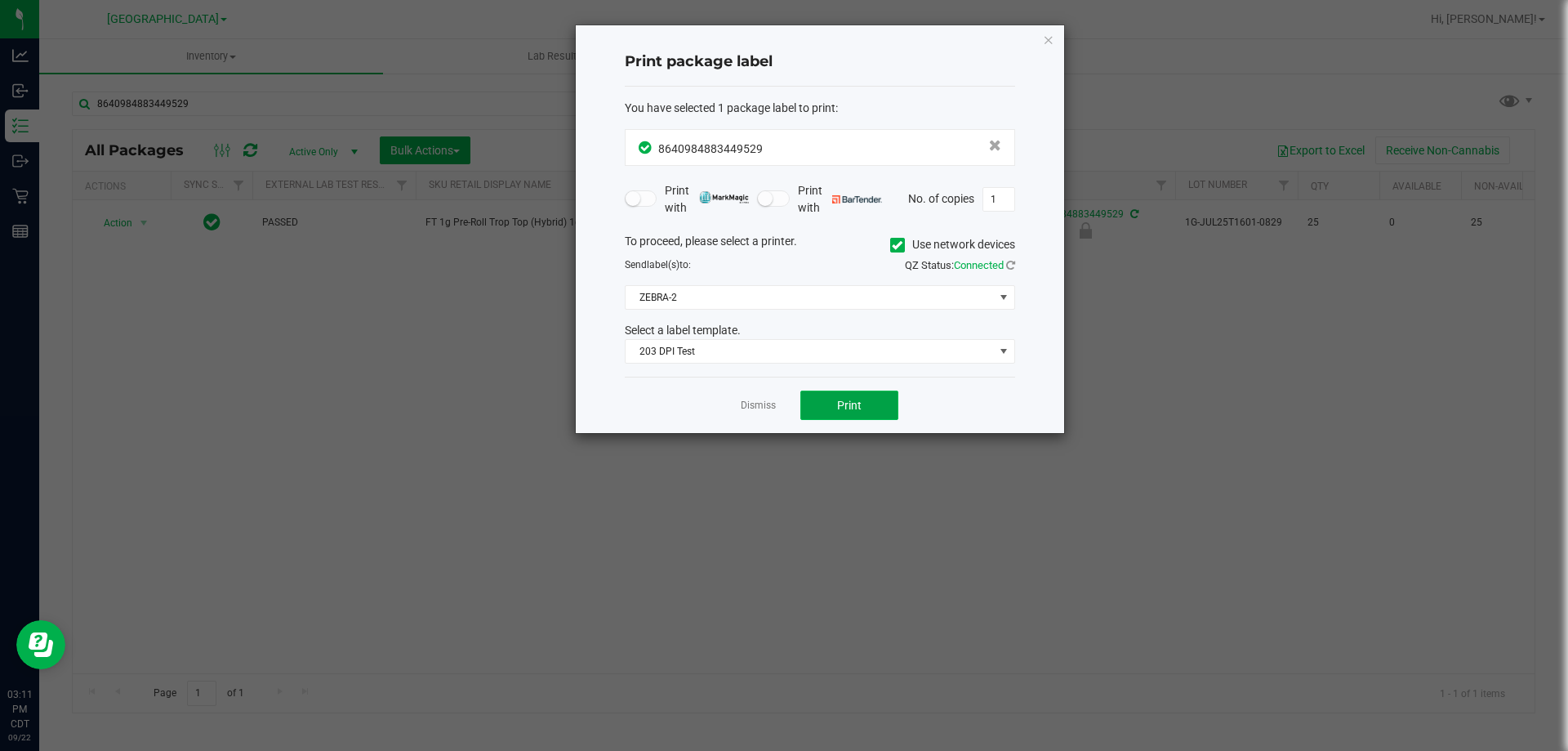
click at [841, 399] on span "Print" at bounding box center [849, 405] width 25 height 13
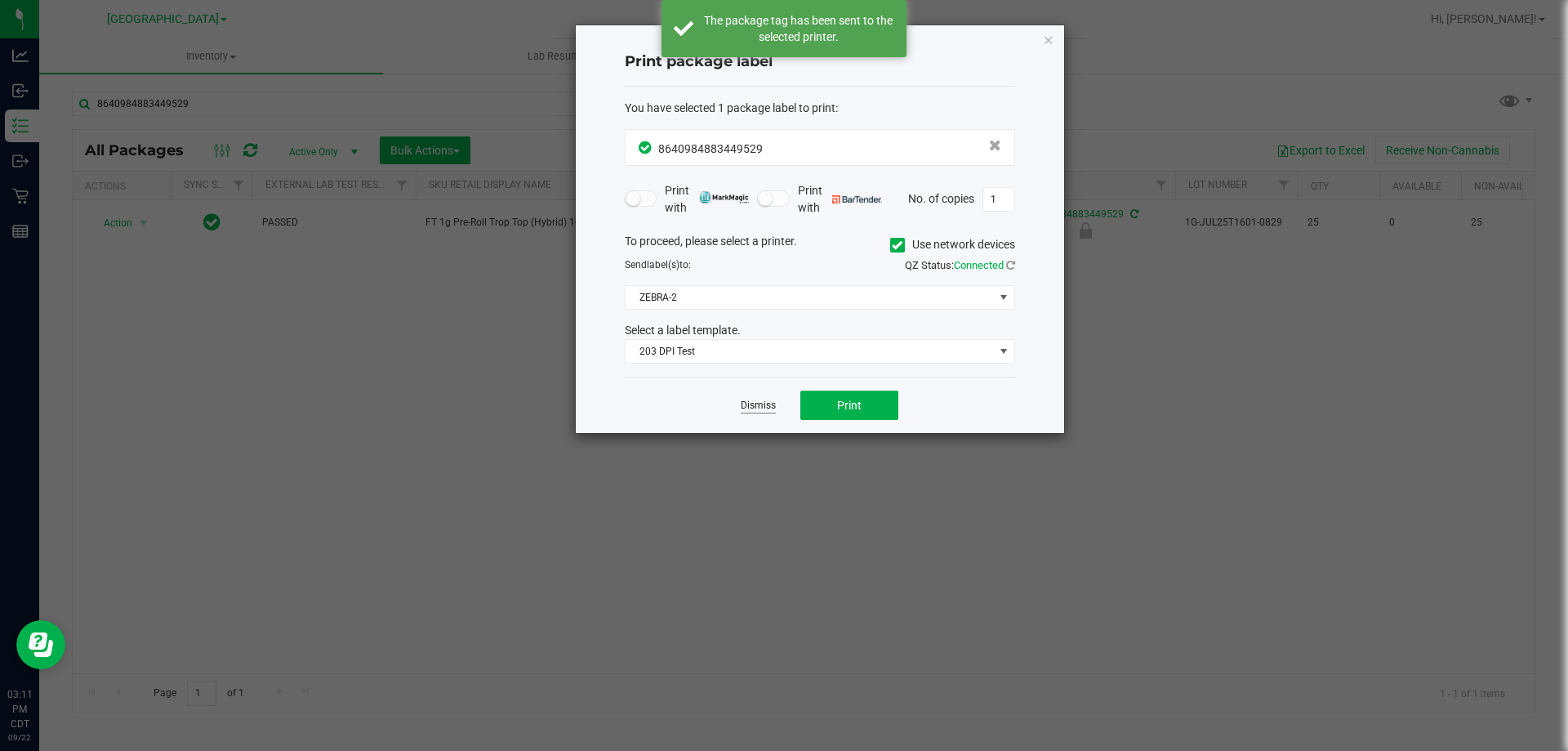
click at [768, 409] on link "Dismiss" at bounding box center [757, 406] width 35 height 14
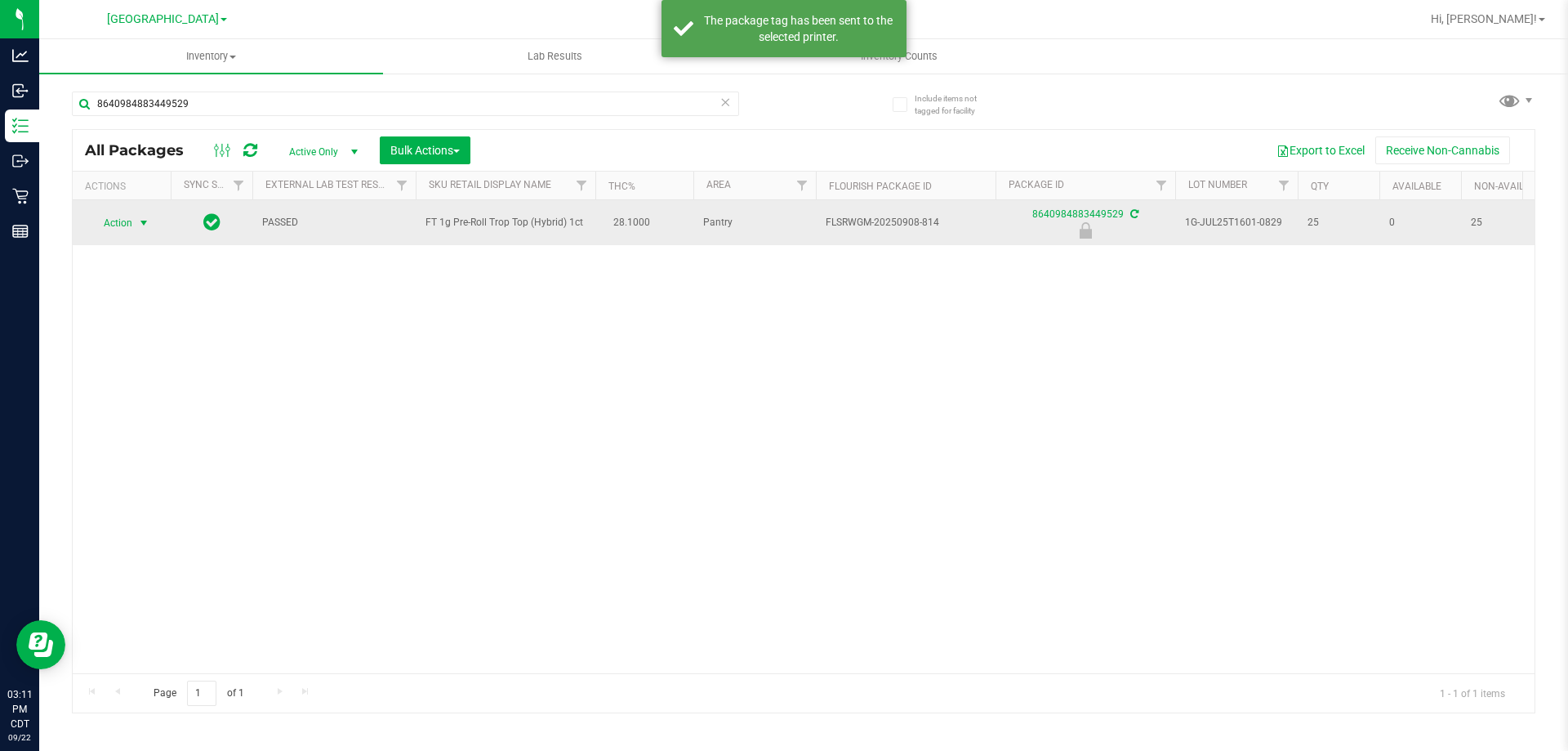
click at [142, 223] on span "select" at bounding box center [143, 222] width 13 height 13
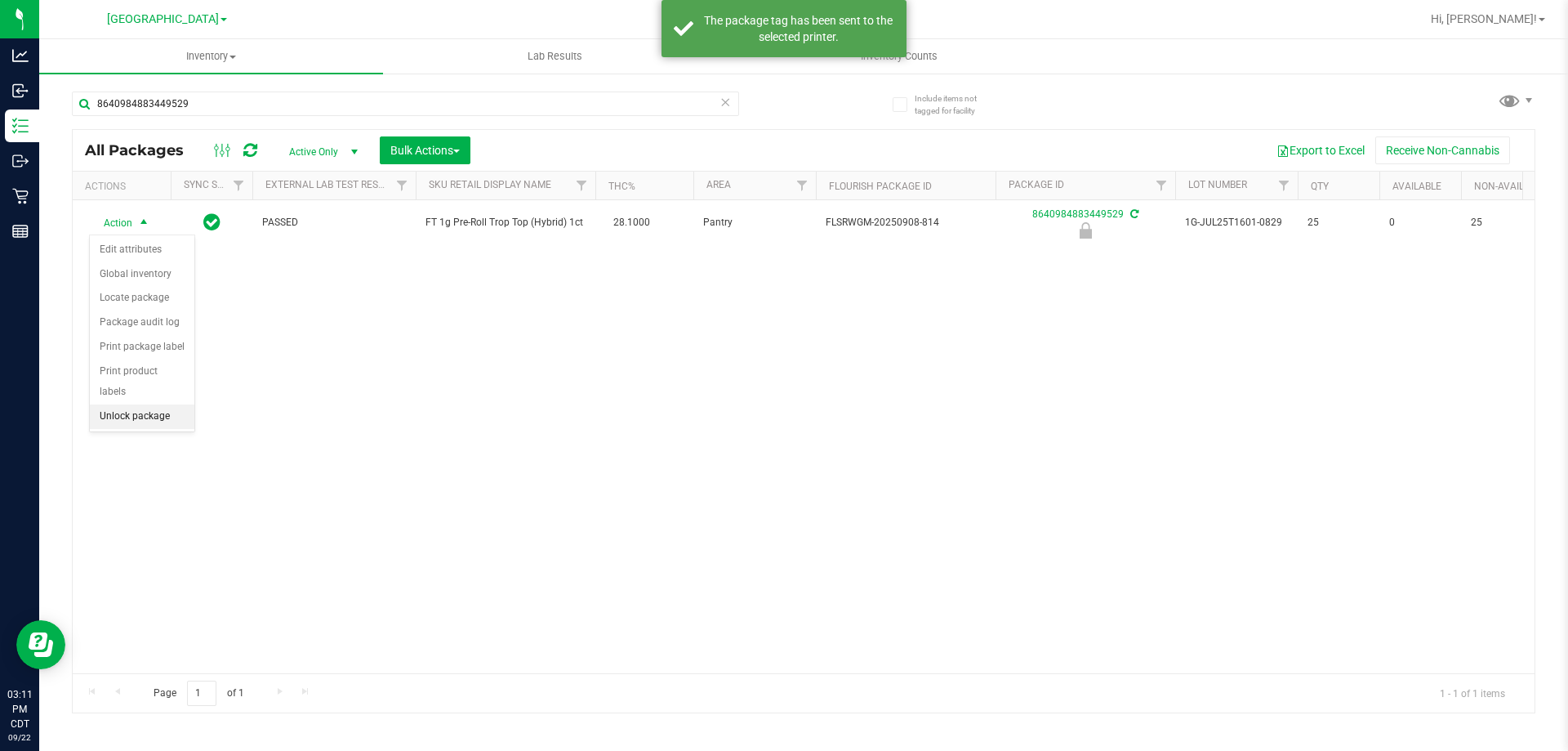
click at [119, 404] on li "Unlock package" at bounding box center [141, 416] width 104 height 25
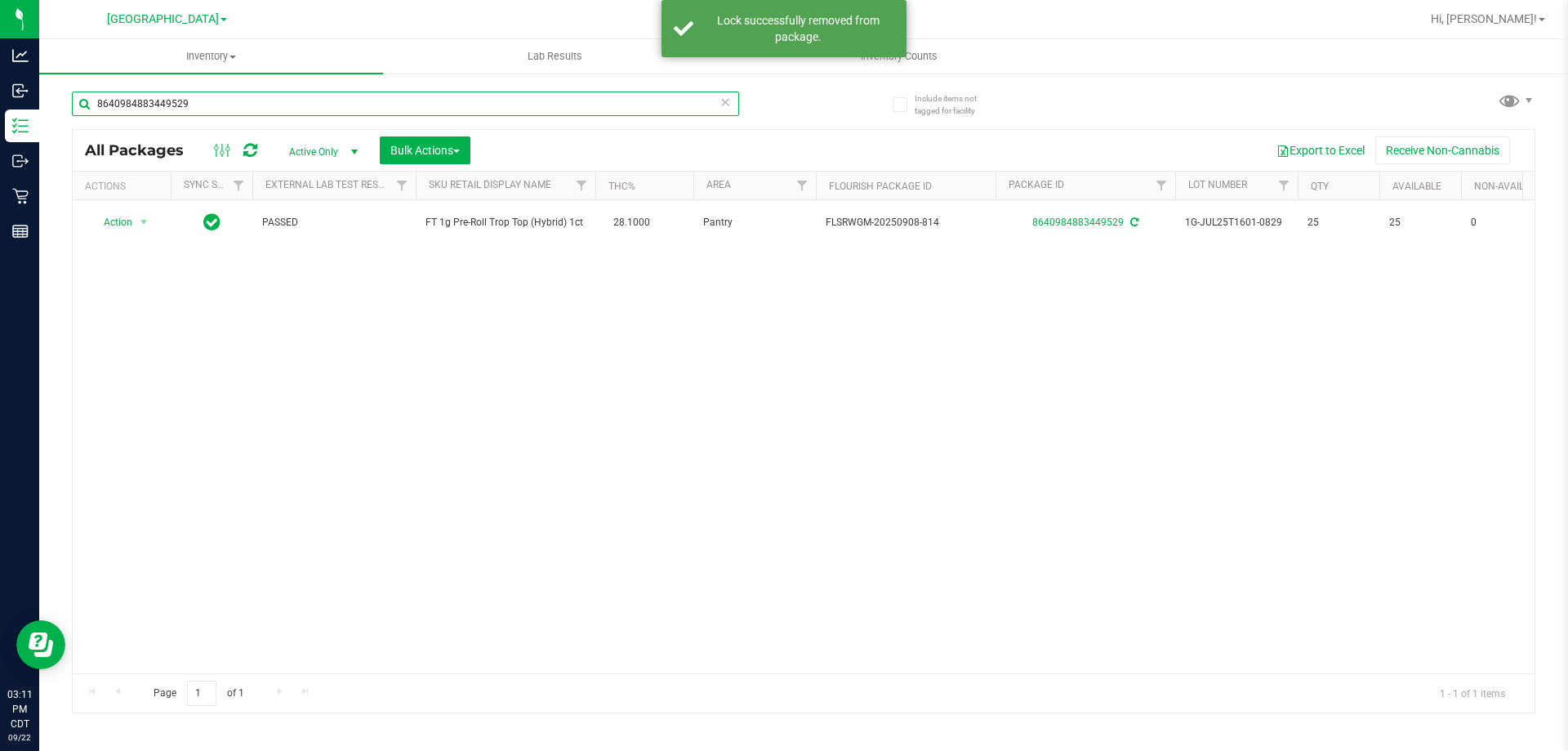
click at [603, 108] on input "8640984883449529" at bounding box center [406, 103] width 668 height 25
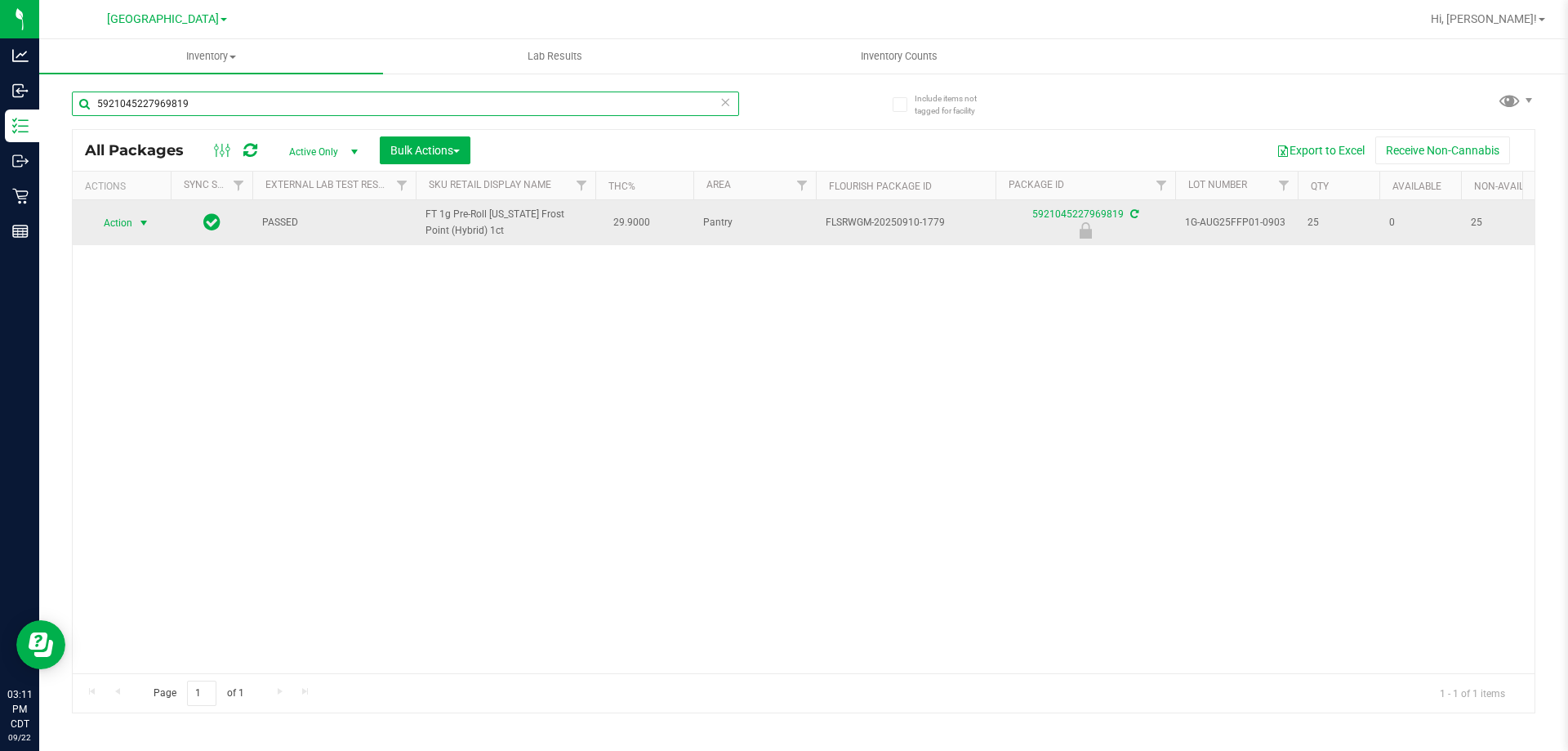
type input "5921045227969819"
click at [141, 222] on span "select" at bounding box center [143, 222] width 13 height 13
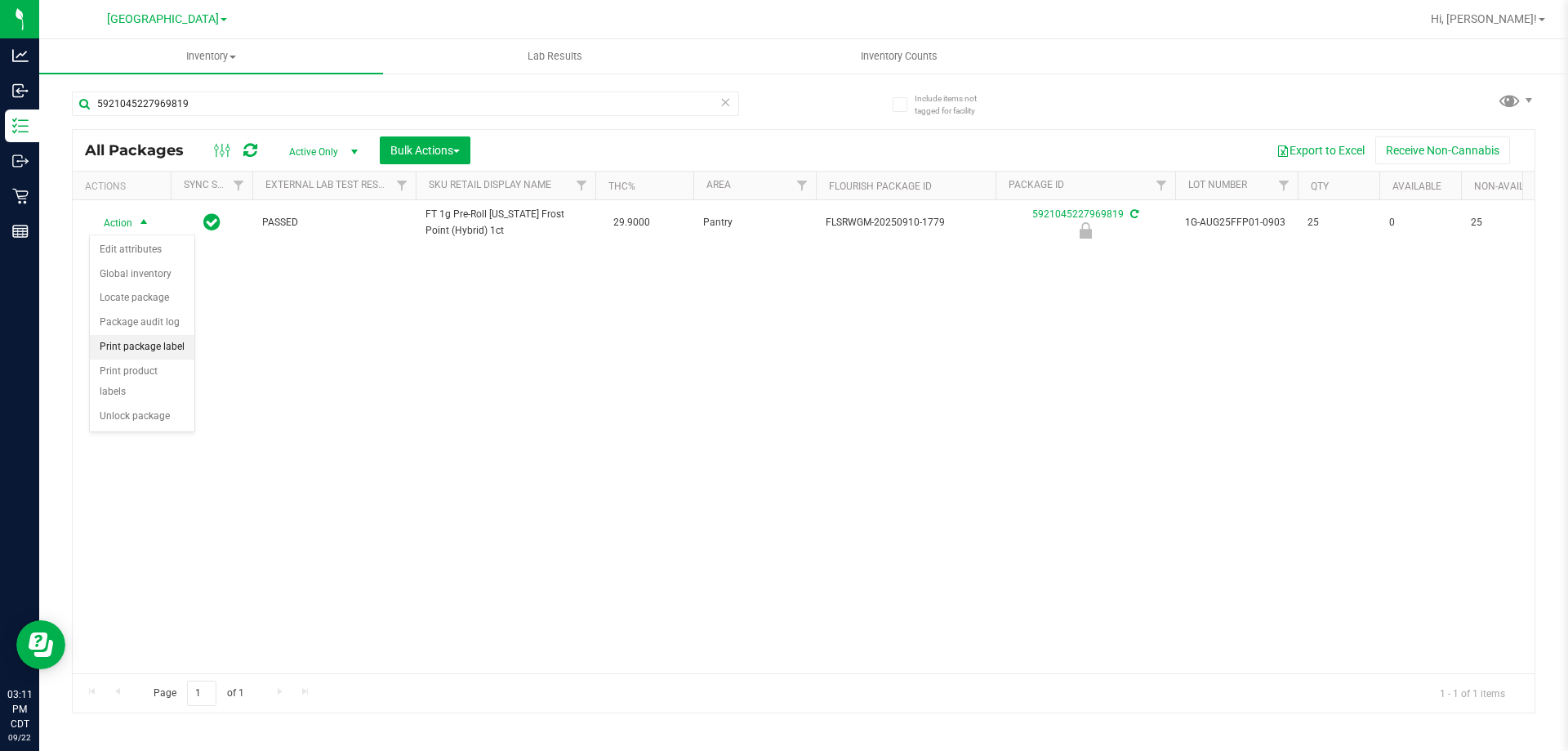
click at [120, 346] on li "Print package label" at bounding box center [141, 347] width 104 height 25
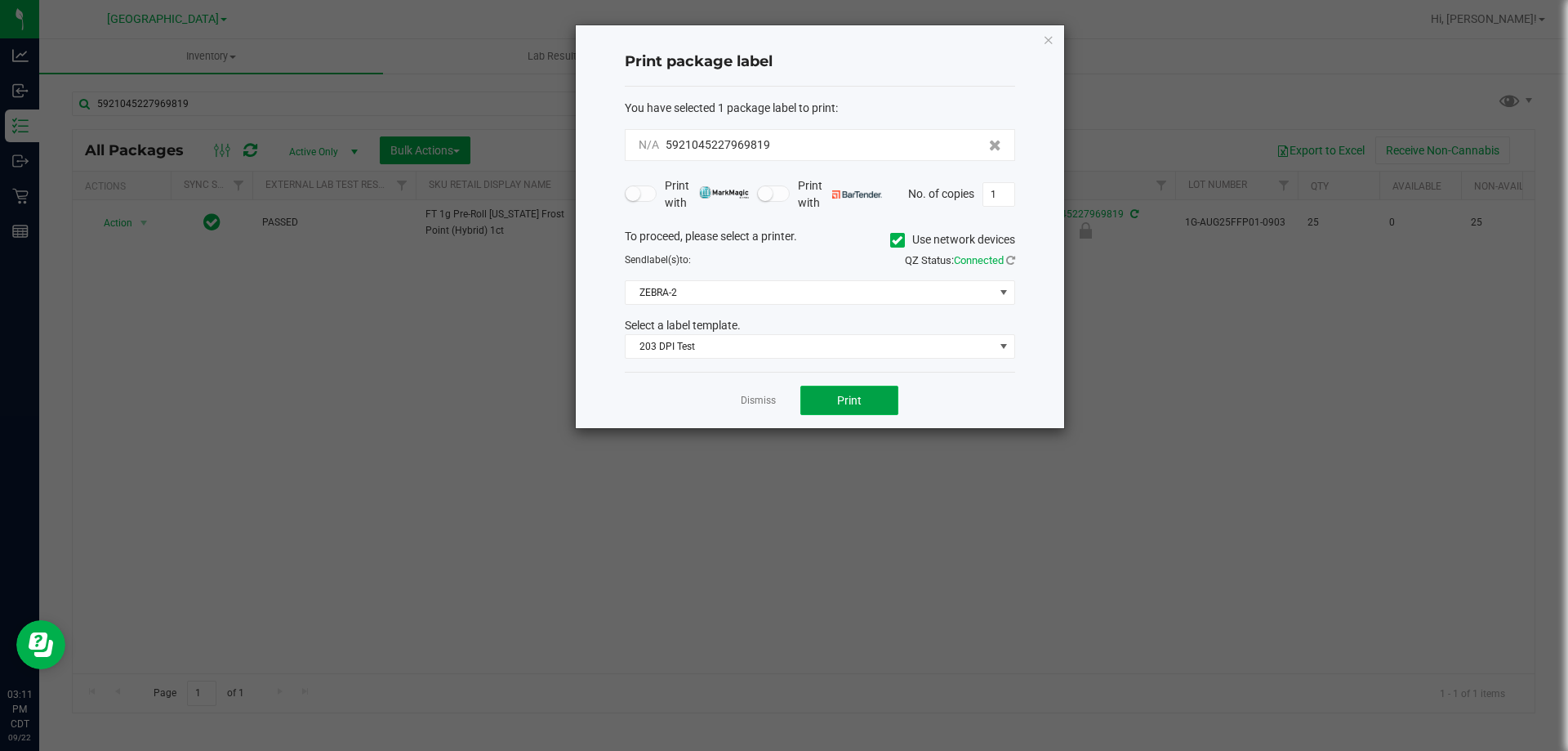
click at [840, 407] on span "Print" at bounding box center [849, 400] width 25 height 13
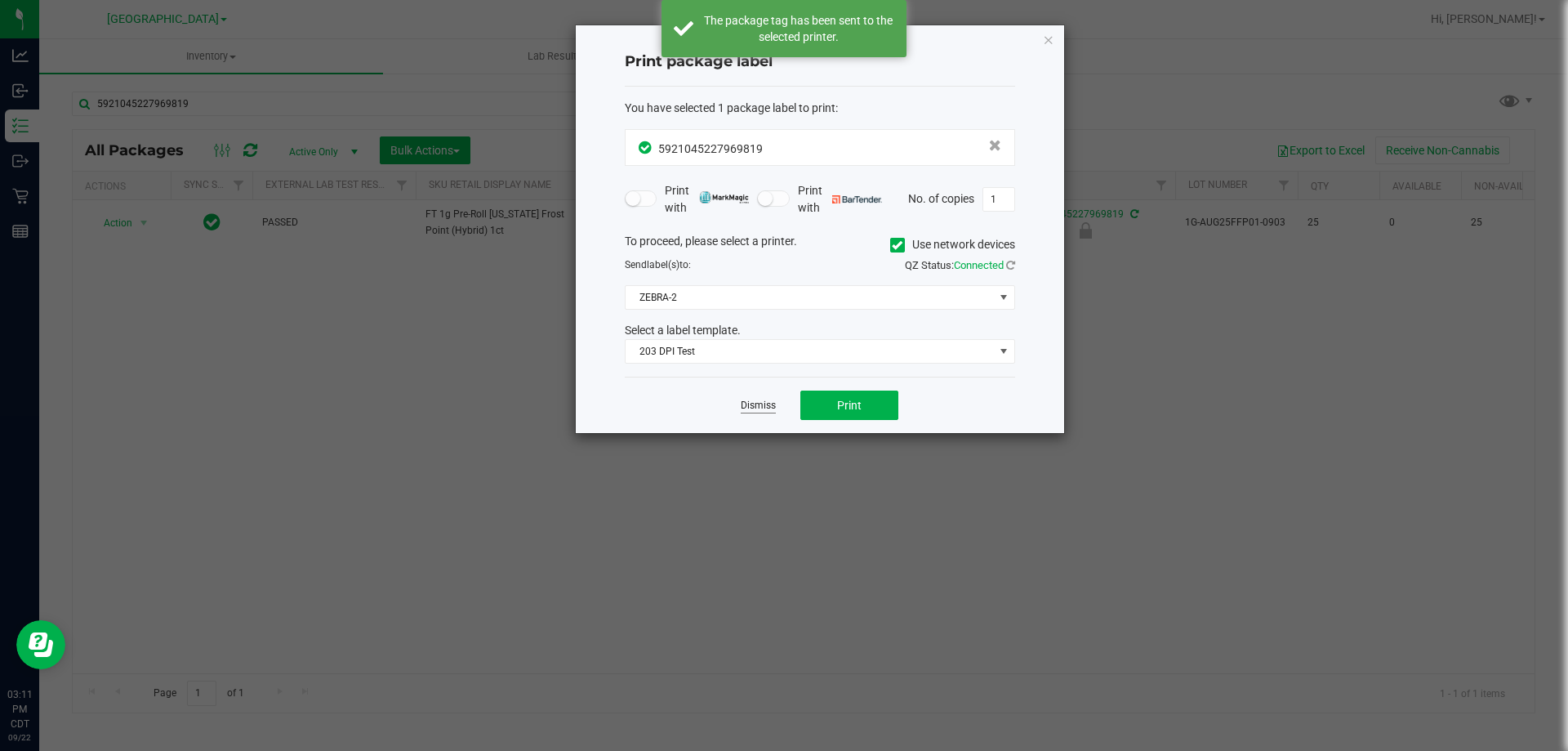
click at [762, 410] on link "Dismiss" at bounding box center [757, 406] width 35 height 14
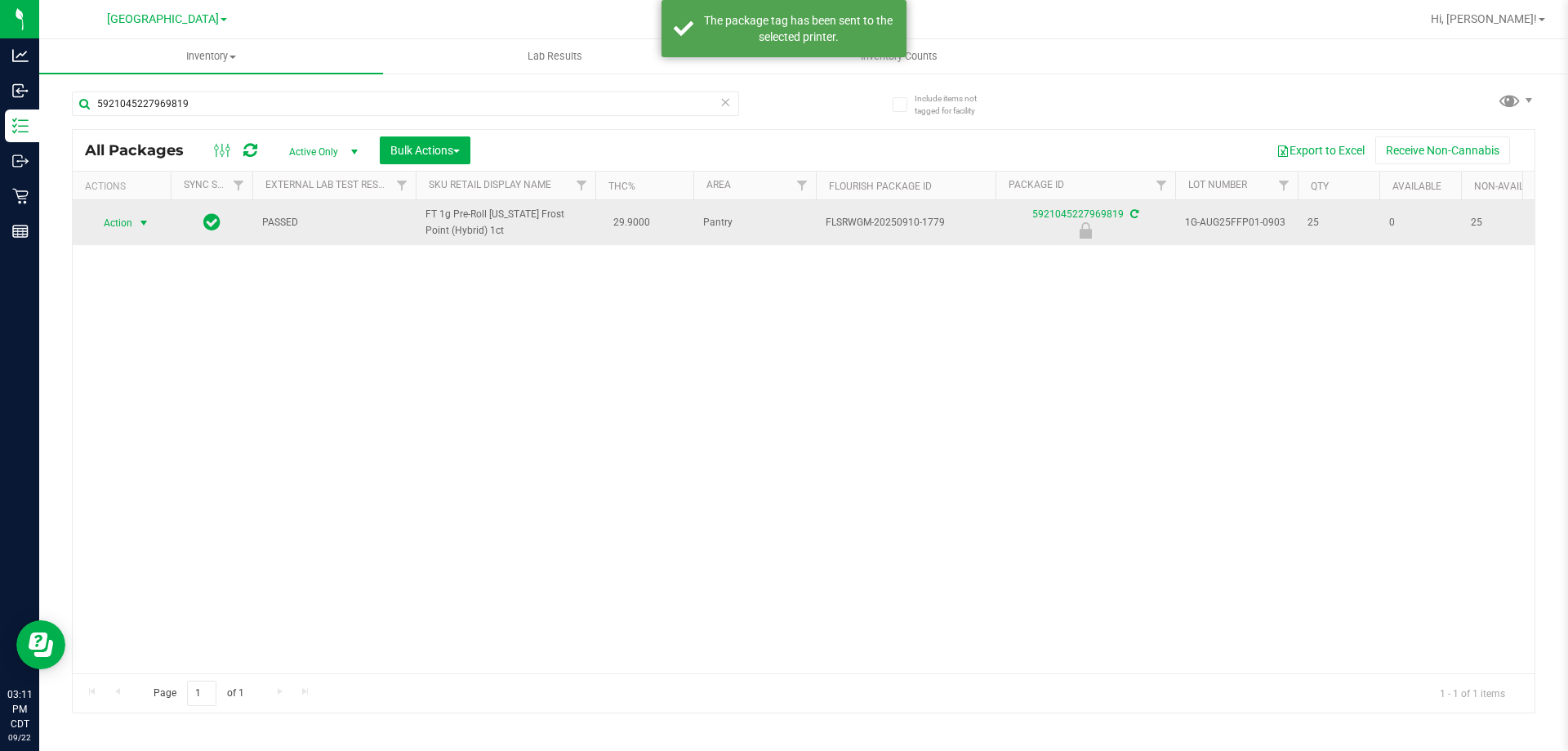
click at [141, 222] on span "select" at bounding box center [143, 222] width 13 height 13
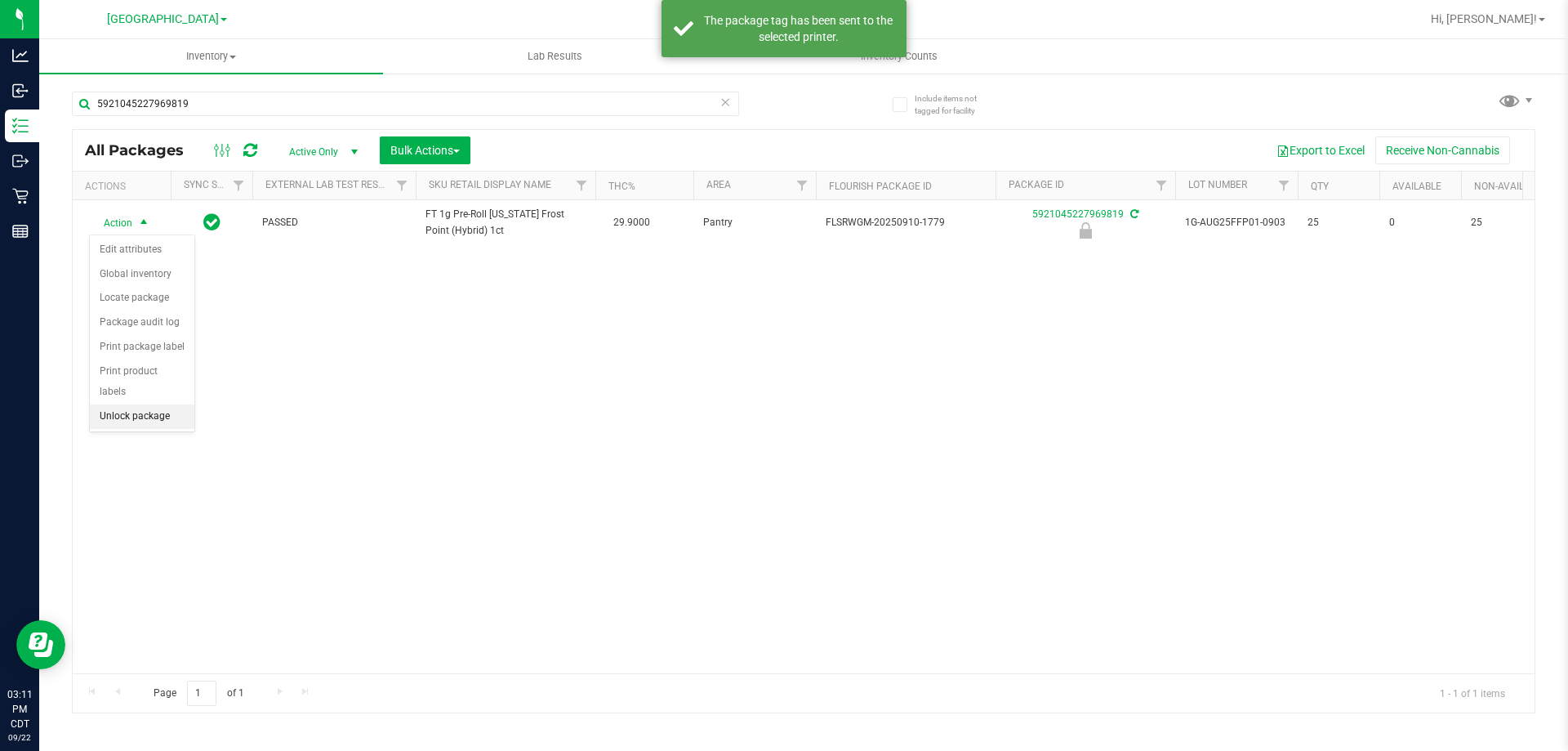
click at [123, 404] on li "Unlock package" at bounding box center [141, 416] width 104 height 25
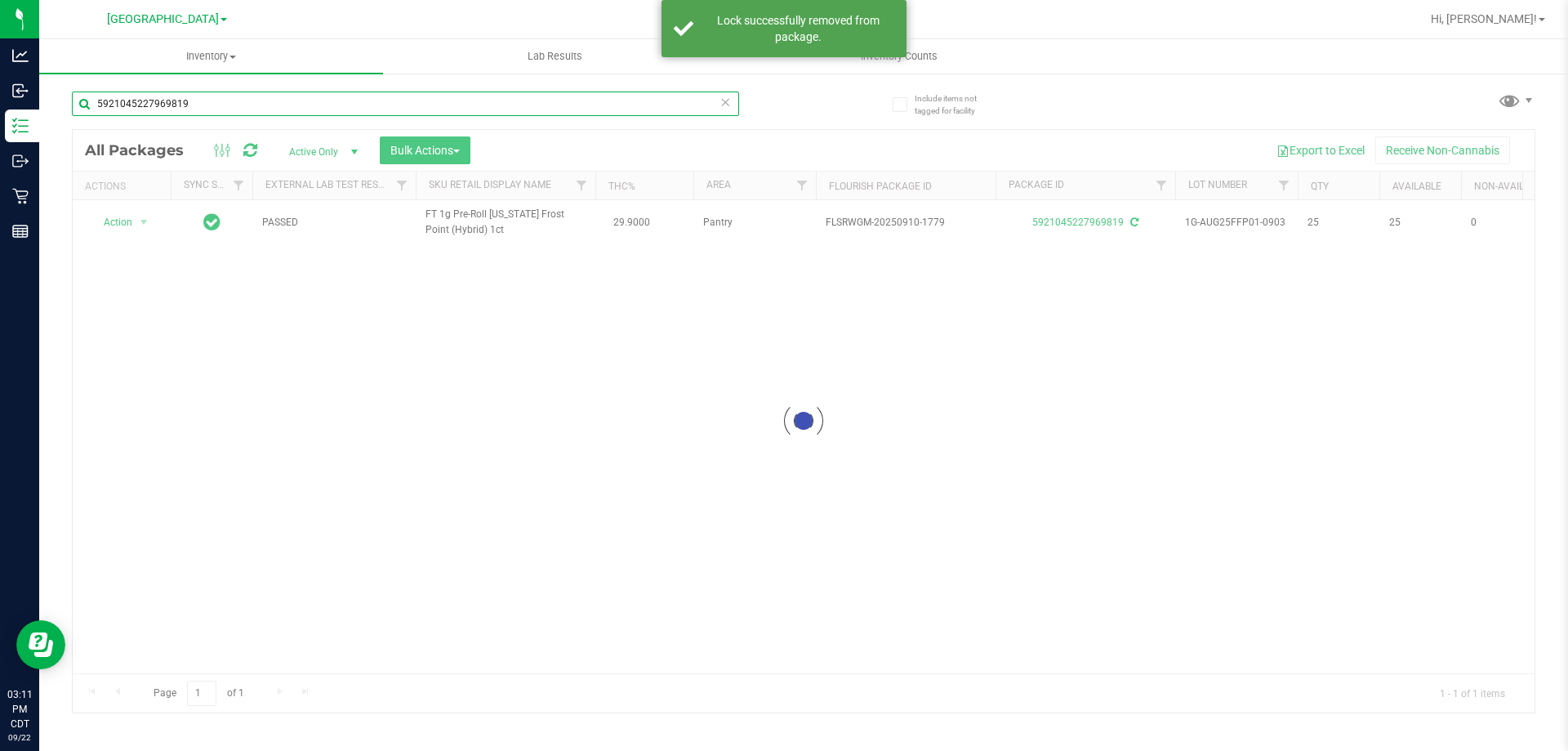
click at [303, 92] on input "5921045227969819" at bounding box center [406, 103] width 668 height 25
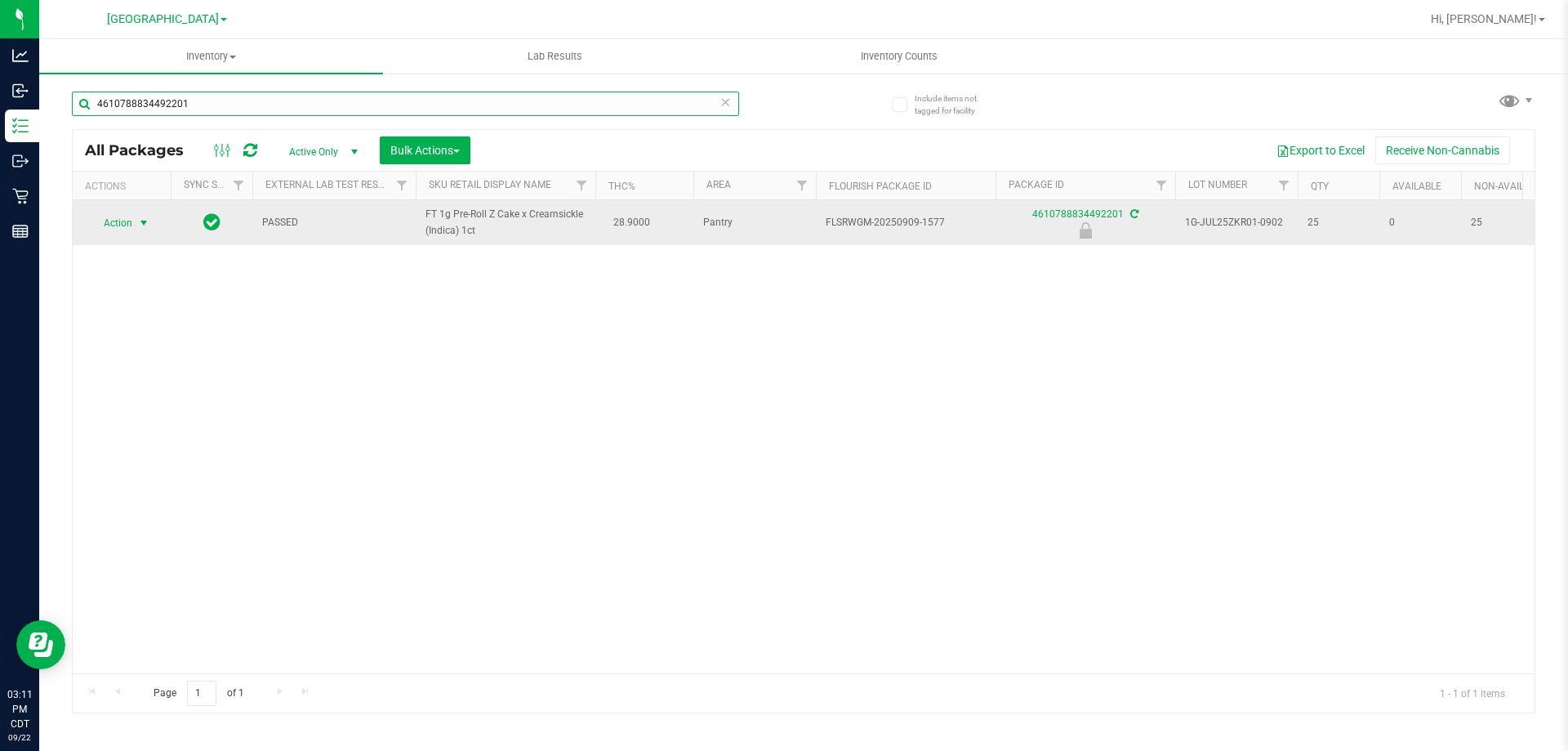
type input "4610788834492201"
click at [141, 223] on span "select" at bounding box center [143, 222] width 13 height 13
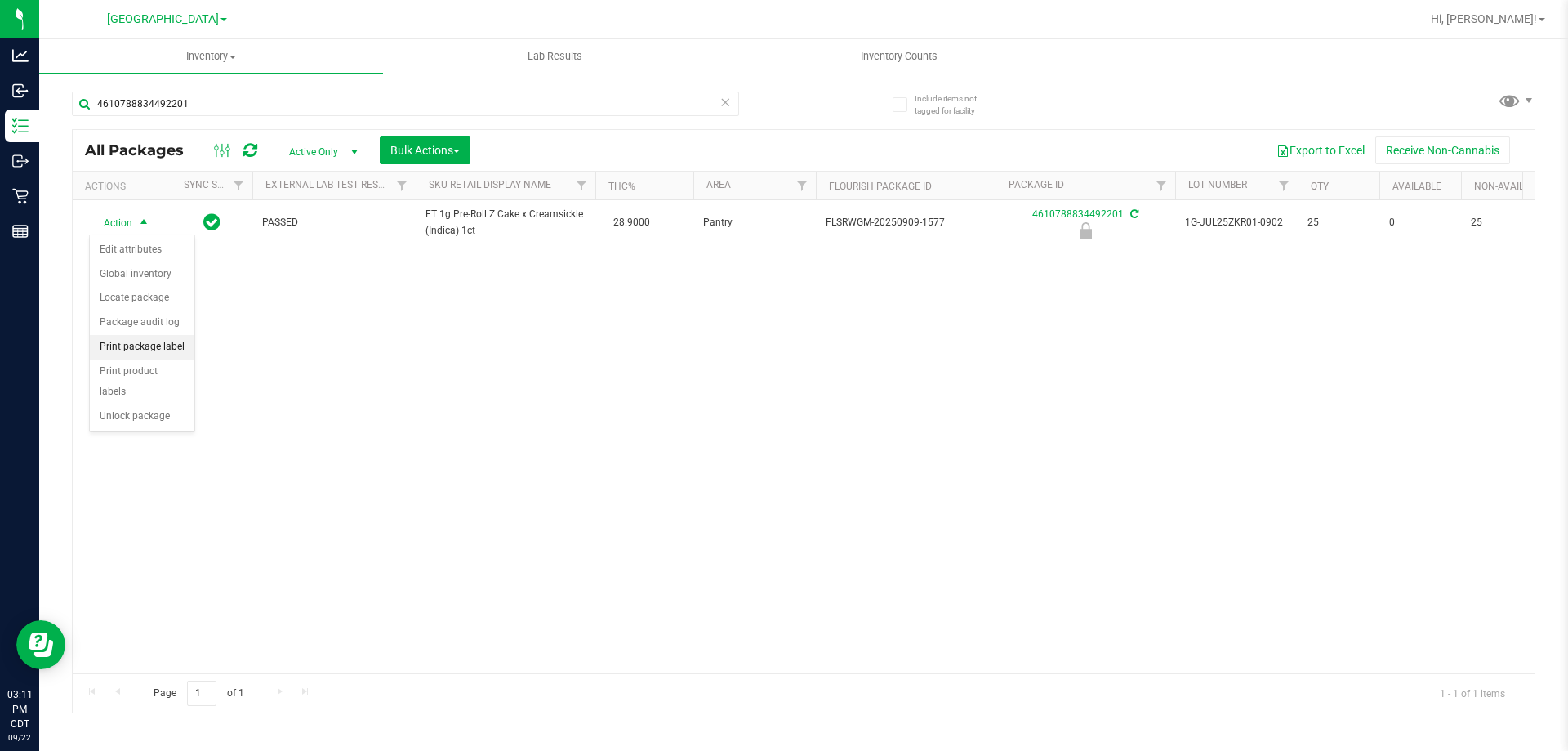
click at [129, 343] on li "Print package label" at bounding box center [141, 347] width 104 height 25
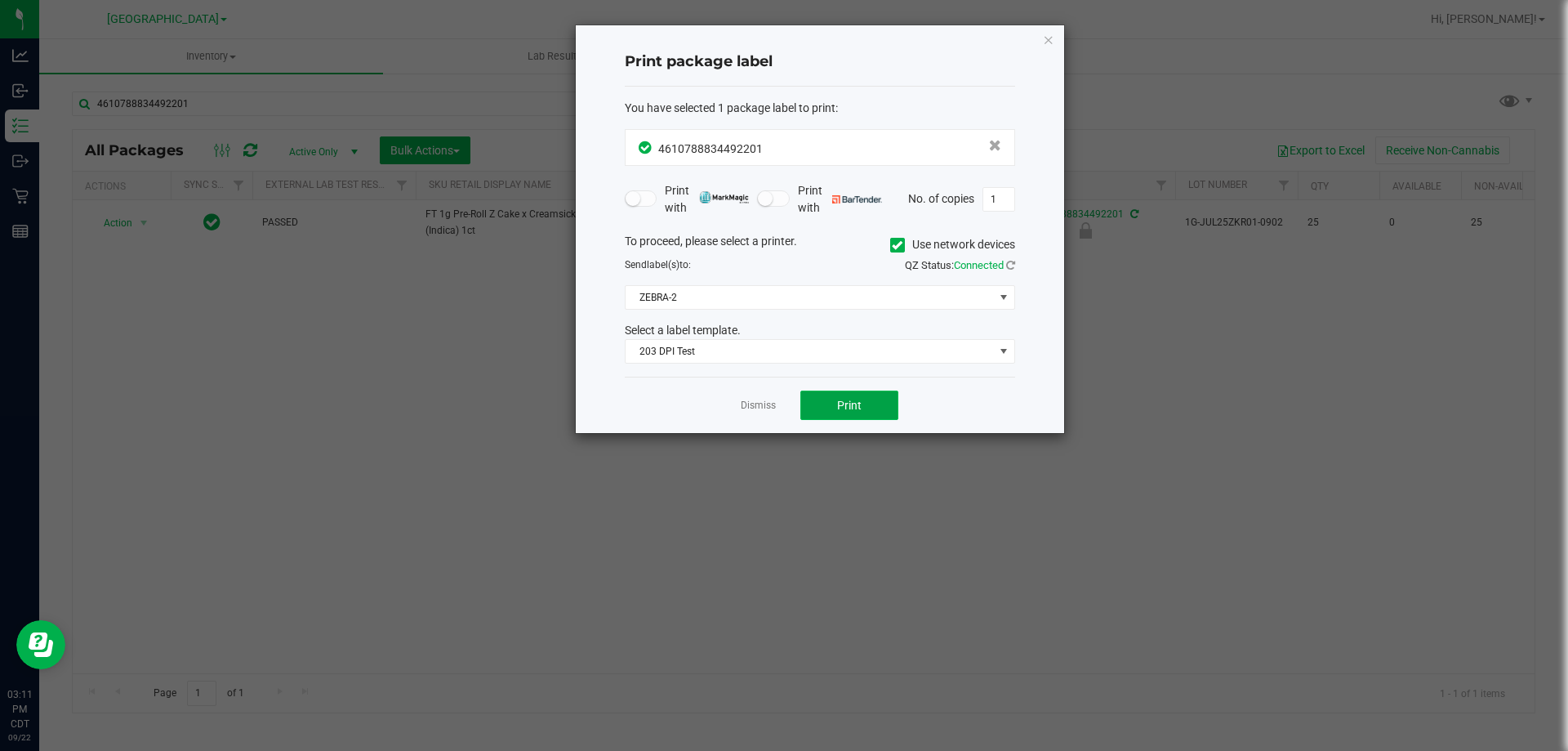
click at [840, 409] on span "Print" at bounding box center [849, 405] width 25 height 13
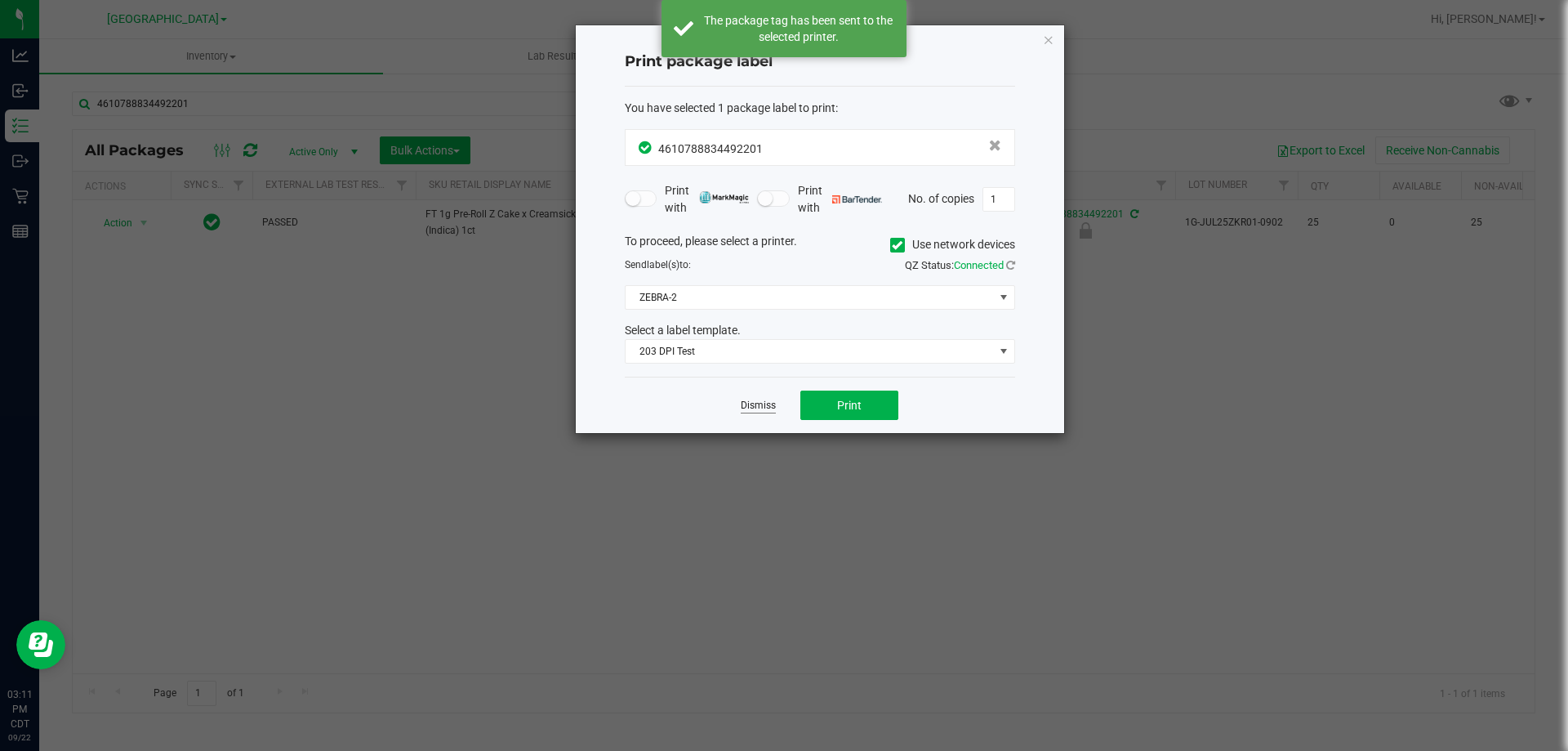
click at [760, 406] on link "Dismiss" at bounding box center [757, 406] width 35 height 14
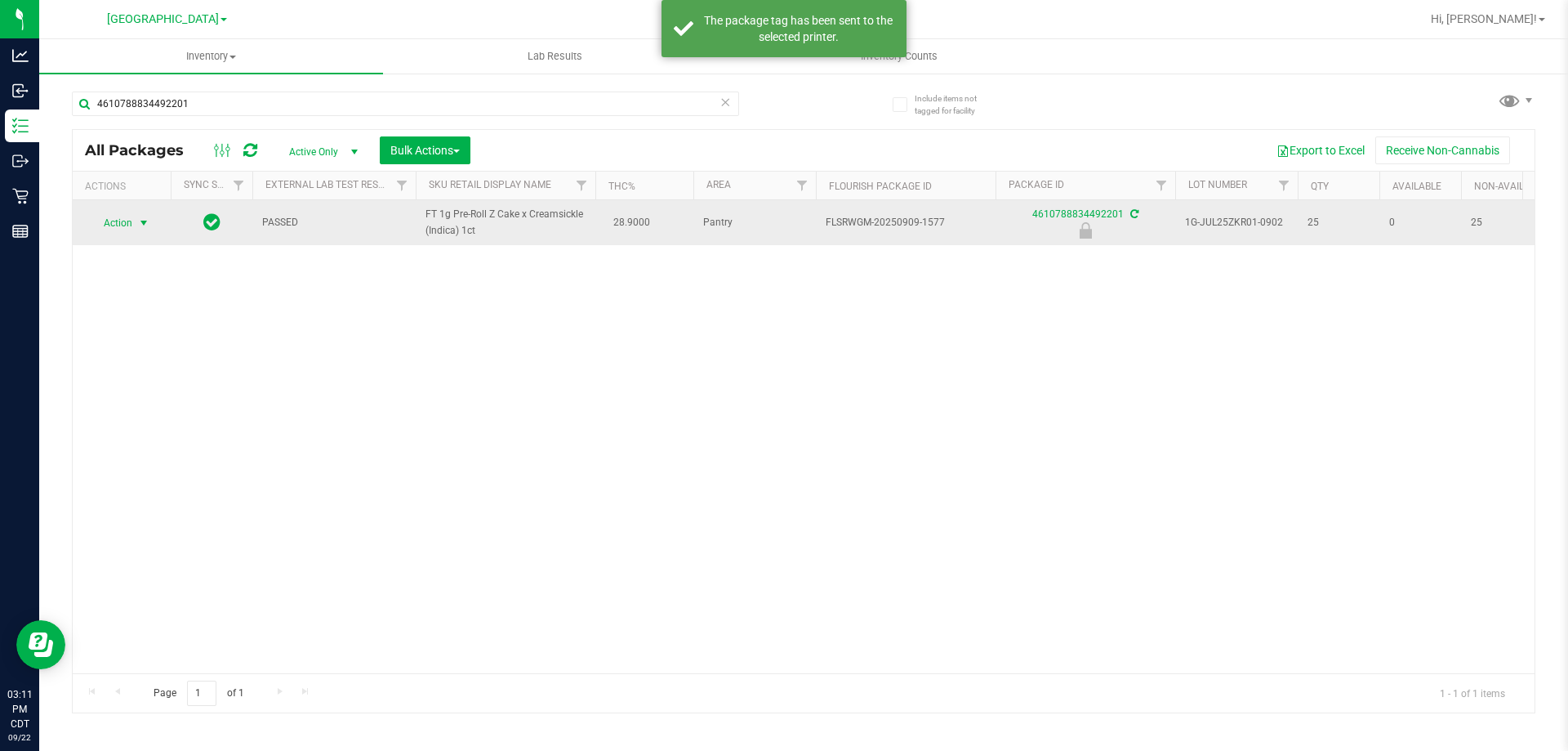
click at [116, 222] on span "Action" at bounding box center [111, 223] width 44 height 23
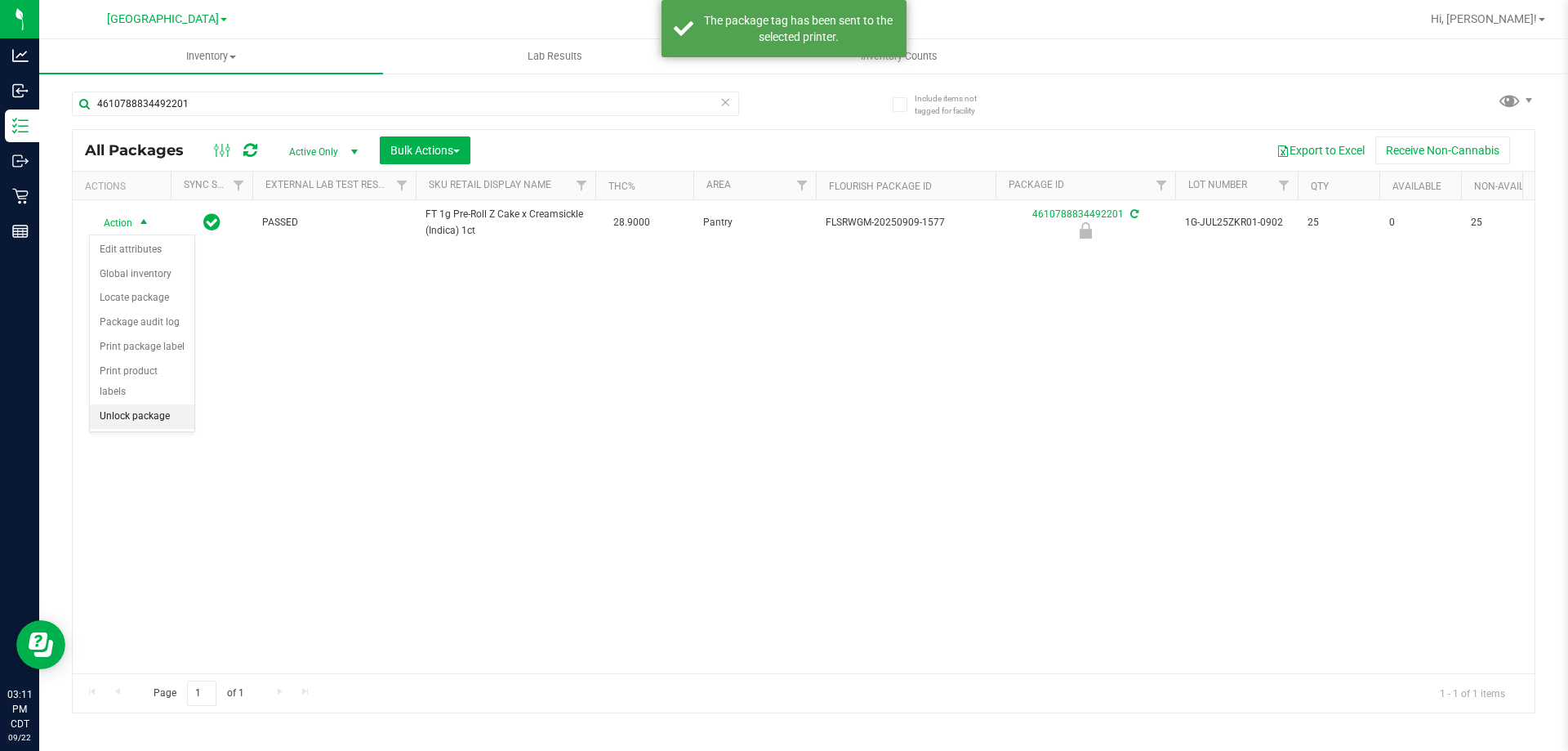
click at [127, 404] on li "Unlock package" at bounding box center [141, 416] width 104 height 25
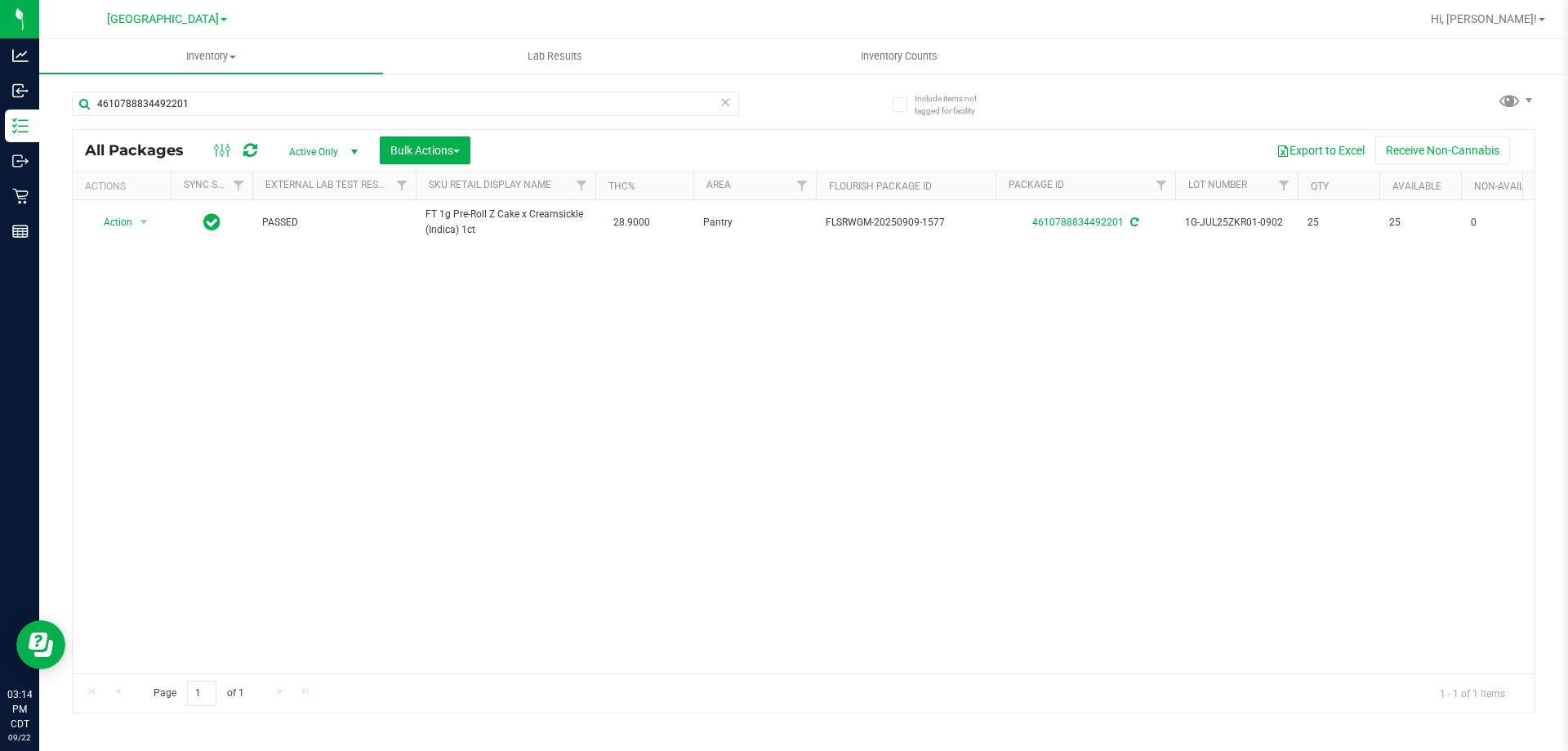
click at [365, 84] on div "4610788834492201" at bounding box center [438, 103] width 732 height 53
click at [365, 97] on input "4610788834492201" at bounding box center [406, 103] width 668 height 25
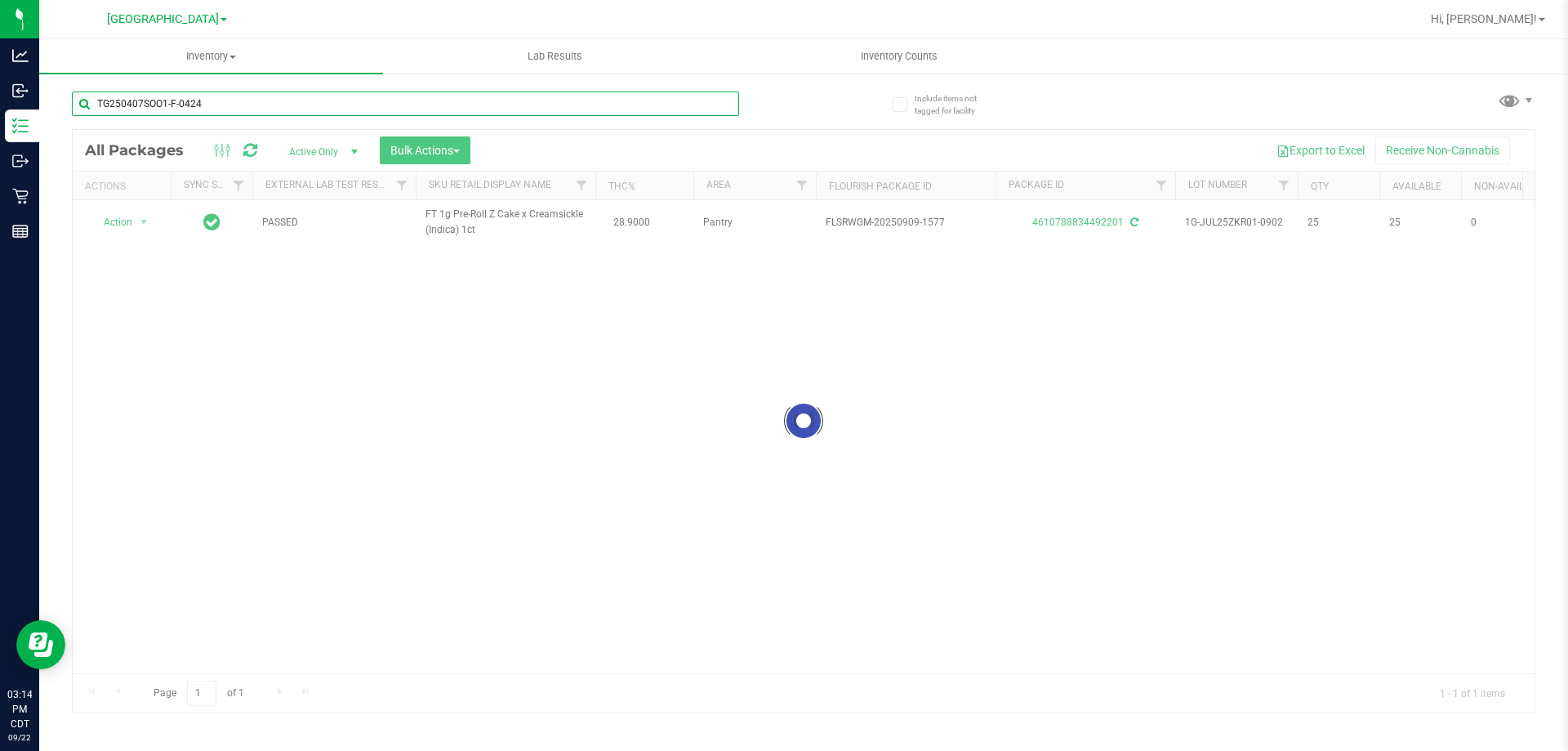
type input "TG250407SOO1-F-0424"
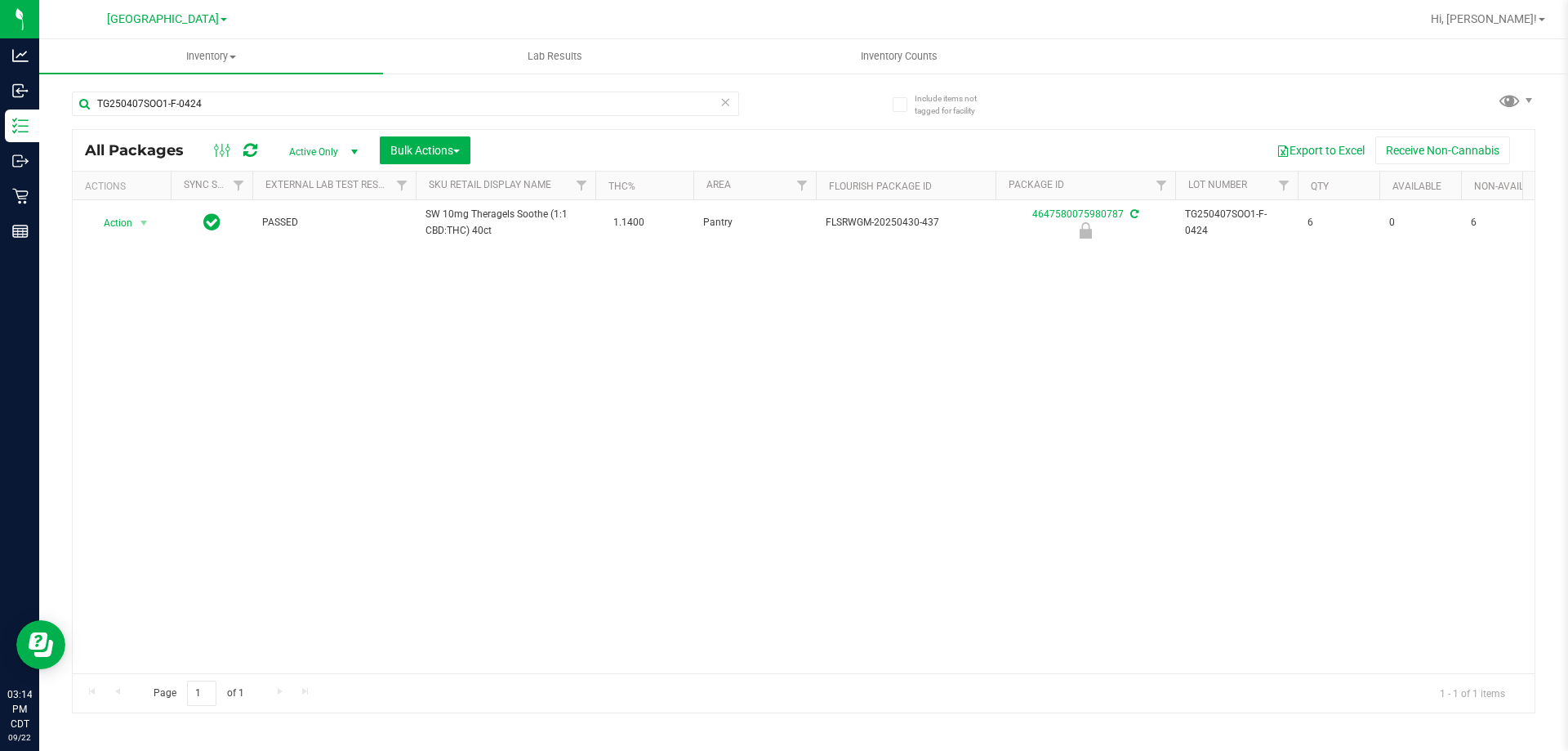
click at [706, 325] on div "Action Action Edit attributes Global inventory Locate package Package audit log…" at bounding box center [804, 437] width 1462 height 473
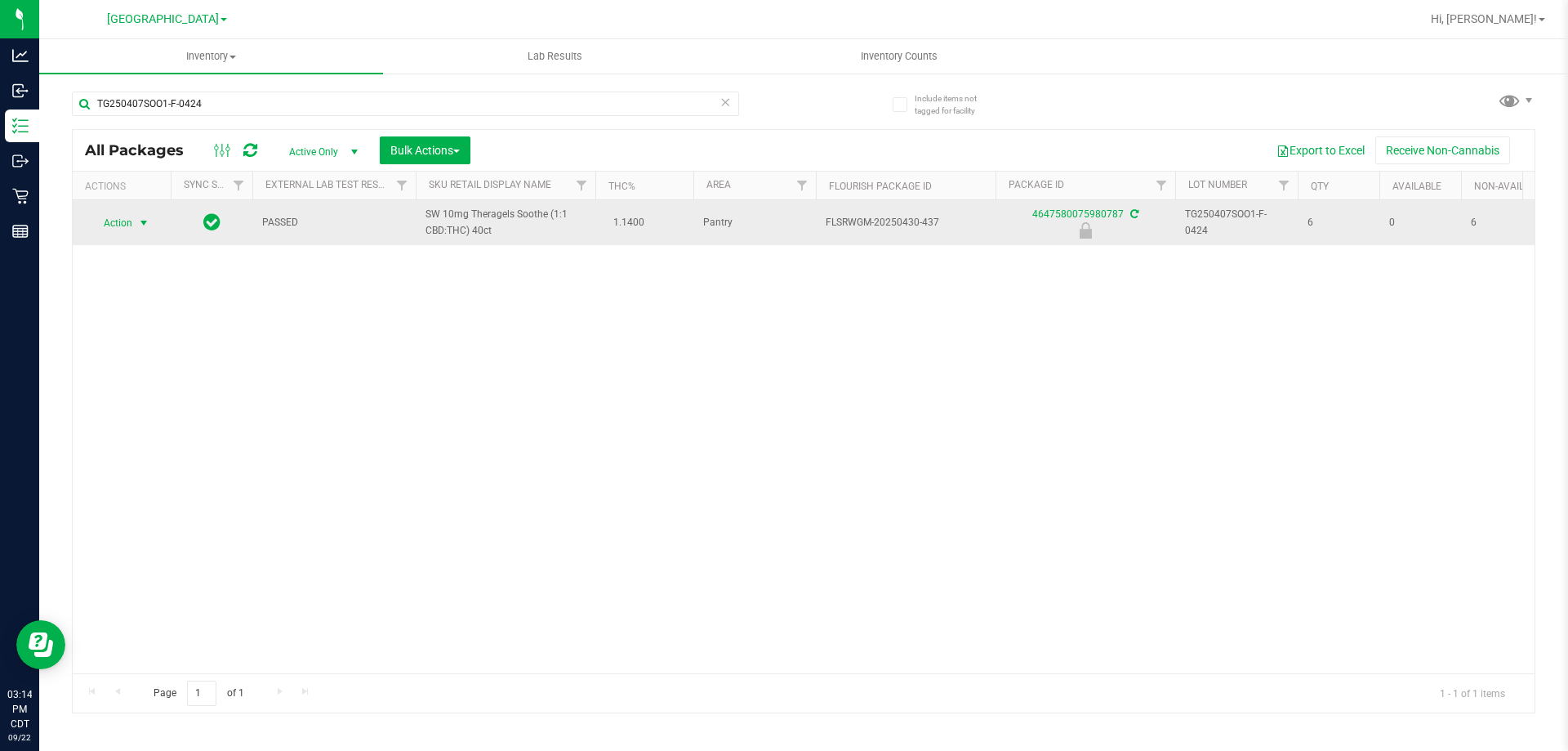
click at [148, 225] on span "select" at bounding box center [143, 222] width 13 height 13
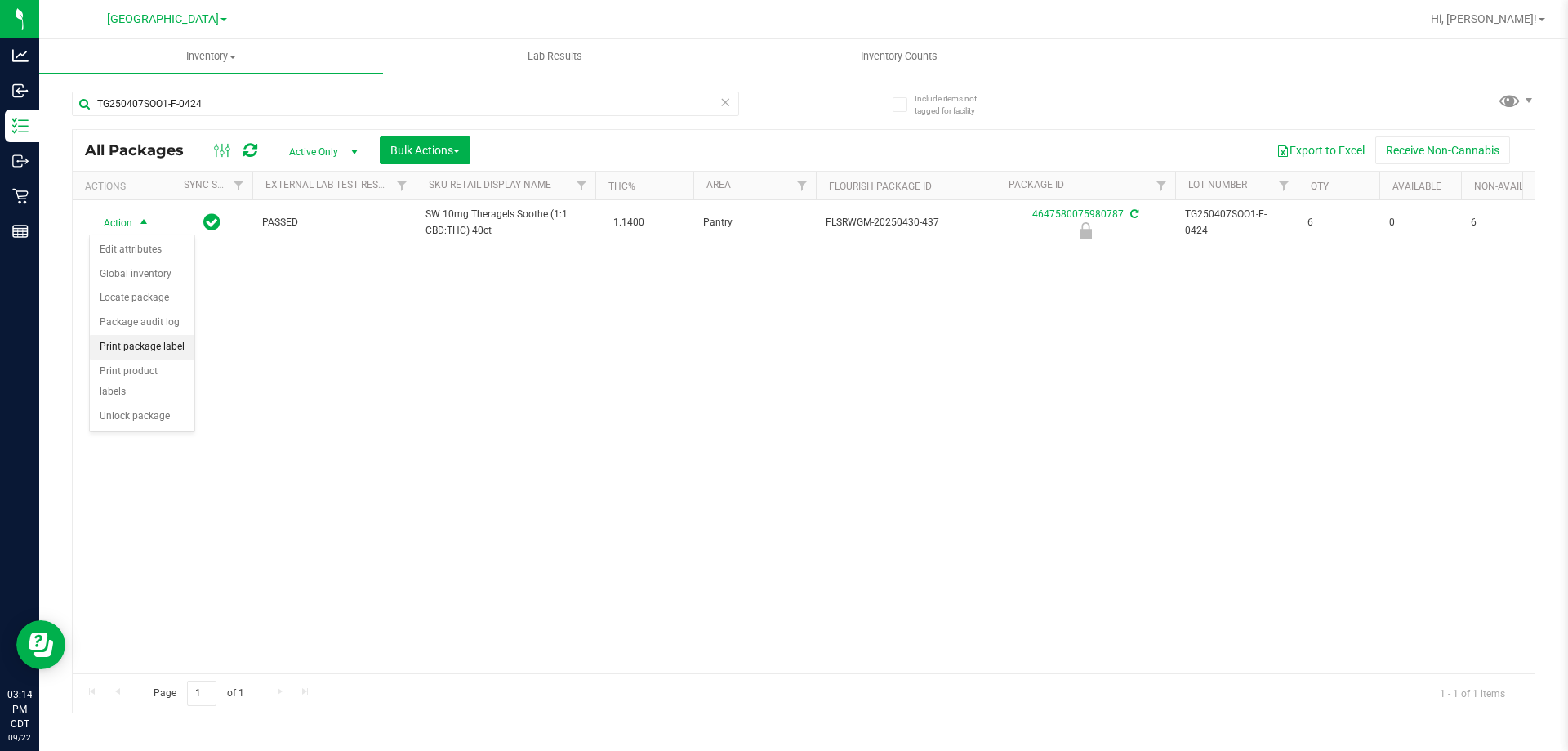
click at [164, 340] on li "Print package label" at bounding box center [141, 347] width 104 height 25
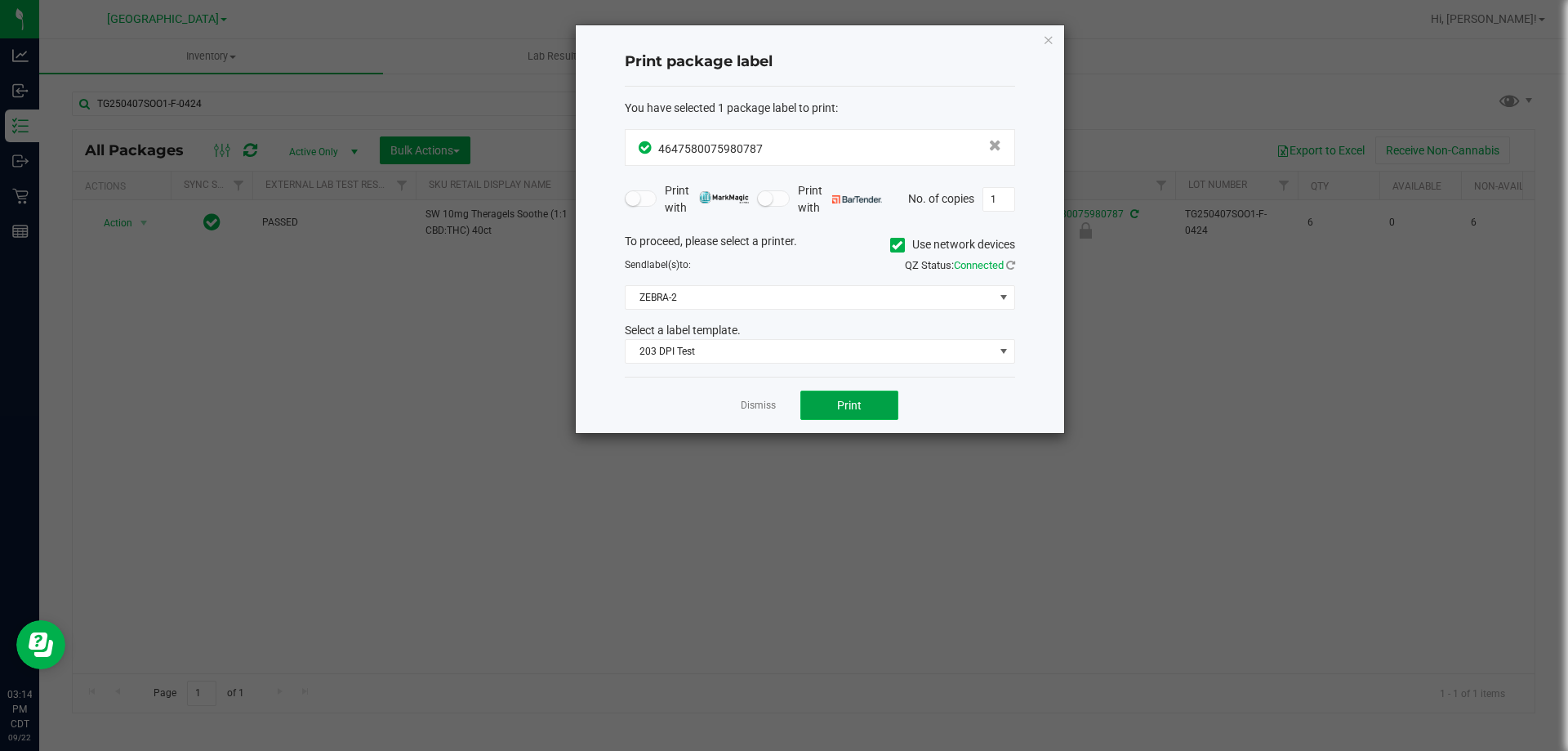
click at [801, 395] on button "Print" at bounding box center [850, 405] width 98 height 30
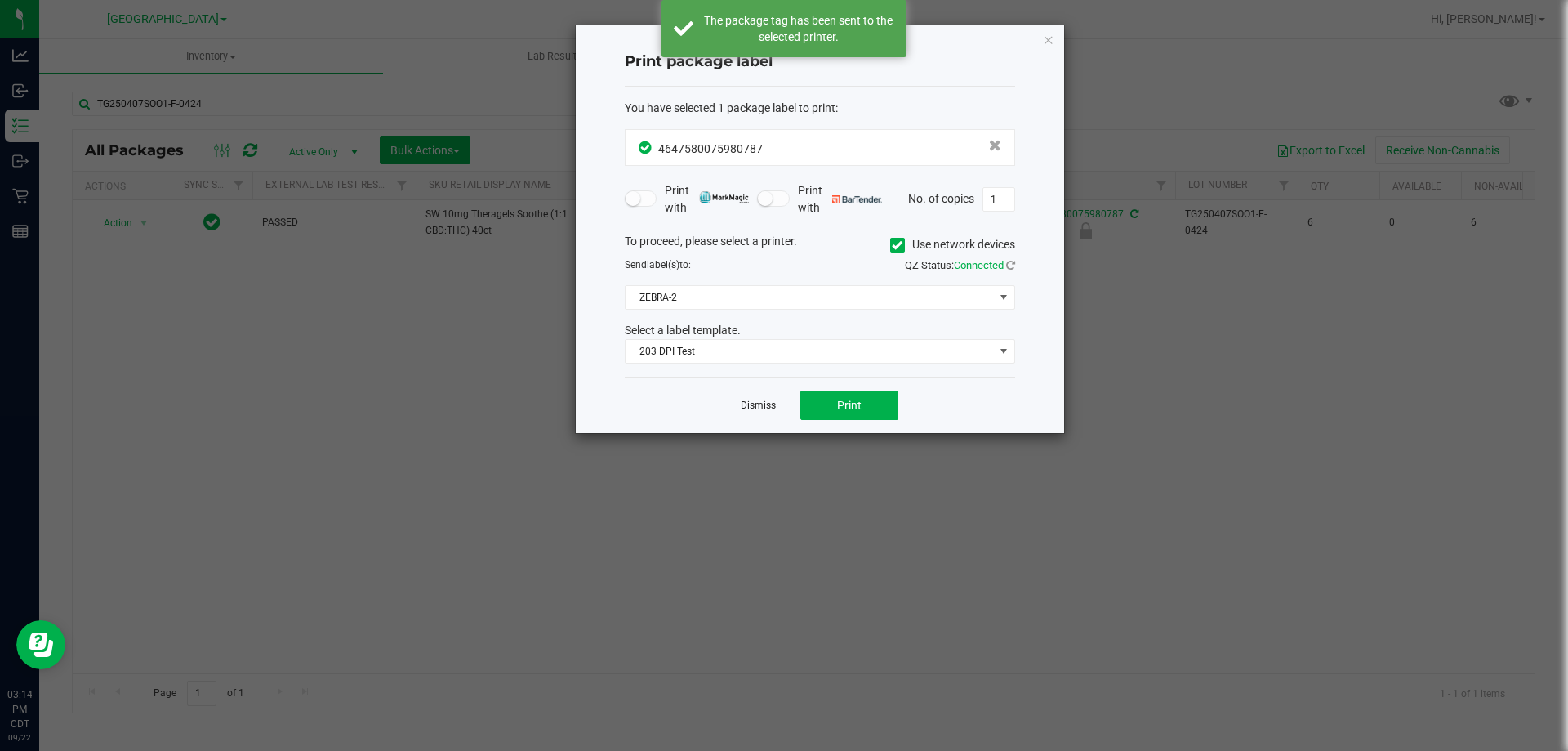
click at [764, 411] on link "Dismiss" at bounding box center [757, 406] width 35 height 14
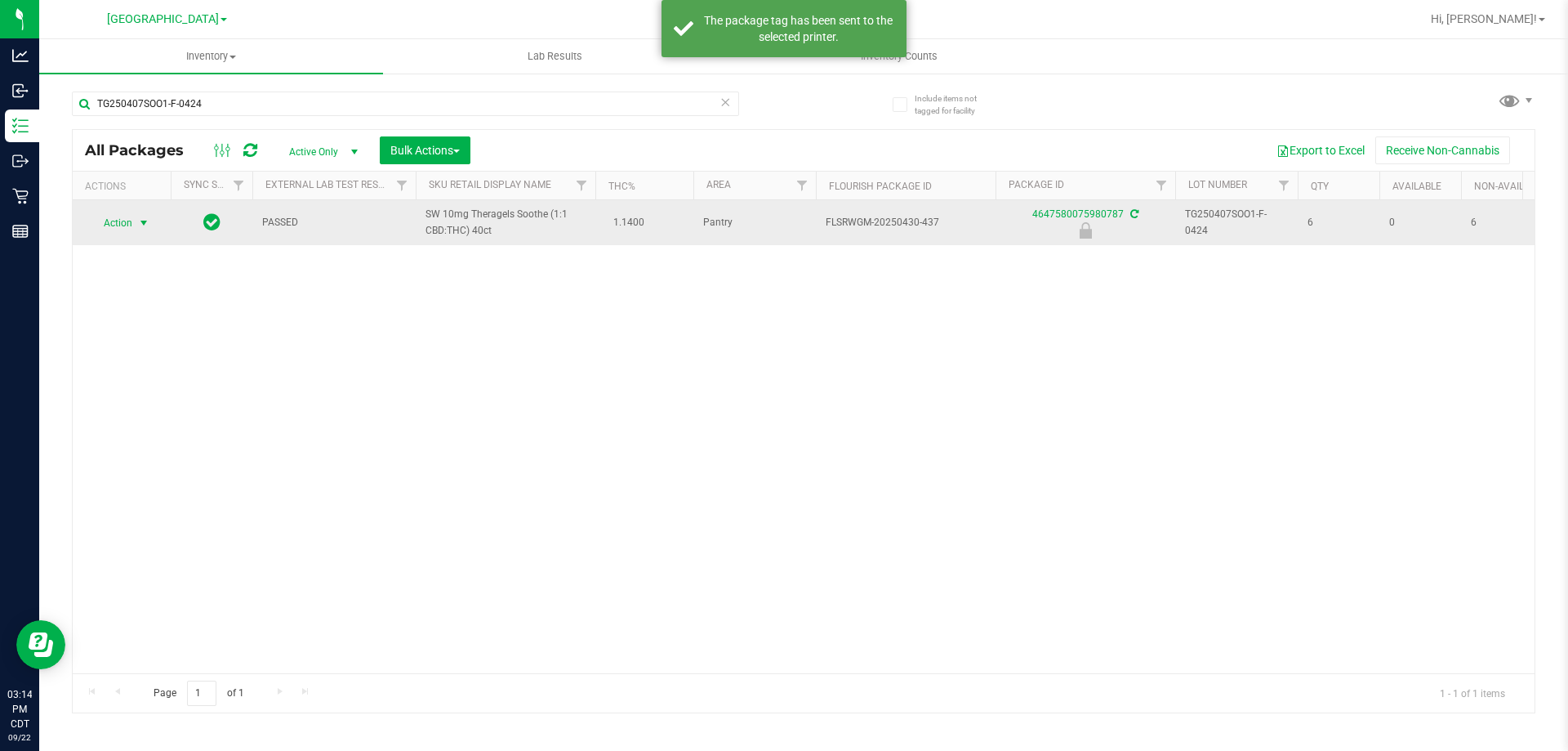
click at [117, 221] on span "Action" at bounding box center [111, 223] width 44 height 23
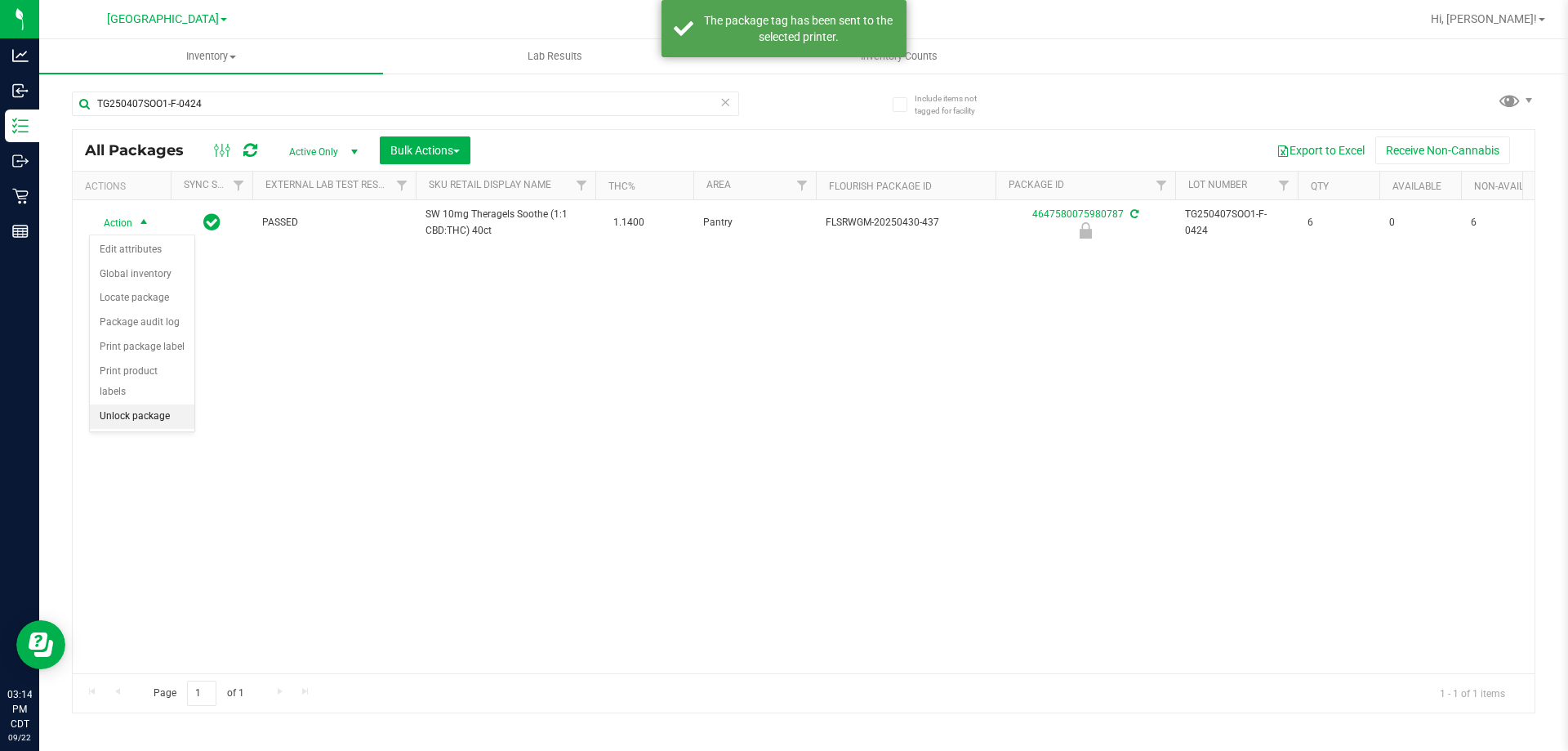
click at [146, 404] on li "Unlock package" at bounding box center [141, 416] width 104 height 25
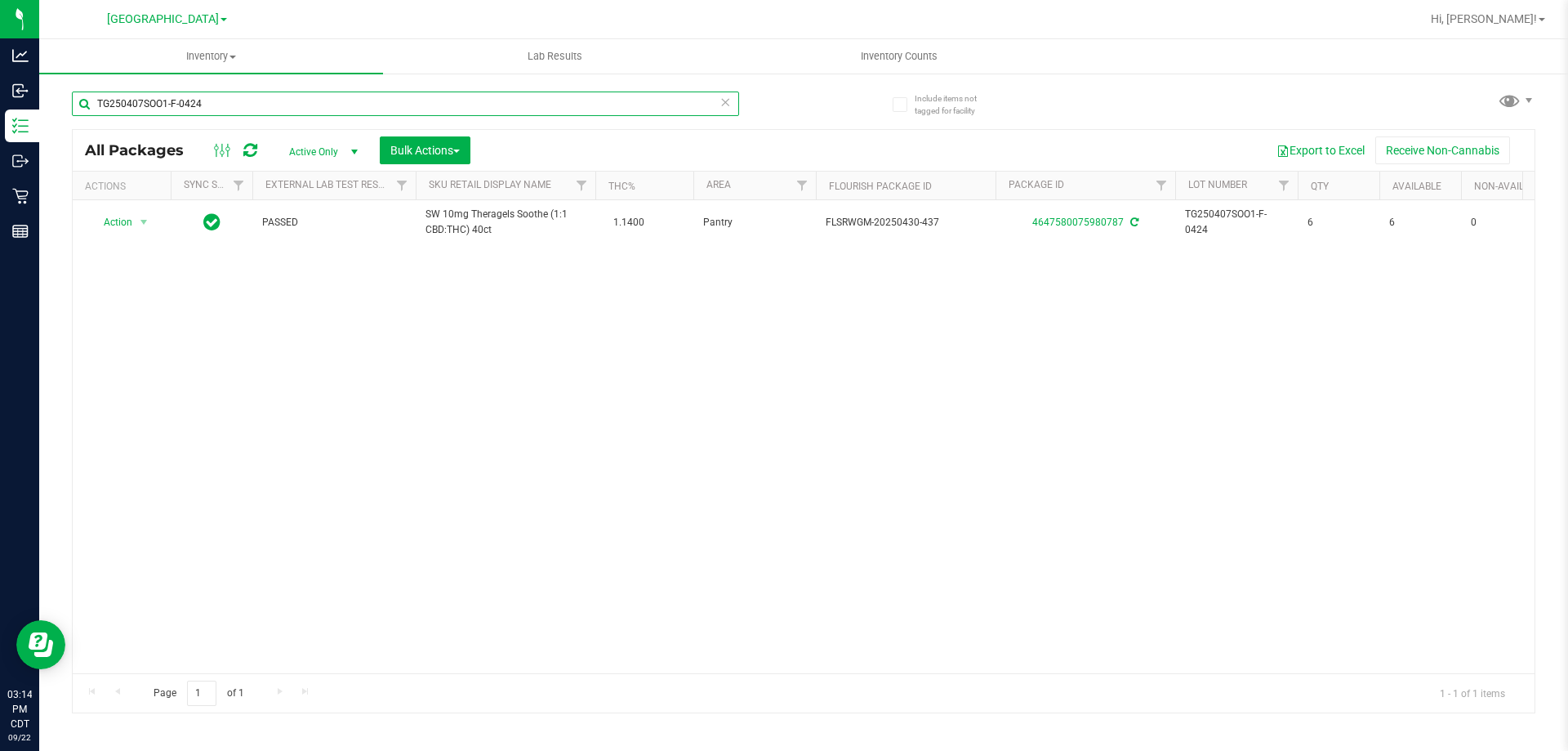
click at [239, 104] on input "TG250407SOO1-F-0424" at bounding box center [406, 103] width 668 height 25
type input "T"
type input "1310721971558702"
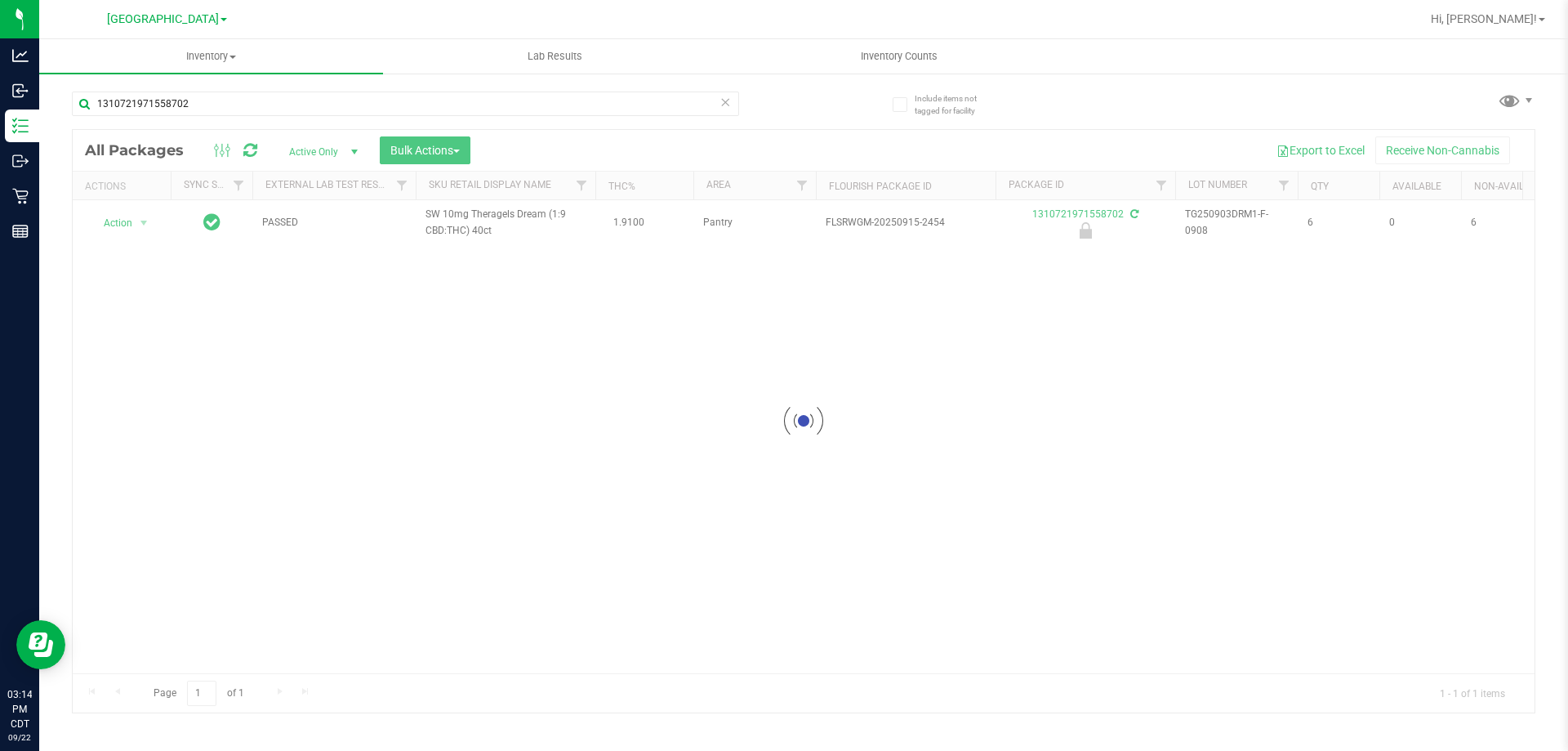
click at [132, 221] on div at bounding box center [804, 420] width 1462 height 582
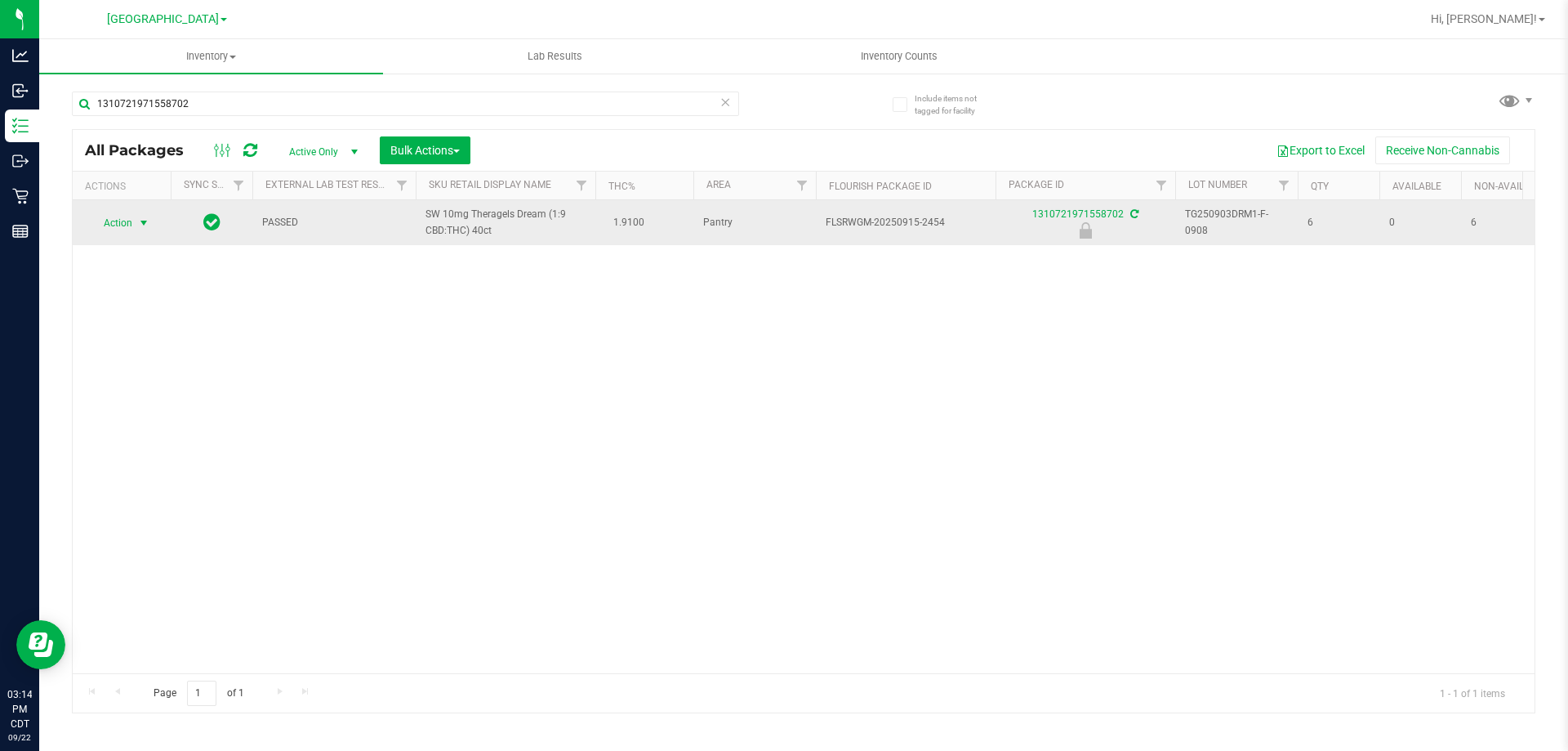
click at [137, 222] on span "select" at bounding box center [143, 222] width 13 height 13
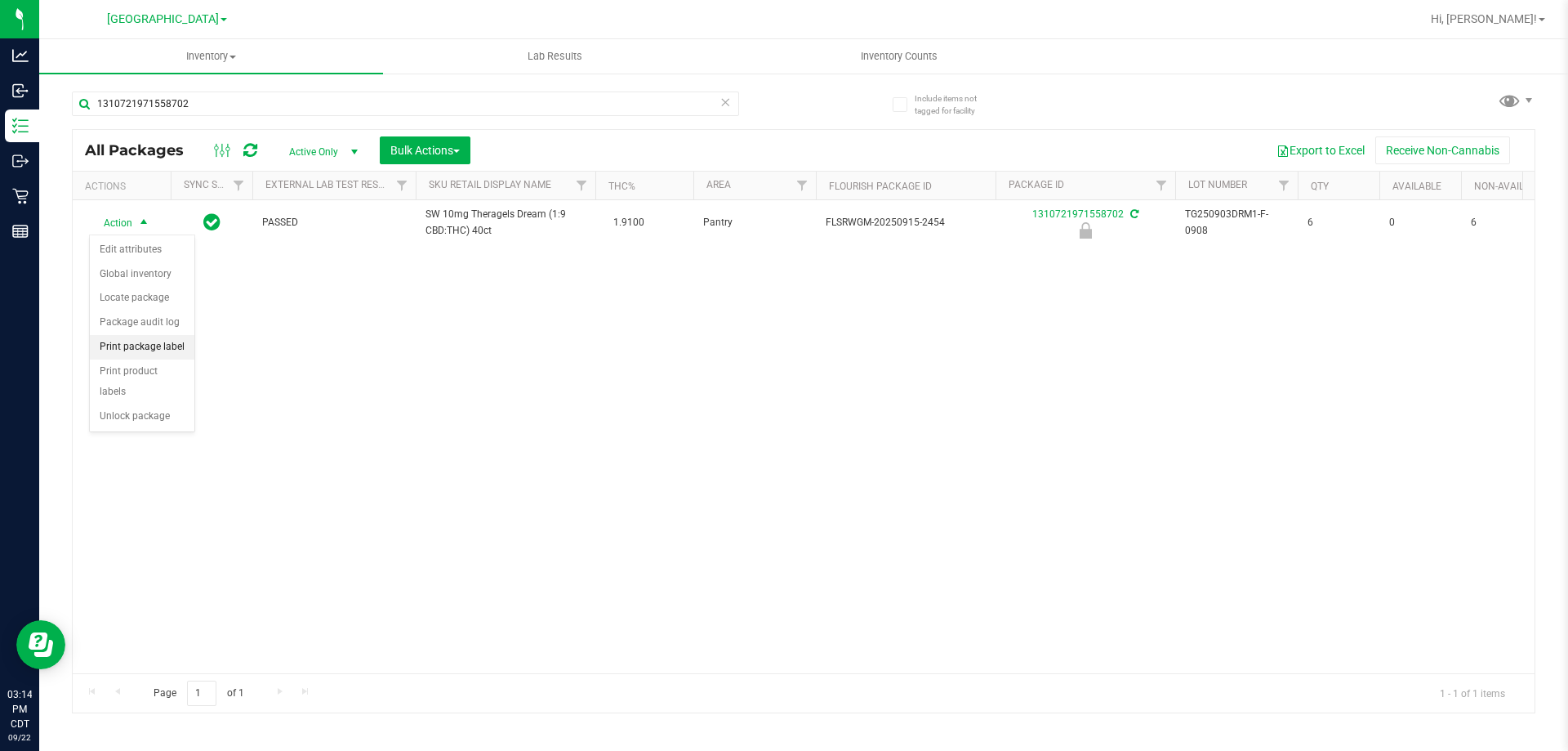
click at [125, 351] on li "Print package label" at bounding box center [141, 347] width 104 height 25
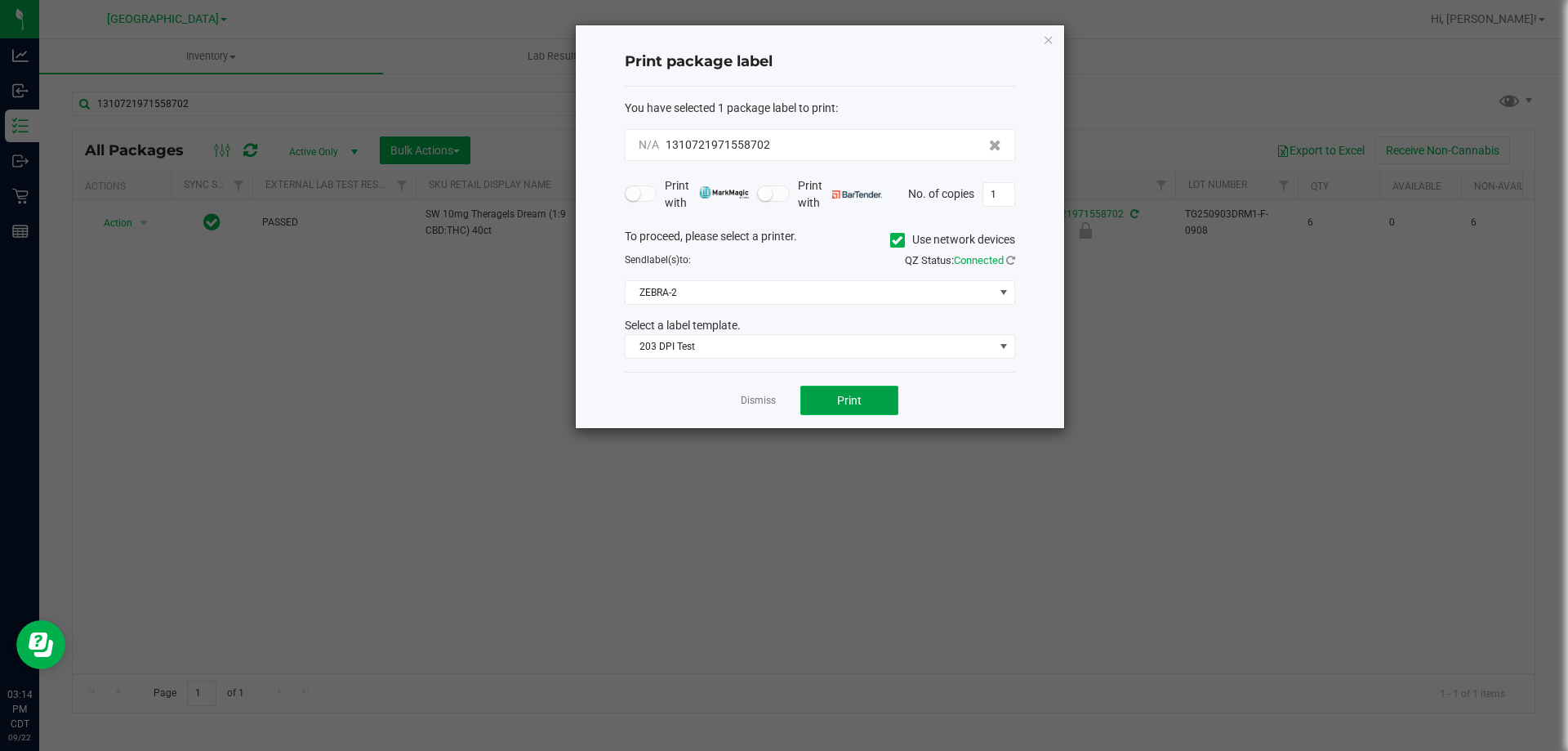
click at [842, 406] on span "Print" at bounding box center [849, 400] width 25 height 13
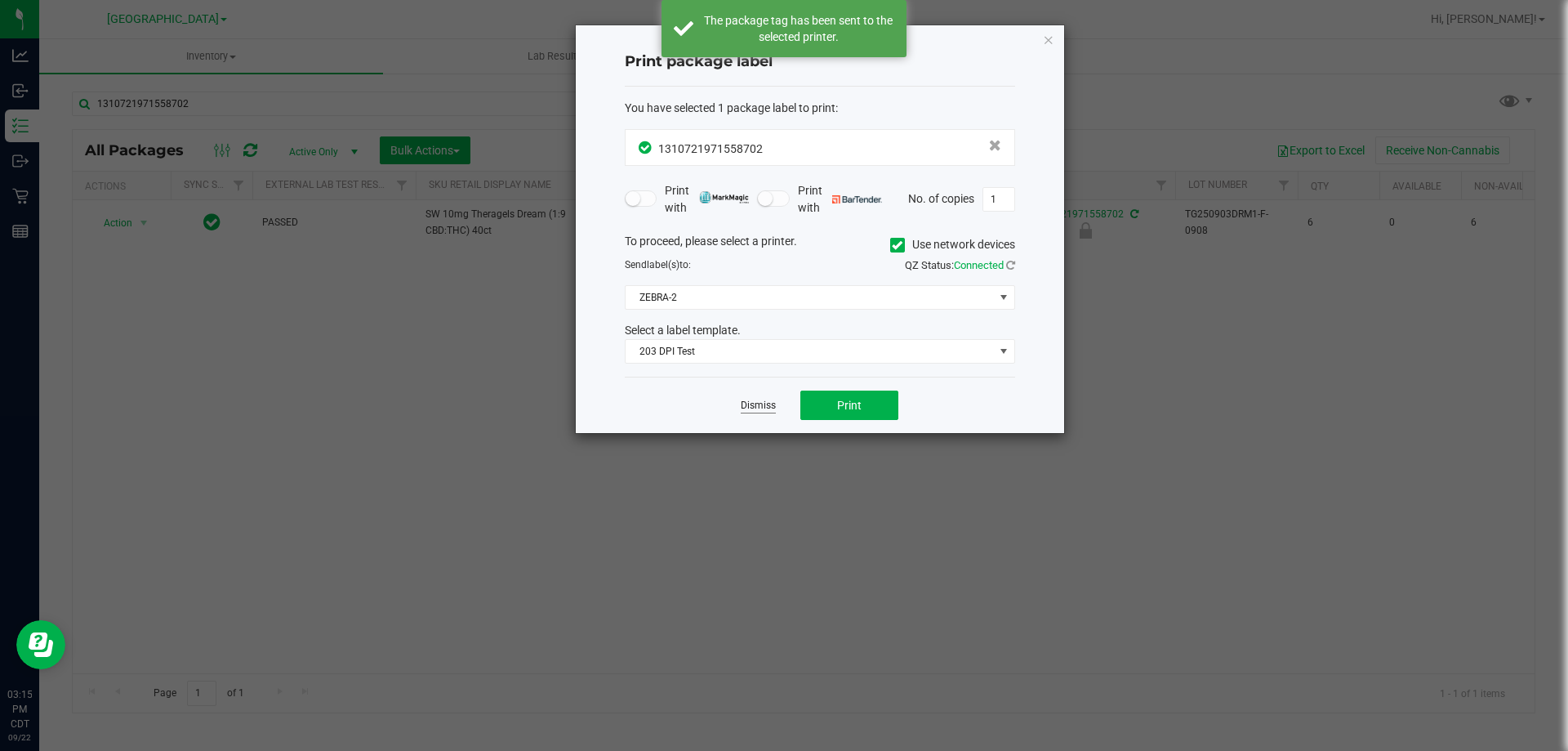
click at [752, 403] on link "Dismiss" at bounding box center [757, 406] width 35 height 14
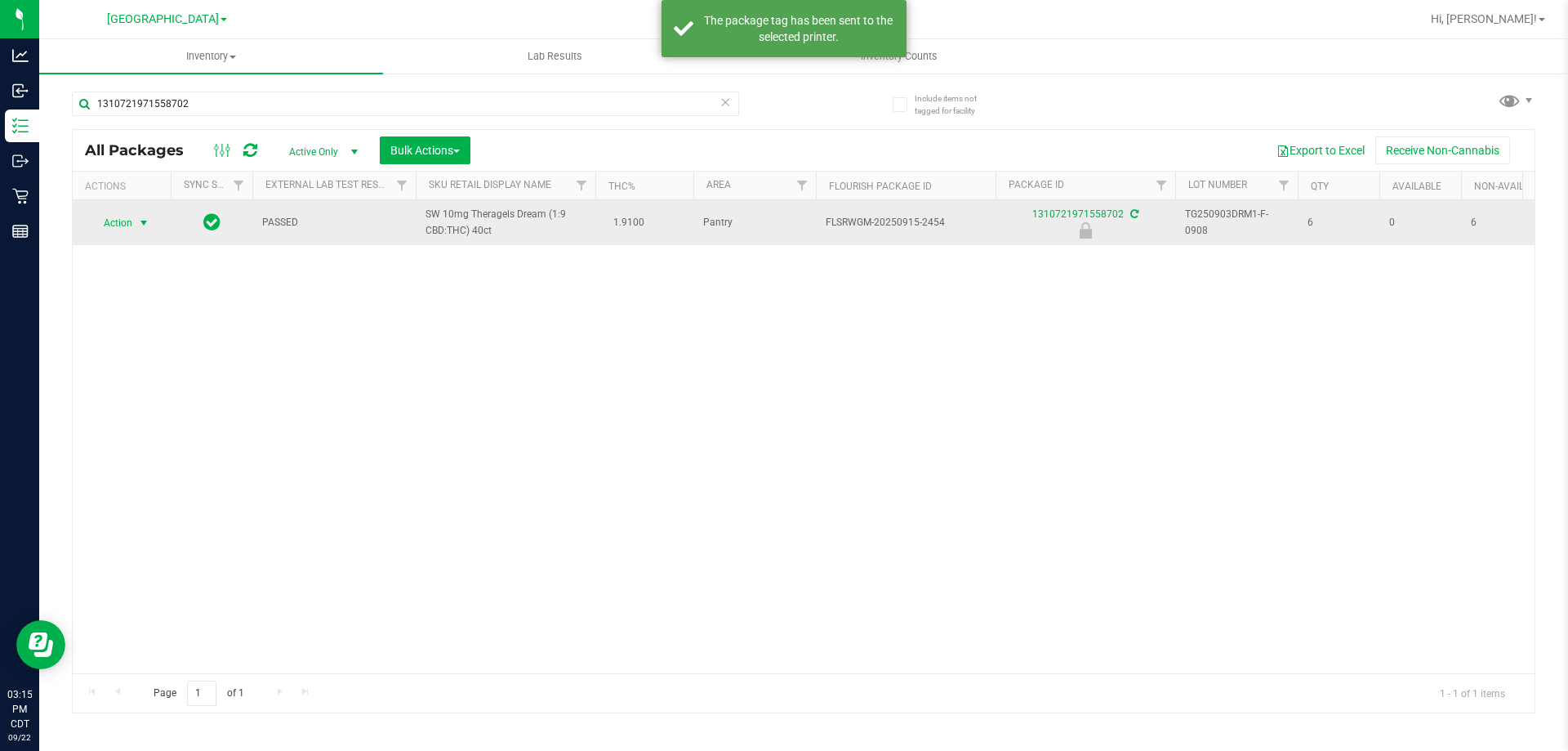
click at [119, 225] on span "Action" at bounding box center [111, 223] width 44 height 23
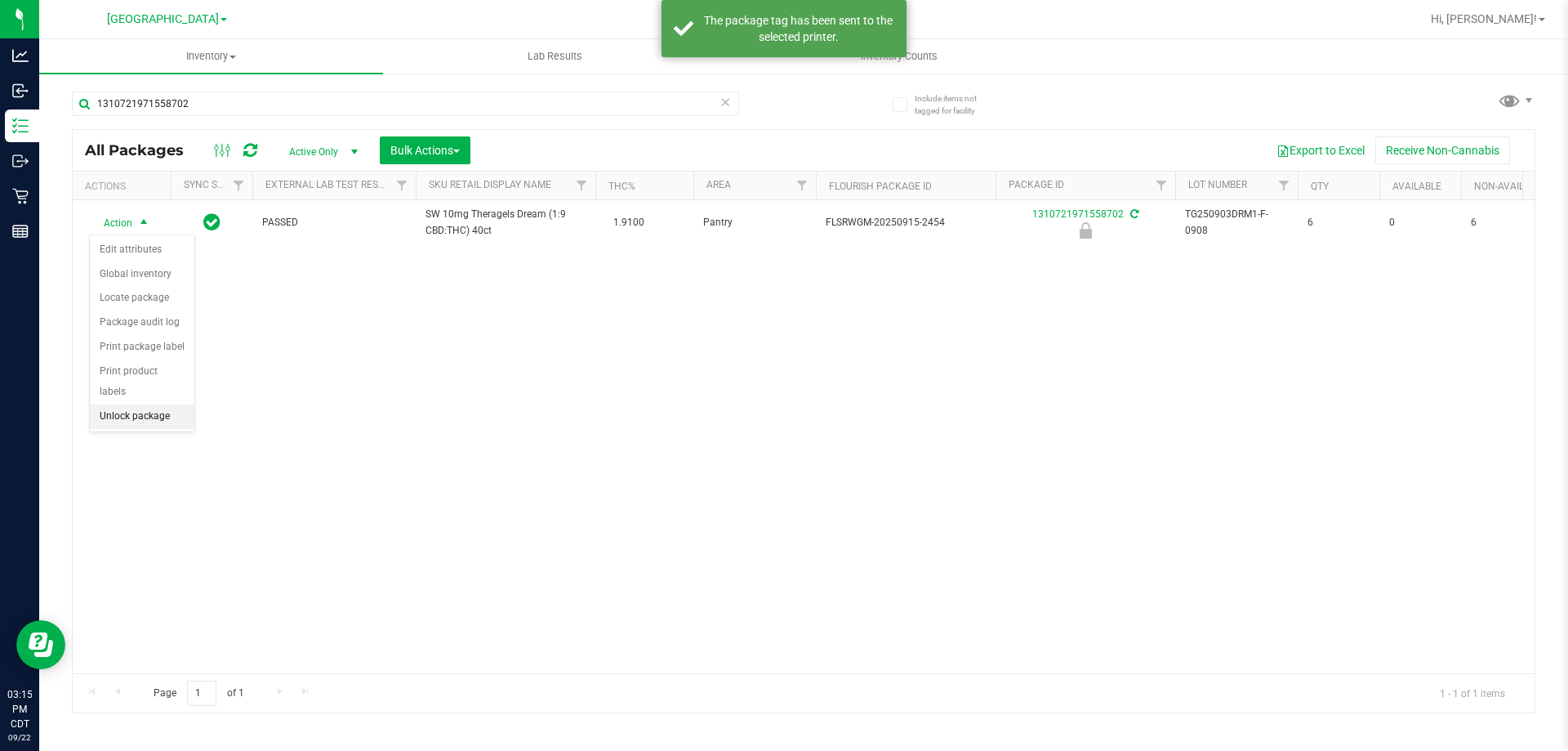
click at [126, 404] on li "Unlock package" at bounding box center [141, 416] width 104 height 25
